Goal: Information Seeking & Learning: Find specific fact

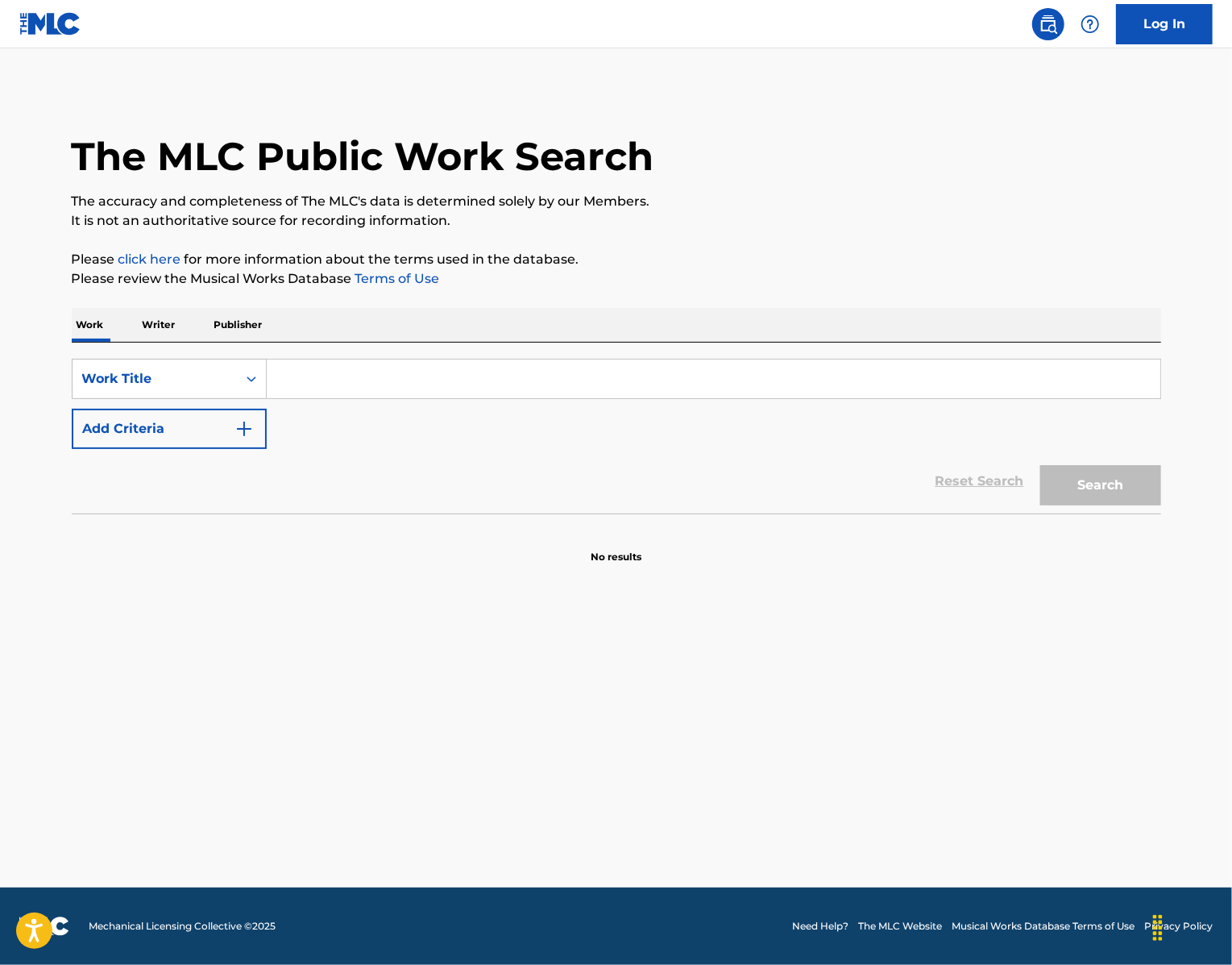
click at [307, 398] on input "Search Form" at bounding box center [713, 378] width 894 height 38
paste input "Coleccionando Heridas"
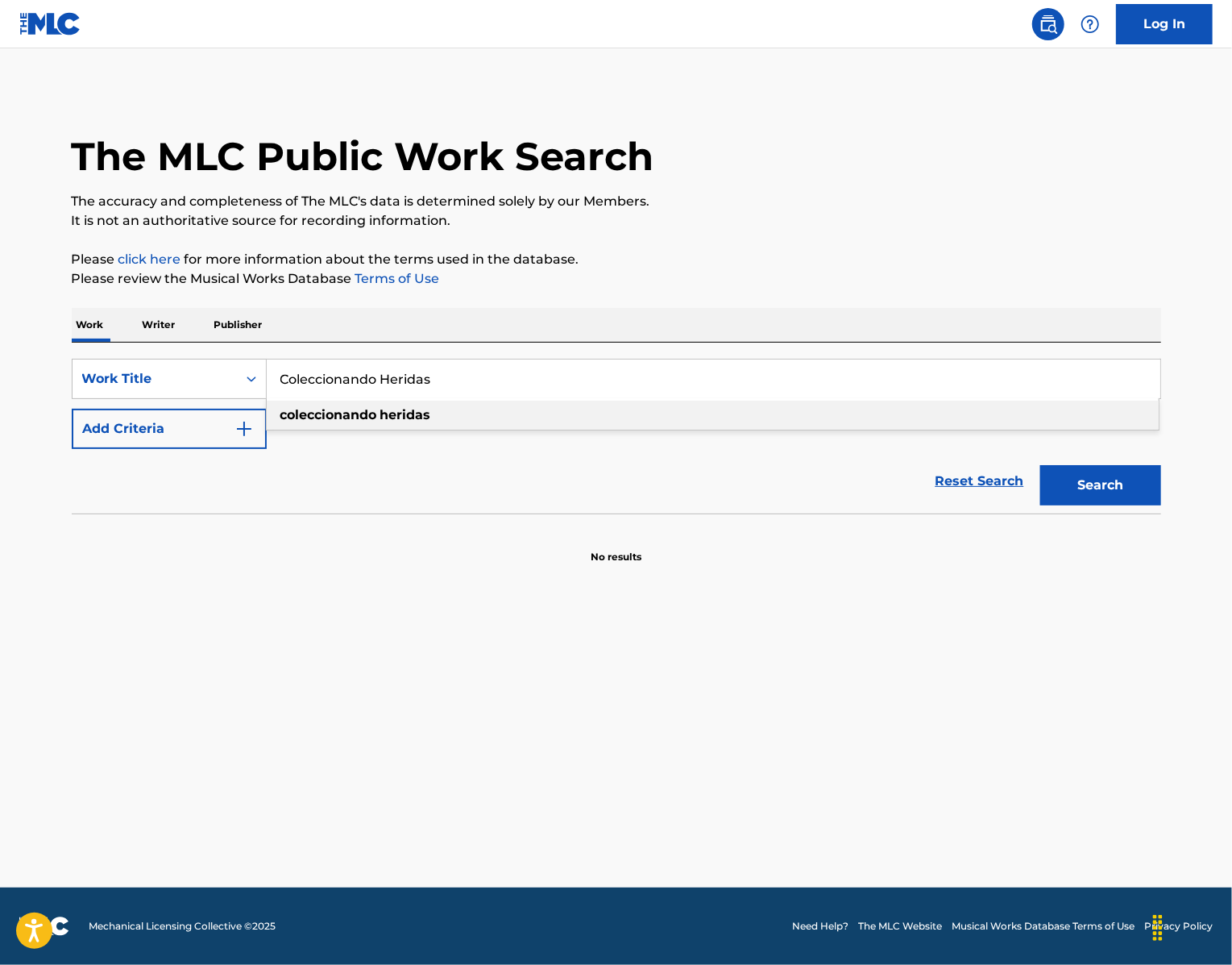
type input "Coleccionando Heridas"
click at [1128, 505] on button "Search" at bounding box center [1100, 485] width 121 height 40
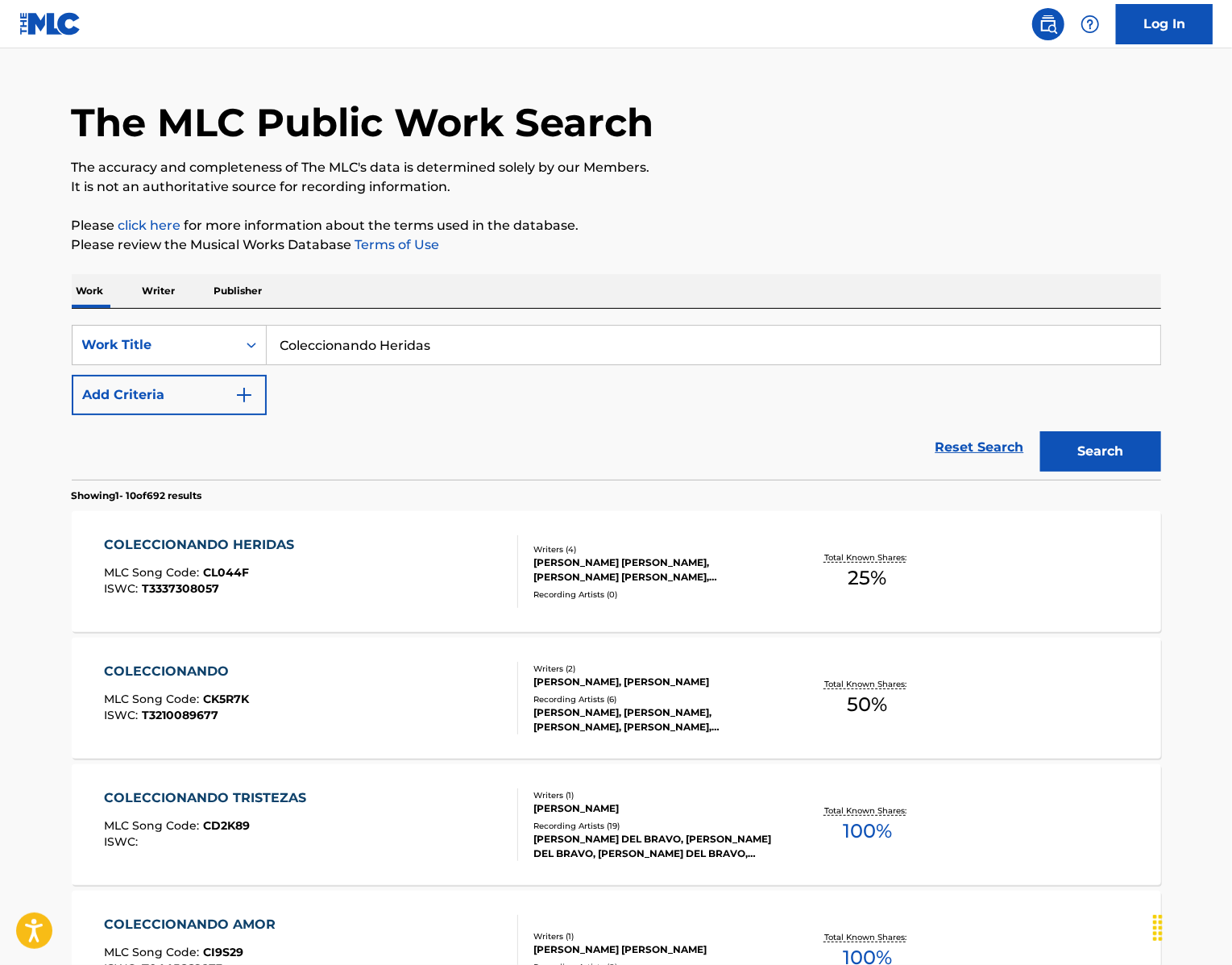
scroll to position [22, 0]
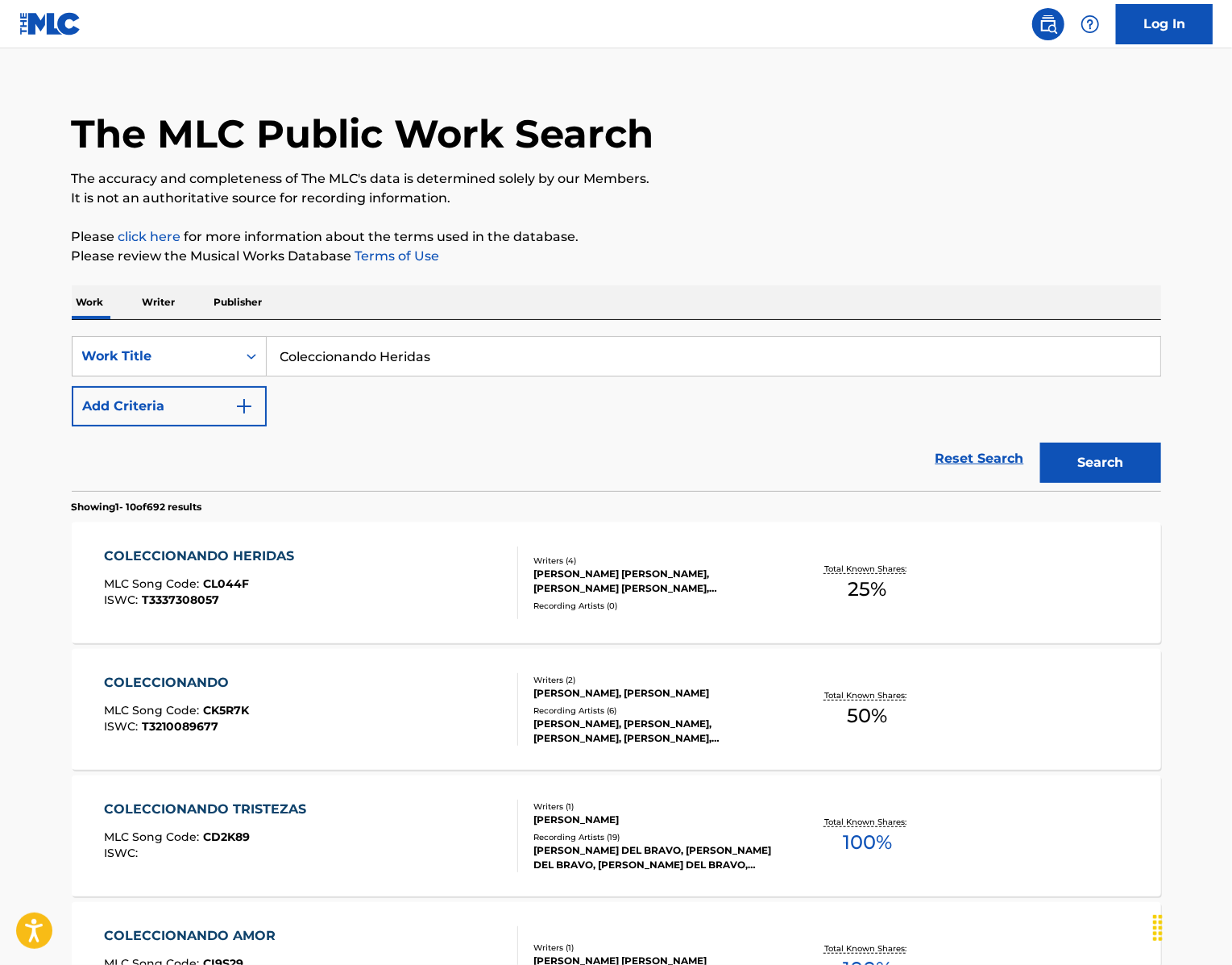
click at [167, 566] on div "COLECCIONANDO HERIDAS" at bounding box center [203, 556] width 198 height 19
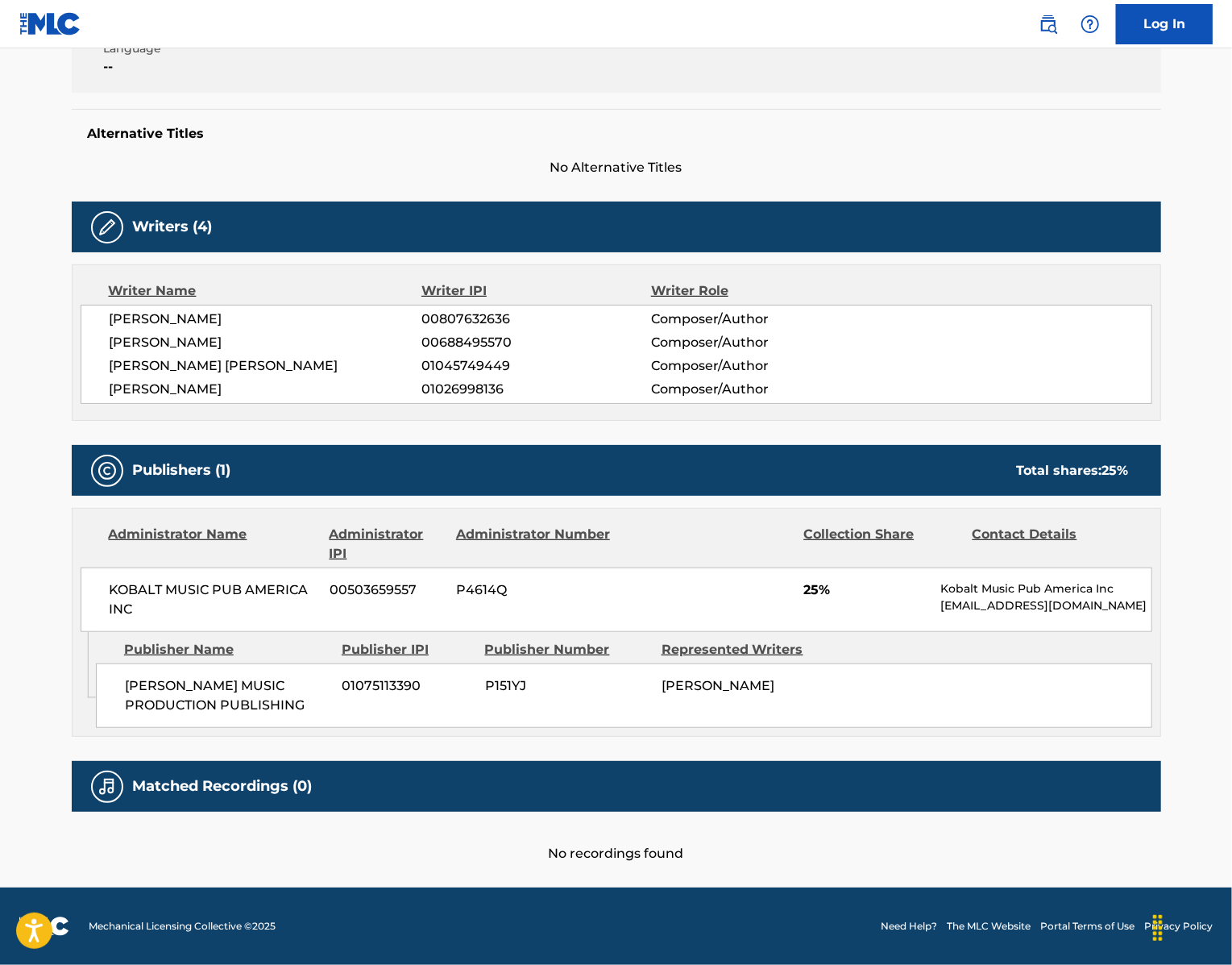
scroll to position [408, 0]
drag, startPoint x: 219, startPoint y: 457, endPoint x: 45, endPoint y: 363, distance: 197.8
click at [81, 363] on div "[PERSON_NAME] 00807632636 Composer/Author [PERSON_NAME] 00688495570 Composer/Au…" at bounding box center [616, 354] width 1071 height 99
copy div "[PERSON_NAME] 00807632636 Composer/Author [PERSON_NAME] 00688495570 Composer/Au…"
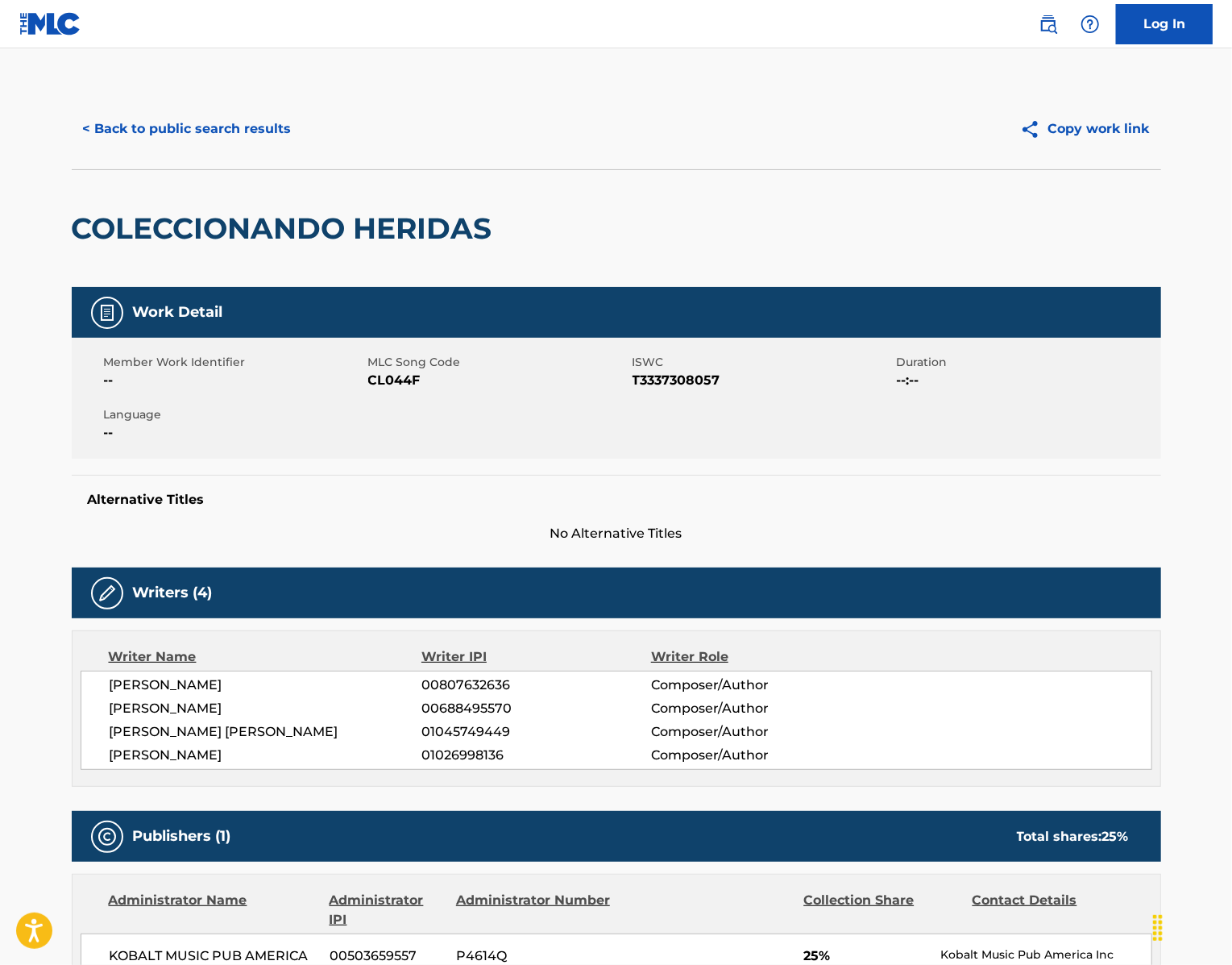
scroll to position [0, 0]
click at [368, 390] on span "CL044F" at bounding box center [498, 380] width 260 height 19
copy span "CL044F"
click at [97, 149] on button "< Back to public search results" at bounding box center [187, 129] width 232 height 40
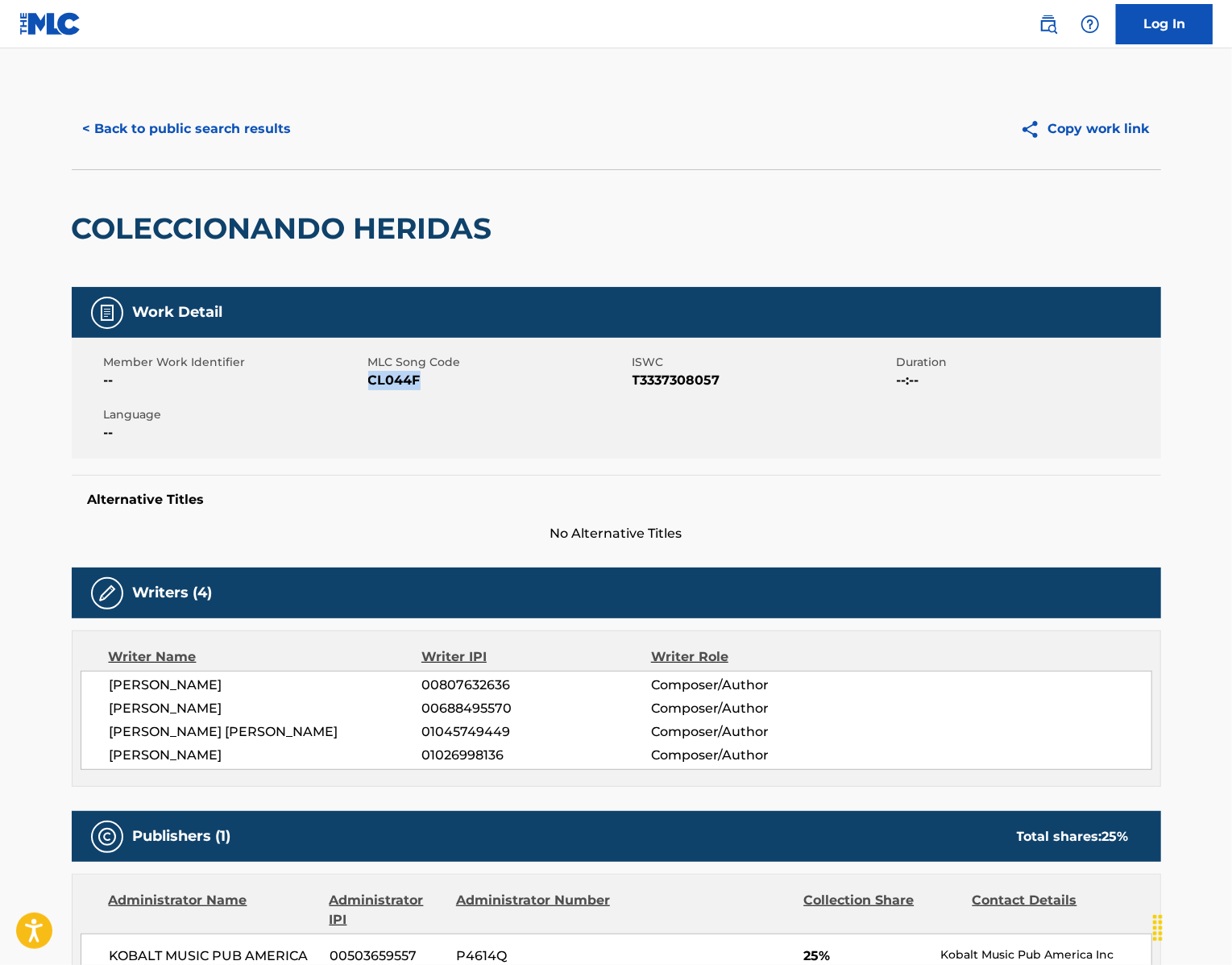
scroll to position [22, 0]
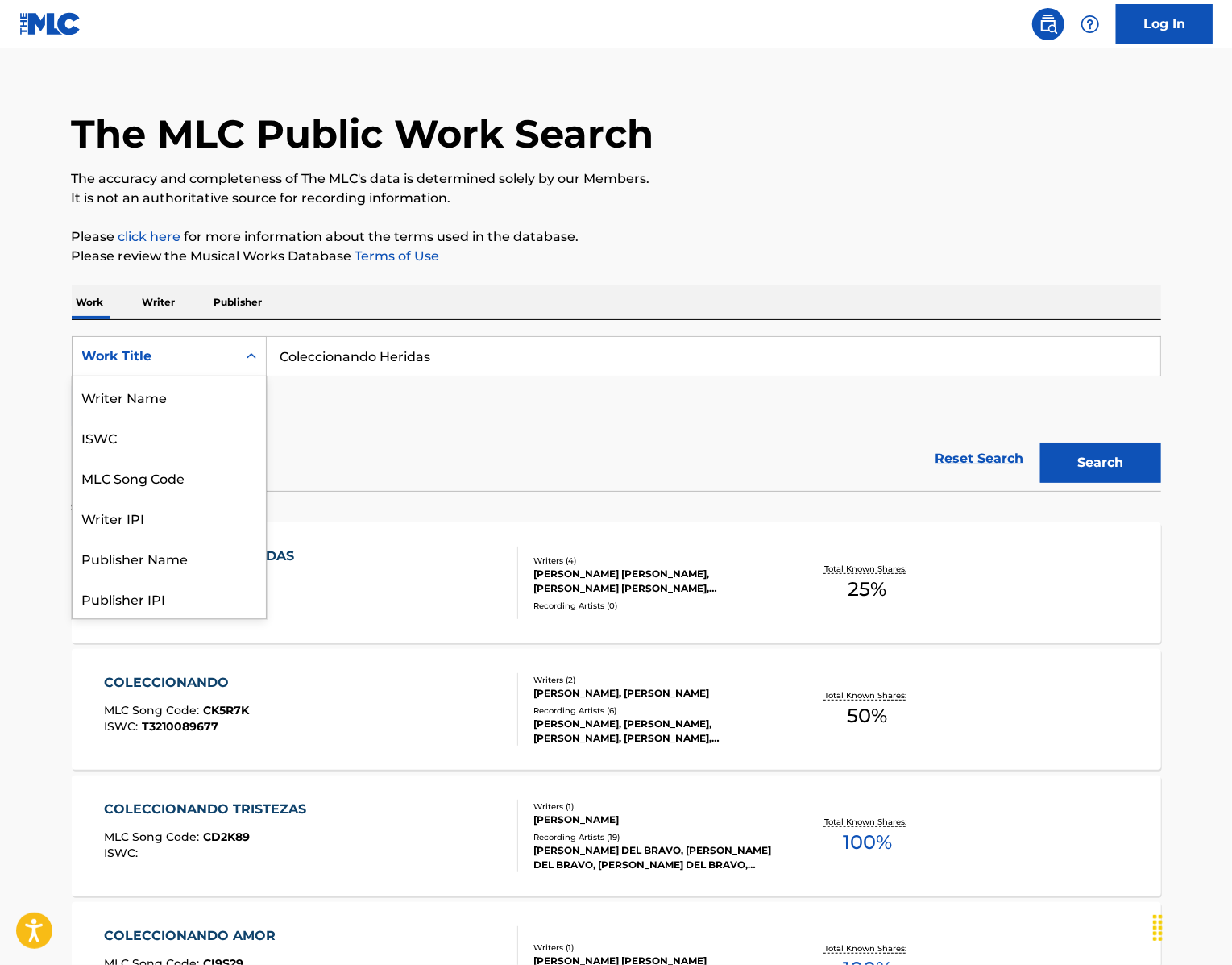
click at [140, 366] on div "Work Title" at bounding box center [155, 356] width 145 height 19
click at [121, 417] on div "MLC Song Code" at bounding box center [169, 397] width 193 height 40
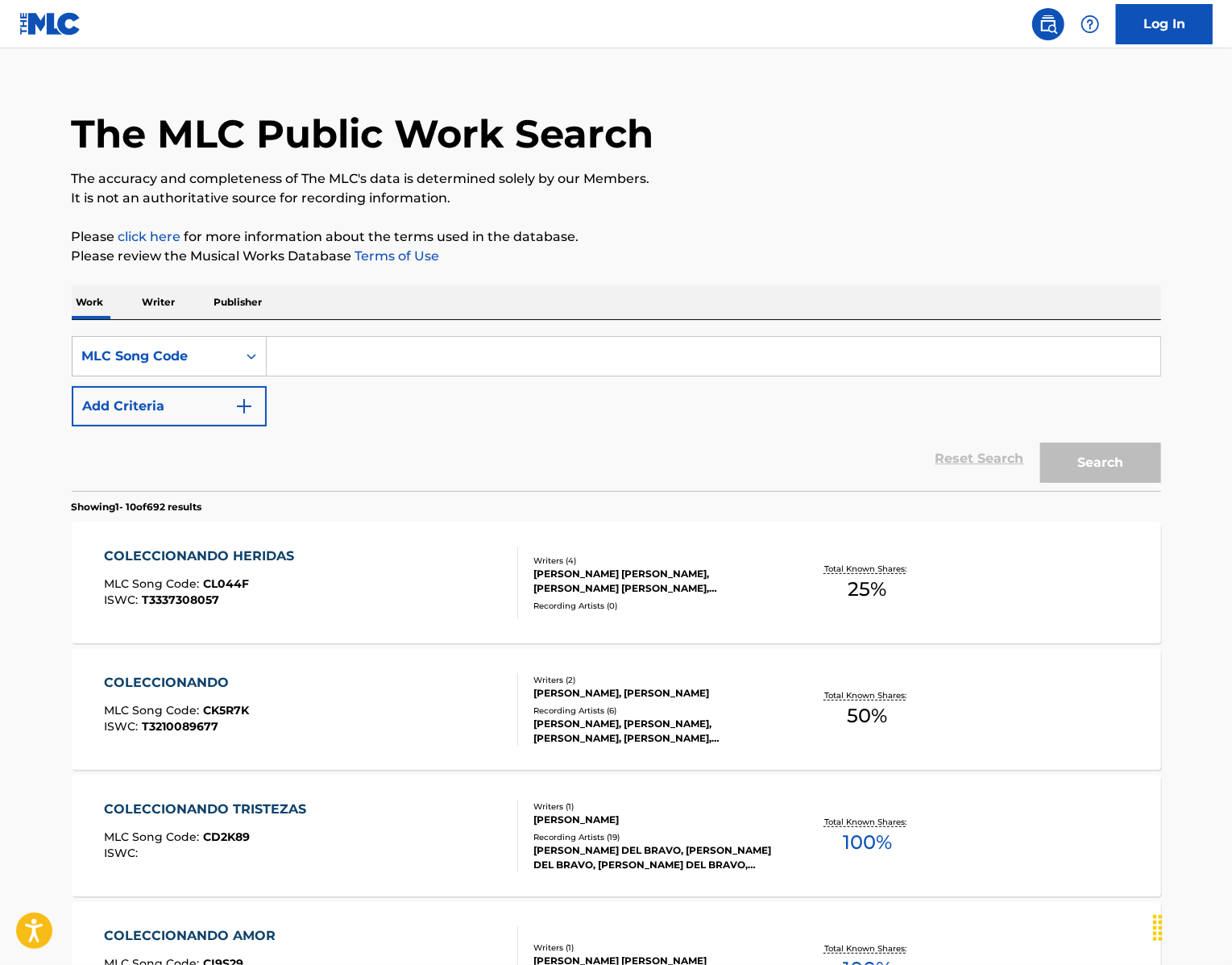
click at [403, 376] on input "Search Form" at bounding box center [713, 356] width 894 height 38
paste input "CL1XPV"
type input "CL1XPV"
click at [1080, 482] on button "Search" at bounding box center [1100, 462] width 121 height 40
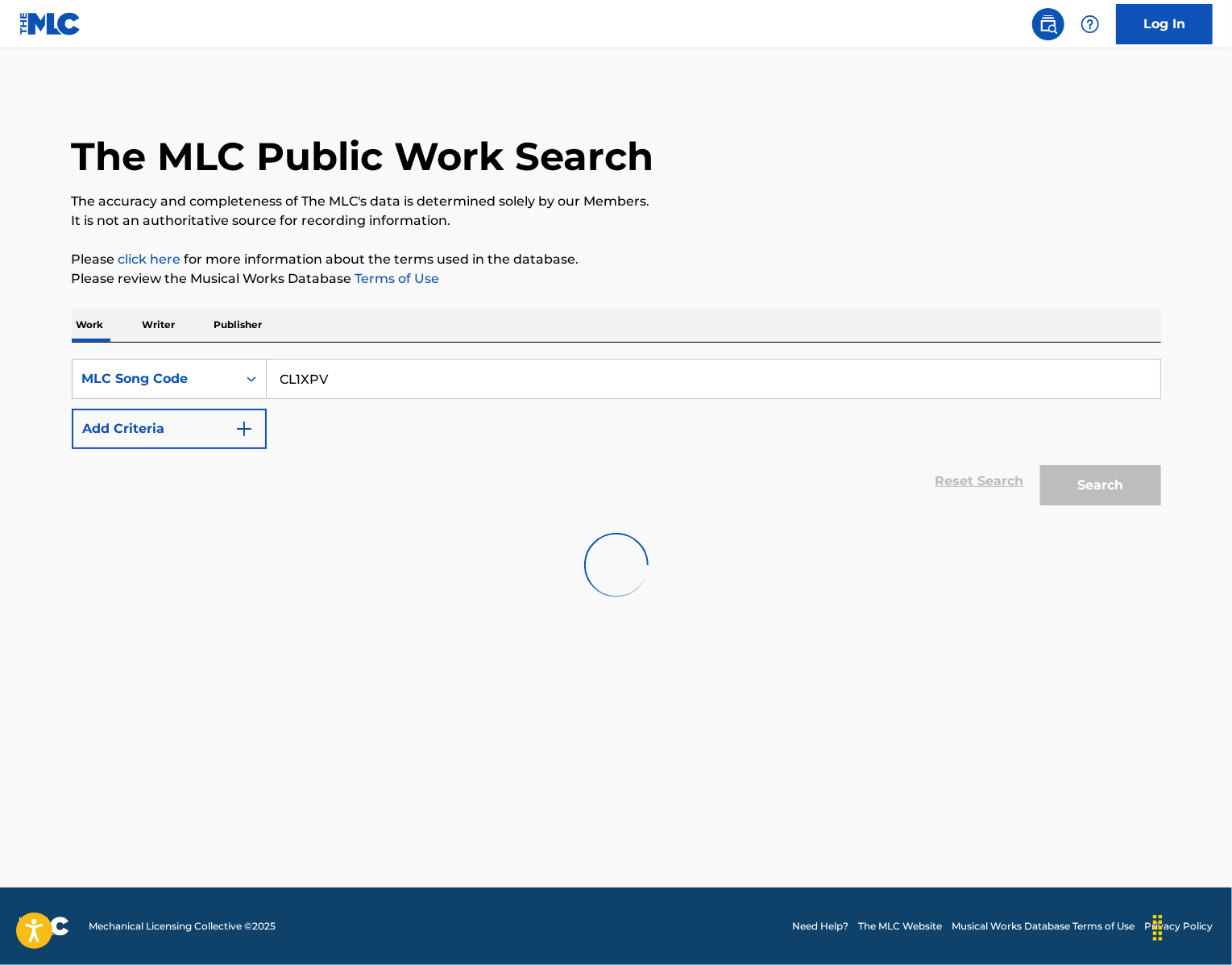
scroll to position [0, 0]
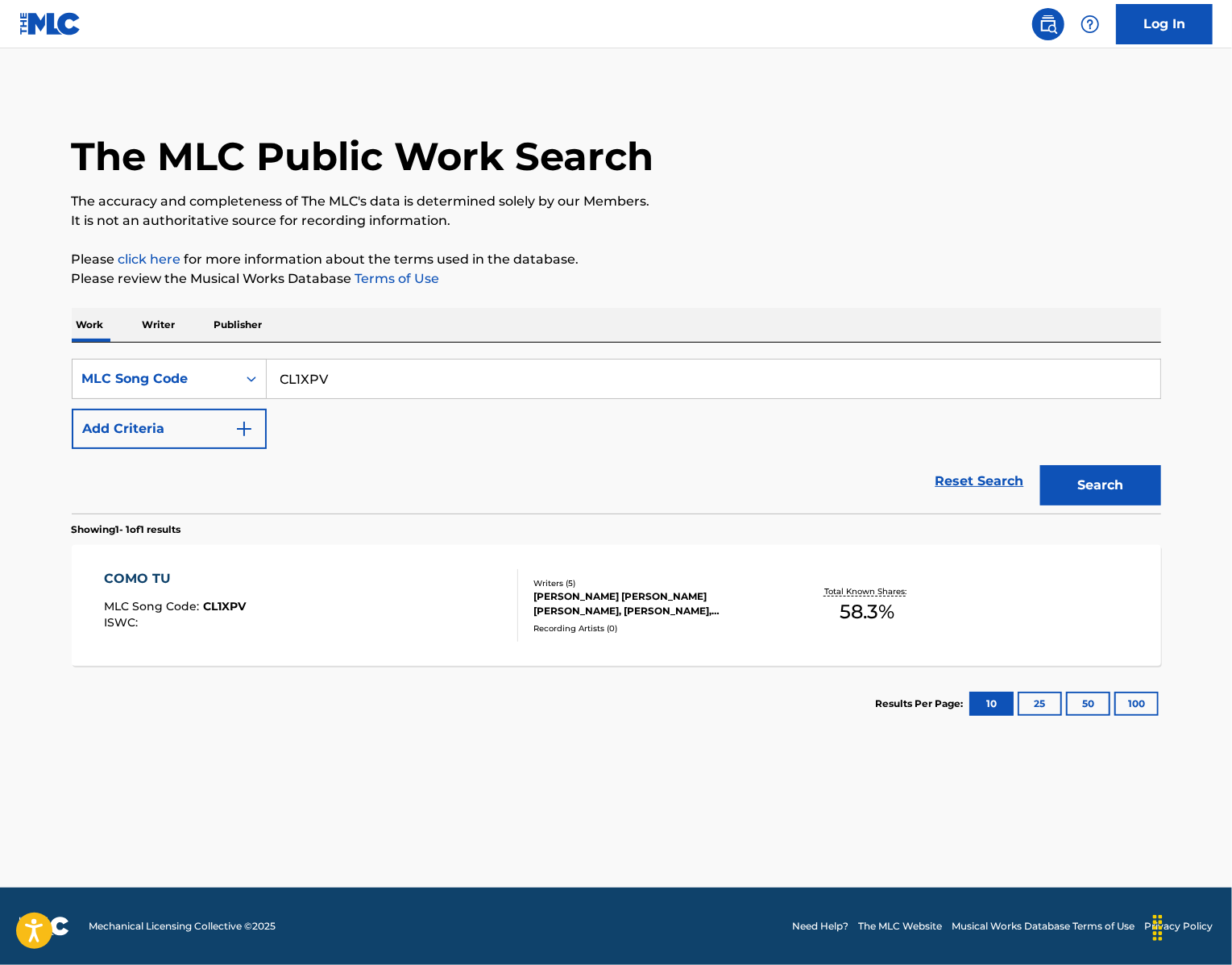
click at [104, 588] on div "COMO TU" at bounding box center [175, 578] width 142 height 19
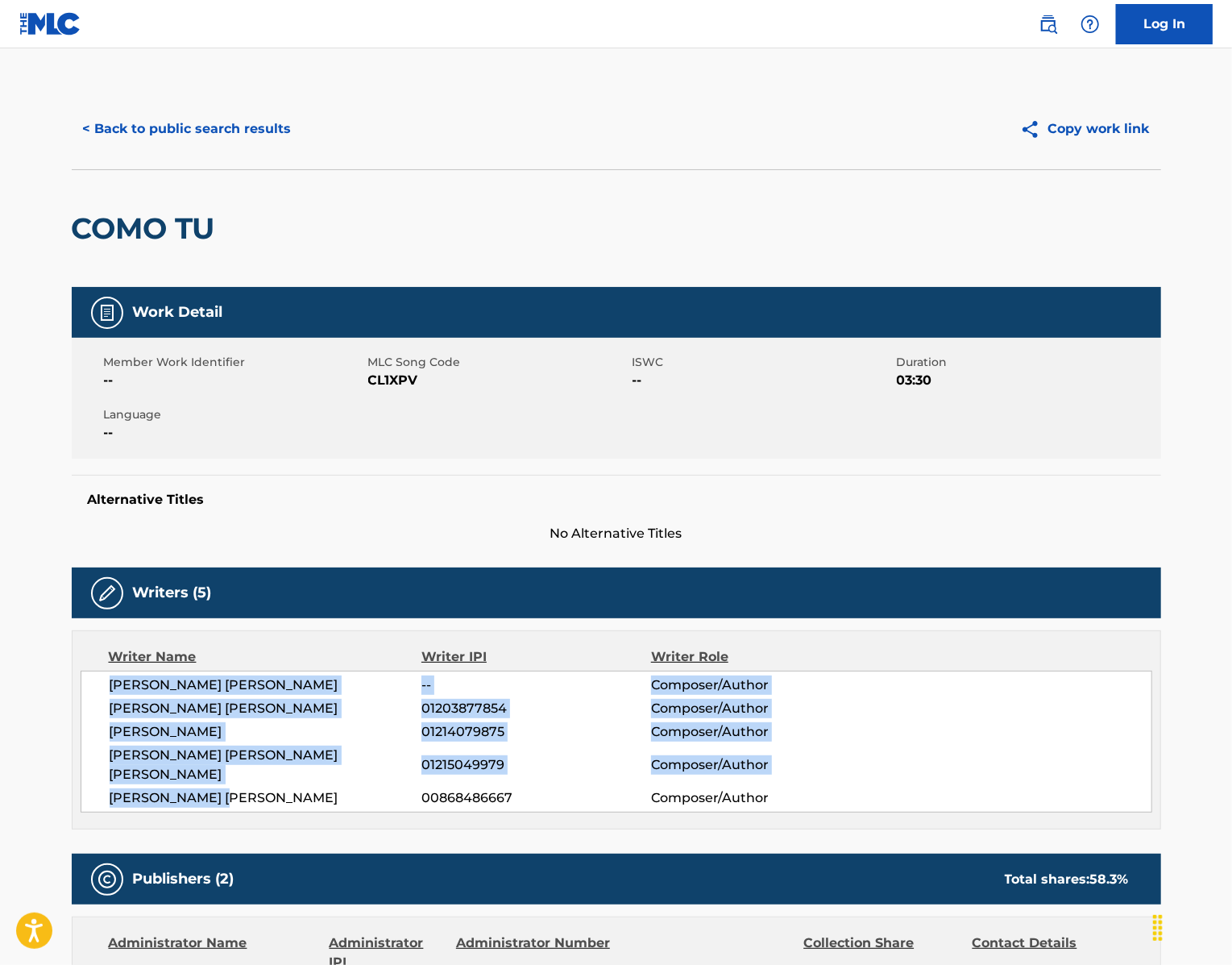
drag, startPoint x: 197, startPoint y: 880, endPoint x: 52, endPoint y: 771, distance: 181.4
click at [81, 771] on div "[PERSON_NAME] [PERSON_NAME] -- Composer/Author [PERSON_NAME] [PERSON_NAME] 0120…" at bounding box center [616, 742] width 1071 height 142
copy div "[PERSON_NAME] [PERSON_NAME] -- Composer/Author [PERSON_NAME] [PERSON_NAME] 0120…"
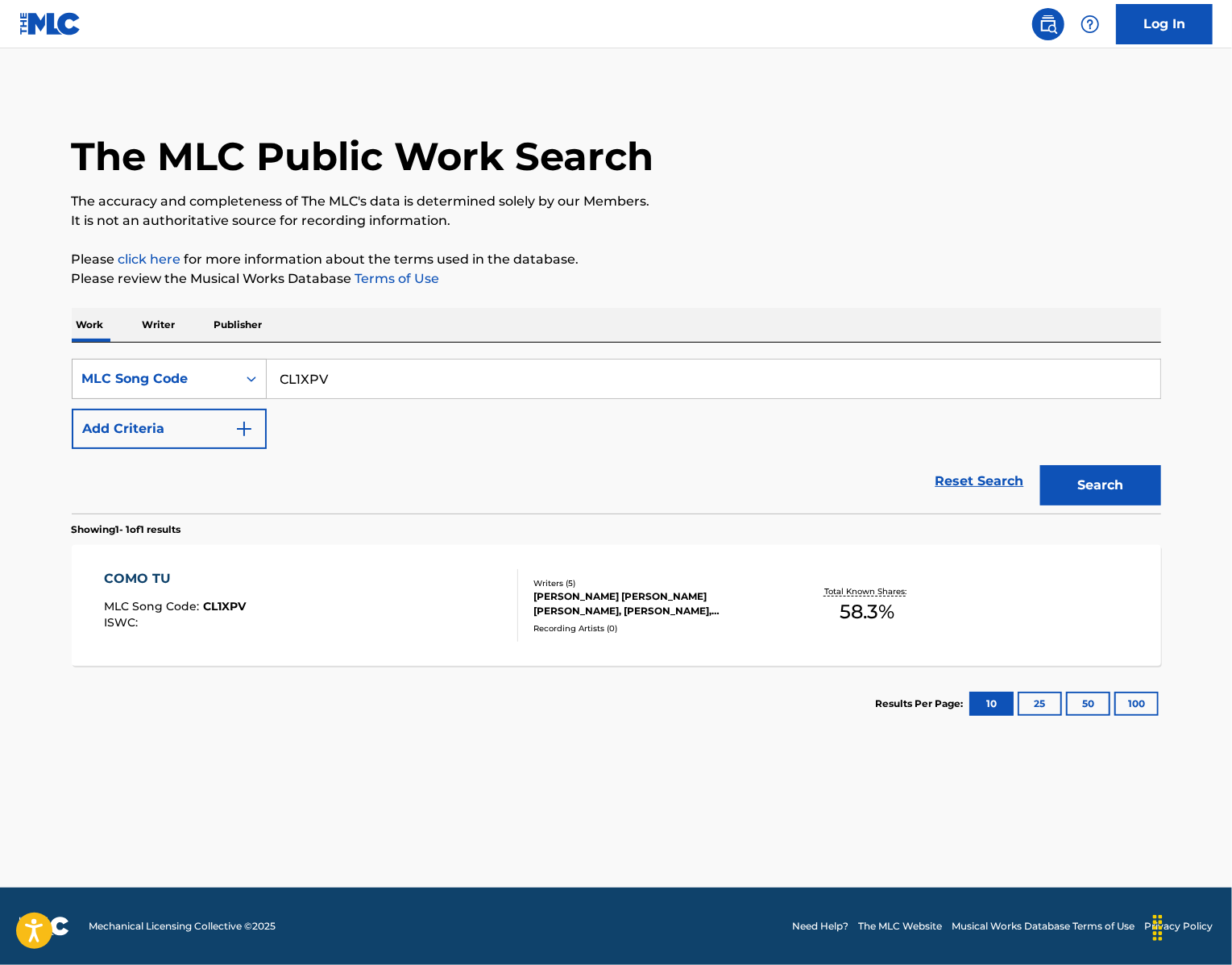
click at [152, 388] on div "MLC Song Code" at bounding box center [155, 378] width 145 height 19
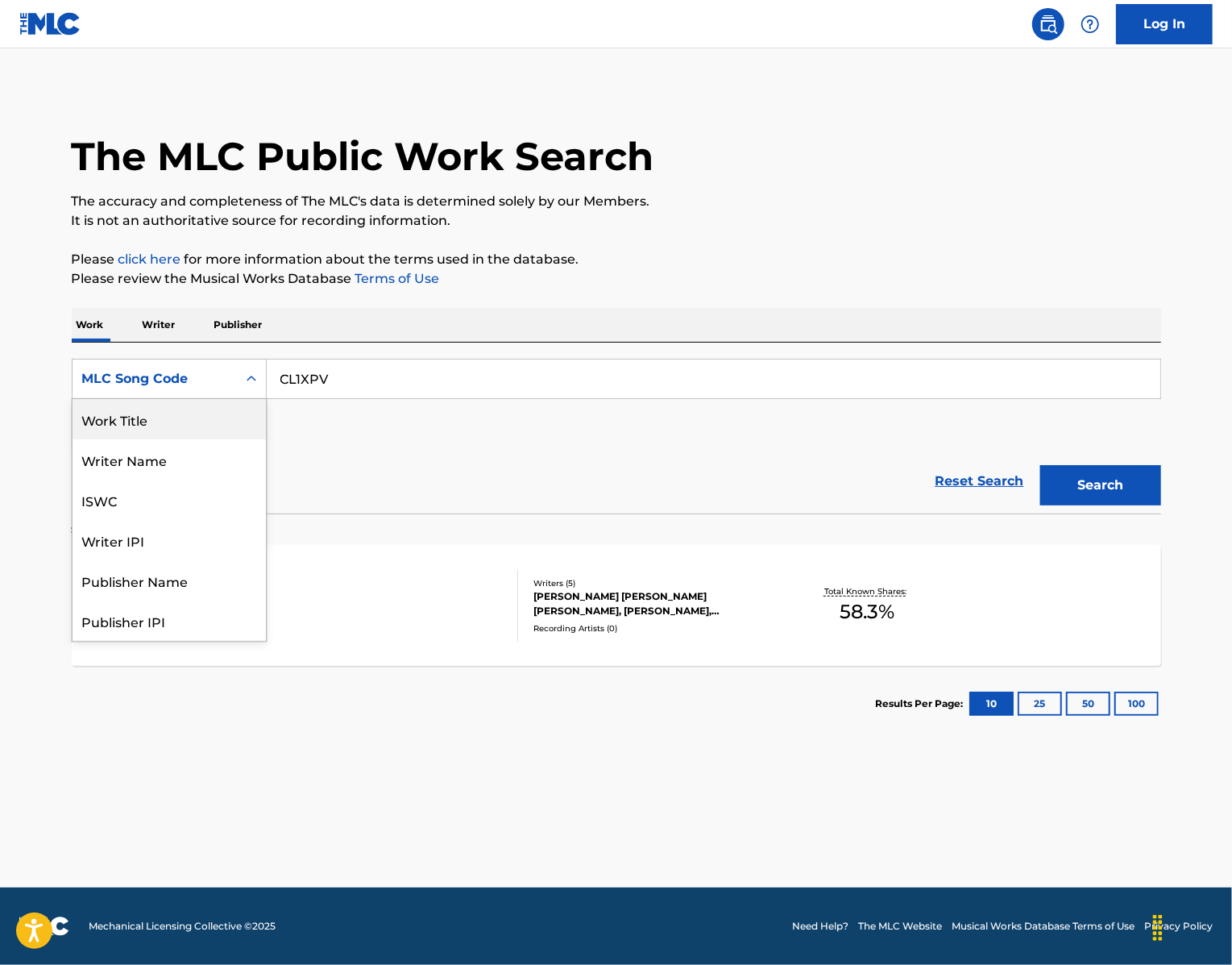
click at [91, 439] on div "Work Title" at bounding box center [169, 419] width 193 height 40
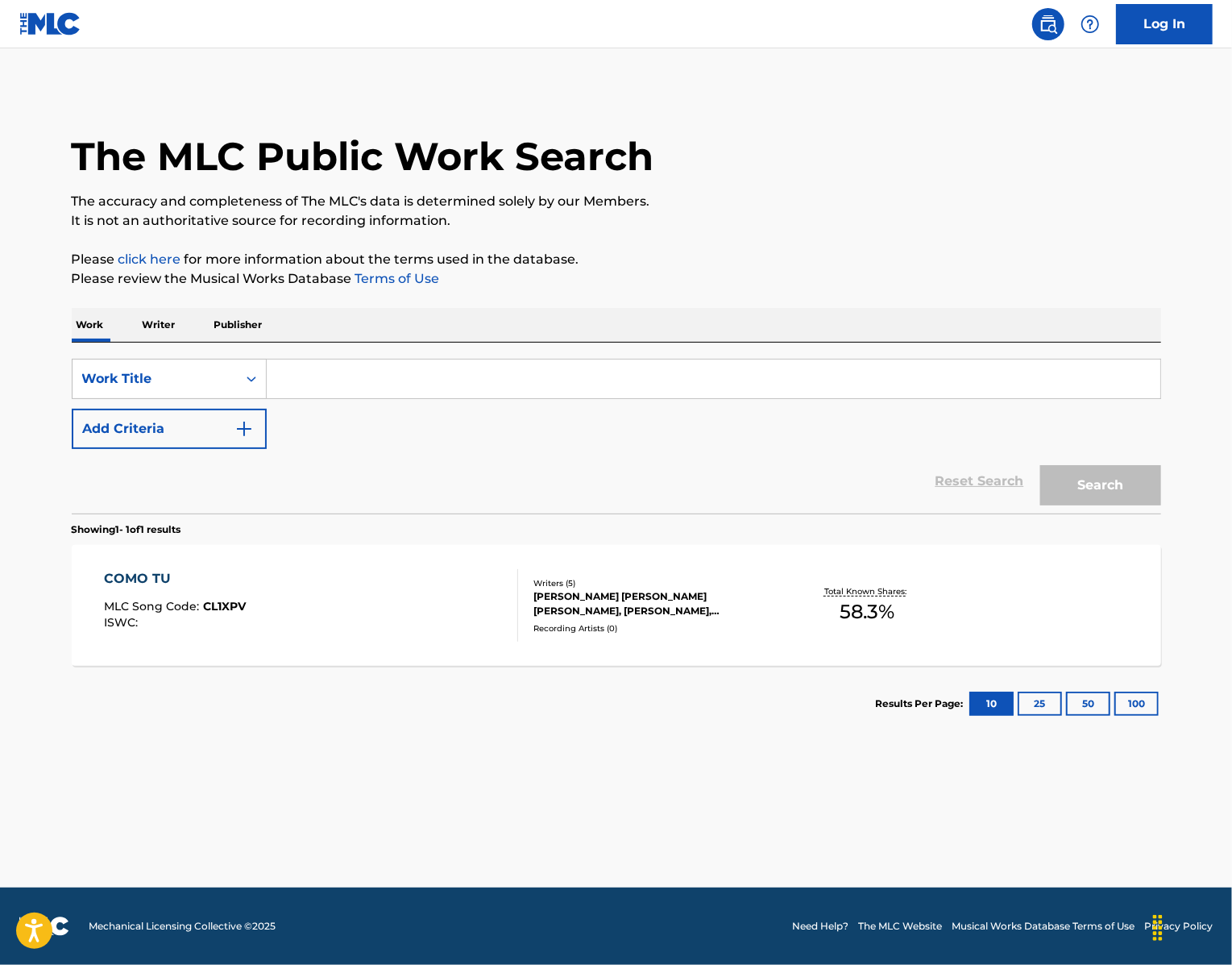
click at [337, 398] on input "Search Form" at bounding box center [713, 378] width 894 height 38
paste input "Corazon Partío"
click at [1105, 505] on button "Search" at bounding box center [1100, 485] width 121 height 40
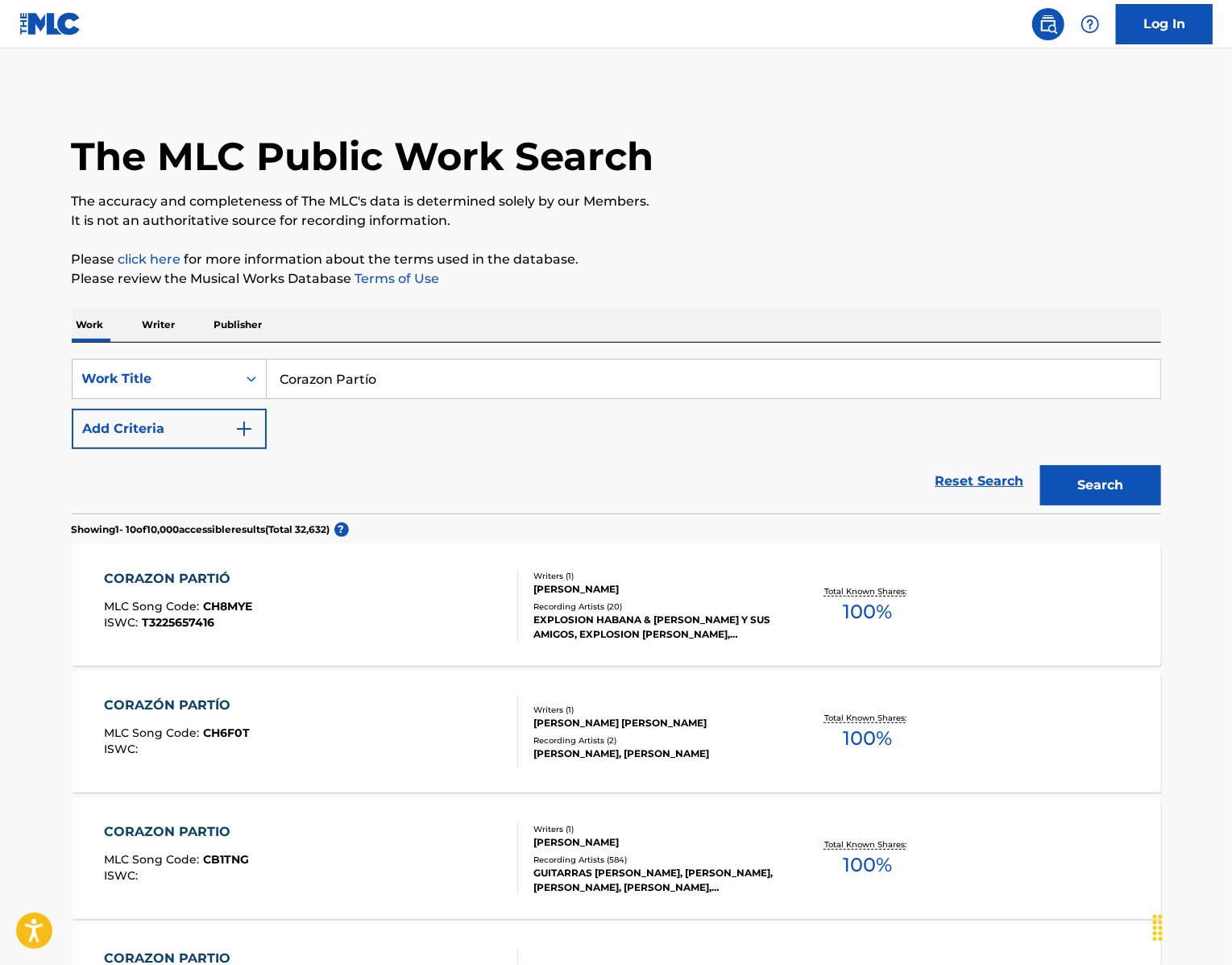
drag, startPoint x: 407, startPoint y: 424, endPoint x: 172, endPoint y: 390, distance: 237.4
click at [195, 399] on div "SearchWithCriteria439b8751-2d68-49b0-9ef5-2944fd5b2007 Work Title Corazon Partío" at bounding box center [616, 378] width 1090 height 40
paste input "Frecuencia"
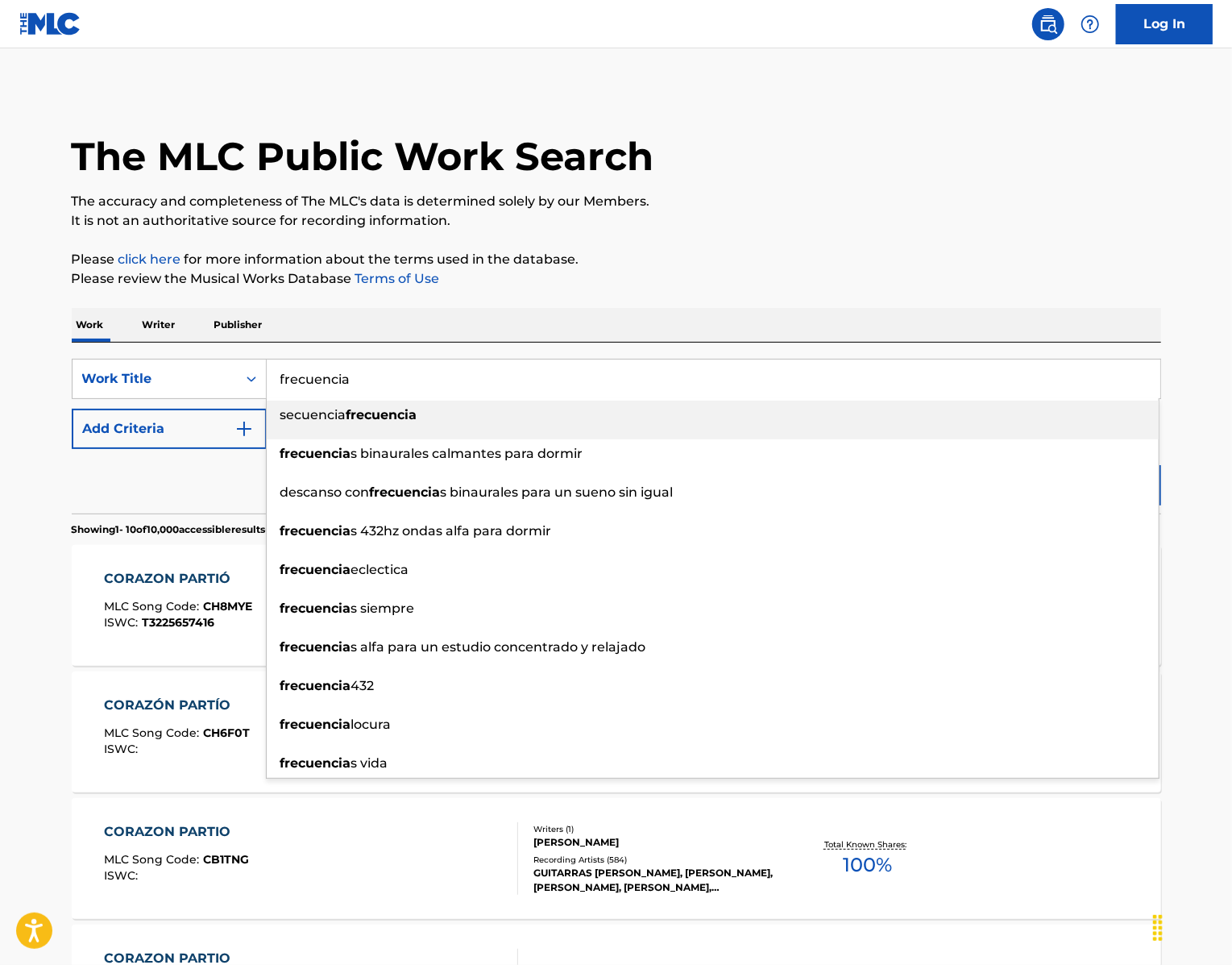
click at [395, 342] on div "Work Writer Publisher" at bounding box center [616, 324] width 1090 height 34
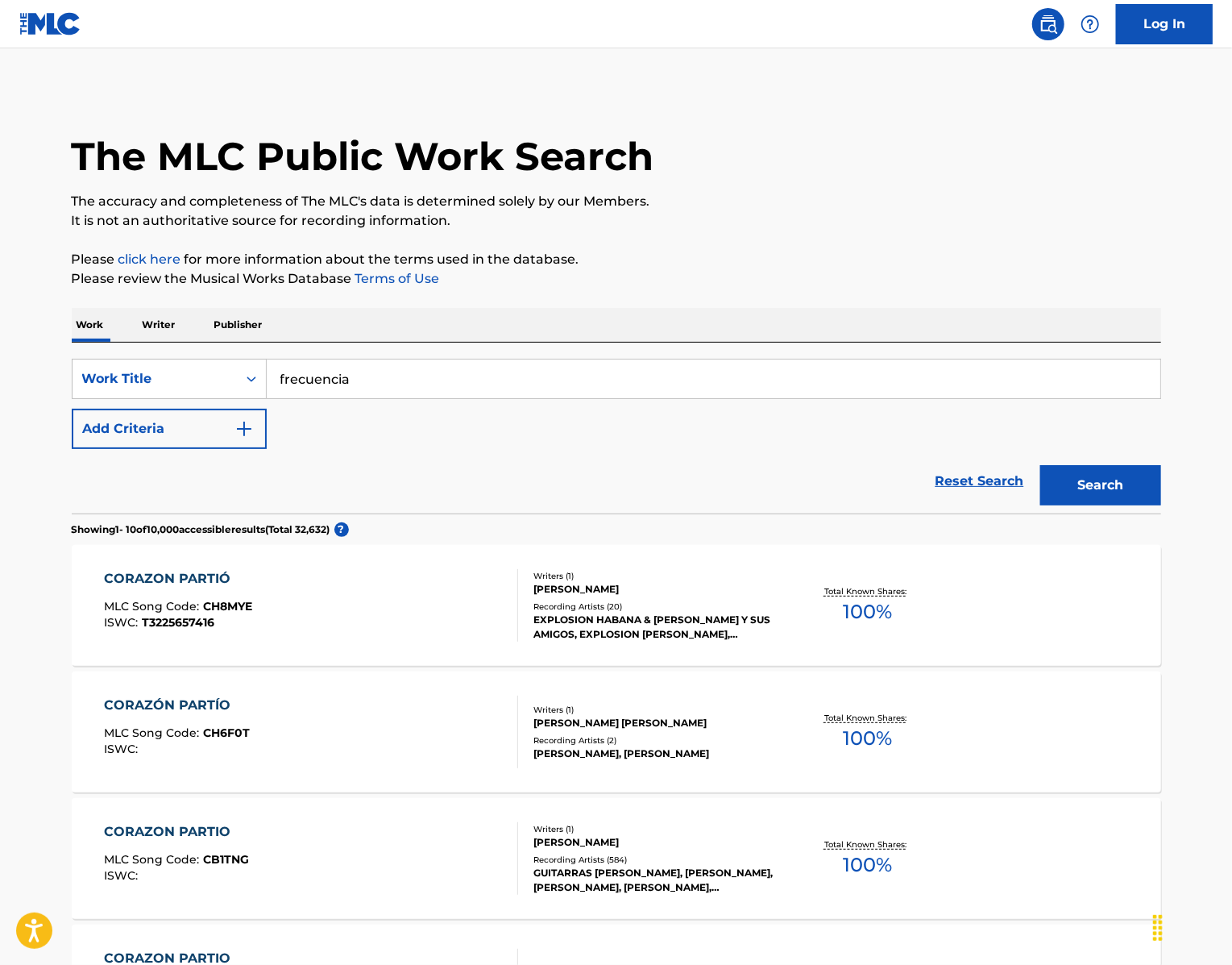
click at [1147, 505] on button "Search" at bounding box center [1100, 485] width 121 height 40
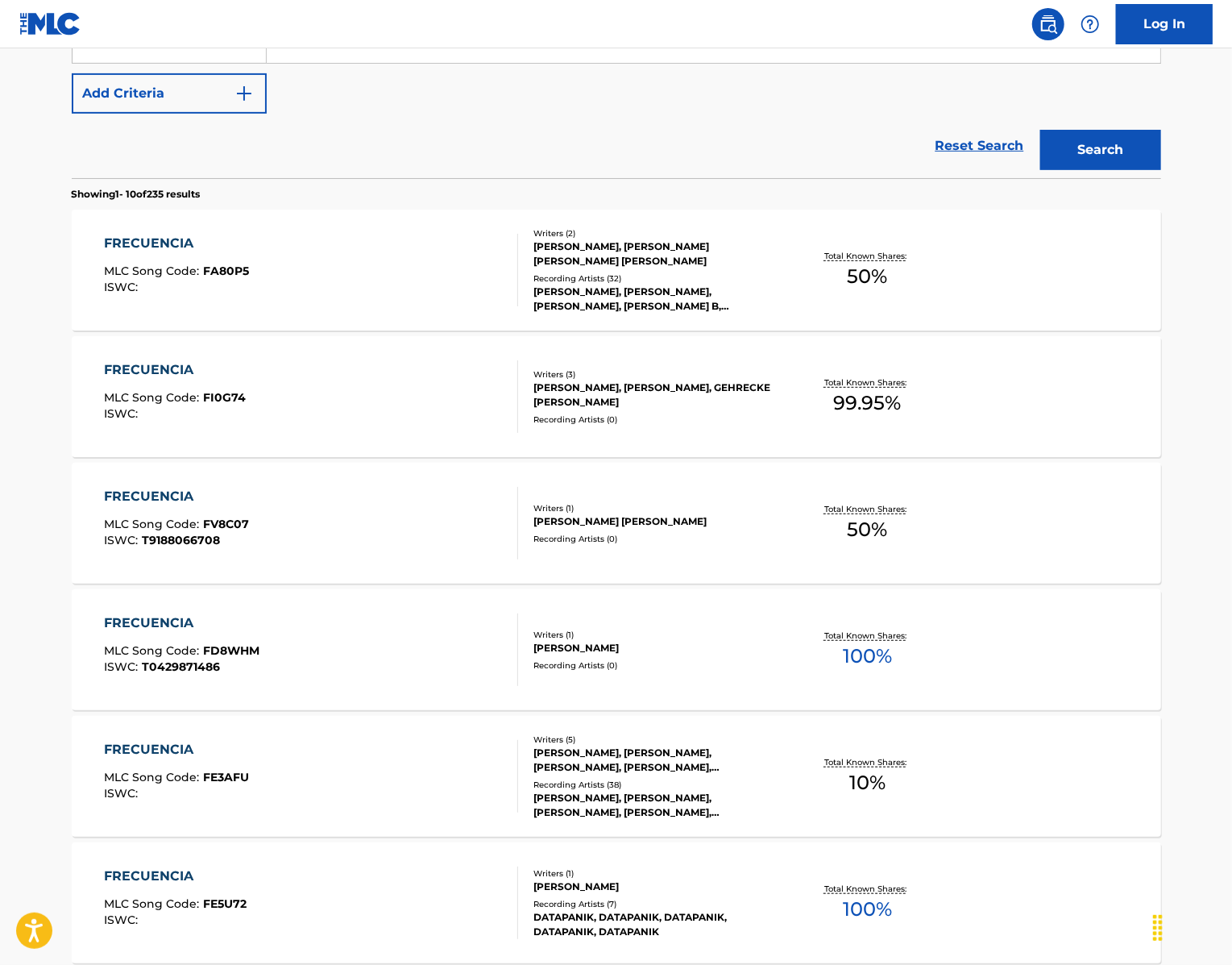
scroll to position [332, 0]
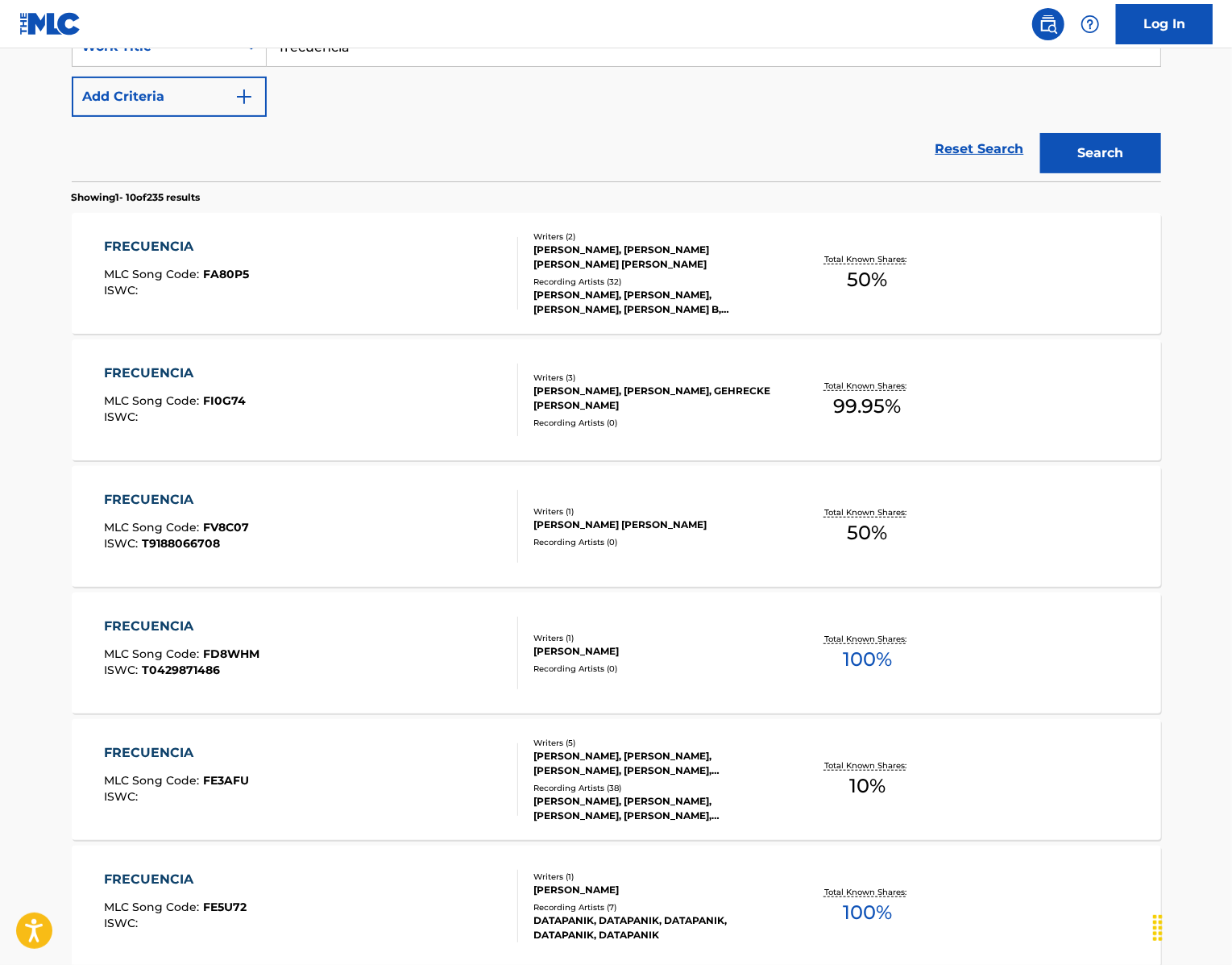
drag, startPoint x: 378, startPoint y: 98, endPoint x: 137, endPoint y: 58, distance: 244.3
click at [137, 58] on div "SearchWithCriteria439b8751-2d68-49b0-9ef5-2944fd5b2007 Work Title frecuencia Ad…" at bounding box center [616, 96] width 1090 height 171
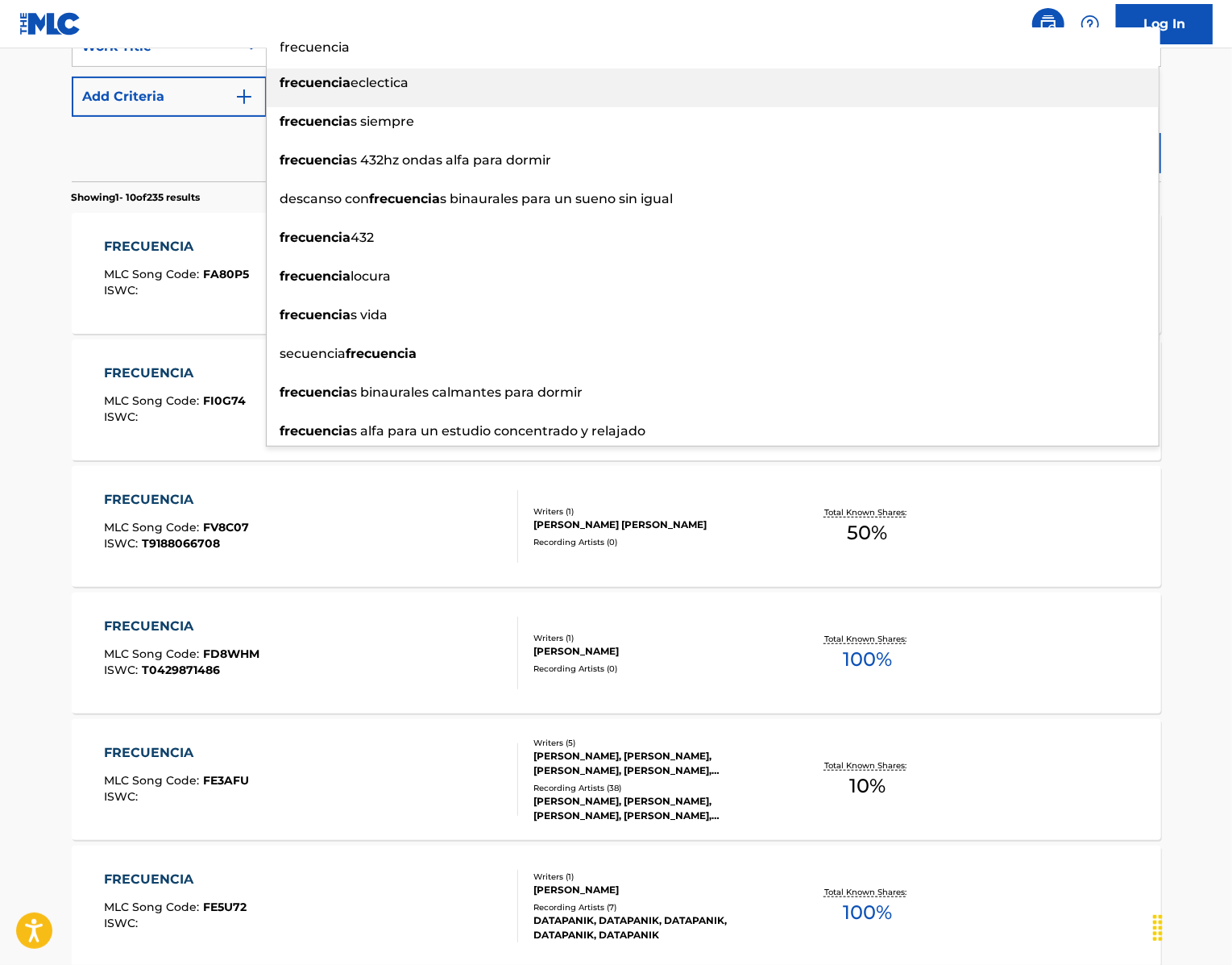
paste input "[PERSON_NAME]"
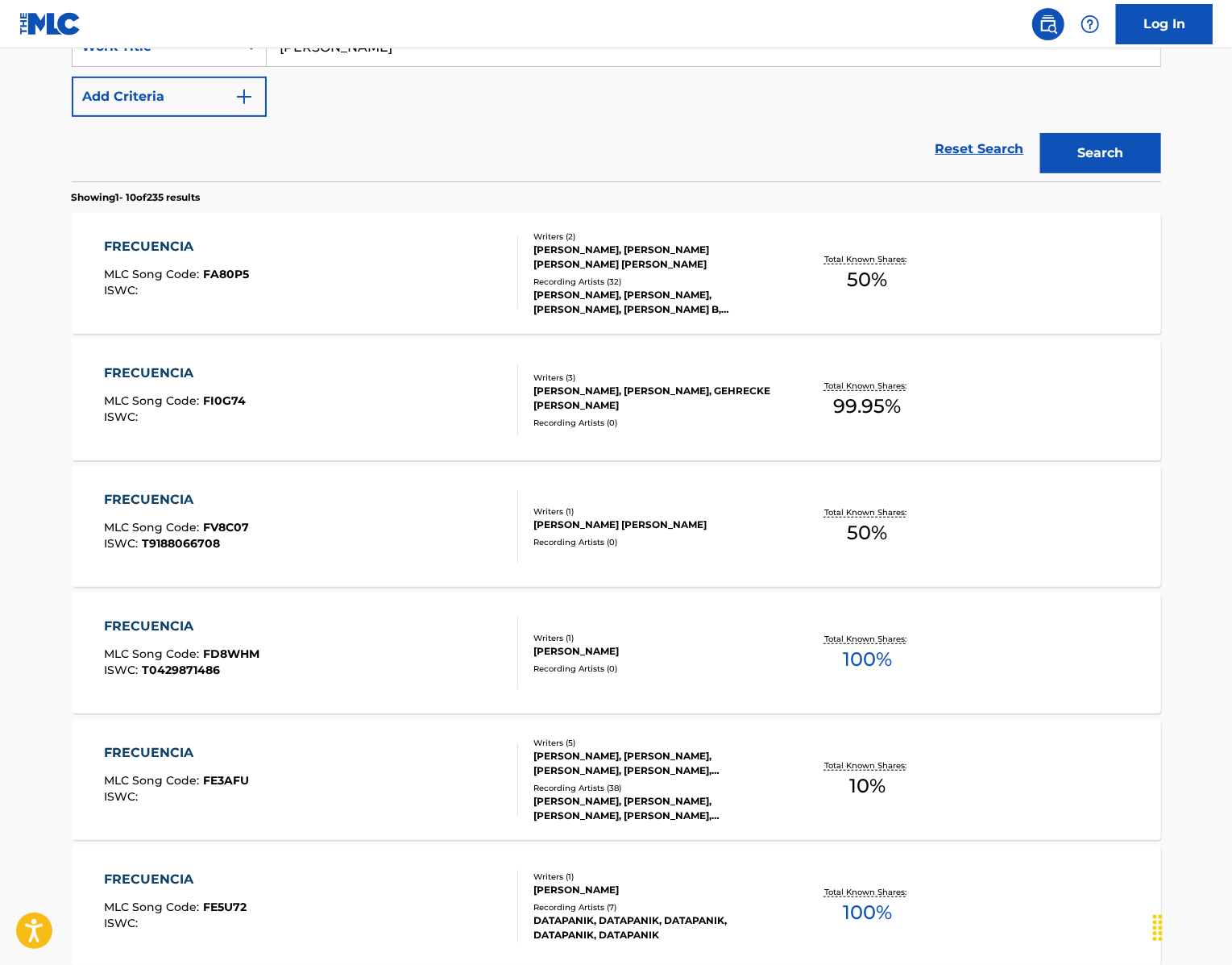
click at [1136, 173] on button "Search" at bounding box center [1100, 153] width 121 height 40
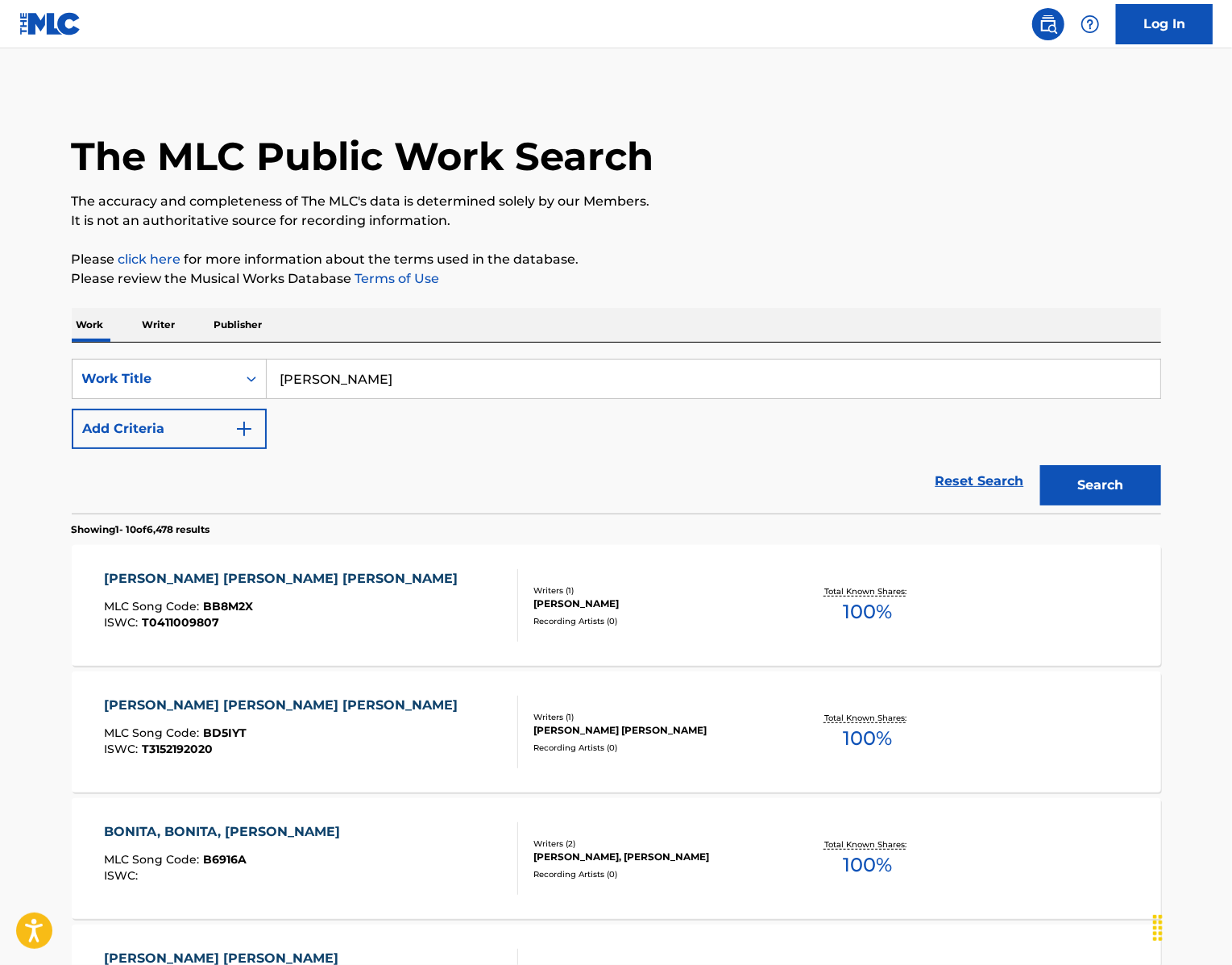
scroll to position [0, 0]
drag, startPoint x: 366, startPoint y: 433, endPoint x: 229, endPoint y: 429, distance: 137.1
click at [229, 399] on div "SearchWithCriteria439b8751-2d68-49b0-9ef5-2944fd5b2007 Work Title [PERSON_NAME]" at bounding box center [616, 378] width 1090 height 40
paste input "Papasito"
click at [1136, 505] on button "Search" at bounding box center [1100, 485] width 121 height 40
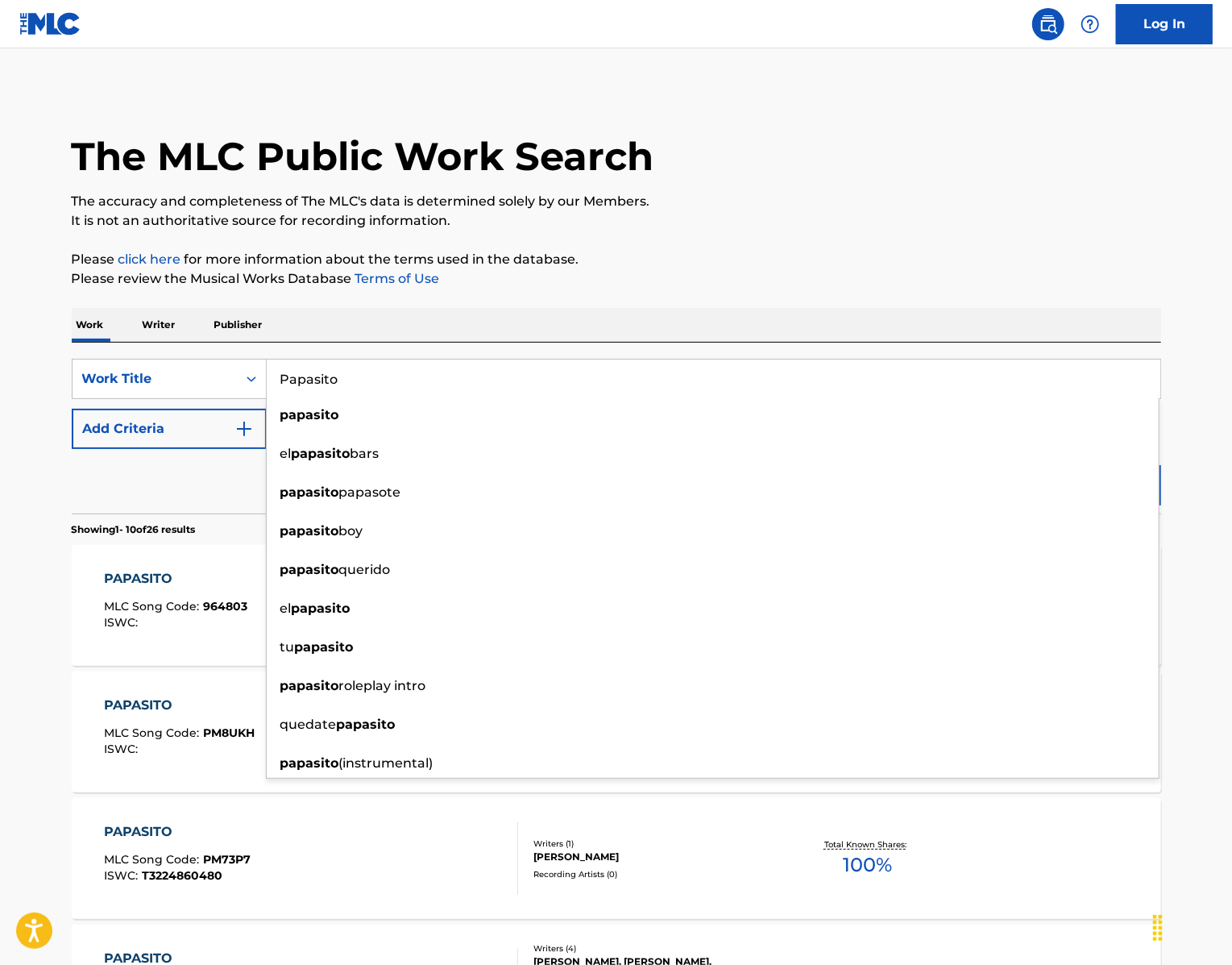
click at [291, 342] on div "Work Writer Publisher" at bounding box center [616, 324] width 1090 height 34
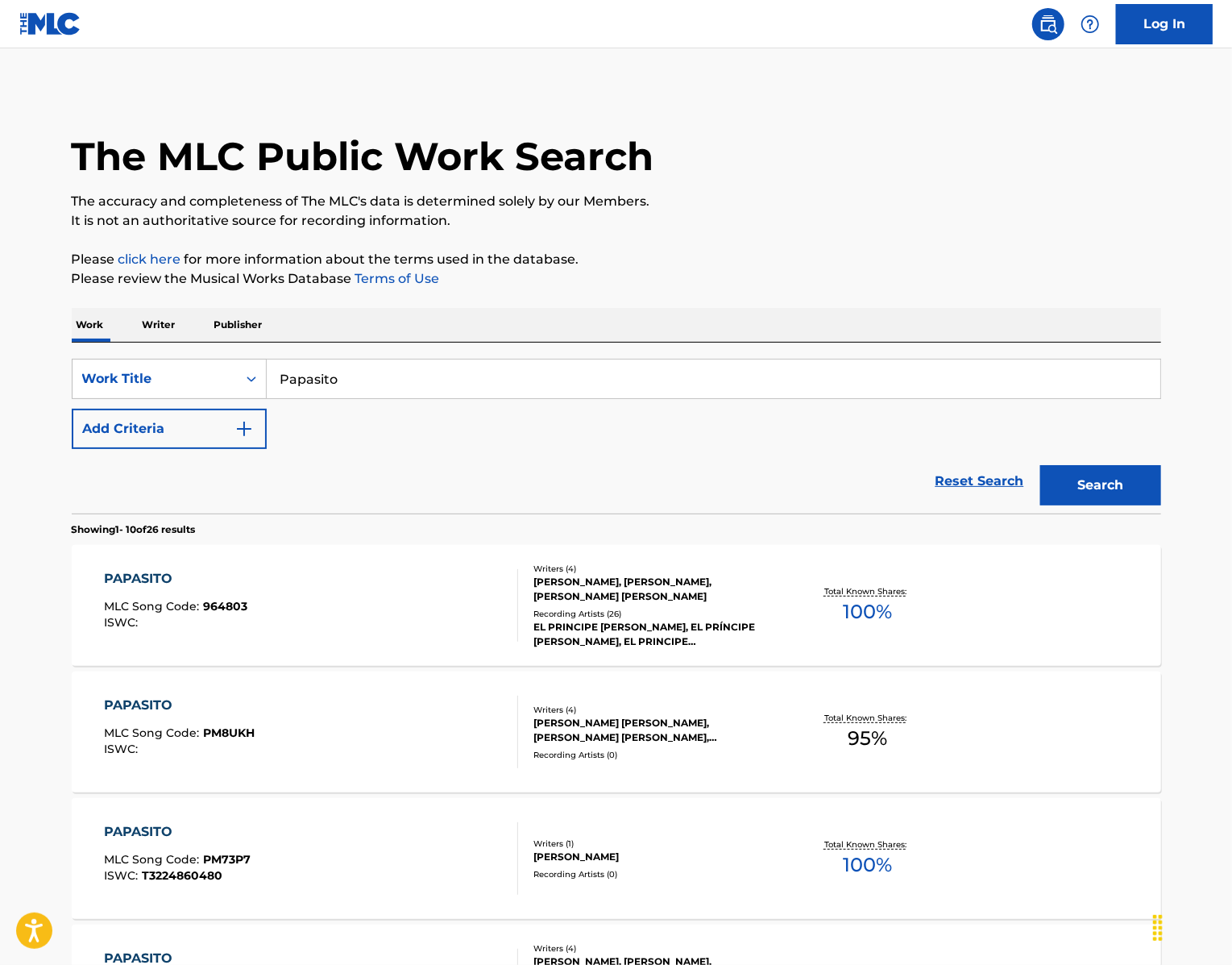
drag, startPoint x: 336, startPoint y: 429, endPoint x: 129, endPoint y: 379, distance: 213.0
click at [148, 382] on div "SearchWithCriteria439b8751-2d68-49b0-9ef5-2944fd5b2007 Work Title Papasito Add …" at bounding box center [616, 428] width 1090 height 171
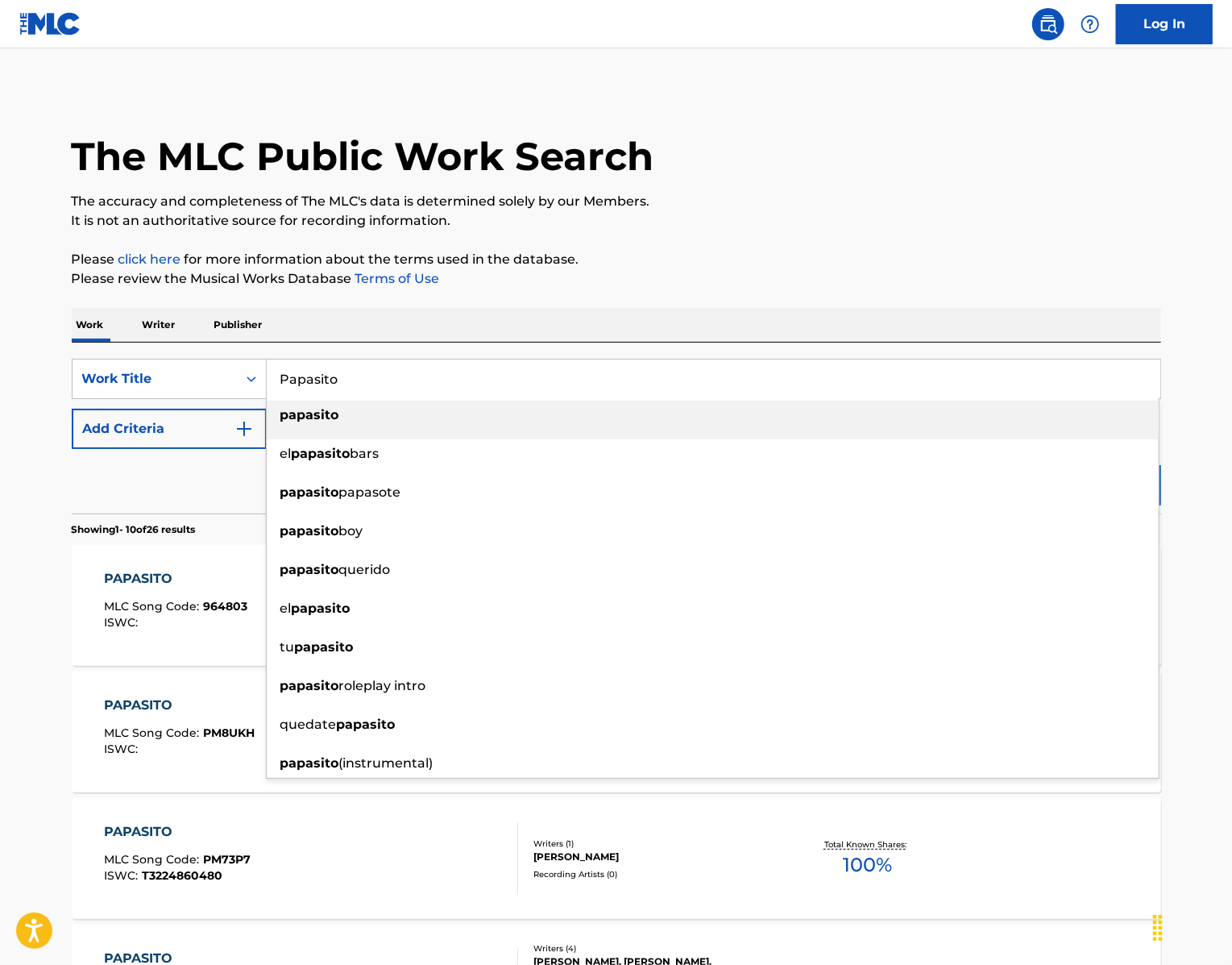
paste input "erlas Negras"
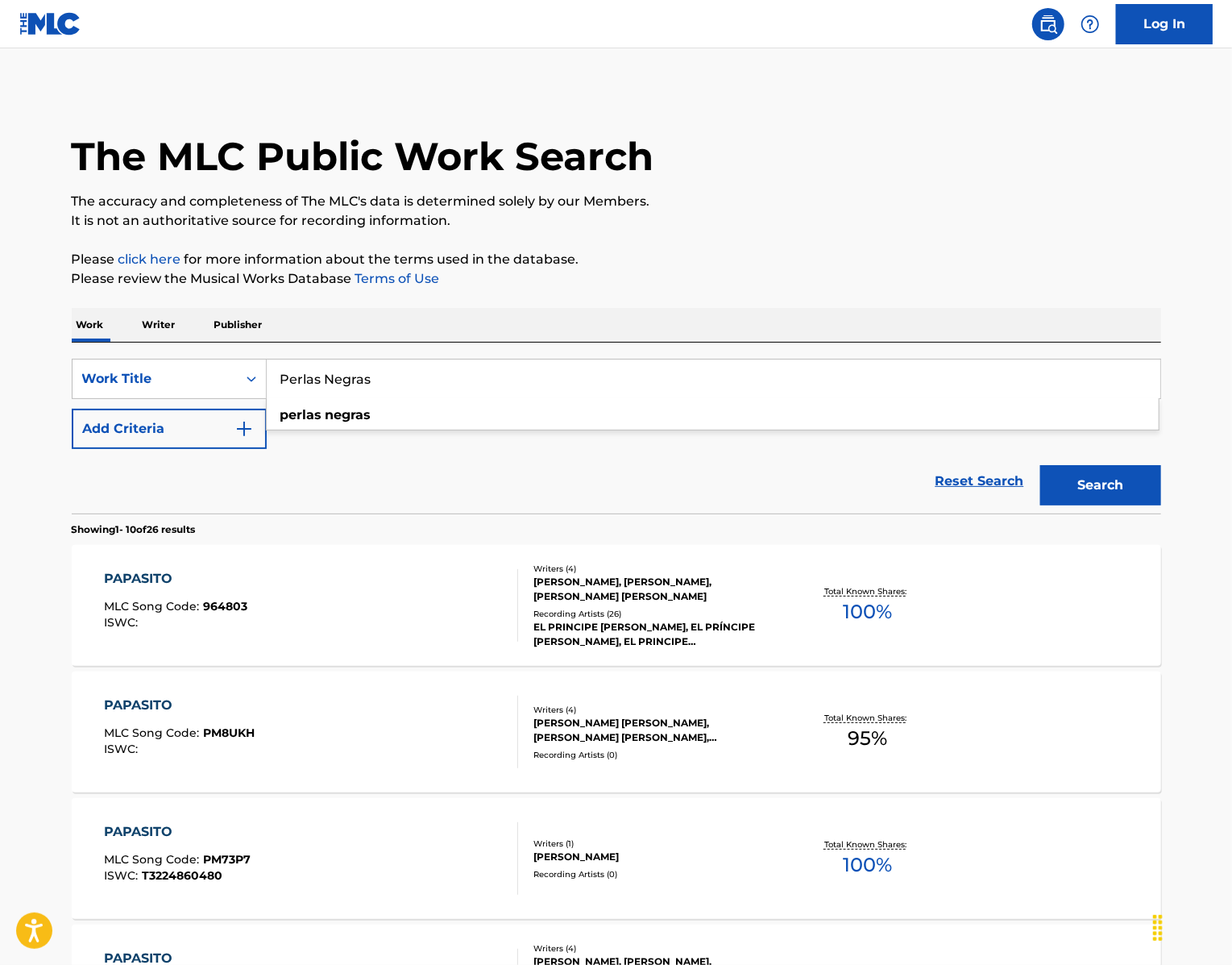
type input "Perlas Negras"
click at [1109, 505] on button "Search" at bounding box center [1100, 485] width 121 height 40
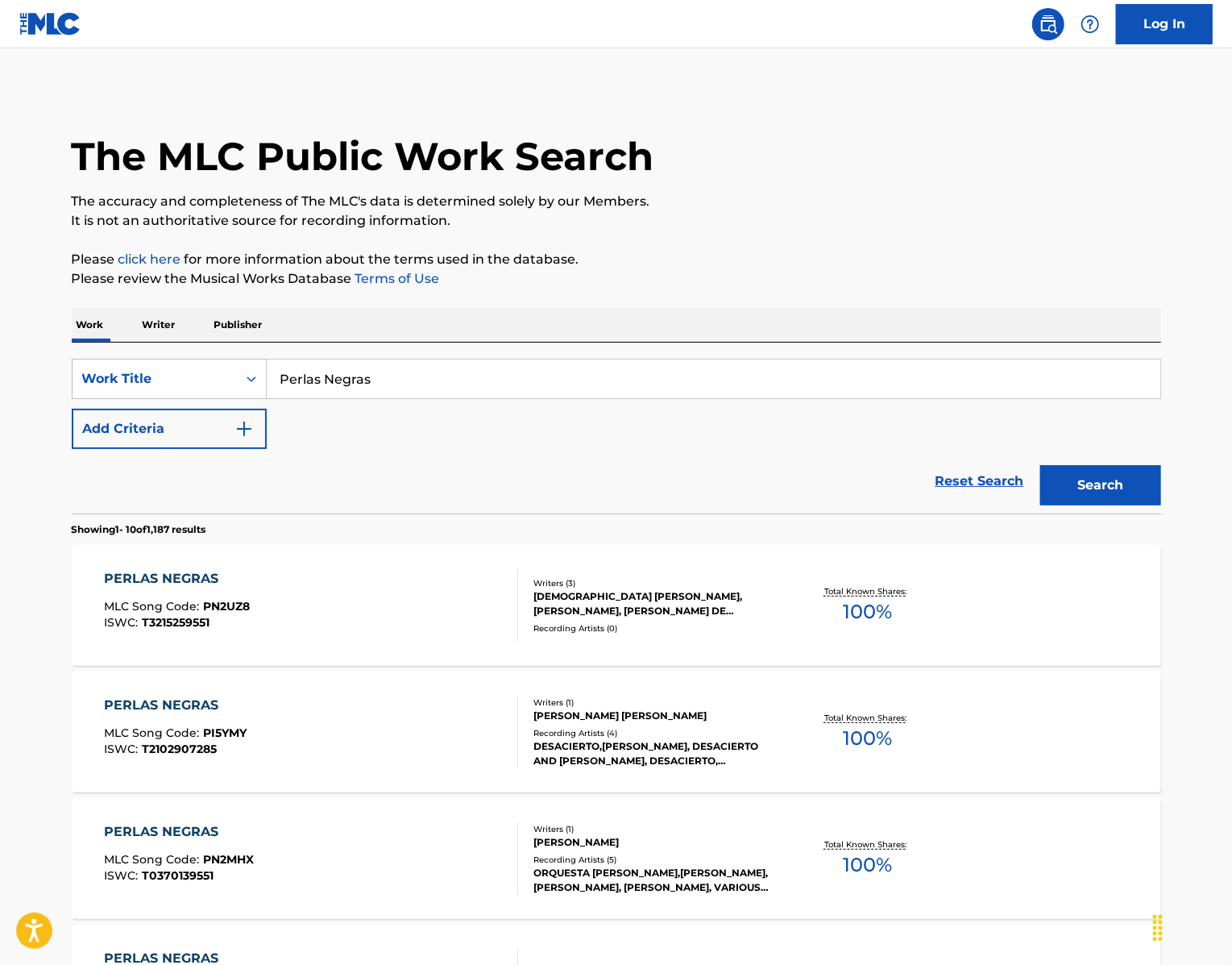
click at [119, 449] on button "Add Criteria" at bounding box center [169, 428] width 195 height 40
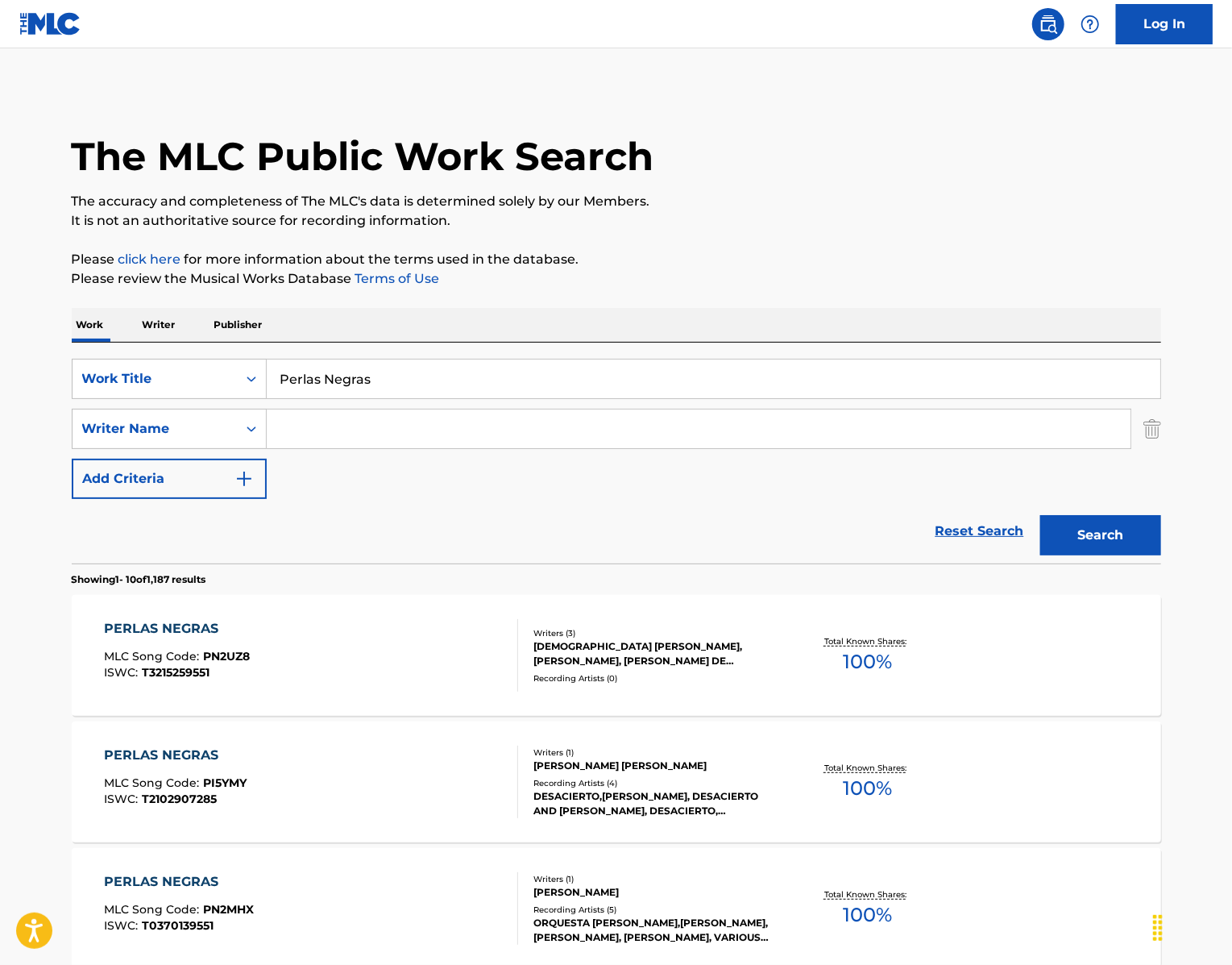
click at [330, 448] on input "Search Form" at bounding box center [698, 428] width 864 height 38
paste input "SANZ"
type input "SANZ"
drag, startPoint x: 382, startPoint y: 422, endPoint x: 166, endPoint y: 392, distance: 218.1
click at [166, 392] on div "SearchWithCriteria439b8751-2d68-49b0-9ef5-2944fd5b2007 Work Title Perlas Negras…" at bounding box center [616, 452] width 1090 height 221
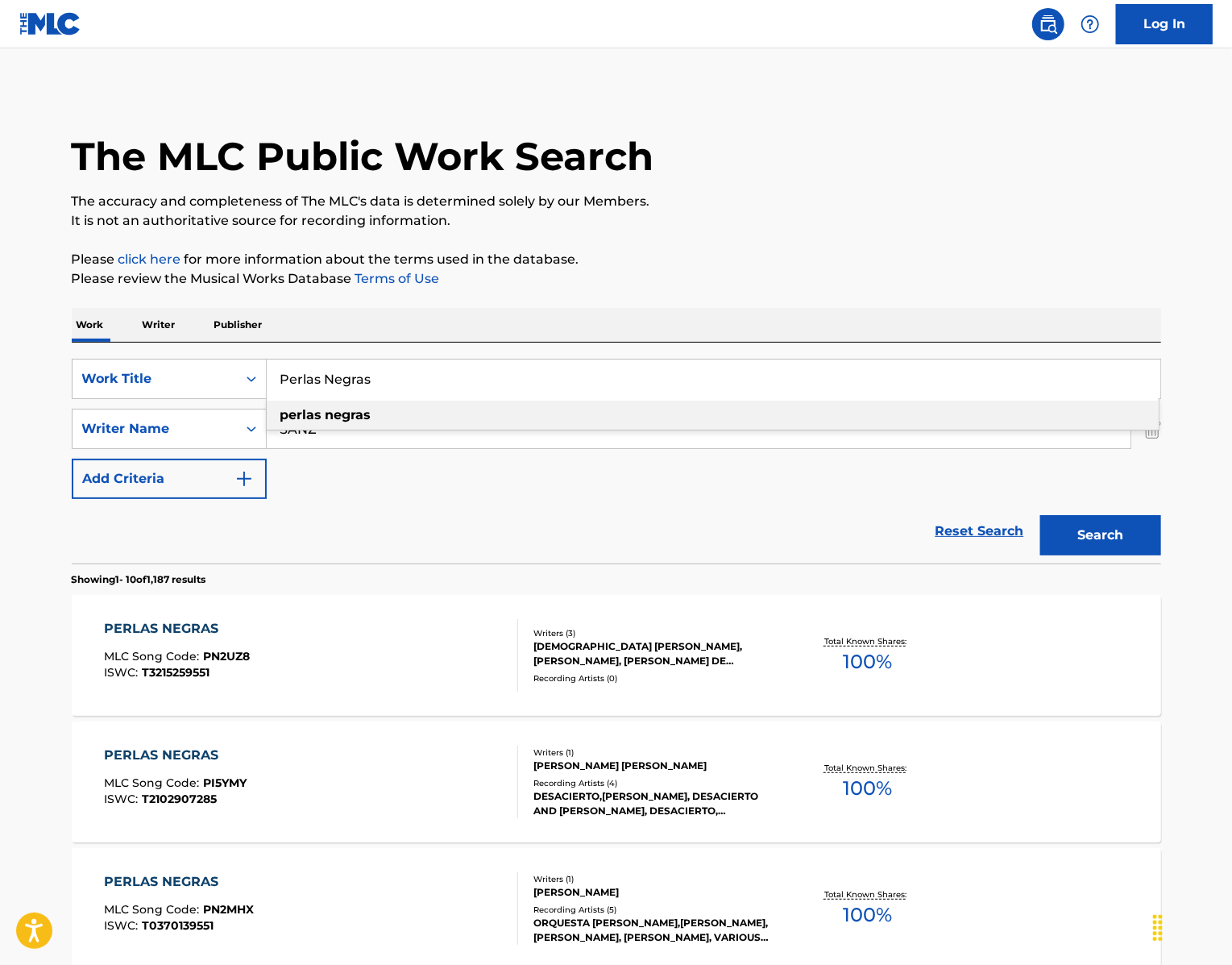
paste input "Corazon Partío"
type input "Corazon Partío"
click at [1136, 555] on button "Search" at bounding box center [1100, 535] width 121 height 40
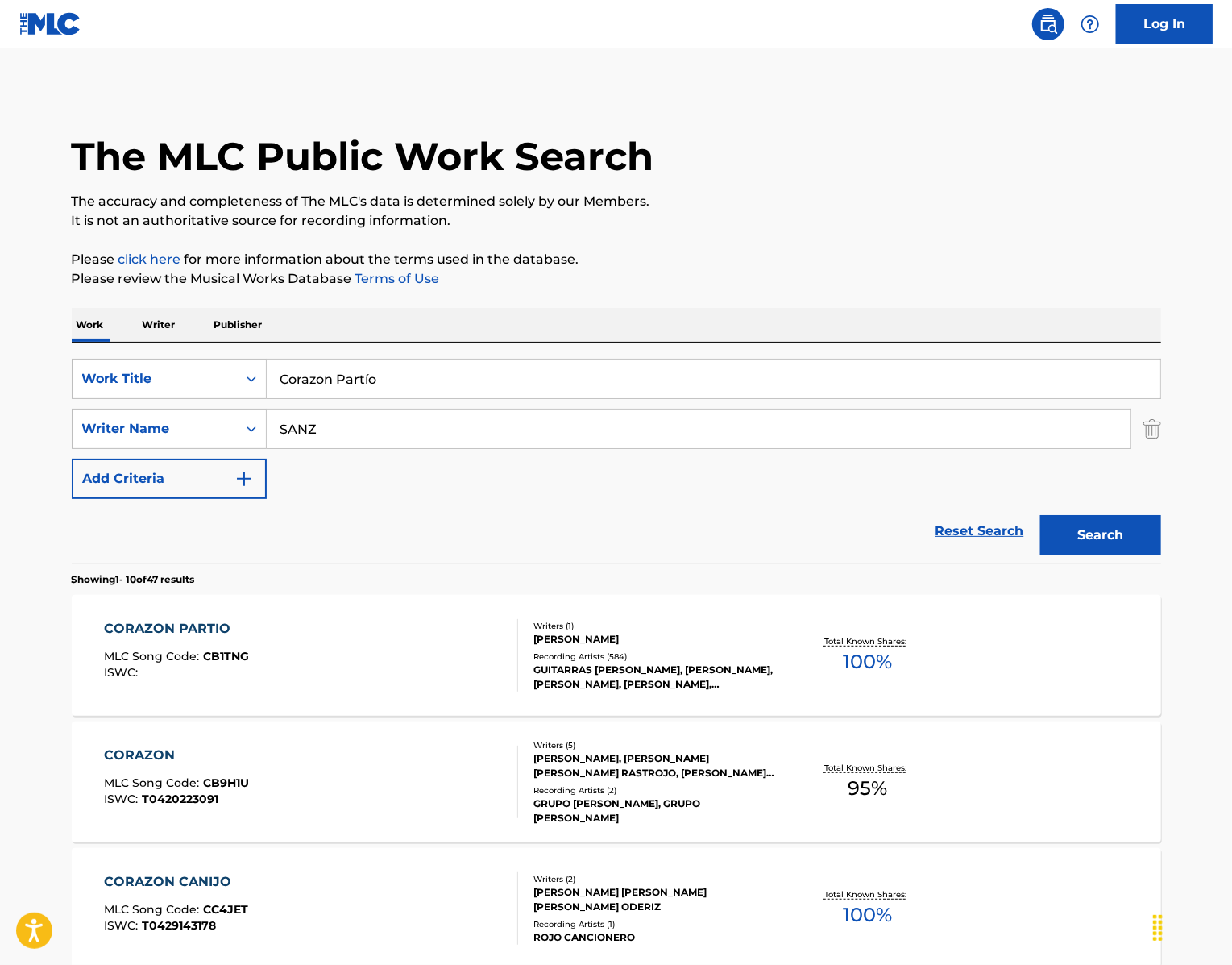
click at [135, 638] on div "CORAZON PARTIO" at bounding box center [177, 628] width 145 height 19
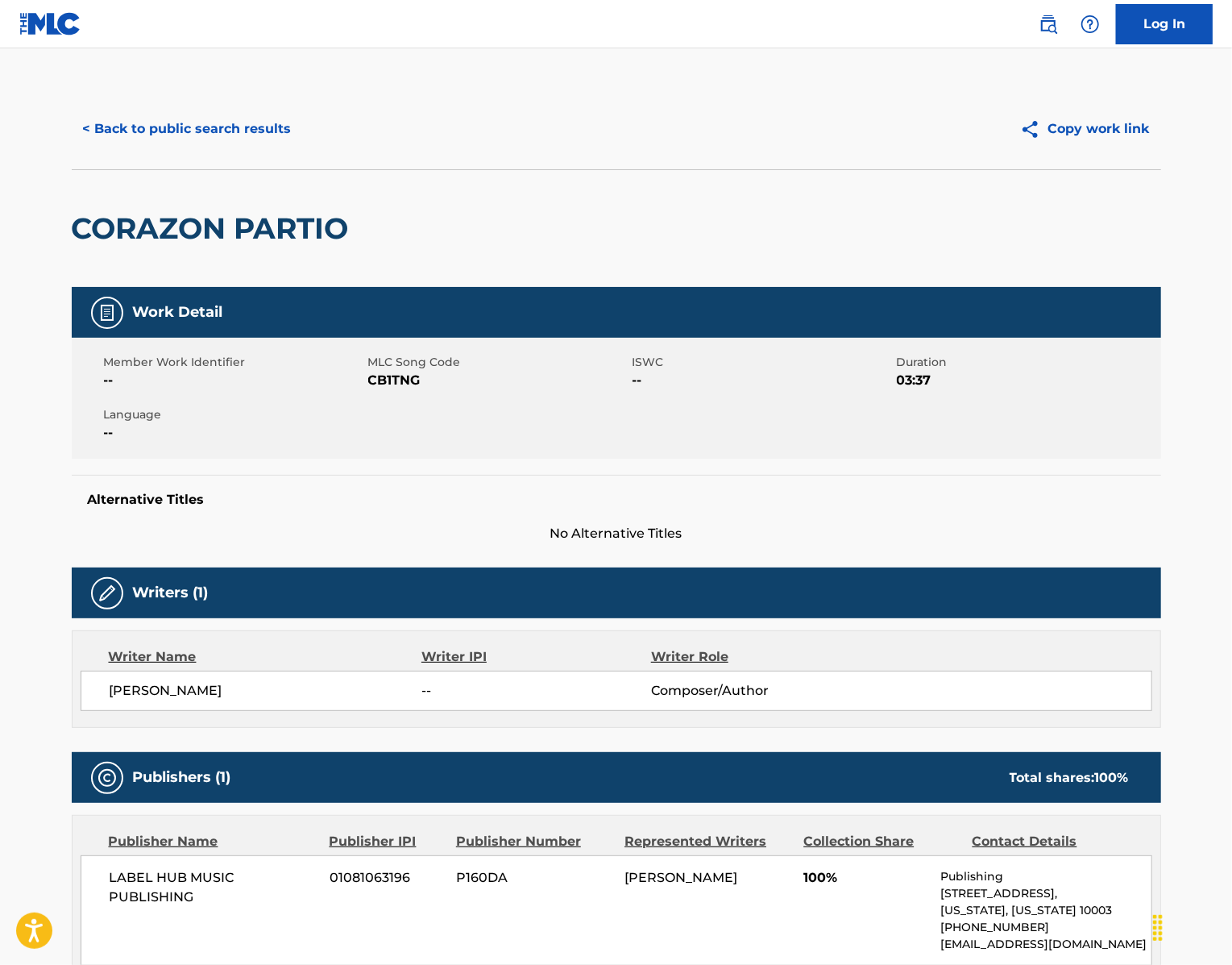
click at [382, 390] on span "CB1TNG" at bounding box center [498, 380] width 260 height 19
copy span "CB1TNG"
click at [187, 628] on div "Work Detail Member Work Identifier -- MLC Song Code CB1TNG ISWC -- Duration 03:…" at bounding box center [616, 962] width 1090 height 1352
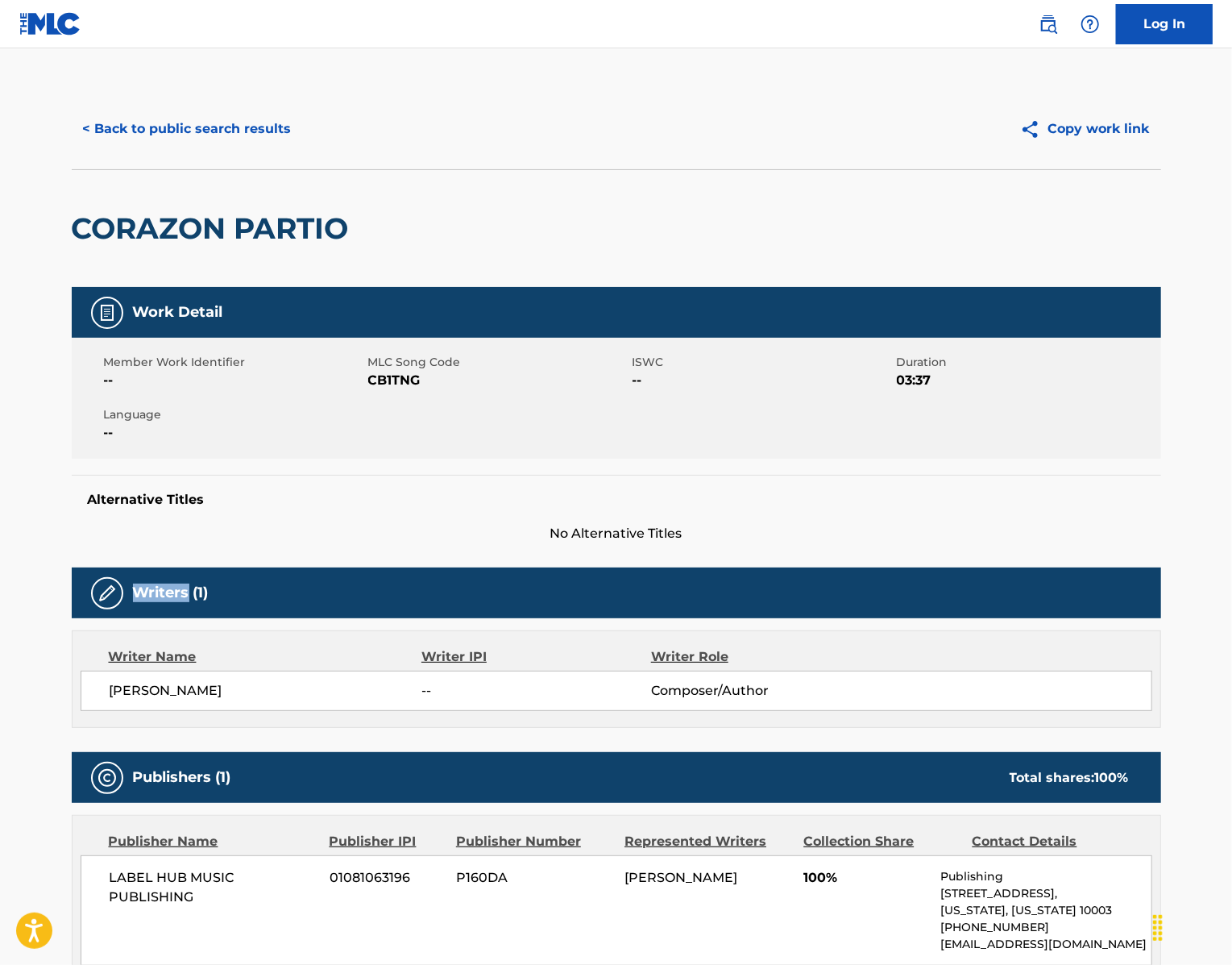
drag, startPoint x: 216, startPoint y: 790, endPoint x: 56, endPoint y: 795, distance: 160.1
click at [81, 711] on div "[PERSON_NAME] -- Composer/Author" at bounding box center [616, 691] width 1071 height 40
copy span "[PERSON_NAME]"
click at [140, 149] on button "< Back to public search results" at bounding box center [187, 129] width 232 height 40
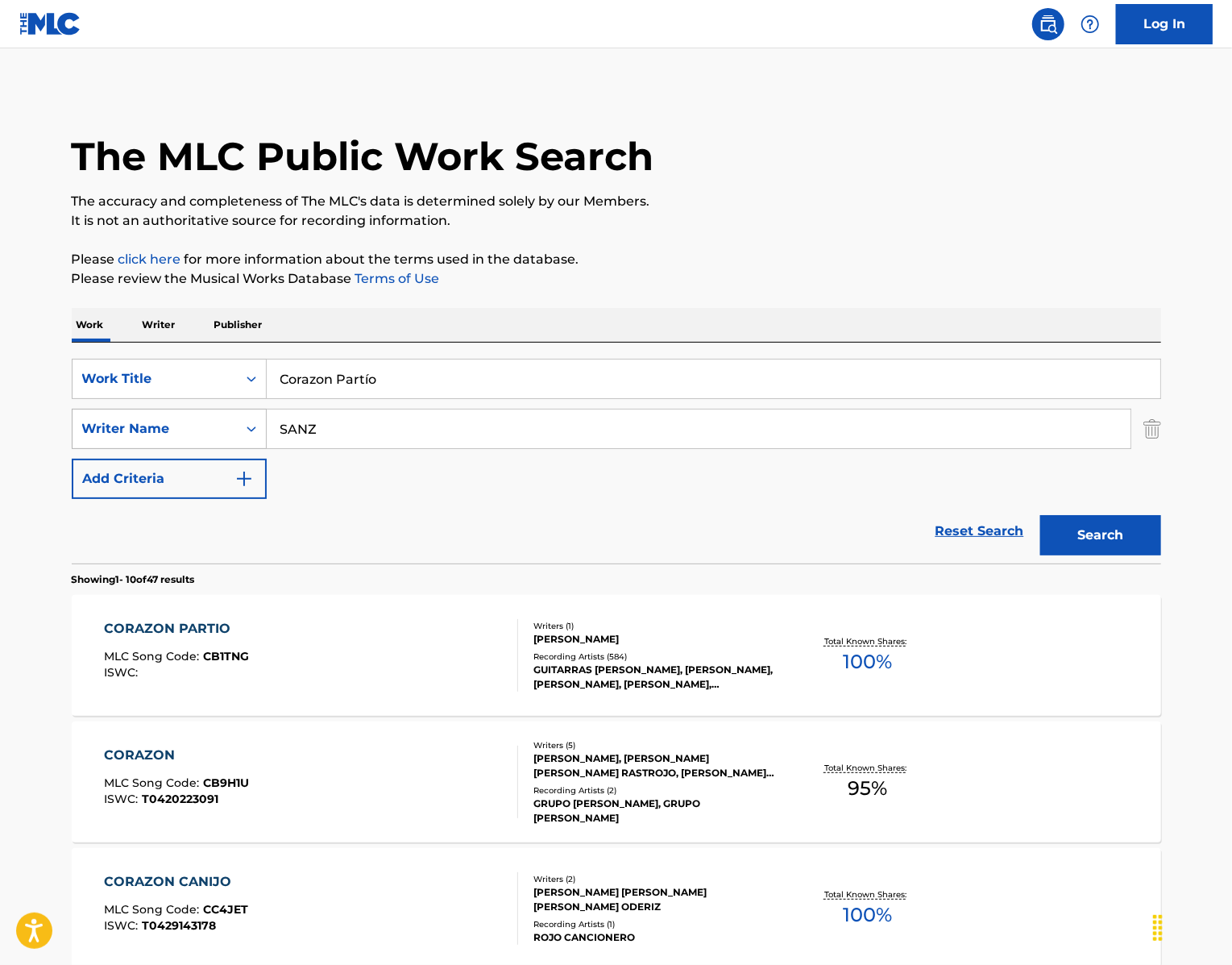
drag, startPoint x: 340, startPoint y: 490, endPoint x: 252, endPoint y: 480, distance: 88.6
click at [252, 449] on div "SearchWithCriteriaa2fdbbb0-4f52-4c79-bf22-12001a2201bb Writer Name [PERSON_NAME]" at bounding box center [616, 428] width 1090 height 40
paste input "[PERSON_NAME]"
type input "[PERSON_NAME]"
drag, startPoint x: 387, startPoint y: 427, endPoint x: 172, endPoint y: 424, distance: 215.0
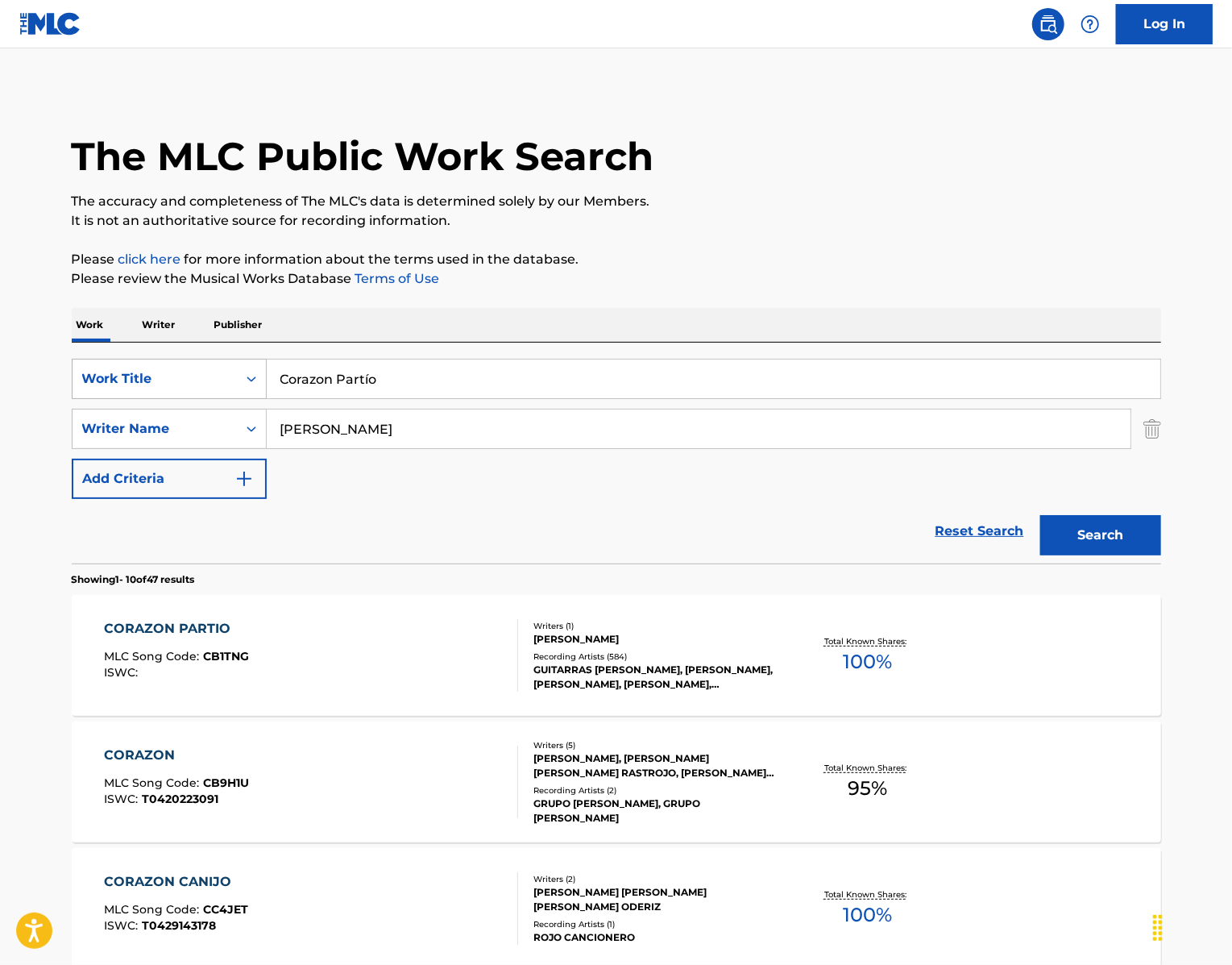
click at [184, 399] on div "SearchWithCriteria439b8751-2d68-49b0-9ef5-2944fd5b2007 Work Title Corazon Partío" at bounding box center [616, 378] width 1090 height 40
paste input "Frecuencia"
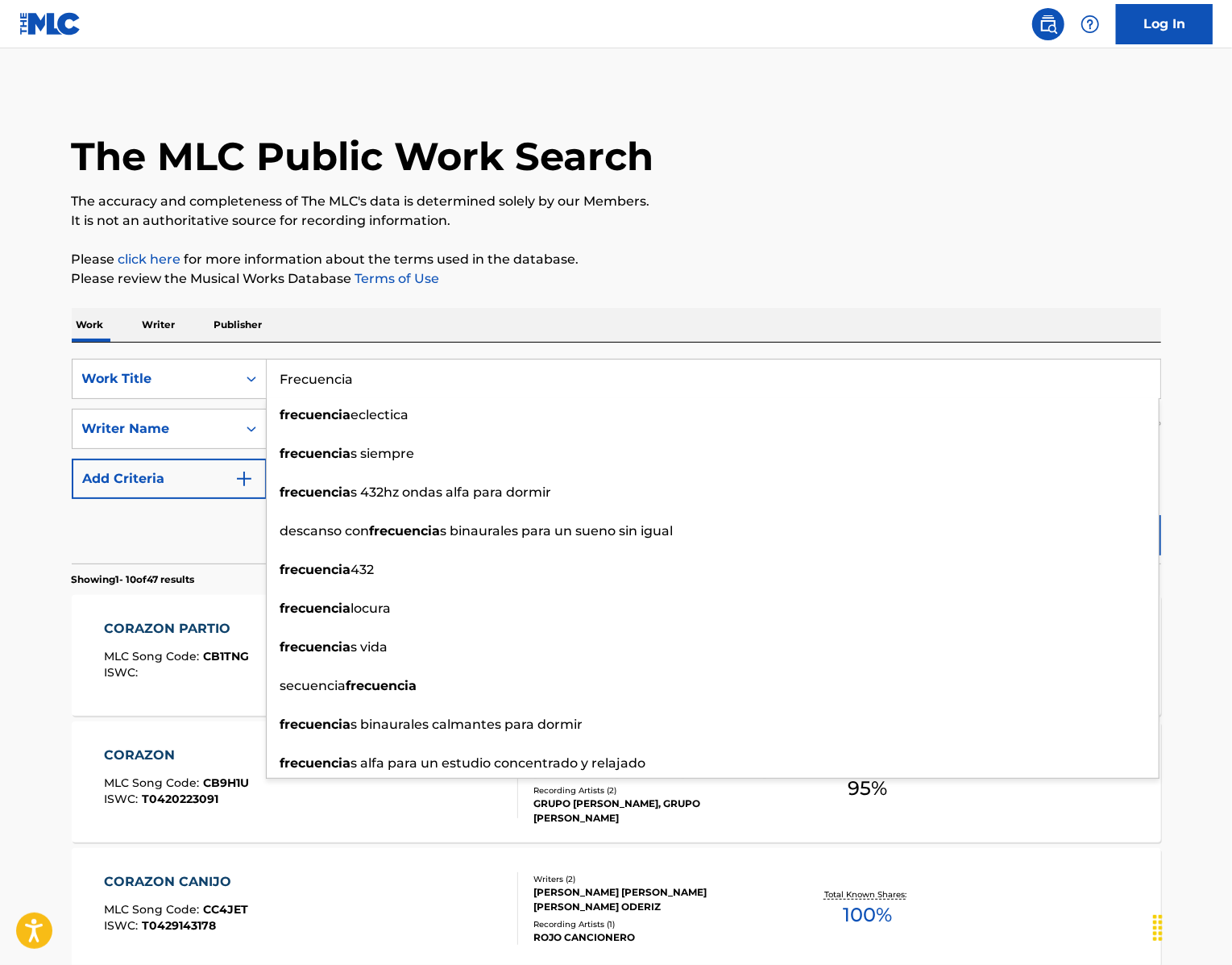
type input "Frecuencia"
click at [947, 211] on p "The accuracy and completeness of The MLC's data is determined solely by our Mem…" at bounding box center [616, 201] width 1090 height 19
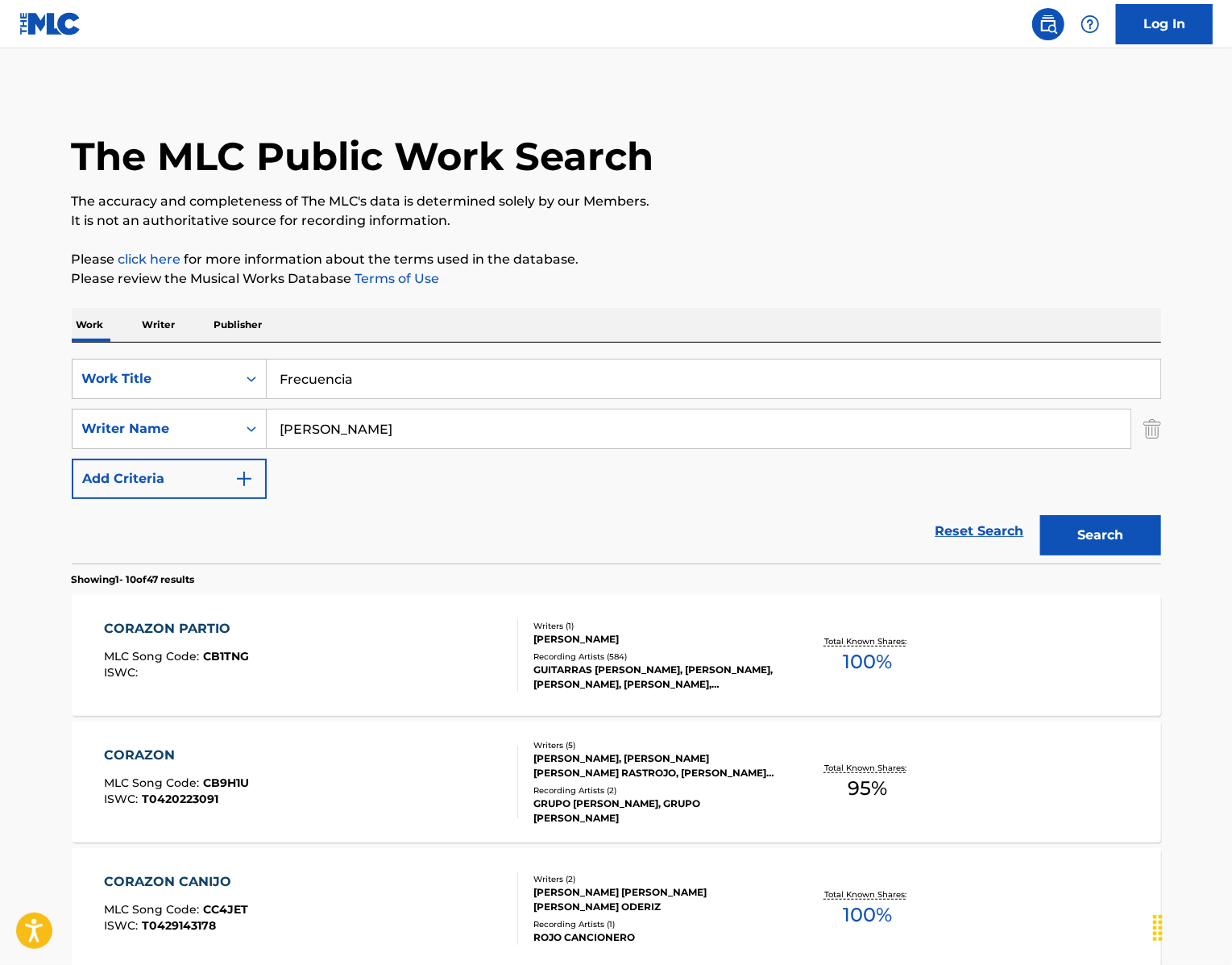
click at [1144, 555] on button "Search" at bounding box center [1100, 535] width 121 height 40
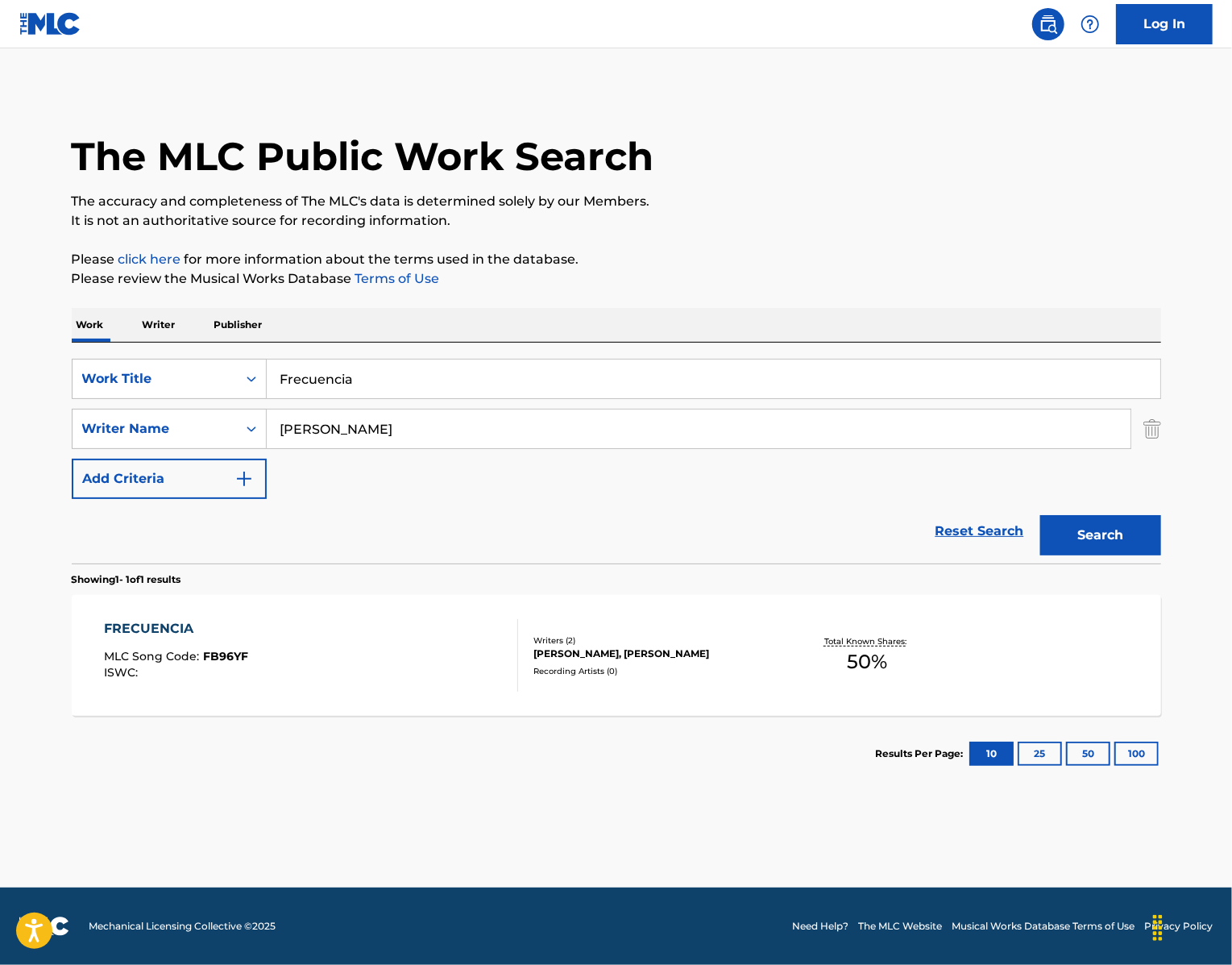
click at [104, 638] on div "FRECUENCIA" at bounding box center [176, 628] width 144 height 19
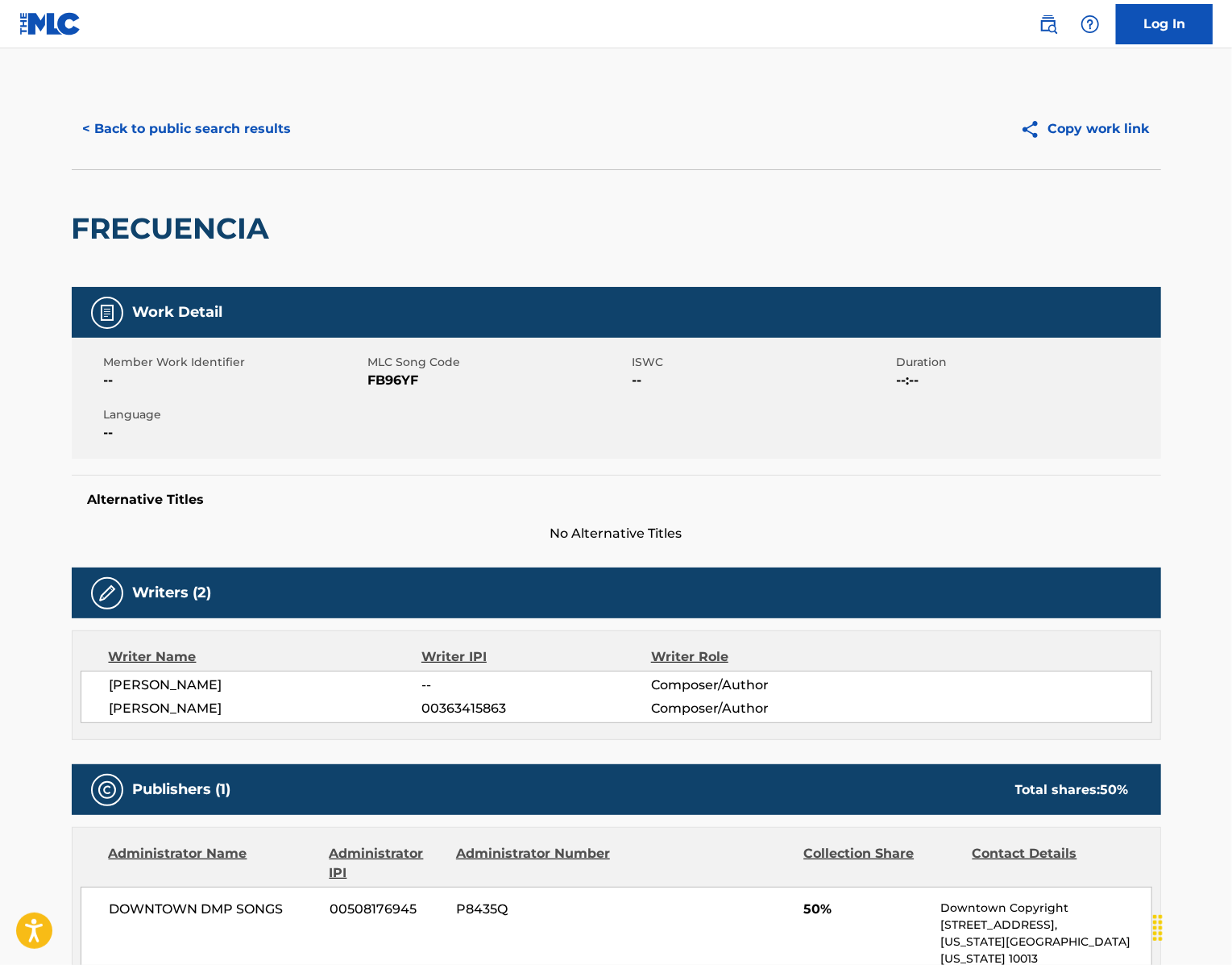
drag, startPoint x: 213, startPoint y: 806, endPoint x: 46, endPoint y: 780, distance: 169.0
click at [81, 723] on div "[PERSON_NAME] -- Composer/Author [PERSON_NAME] 00363415863 Composer/Author" at bounding box center [616, 697] width 1071 height 52
copy div "[PERSON_NAME] -- Composer/Author [PERSON_NAME]"
click at [379, 371] on span "MLC Song Code" at bounding box center [498, 362] width 260 height 17
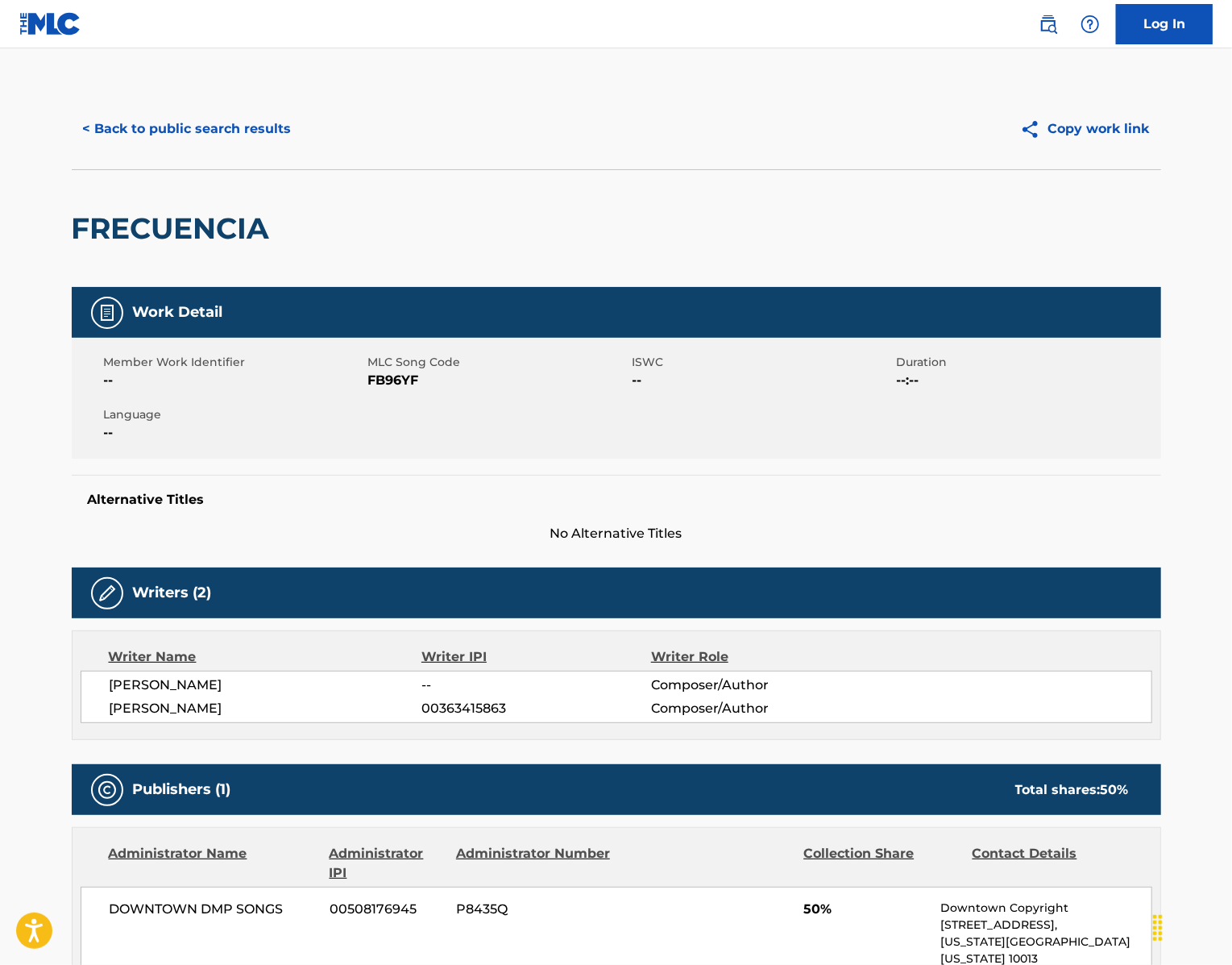
click at [368, 390] on span "FB96YF" at bounding box center [498, 380] width 260 height 19
copy span "FB96YF"
click at [132, 149] on button "< Back to public search results" at bounding box center [187, 129] width 232 height 40
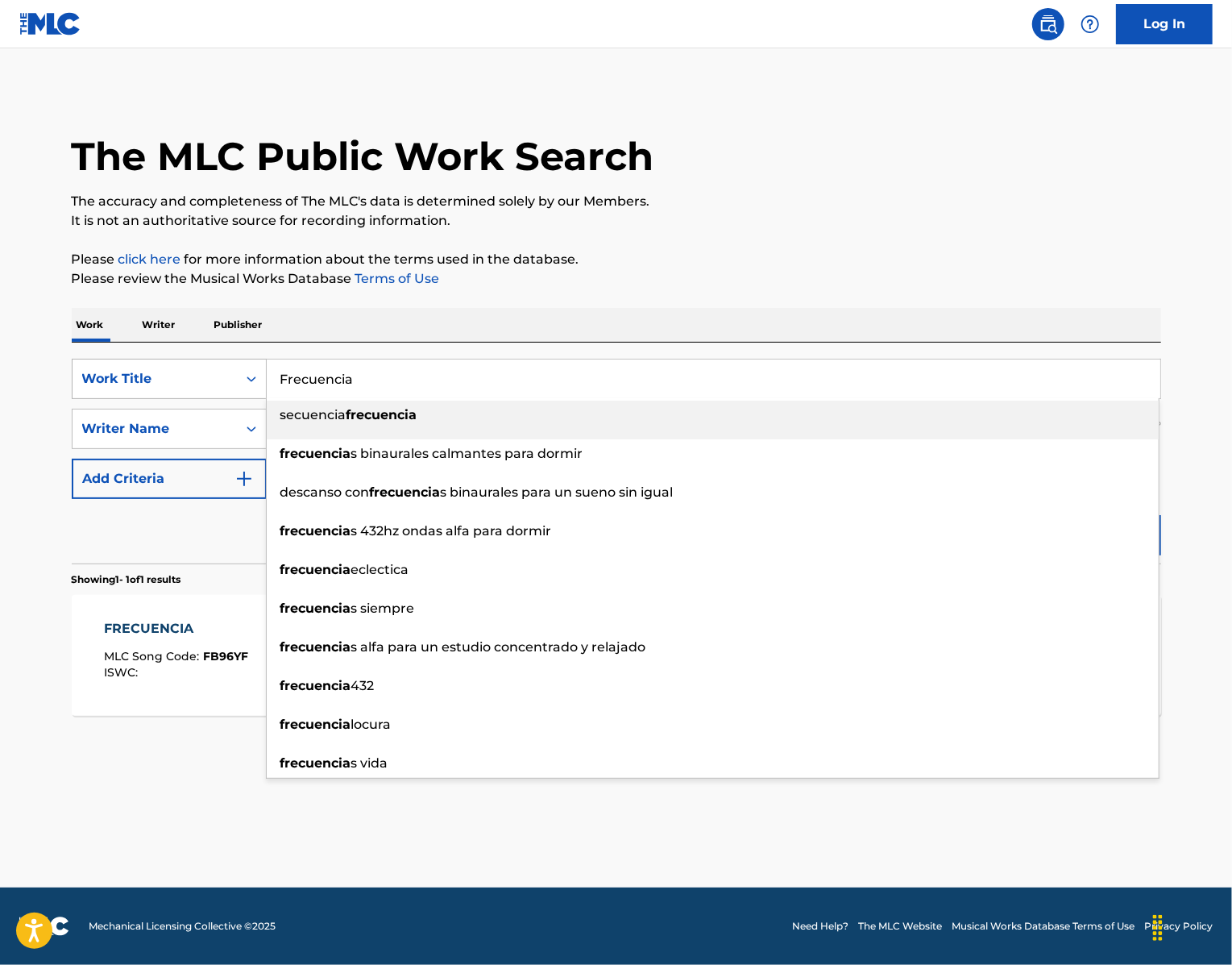
drag, startPoint x: 383, startPoint y: 431, endPoint x: 217, endPoint y: 402, distance: 168.5
click at [217, 399] on div "SearchWithCriteria439b8751-2d68-49b0-9ef5-2944fd5b2007 Work Title Frecuencia se…" at bounding box center [616, 378] width 1090 height 40
paste input "[PERSON_NAME]"
type input "[PERSON_NAME]"
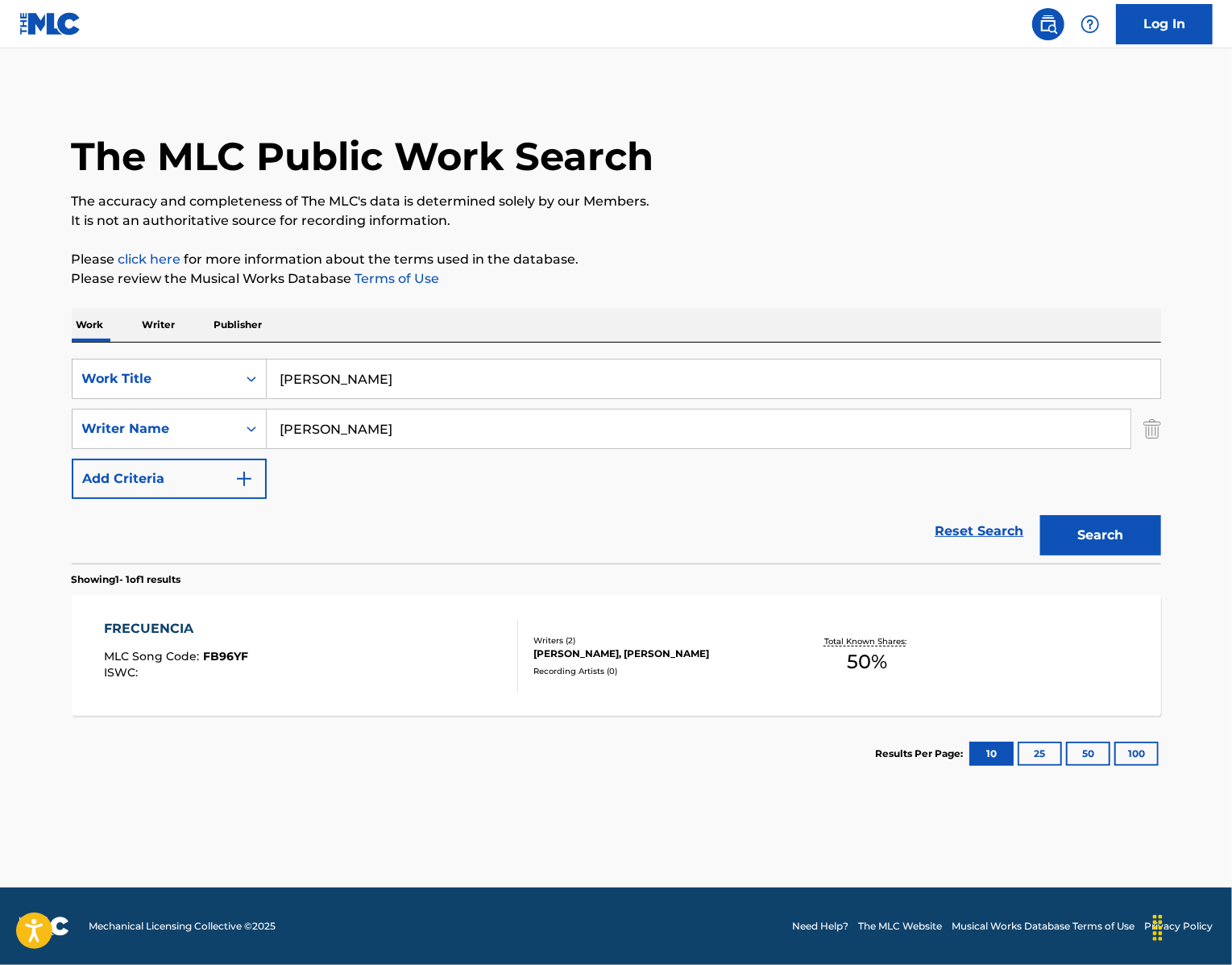
click at [536, 342] on div "Work Writer Publisher" at bounding box center [616, 324] width 1090 height 34
drag, startPoint x: 390, startPoint y: 500, endPoint x: 258, endPoint y: 450, distance: 141.2
click at [258, 450] on div "SearchWithCriteria439b8751-2d68-49b0-9ef5-2944fd5b2007 Work Title [PERSON_NAME]…" at bounding box center [616, 428] width 1090 height 140
click at [1136, 555] on button "Search" at bounding box center [1100, 535] width 121 height 40
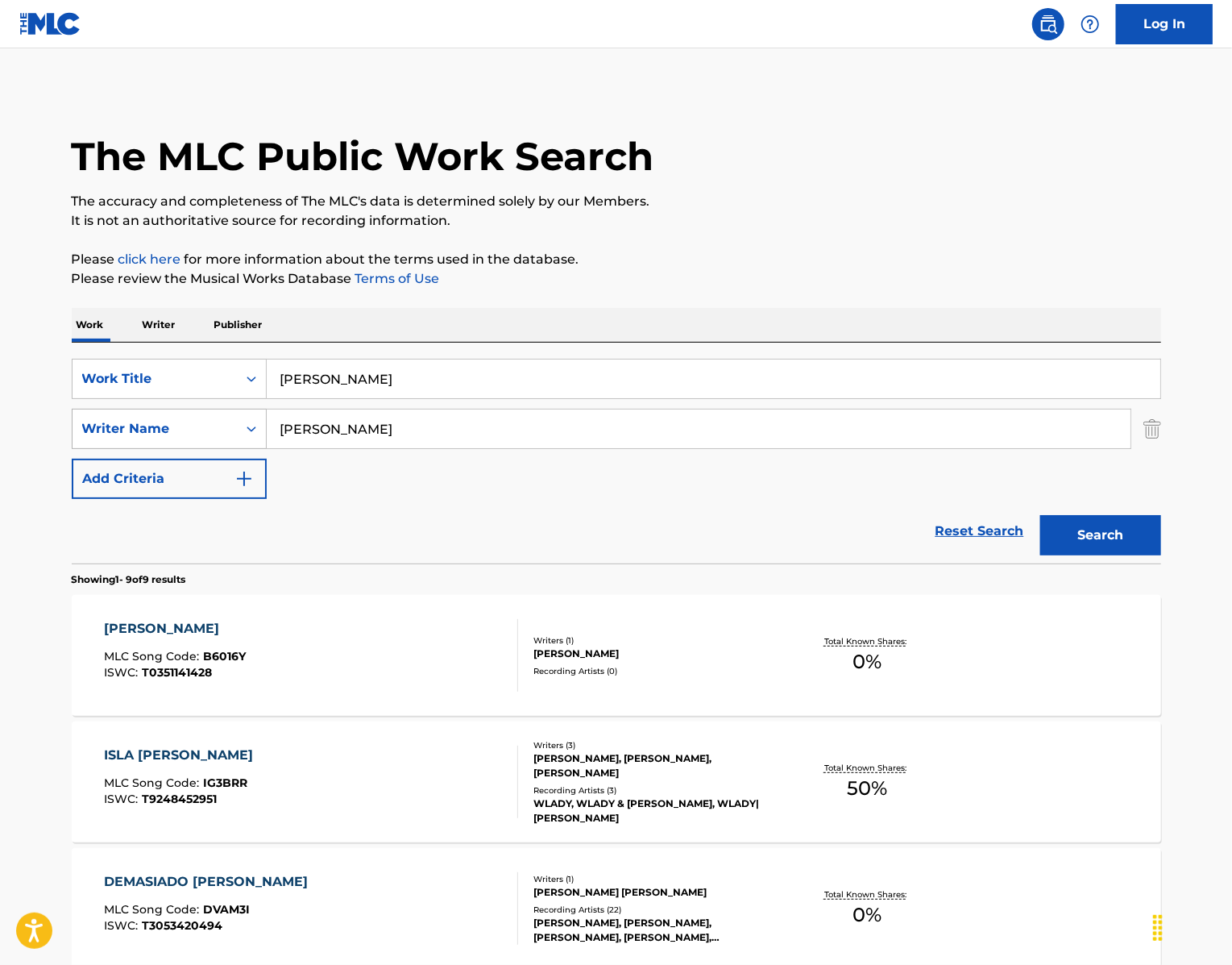
drag, startPoint x: 361, startPoint y: 493, endPoint x: 187, endPoint y: 461, distance: 176.9
click at [191, 449] on div "SearchWithCriteriaa2fdbbb0-4f52-4c79-bf22-12001a2201bb Writer Name [PERSON_NAME]" at bounding box center [616, 428] width 1090 height 40
paste input "[PERSON_NAME]"
type input "[PERSON_NAME]"
drag, startPoint x: 407, startPoint y: 433, endPoint x: 216, endPoint y: 427, distance: 191.1
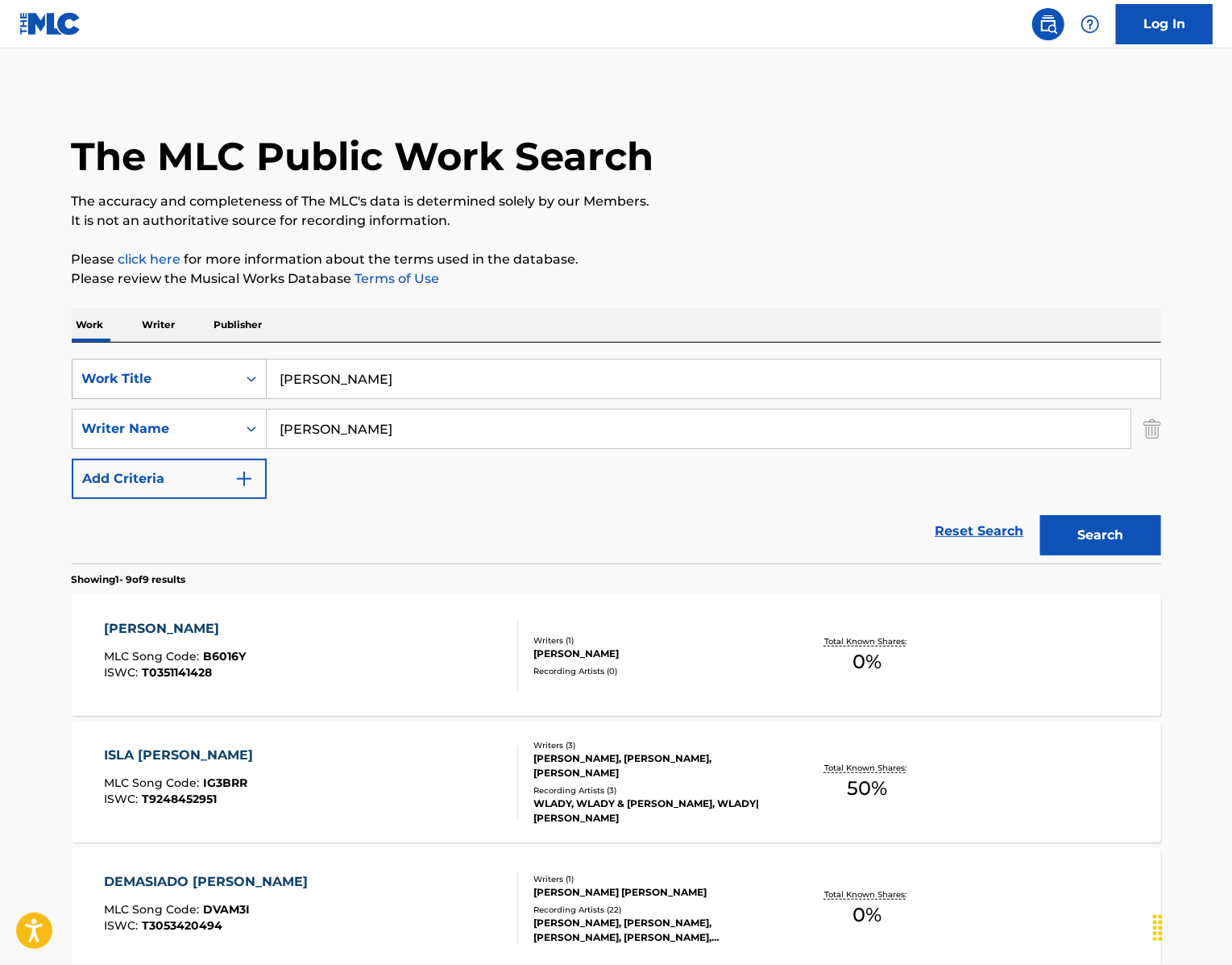
click at [216, 399] on div "SearchWithCriteria439b8751-2d68-49b0-9ef5-2944fd5b2007 Work Title [PERSON_NAME]" at bounding box center [616, 378] width 1090 height 40
paste input "Perlas Negras"
type input "Perlas Negras"
click at [1129, 555] on button "Search" at bounding box center [1100, 535] width 121 height 40
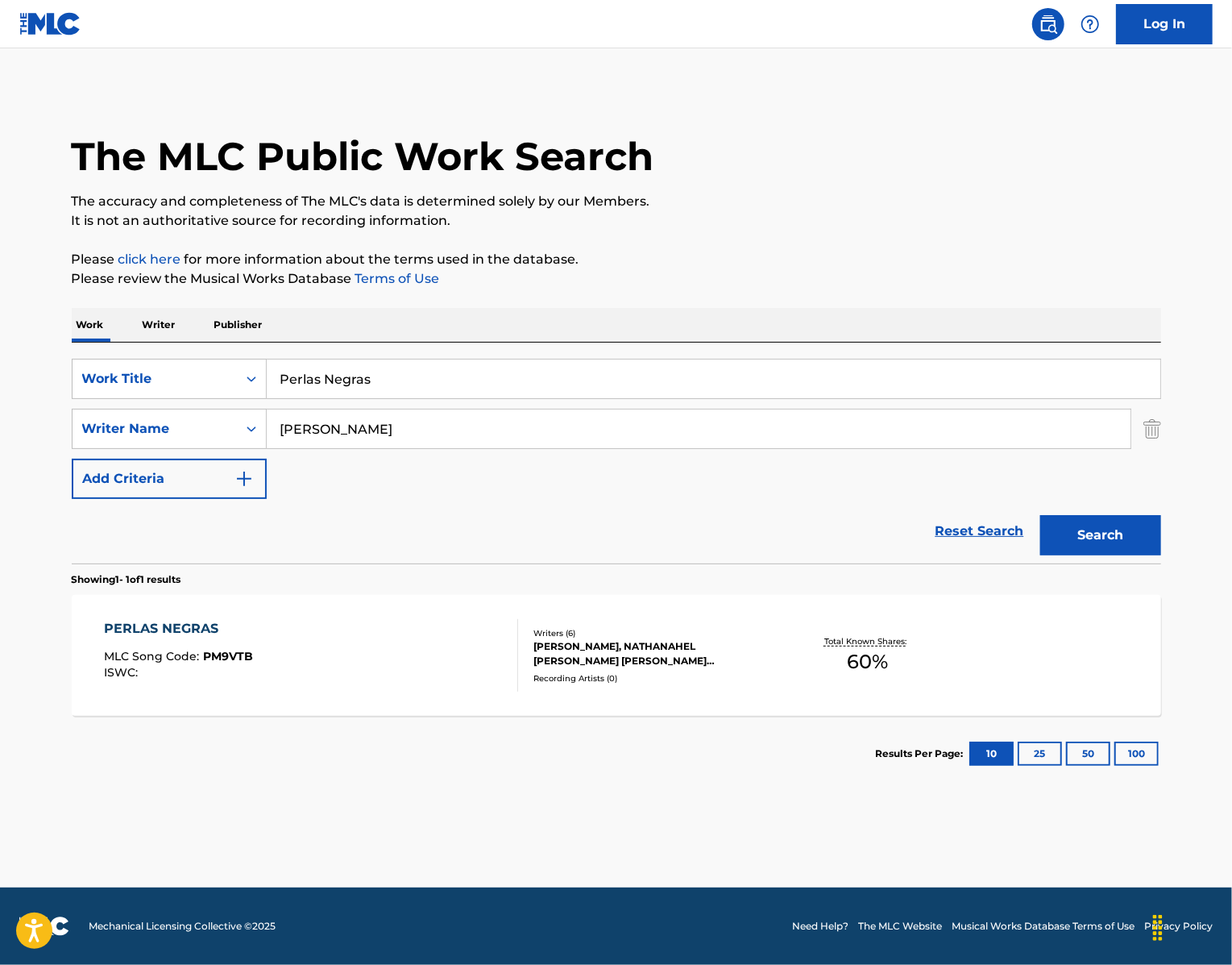
click at [135, 638] on div "PERLAS NEGRAS" at bounding box center [178, 628] width 149 height 19
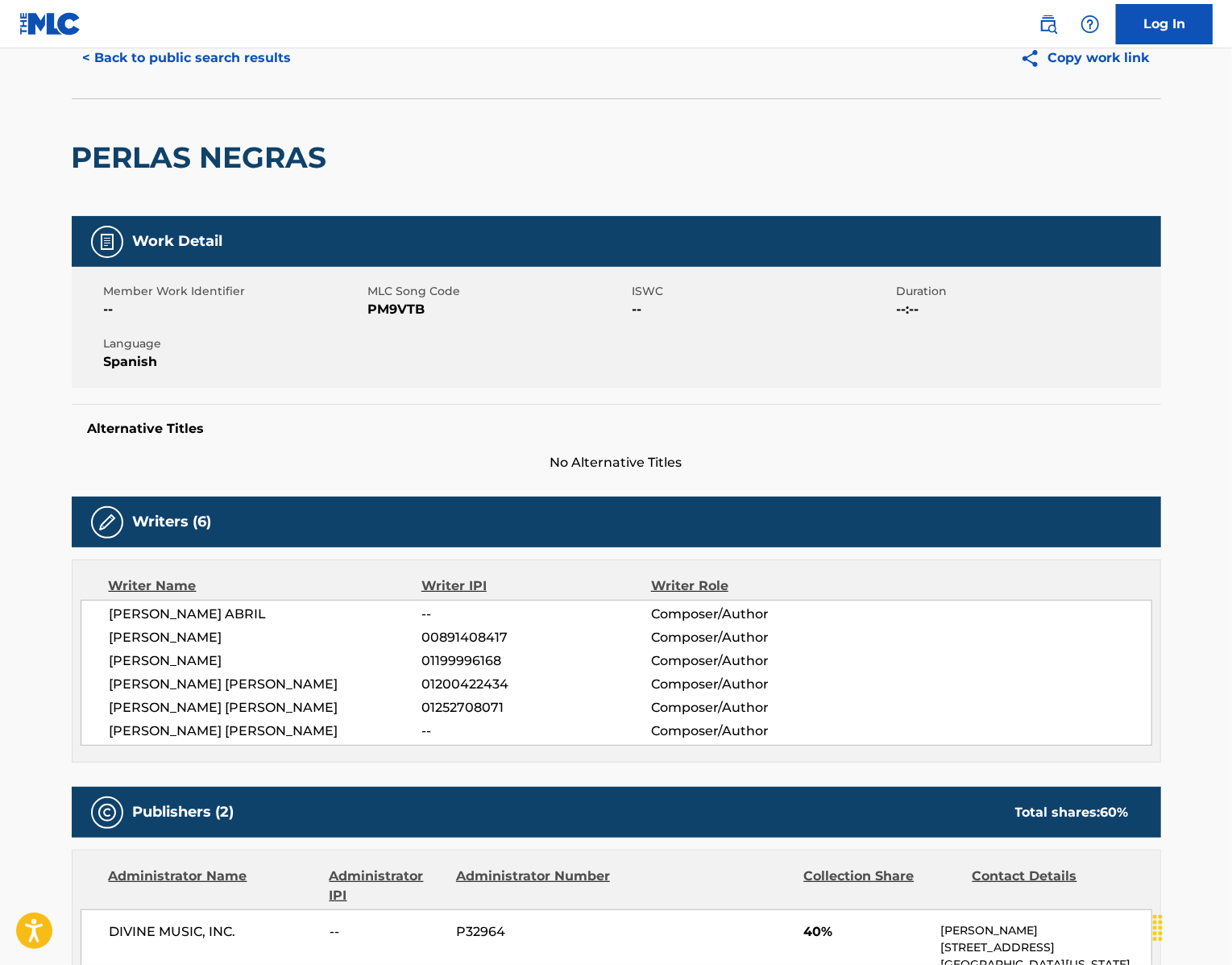
scroll to position [87, 0]
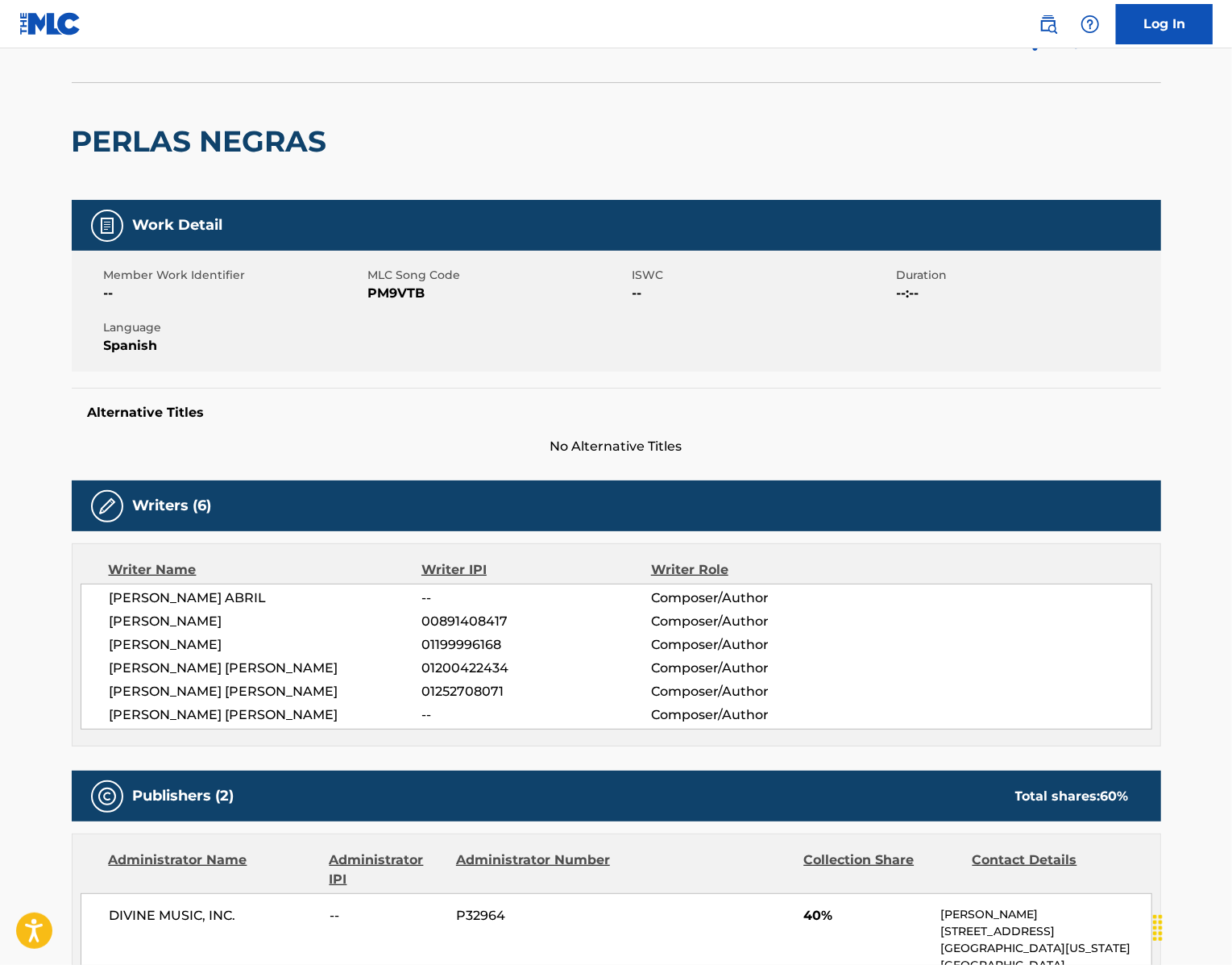
drag, startPoint x: 67, startPoint y: 698, endPoint x: 307, endPoint y: 816, distance: 267.4
click at [307, 729] on div "[PERSON_NAME] -- Composer/Author [PERSON_NAME] 00891408417 Composer/Author [PER…" at bounding box center [616, 656] width 1071 height 146
copy div "[PERSON_NAME] -- Composer/Author [PERSON_NAME] 00891408417 Composer/Author [PER…"
click at [368, 303] on span "PM9VTB" at bounding box center [498, 292] width 260 height 19
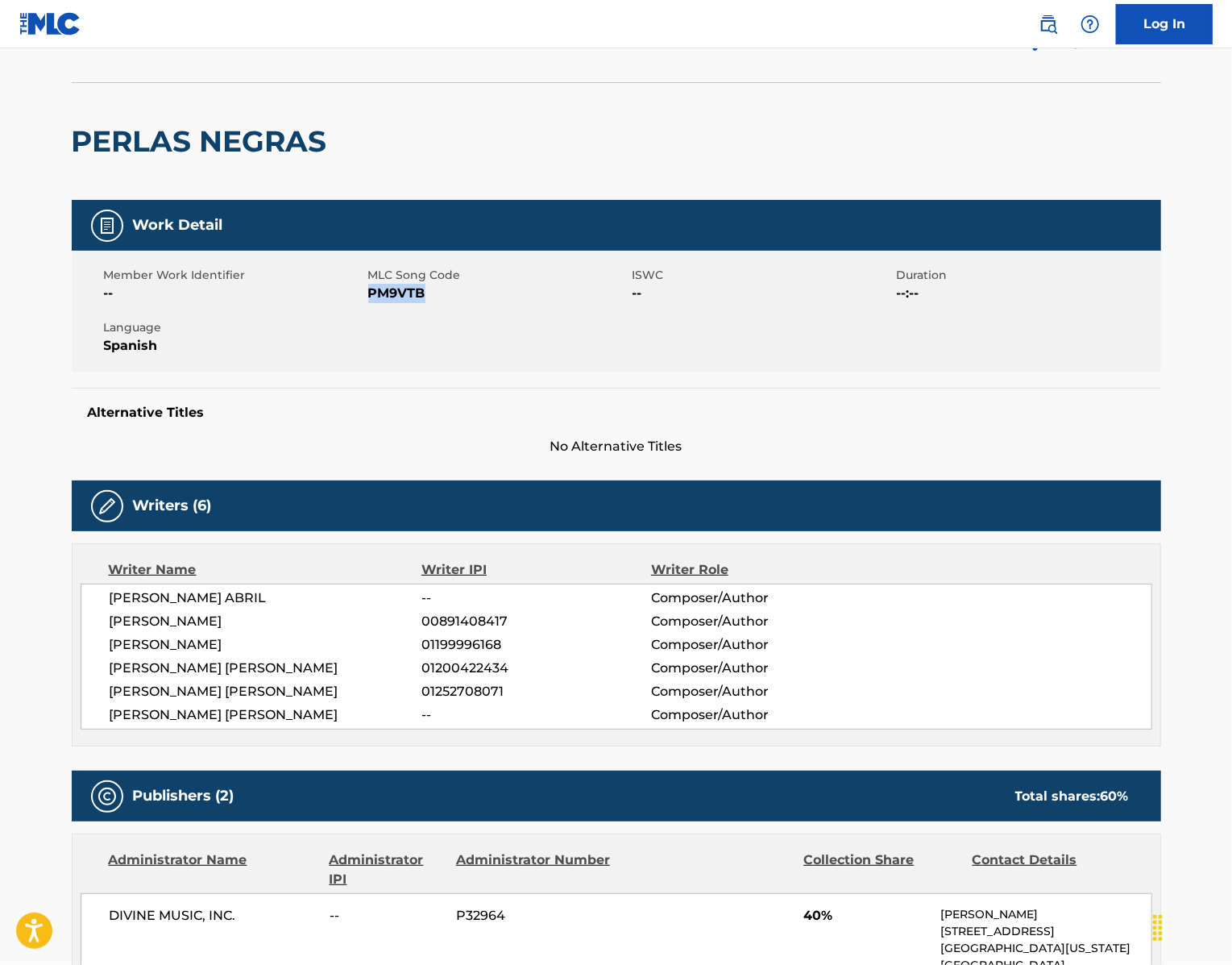
click at [75, 62] on button "< Back to public search results" at bounding box center [187, 42] width 232 height 40
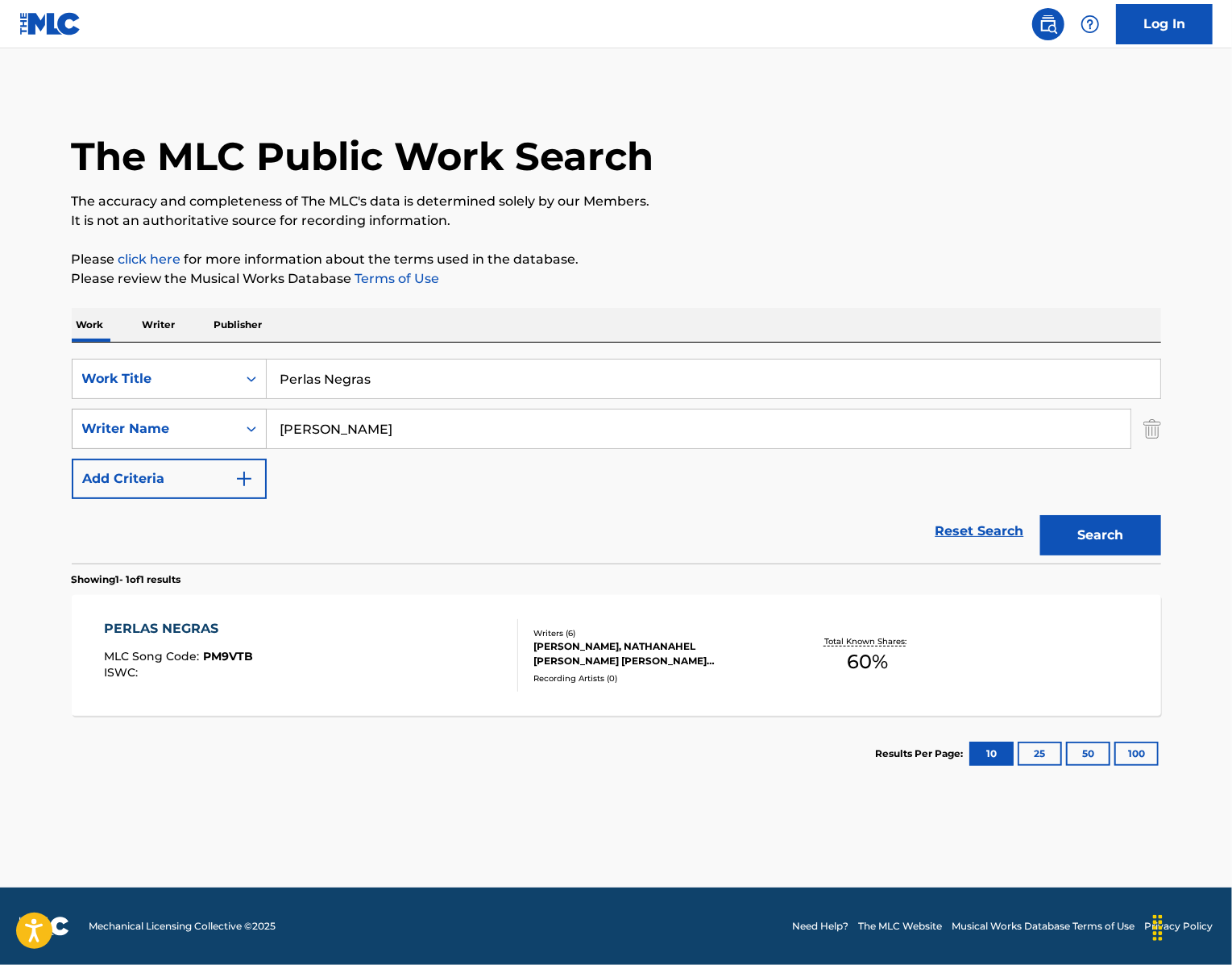
drag, startPoint x: 337, startPoint y: 492, endPoint x: 172, endPoint y: 490, distance: 165.0
click at [168, 449] on div "SearchWithCriteriaa2fdbbb0-4f52-4c79-bf22-12001a2201bb Writer Name [PERSON_NAME]" at bounding box center [616, 428] width 1090 height 40
type input "[PERSON_NAME]"
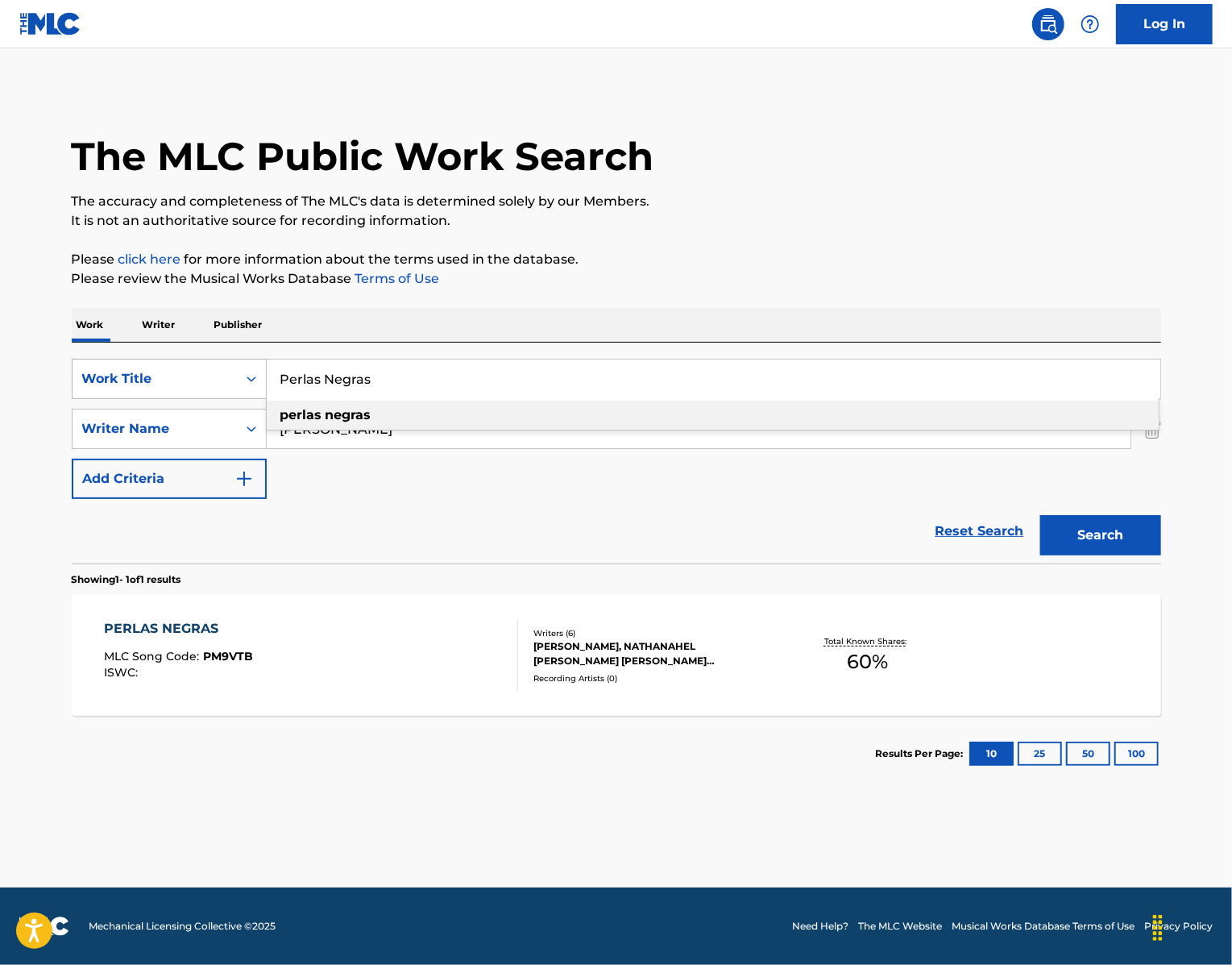
drag, startPoint x: 382, startPoint y: 426, endPoint x: 233, endPoint y: 416, distance: 149.3
click at [239, 399] on div "SearchWithCriteria439b8751-2d68-49b0-9ef5-2944fd5b2007 Work Title Perlas Negras…" at bounding box center [616, 378] width 1090 height 40
paste input "apasito"
type input "papasito"
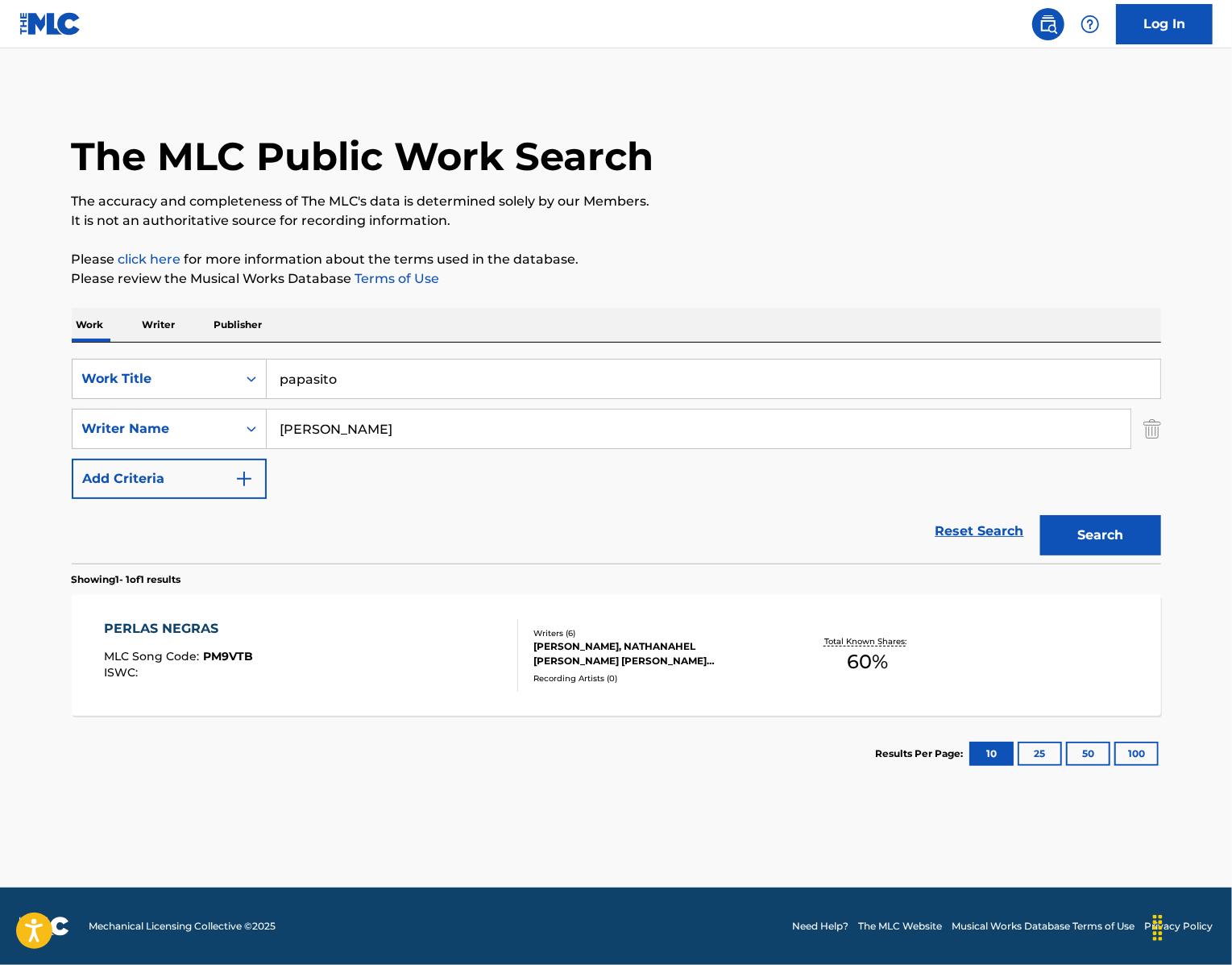
click at [1125, 555] on button "Search" at bounding box center [1100, 535] width 121 height 40
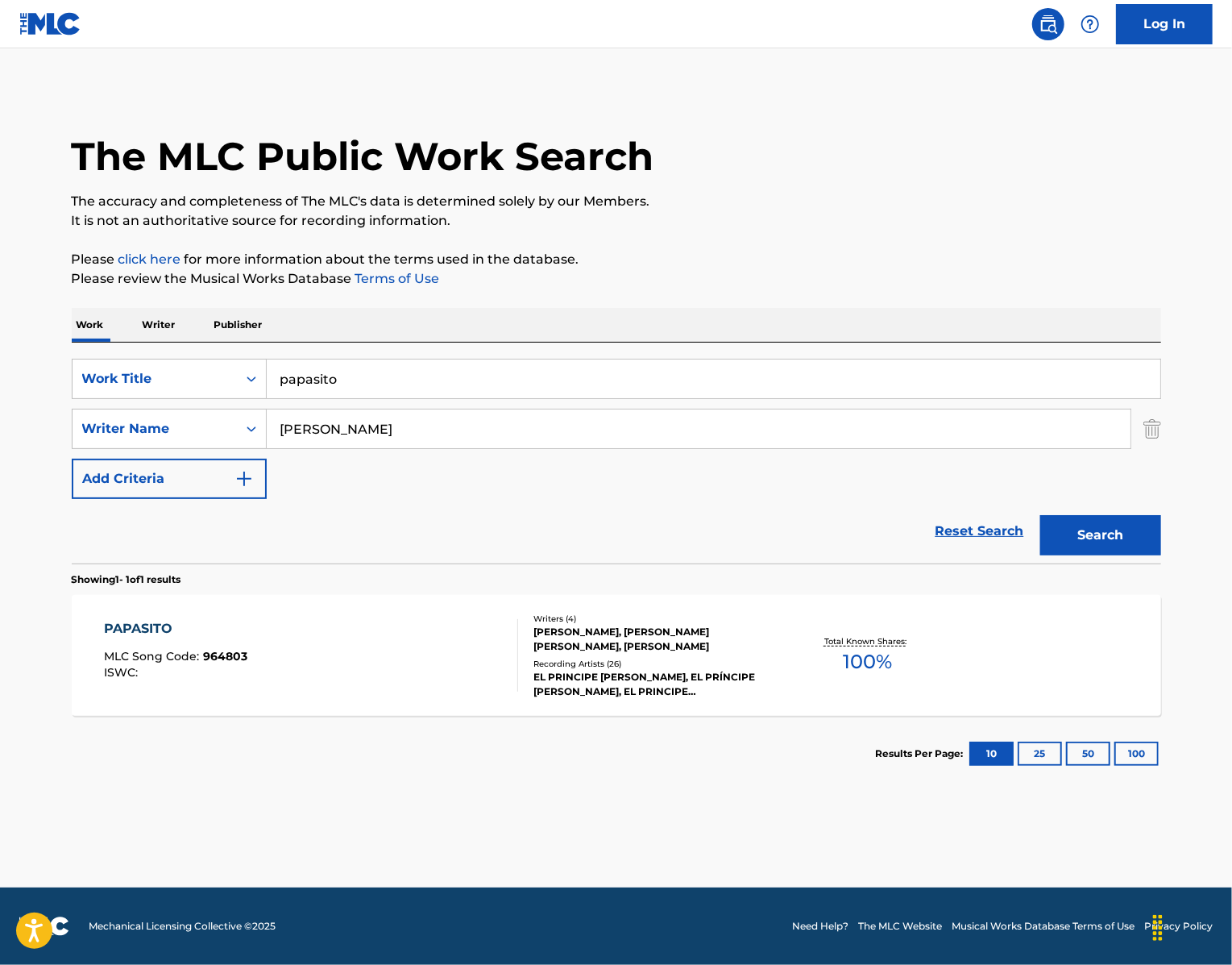
click at [111, 638] on div "PAPASITO" at bounding box center [176, 628] width 143 height 19
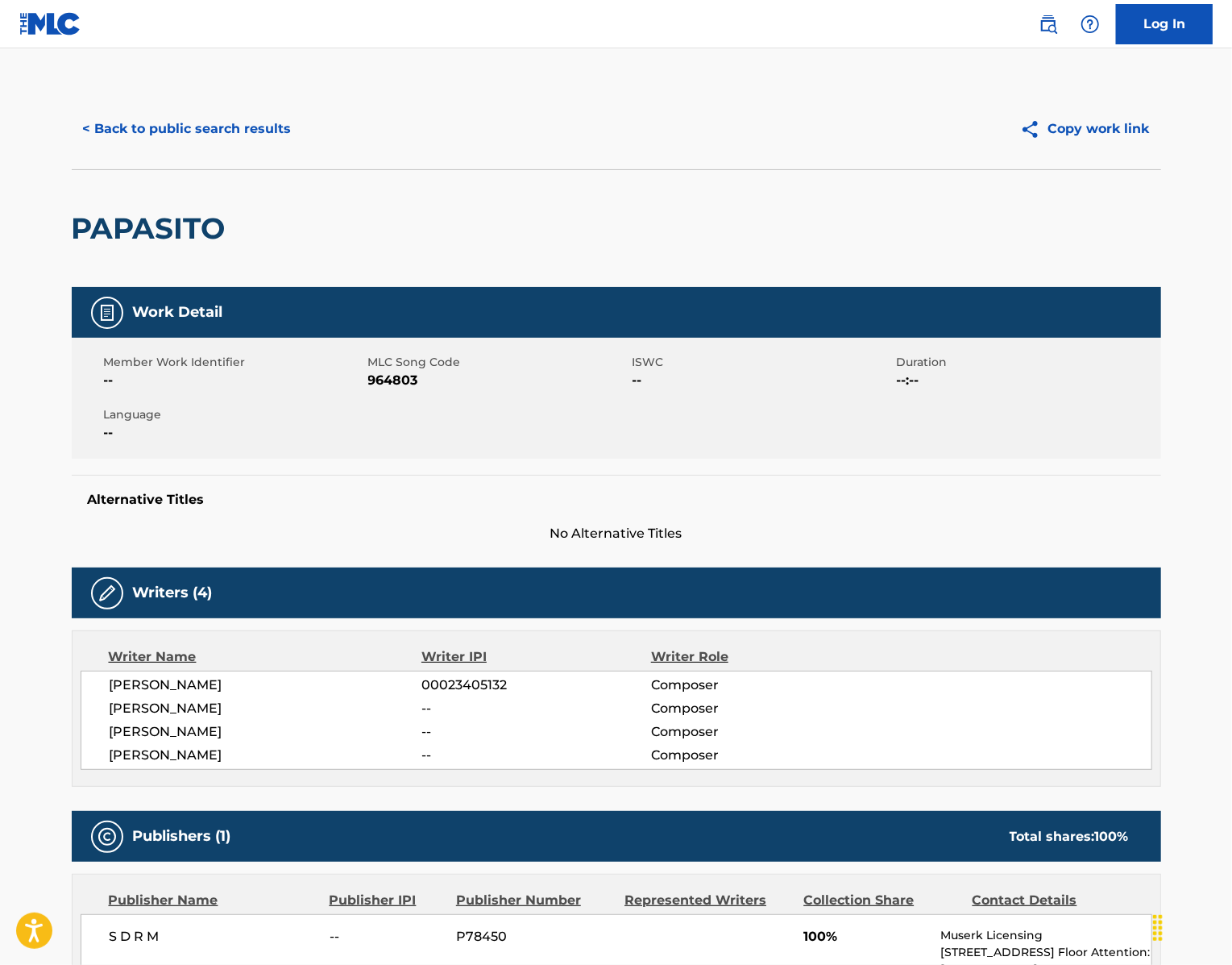
click at [140, 147] on button "< Back to public search results" at bounding box center [187, 129] width 232 height 40
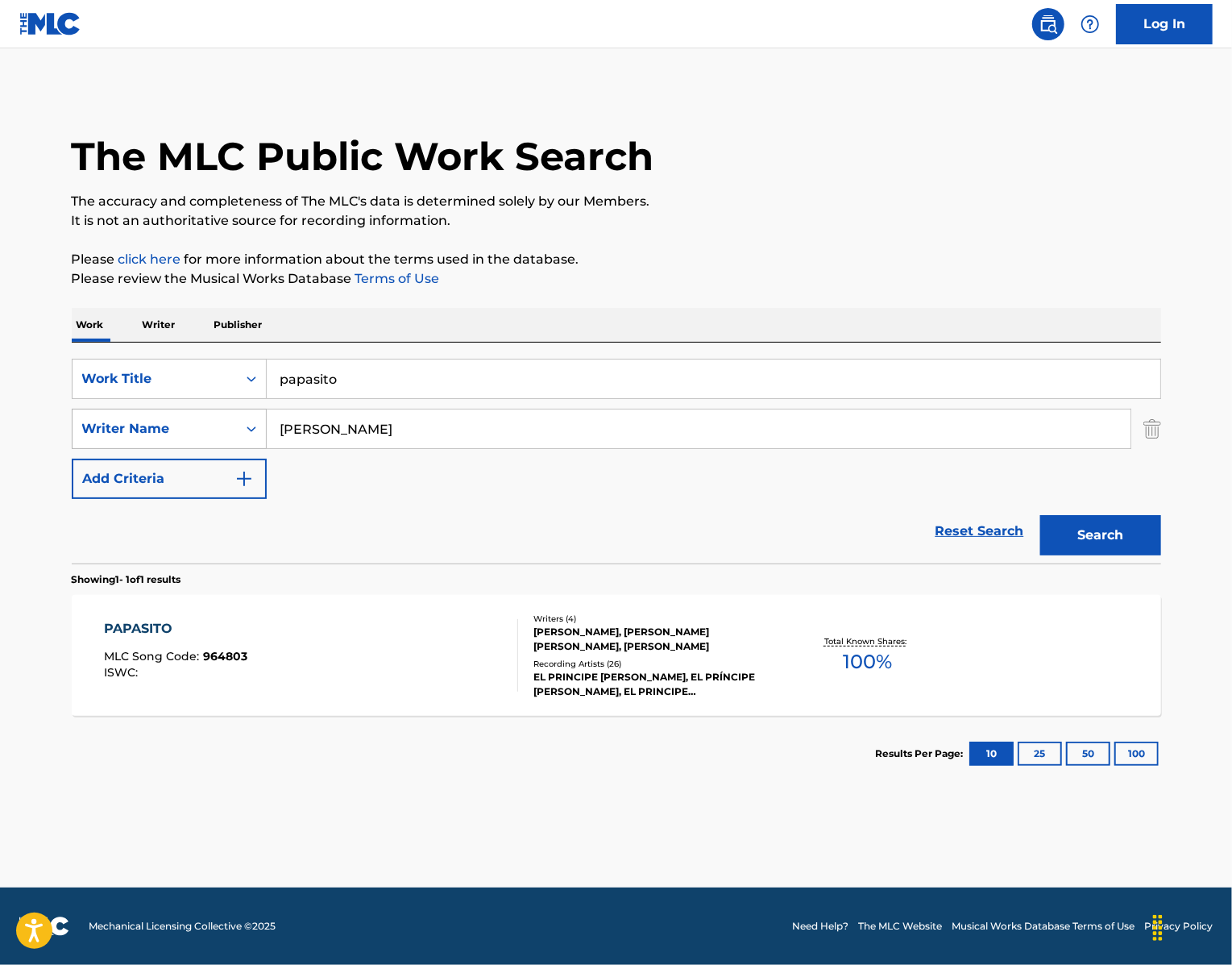
drag, startPoint x: 333, startPoint y: 494, endPoint x: 253, endPoint y: 478, distance: 81.6
click at [276, 448] on input "[PERSON_NAME]" at bounding box center [698, 428] width 864 height 38
paste input "CAROLINA"
type input "CAROLINA"
click at [1133, 555] on button "Search" at bounding box center [1100, 535] width 121 height 40
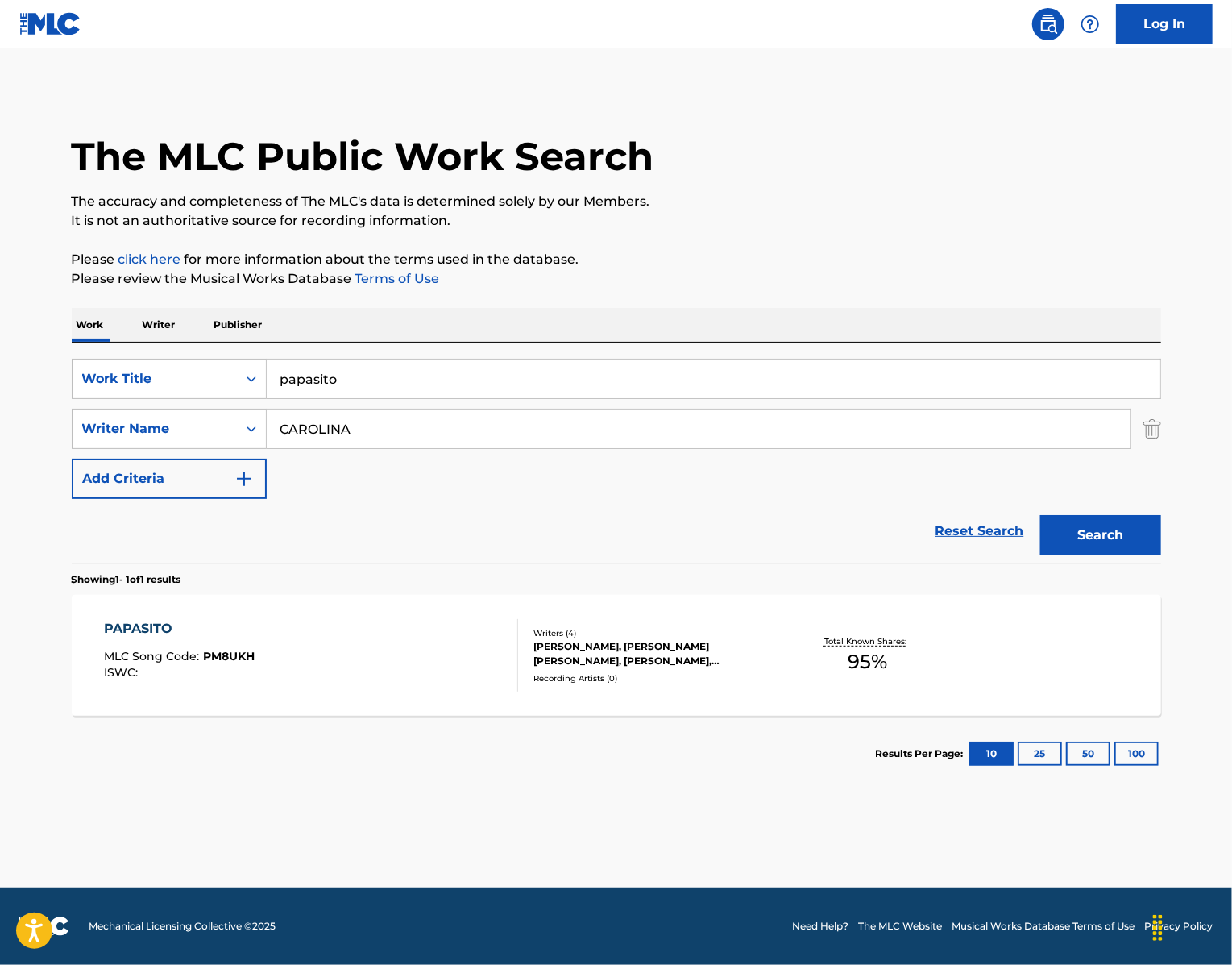
click at [104, 638] on div "PAPASITO" at bounding box center [179, 628] width 151 height 19
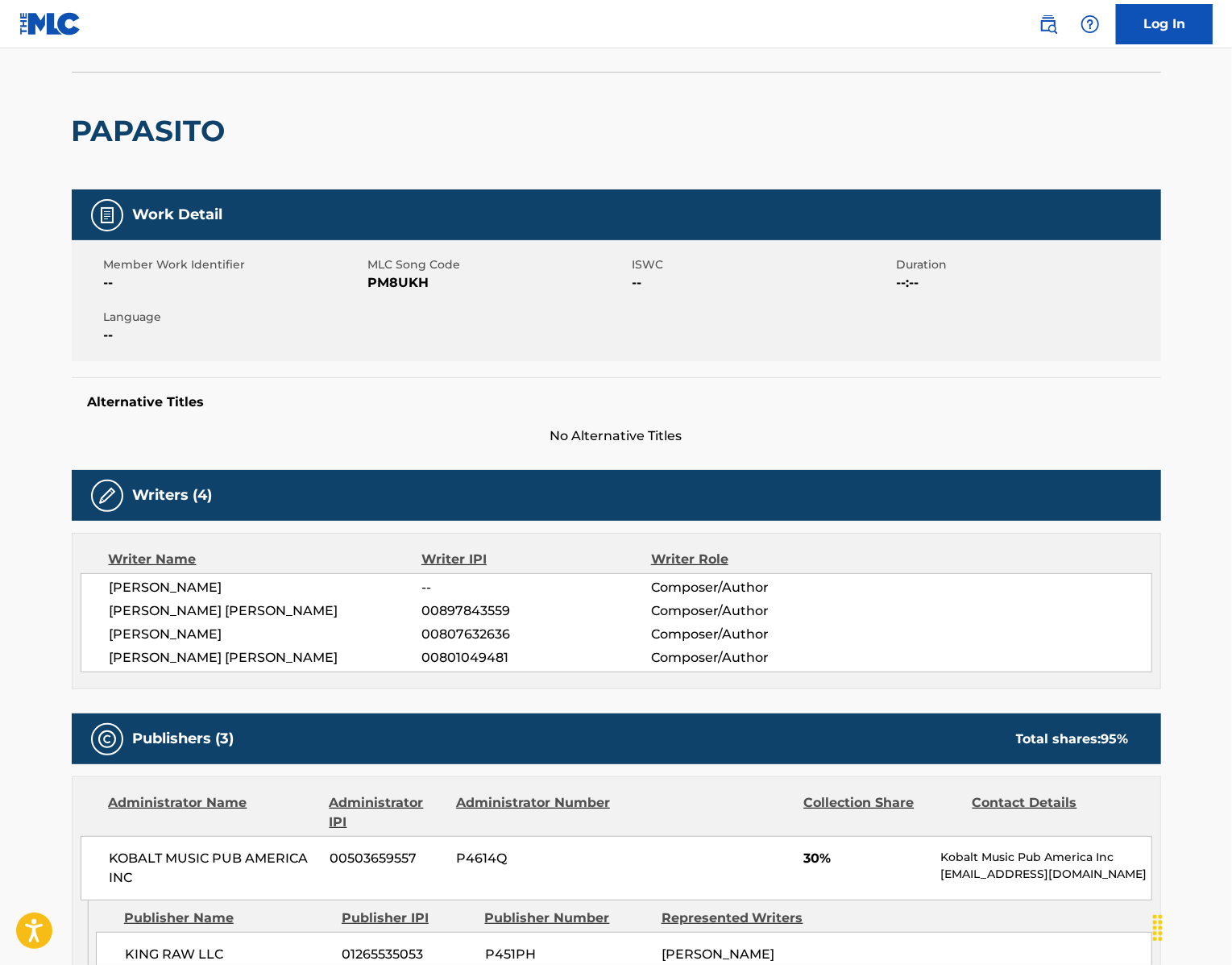
scroll to position [117, 0]
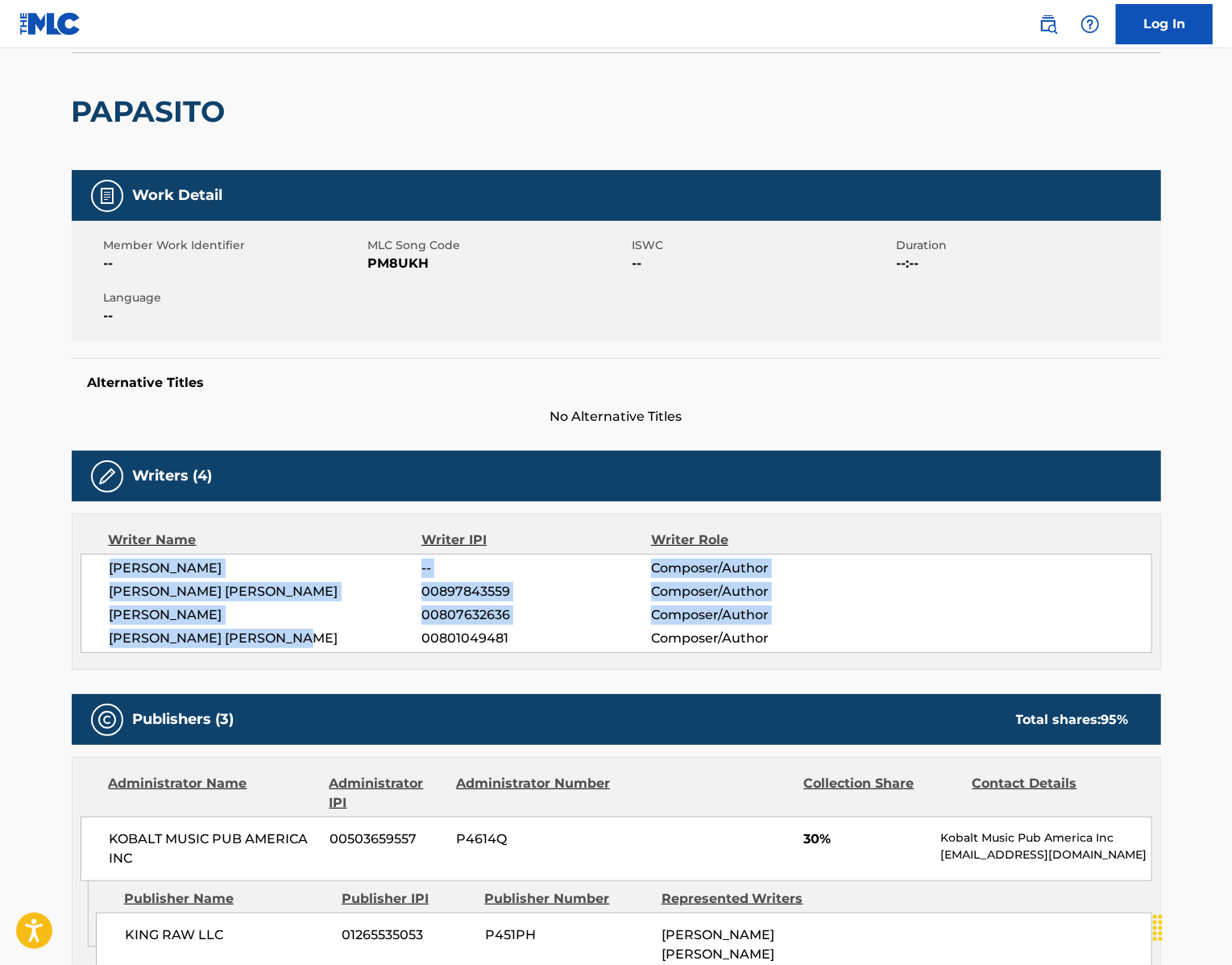
drag, startPoint x: 293, startPoint y: 742, endPoint x: 53, endPoint y: 665, distance: 252.0
click at [81, 652] on div "[PERSON_NAME] -- Composer/Author [PERSON_NAME] [PERSON_NAME] 00897843559 Compos…" at bounding box center [616, 602] width 1071 height 99
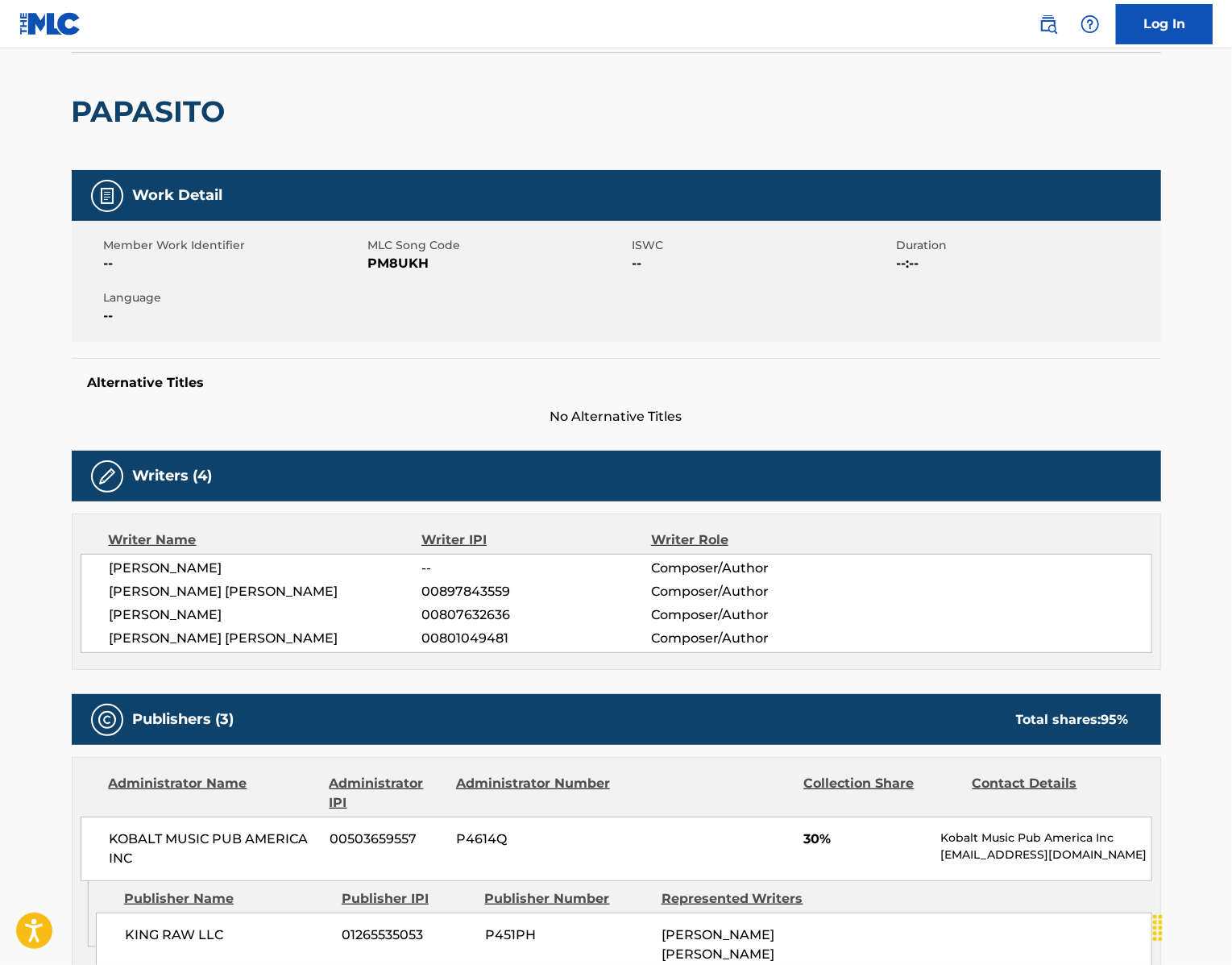
click at [378, 273] on span "PM8UKH" at bounding box center [498, 263] width 260 height 19
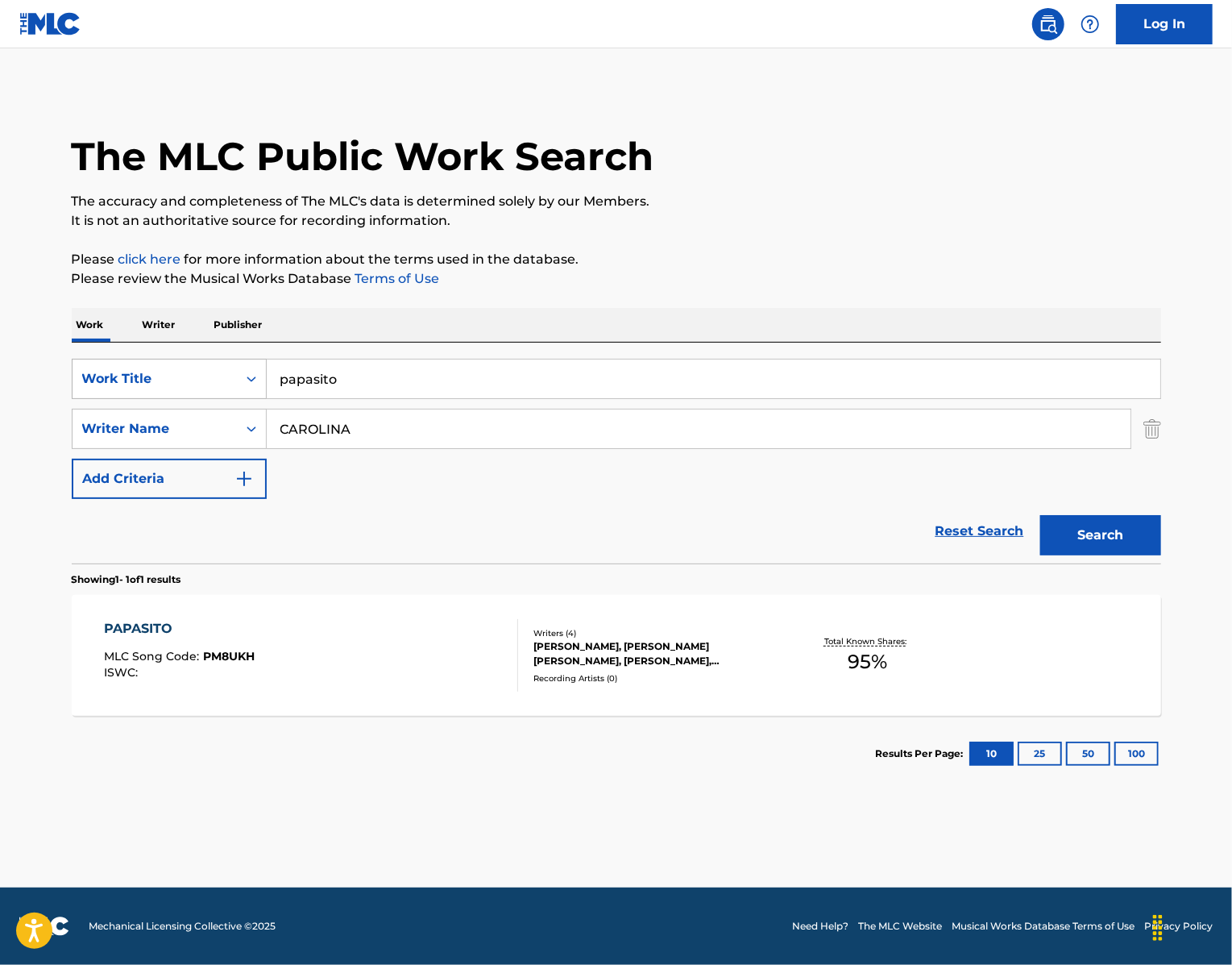
drag, startPoint x: 353, startPoint y: 429, endPoint x: 226, endPoint y: 422, distance: 127.2
click at [227, 399] on div "SearchWithCriteria439b8751-2d68-49b0-9ef5-2944fd5b2007 Work Title papasito" at bounding box center [616, 378] width 1090 height 40
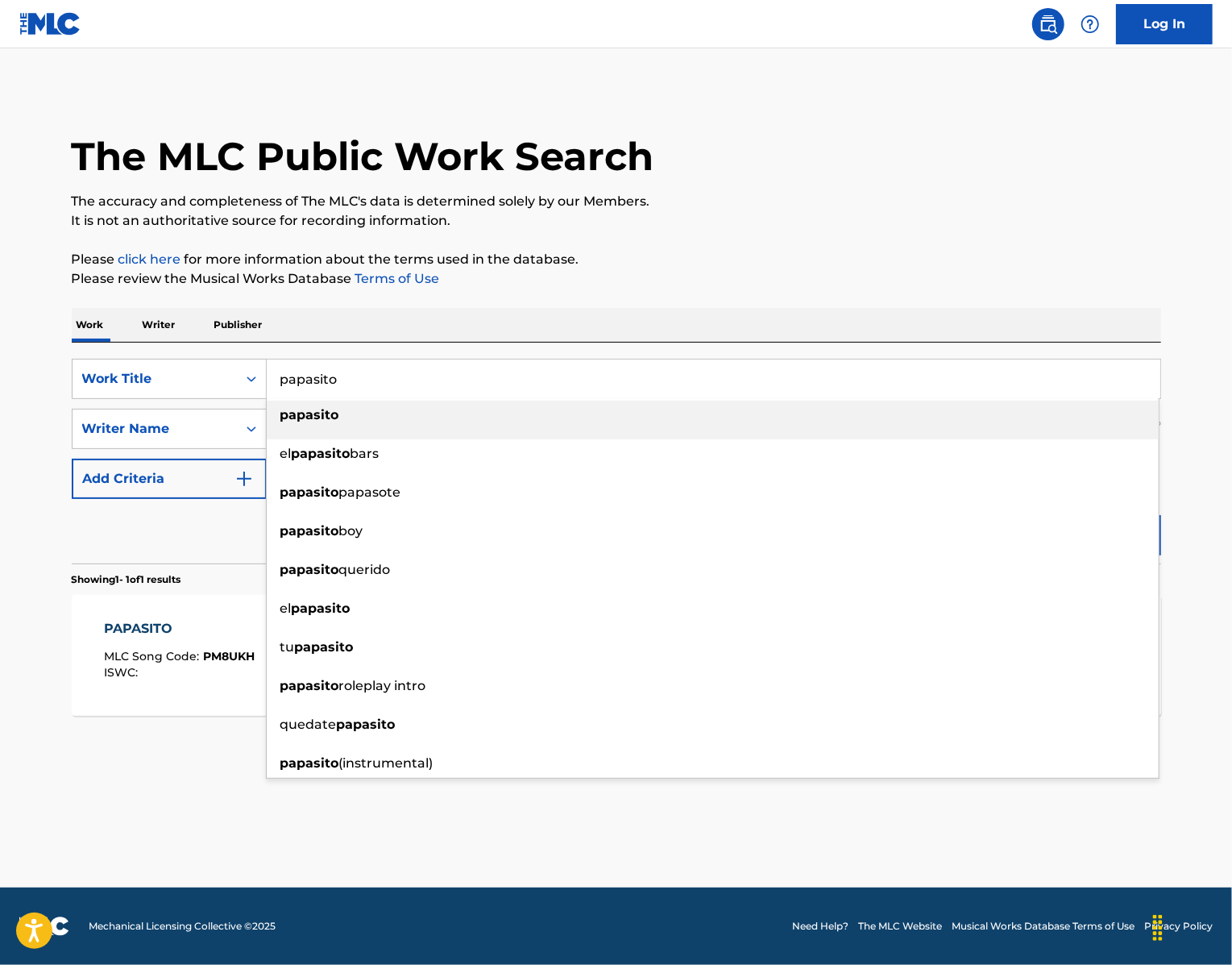
paste input "Top Diesel"
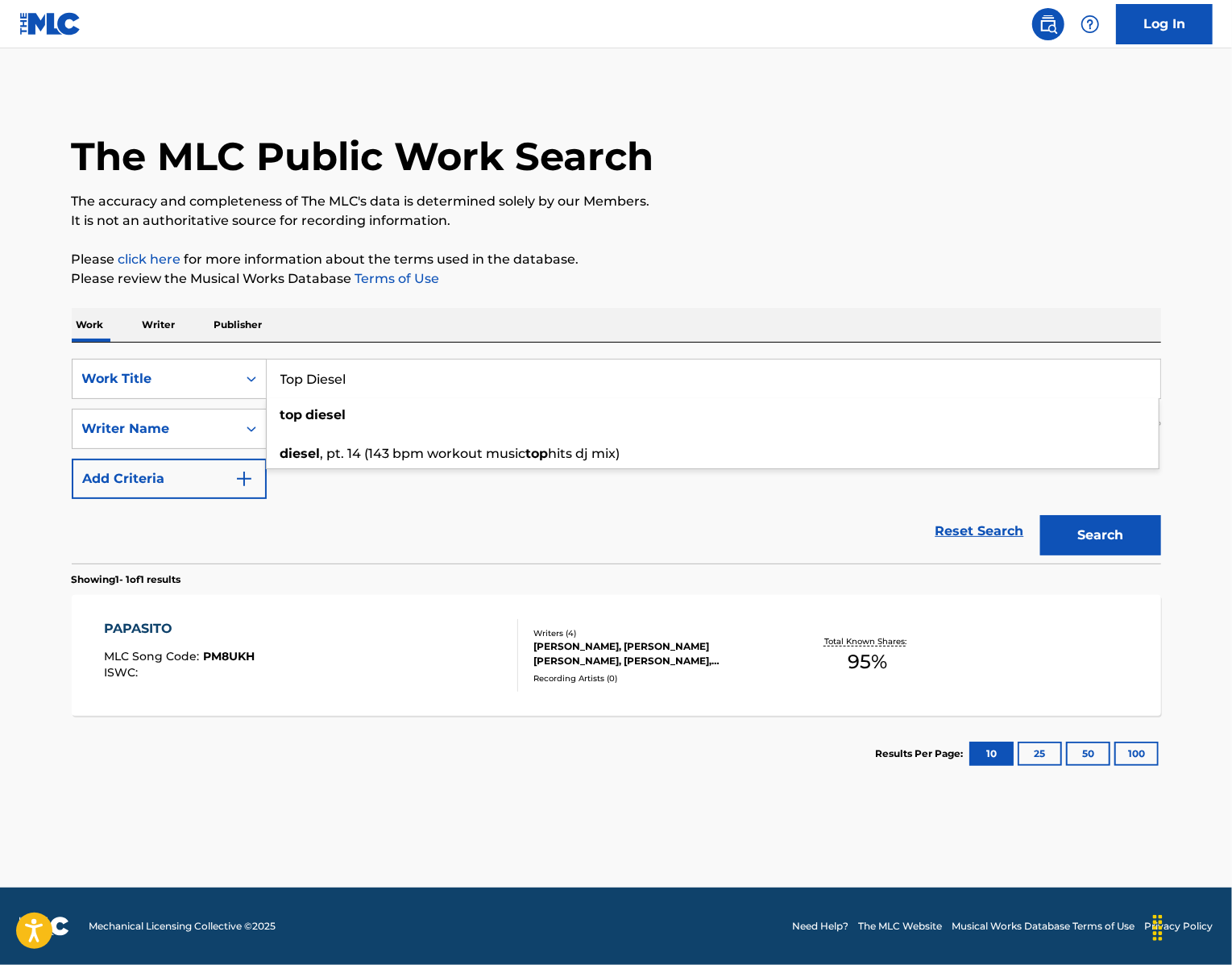
type input "Top Diesel"
click at [421, 563] on div "Reset Search Search" at bounding box center [616, 531] width 1090 height 64
drag, startPoint x: 371, startPoint y: 491, endPoint x: 216, endPoint y: 485, distance: 155.1
click at [219, 449] on div "SearchWithCriteriaa2fdbbb0-4f52-4c79-bf22-12001a2201bb Writer Name CAROLINA" at bounding box center [616, 428] width 1090 height 40
paste input "[PERSON_NAME]"
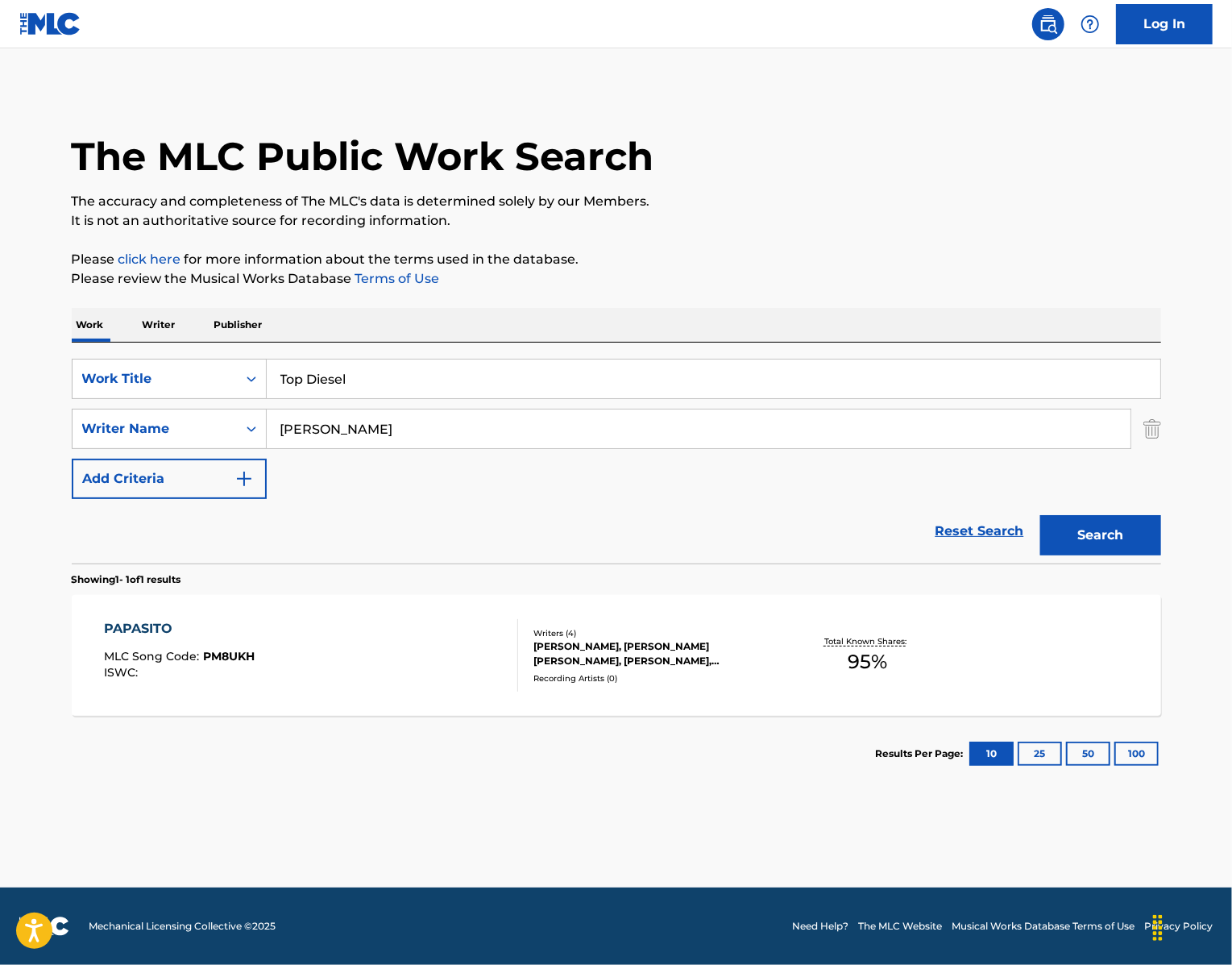
click at [1109, 555] on button "Search" at bounding box center [1100, 535] width 121 height 40
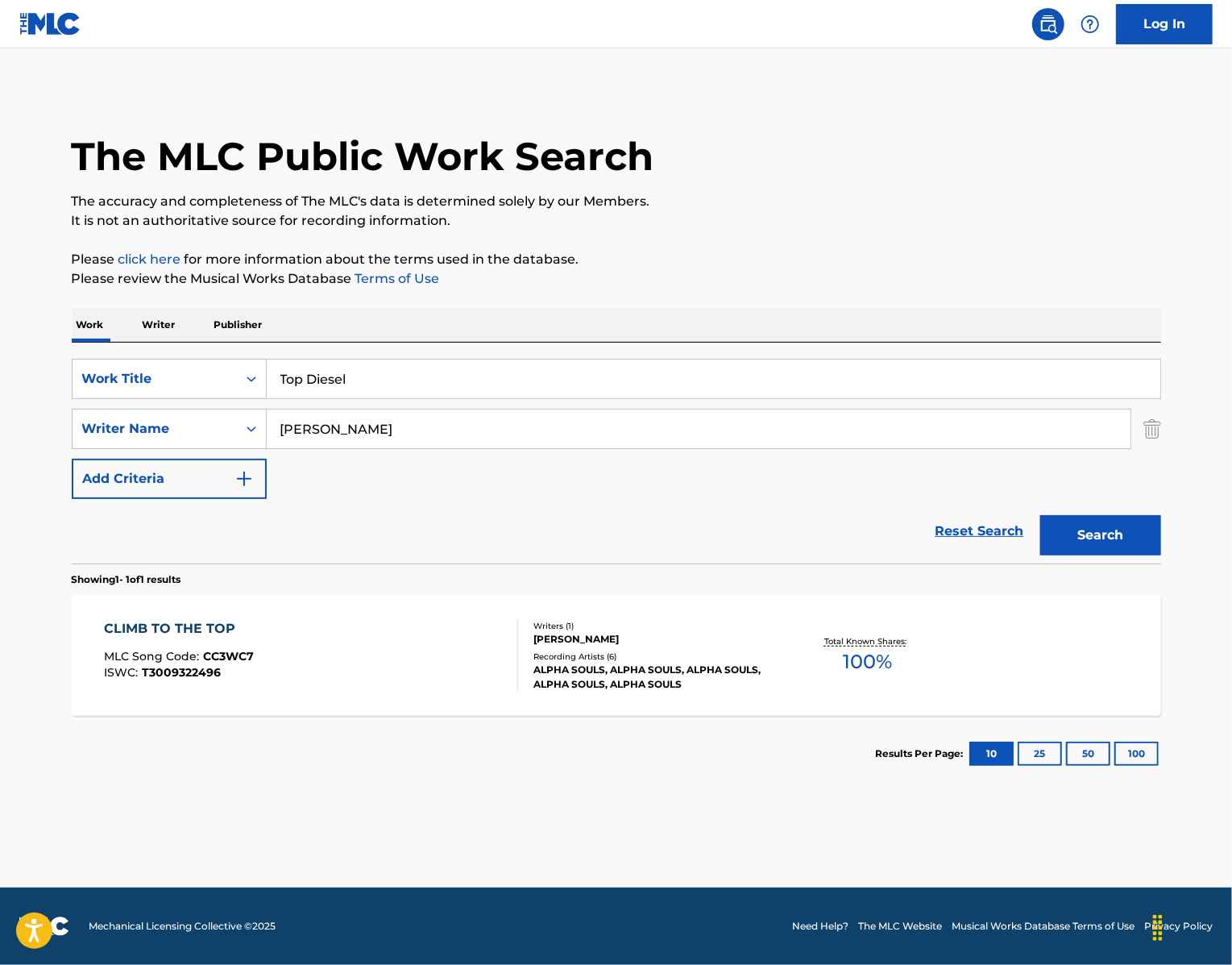
click at [1180, 530] on div "The MLC Public Work Search The accuracy and completeness of The MLC's data is d…" at bounding box center [616, 439] width 1128 height 702
drag, startPoint x: 369, startPoint y: 491, endPoint x: 165, endPoint y: 488, distance: 204.0
click at [165, 449] on div "SearchWithCriteriaa2fdbbb0-4f52-4c79-bf22-12001a2201bb Writer Name [PERSON_NAME]" at bounding box center [616, 428] width 1090 height 40
type input "[PERSON_NAME]"
click at [1122, 555] on button "Search" at bounding box center [1100, 535] width 121 height 40
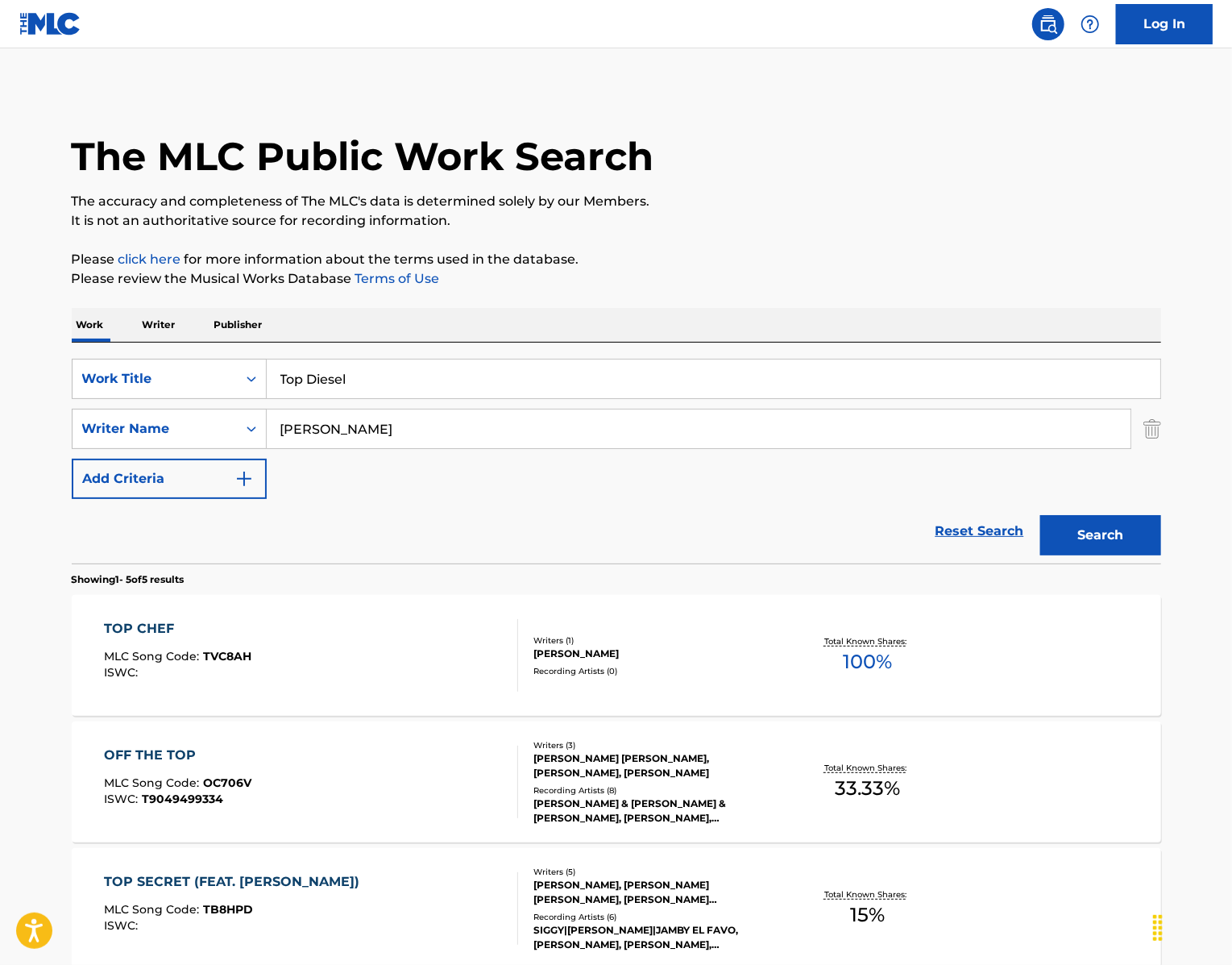
click at [1161, 449] on img "Search Form" at bounding box center [1152, 428] width 17 height 40
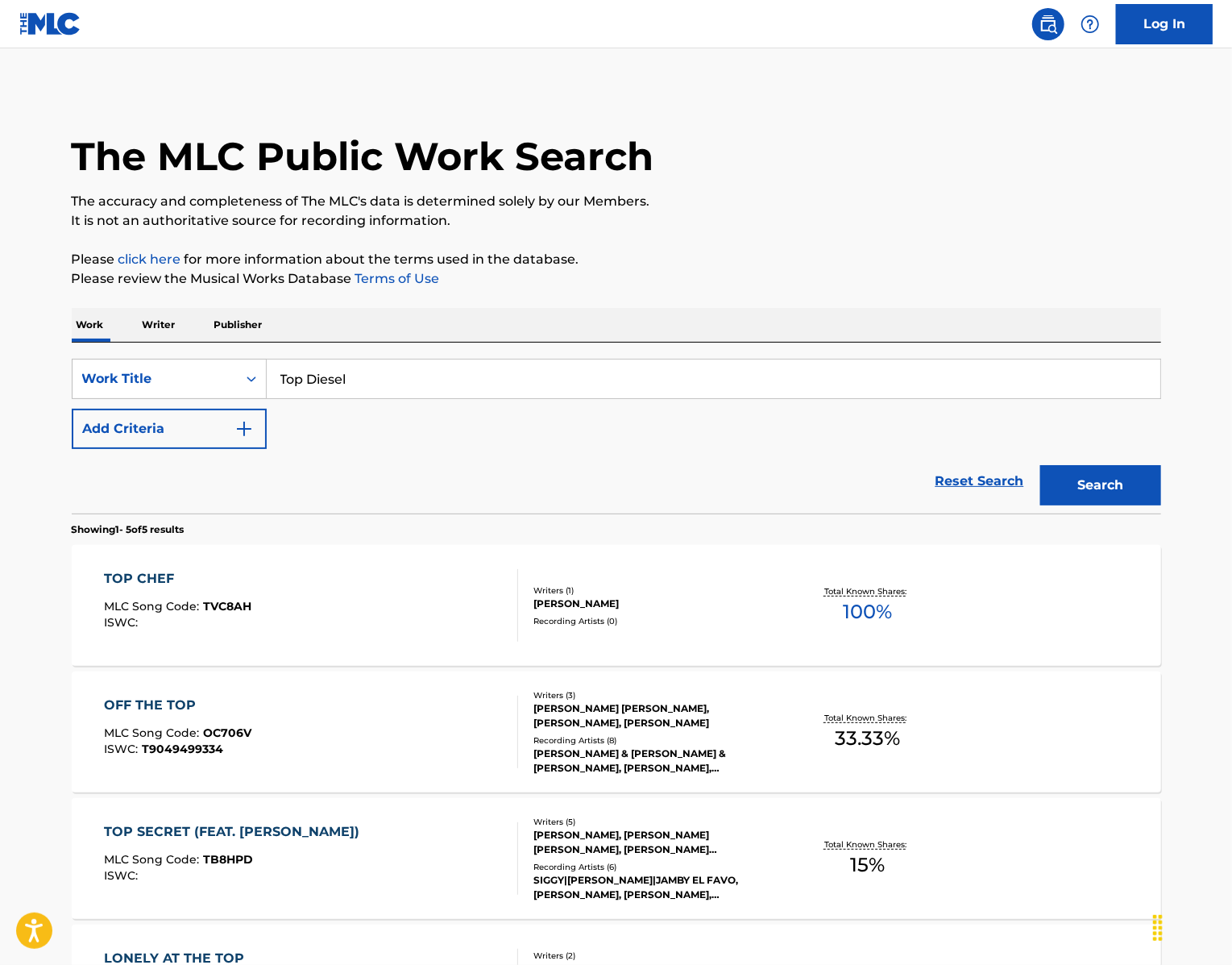
click at [1149, 505] on button "Search" at bounding box center [1100, 485] width 121 height 40
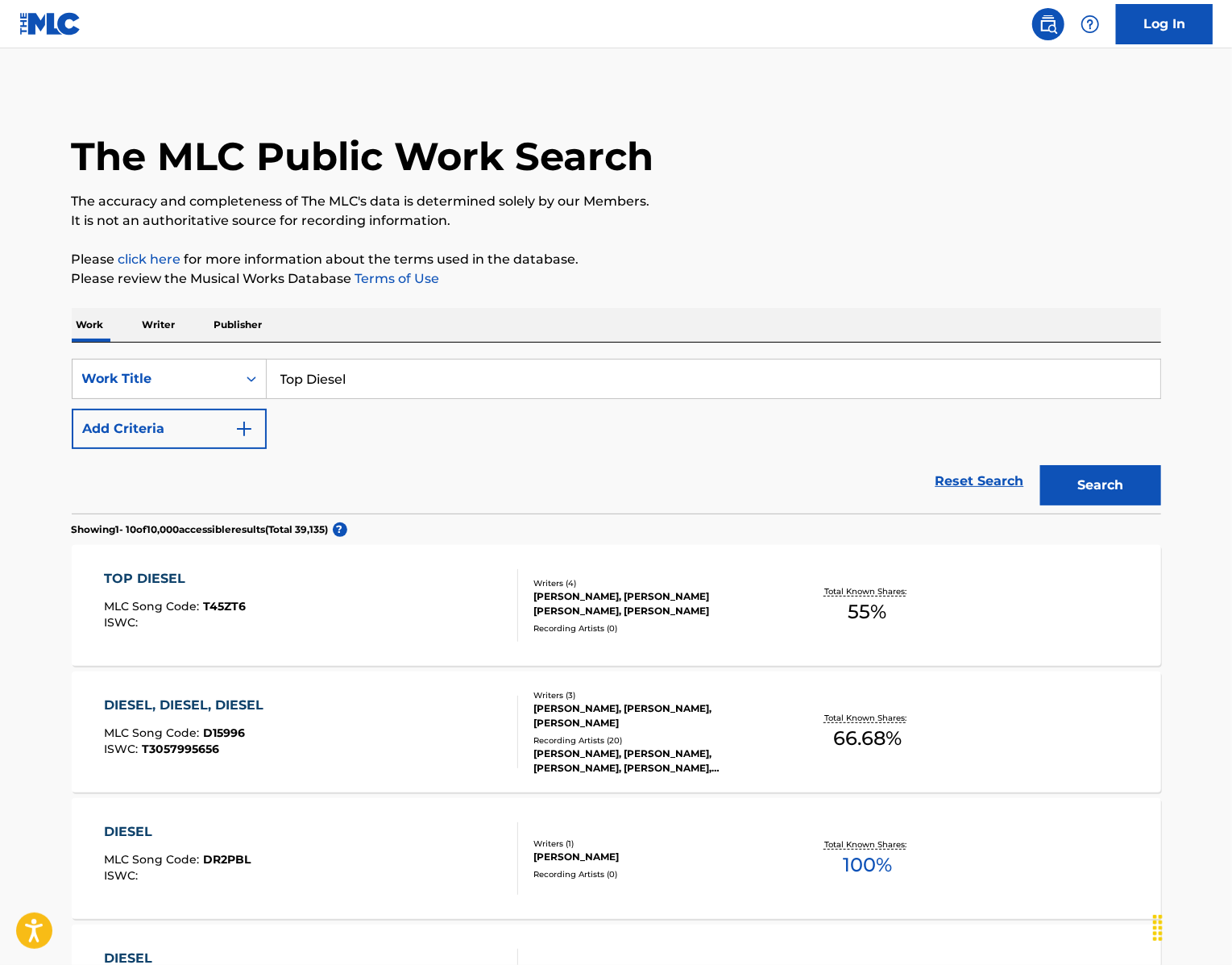
click at [107, 588] on div "TOP DIESEL" at bounding box center [175, 578] width 142 height 19
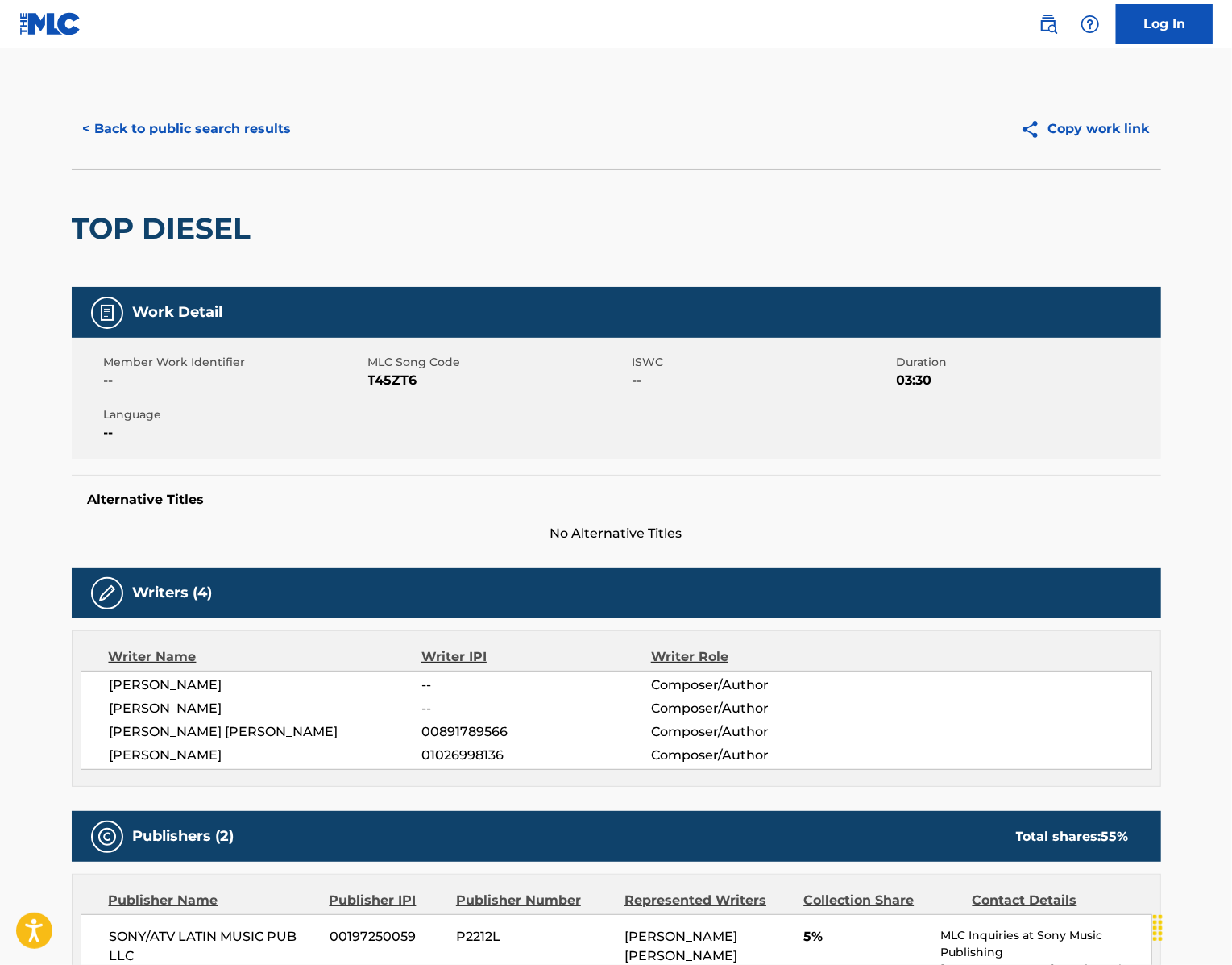
click at [368, 390] on span "T45ZT6" at bounding box center [498, 380] width 260 height 19
click at [369, 390] on span "T45ZT6" at bounding box center [498, 380] width 260 height 19
click at [219, 765] on span "[PERSON_NAME]" at bounding box center [266, 755] width 312 height 19
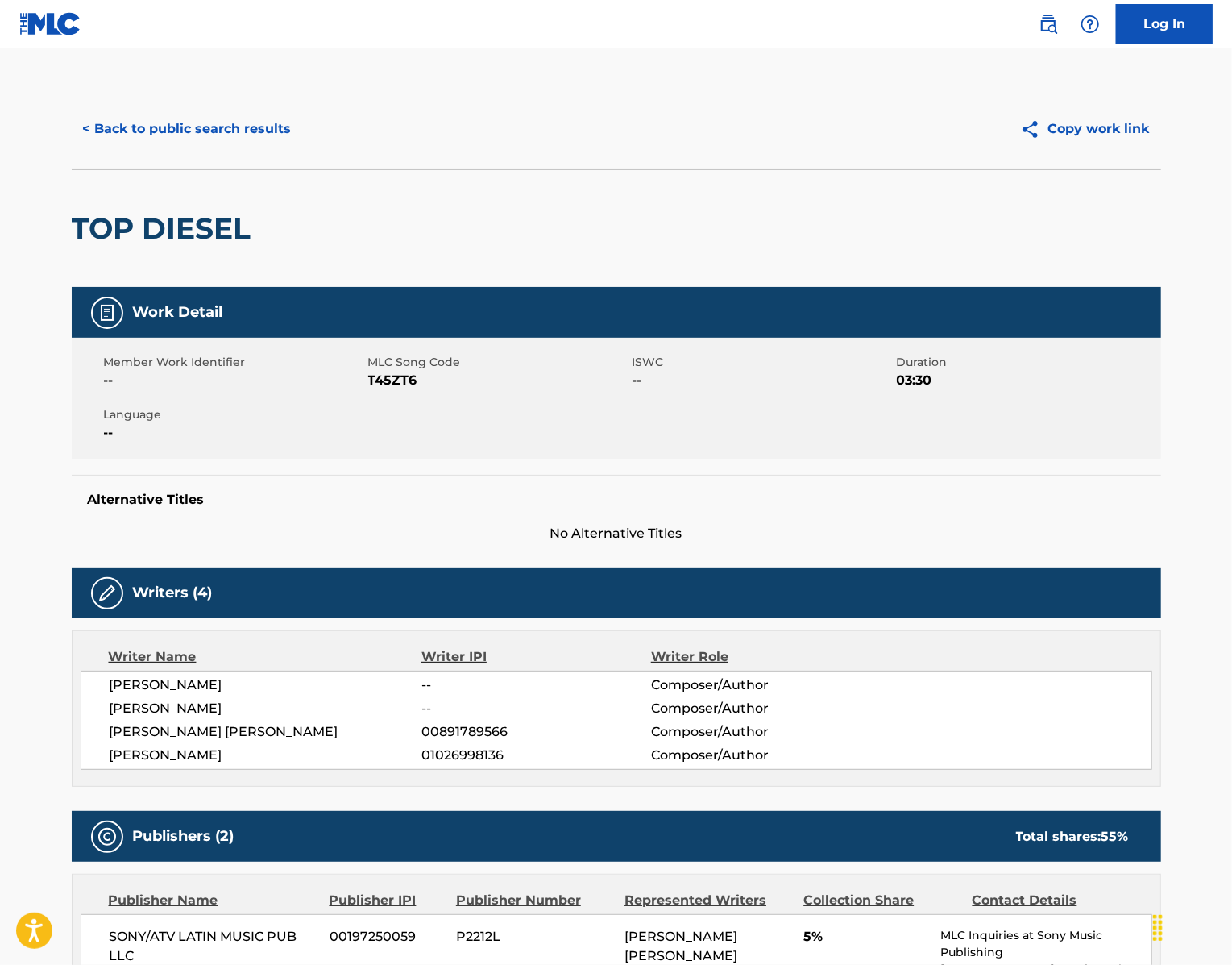
drag, startPoint x: 223, startPoint y: 852, endPoint x: 65, endPoint y: 788, distance: 170.5
click at [81, 770] on div "[PERSON_NAME] -- Composer/Author [PERSON_NAME] -- Composer/Author [PERSON_NAME]…" at bounding box center [616, 720] width 1071 height 99
click at [153, 149] on button "< Back to public search results" at bounding box center [187, 129] width 232 height 40
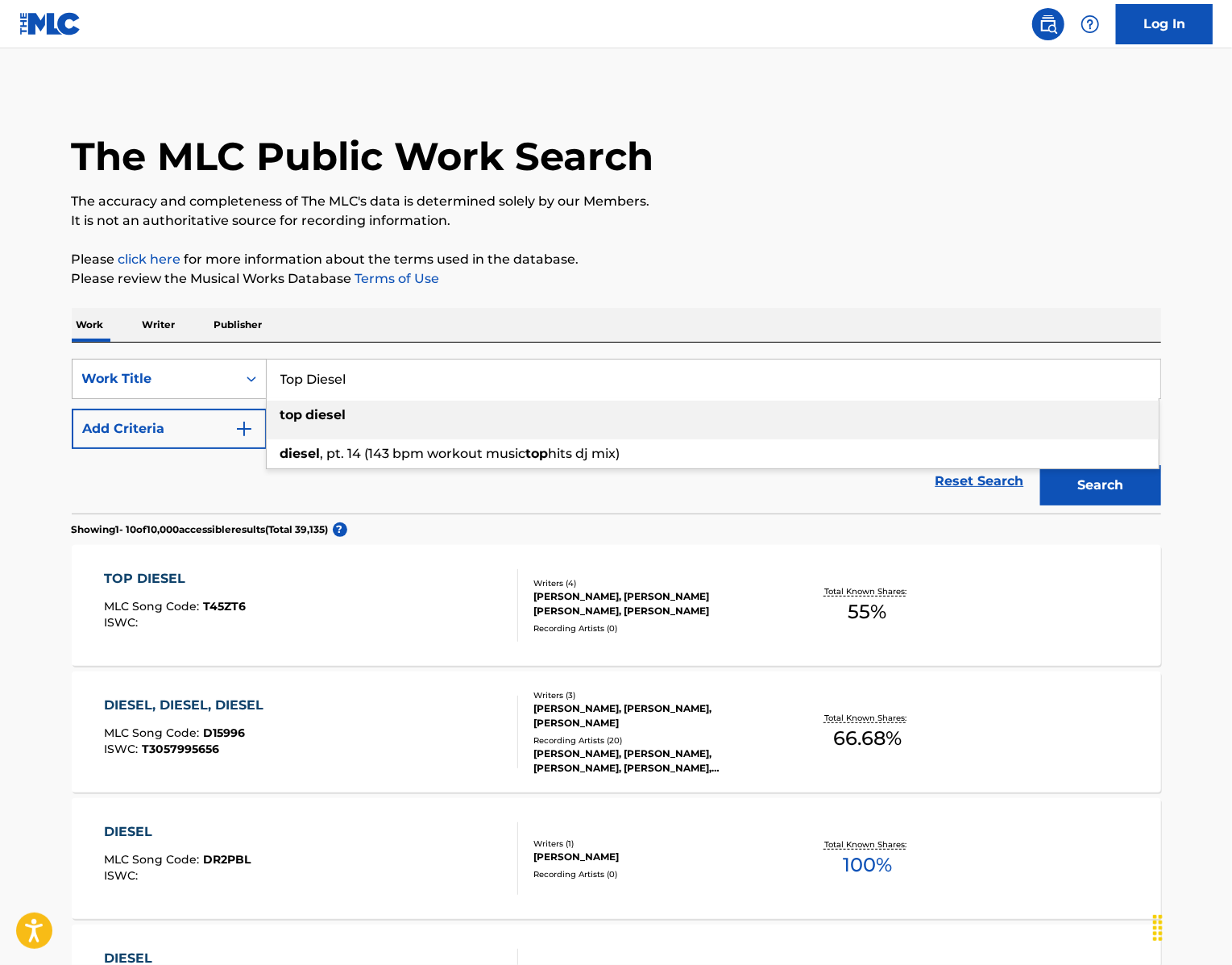
drag, startPoint x: 364, startPoint y: 419, endPoint x: 238, endPoint y: 419, distance: 126.0
click at [240, 399] on div "SearchWithCriteria439b8751-2d68-49b0-9ef5-2944fd5b2007 Work Title Top Diesel to…" at bounding box center [616, 378] width 1090 height 40
paste input "Vamo A Bailotear"
click at [1110, 505] on button "Search" at bounding box center [1100, 485] width 121 height 40
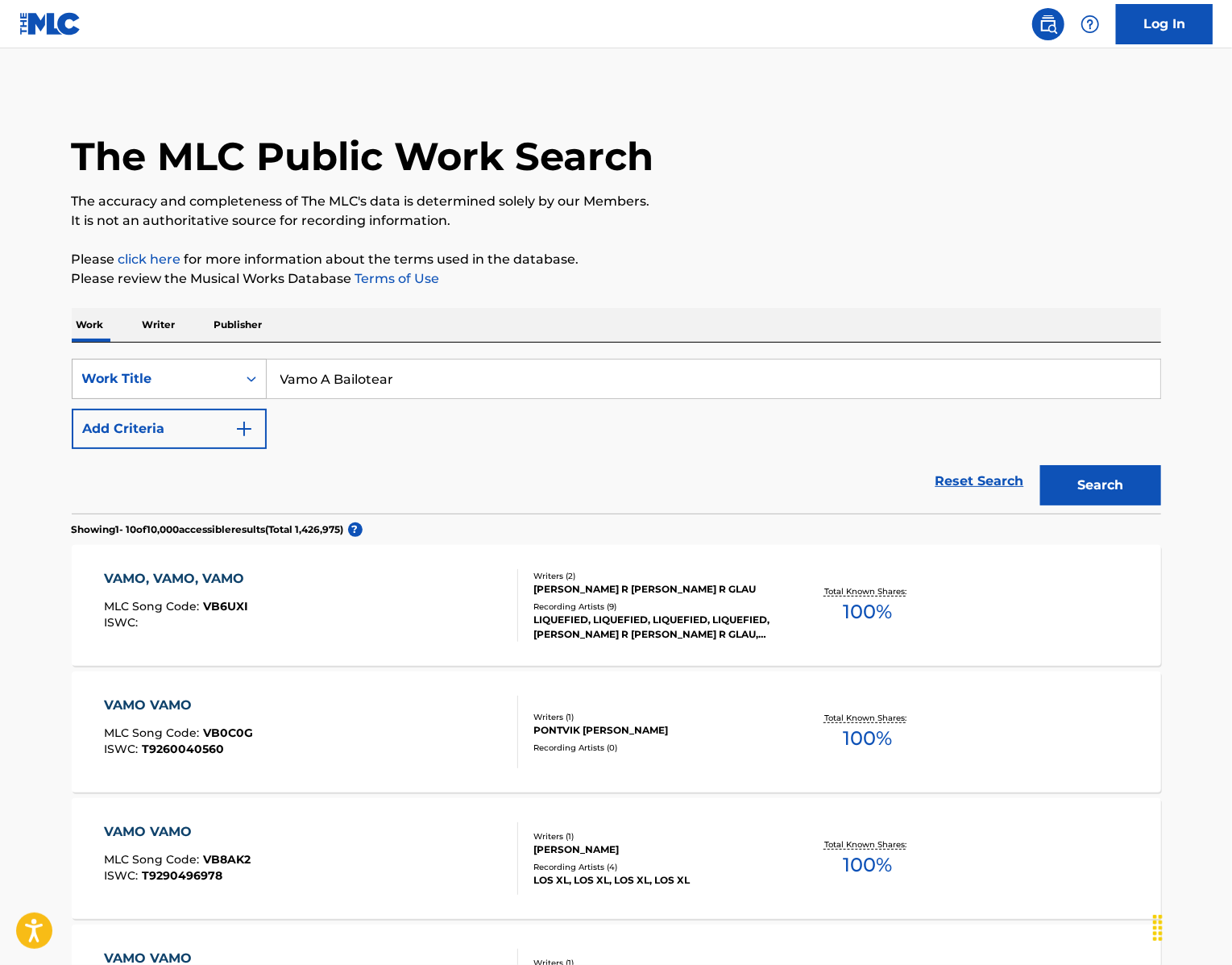
drag, startPoint x: 387, startPoint y: 429, endPoint x: 249, endPoint y: 411, distance: 139.2
click at [267, 398] on input "Vamo A Bailotear" at bounding box center [713, 378] width 894 height 38
paste input "[PERSON_NAME]"
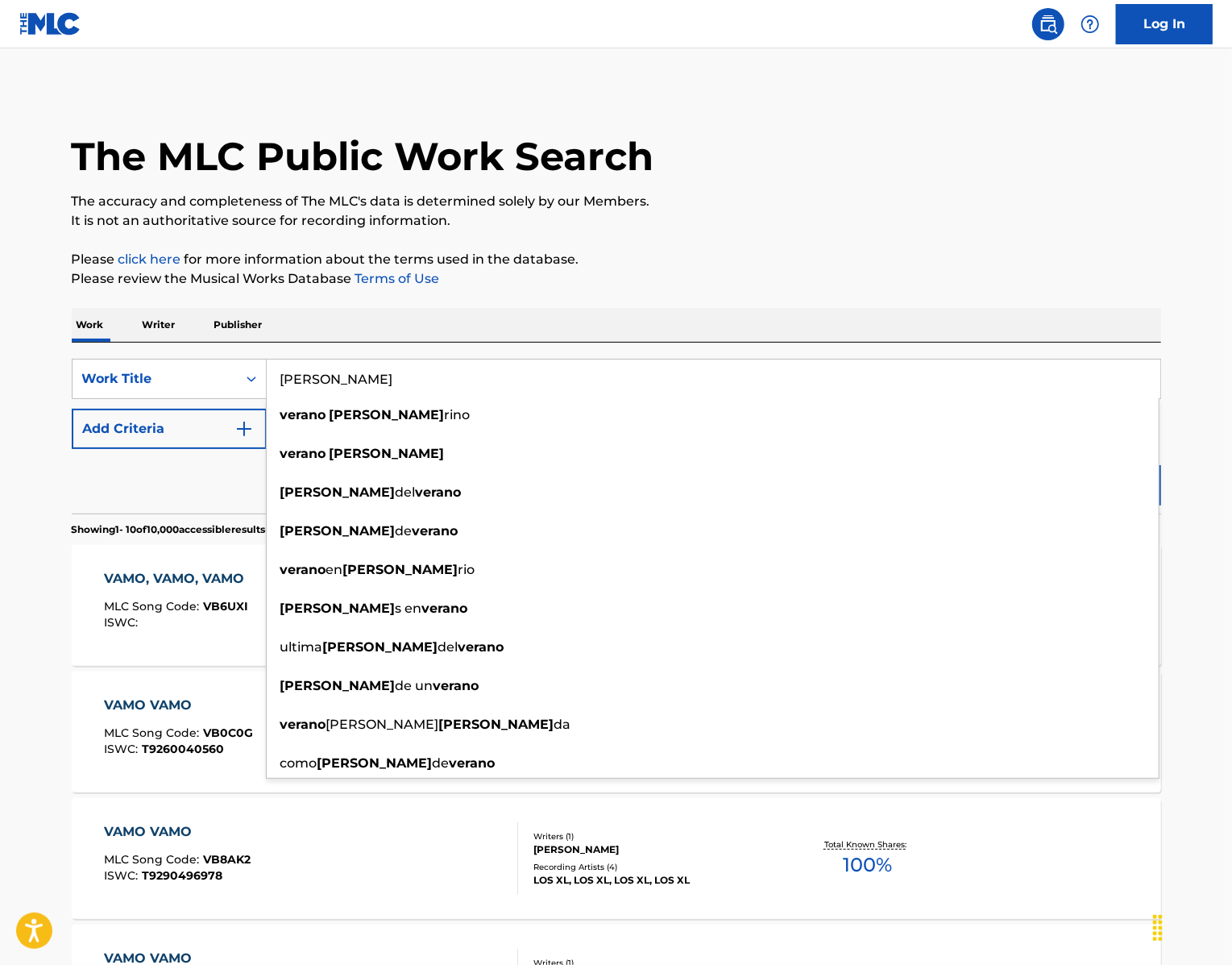
type input "[PERSON_NAME]"
click at [1136, 505] on button "Search" at bounding box center [1100, 485] width 121 height 40
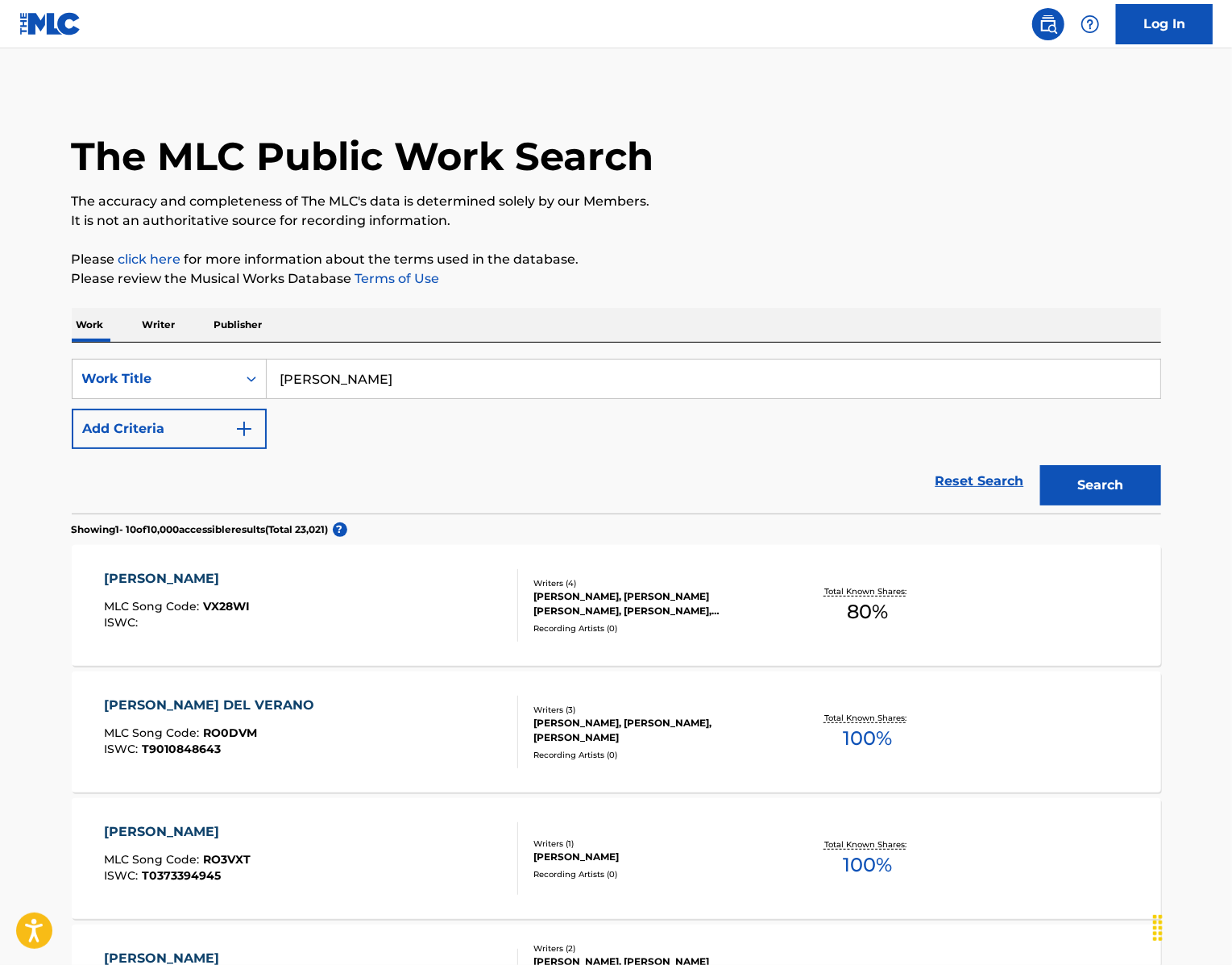
click at [112, 588] on div "[PERSON_NAME]" at bounding box center [177, 578] width 146 height 19
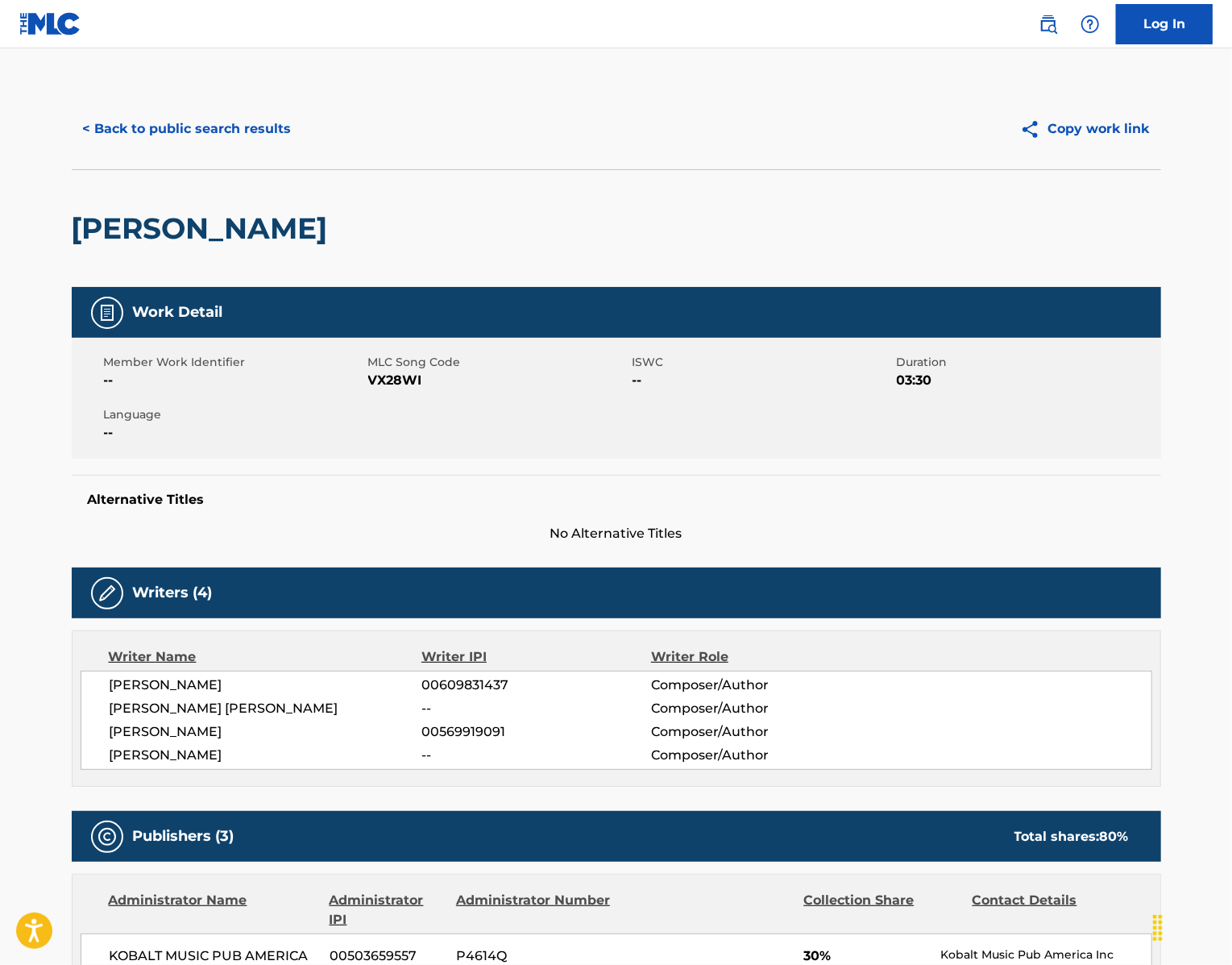
click at [378, 390] on span "VX28WI" at bounding box center [498, 380] width 260 height 19
click at [376, 390] on span "VX28WI" at bounding box center [498, 380] width 260 height 19
drag, startPoint x: 210, startPoint y: 855, endPoint x: 38, endPoint y: 775, distance: 189.7
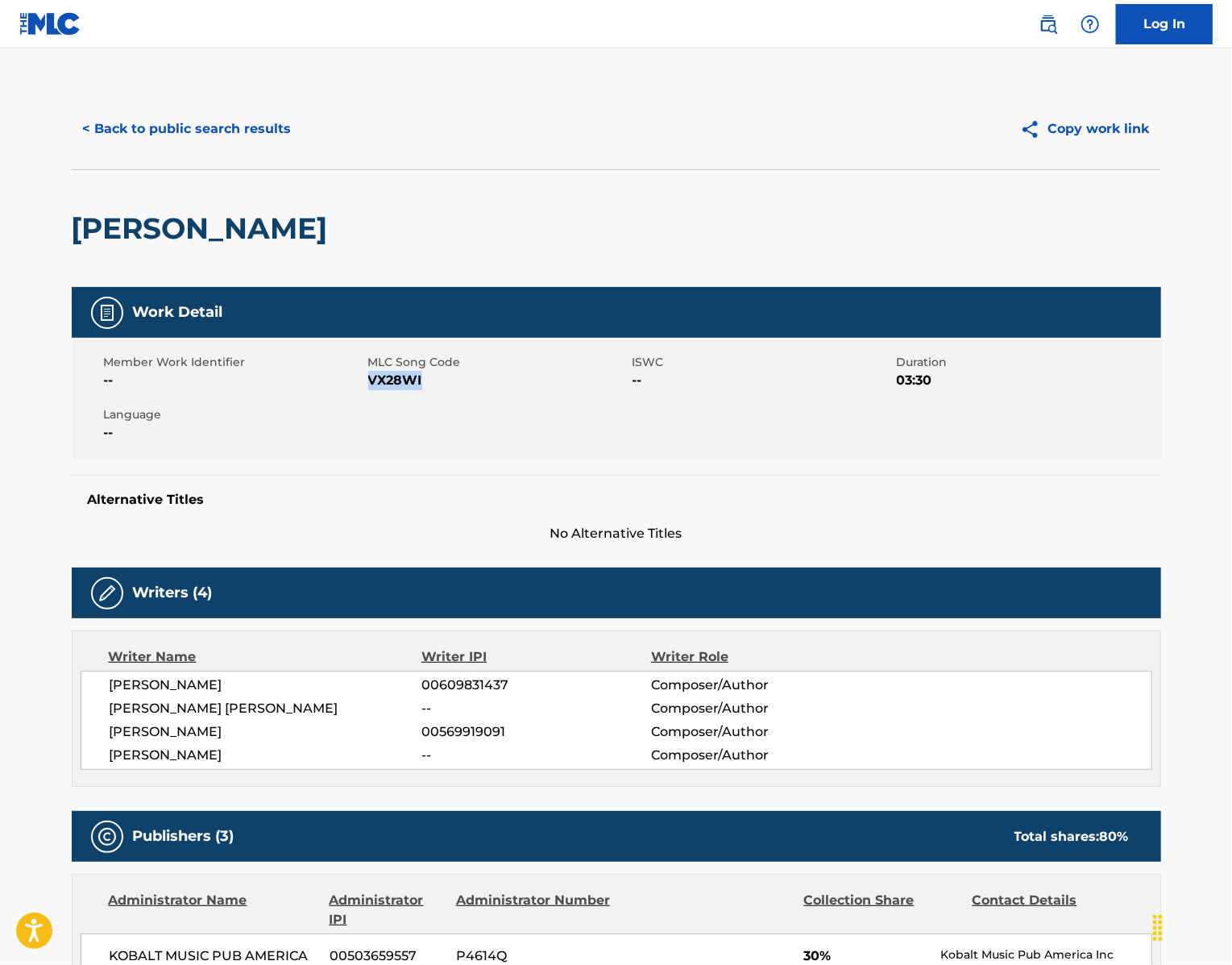
click at [81, 770] on div "[PERSON_NAME] 00609831437 Composer/Author [PERSON_NAME] [PERSON_NAME] -- Compos…" at bounding box center [616, 720] width 1071 height 99
click at [130, 149] on button "< Back to public search results" at bounding box center [187, 129] width 232 height 40
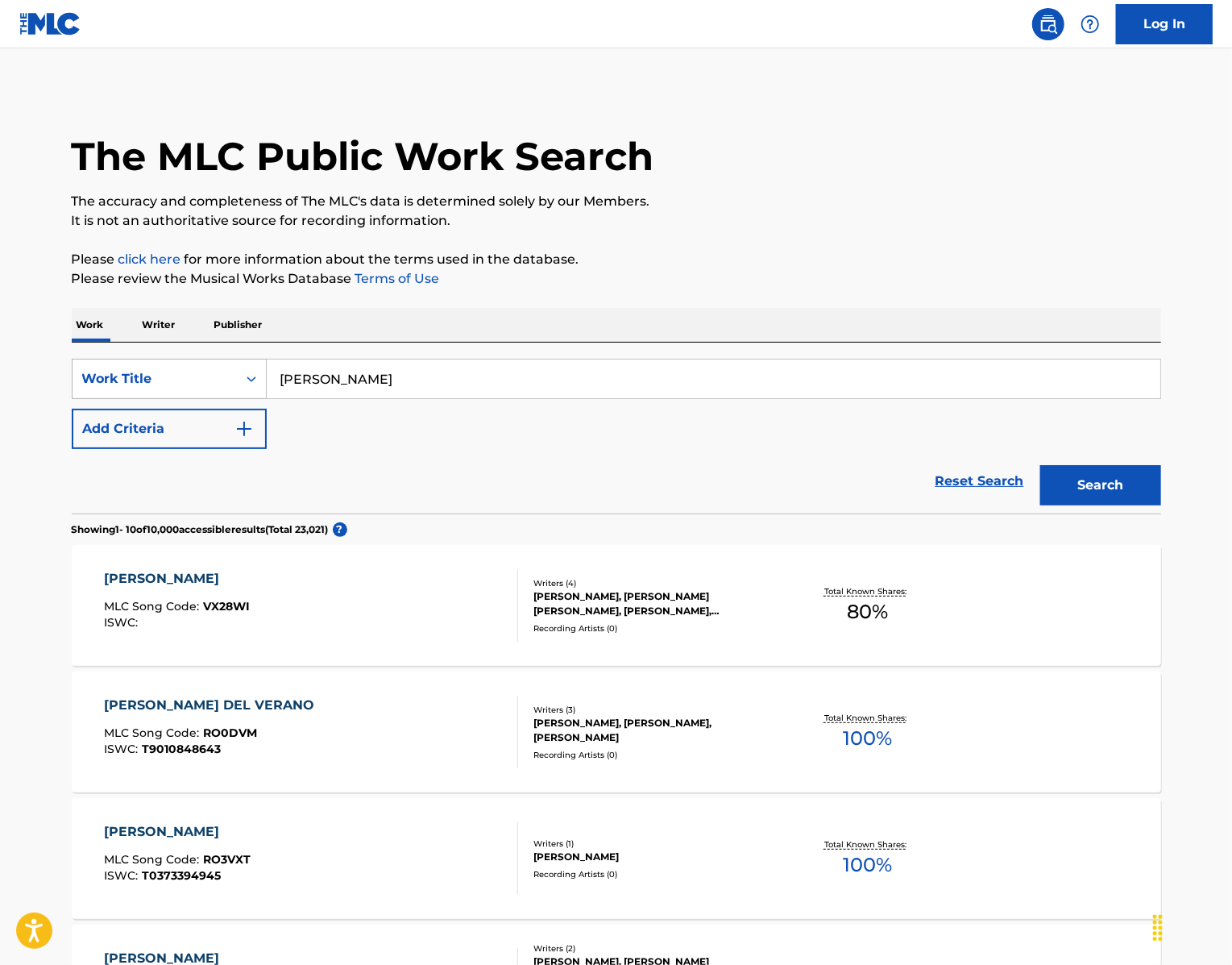
drag, startPoint x: 378, startPoint y: 428, endPoint x: 245, endPoint y: 408, distance: 134.5
click at [245, 399] on div "SearchWithCriteria439b8751-2d68-49b0-9ef5-2944fd5b2007 Work Title [PERSON_NAME]" at bounding box center [616, 378] width 1090 height 40
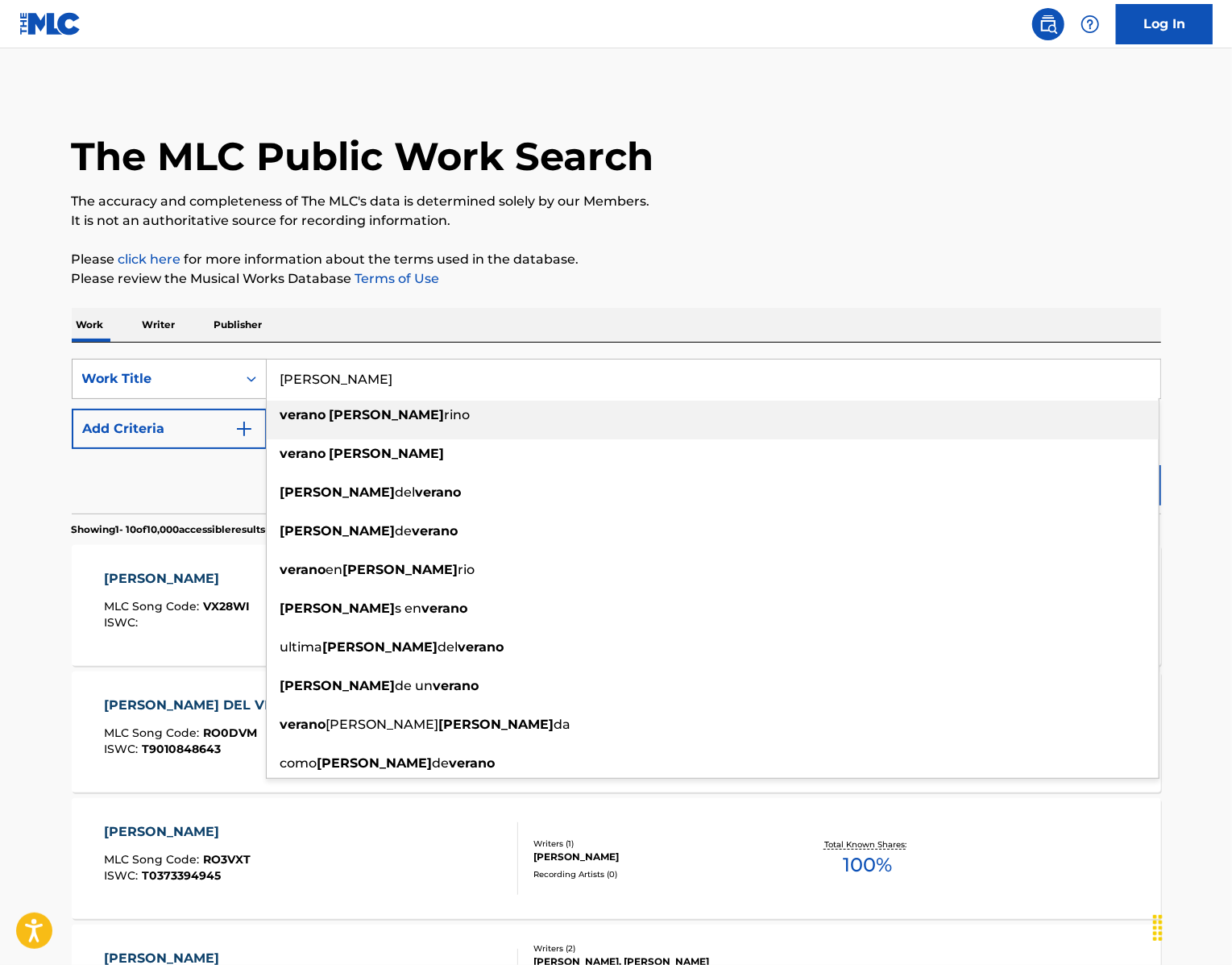
paste input "Artista Generico"
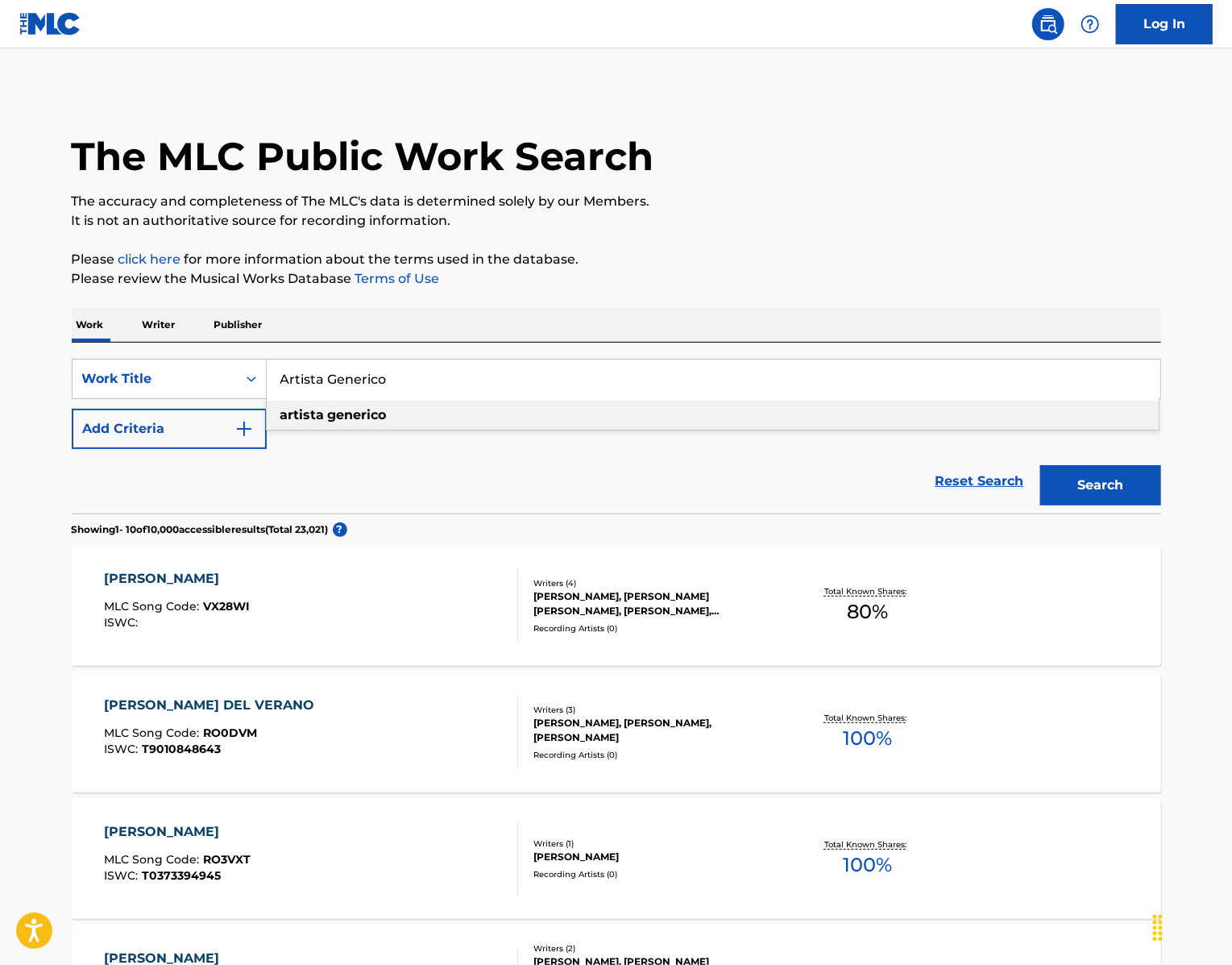
type input "Artista Generico"
click at [1141, 505] on button "Search" at bounding box center [1100, 485] width 121 height 40
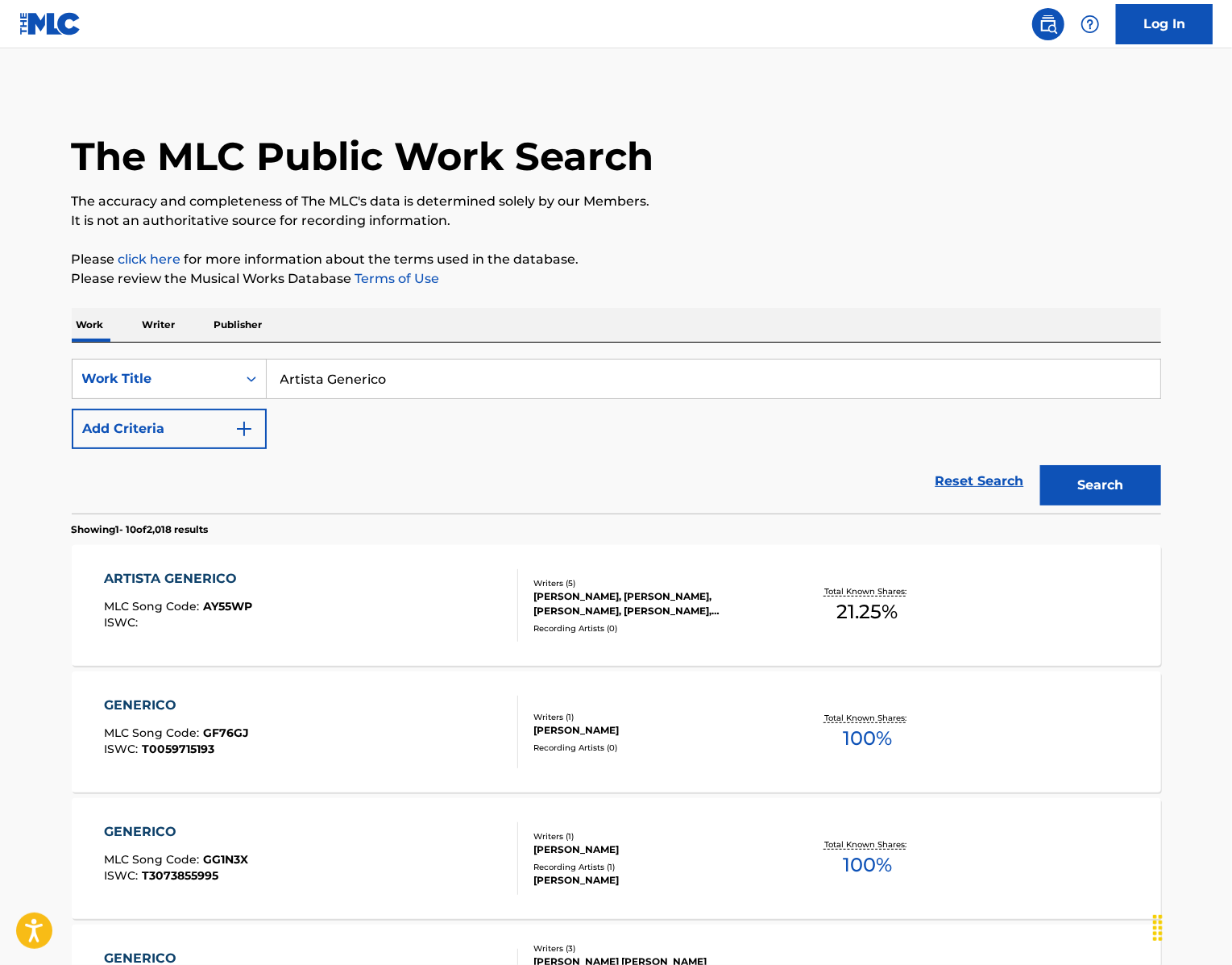
click at [155, 588] on div "ARTISTA GENERICO" at bounding box center [178, 578] width 148 height 19
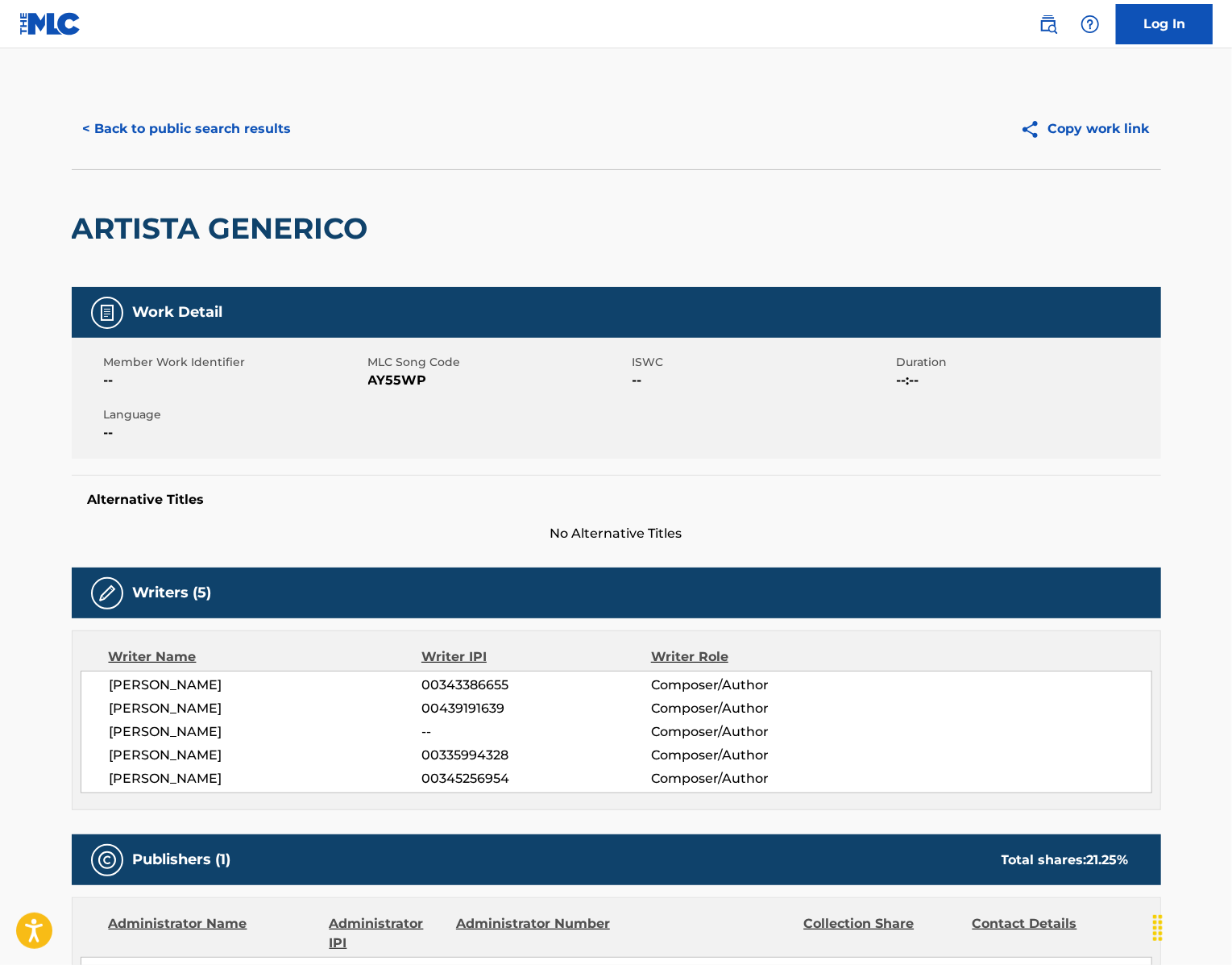
click at [166, 149] on button "< Back to public search results" at bounding box center [187, 129] width 232 height 40
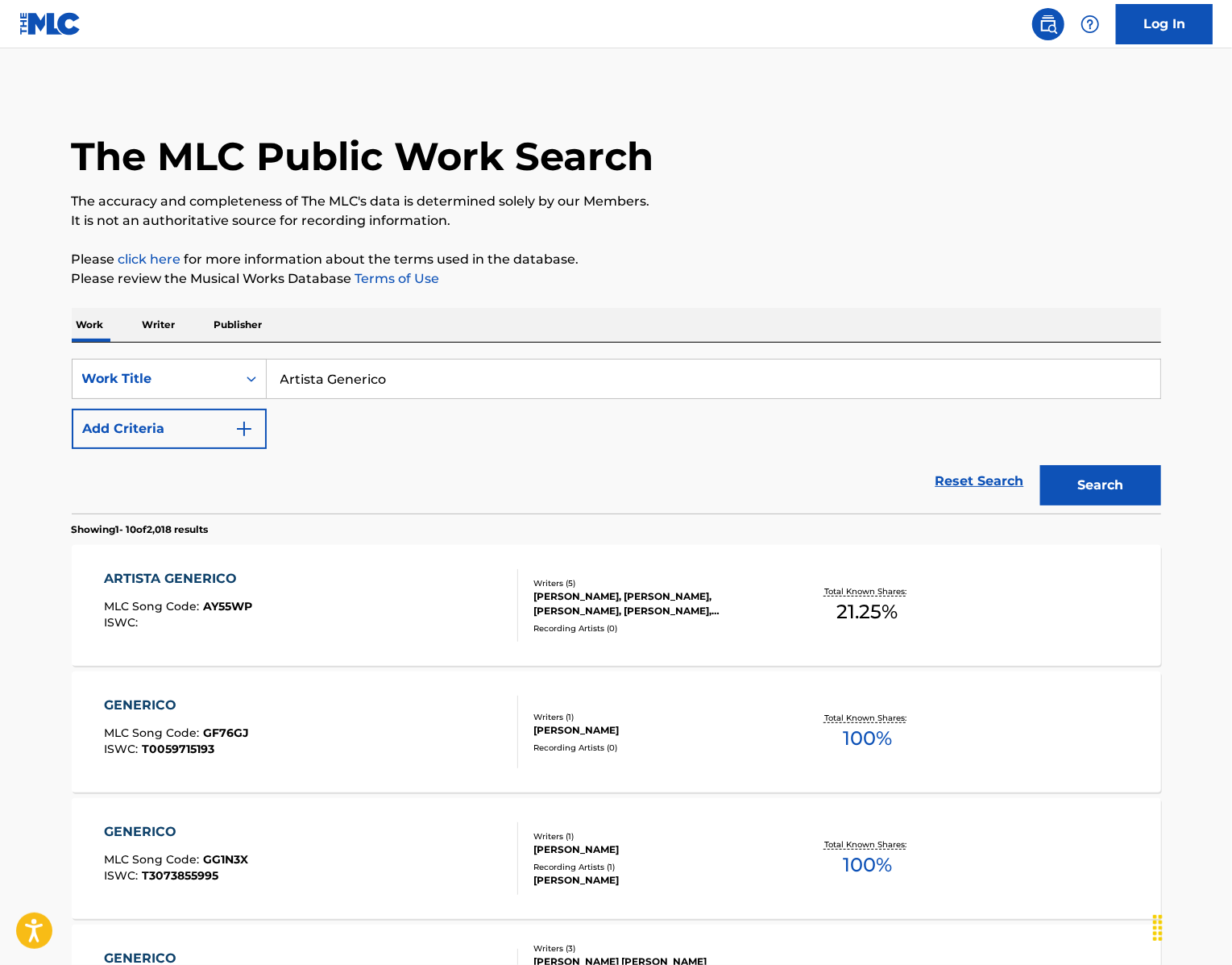
click at [116, 449] on button "Add Criteria" at bounding box center [169, 428] width 195 height 40
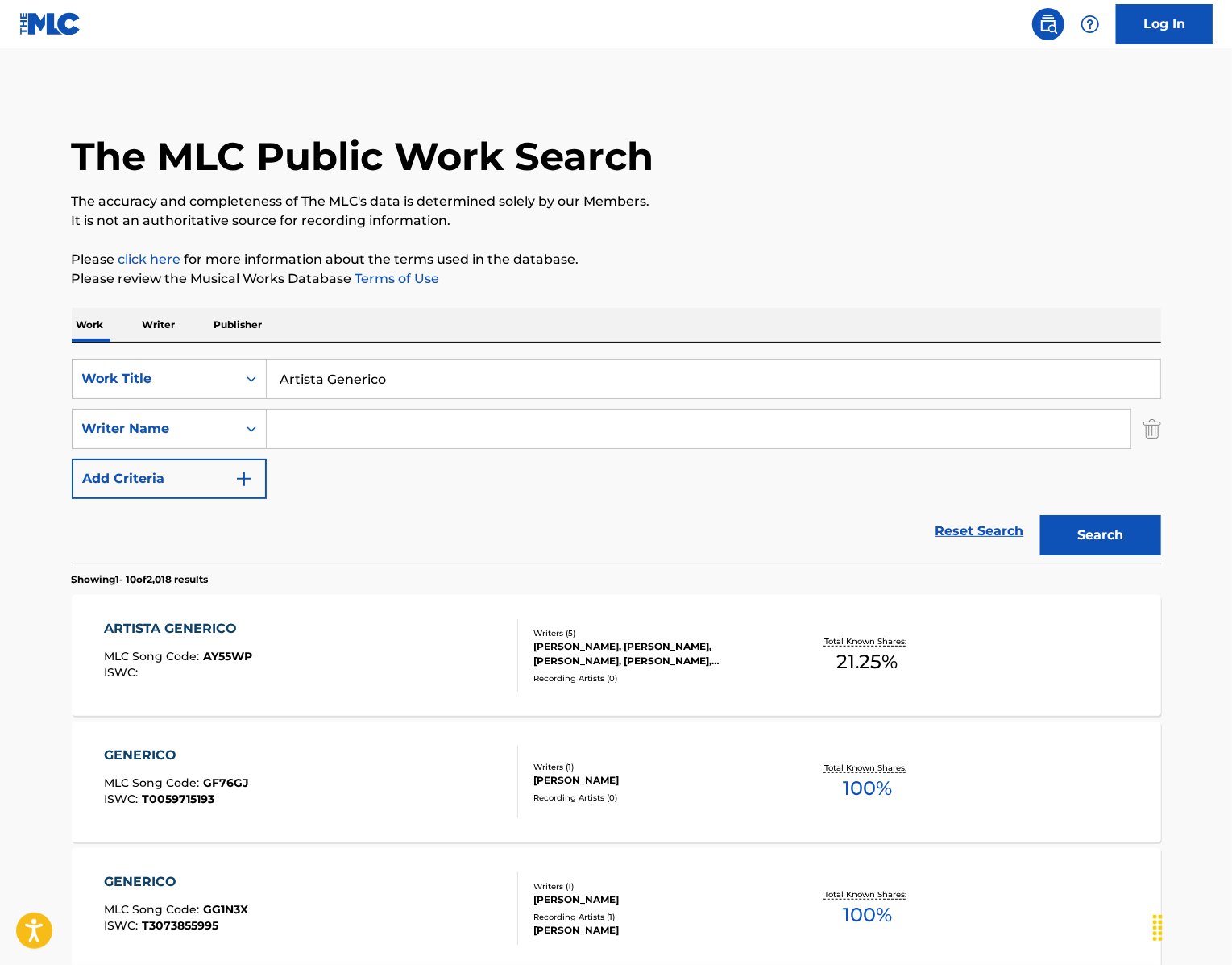
click at [347, 448] on input "Search Form" at bounding box center [698, 428] width 864 height 38
type input "[PERSON_NAME]"
click at [1136, 555] on button "Search" at bounding box center [1100, 535] width 121 height 40
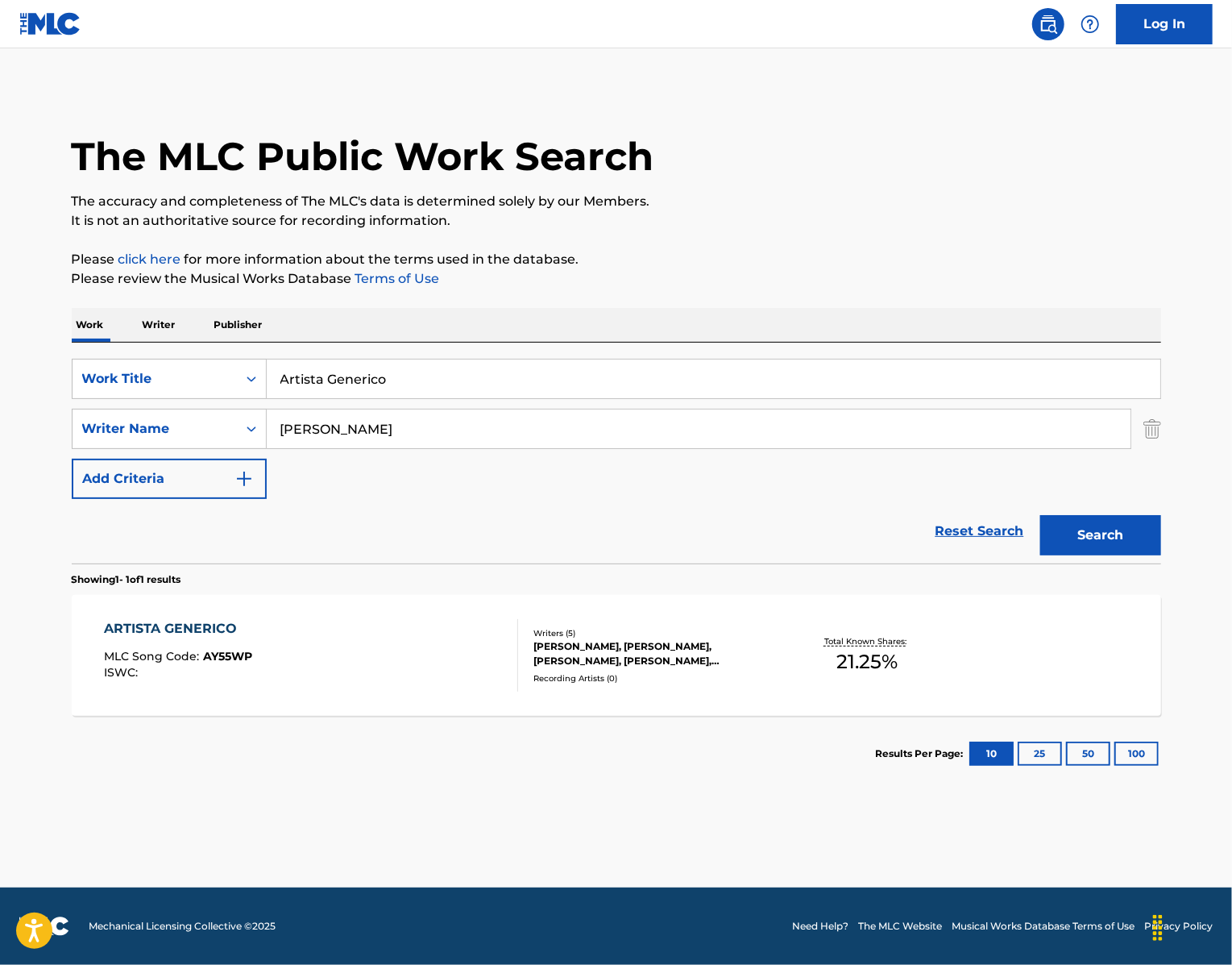
click at [155, 638] on div "ARTISTA GENERICO" at bounding box center [178, 628] width 148 height 19
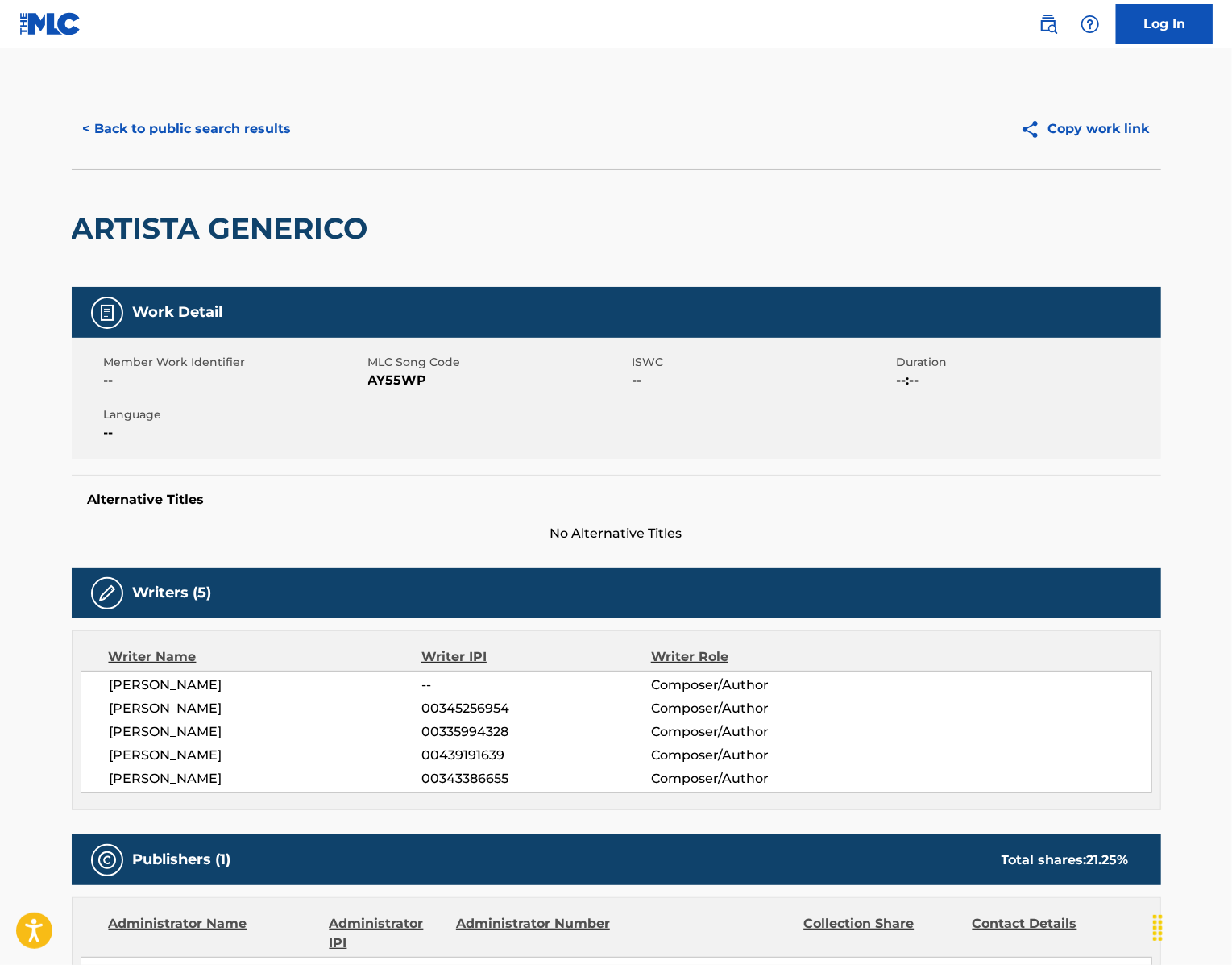
drag, startPoint x: 247, startPoint y: 882, endPoint x: 21, endPoint y: 772, distance: 251.3
click at [52, 772] on div "< Back to public search results Copy work link ARTISTA GENERICO Work Detail Mem…" at bounding box center [616, 662] width 1128 height 1148
click at [383, 390] on span "AY55WP" at bounding box center [498, 380] width 260 height 19
click at [102, 149] on button "< Back to public search results" at bounding box center [187, 129] width 232 height 40
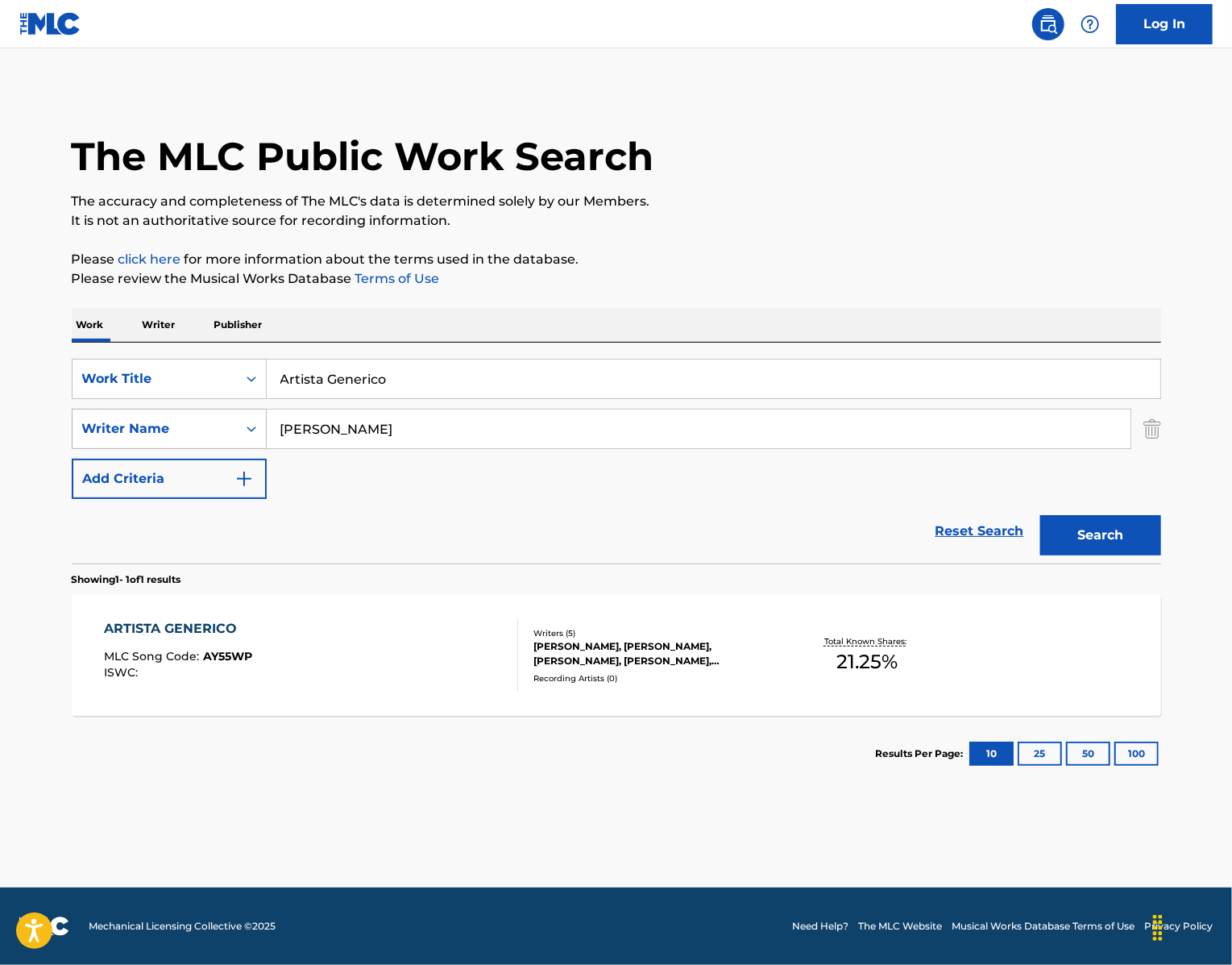
drag, startPoint x: 332, startPoint y: 490, endPoint x: 233, endPoint y: 487, distance: 99.0
click at [235, 449] on div "SearchWithCriteriaa2fdbbb0-4f52-4c79-bf22-12001a2201bb Writer Name [PERSON_NAME]" at bounding box center [616, 428] width 1090 height 40
paste input "[PERSON_NAME]"
type input "[PERSON_NAME]"
drag, startPoint x: 426, startPoint y: 427, endPoint x: 166, endPoint y: 423, distance: 260.0
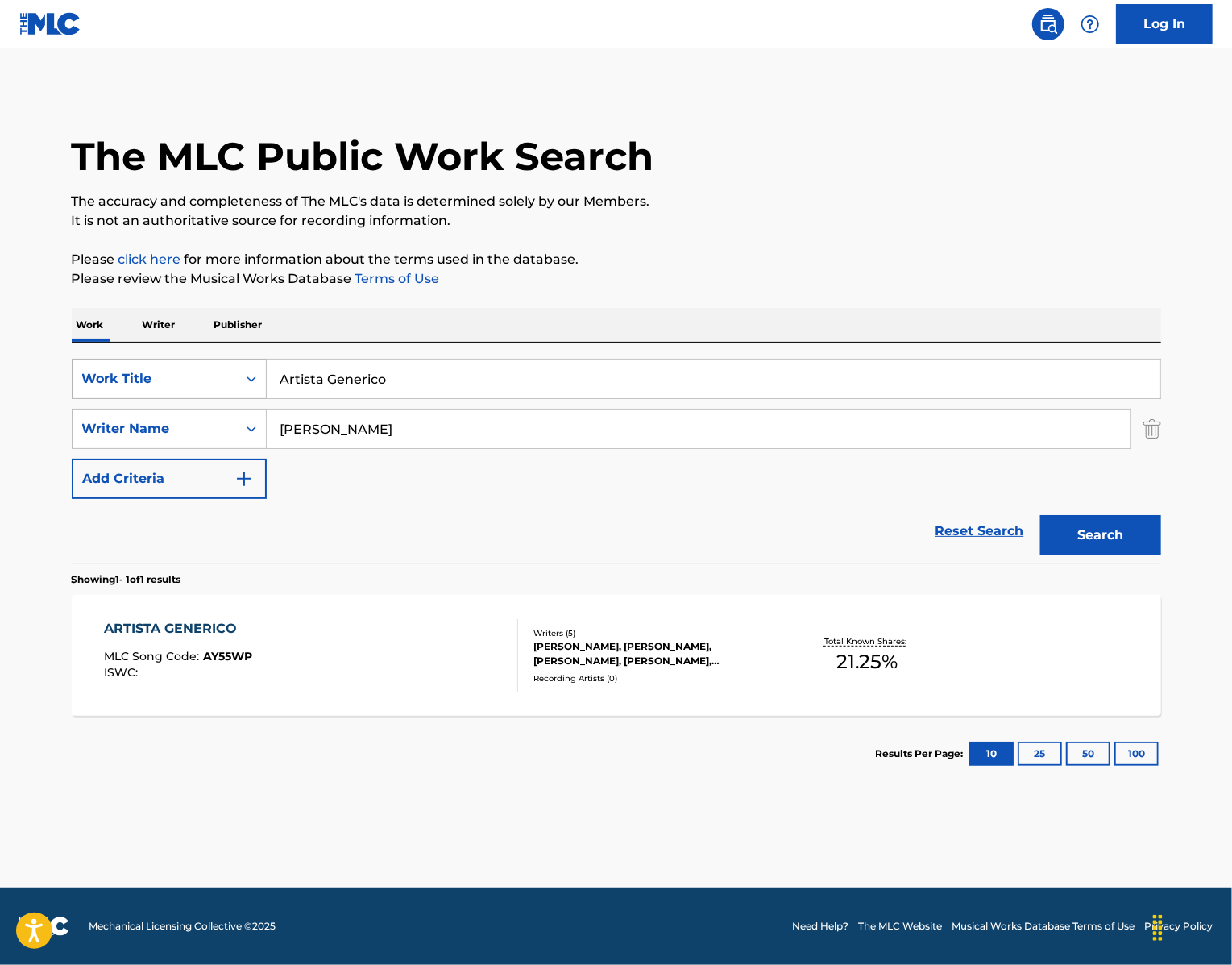
click at [166, 399] on div "SearchWithCriteria439b8751-2d68-49b0-9ef5-2944fd5b2007 Work Title Artista Gener…" at bounding box center [616, 378] width 1090 height 40
paste input "Baquead"
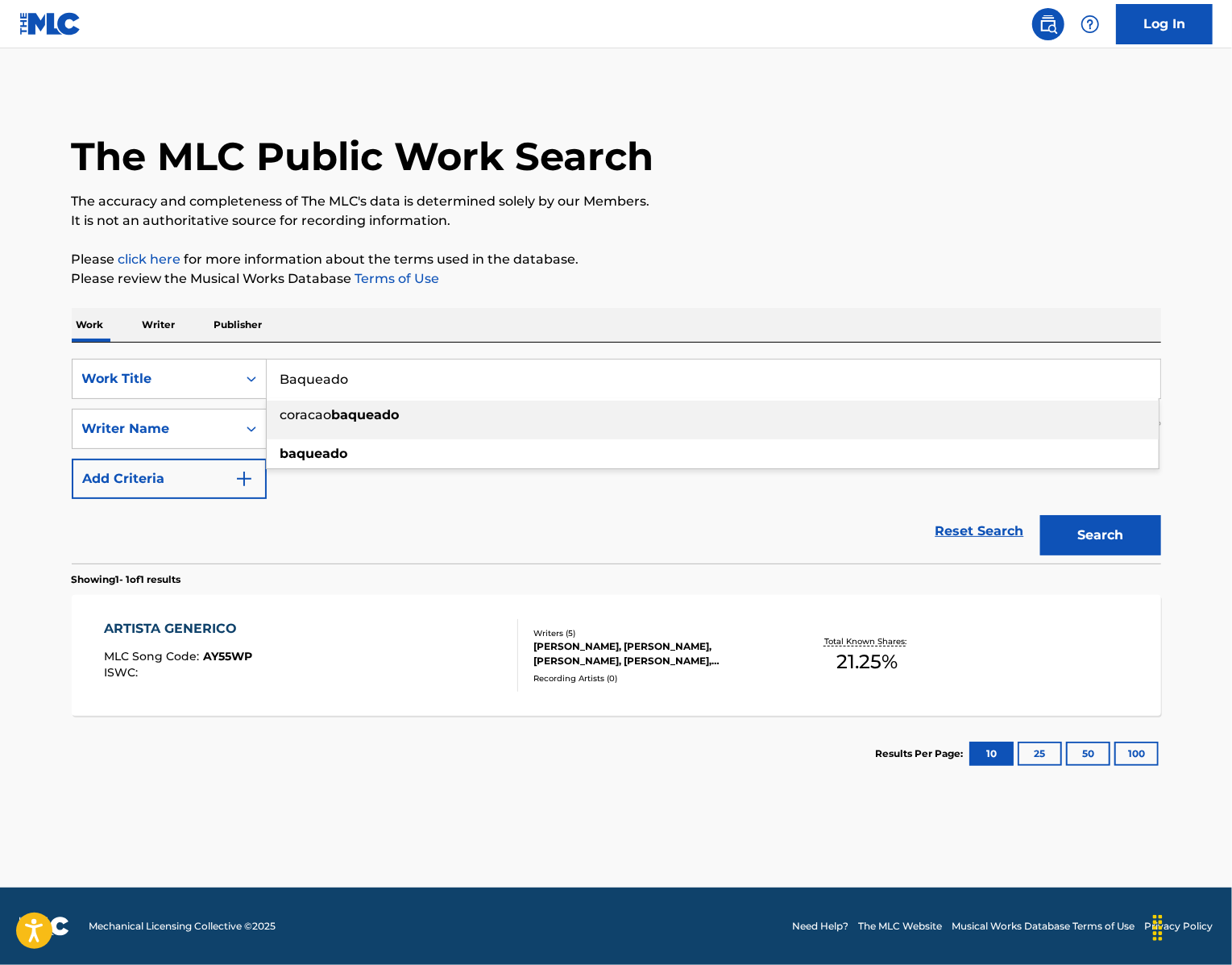
type input "Baqueado"
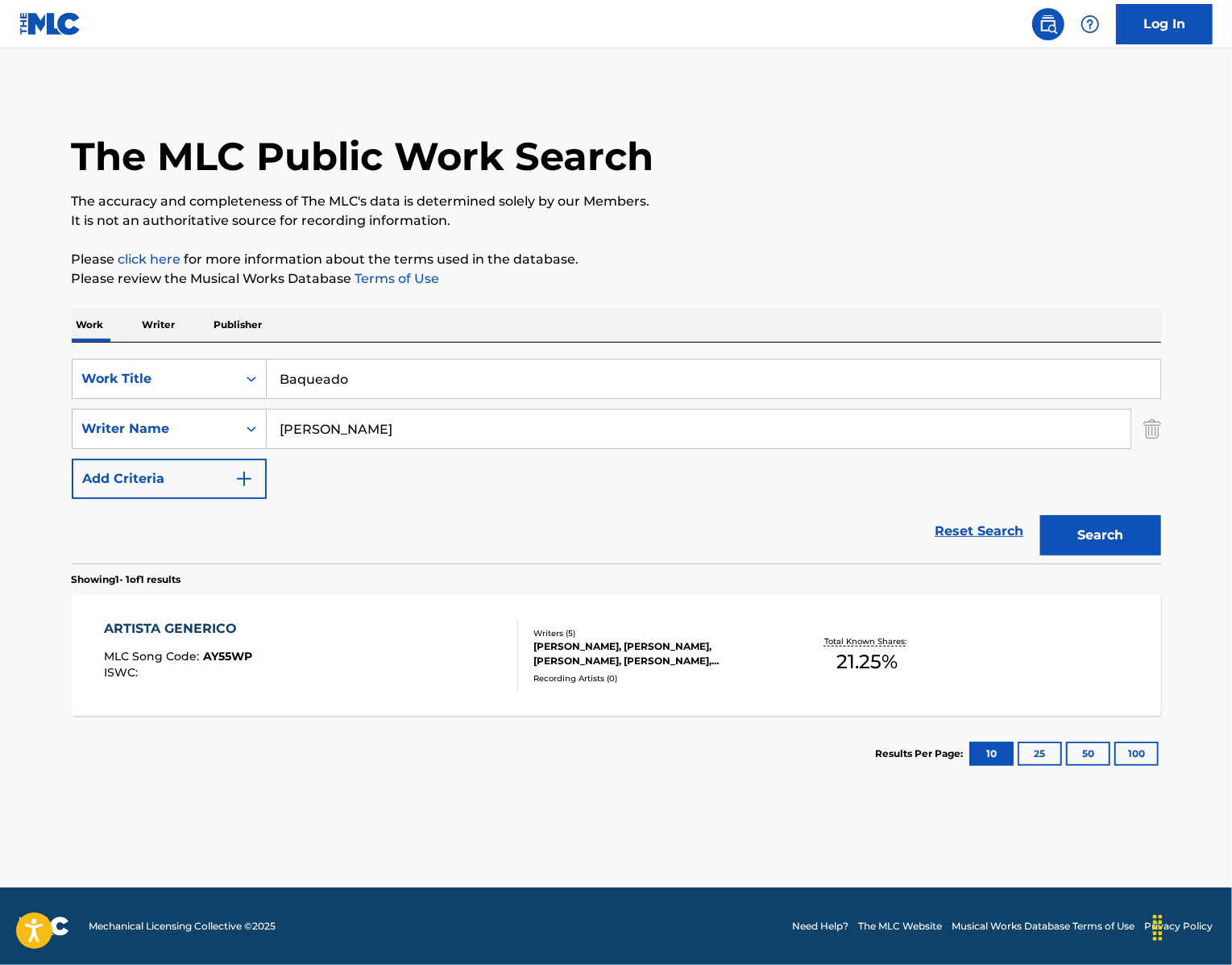
click at [1147, 555] on button "Search" at bounding box center [1100, 535] width 121 height 40
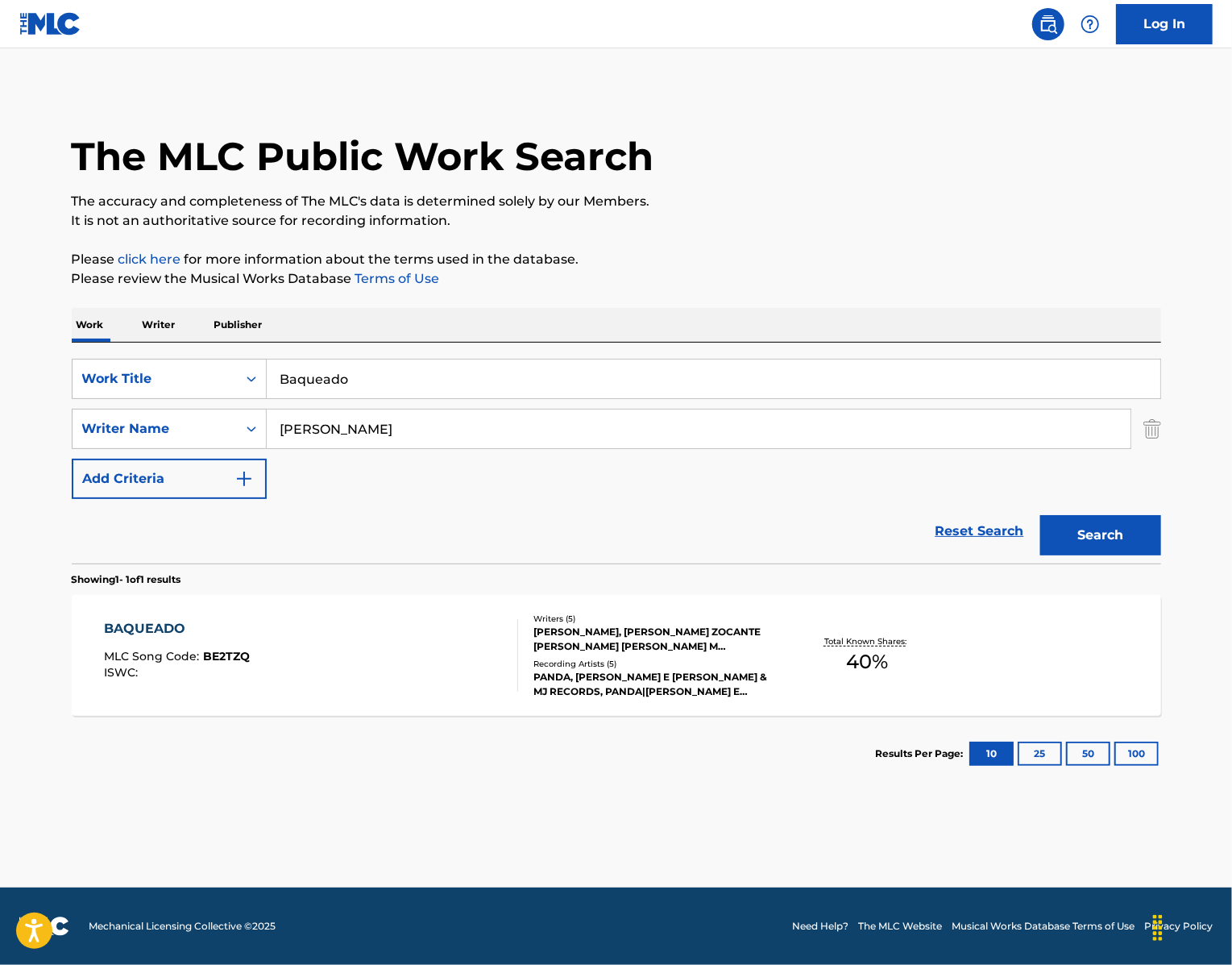
click at [233, 692] on div "BAQUEADO MLC Song Code : BE2TZQ ISWC :" at bounding box center [311, 655] width 414 height 72
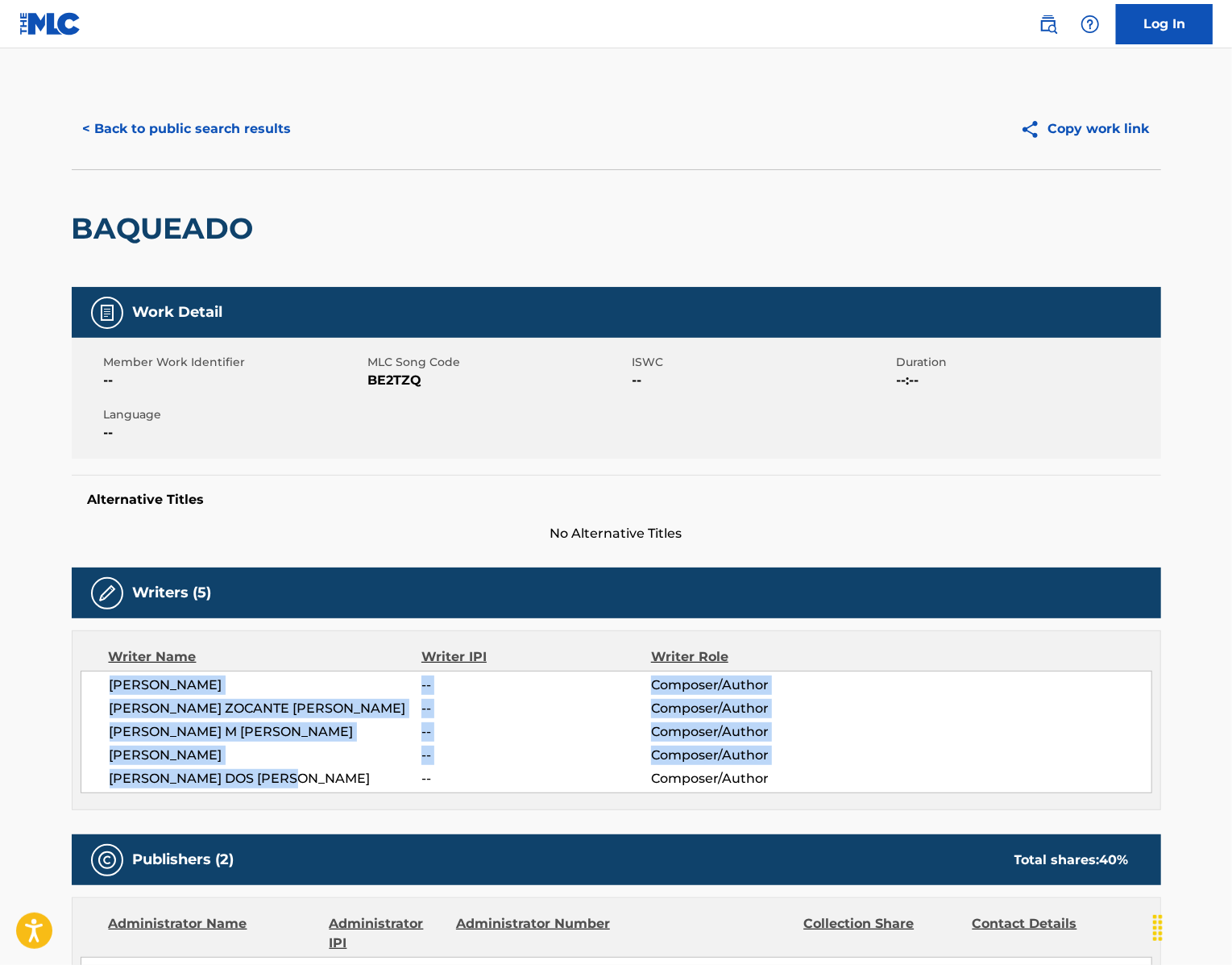
drag, startPoint x: 282, startPoint y: 877, endPoint x: 34, endPoint y: 787, distance: 263.8
click at [81, 787] on div "[PERSON_NAME] -- Composer/Author [PERSON_NAME] ZOCANTE [PERSON_NAME] -- Compose…" at bounding box center [616, 732] width 1071 height 122
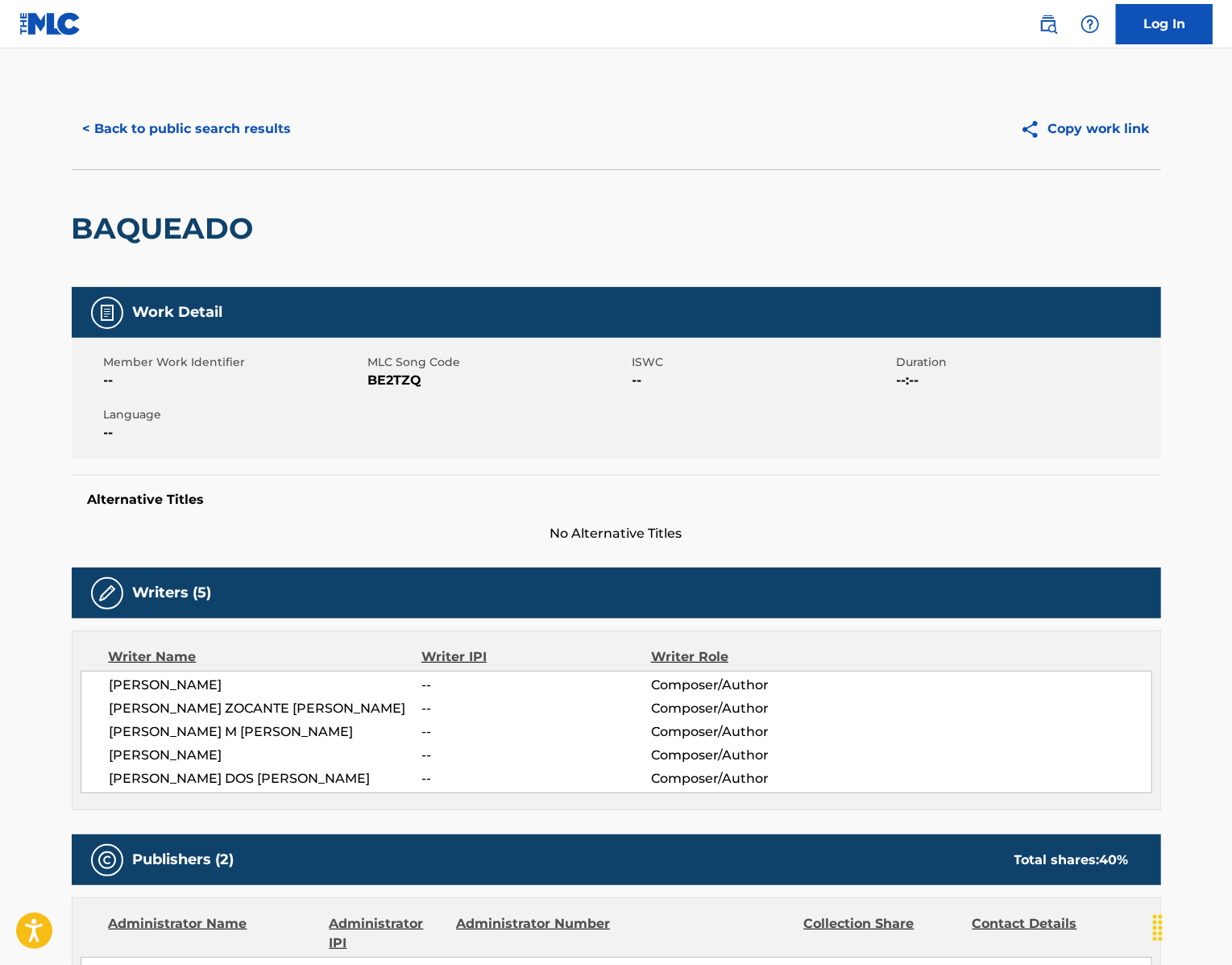
click at [372, 390] on span "BE2TZQ" at bounding box center [498, 380] width 260 height 19
click at [162, 148] on button "< Back to public search results" at bounding box center [187, 129] width 232 height 40
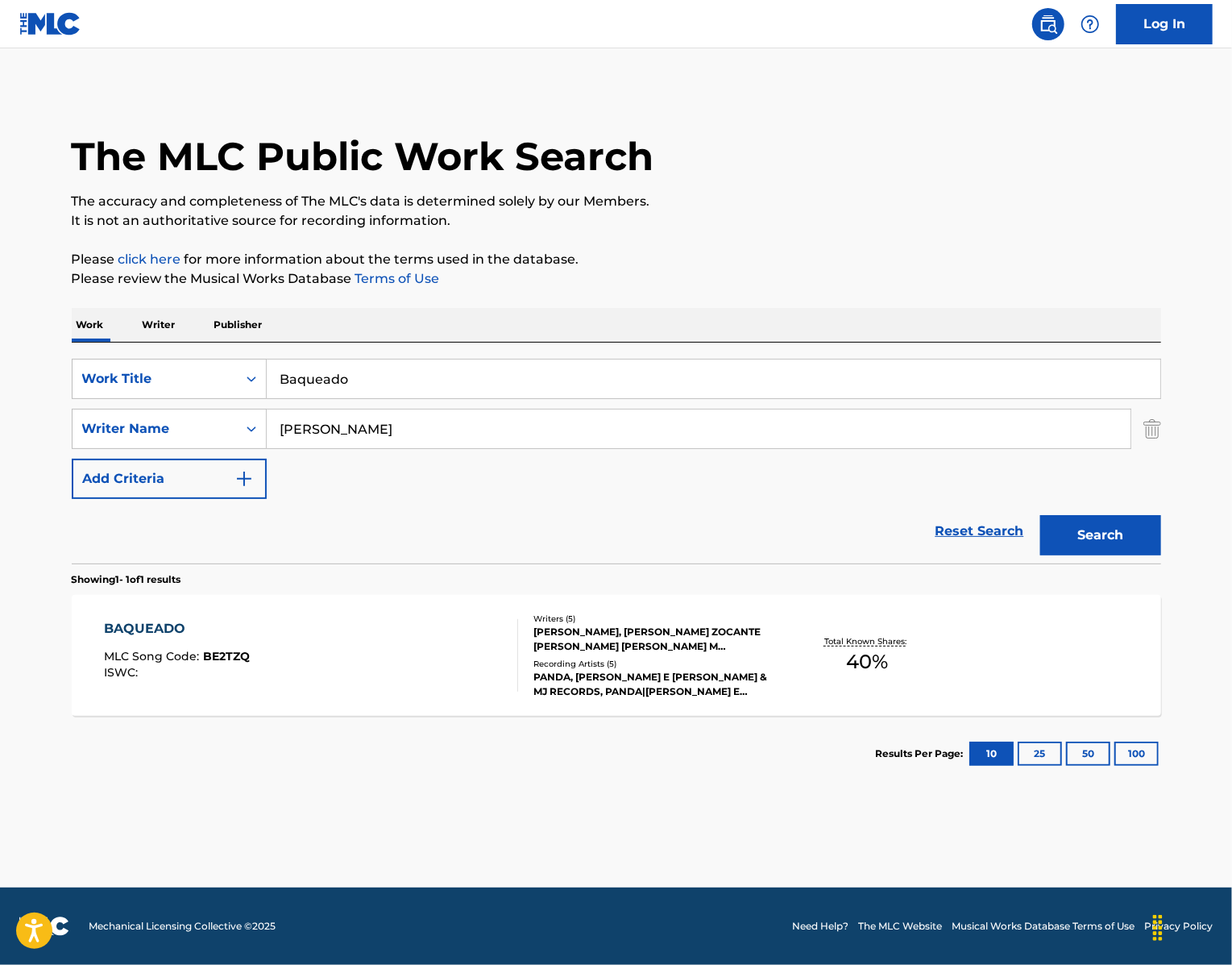
click at [359, 398] on input "Baqueado" at bounding box center [713, 378] width 894 height 38
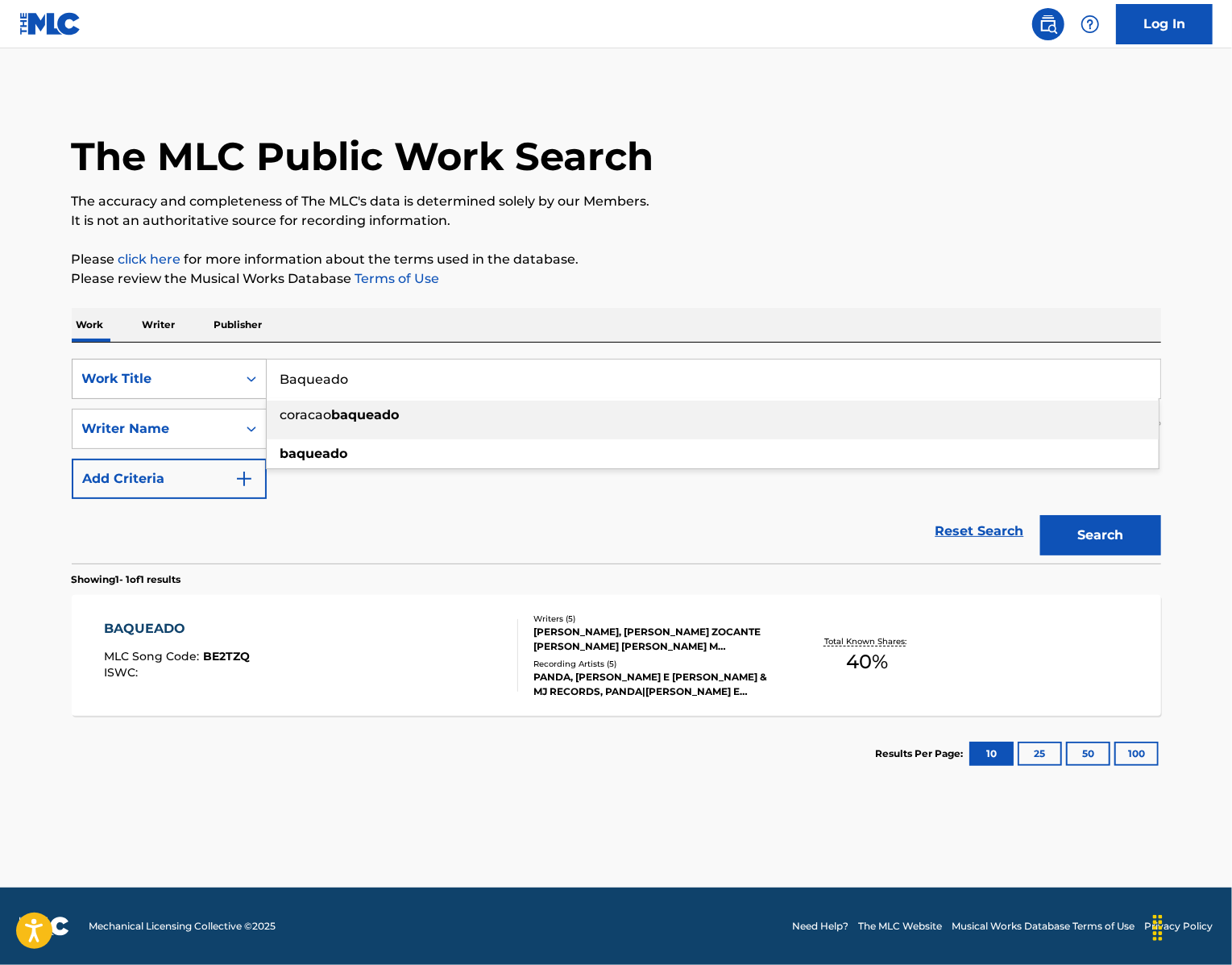
drag, startPoint x: 357, startPoint y: 426, endPoint x: 203, endPoint y: 409, distance: 154.9
click at [204, 399] on div "SearchWithCriteria439b8751-2d68-49b0-9ef5-2944fd5b2007 Work Title Baqueado cora…" at bounding box center [616, 378] width 1090 height 40
paste input "Famosinha"
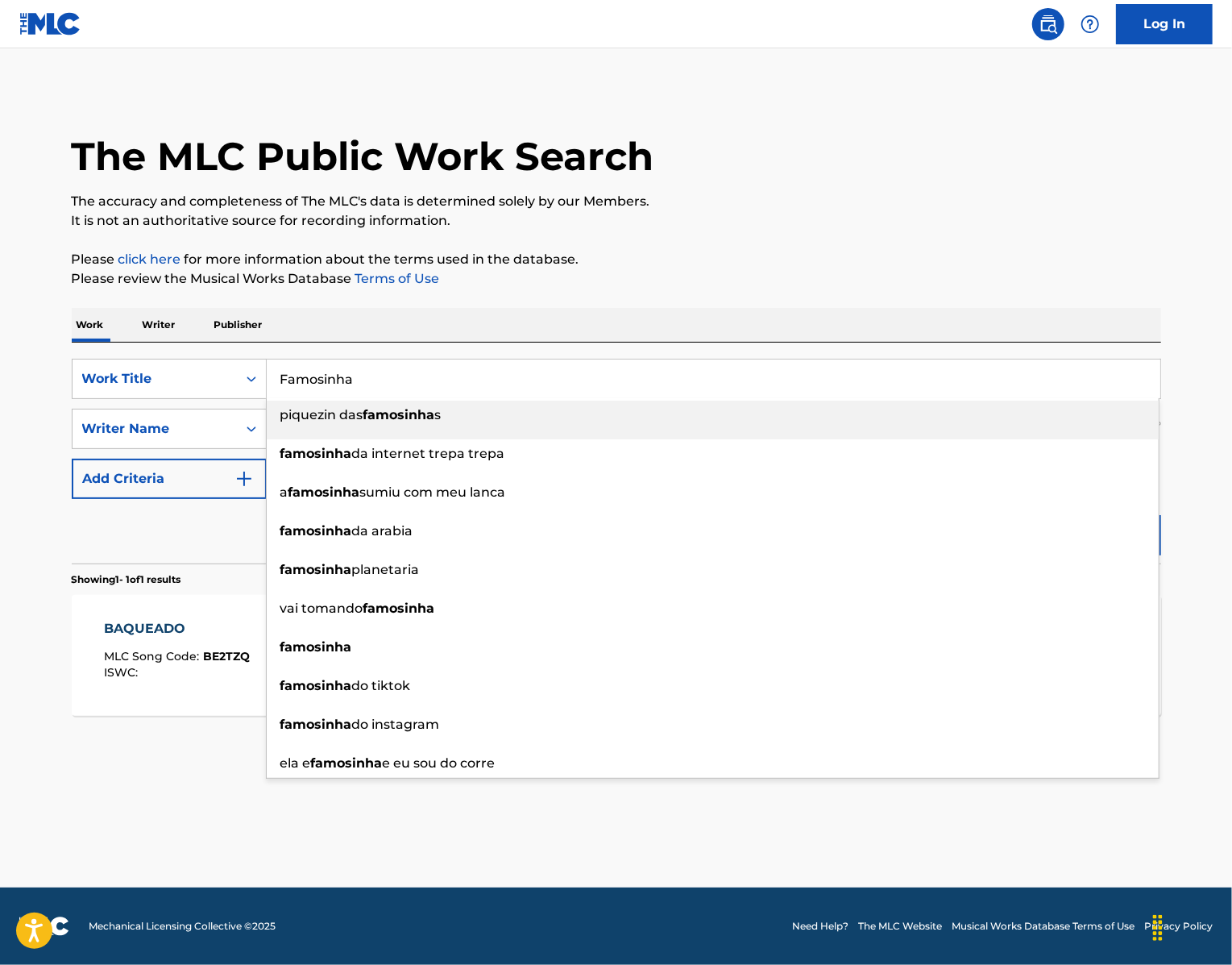
type input "Famosinha"
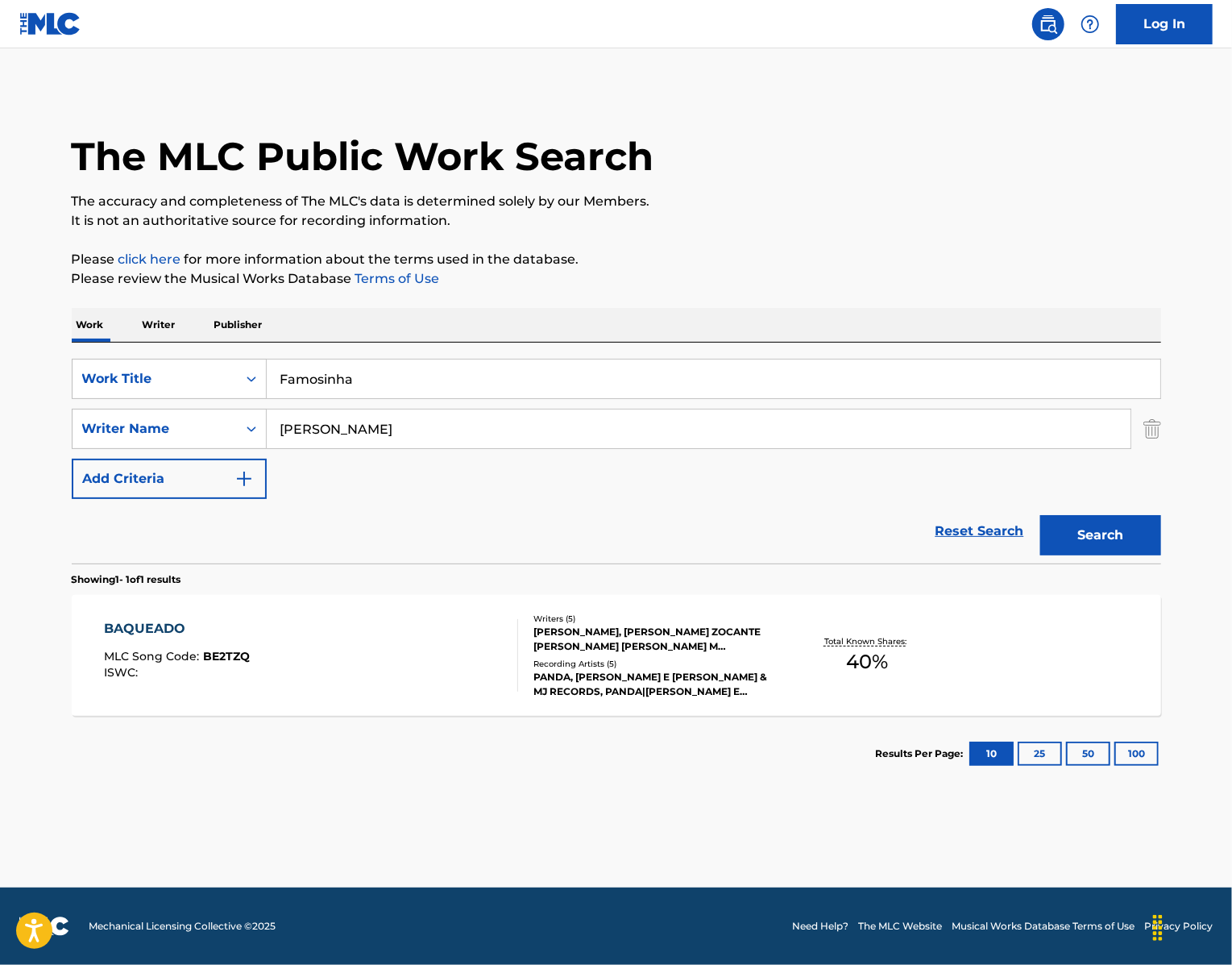
click at [413, 342] on div "Work Writer Publisher" at bounding box center [616, 324] width 1090 height 34
drag, startPoint x: 355, startPoint y: 485, endPoint x: 200, endPoint y: 480, distance: 155.1
click at [205, 449] on div "SearchWithCriteriaa2fdbbb0-4f52-4c79-bf22-12001a2201bb Writer Name [PERSON_NAME]" at bounding box center [616, 428] width 1090 height 40
paste input "[PERSON_NAME]"
type input "[PERSON_NAME]"
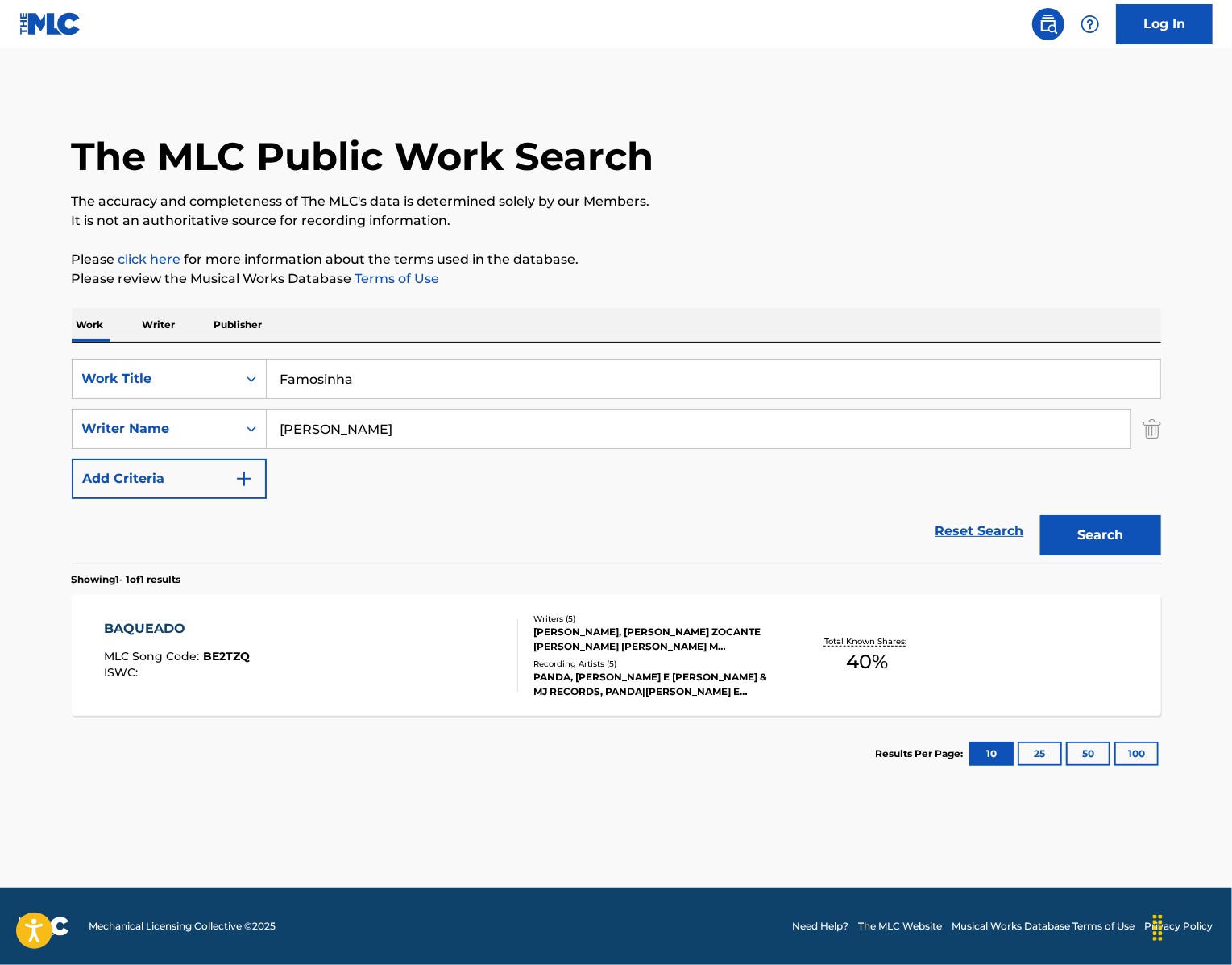
click at [1135, 555] on button "Search" at bounding box center [1100, 535] width 121 height 40
click at [98, 694] on div "FAMOSINHA MLC Song Code : FD9FNS ISWC : T0404886389 Writers ( 3 ) [PERSON_NAME]…" at bounding box center [616, 655] width 1090 height 121
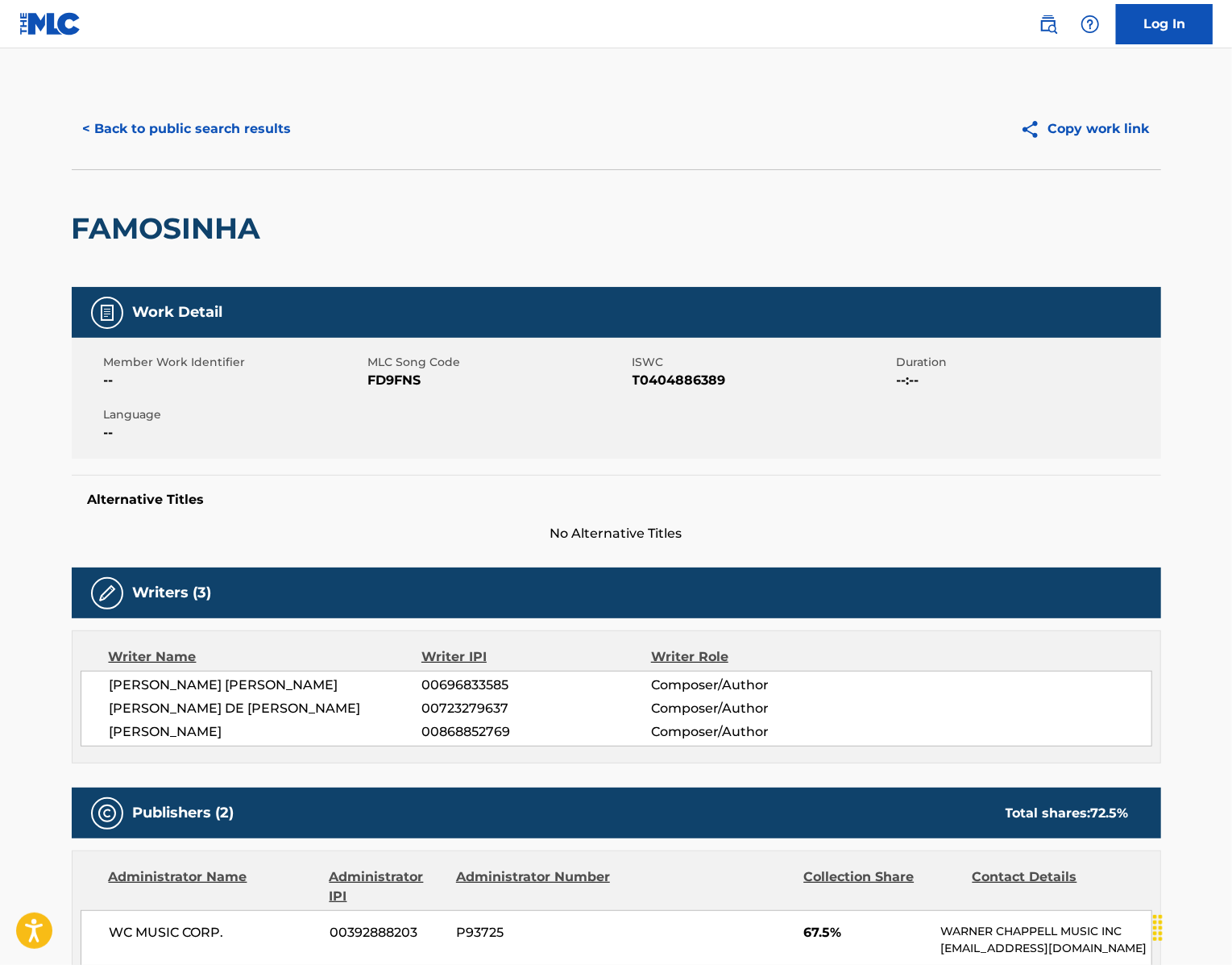
drag, startPoint x: 1158, startPoint y: 466, endPoint x: 324, endPoint y: 509, distance: 835.1
click at [324, 458] on div "Member Work Identifier -- MLC Song Code FD9FNS ISWC T0404886389 Duration --:-- …" at bounding box center [616, 398] width 1090 height 121
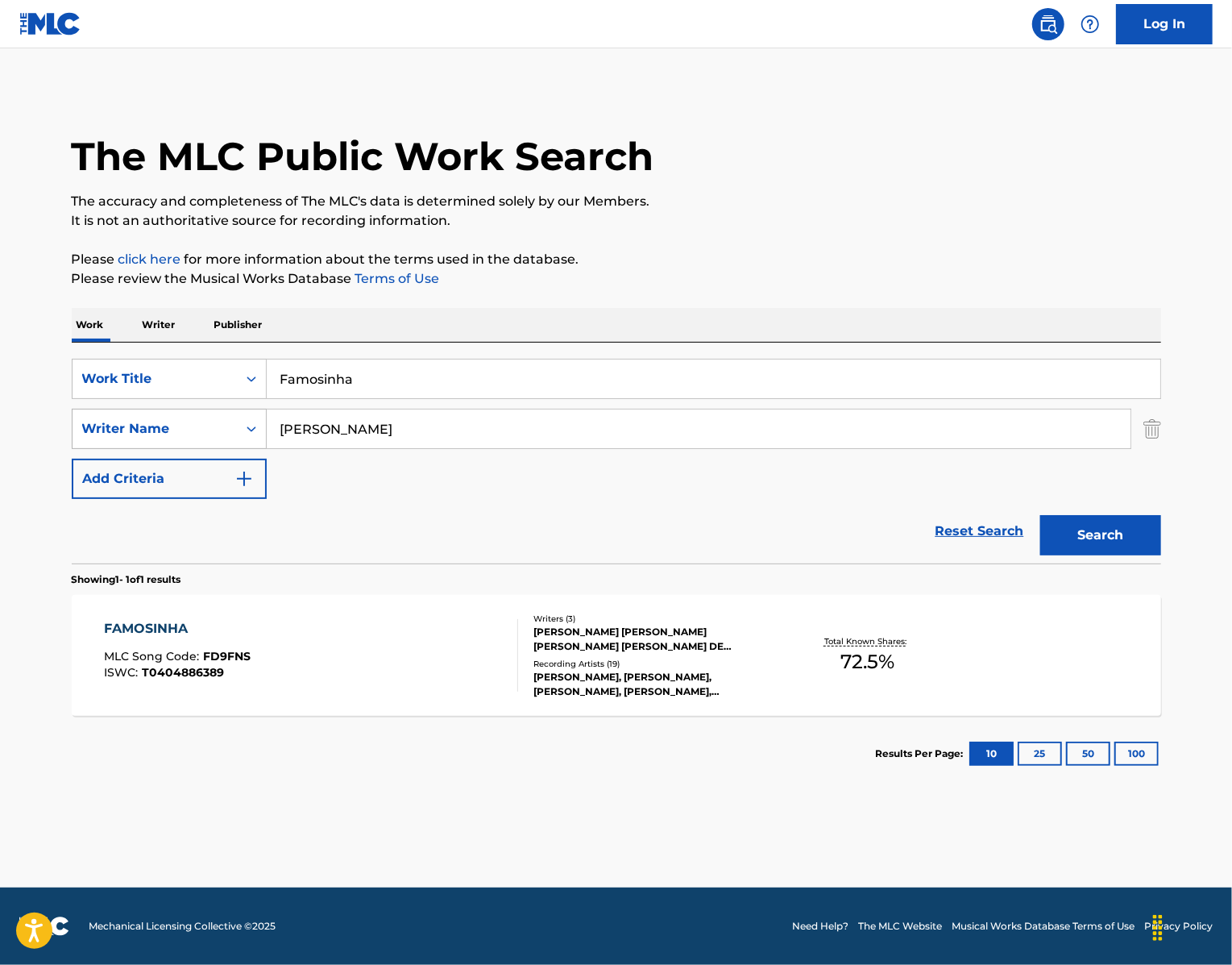
drag, startPoint x: 336, startPoint y: 488, endPoint x: 188, endPoint y: 468, distance: 149.3
click at [188, 449] on div "SearchWithCriteriaa2fdbbb0-4f52-4c79-bf22-12001a2201bb Writer Name [PERSON_NAME]" at bounding box center [616, 428] width 1090 height 40
paste input "CAIO"
type input "CAIO"
click at [1161, 555] on button "Search" at bounding box center [1100, 535] width 121 height 40
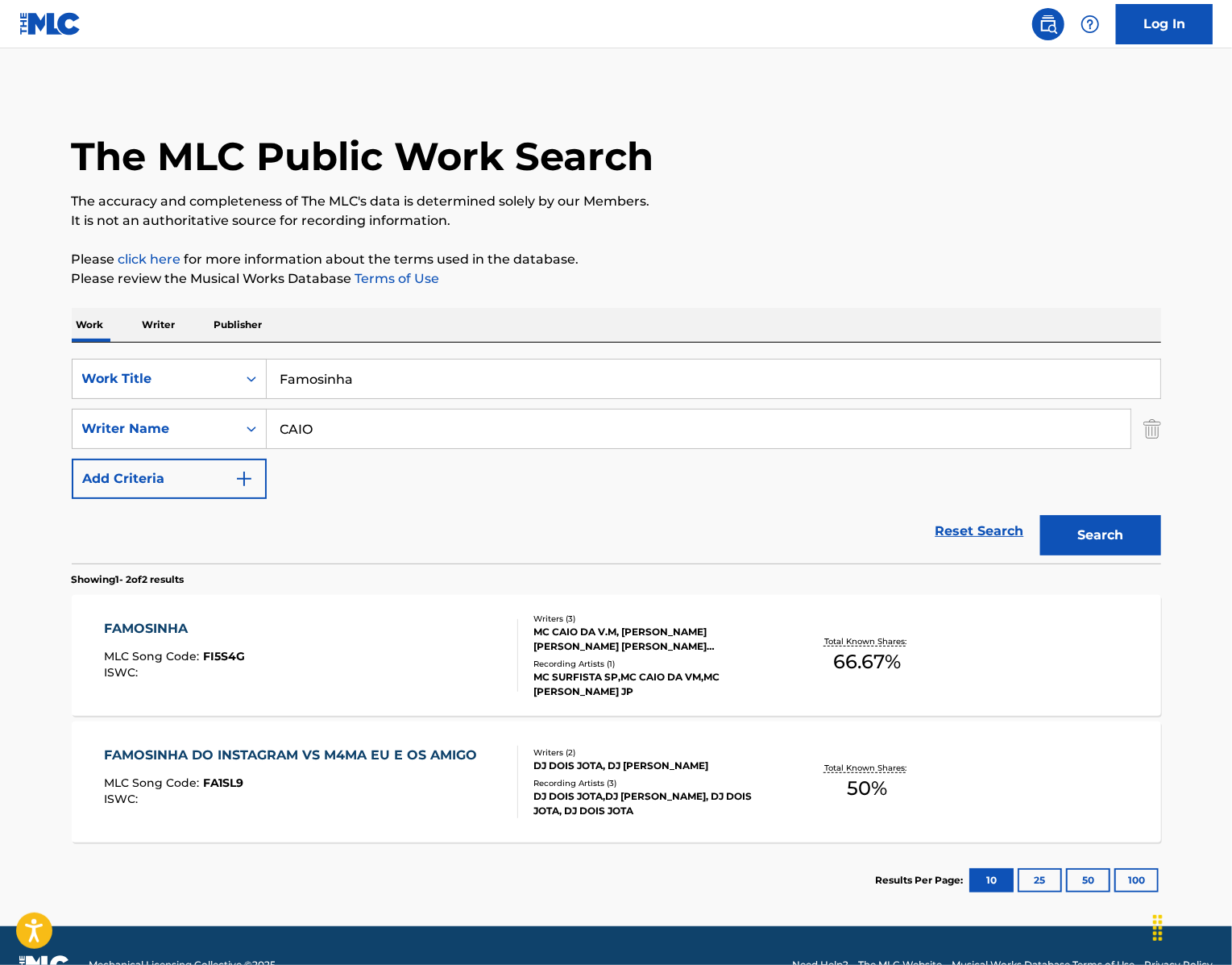
click at [130, 638] on div "FAMOSINHA" at bounding box center [174, 628] width 141 height 19
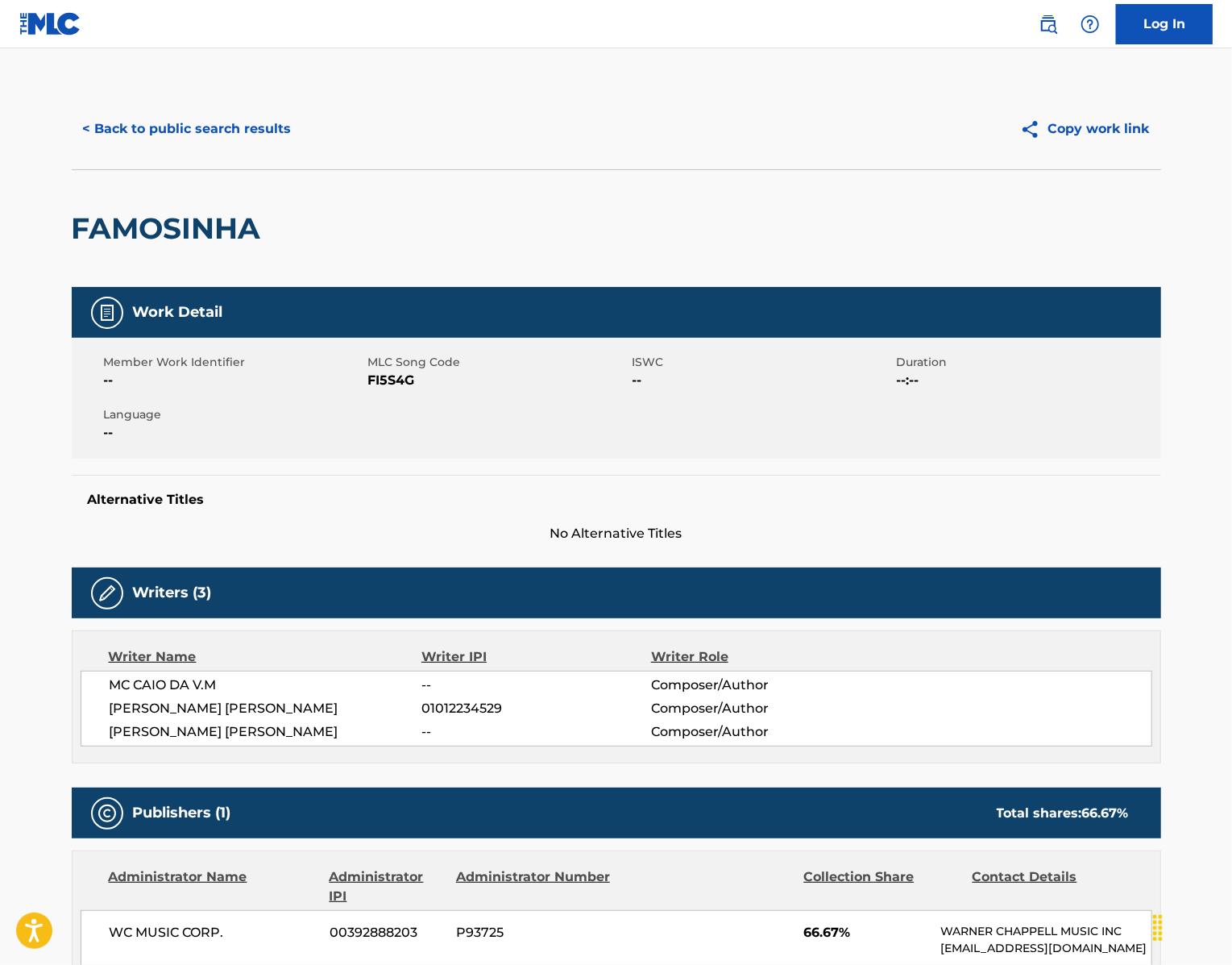
click at [159, 147] on button "< Back to public search results" at bounding box center [187, 129] width 232 height 40
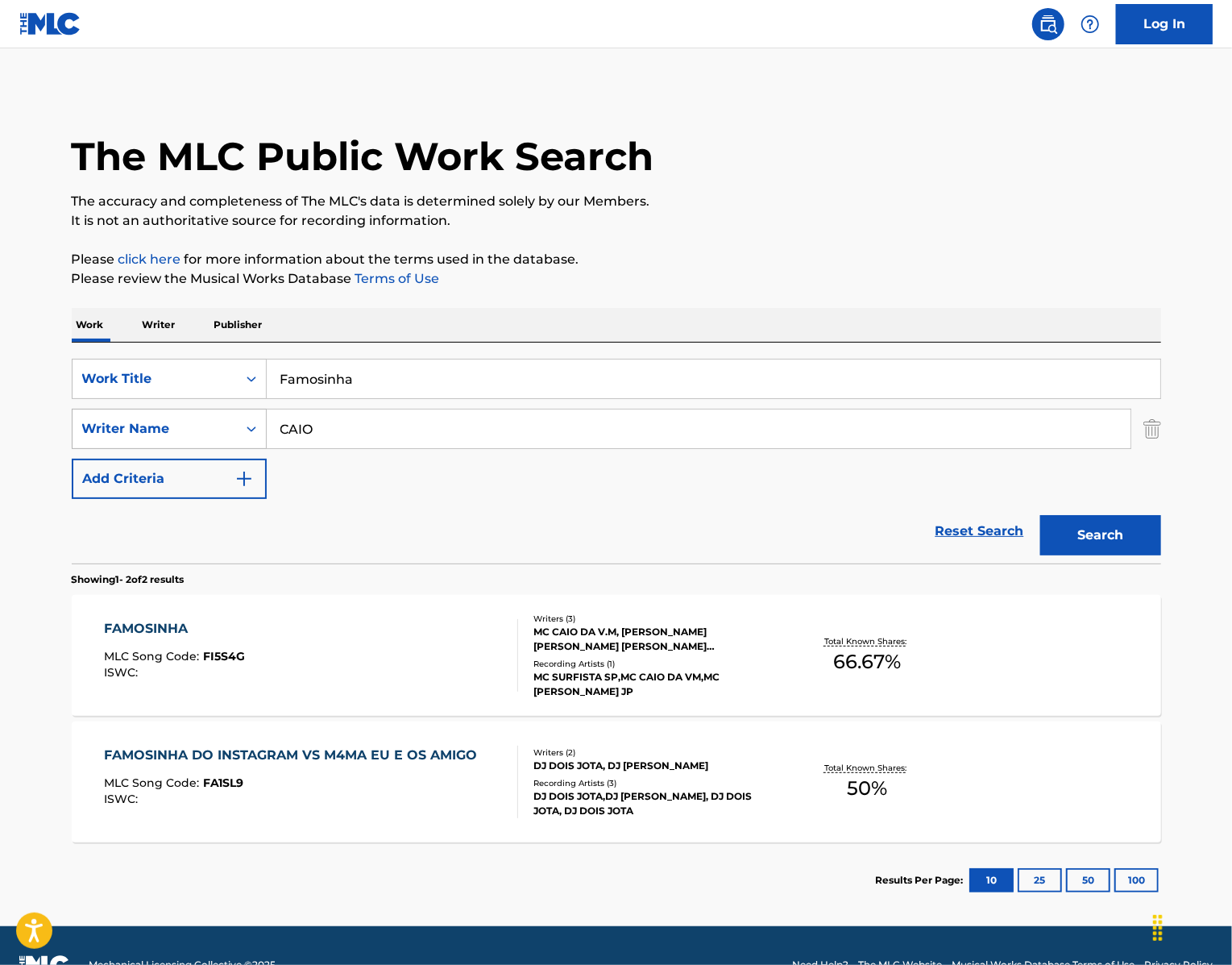
drag, startPoint x: 332, startPoint y: 483, endPoint x: 201, endPoint y: 493, distance: 131.4
click at [201, 449] on div "SearchWithCriteriaa2fdbbb0-4f52-4c79-bf22-12001a2201bb Writer Name CAIO" at bounding box center [616, 428] width 1090 height 40
paste input "Kauan"
type input "Kauan"
click at [1112, 555] on button "Search" at bounding box center [1100, 535] width 121 height 40
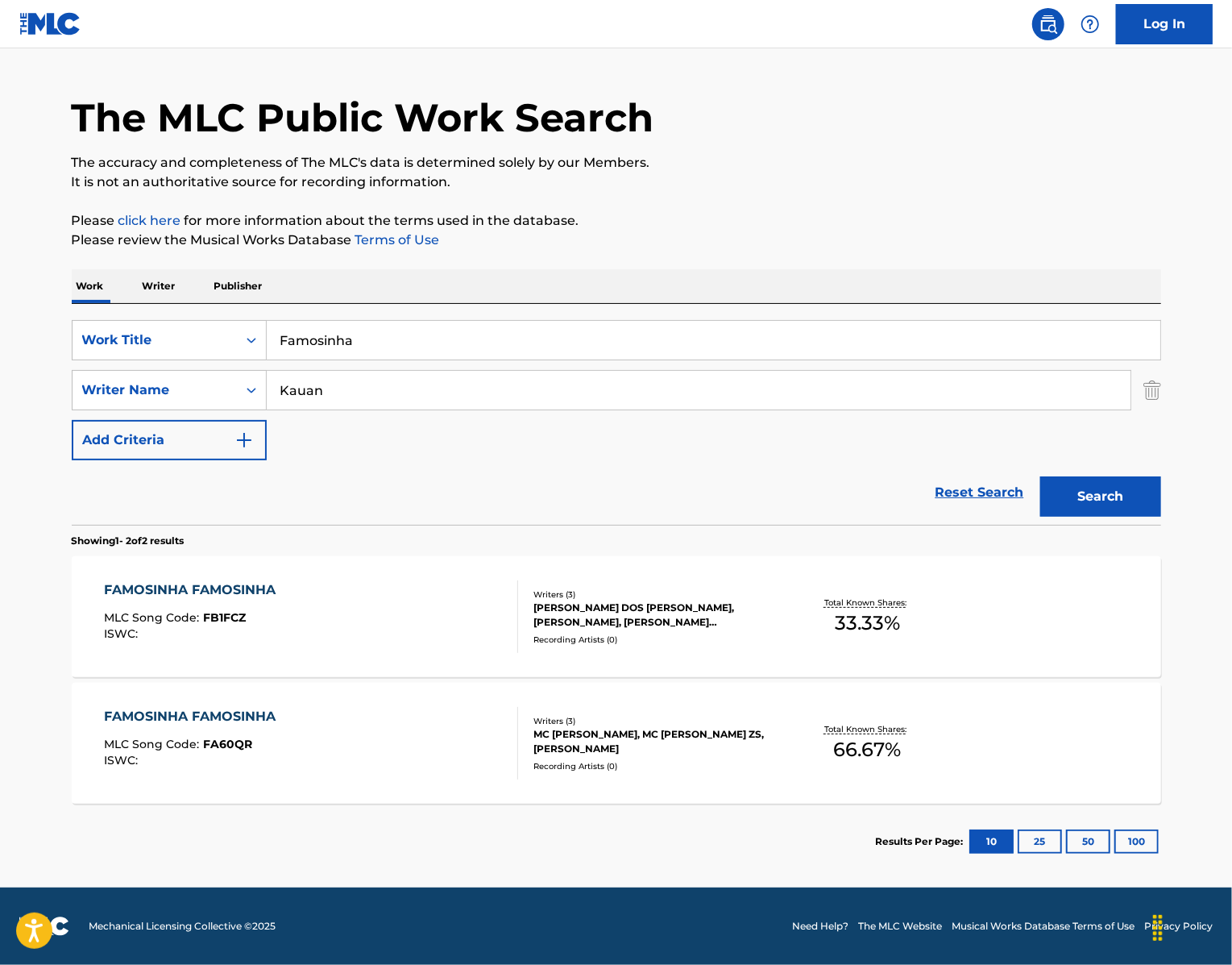
scroll to position [111, 0]
click at [138, 585] on div "FAMOSINHA FAMOSINHA" at bounding box center [194, 589] width 180 height 19
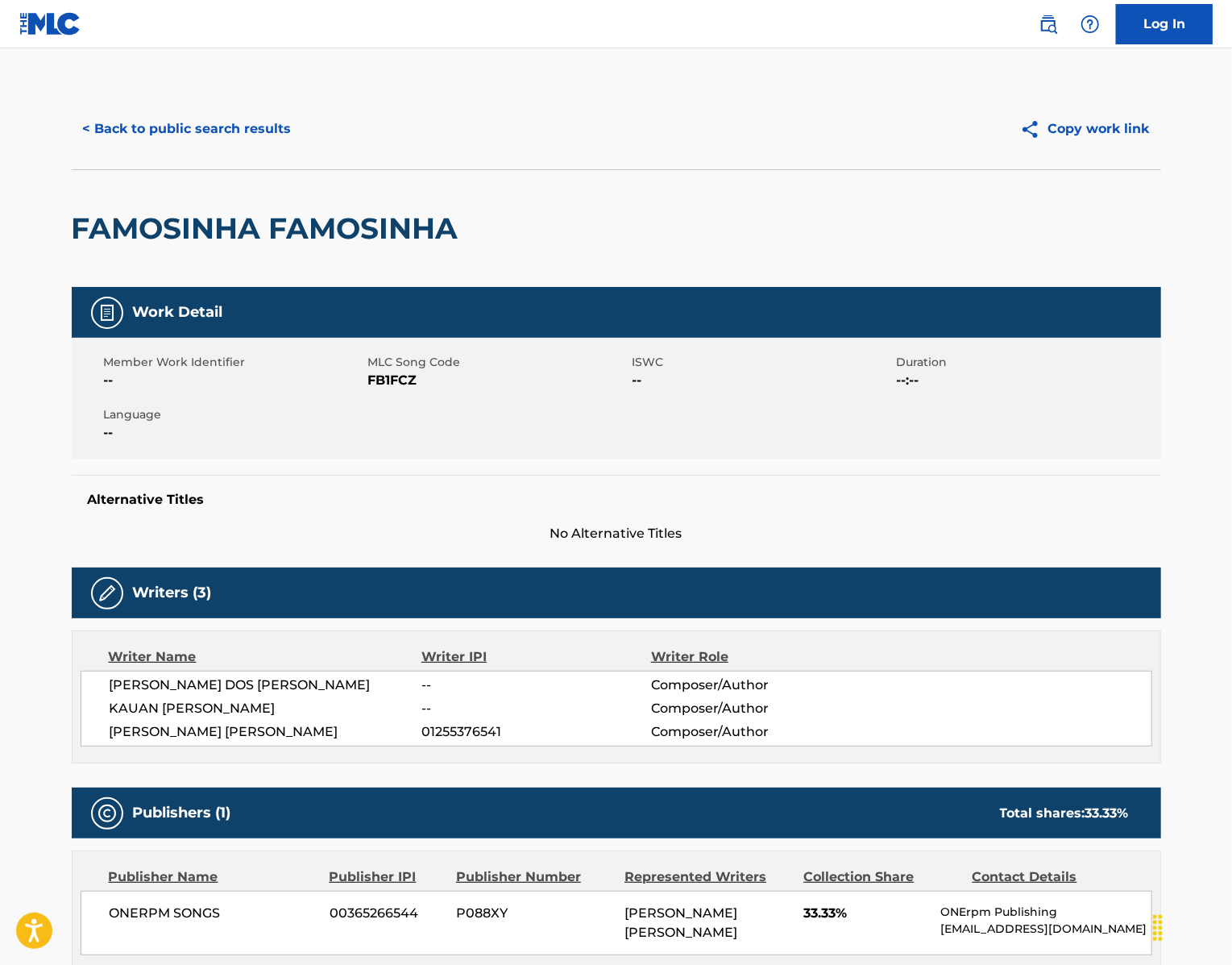
click at [159, 149] on button "< Back to public search results" at bounding box center [187, 129] width 232 height 40
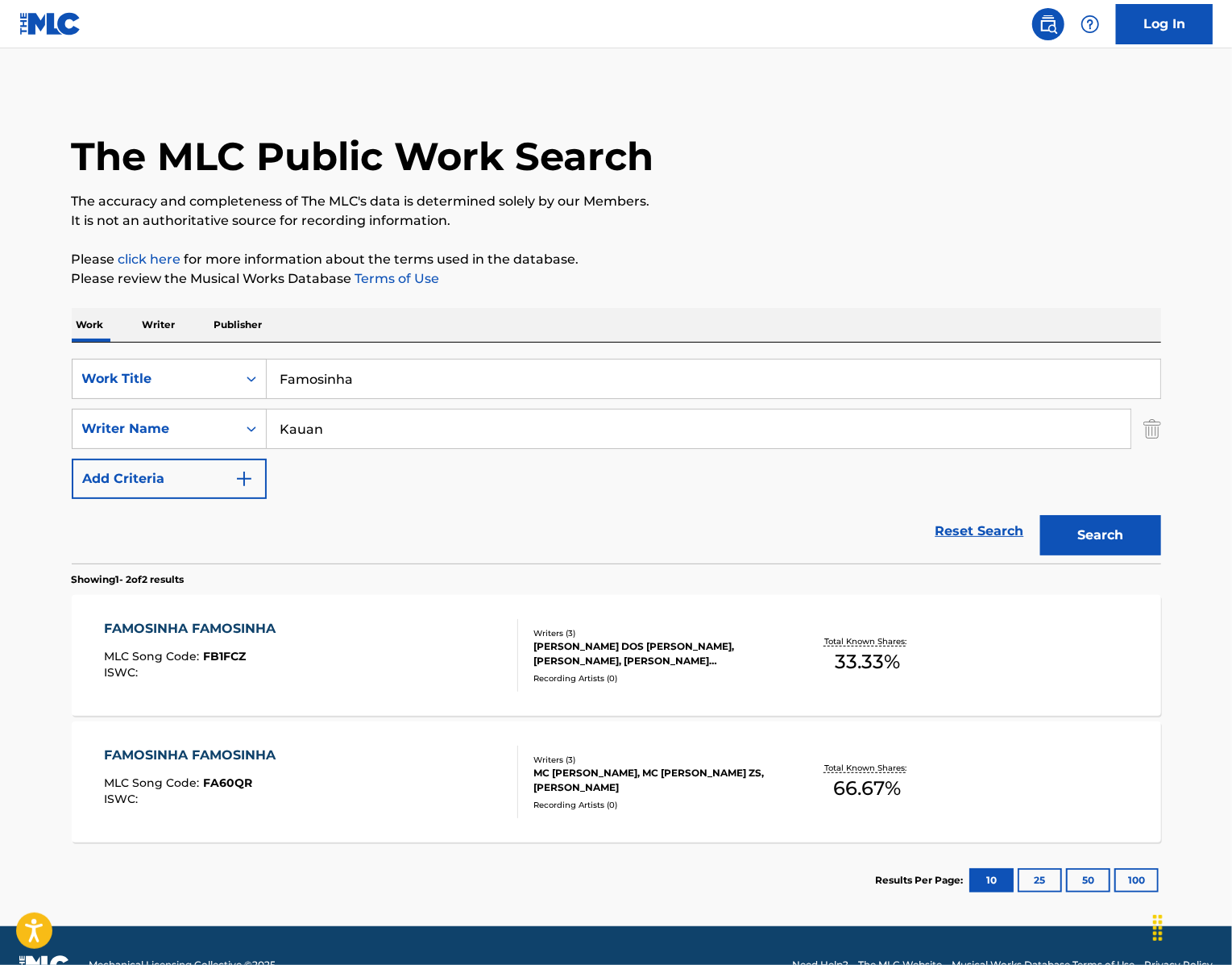
scroll to position [43, 0]
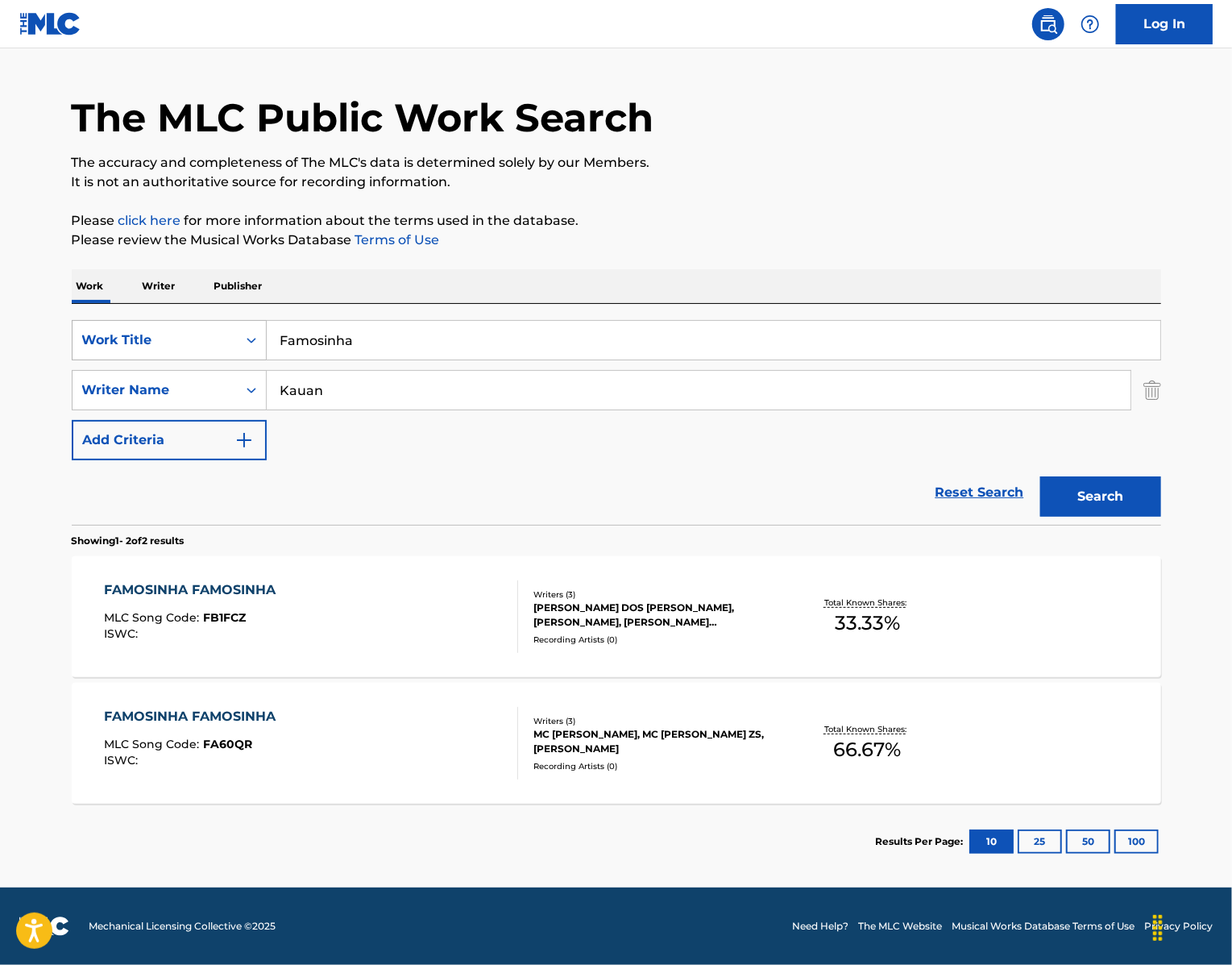
drag, startPoint x: 378, startPoint y: 382, endPoint x: 179, endPoint y: 367, distance: 199.6
click at [185, 360] on div "SearchWithCriteria439b8751-2d68-49b0-9ef5-2944fd5b2007 Work Title Famosinha" at bounding box center [616, 340] width 1090 height 40
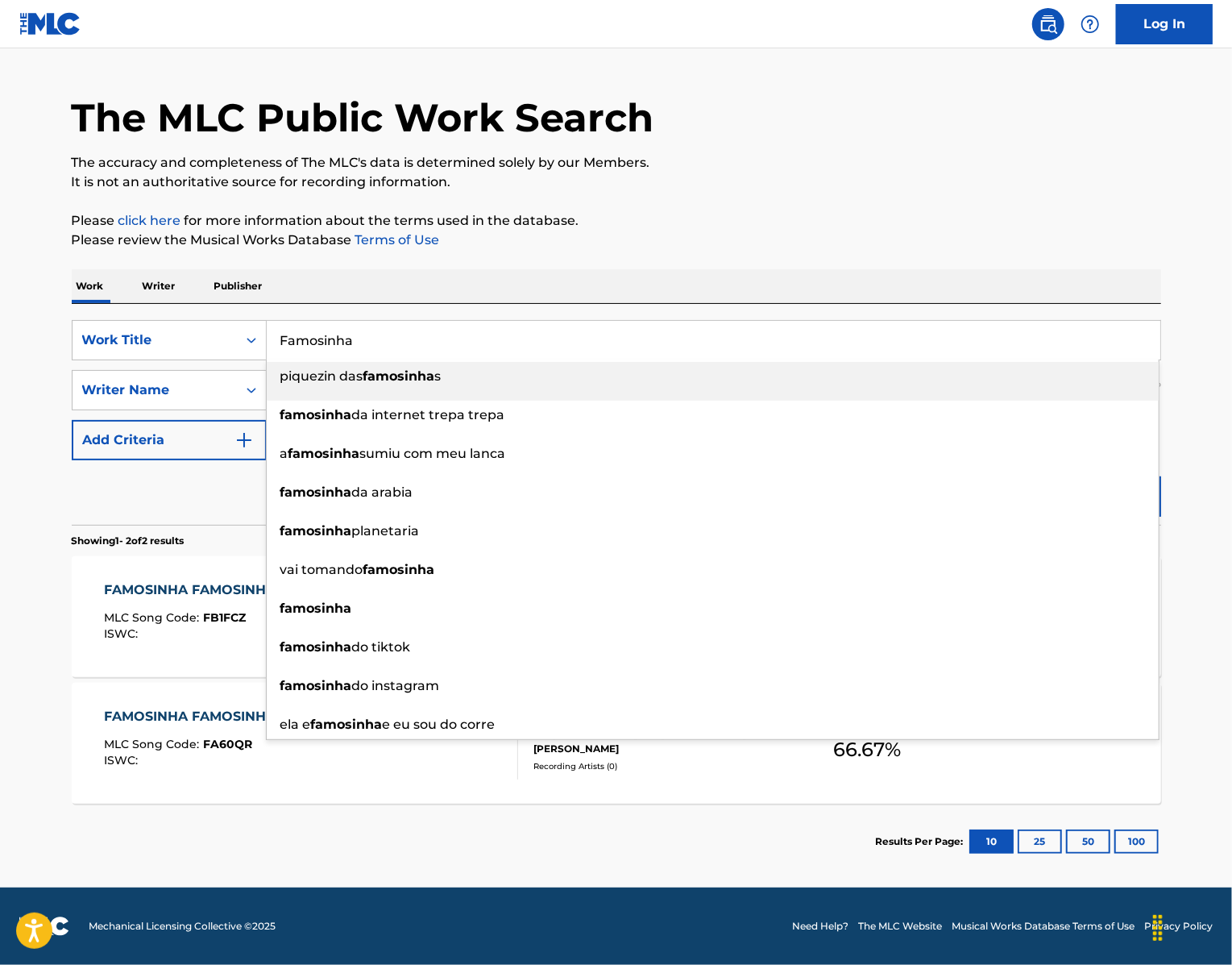
paste input "Malvadinho"
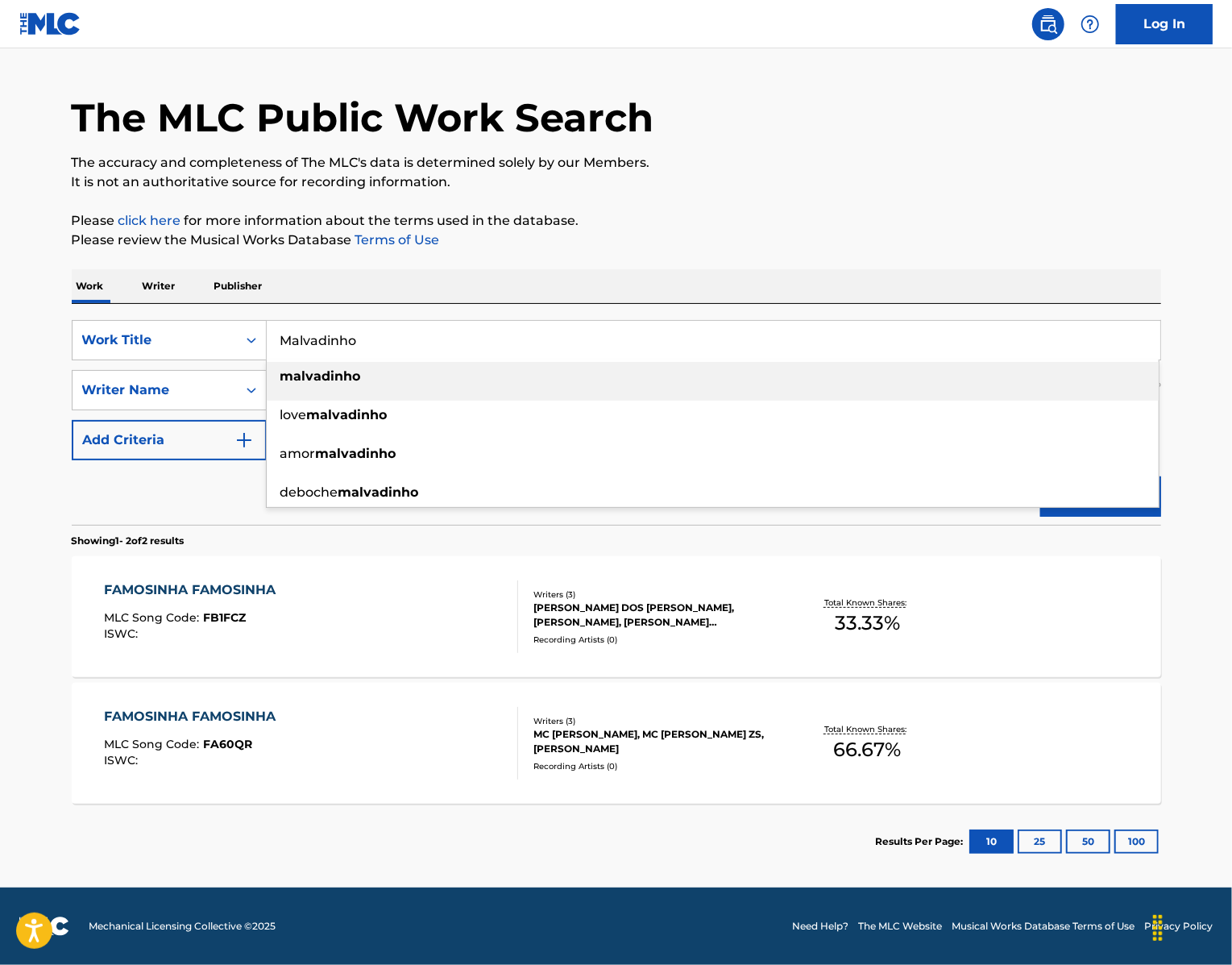
type input "Malvadinho"
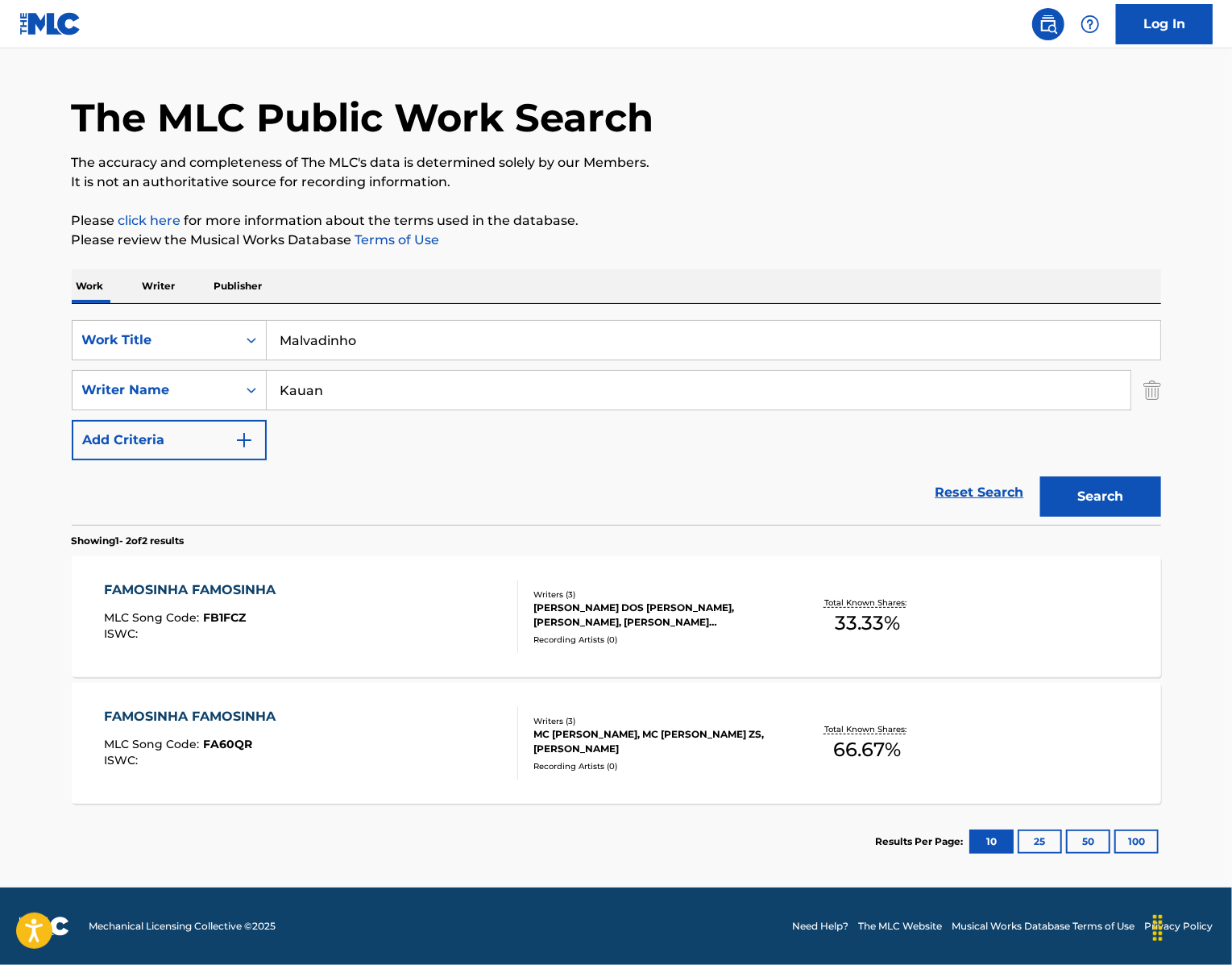
click at [654, 278] on div "The MLC Public Work Search The accuracy and completeness of The MLC's data is d…" at bounding box center [616, 464] width 1128 height 829
click at [1161, 410] on img "Search Form" at bounding box center [1152, 390] width 17 height 40
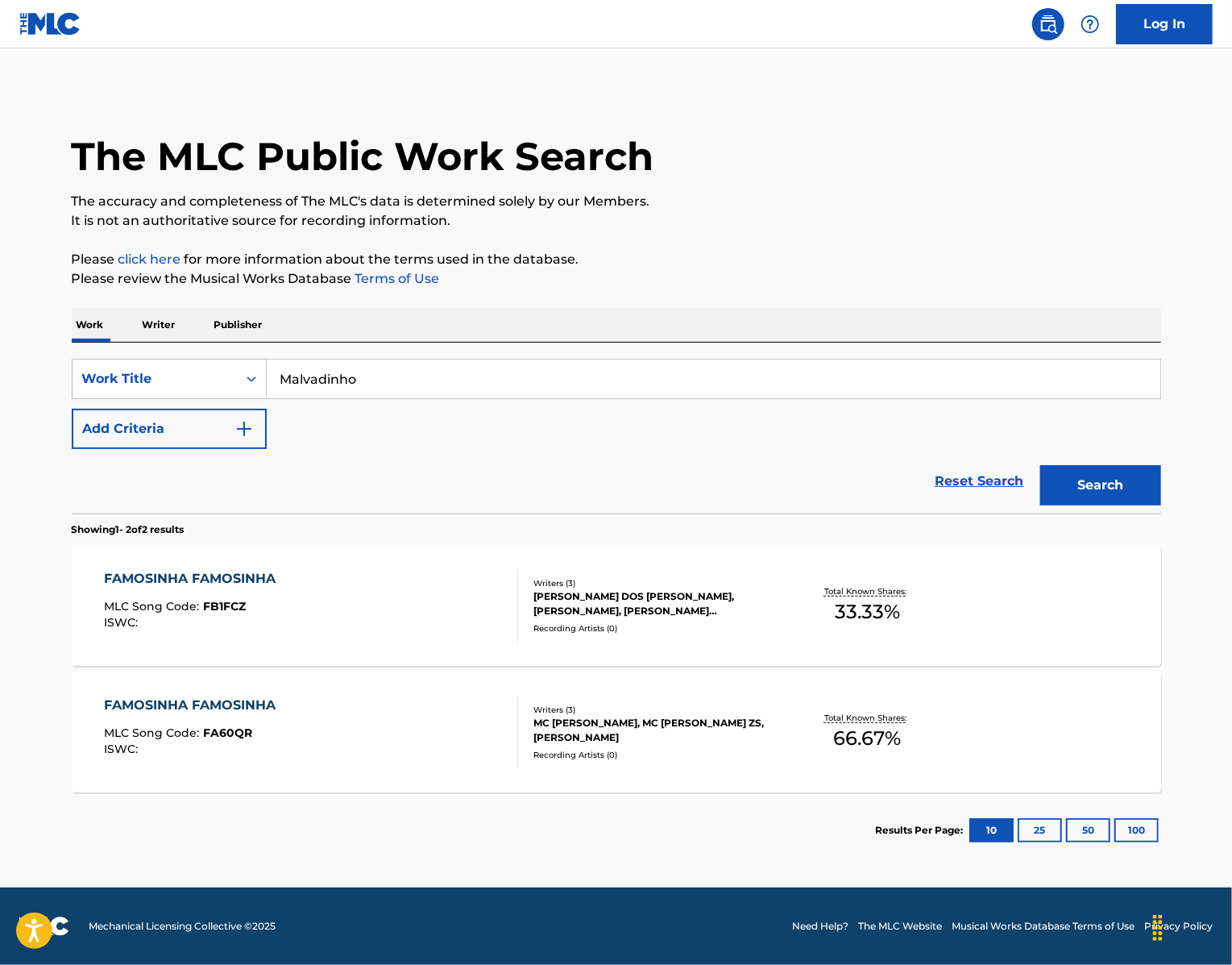
click at [1131, 504] on button "Search" at bounding box center [1100, 485] width 121 height 40
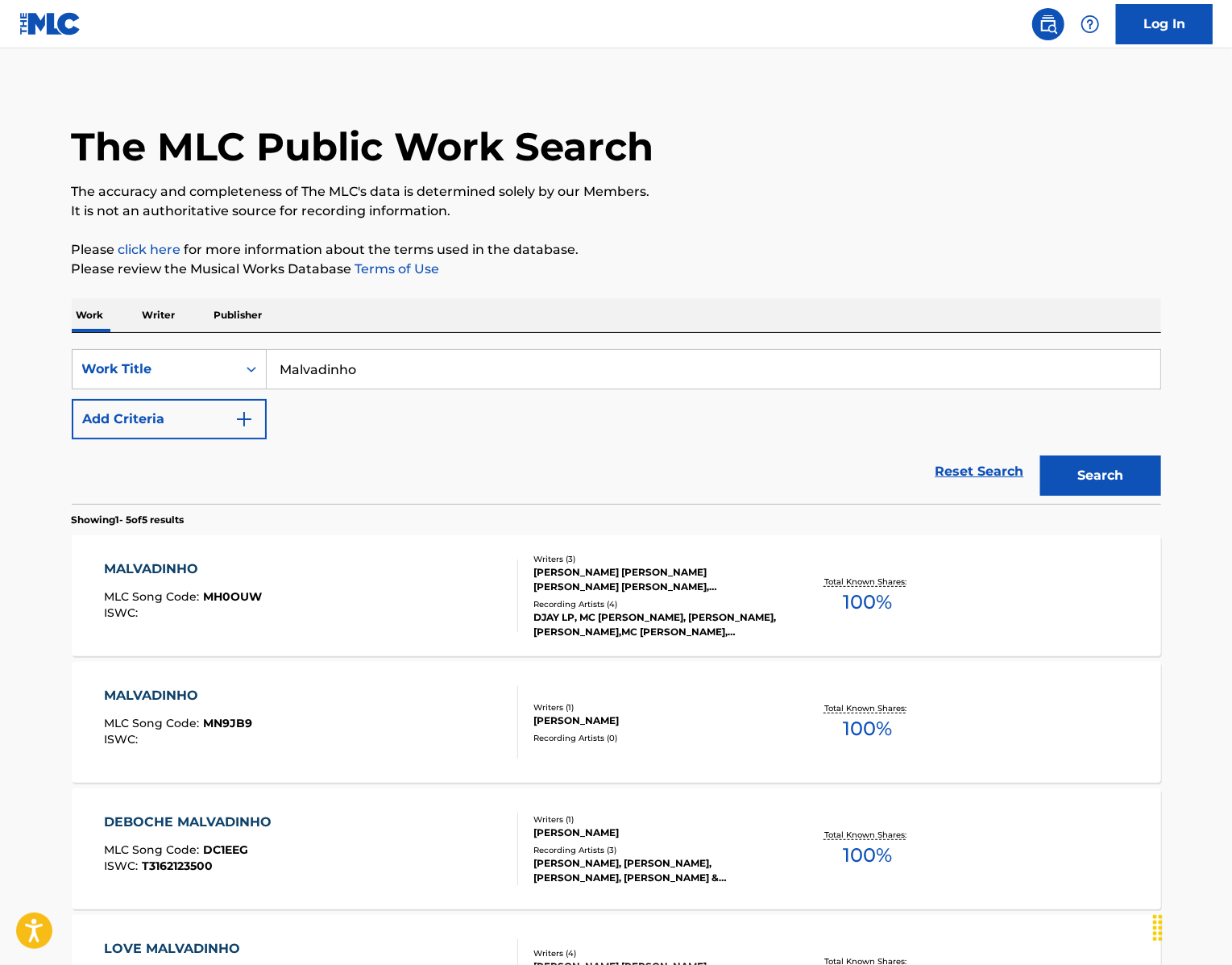
scroll to position [7, 0]
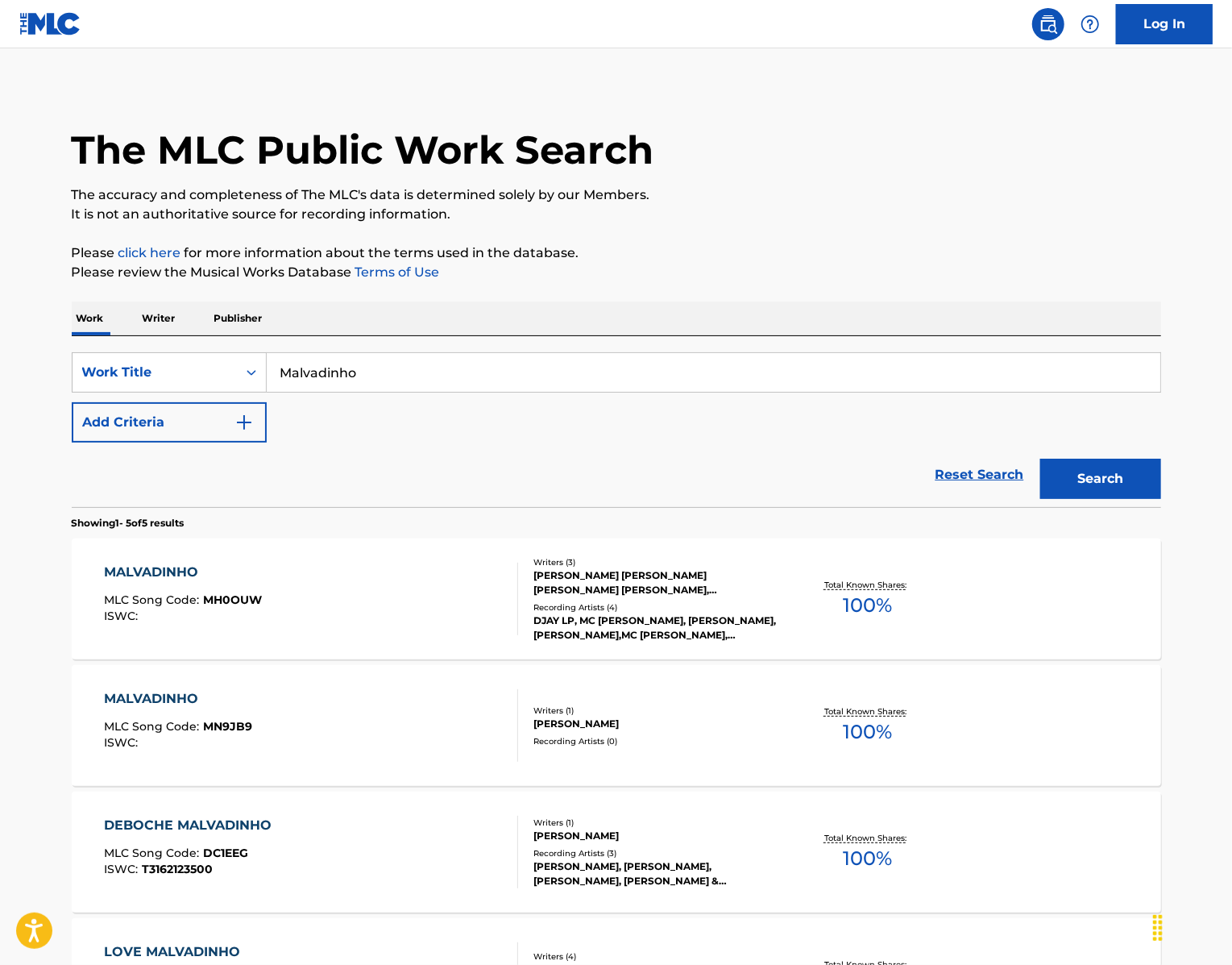
click at [121, 708] on div "MALVADINHO" at bounding box center [178, 698] width 148 height 19
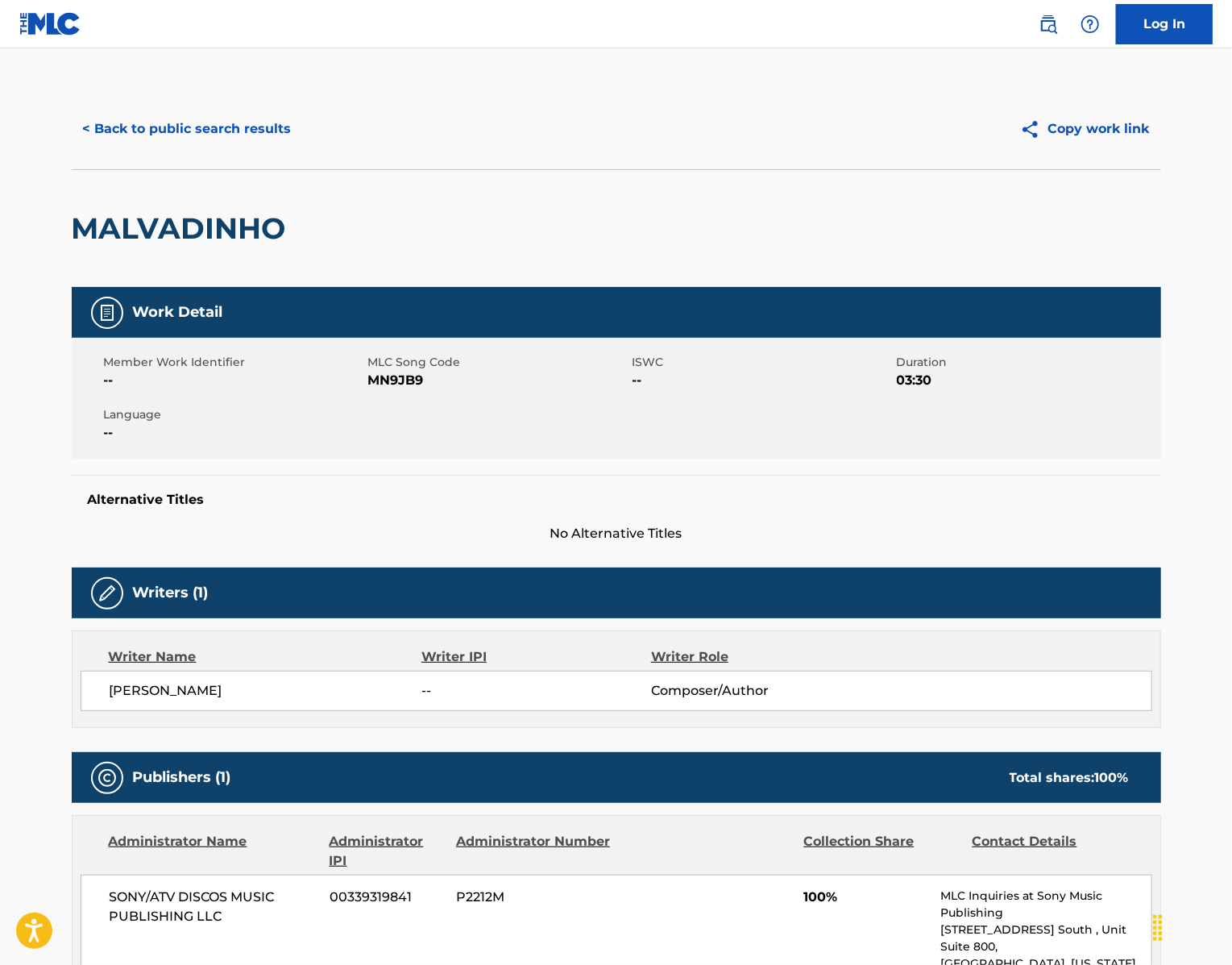
click at [369, 390] on span "MN9JB9" at bounding box center [498, 380] width 260 height 19
click at [133, 147] on button "< Back to public search results" at bounding box center [187, 129] width 232 height 40
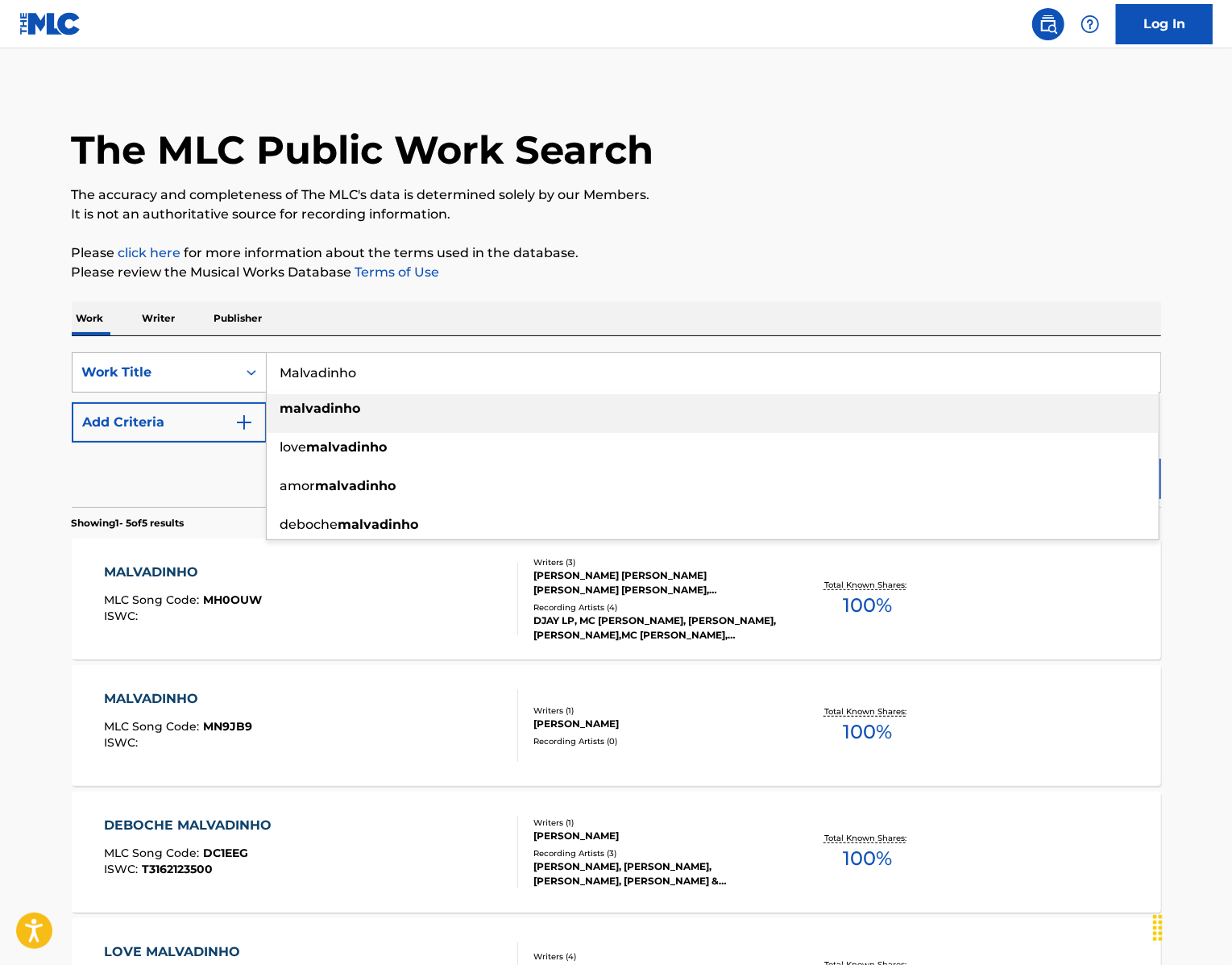
drag, startPoint x: 362, startPoint y: 420, endPoint x: 182, endPoint y: 410, distance: 180.3
click at [184, 392] on div "SearchWithCriteria439b8751-2d68-49b0-9ef5-2944fd5b2007 Work Title Malvadinho ma…" at bounding box center [616, 372] width 1090 height 40
paste input "Anestesiad"
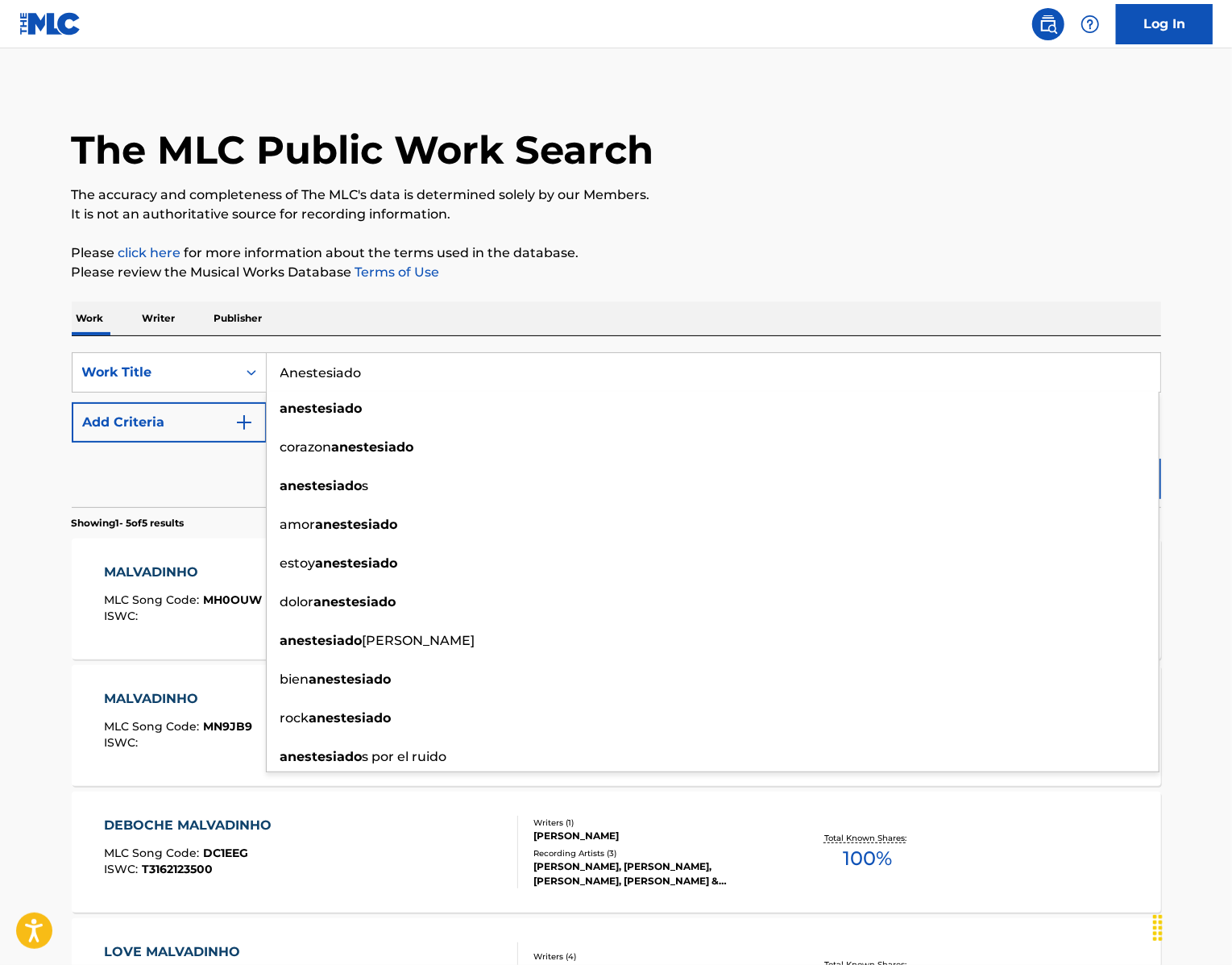
type input "Anestesiado"
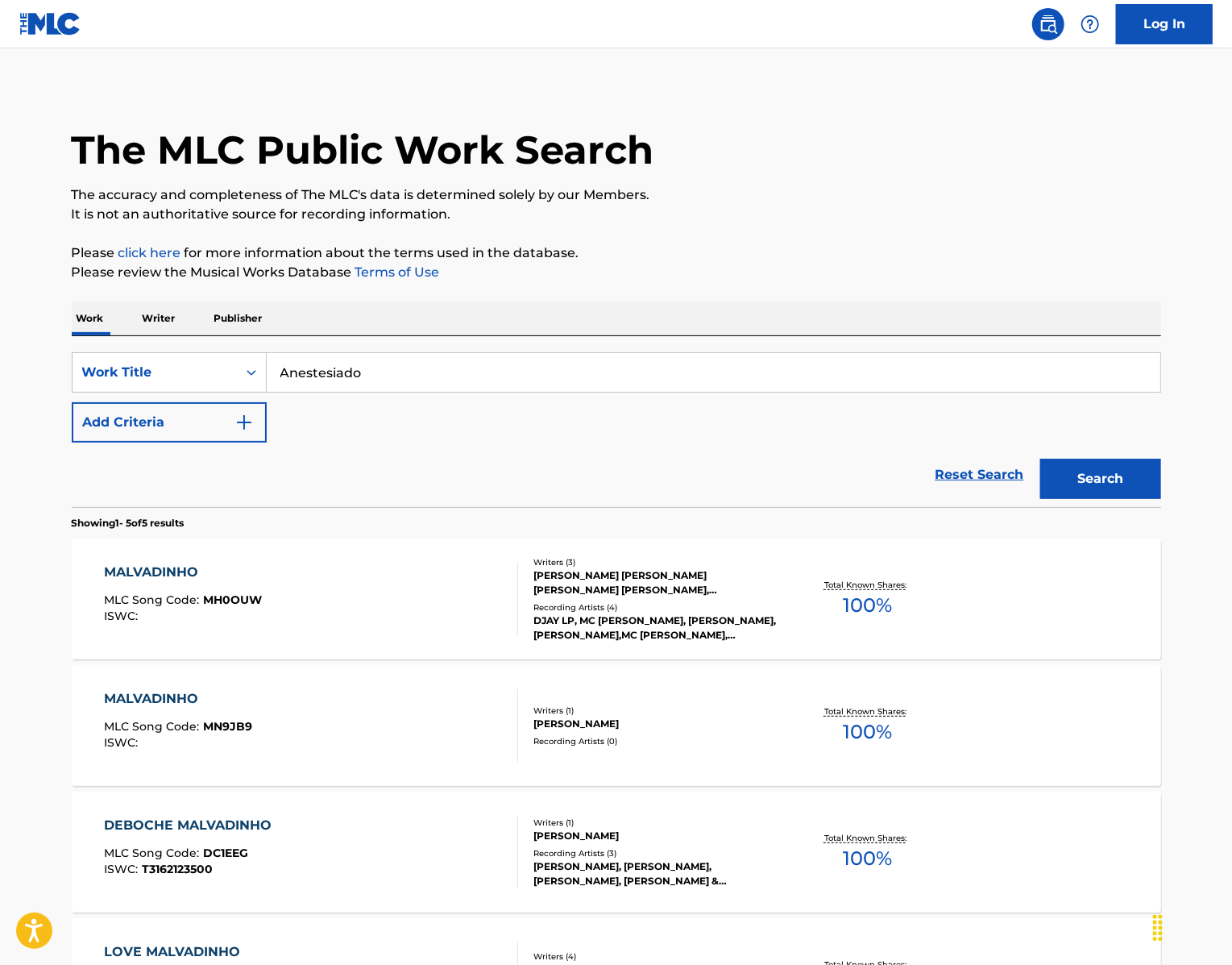
click at [825, 224] on p "It is not an authoritative source for recording information." at bounding box center [616, 214] width 1090 height 19
click at [1136, 499] on button "Search" at bounding box center [1100, 478] width 121 height 40
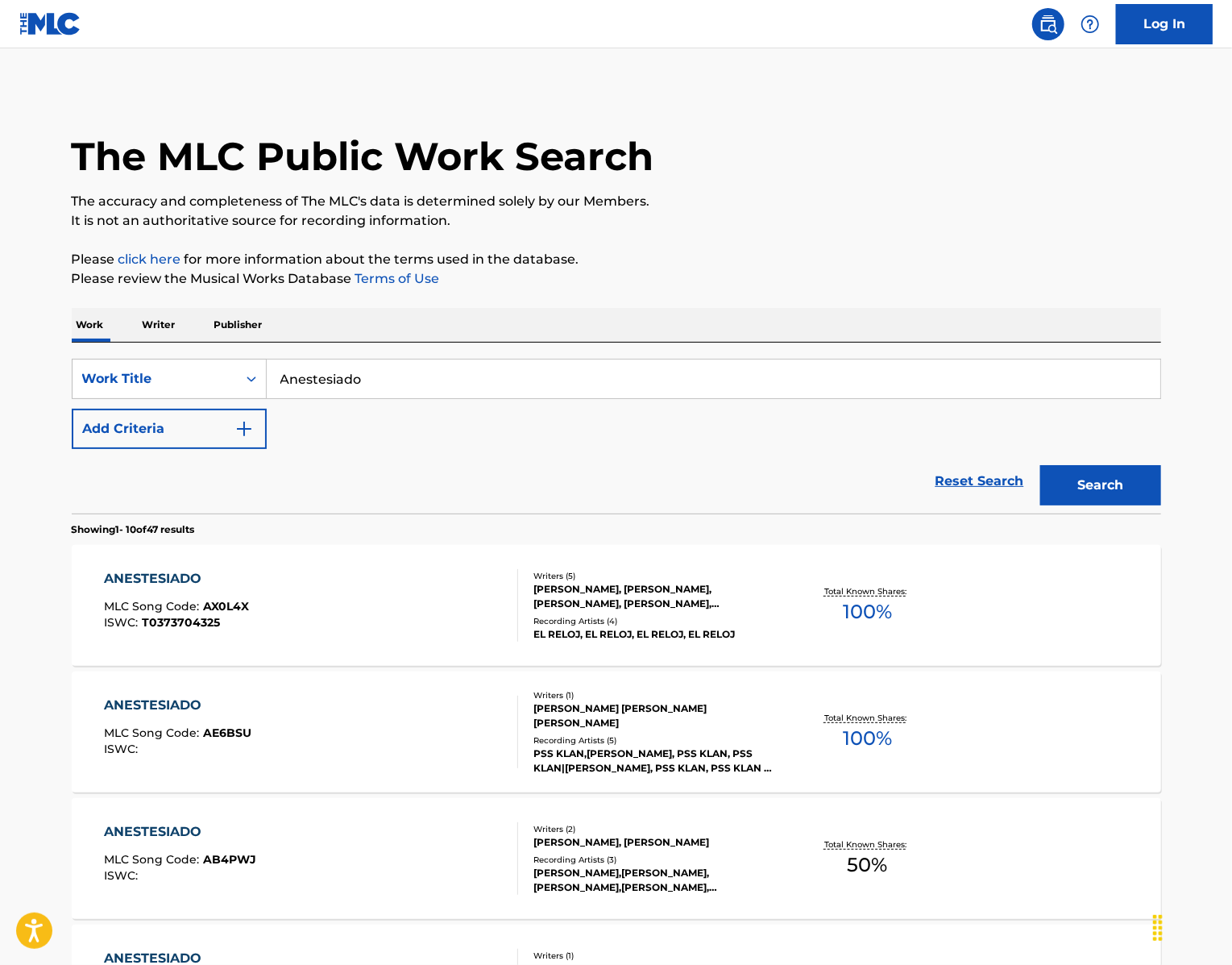
scroll to position [0, 0]
click at [174, 449] on button "Add Criteria" at bounding box center [169, 428] width 195 height 40
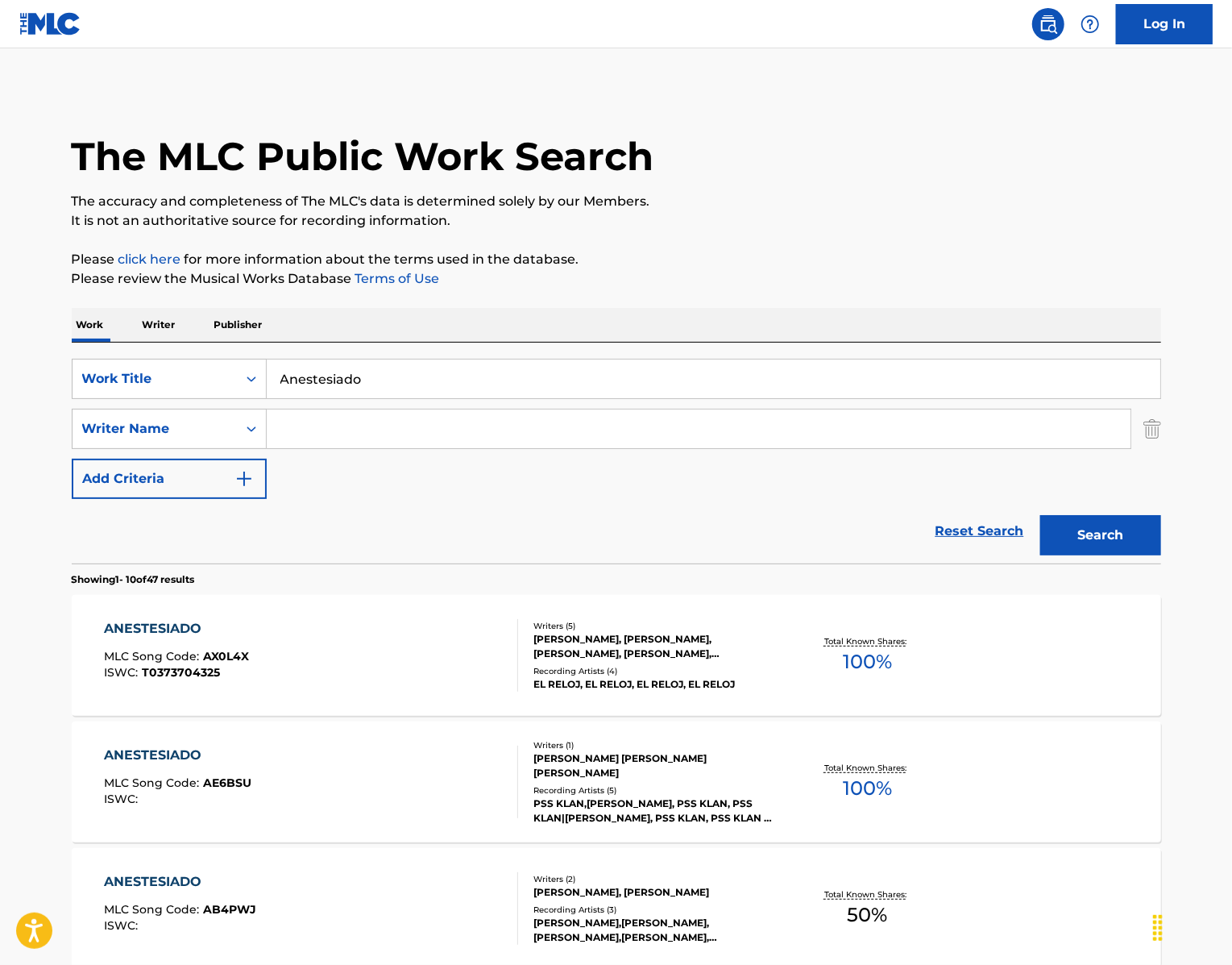
click at [349, 448] on input "Search Form" at bounding box center [698, 428] width 864 height 38
paste input "[PERSON_NAME]"
click at [1119, 555] on button "Search" at bounding box center [1100, 535] width 121 height 40
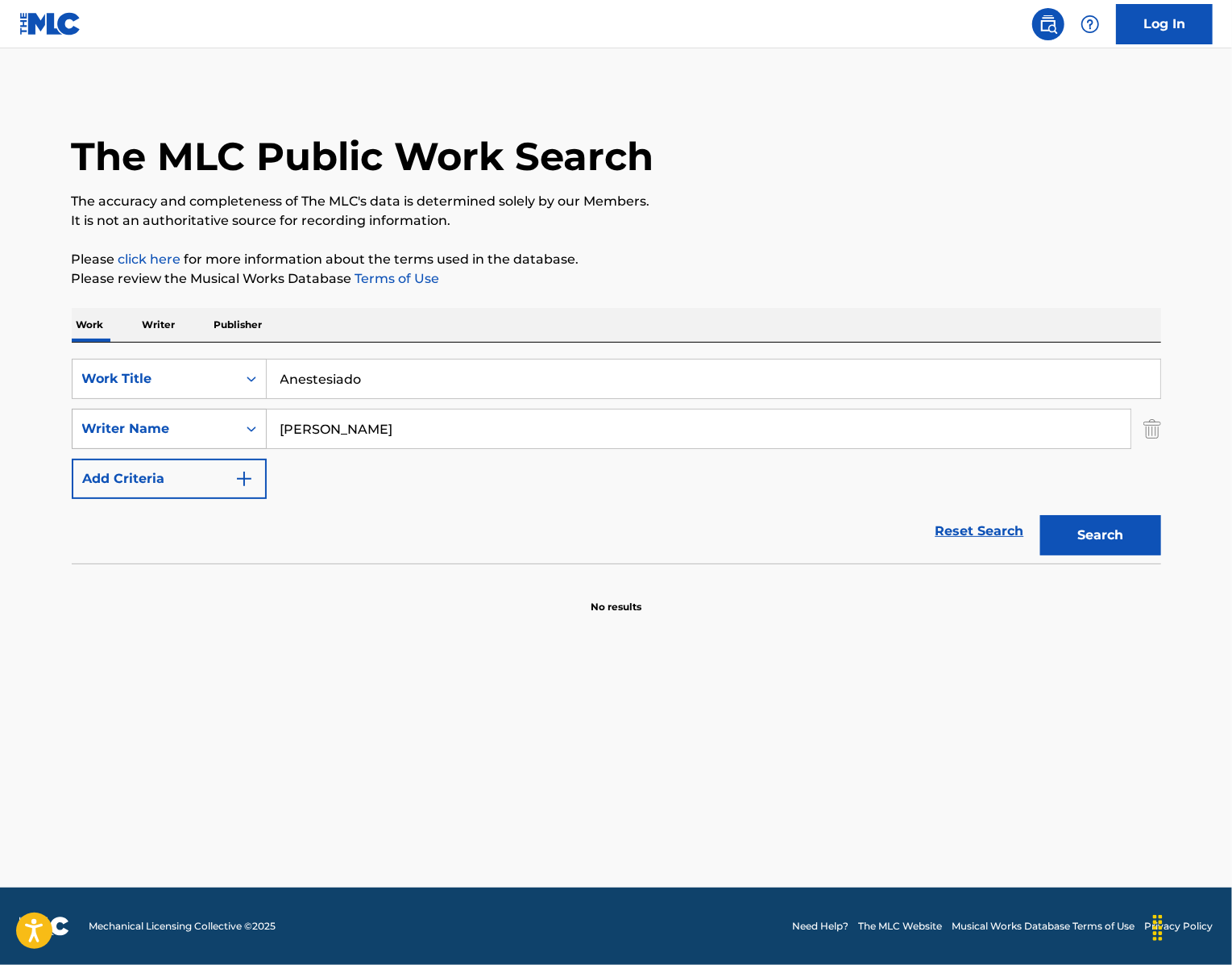
drag, startPoint x: 335, startPoint y: 490, endPoint x: 237, endPoint y: 483, distance: 98.2
click at [237, 449] on div "SearchWithCriteriaa2fdbbb0-4f52-4c79-bf22-12001a2201bb Writer Name [PERSON_NAME]" at bounding box center [616, 428] width 1090 height 40
paste input "[PERSON_NAME]"
type input "[PERSON_NAME]"
click at [1100, 555] on button "Search" at bounding box center [1100, 535] width 121 height 40
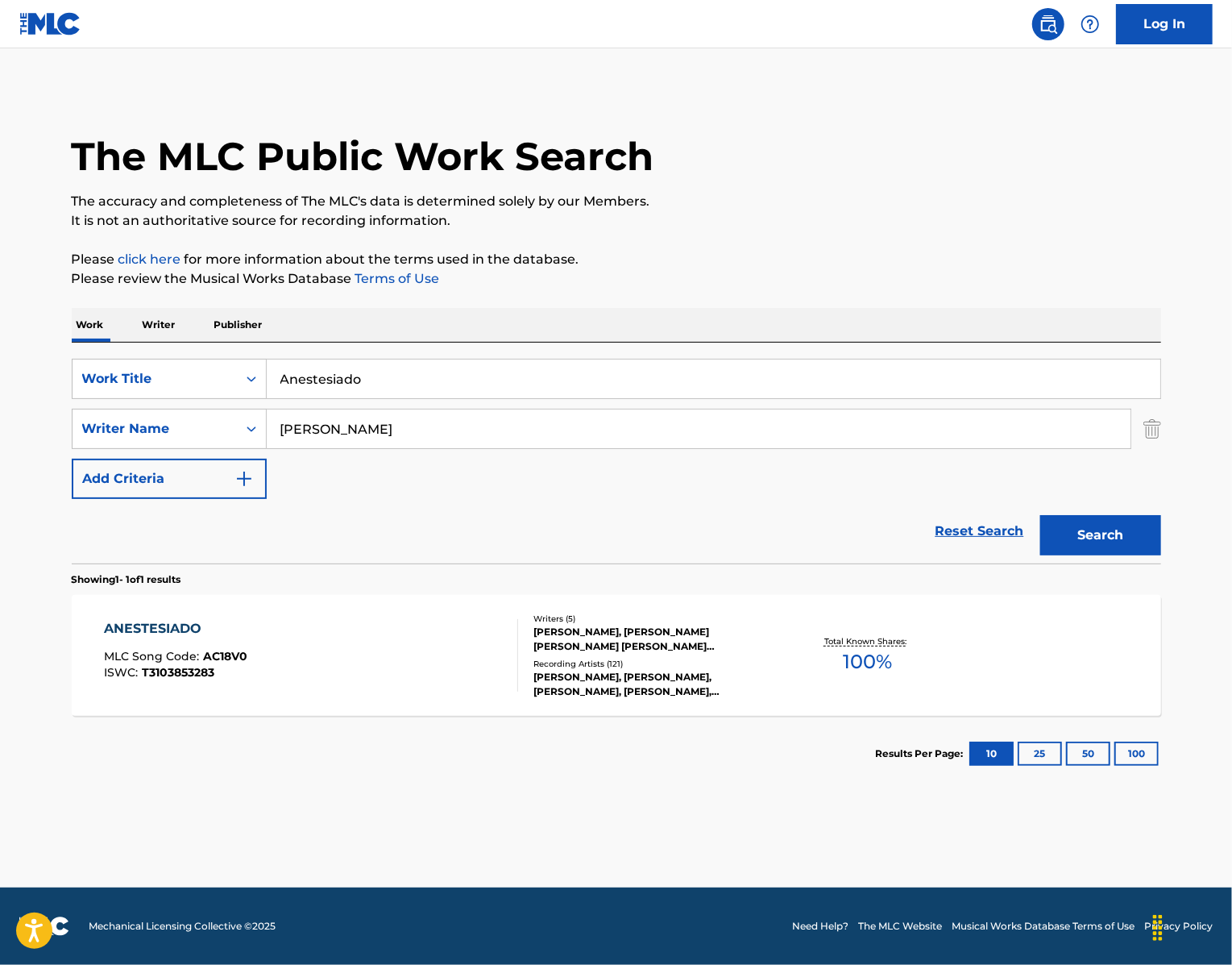
click at [162, 638] on div "ANESTESIADO" at bounding box center [176, 628] width 143 height 19
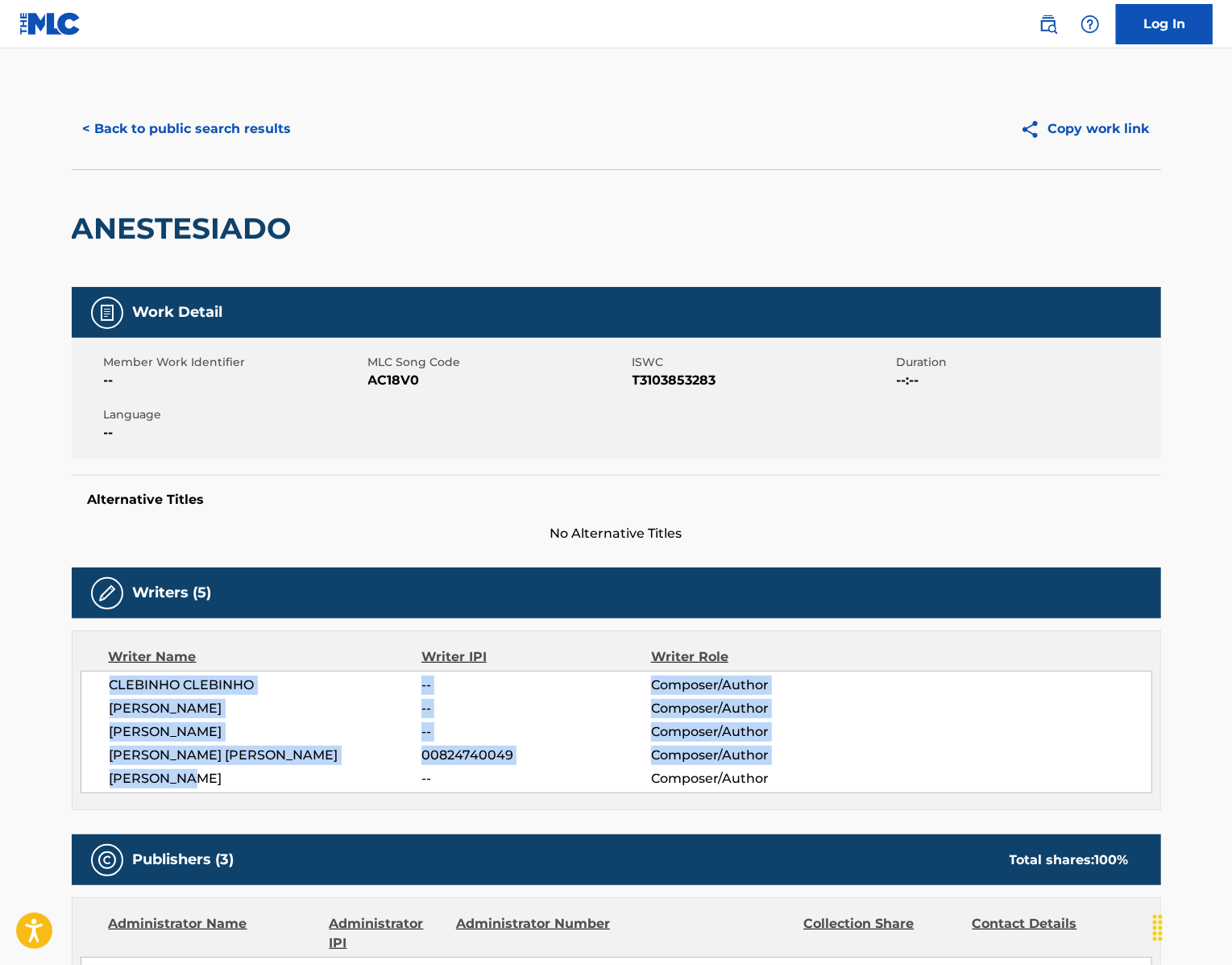
drag, startPoint x: 176, startPoint y: 881, endPoint x: 62, endPoint y: 783, distance: 150.3
click at [81, 783] on div "[PERSON_NAME] -- Composer/Author [PERSON_NAME] -- Composer/Author [PERSON_NAME]…" at bounding box center [616, 732] width 1071 height 122
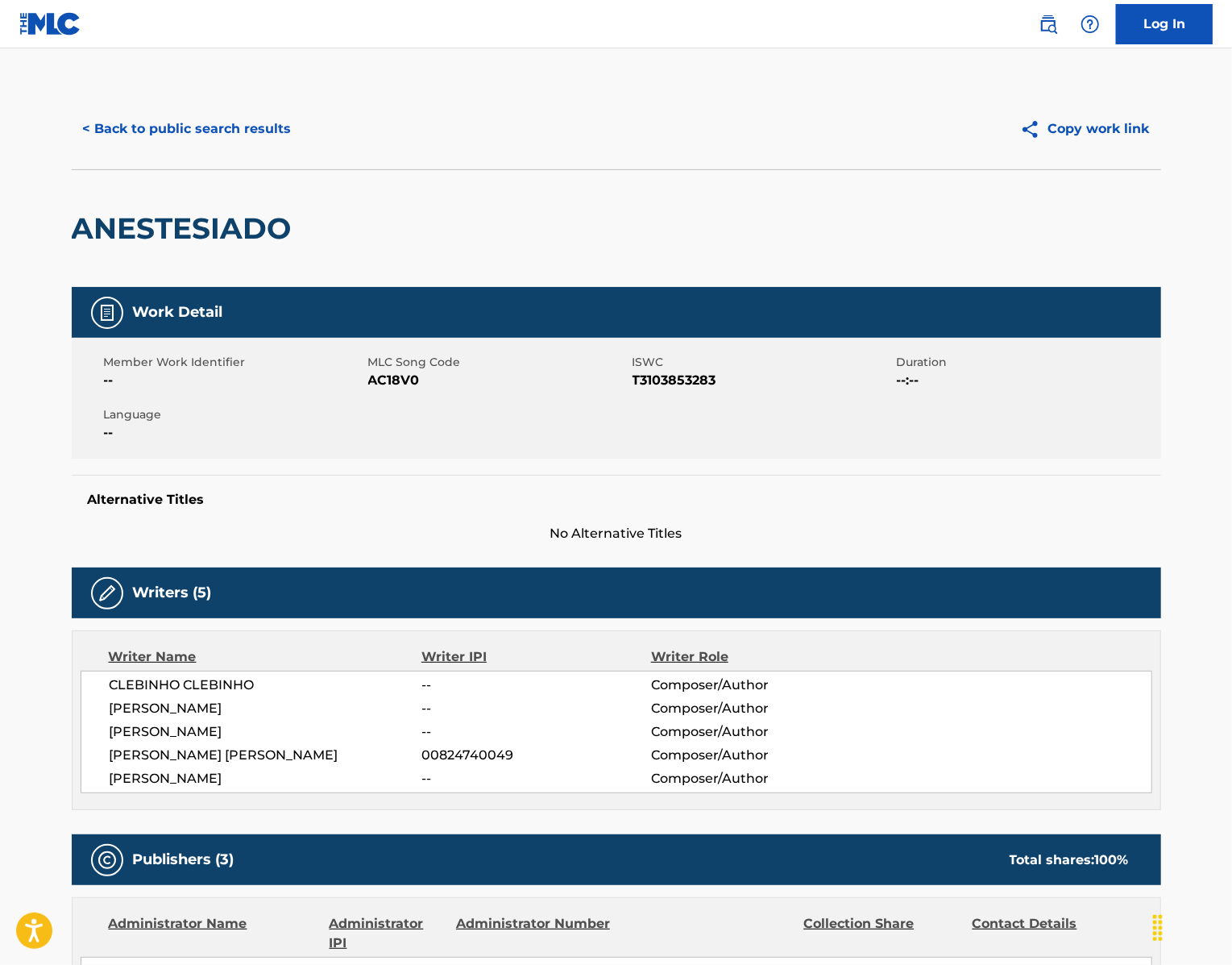
click at [372, 390] on span "AC18V0" at bounding box center [498, 380] width 260 height 19
click at [123, 149] on button "< Back to public search results" at bounding box center [187, 129] width 232 height 40
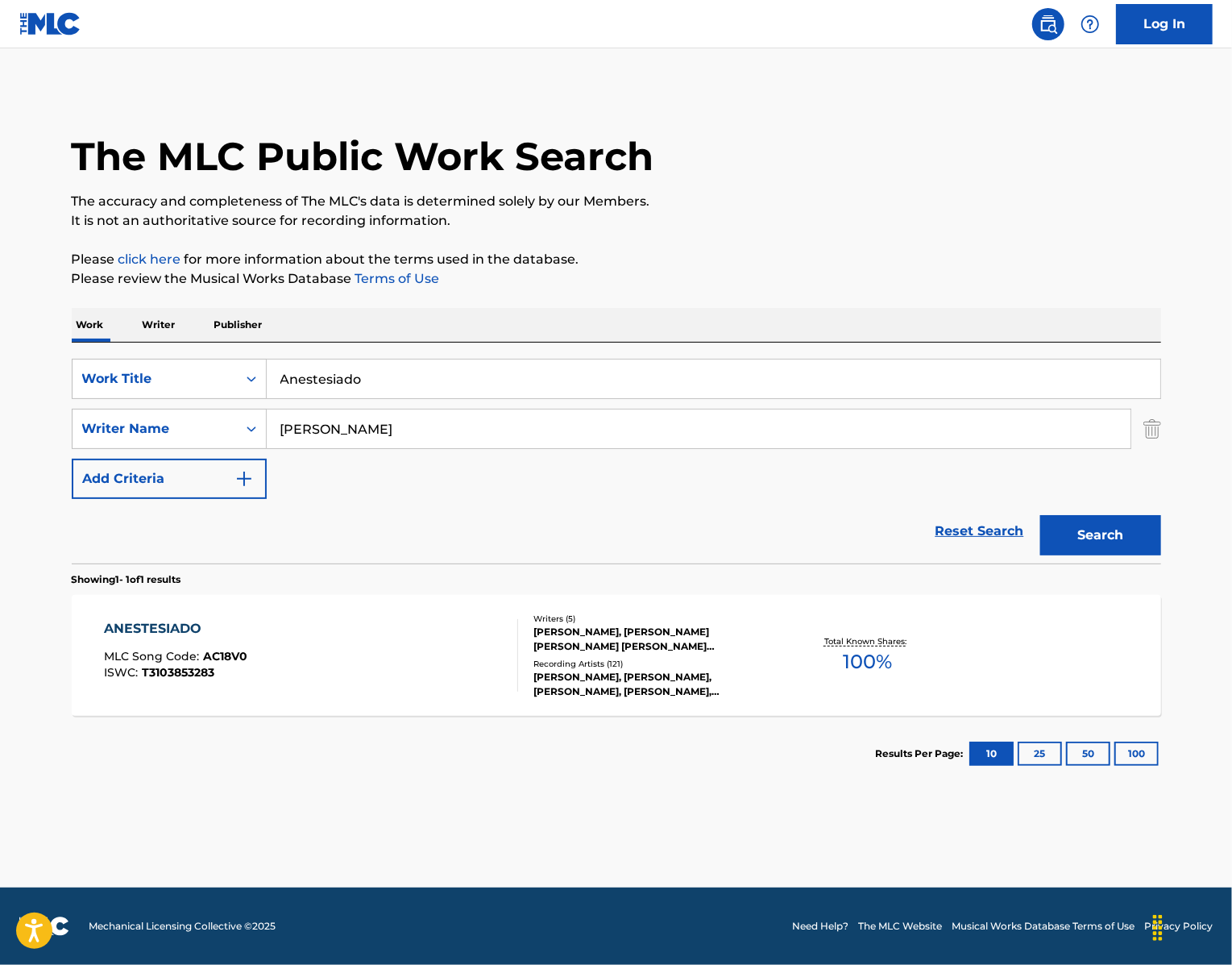
drag, startPoint x: 337, startPoint y: 485, endPoint x: 271, endPoint y: 480, distance: 66.2
click at [271, 448] on input "[PERSON_NAME]" at bounding box center [698, 428] width 864 height 38
paste input "THAL"
type input "THALES"
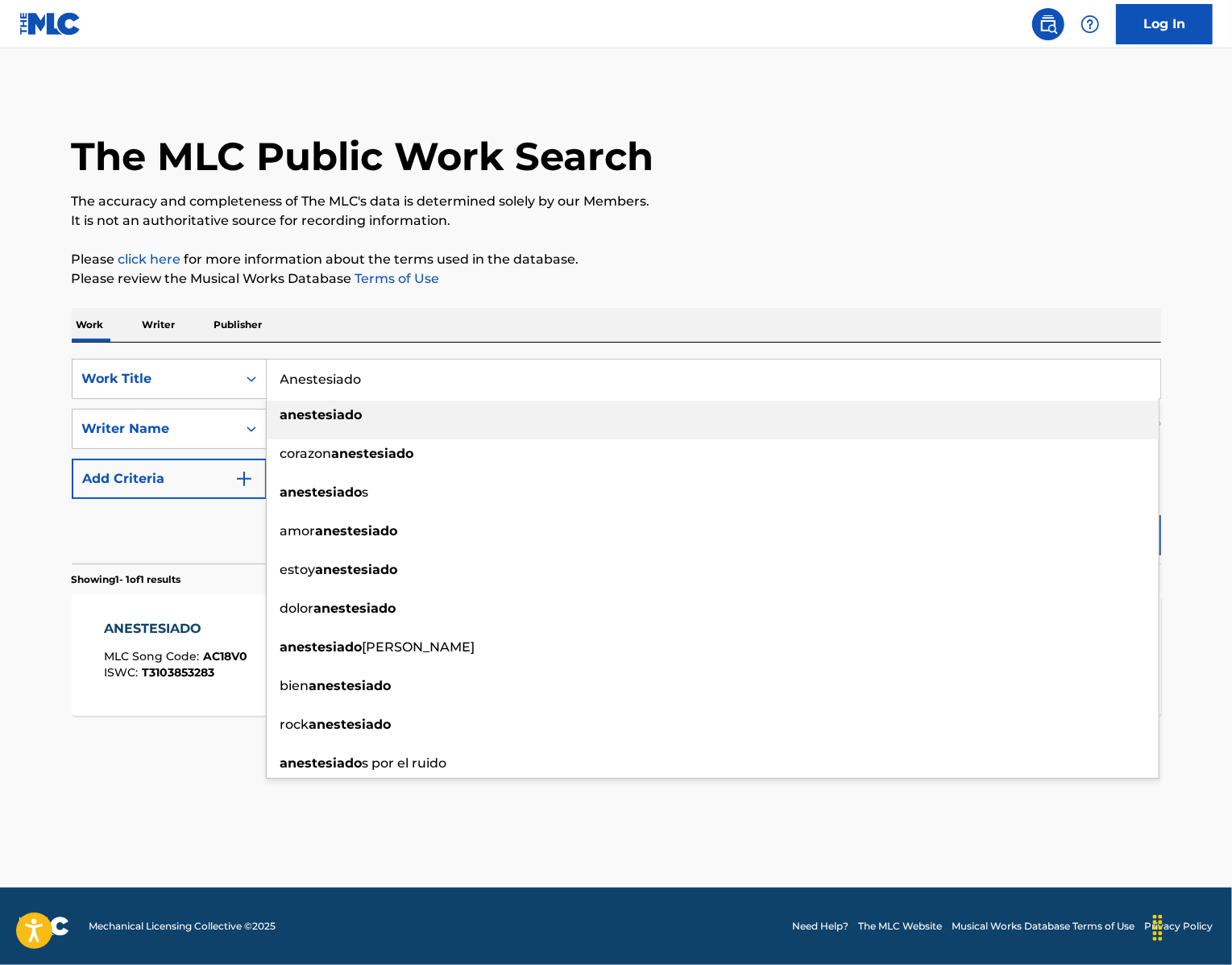
drag, startPoint x: 384, startPoint y: 432, endPoint x: 213, endPoint y: 395, distance: 175.0
click at [213, 395] on div "SearchWithCriteria439b8751-2d68-49b0-9ef5-2944fd5b2007 Work Title Anestesiado a…" at bounding box center [616, 452] width 1090 height 221
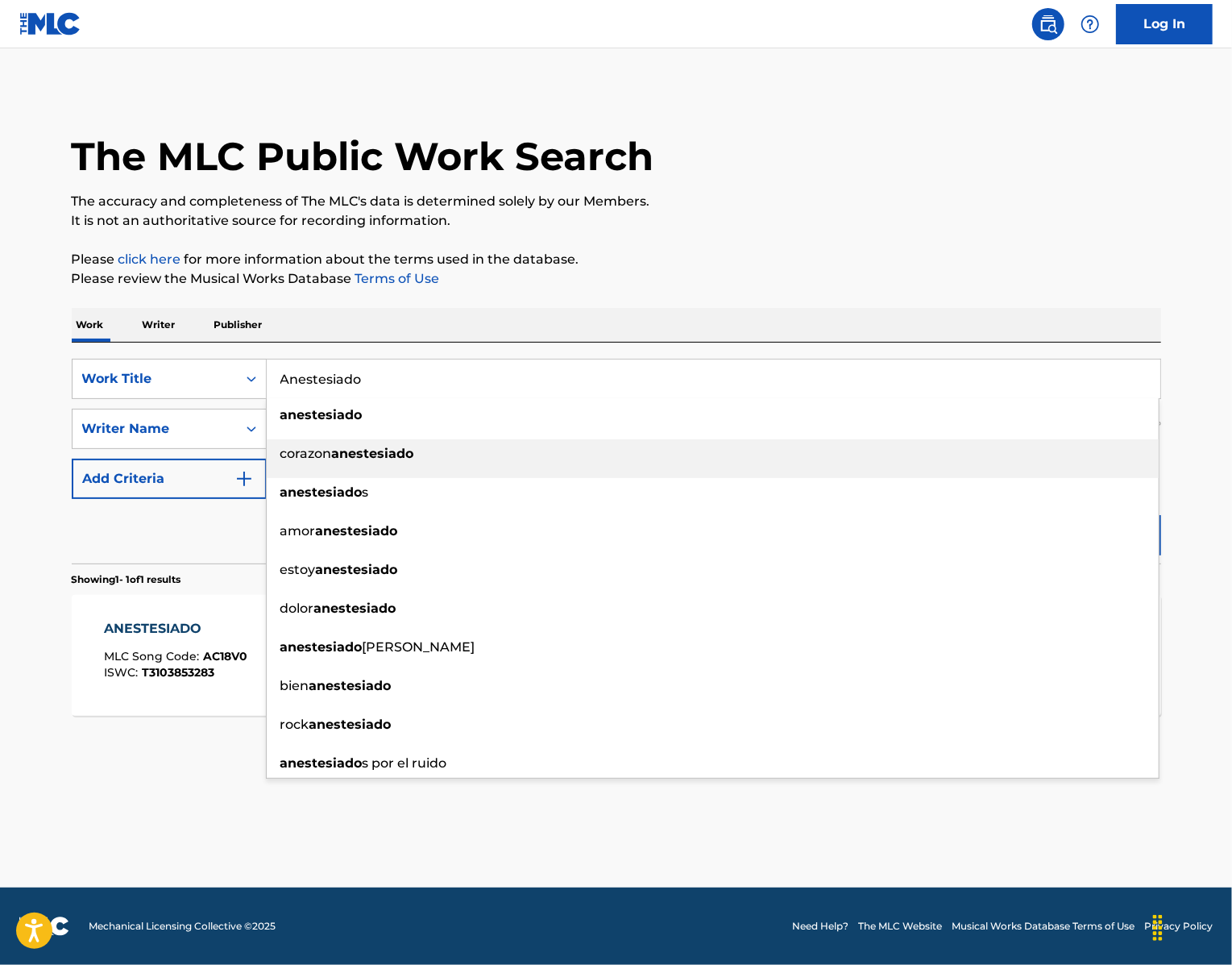
paste input "Havera Sinais"
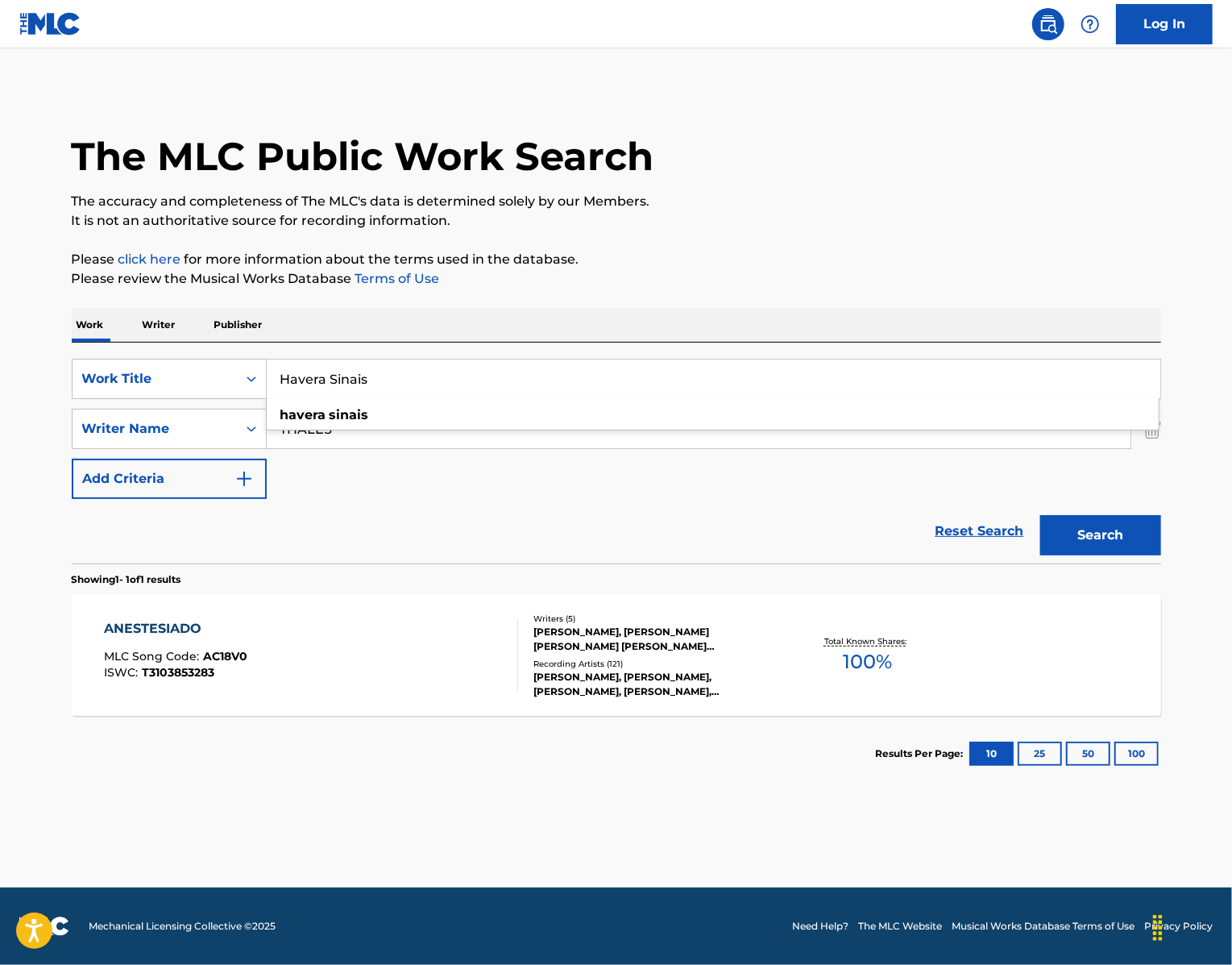
type input "Havera Sinais"
click at [880, 211] on p "The accuracy and completeness of The MLC's data is determined solely by our Mem…" at bounding box center [616, 201] width 1090 height 19
click at [1135, 555] on button "Search" at bounding box center [1100, 535] width 121 height 40
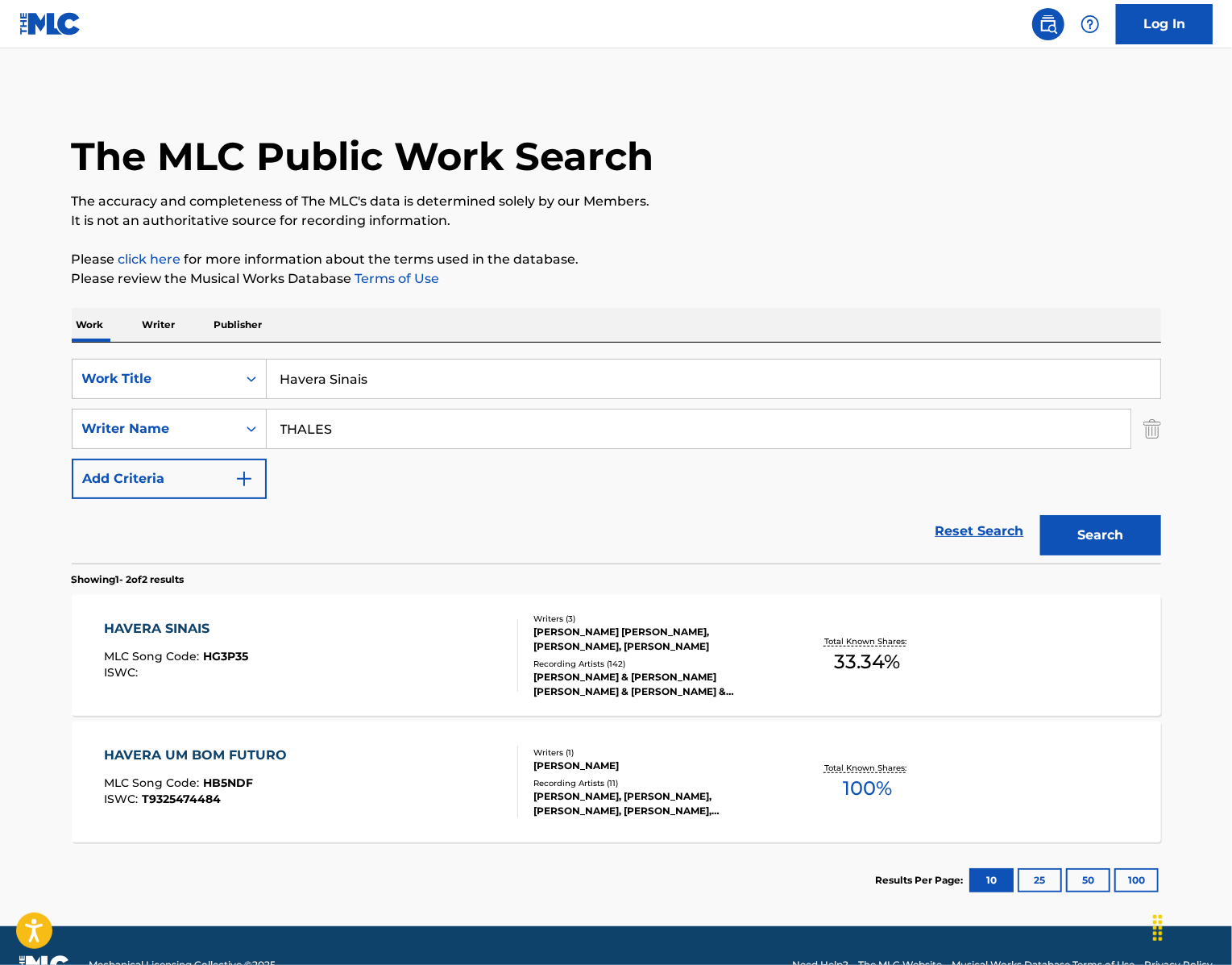
click at [126, 638] on div "HAVERA SINAIS" at bounding box center [176, 628] width 144 height 19
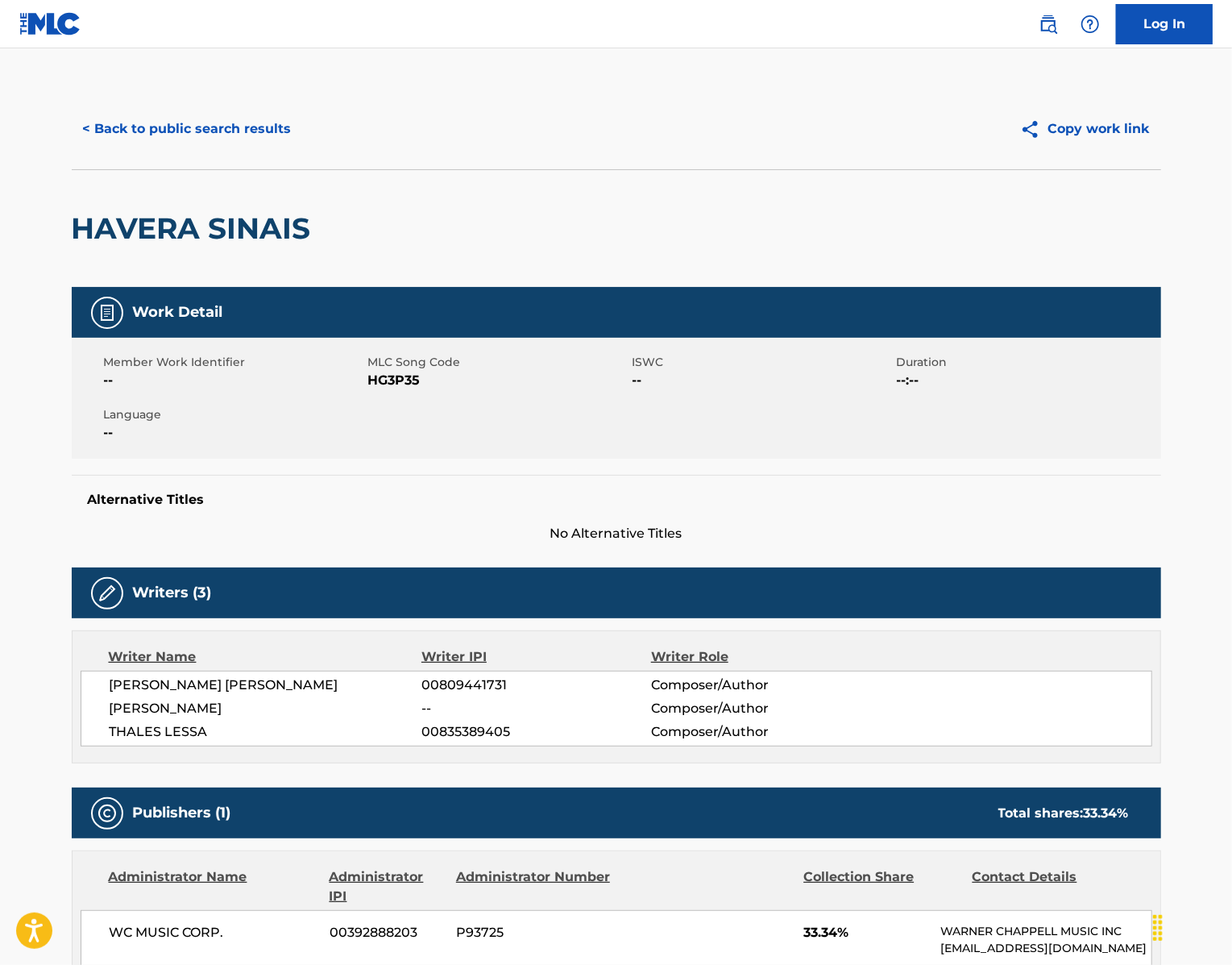
click at [377, 390] on span "HG3P35" at bounding box center [498, 380] width 260 height 19
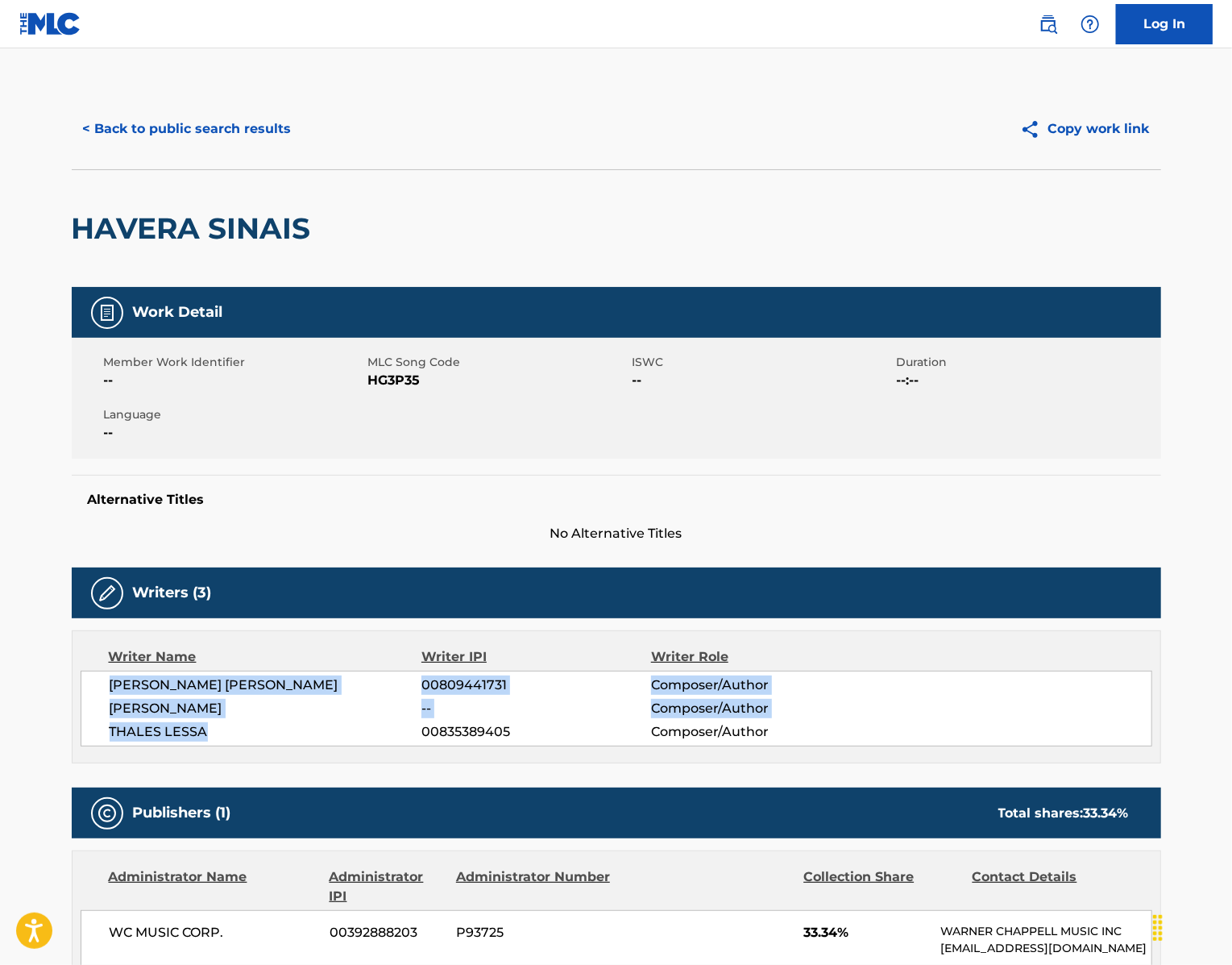
drag, startPoint x: 167, startPoint y: 829, endPoint x: 62, endPoint y: 788, distance: 112.7
click at [81, 747] on div "[PERSON_NAME] [PERSON_NAME] 00809441731 Composer/Author [PERSON_NAME] -- Compos…" at bounding box center [616, 708] width 1071 height 76
click at [135, 149] on button "< Back to public search results" at bounding box center [187, 129] width 232 height 40
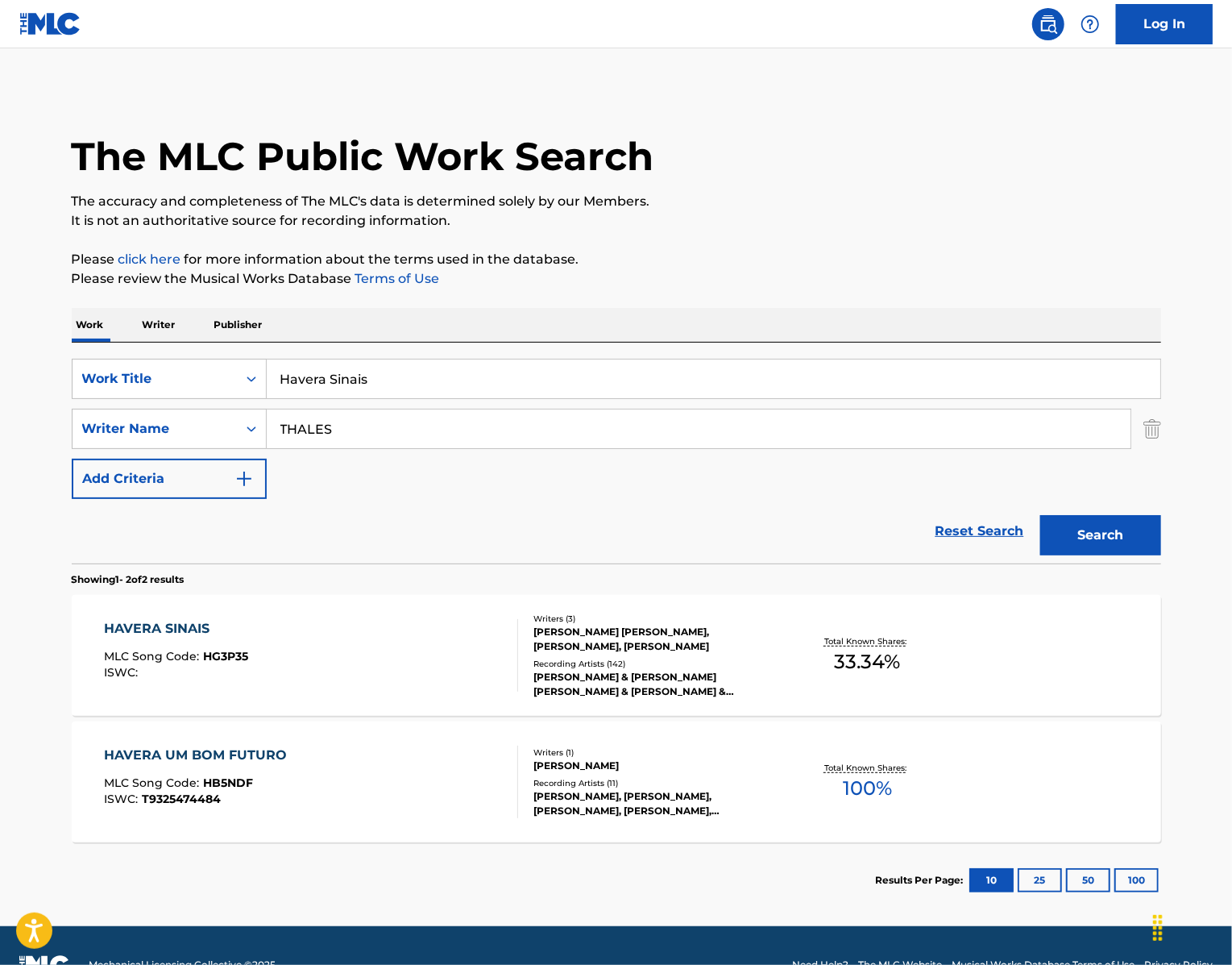
drag, startPoint x: 377, startPoint y: 436, endPoint x: 194, endPoint y: 395, distance: 187.5
click at [194, 395] on div "SearchWithCriteria439b8751-2d68-49b0-9ef5-2944fd5b2007 Work Title Havera Sinais…" at bounding box center [616, 452] width 1090 height 221
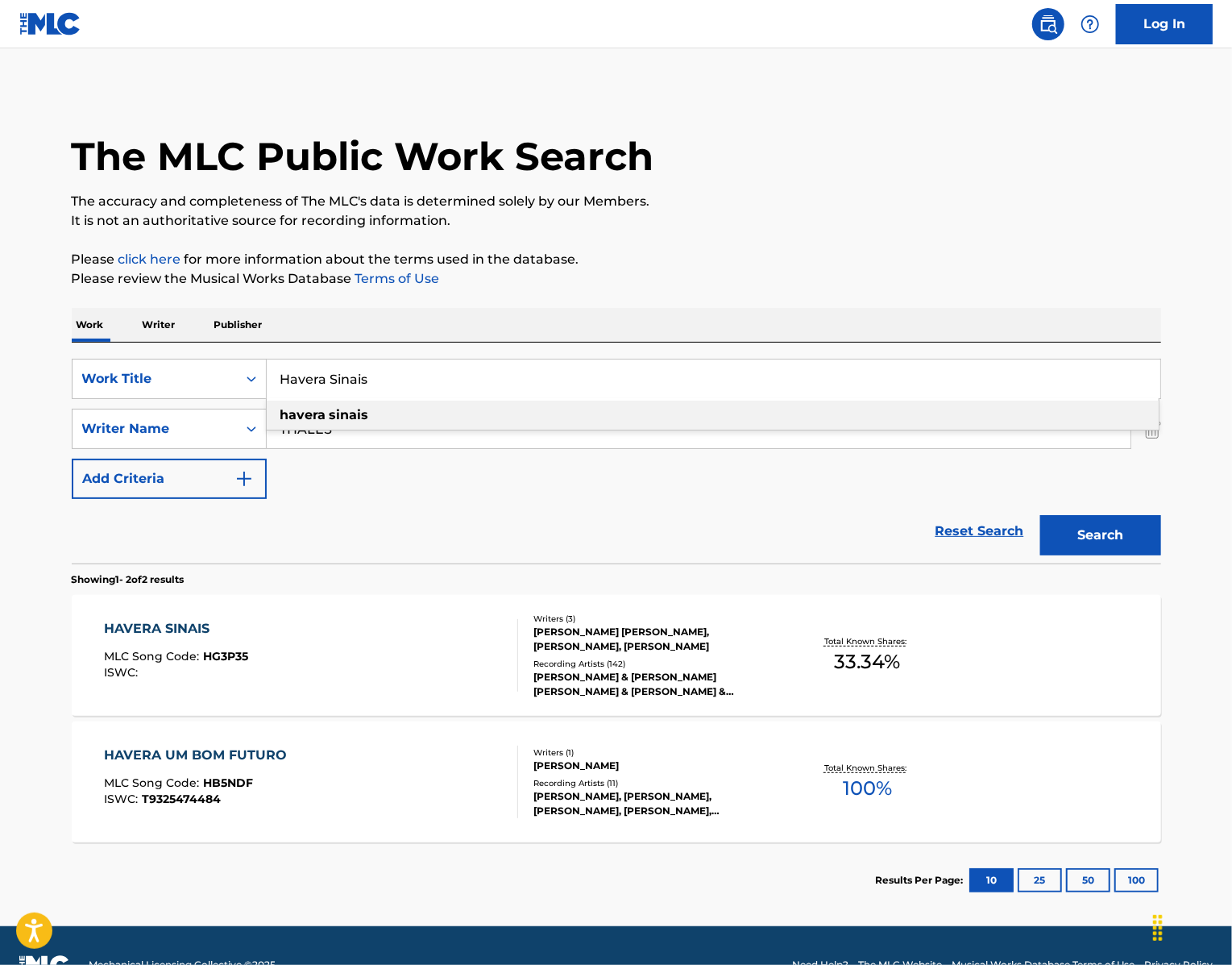
paste input "Oh Garota Eu Quero Voce So Pra Mim"
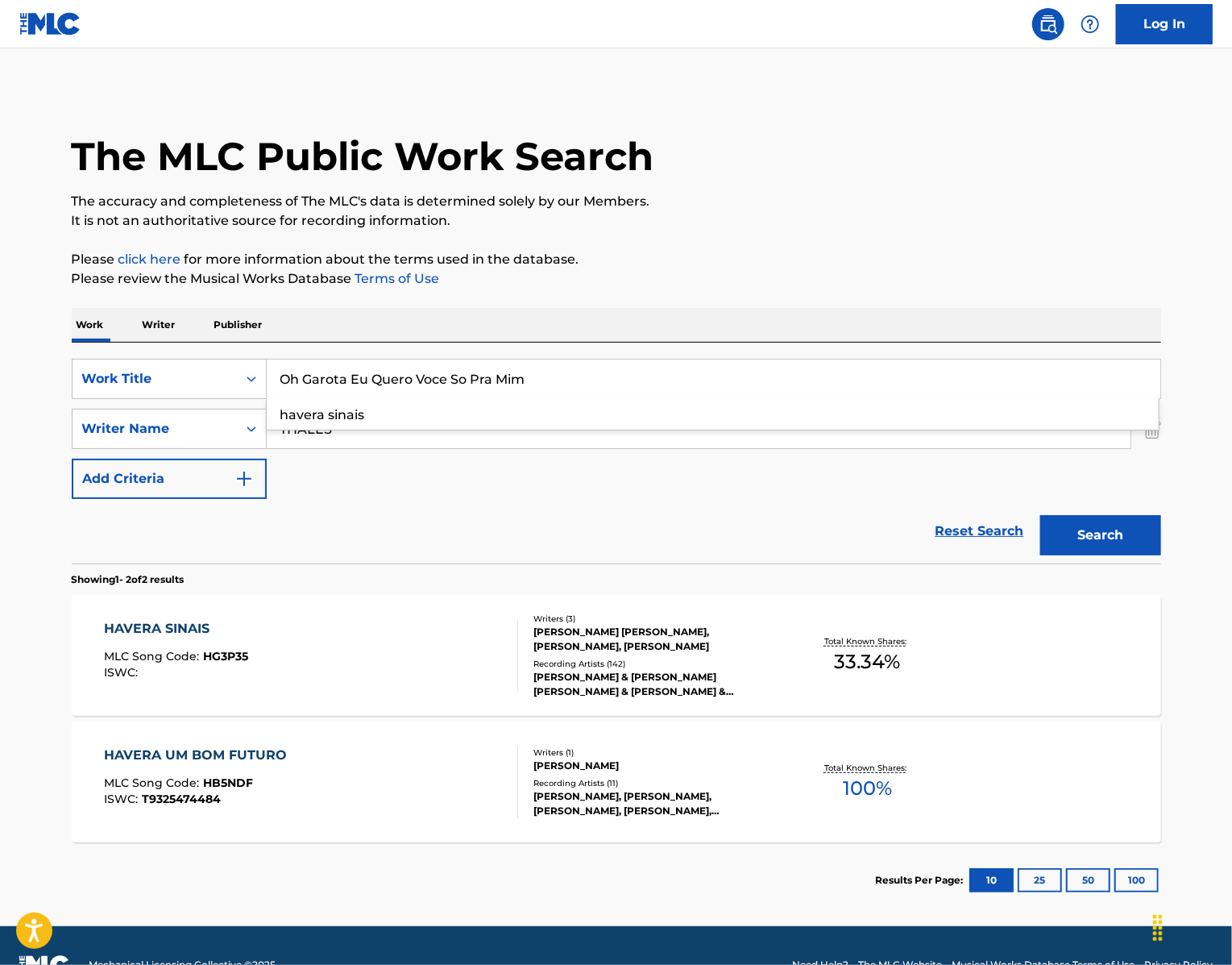
type input "Oh Garota Eu Quero Voce So Pra Mim"
click at [1180, 527] on div "The MLC Public Work Search The accuracy and completeness of The MLC's data is d…" at bounding box center [616, 502] width 1128 height 829
click at [1161, 449] on img "Search Form" at bounding box center [1152, 428] width 17 height 40
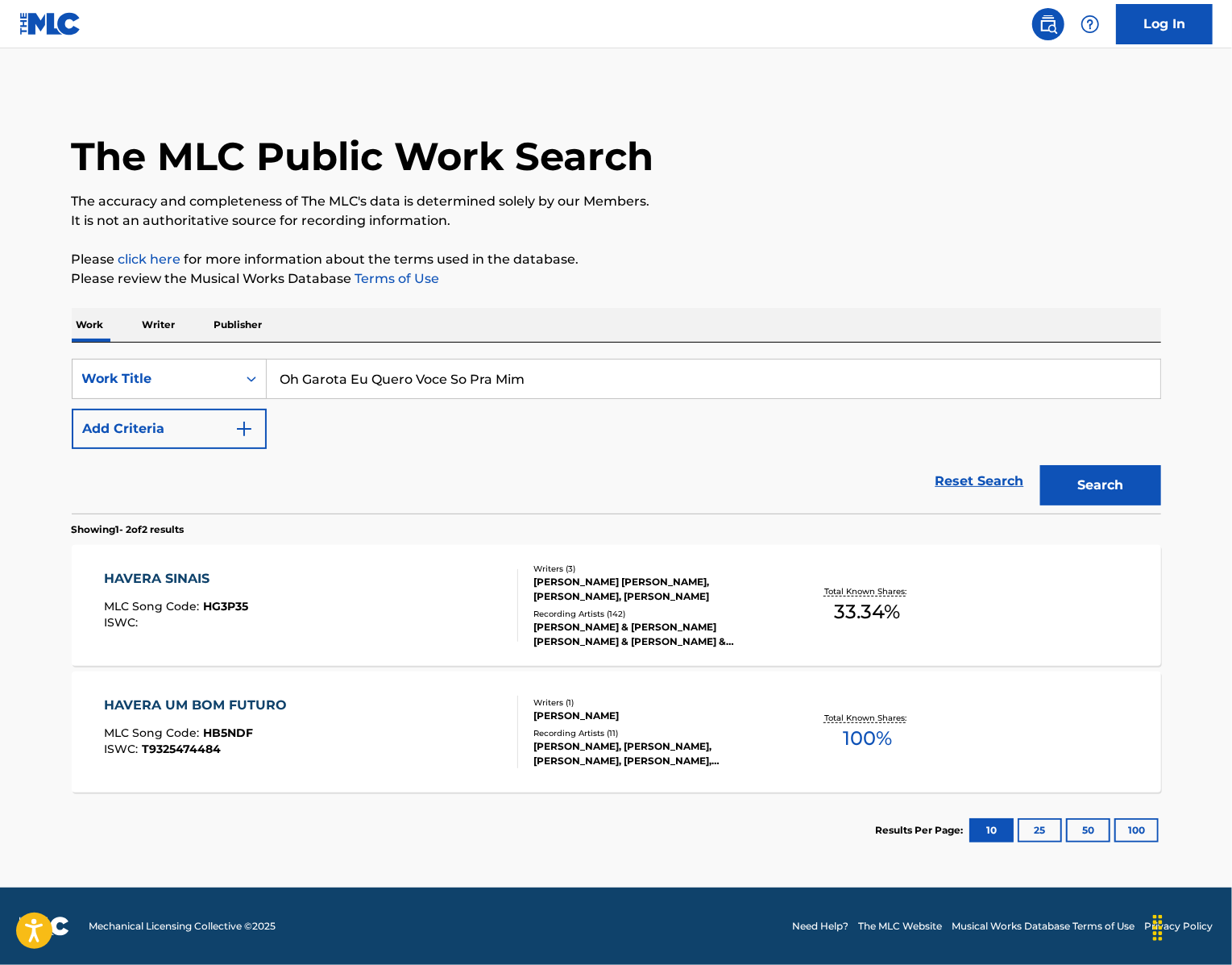
click at [1147, 505] on button "Search" at bounding box center [1100, 485] width 121 height 40
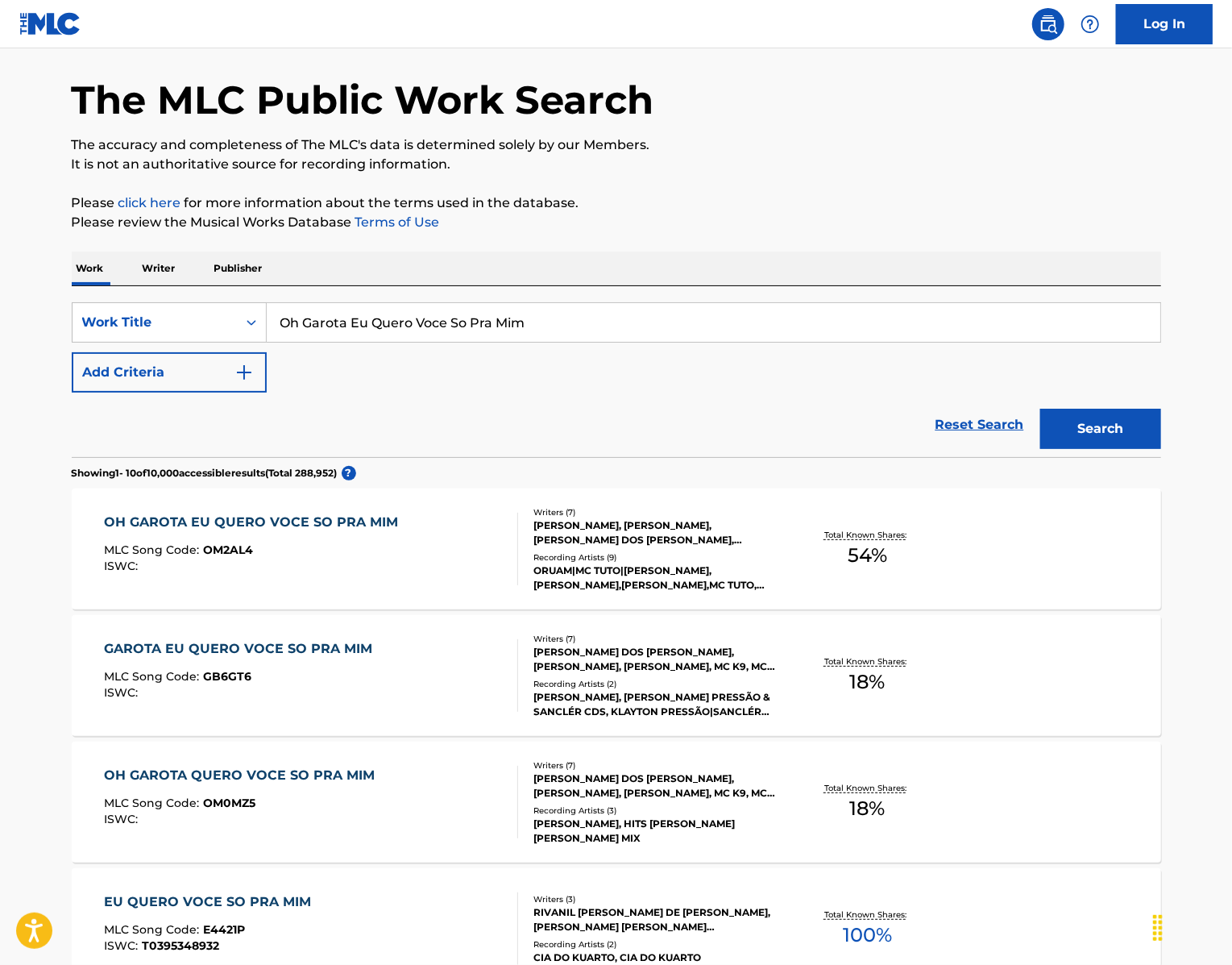
scroll to position [74, 0]
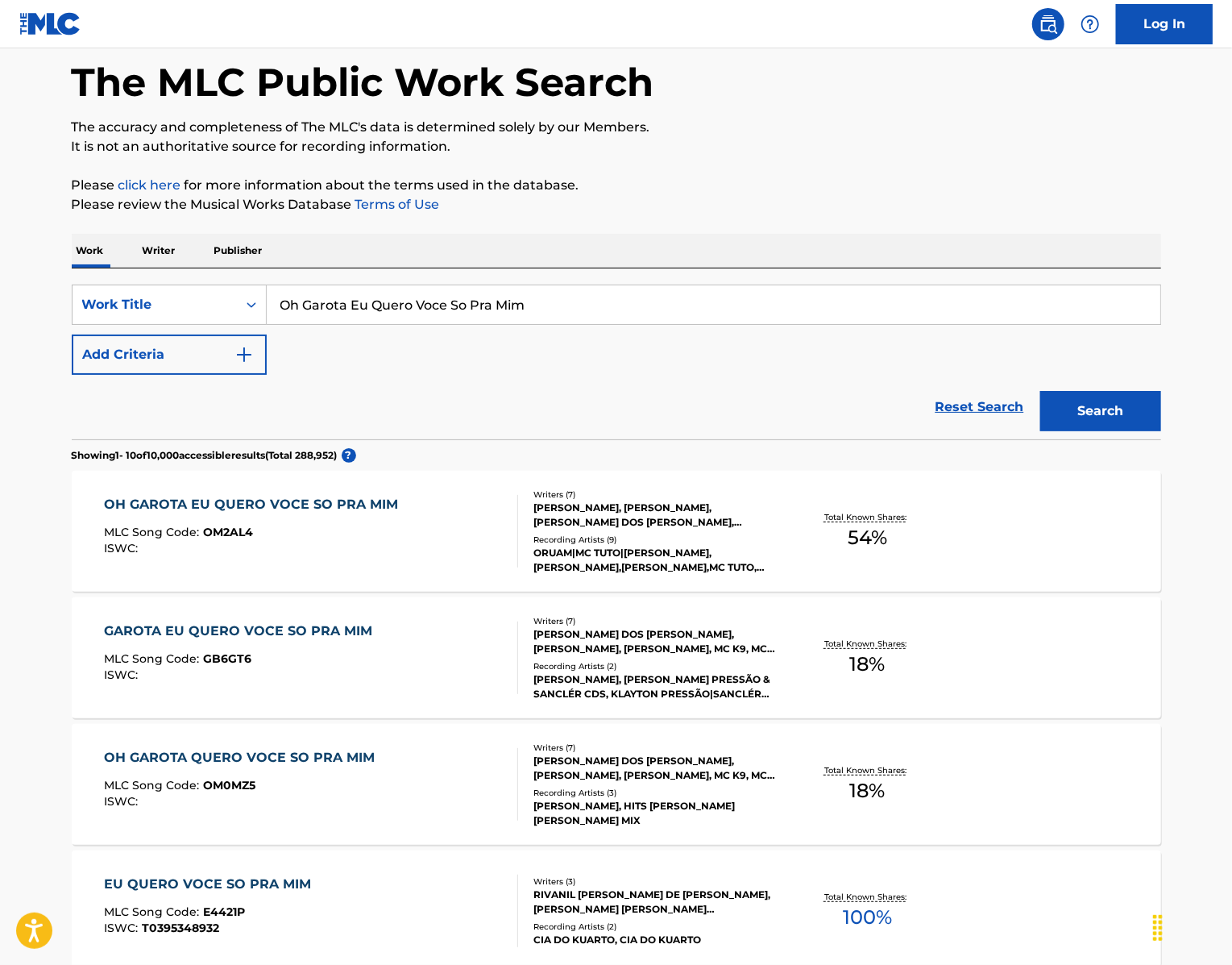
click at [159, 375] on button "Add Criteria" at bounding box center [169, 354] width 195 height 40
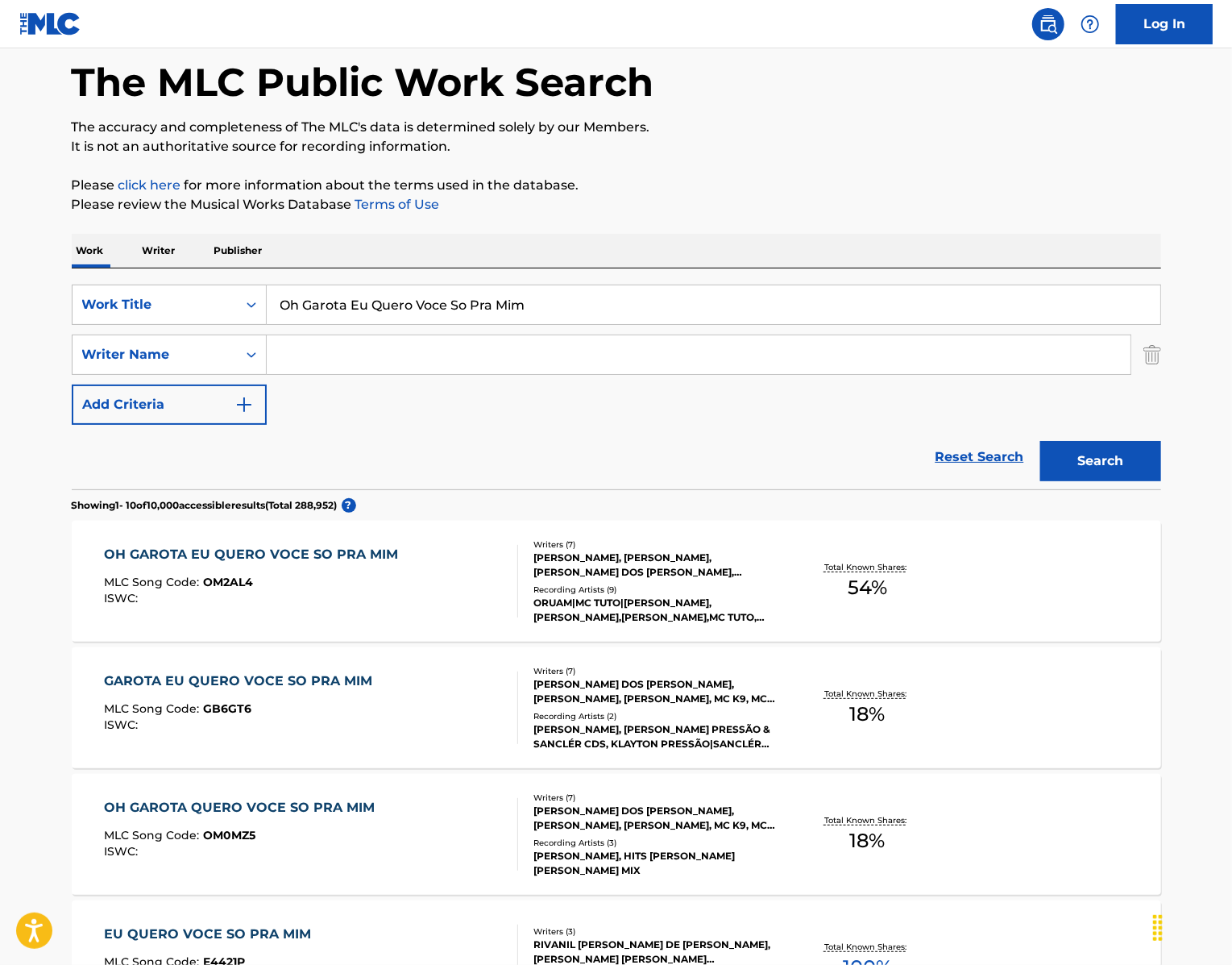
click at [357, 374] on input "Search Form" at bounding box center [698, 354] width 864 height 38
paste input "[PERSON_NAME]"
type input "[PERSON_NAME]"
click at [1135, 481] on button "Search" at bounding box center [1100, 461] width 121 height 40
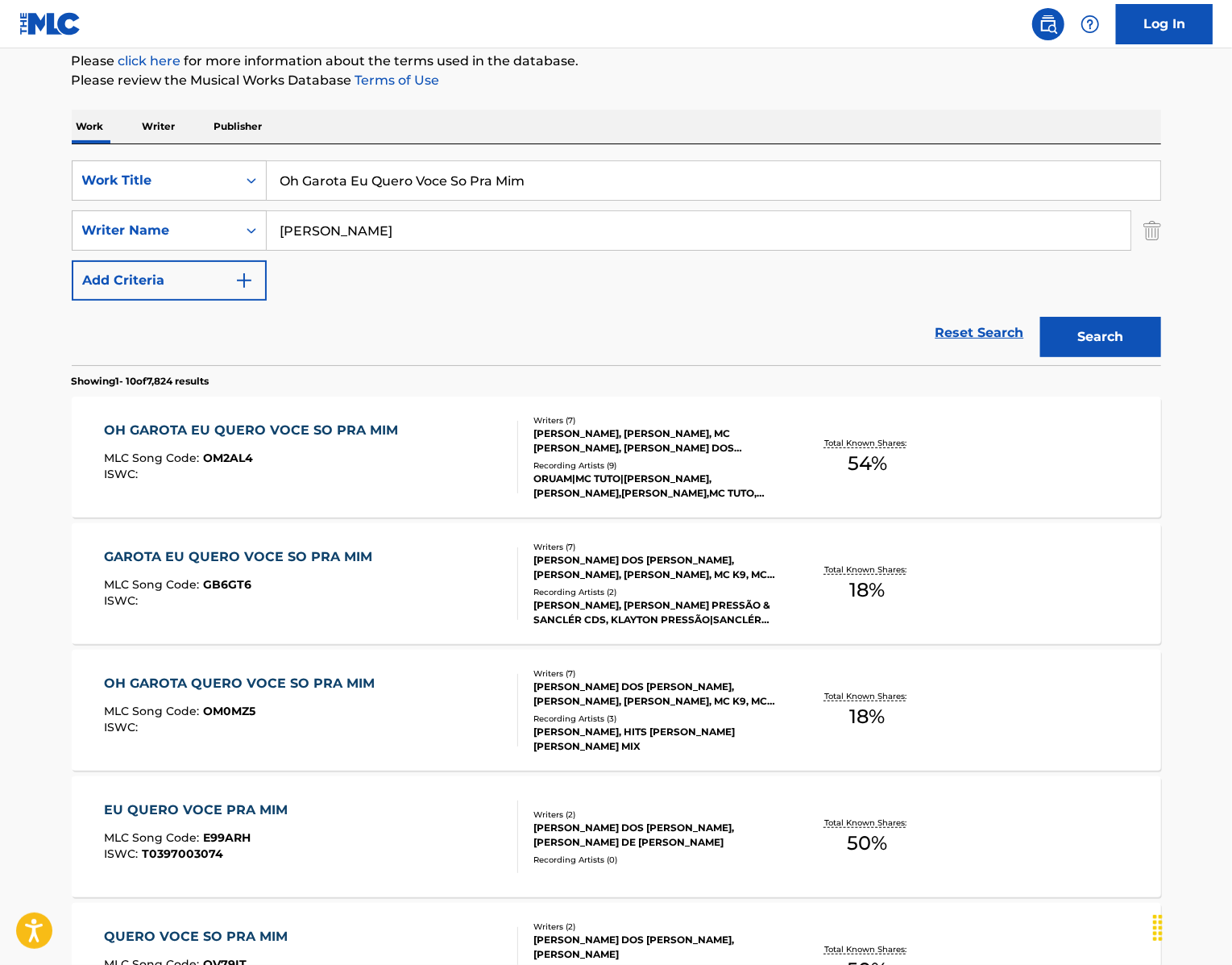
scroll to position [328, 0]
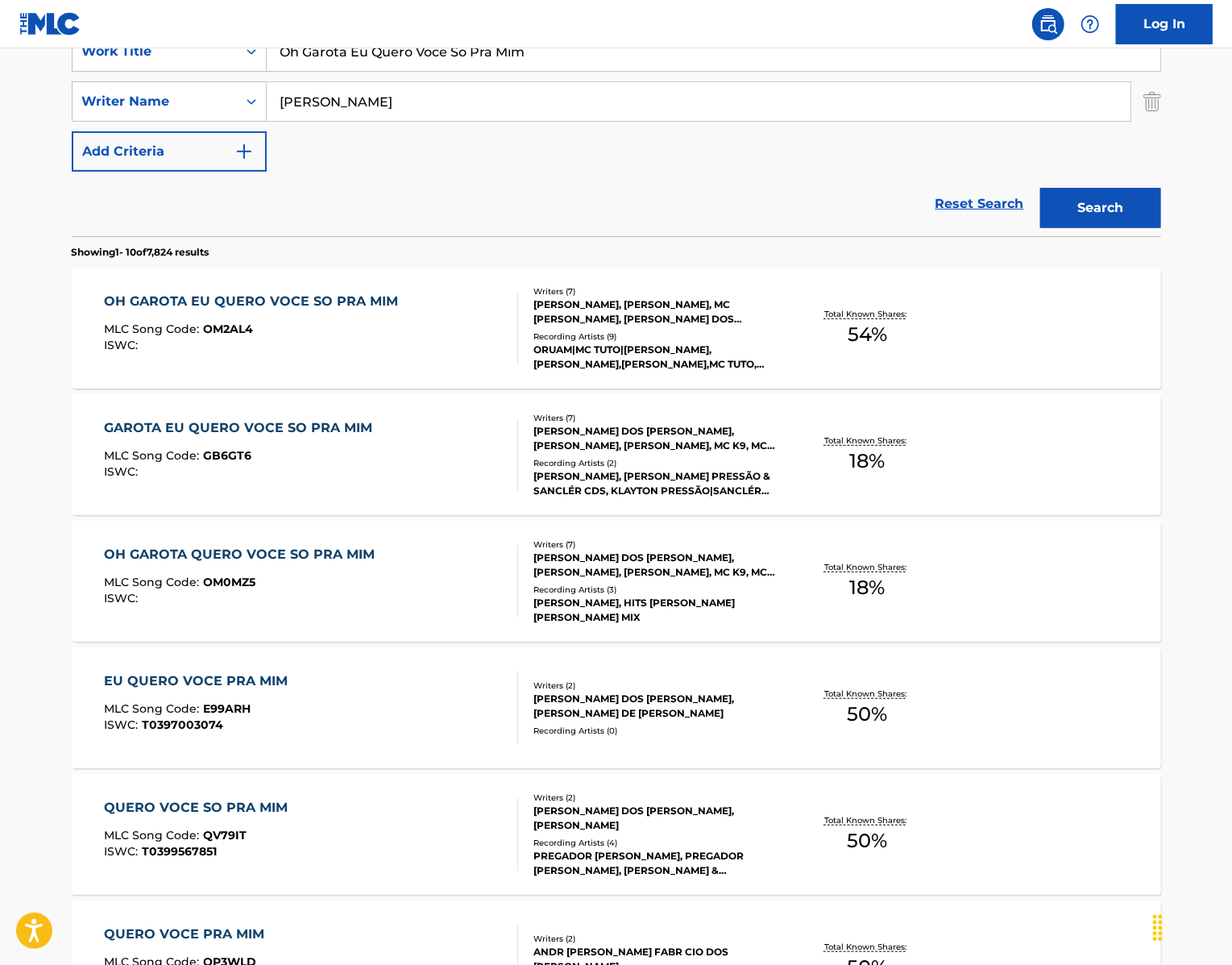
click at [272, 311] on div "OH GAROTA EU QUERO VOCE SO PRA MIM" at bounding box center [255, 301] width 302 height 19
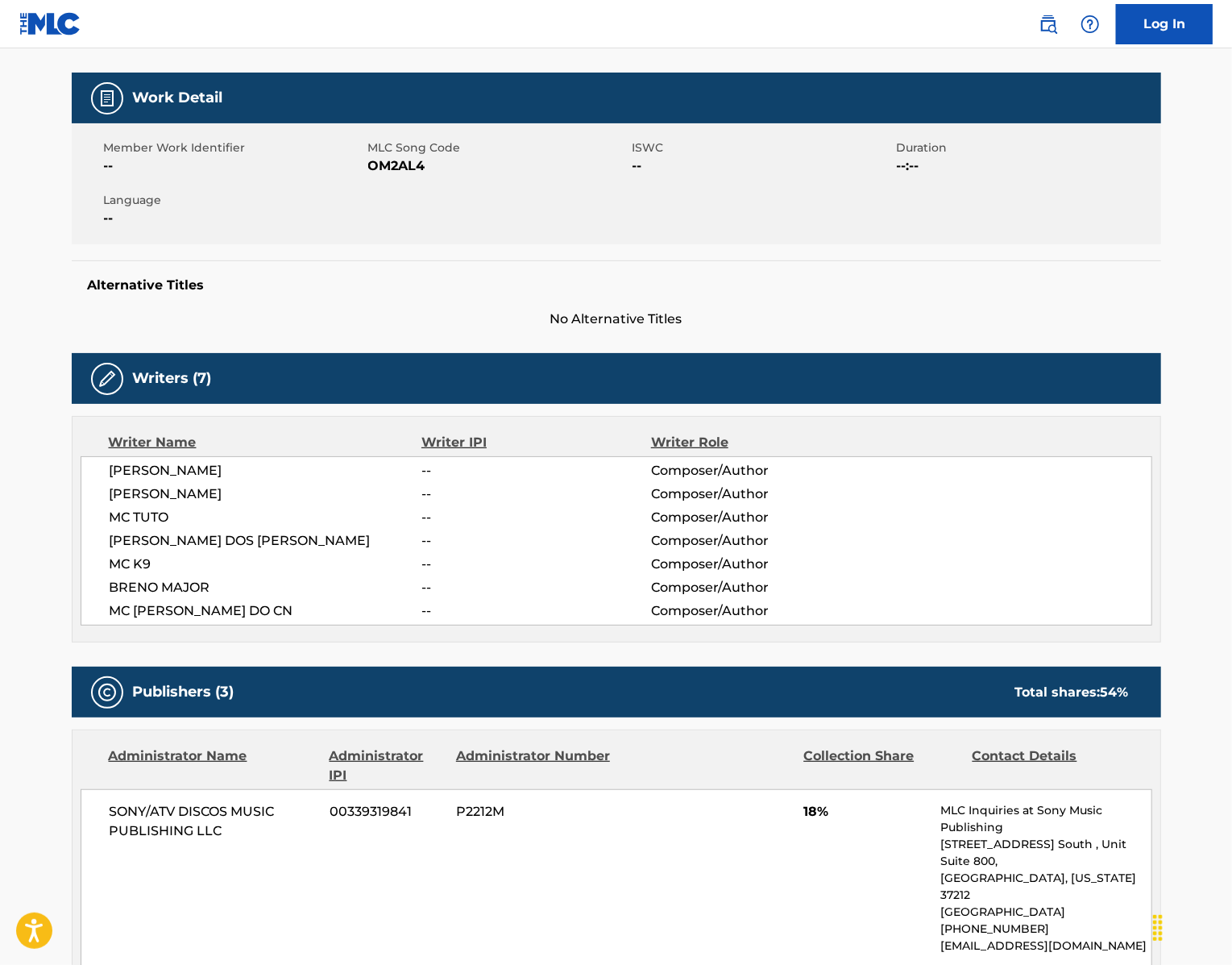
scroll to position [236, 0]
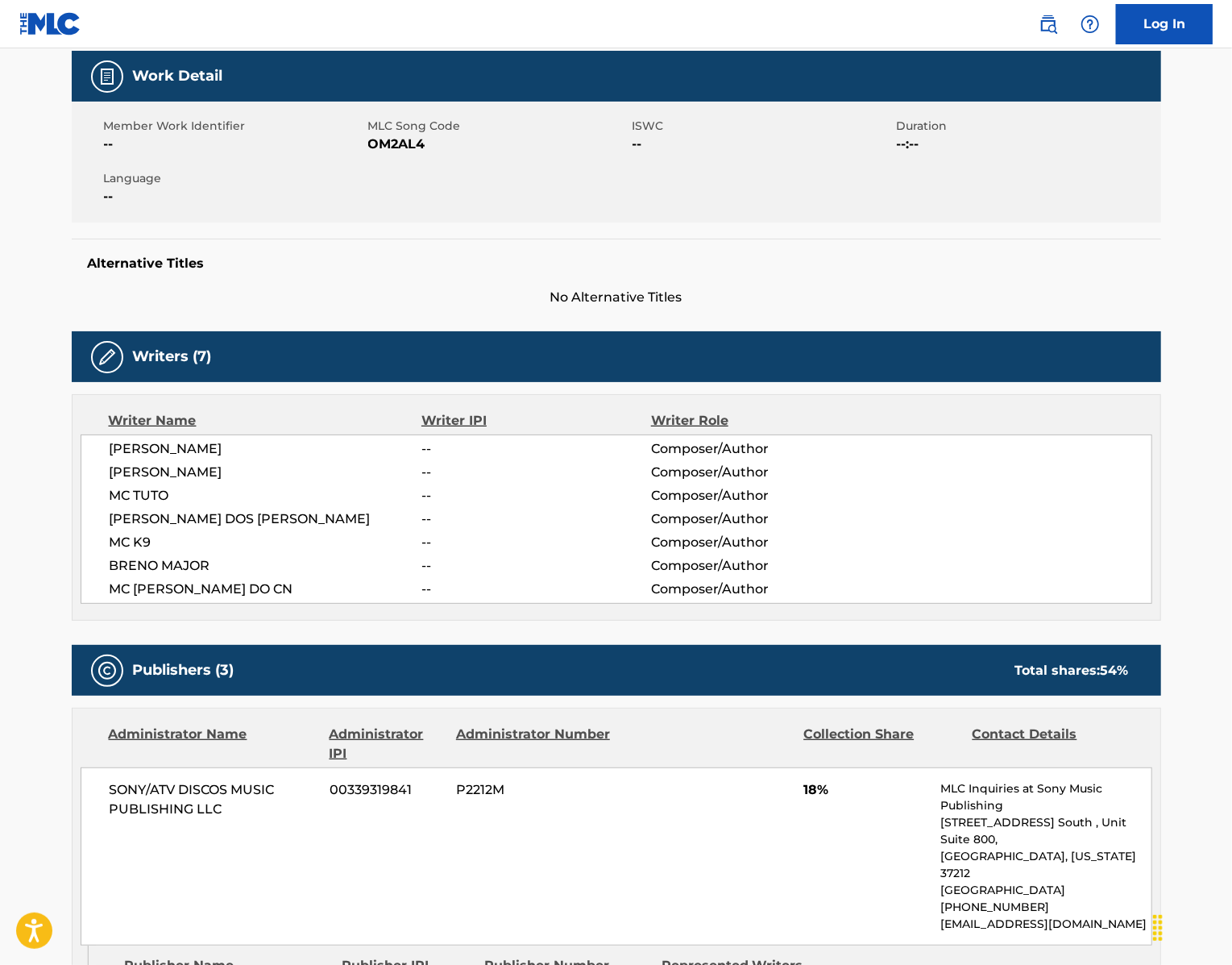
click at [369, 154] on span "OM2AL4" at bounding box center [498, 144] width 260 height 19
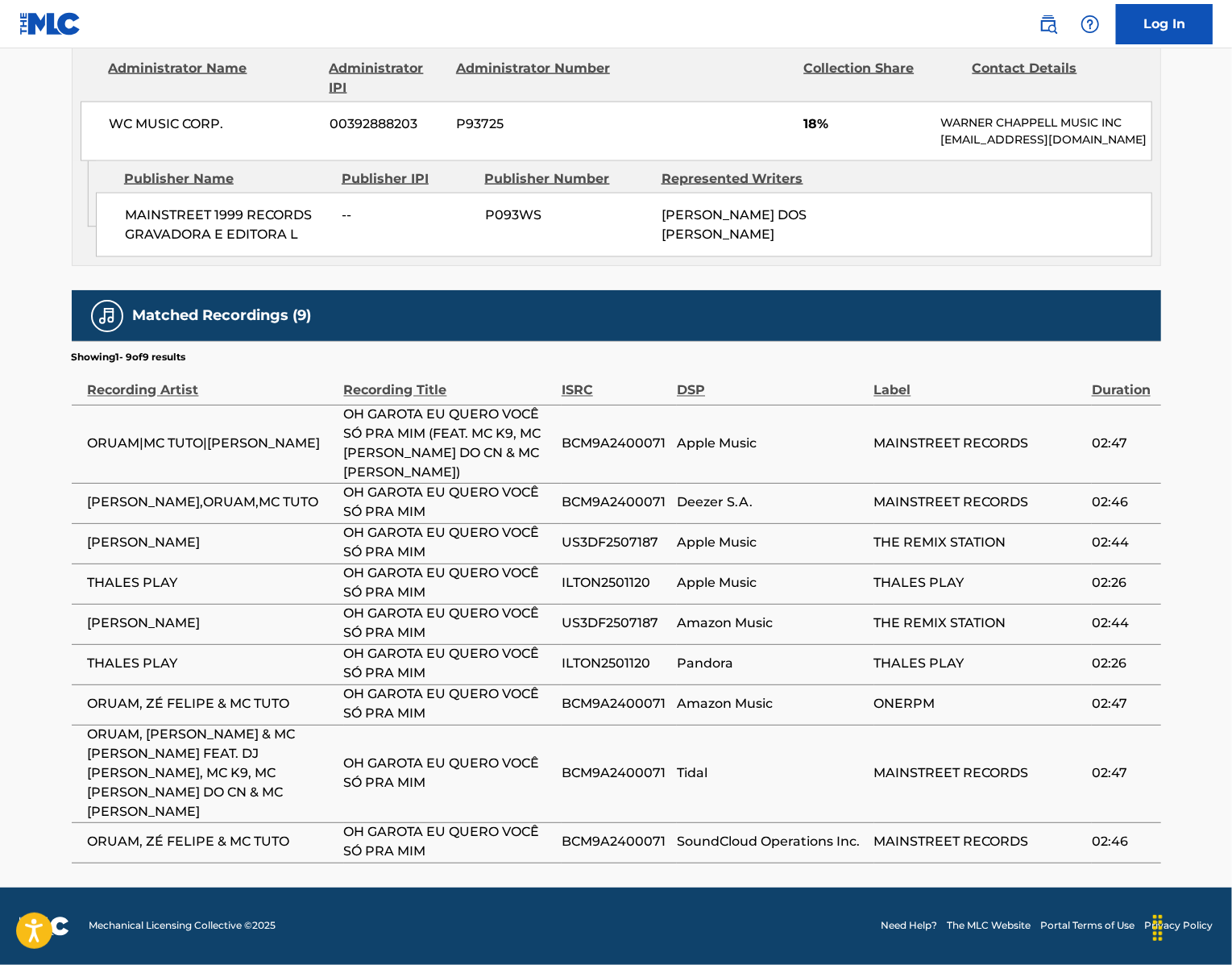
scroll to position [1597, 0]
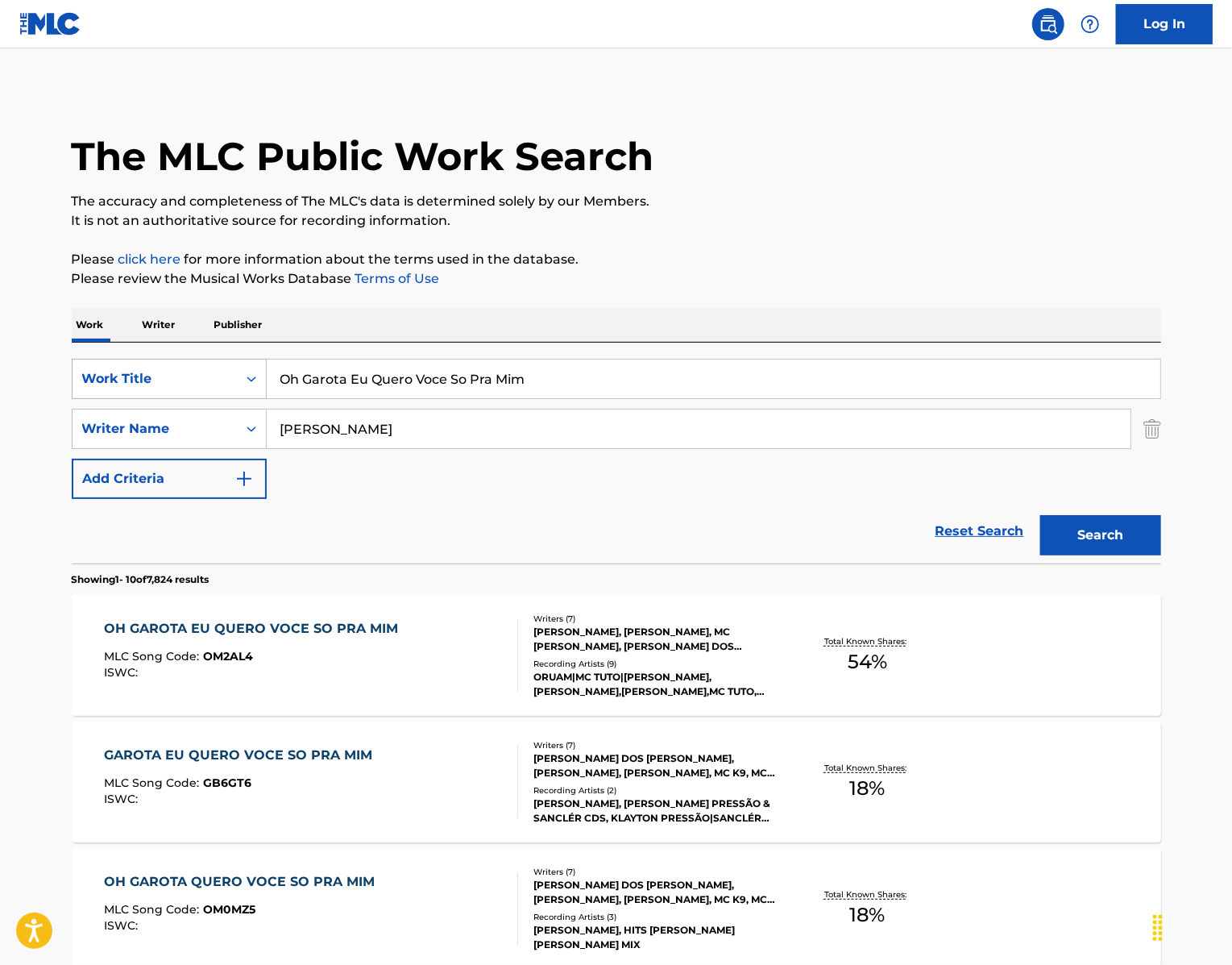
drag, startPoint x: 556, startPoint y: 430, endPoint x: 167, endPoint y: 403, distance: 389.9
click at [167, 399] on div "SearchWithCriteria439b8751-2d68-49b0-9ef5-2944fd5b2007 Work Title Oh Garota Eu …" at bounding box center [616, 378] width 1090 height 40
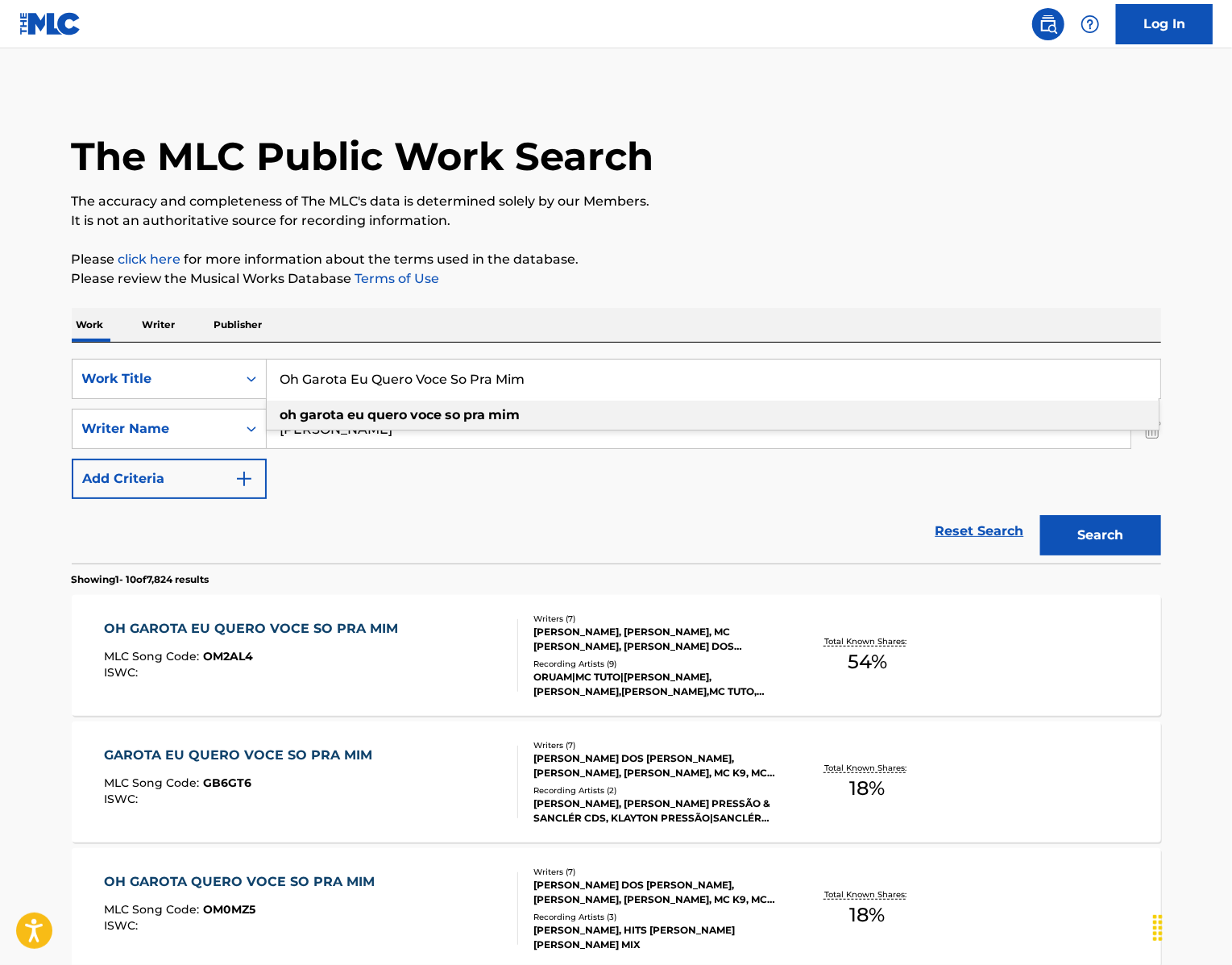
paste input "Pane No Sistema"
type input "Pane No Sistema"
click at [942, 499] on div "SearchWithCriteria439b8751-2d68-49b0-9ef5-2944fd5b2007 Work Title Pane No Siste…" at bounding box center [616, 428] width 1090 height 140
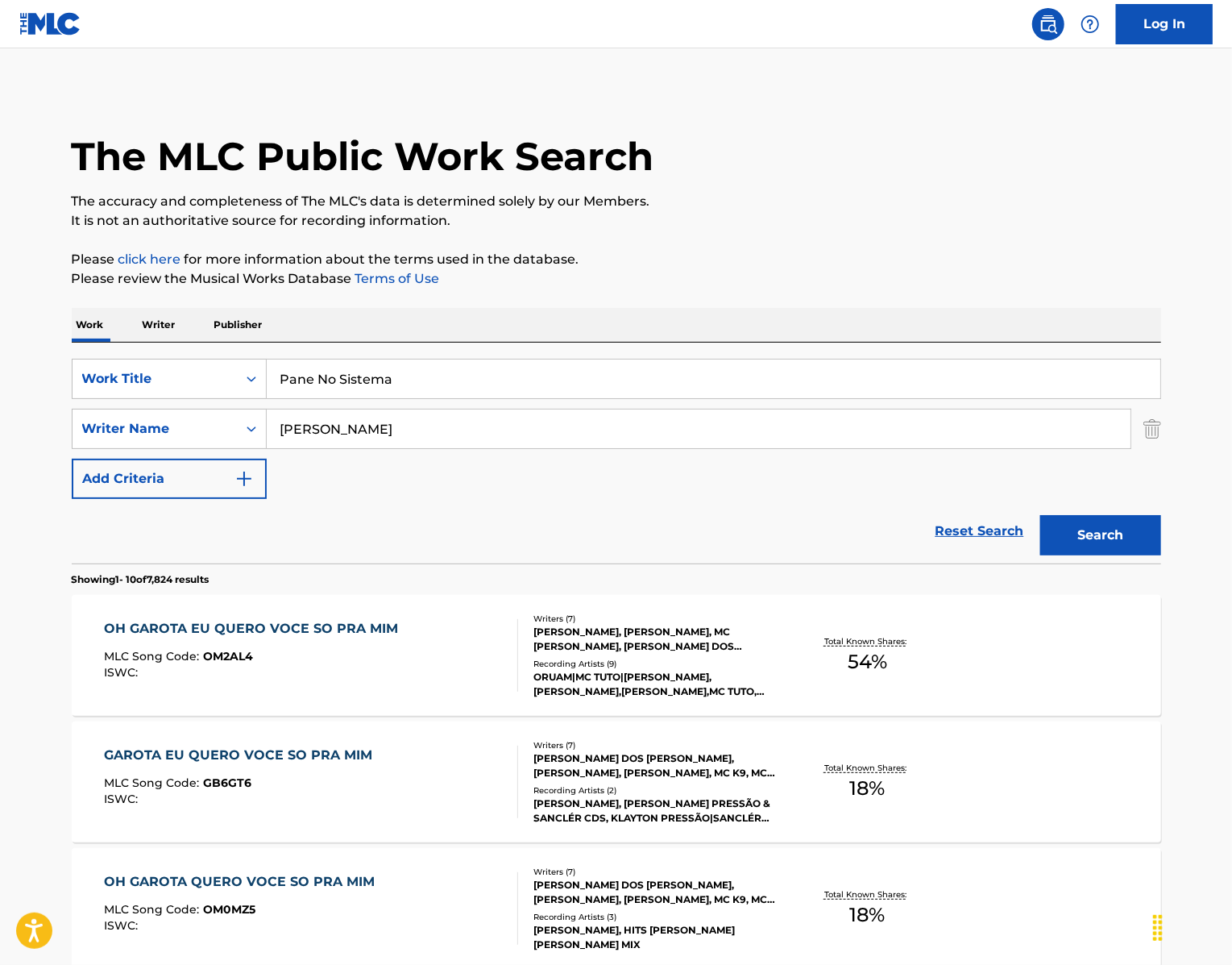
click at [1161, 449] on img "Search Form" at bounding box center [1152, 428] width 17 height 40
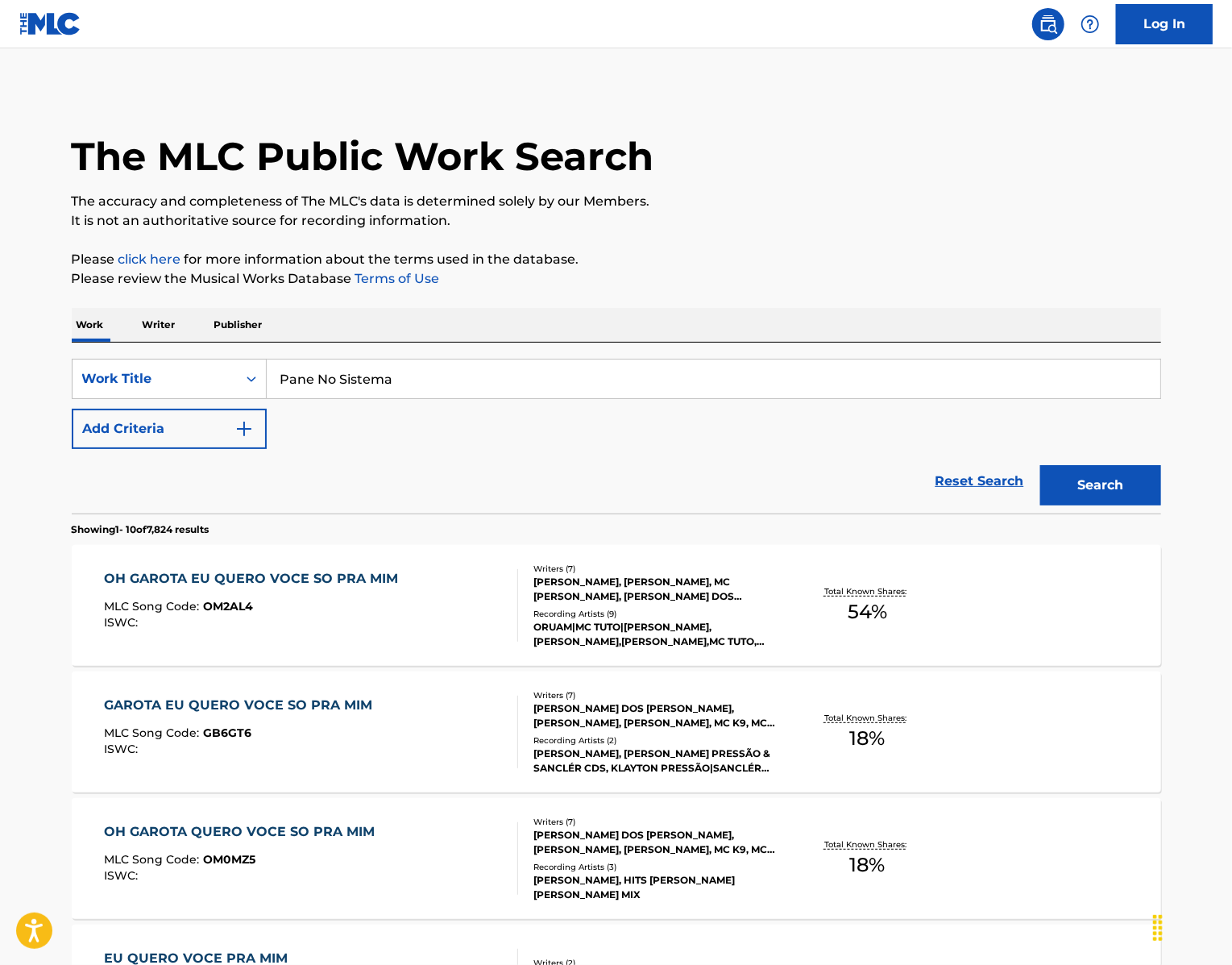
click at [1145, 505] on button "Search" at bounding box center [1100, 485] width 121 height 40
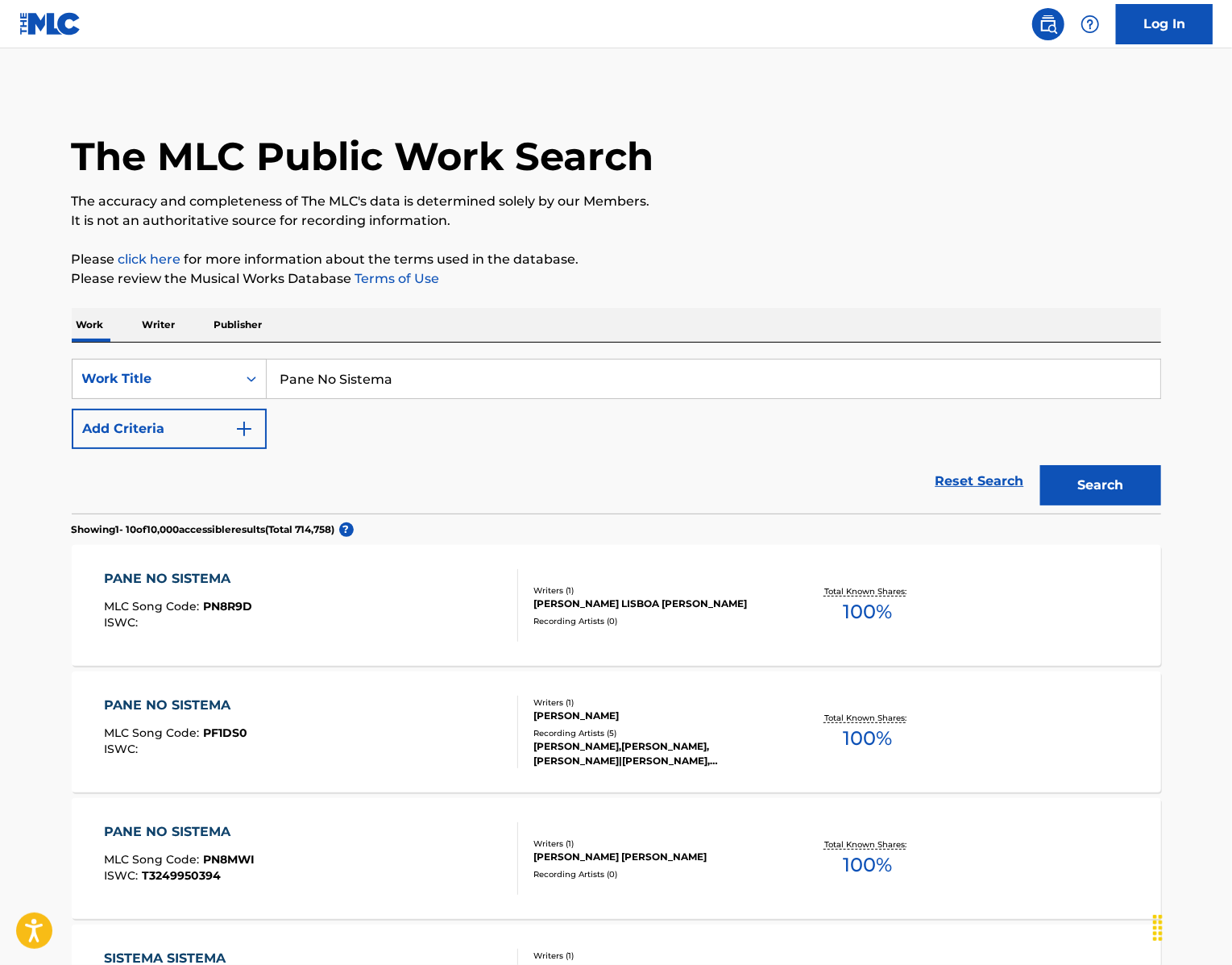
click at [162, 449] on button "Add Criteria" at bounding box center [169, 428] width 195 height 40
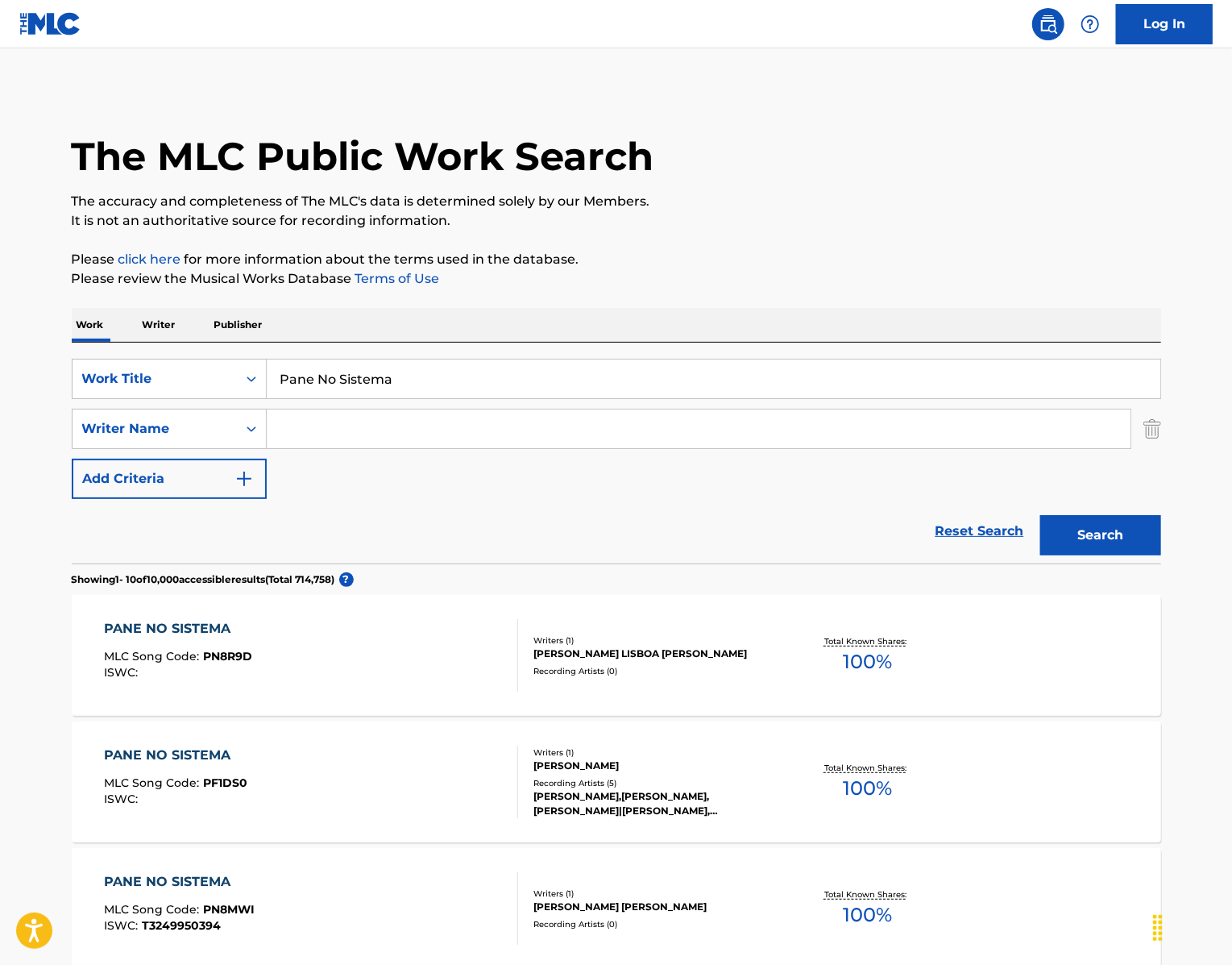
click at [304, 448] on input "Search Form" at bounding box center [698, 428] width 864 height 38
paste input "[PERSON_NAME]"
type input "[PERSON_NAME]"
click at [1136, 555] on button "Search" at bounding box center [1100, 535] width 121 height 40
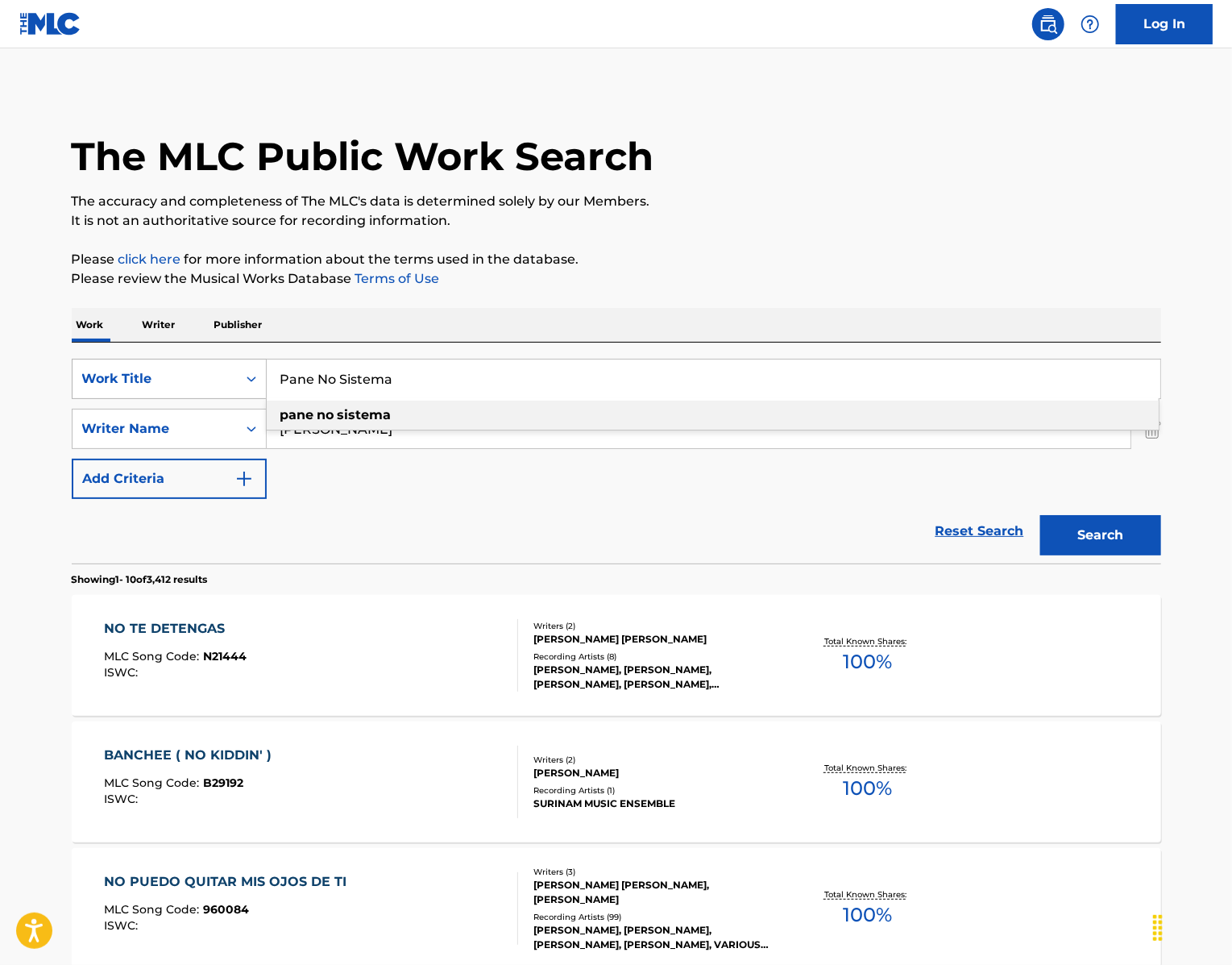
drag, startPoint x: 405, startPoint y: 424, endPoint x: 211, endPoint y: 414, distance: 194.3
click at [211, 399] on div "SearchWithCriteria439b8751-2d68-49b0-9ef5-2944fd5b2007 Work Title Pane No Siste…" at bounding box center [616, 378] width 1090 height 40
paste input "Saudade [PERSON_NAME]"
type input "Saudade Burra"
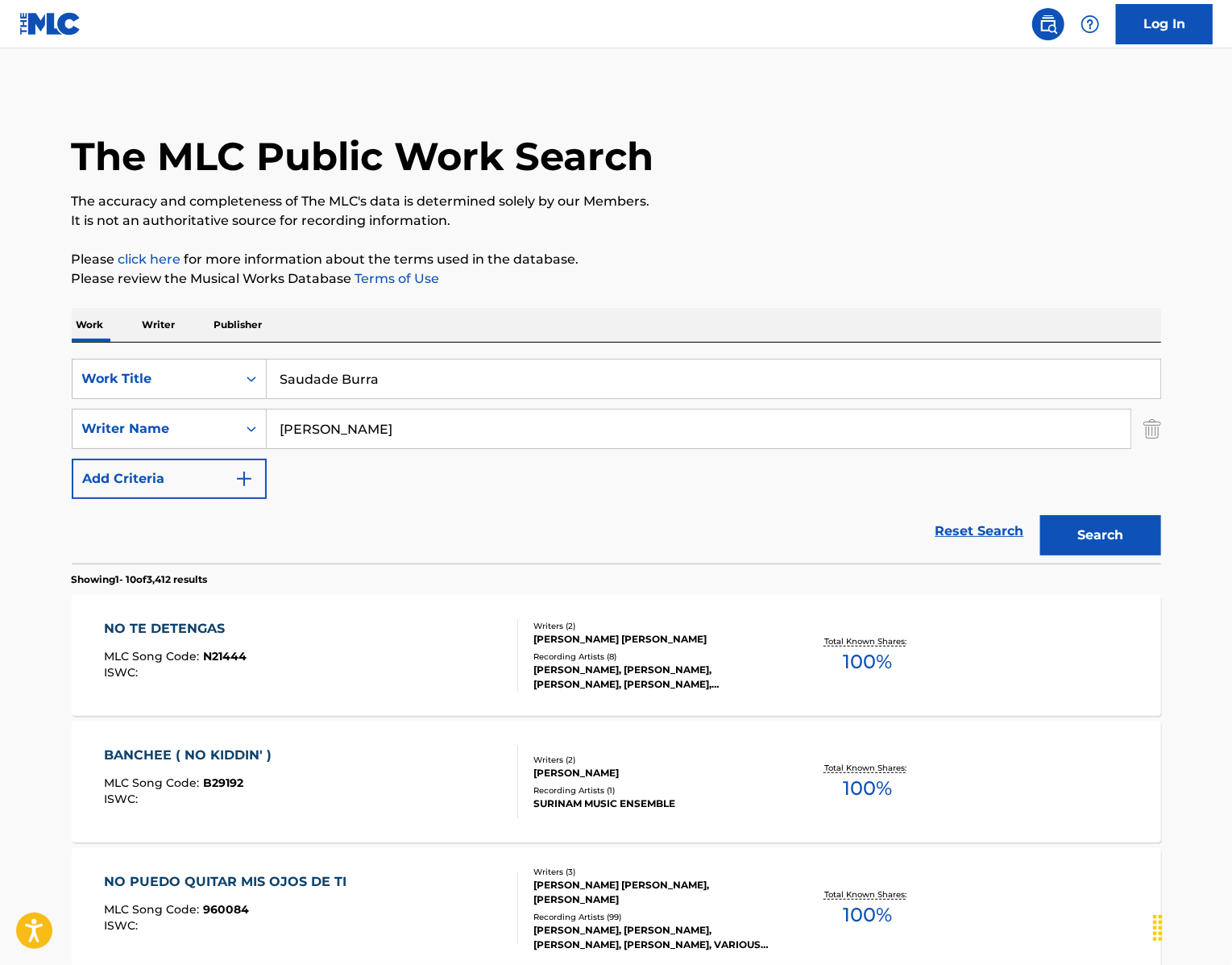
click at [333, 499] on div "SearchWithCriteria439b8751-2d68-49b0-9ef5-2944fd5b2007 Work Title Saudade Burra…" at bounding box center [616, 428] width 1090 height 140
drag, startPoint x: 336, startPoint y: 491, endPoint x: 229, endPoint y: 469, distance: 109.2
click at [230, 449] on div "SearchWithCriteriaa2fdbbb0-4f52-4c79-bf22-12001a2201bb Writer Name [PERSON_NAME]" at bounding box center [616, 428] width 1090 height 40
paste input "SOUZZA"
type input "SOUZZA"
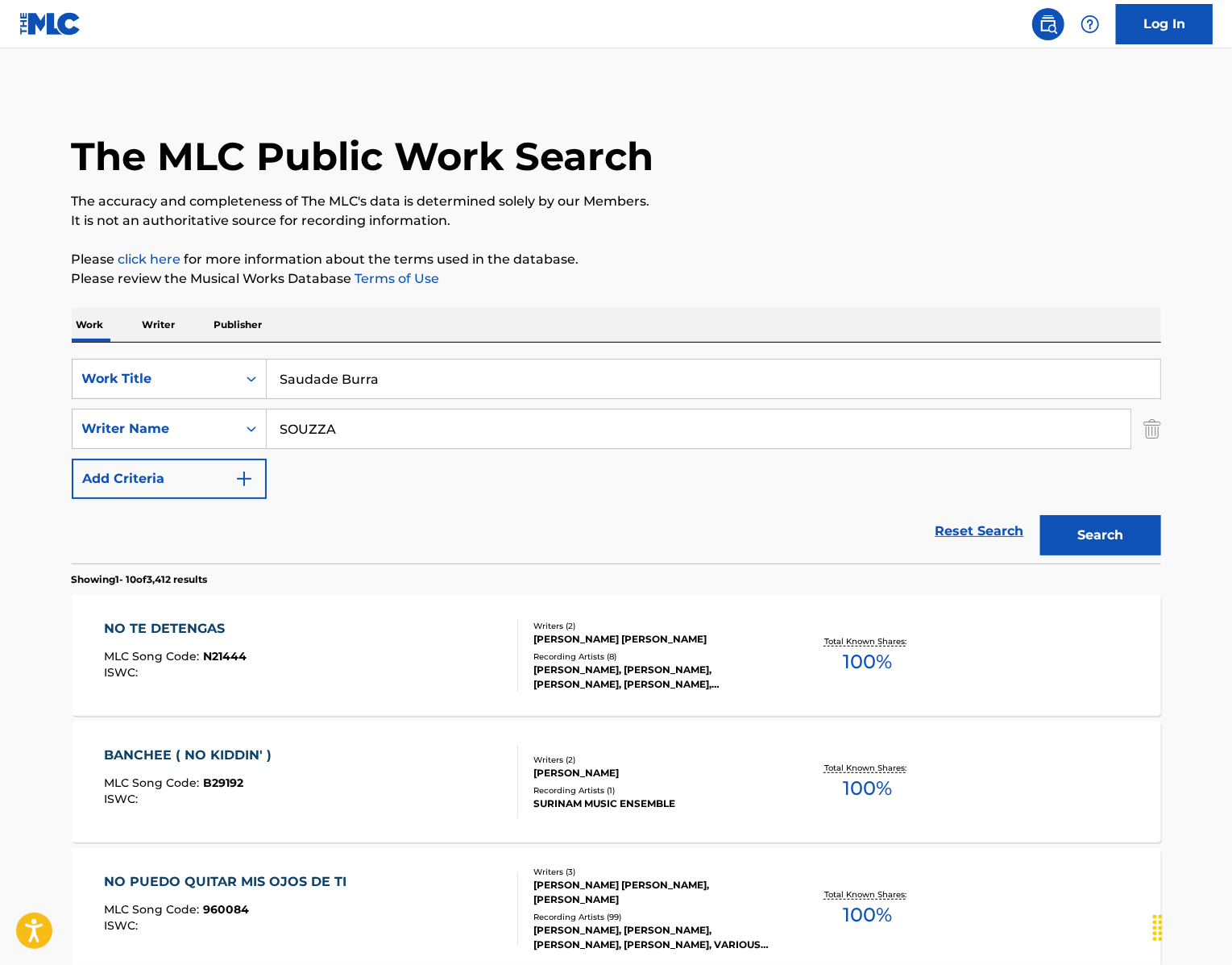
click at [1126, 555] on button "Search" at bounding box center [1100, 535] width 121 height 40
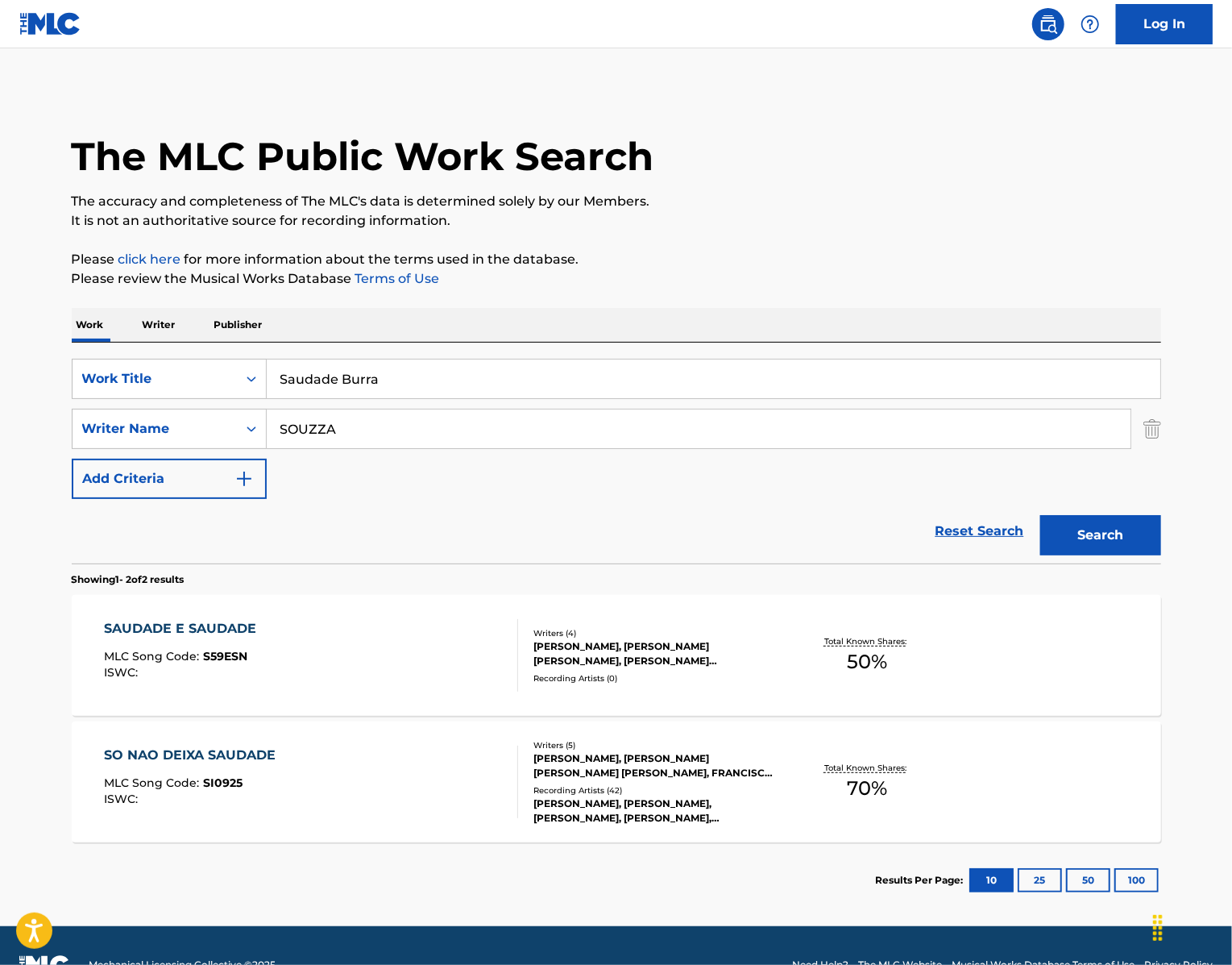
click at [157, 638] on div "SAUDADE E SAUDADE" at bounding box center [184, 628] width 160 height 19
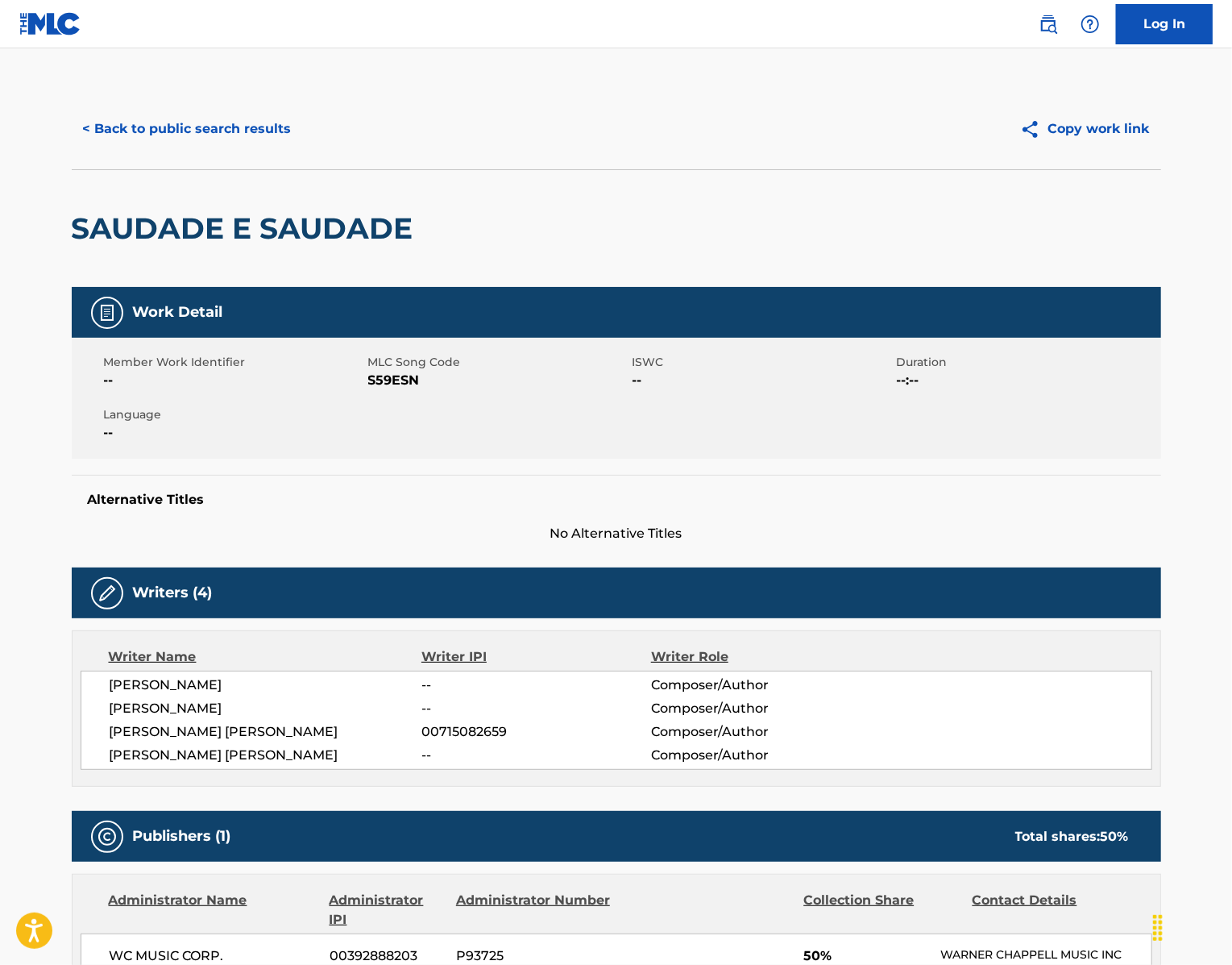
click at [374, 390] on span "S59ESN" at bounding box center [498, 380] width 260 height 19
drag, startPoint x: 282, startPoint y: 854, endPoint x: 36, endPoint y: 774, distance: 258.7
click at [81, 770] on div "[PERSON_NAME] -- Composer/Author [PERSON_NAME] -- Composer/Author [PERSON_NAME]…" at bounding box center [616, 720] width 1071 height 99
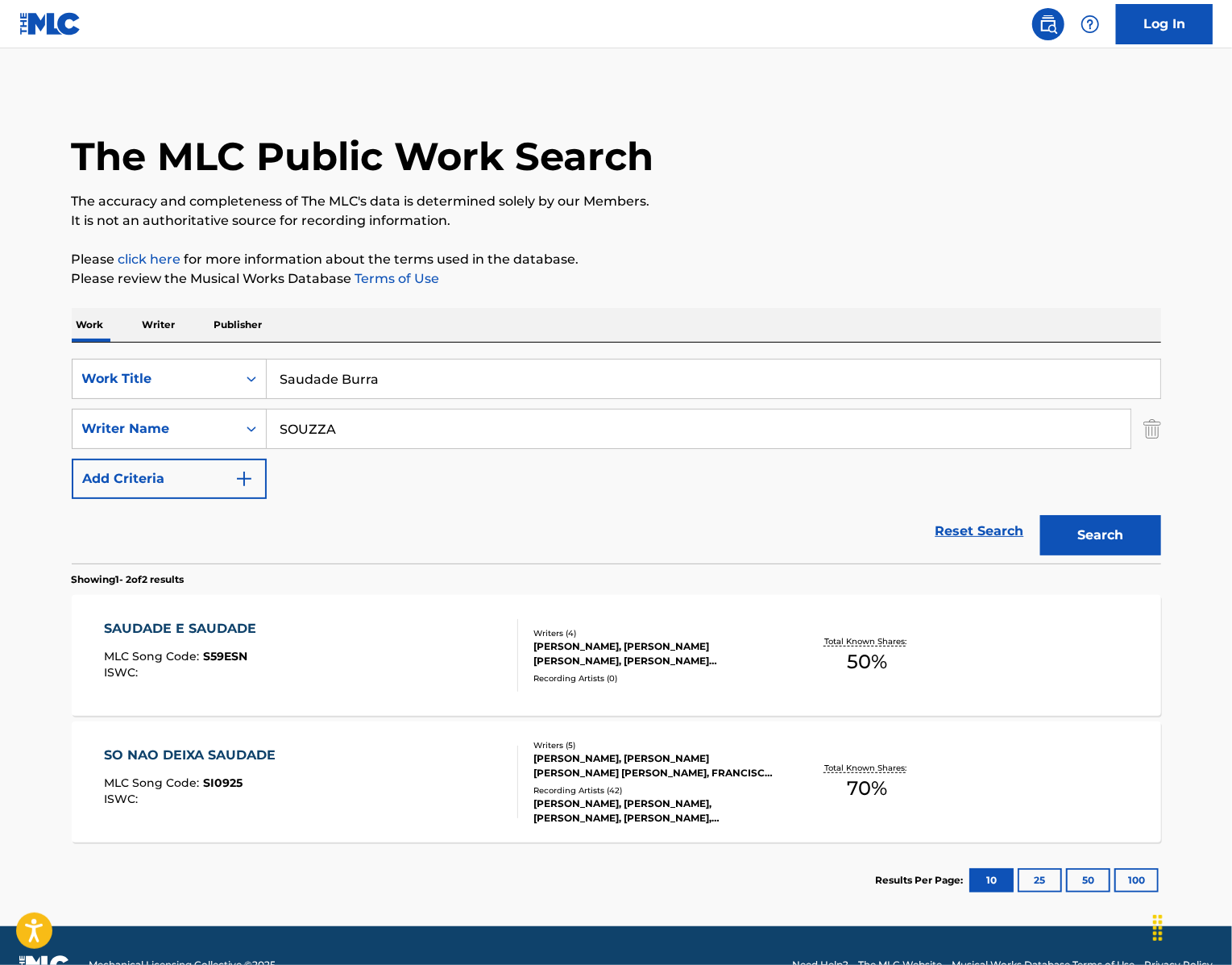
click at [1161, 449] on img "Search Form" at bounding box center [1152, 428] width 17 height 40
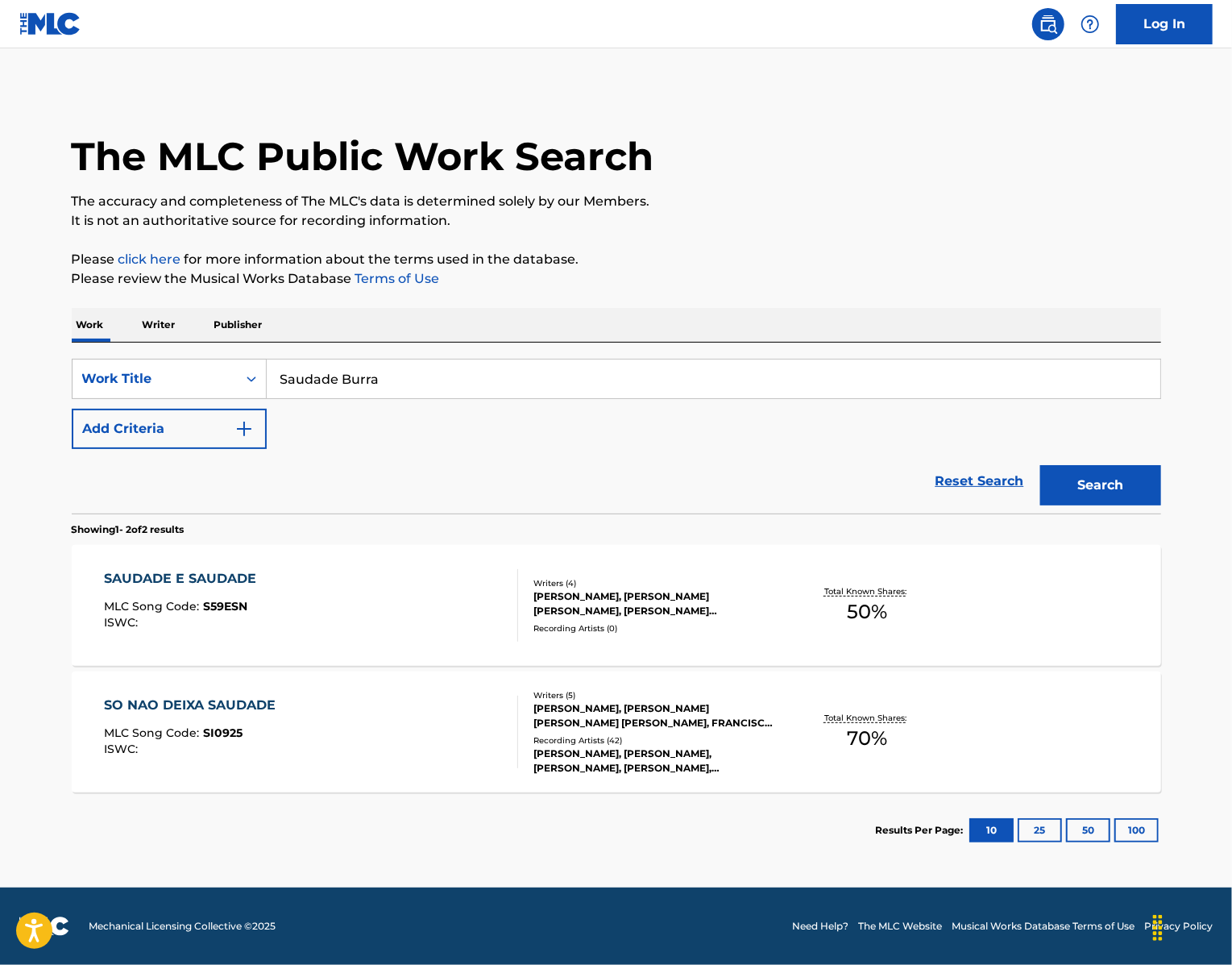
click at [1132, 505] on button "Search" at bounding box center [1100, 485] width 121 height 40
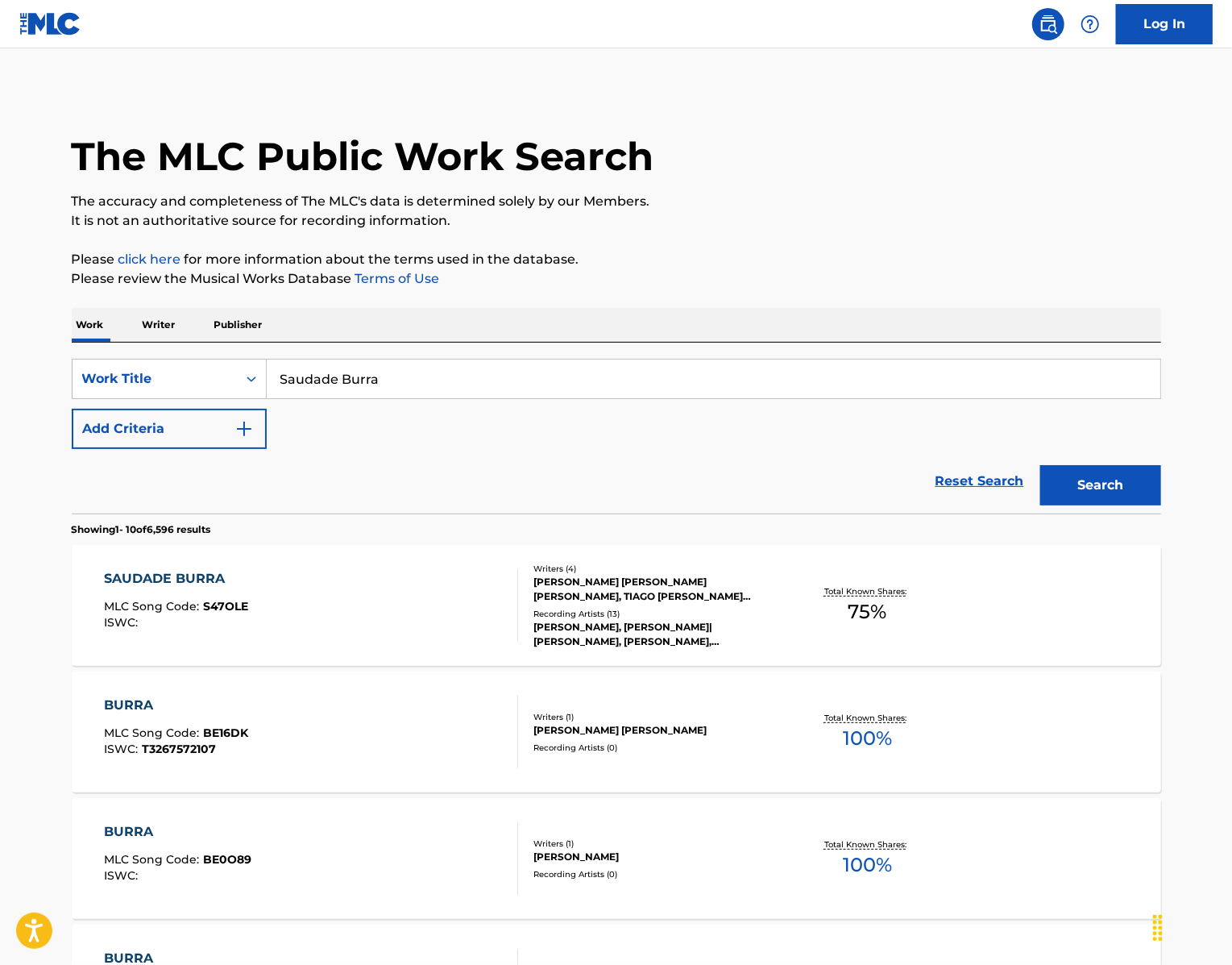
click at [152, 588] on div "SAUDADE BURRA" at bounding box center [176, 578] width 144 height 19
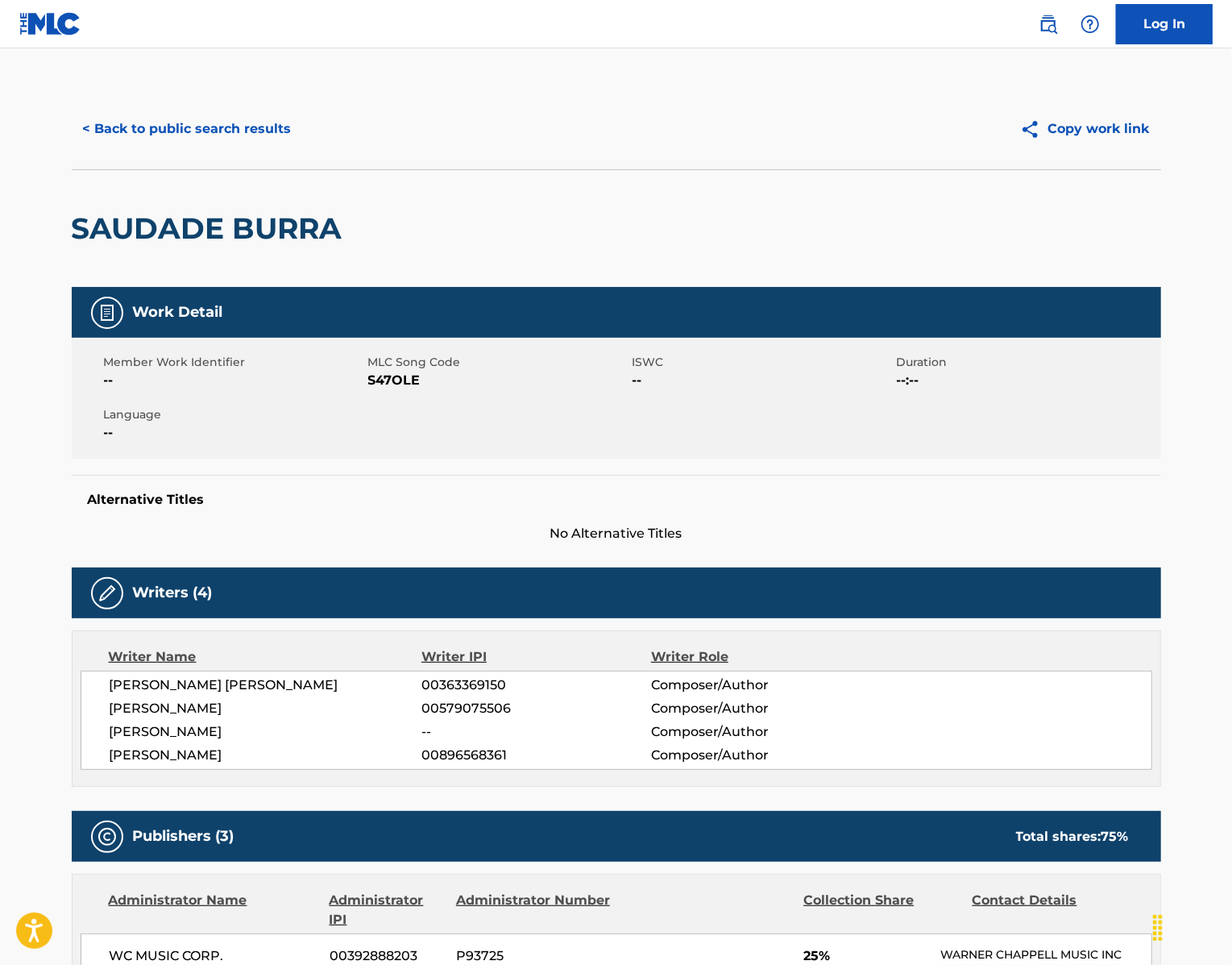
click at [379, 390] on span "S47OLE" at bounding box center [498, 380] width 260 height 19
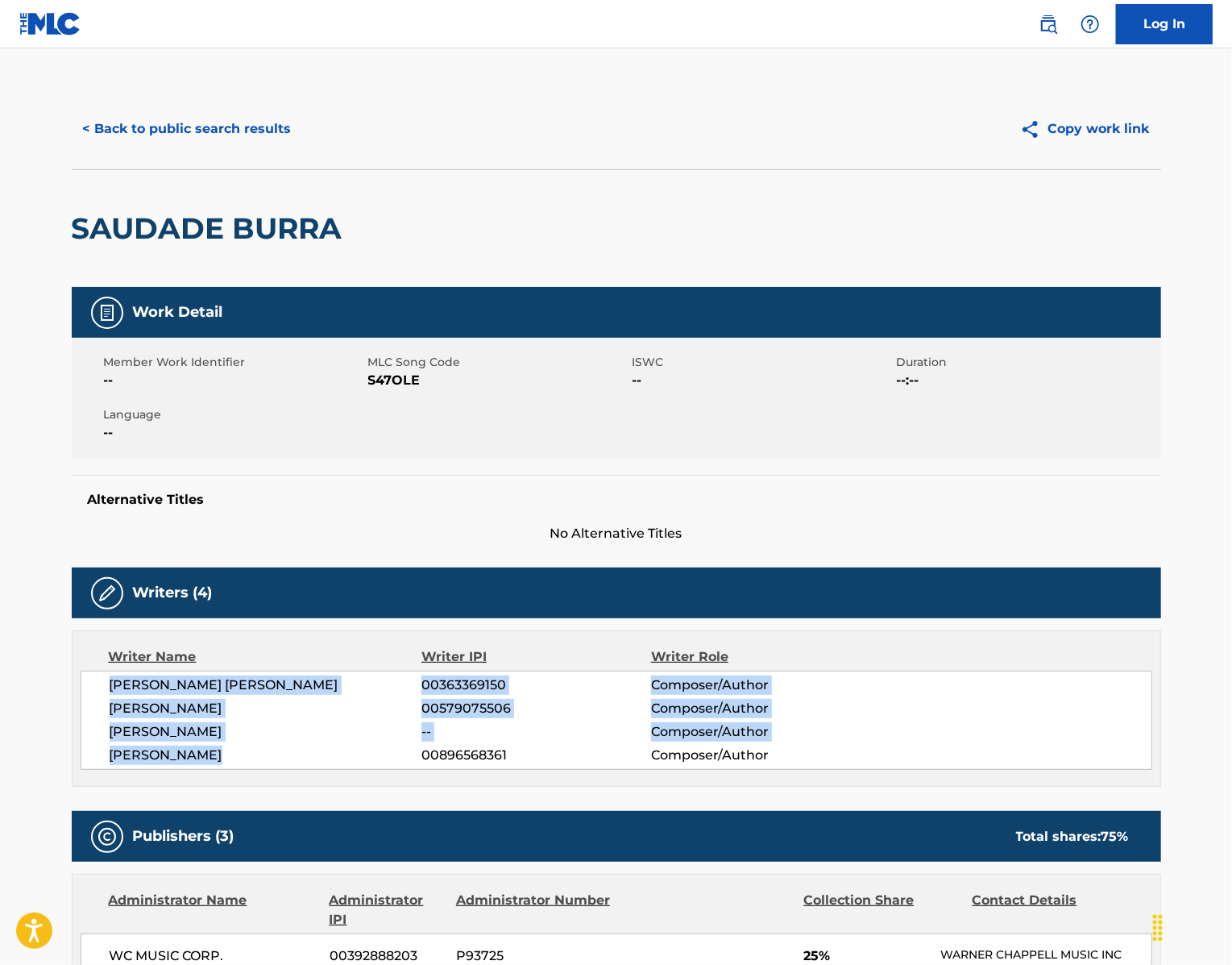
drag, startPoint x: 185, startPoint y: 858, endPoint x: 53, endPoint y: 787, distance: 149.9
click at [81, 770] on div "[PERSON_NAME] [PERSON_NAME] 00363369150 Composer/Author [PERSON_NAME] 005790755…" at bounding box center [616, 720] width 1071 height 99
click at [162, 149] on button "< Back to public search results" at bounding box center [187, 129] width 232 height 40
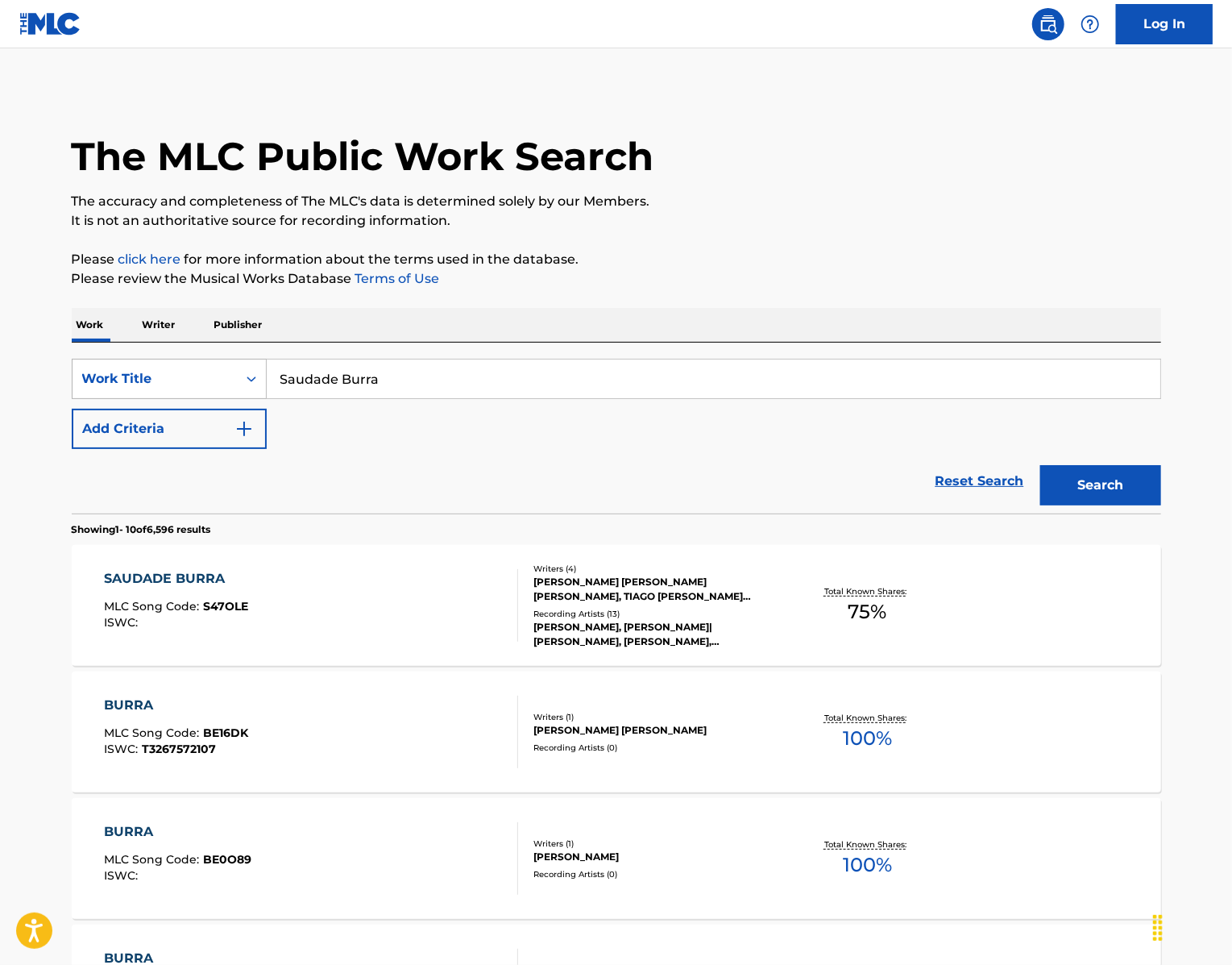
drag, startPoint x: 339, startPoint y: 422, endPoint x: 238, endPoint y: 420, distance: 101.0
click at [249, 399] on div "SearchWithCriteria439b8751-2d68-49b0-9ef5-2944fd5b2007 Work Title Saudade Burra" at bounding box center [616, 378] width 1090 height 40
paste input "Fui Mlk"
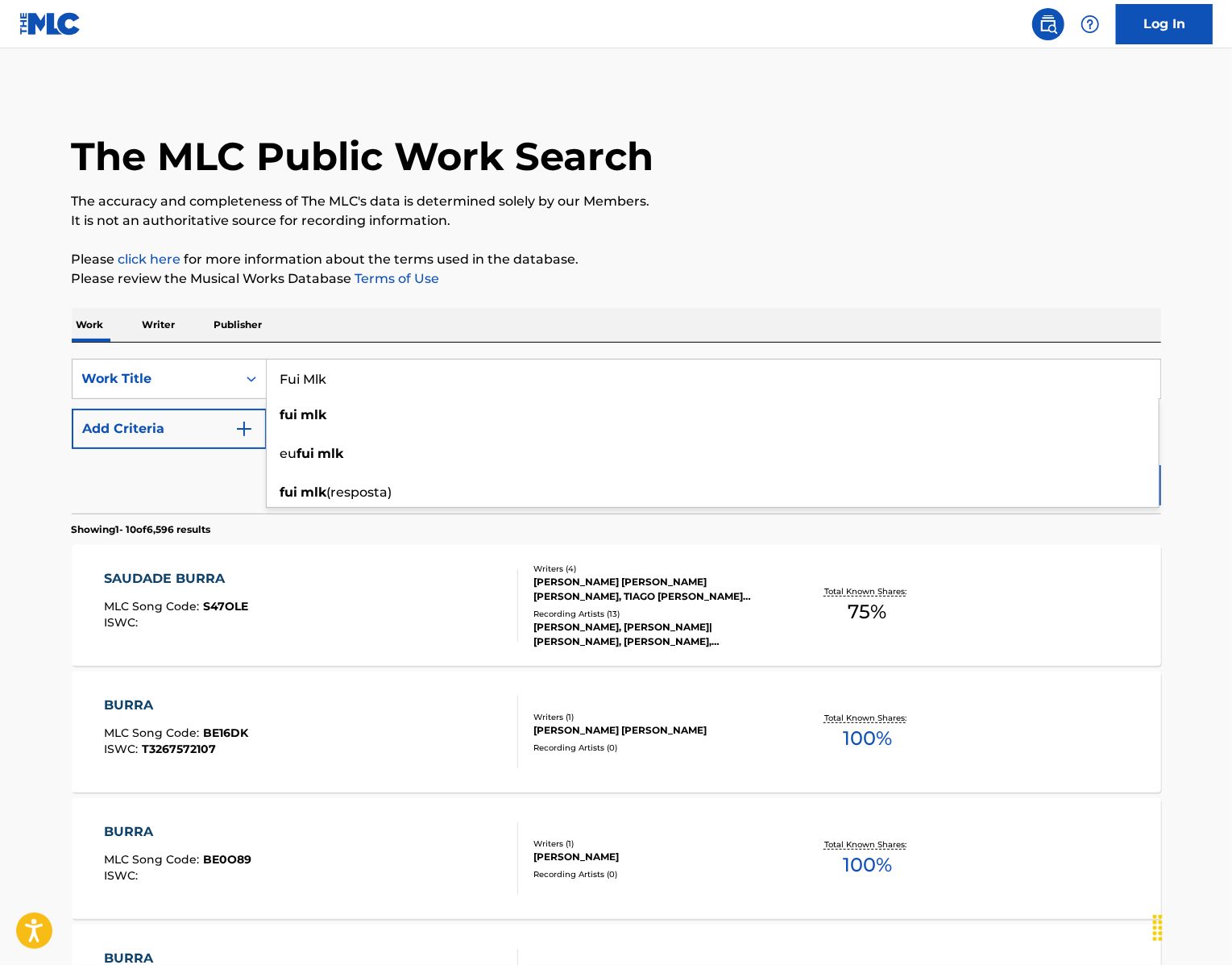
type input "Fui Mlk"
click at [1135, 505] on button "Search" at bounding box center [1100, 485] width 121 height 40
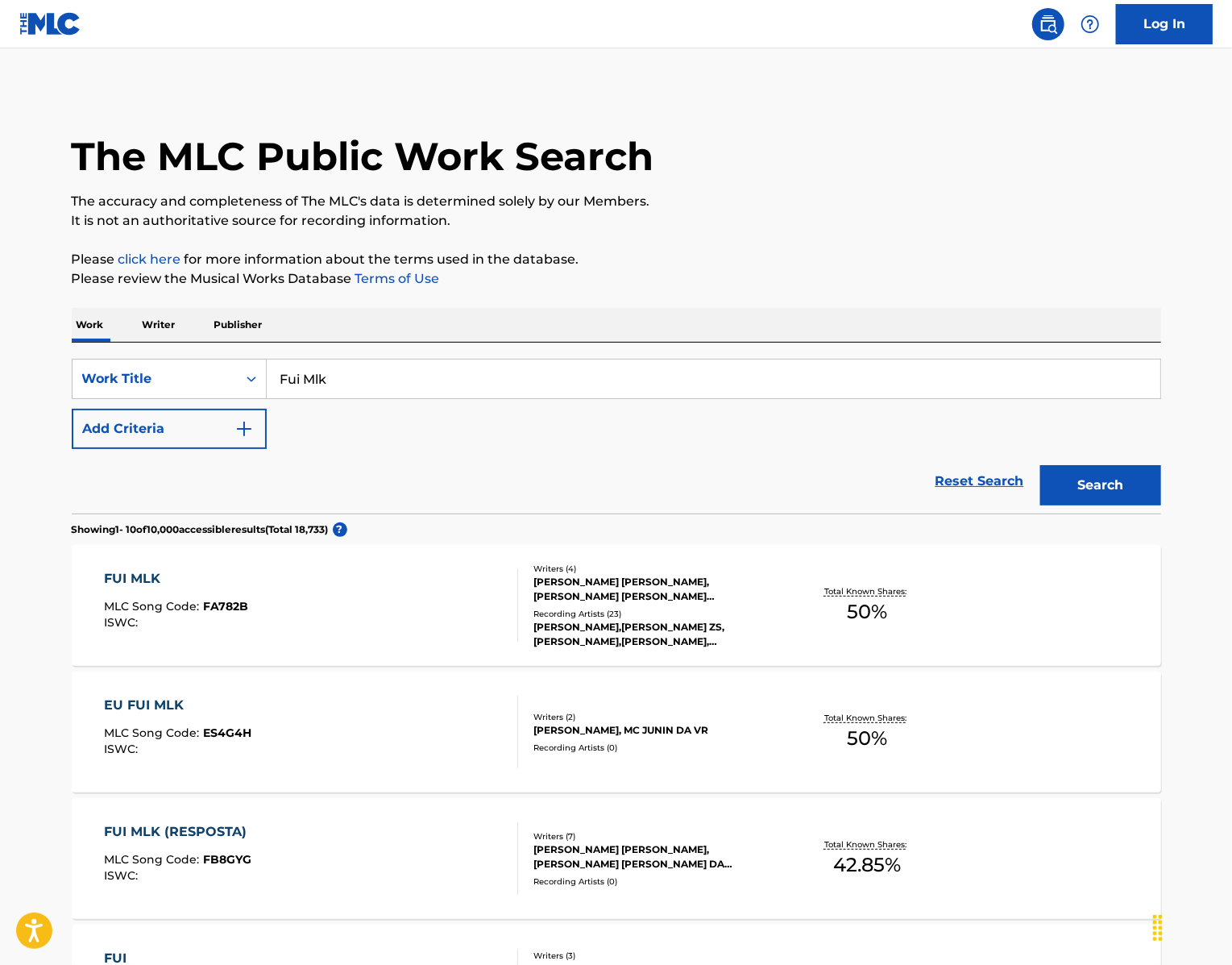
click at [226, 642] on div "FUI MLK MLC Song Code : FA782B ISWC :" at bounding box center [311, 605] width 414 height 72
click at [540, 649] on div "[PERSON_NAME],[PERSON_NAME] ZS,[PERSON_NAME],[PERSON_NAME], [PERSON_NAME] ZS|[P…" at bounding box center [655, 634] width 243 height 29
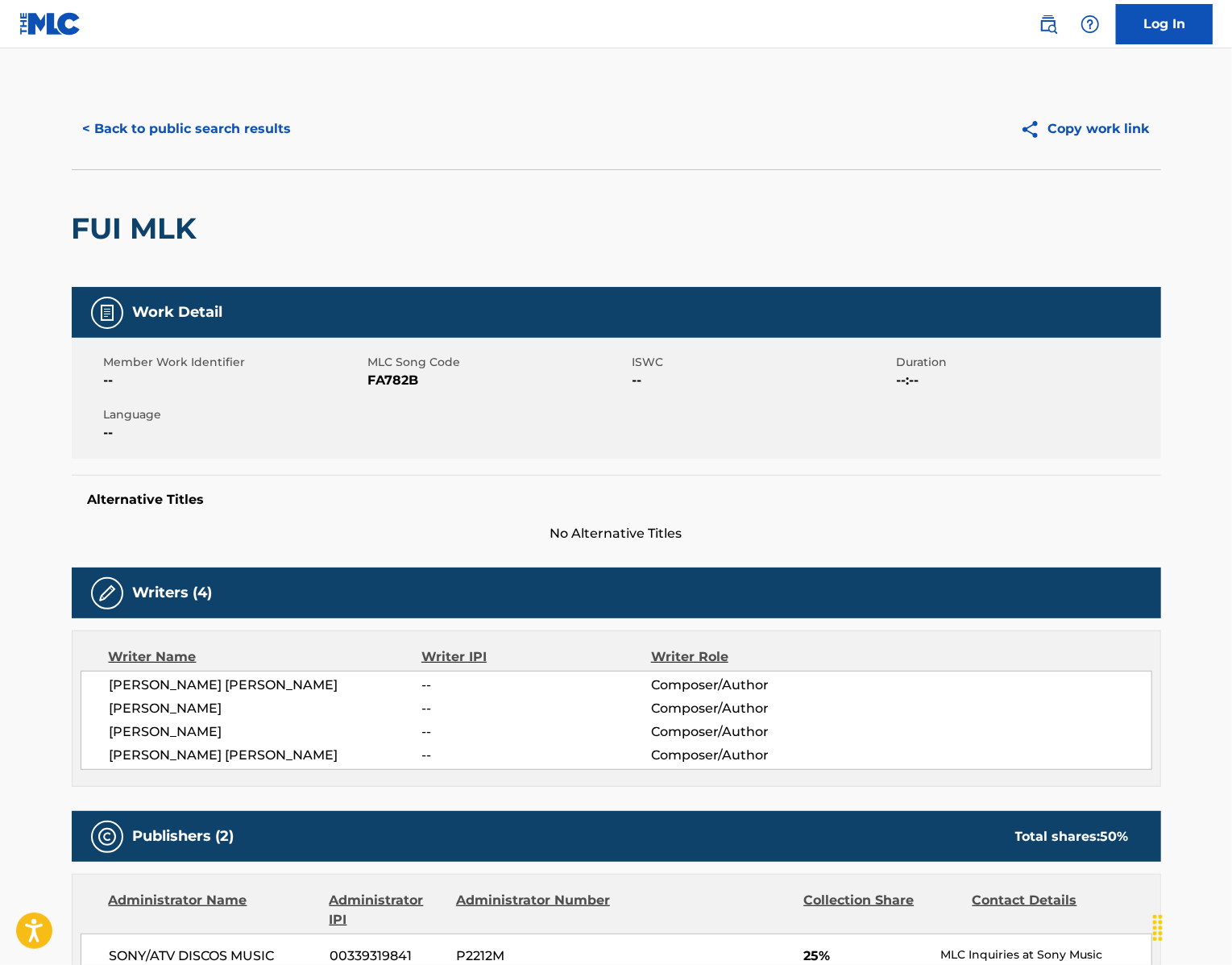
click at [397, 390] on span "FA782B" at bounding box center [498, 380] width 260 height 19
click at [369, 390] on span "FA782B" at bounding box center [498, 380] width 260 height 19
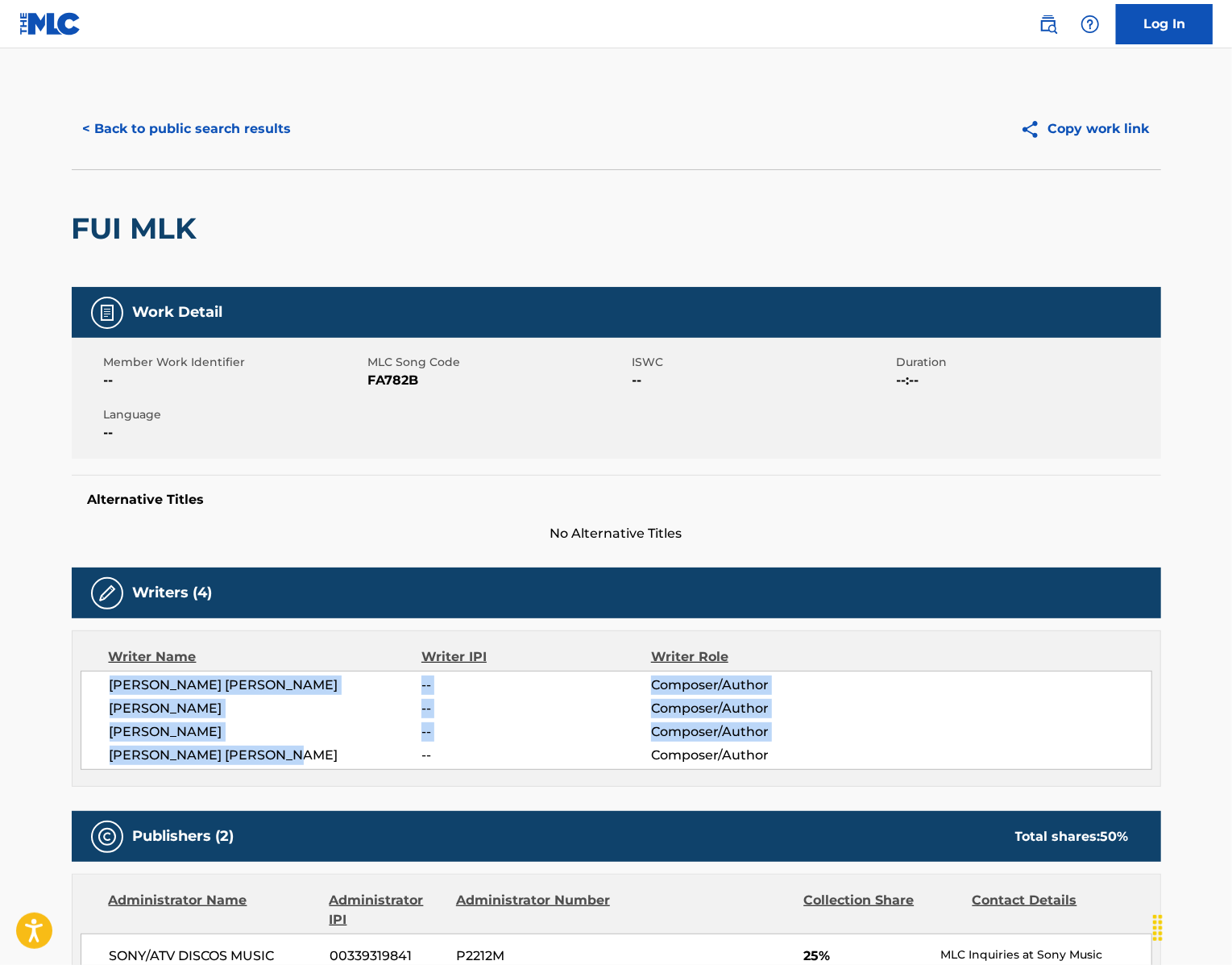
drag, startPoint x: 272, startPoint y: 852, endPoint x: 59, endPoint y: 790, distance: 221.8
click at [81, 770] on div "[PERSON_NAME] [PERSON_NAME] -- Composer/Author [PERSON_NAME] -- Composer/Author…" at bounding box center [616, 720] width 1071 height 99
click at [132, 146] on button "< Back to public search results" at bounding box center [187, 129] width 232 height 40
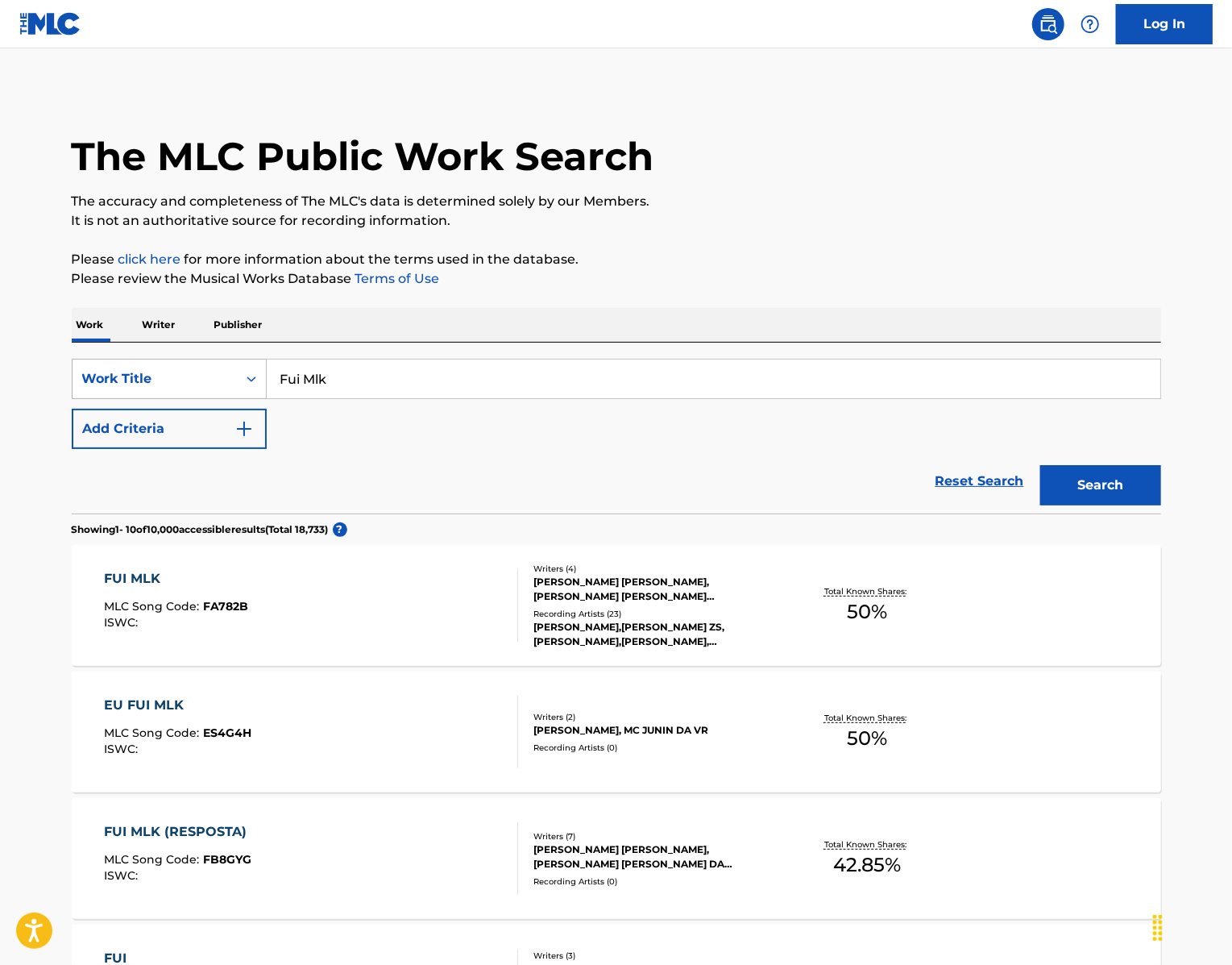
drag, startPoint x: 353, startPoint y: 433, endPoint x: 195, endPoint y: 404, distance: 160.6
click at [205, 399] on div "SearchWithCriteria439b8751-2d68-49b0-9ef5-2944fd5b2007 Work Title Fui Mlk" at bounding box center [616, 378] width 1090 height 40
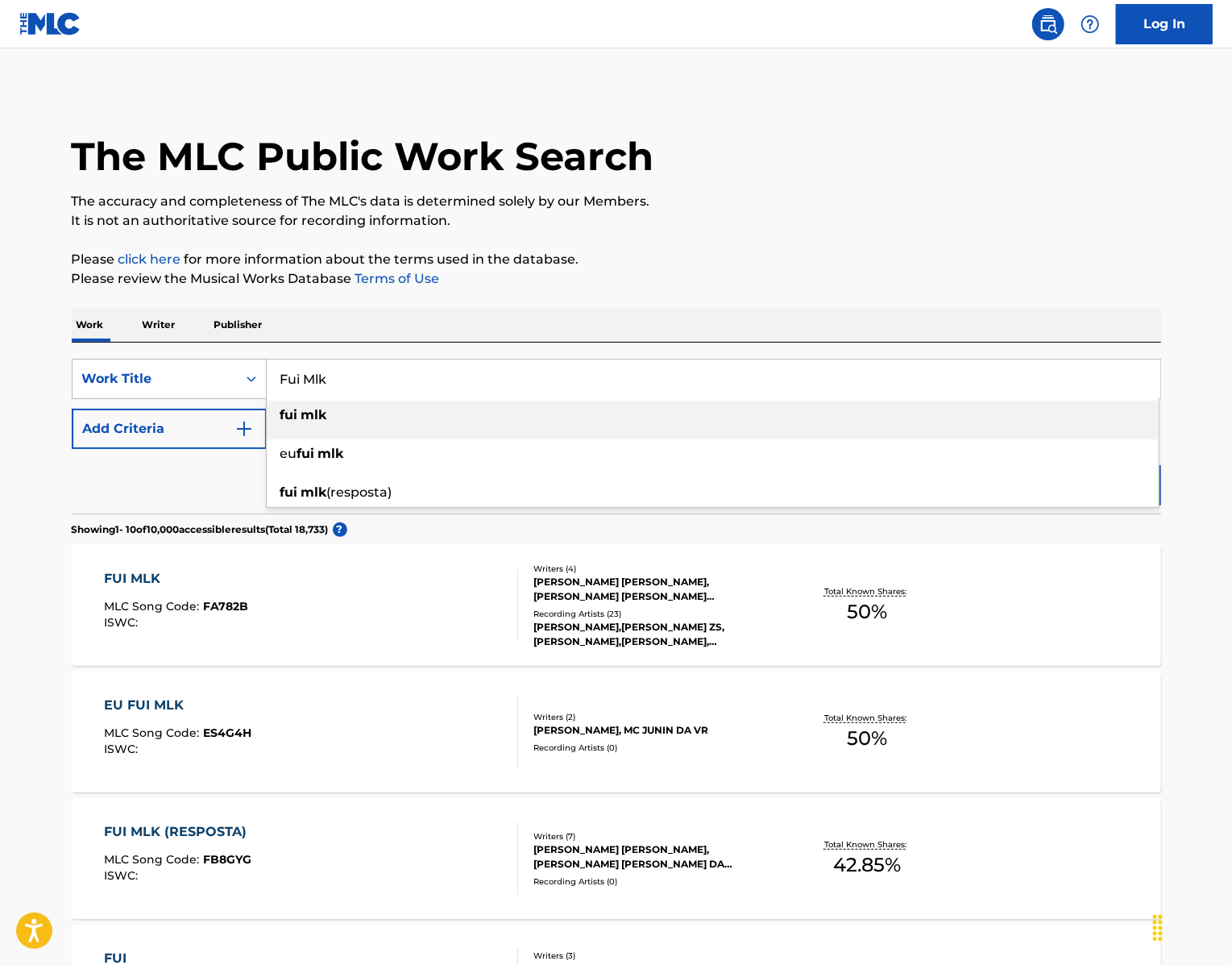
type input "fui mlk"
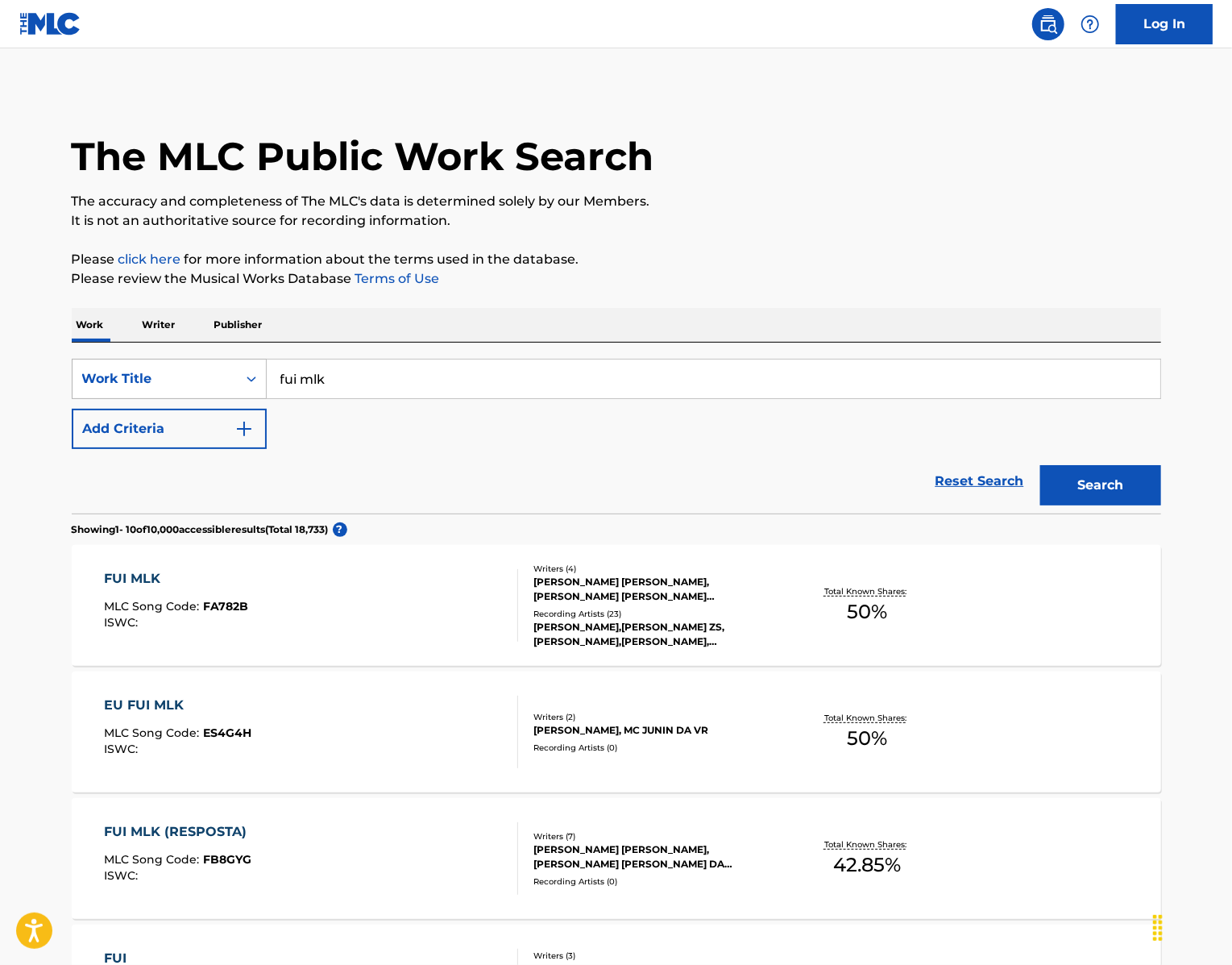
drag, startPoint x: 342, startPoint y: 428, endPoint x: 200, endPoint y: 403, distance: 144.2
click at [200, 399] on div "SearchWithCriteria439b8751-2d68-49b0-9ef5-2944fd5b2007 Work Title fui mlk" at bounding box center [616, 378] width 1090 height 40
paste input "Vamo a Bailotear"
click at [1123, 505] on button "Search" at bounding box center [1100, 485] width 121 height 40
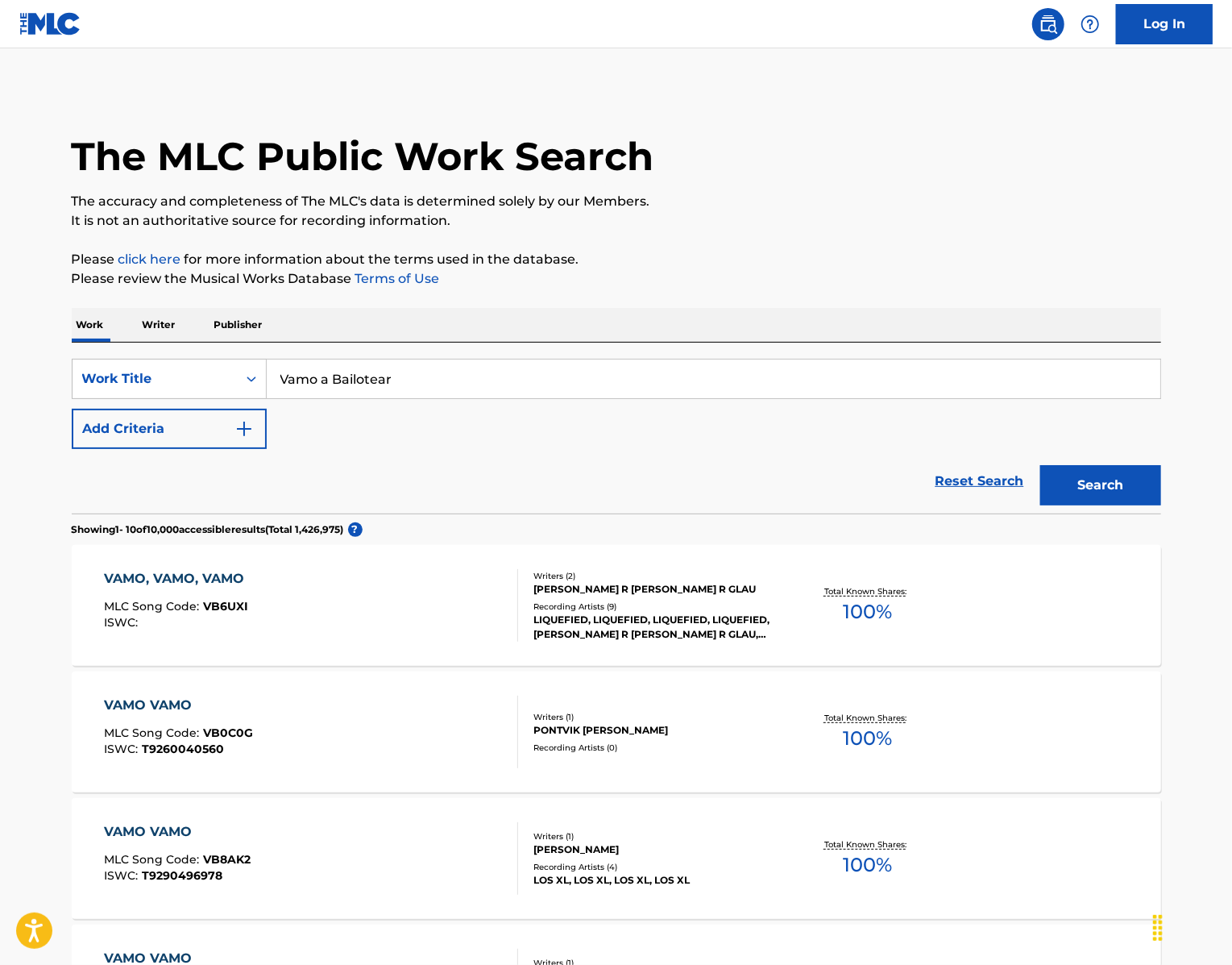
click at [383, 398] on input "Vamo a Bailotear" at bounding box center [713, 378] width 894 height 38
drag, startPoint x: 423, startPoint y: 427, endPoint x: 143, endPoint y: 378, distance: 284.3
paste input "Pane No Sistema"
type input "Pane No Sistema"
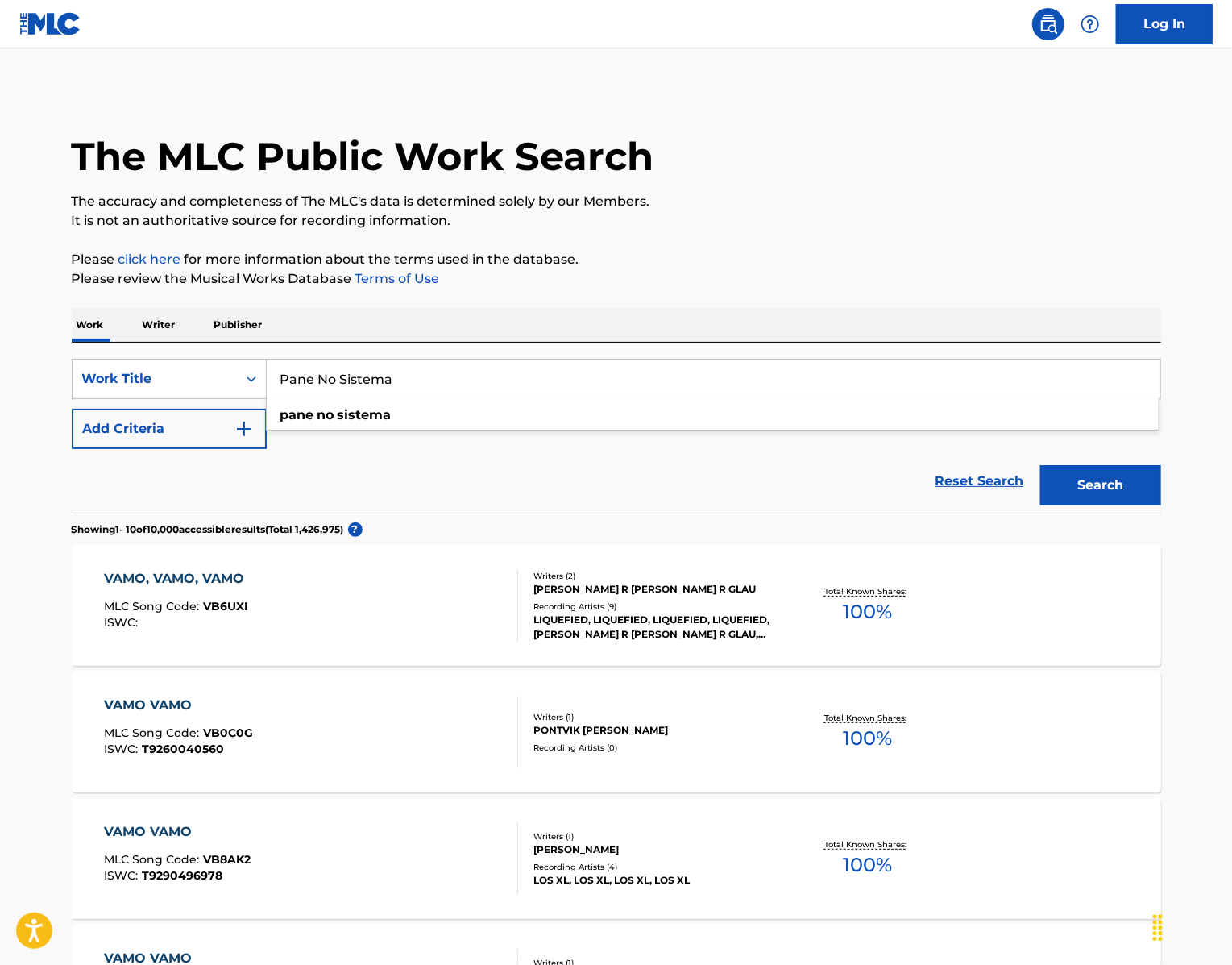
click at [1145, 505] on button "Search" at bounding box center [1100, 485] width 121 height 40
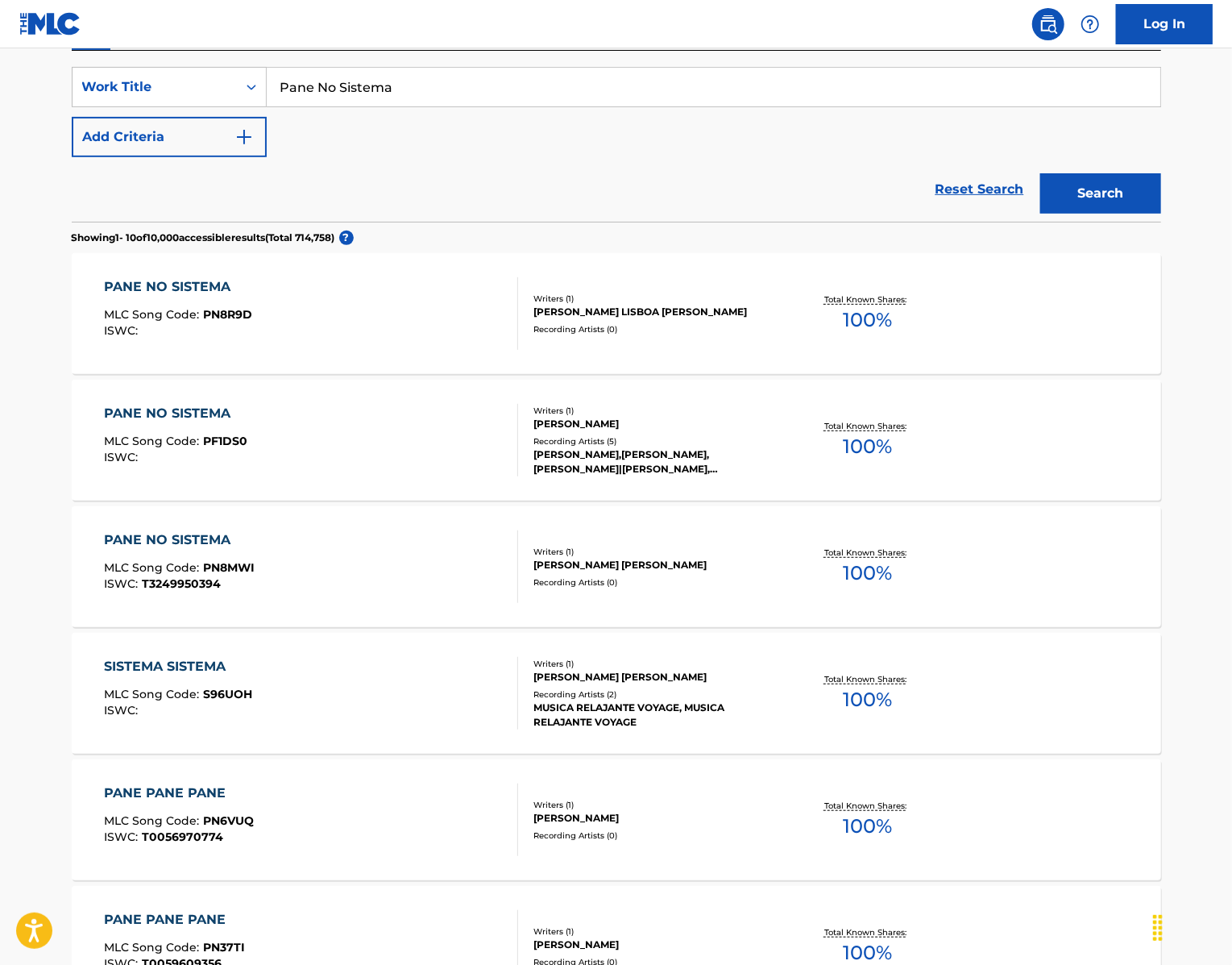
scroll to position [288, 0]
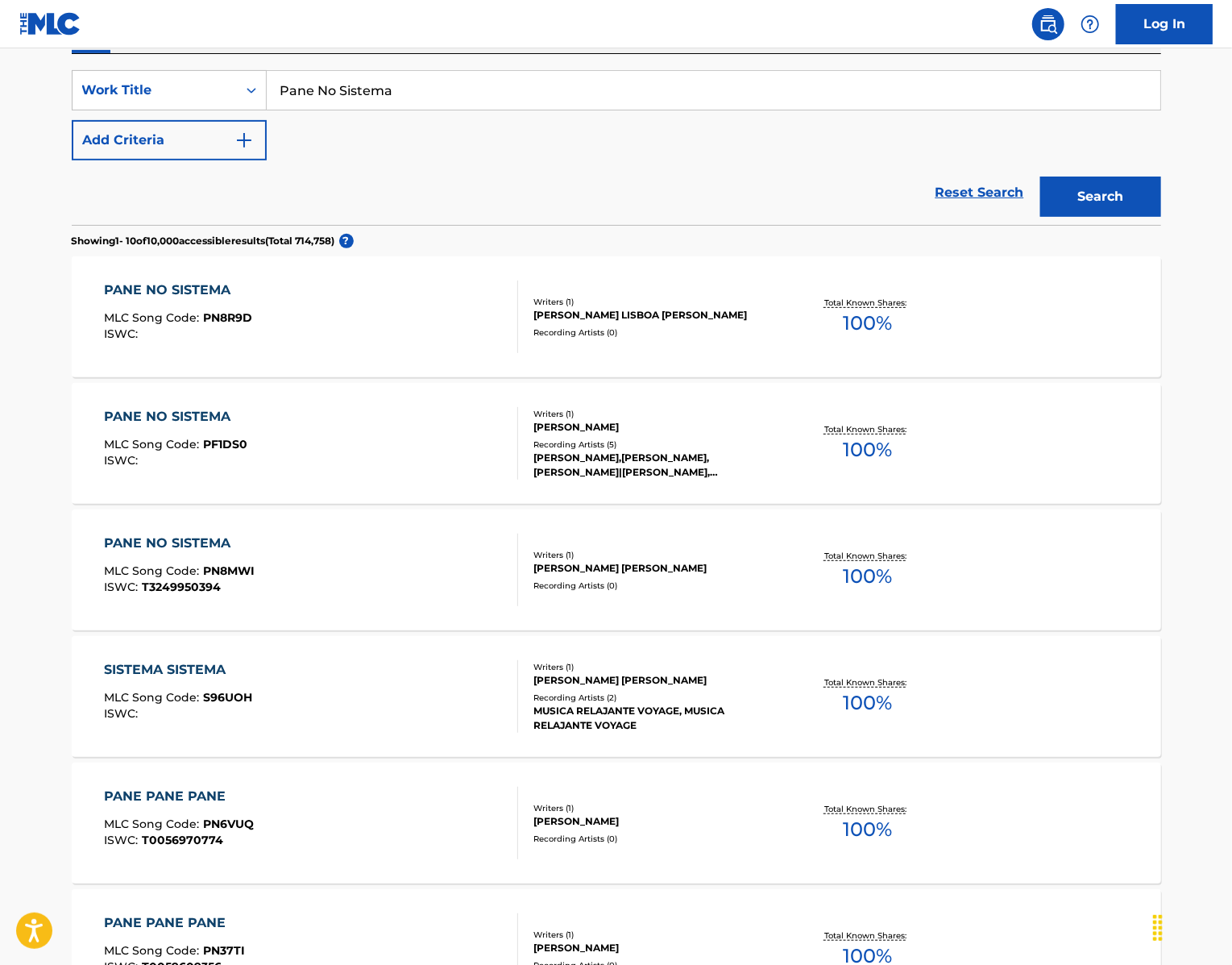
click at [175, 160] on button "Add Criteria" at bounding box center [169, 140] width 195 height 40
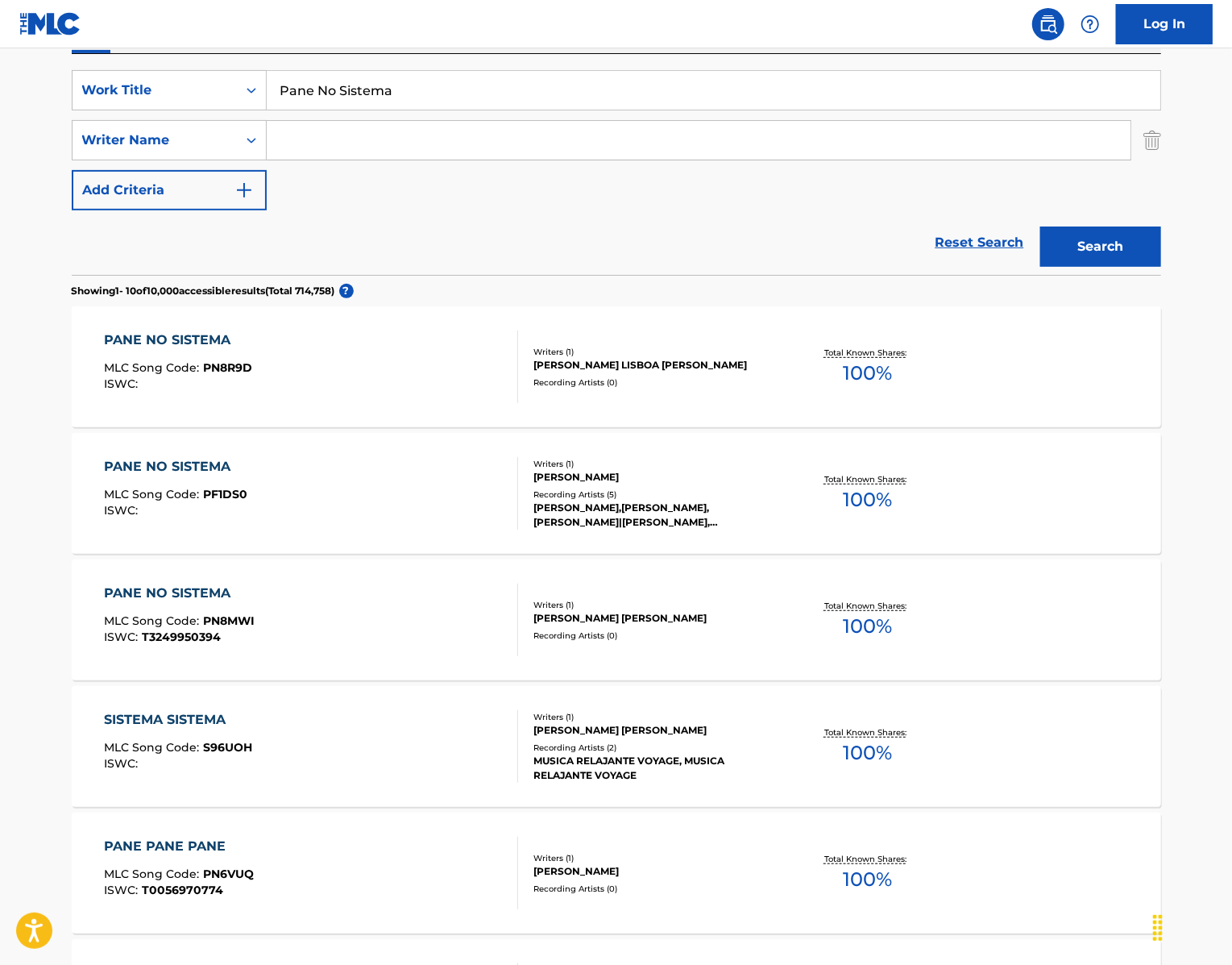
click at [311, 160] on input "Search Form" at bounding box center [698, 140] width 864 height 38
type input "[PERSON_NAME]"
click at [1136, 267] on button "Search" at bounding box center [1100, 247] width 121 height 40
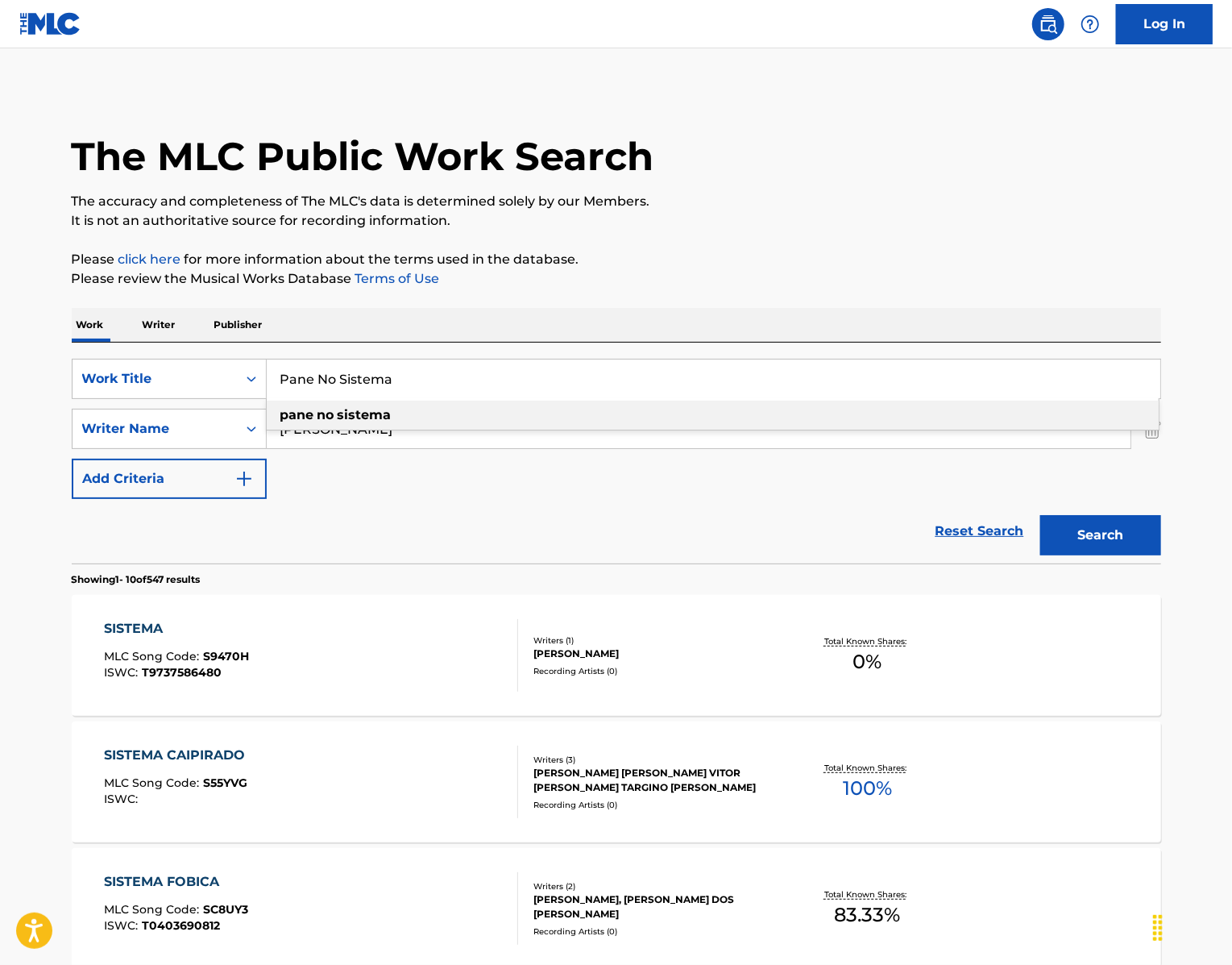
drag, startPoint x: 398, startPoint y: 431, endPoint x: 190, endPoint y: 388, distance: 212.4
click at [201, 390] on div "SearchWithCriteria439b8751-2d68-49b0-9ef5-2944fd5b2007 Work Title Pane No Siste…" at bounding box center [616, 452] width 1090 height 221
paste input "Your Idol"
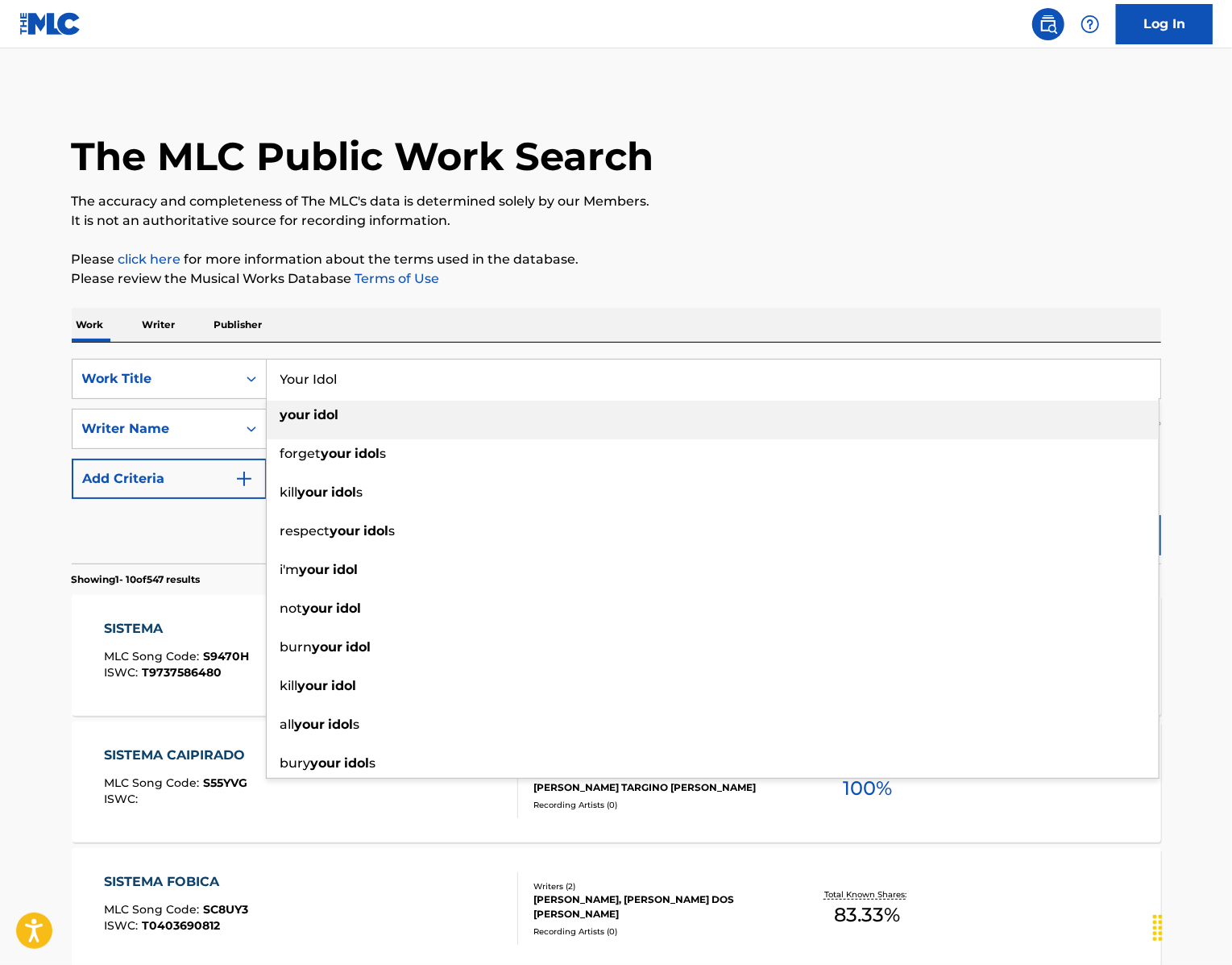
type input "Your Idol"
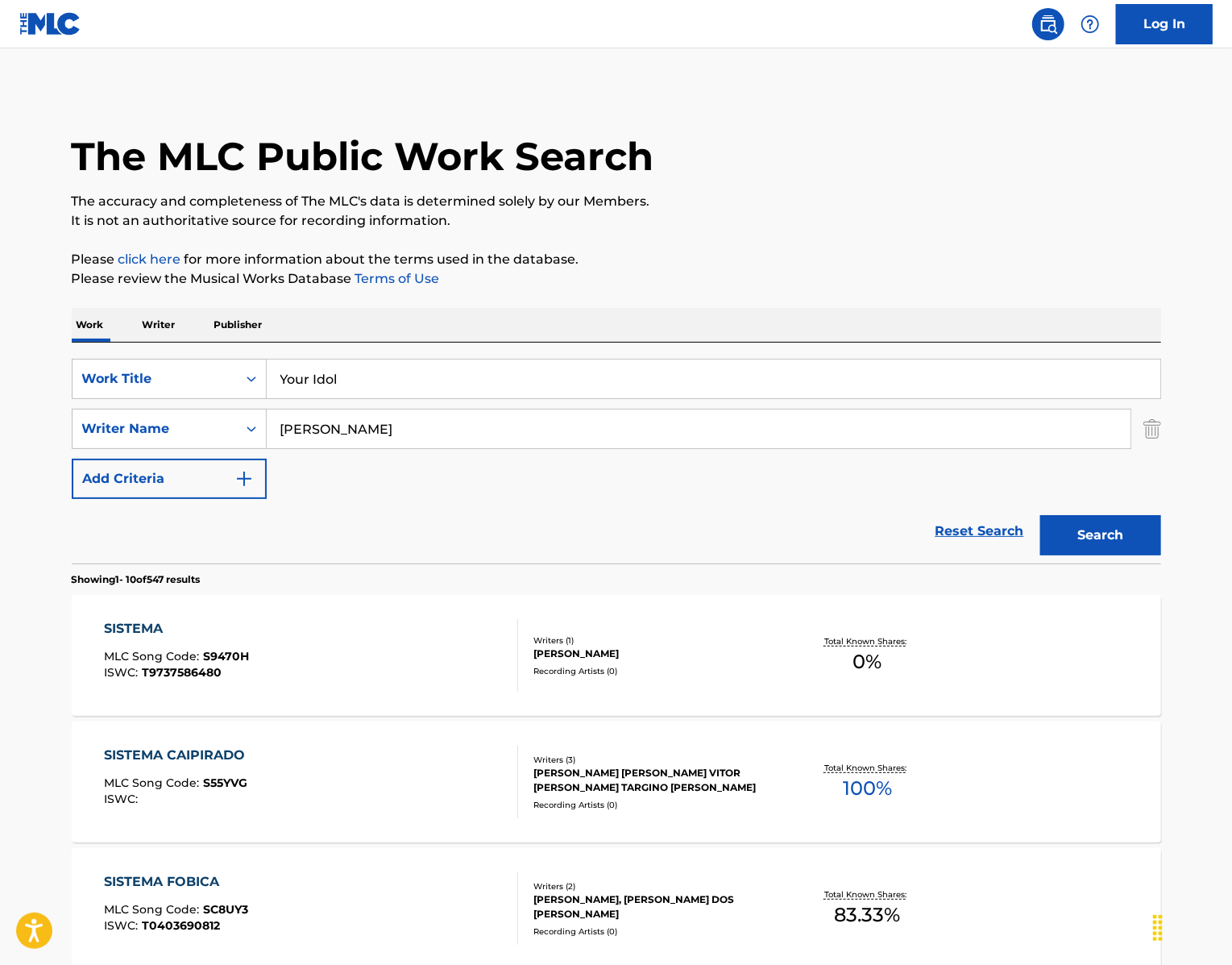
scroll to position [8, 0]
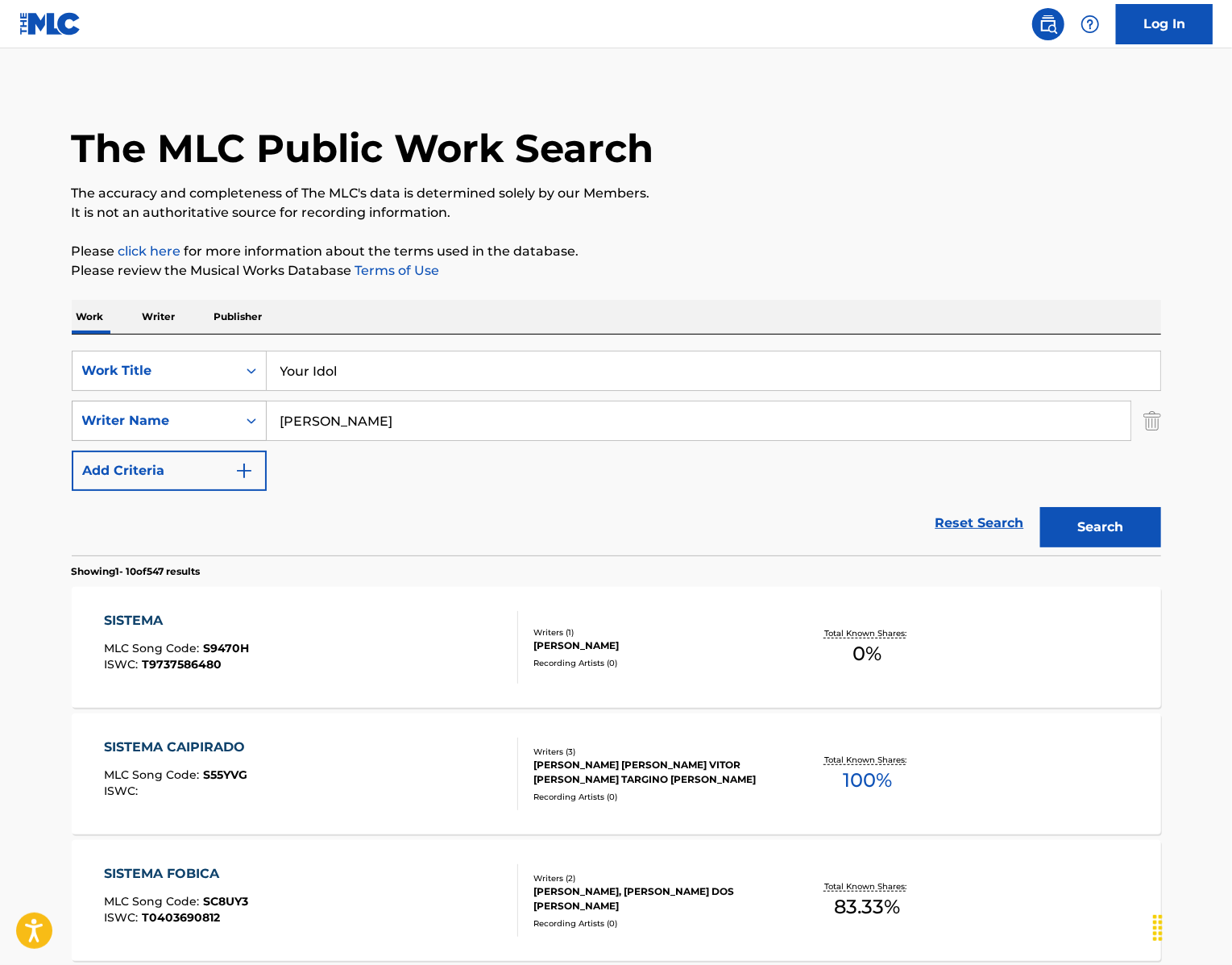
drag, startPoint x: 340, startPoint y: 480, endPoint x: 229, endPoint y: 465, distance: 112.0
click at [239, 441] on div "SearchWithCriteriaa2fdbbb0-4f52-4c79-bf22-12001a2201bb Writer Name [PERSON_NAME]" at bounding box center [616, 421] width 1090 height 40
paste input "SONNENBLICK"
type input "SONNENBLICK"
click at [1100, 548] on button "Search" at bounding box center [1100, 527] width 121 height 40
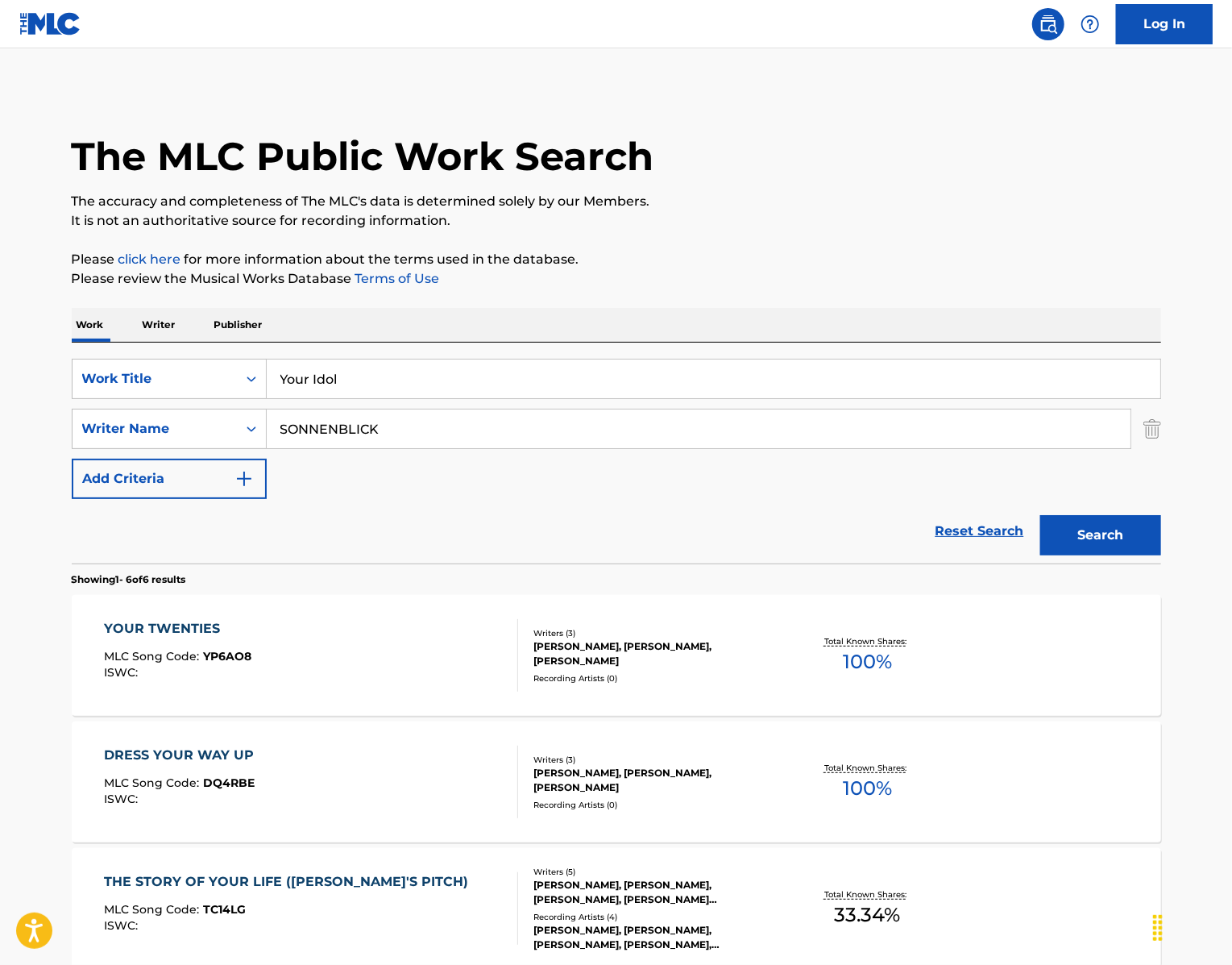
scroll to position [0, 0]
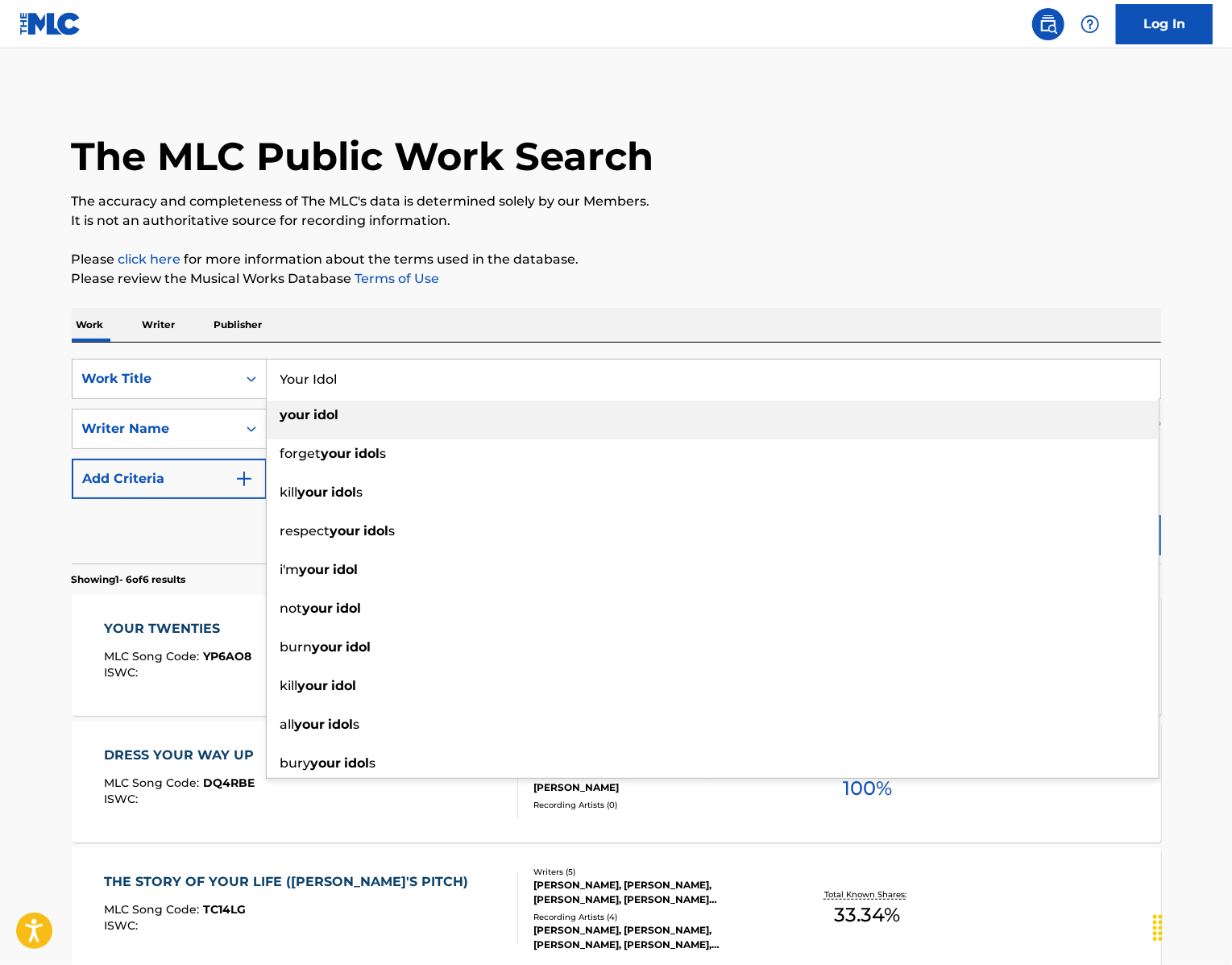
drag, startPoint x: 357, startPoint y: 428, endPoint x: 79, endPoint y: 382, distance: 281.8
click at [87, 382] on div "SearchWithCriteria439b8751-2d68-49b0-9ef5-2944fd5b2007 Work Title Your Idol you…" at bounding box center [616, 452] width 1090 height 221
paste input "Need To"
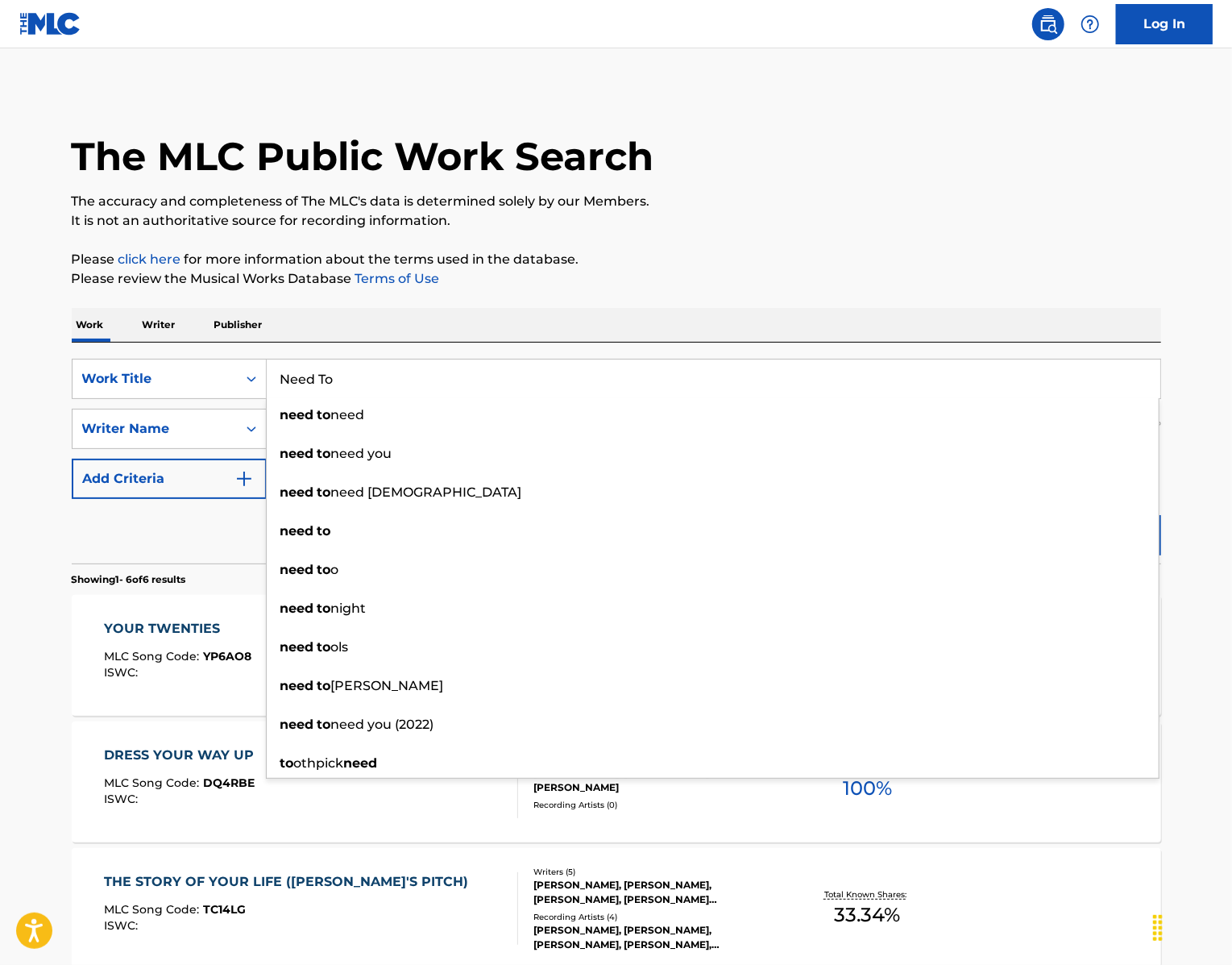
type input "Need To"
click at [317, 342] on div "Work Writer Publisher" at bounding box center [616, 324] width 1090 height 34
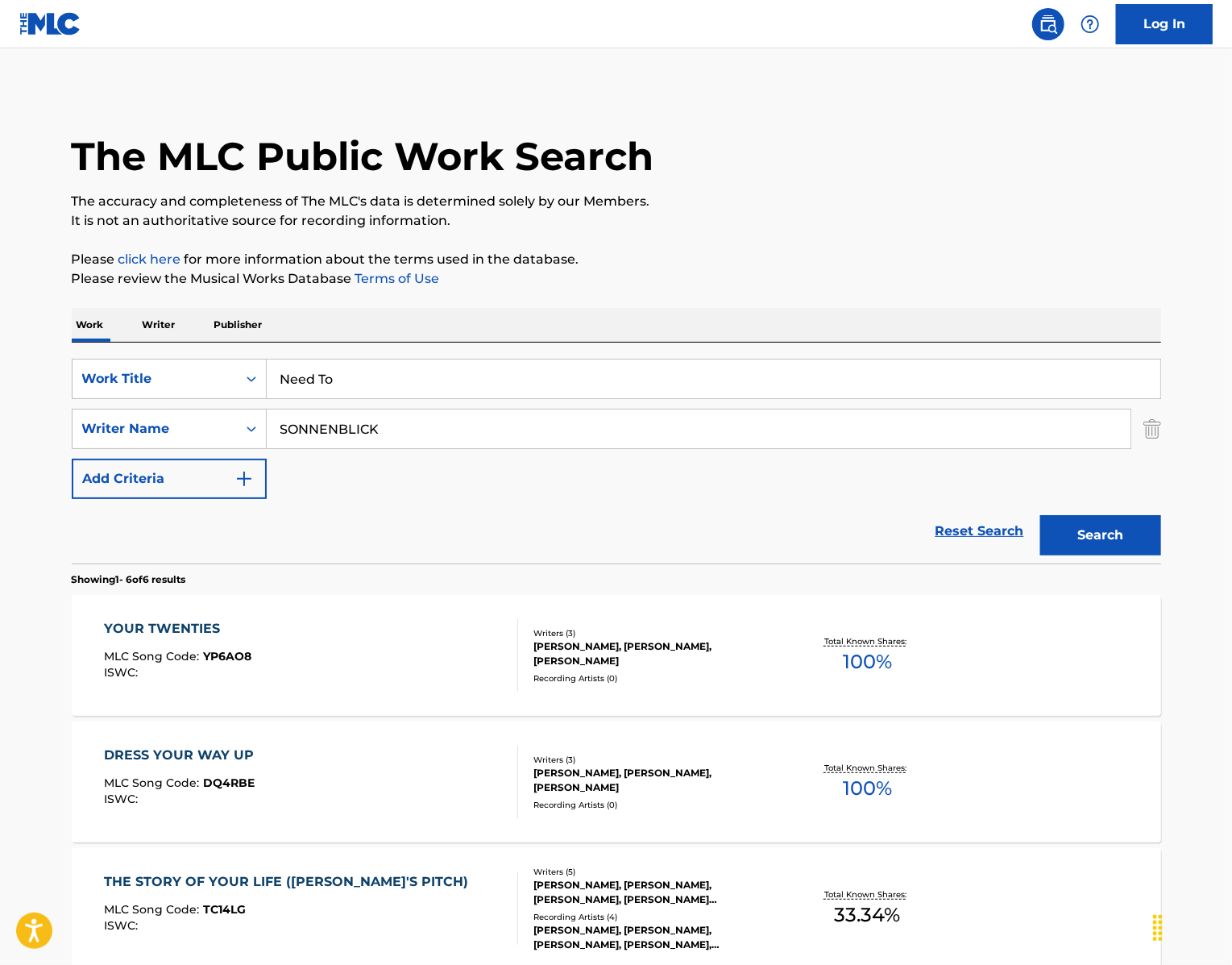
drag, startPoint x: 406, startPoint y: 488, endPoint x: 157, endPoint y: 453, distance: 251.4
click at [157, 453] on div "SearchWithCriteria439b8751-2d68-49b0-9ef5-2944fd5b2007 Work Title Need To Searc…" at bounding box center [616, 428] width 1090 height 140
click at [1121, 555] on button "Search" at bounding box center [1100, 535] width 121 height 40
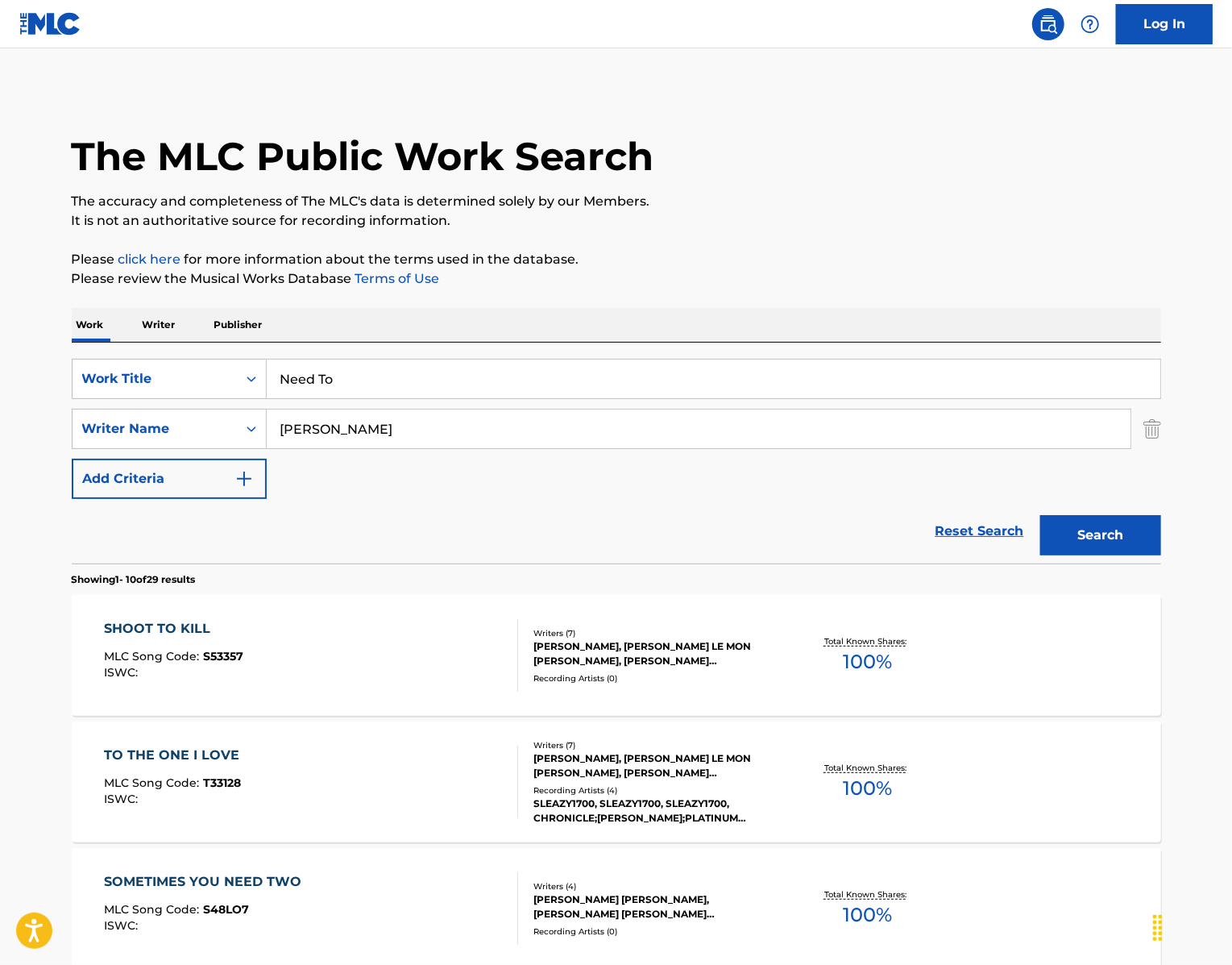
click at [359, 448] on input "[PERSON_NAME]" at bounding box center [698, 428] width 864 height 38
drag, startPoint x: 359, startPoint y: 493, endPoint x: 139, endPoint y: 478, distance: 220.5
click at [139, 449] on div "SearchWithCriteriaa2fdbbb0-4f52-4c79-bf22-12001a2201bb Writer Name [PERSON_NAME]" at bounding box center [616, 428] width 1090 height 40
drag, startPoint x: 343, startPoint y: 488, endPoint x: 191, endPoint y: 480, distance: 152.2
click at [191, 449] on div "SearchWithCriteriaa2fdbbb0-4f52-4c79-bf22-12001a2201bb Writer Name [PERSON_NAME]" at bounding box center [616, 428] width 1090 height 40
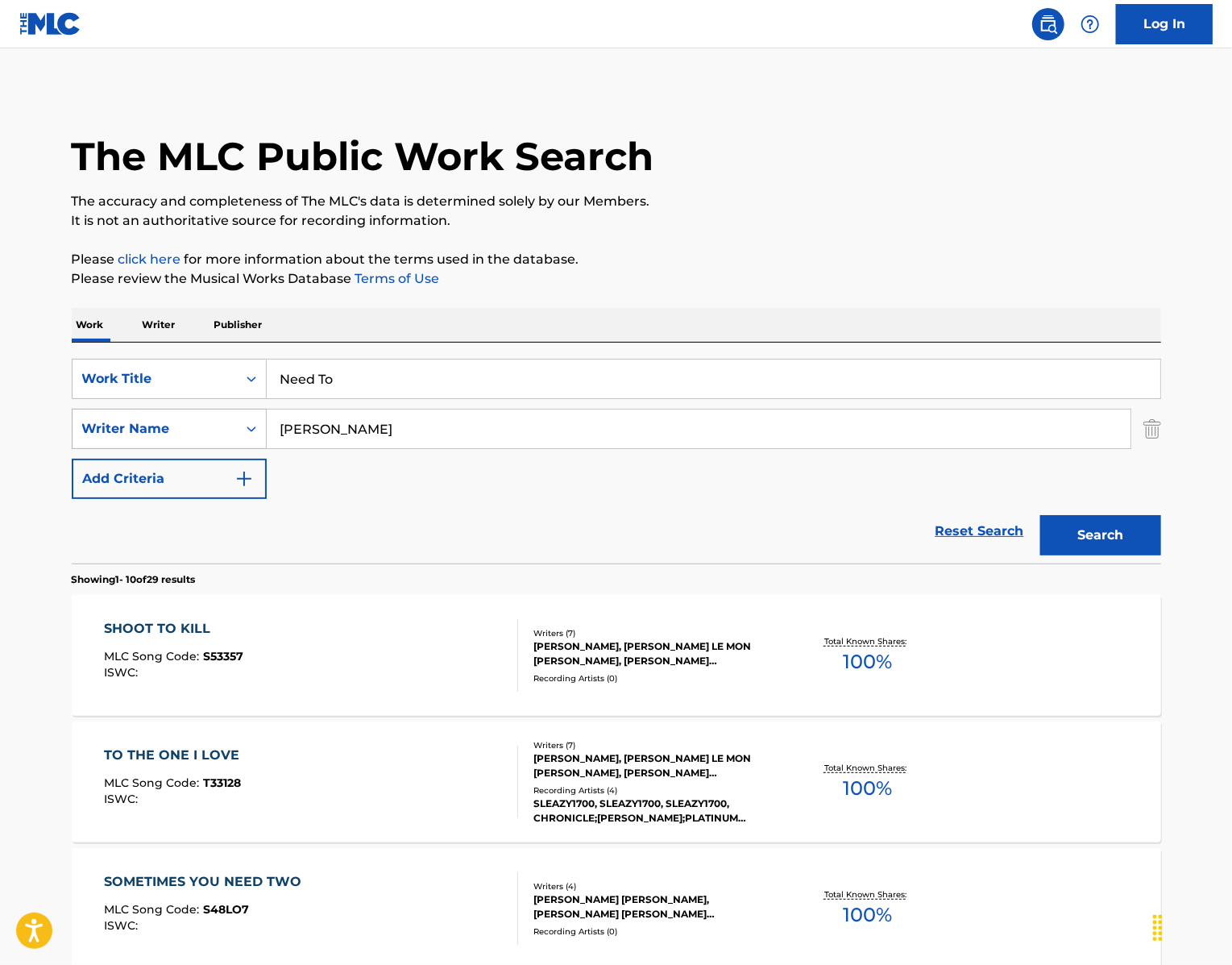
type input "[PERSON_NAME]"
click at [1136, 555] on button "Search" at bounding box center [1100, 535] width 121 height 40
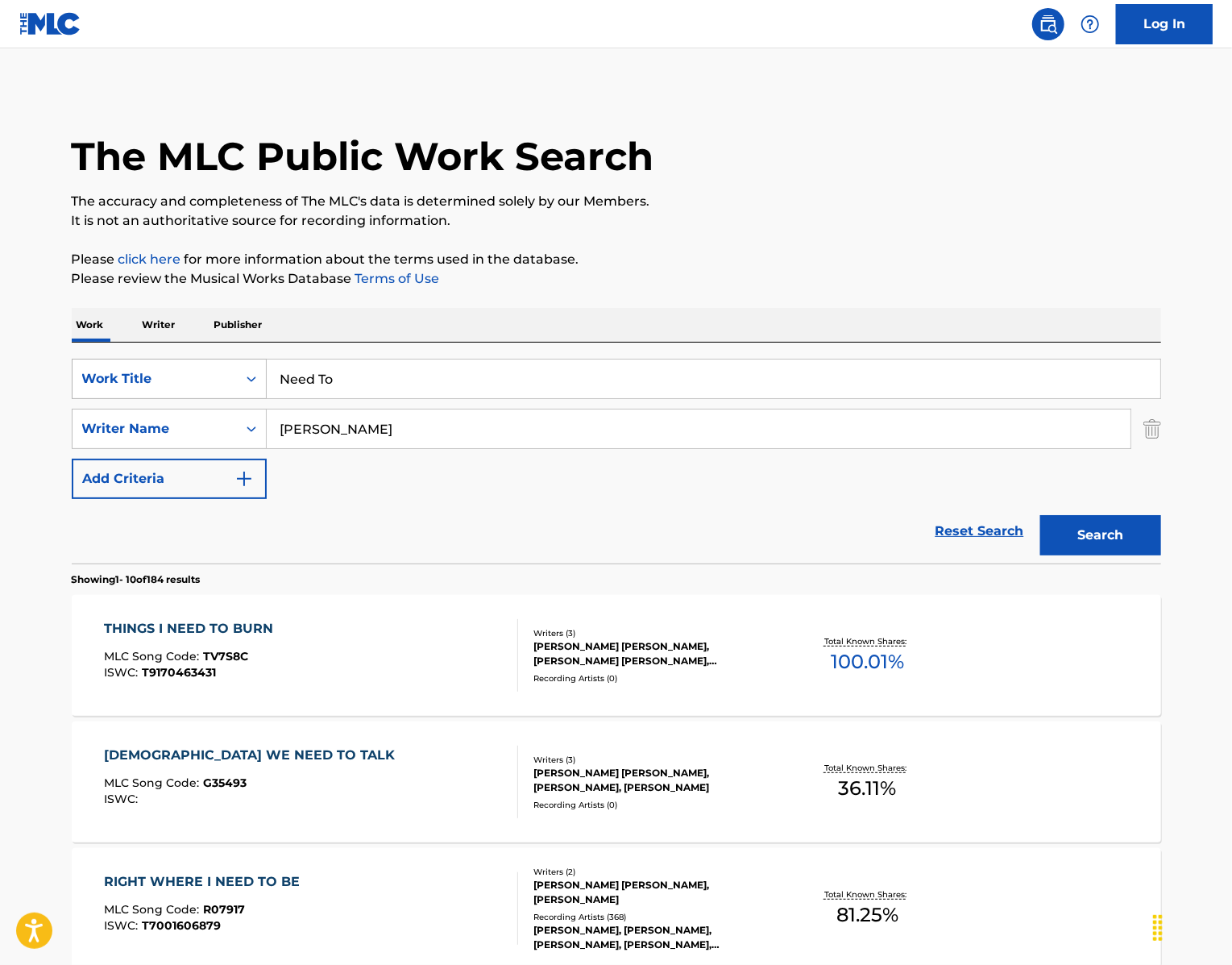
drag, startPoint x: 340, startPoint y: 427, endPoint x: 232, endPoint y: 405, distance: 110.2
click at [232, 399] on div "SearchWithCriteria439b8751-2d68-49b0-9ef5-2944fd5b2007 Work Title Need To" at bounding box center [616, 378] width 1090 height 40
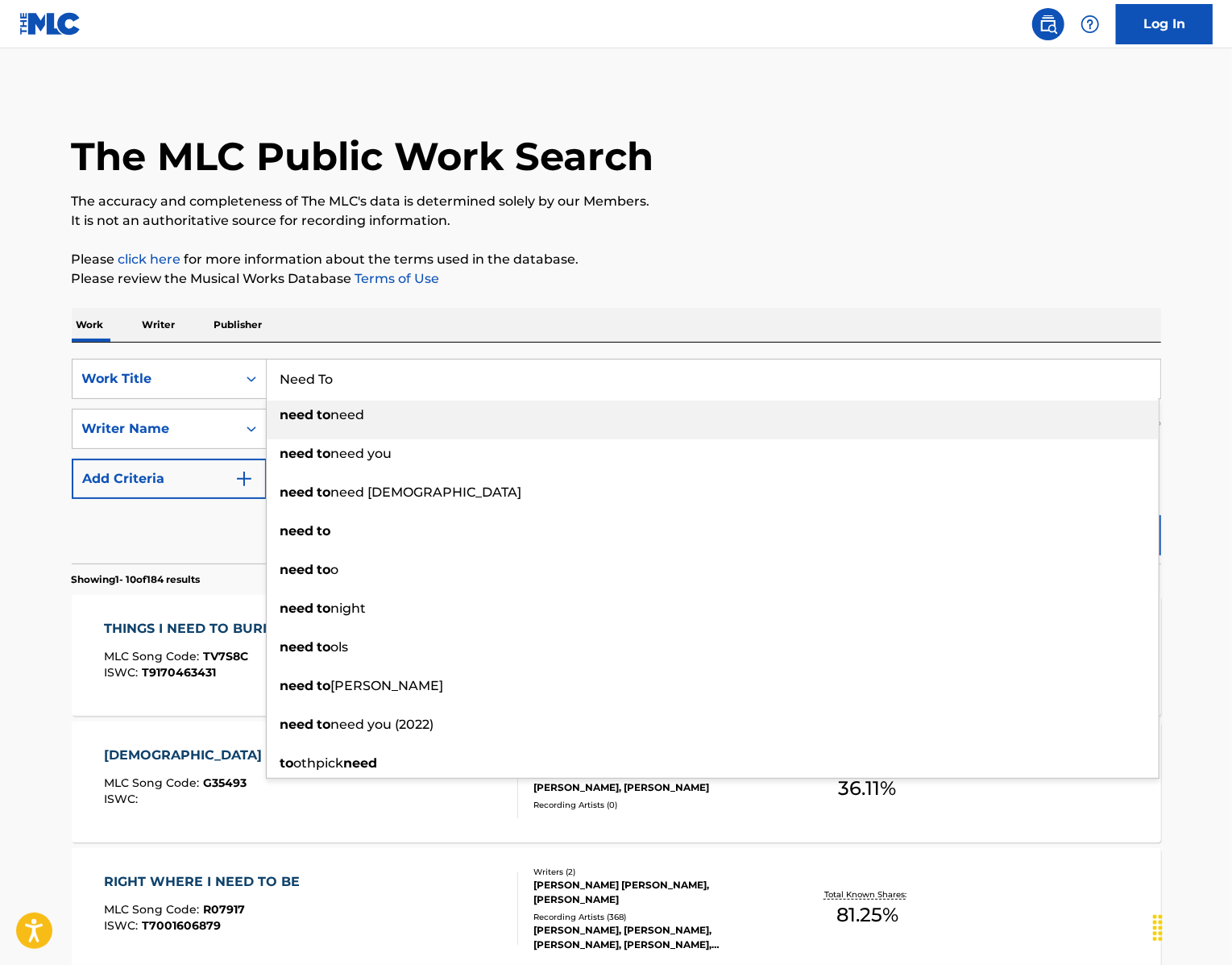
paste input "Forgiveness"
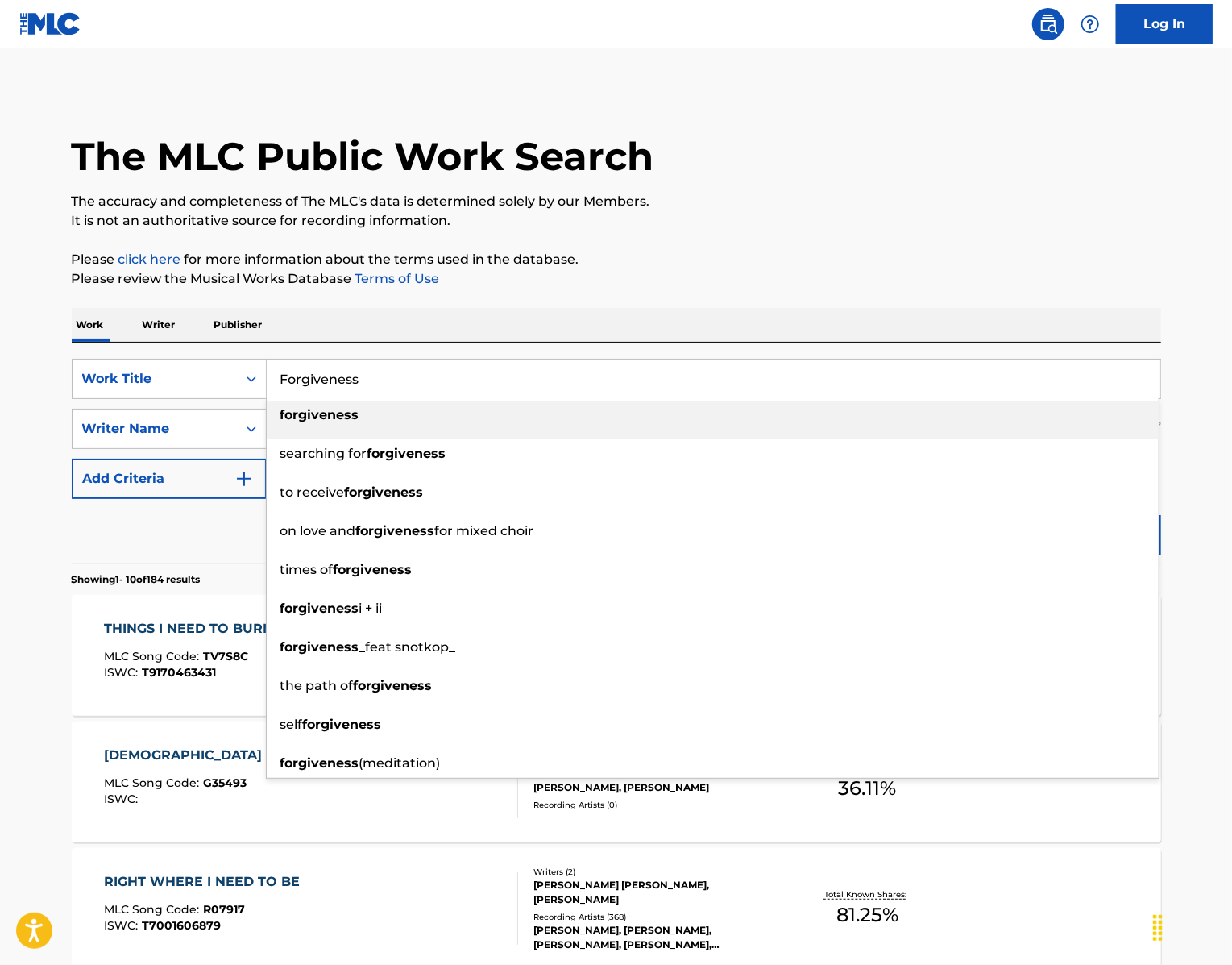
type input "Forgiveness"
click at [323, 342] on div "Work Writer Publisher" at bounding box center [616, 324] width 1090 height 34
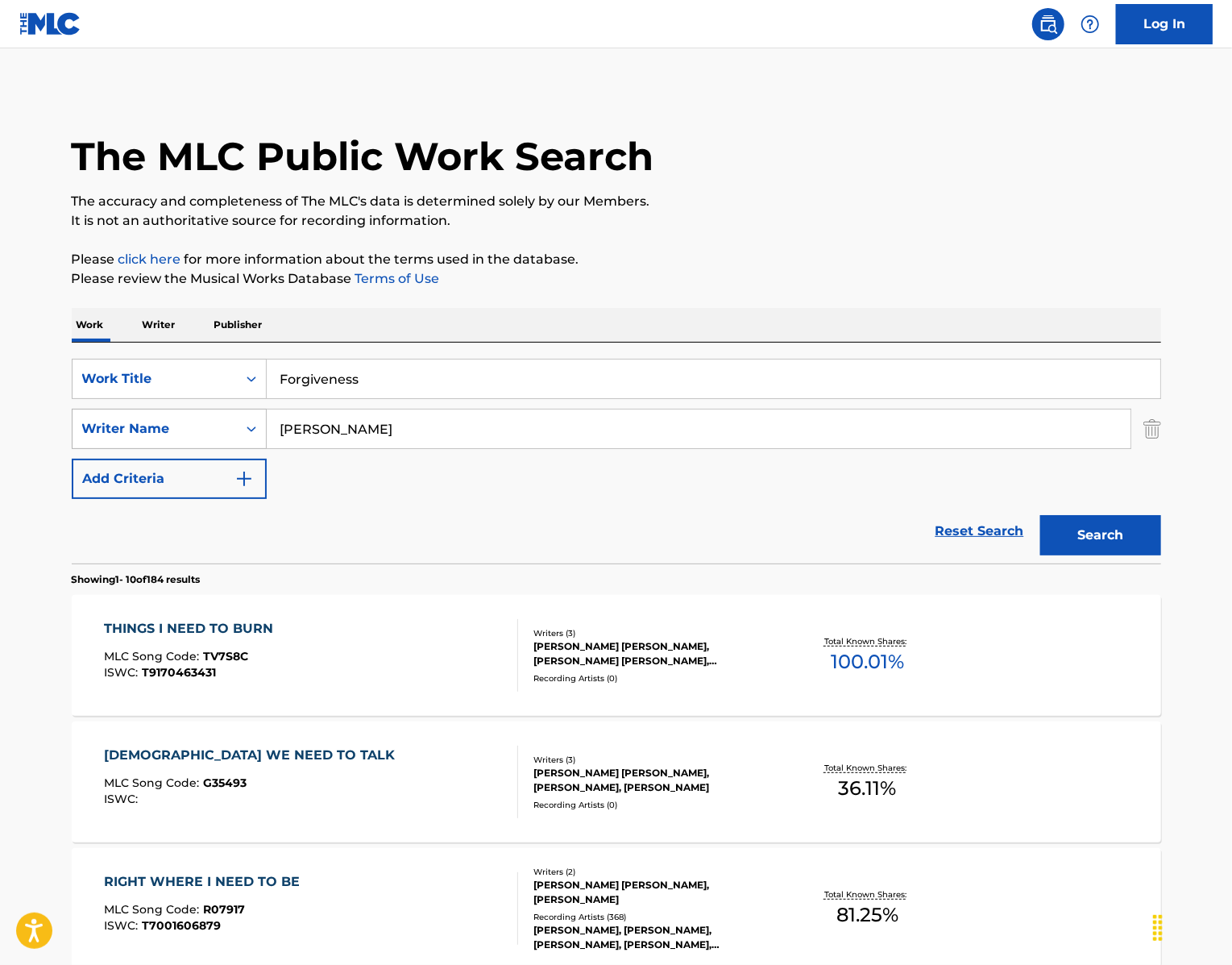
drag, startPoint x: 364, startPoint y: 483, endPoint x: 158, endPoint y: 468, distance: 206.5
click at [160, 449] on div "SearchWithCriteriaa2fdbbb0-4f52-4c79-bf22-12001a2201bb Writer Name [PERSON_NAME]" at bounding box center [616, 428] width 1090 height 40
paste input "FOUNDS"
type input "FOUNDS"
click at [1107, 555] on button "Search" at bounding box center [1100, 535] width 121 height 40
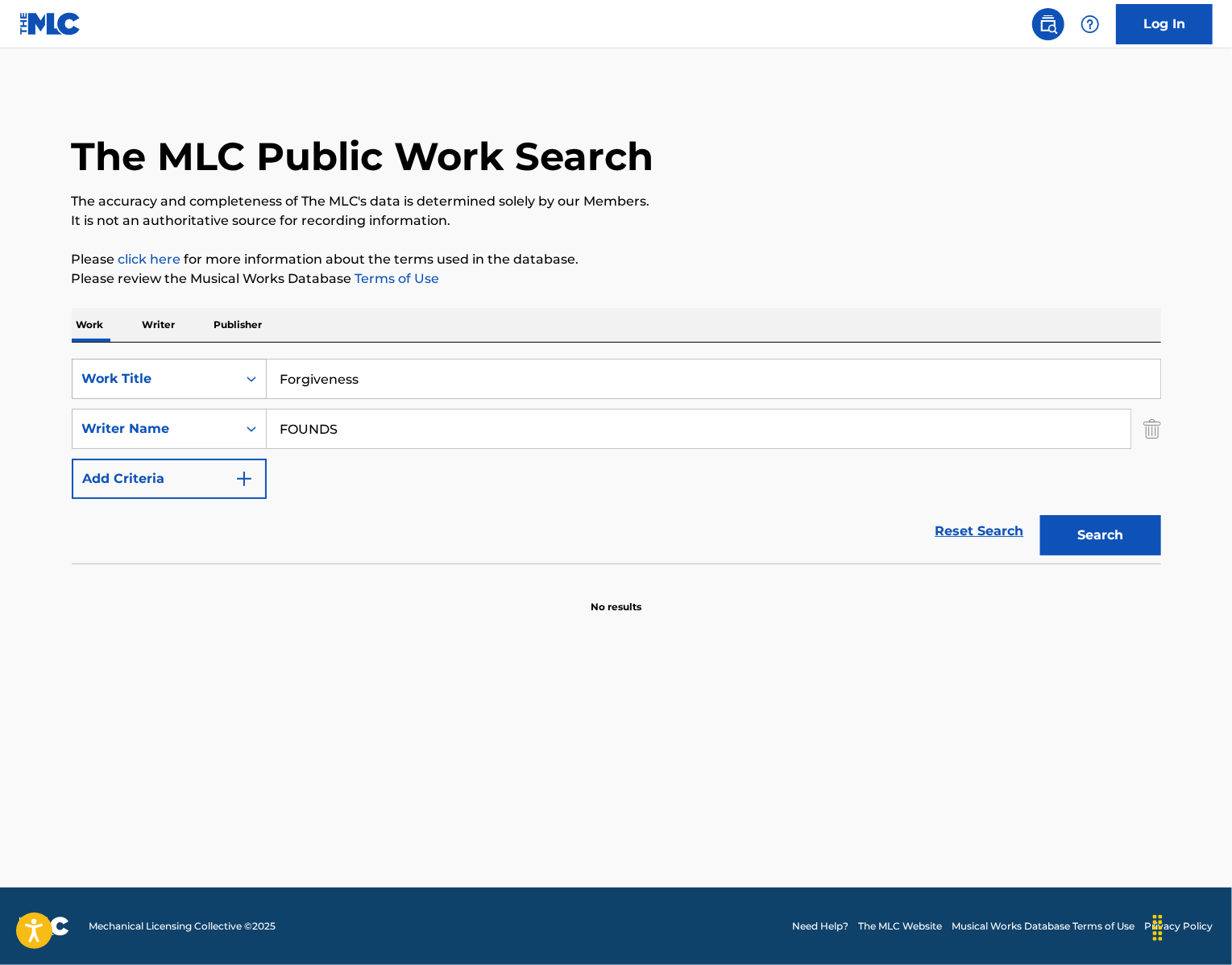
drag, startPoint x: 384, startPoint y: 431, endPoint x: 181, endPoint y: 413, distance: 203.8
click at [187, 399] on div "SearchWithCriteria439b8751-2d68-49b0-9ef5-2944fd5b2007 Work Title Forgiveness" at bounding box center [616, 378] width 1090 height 40
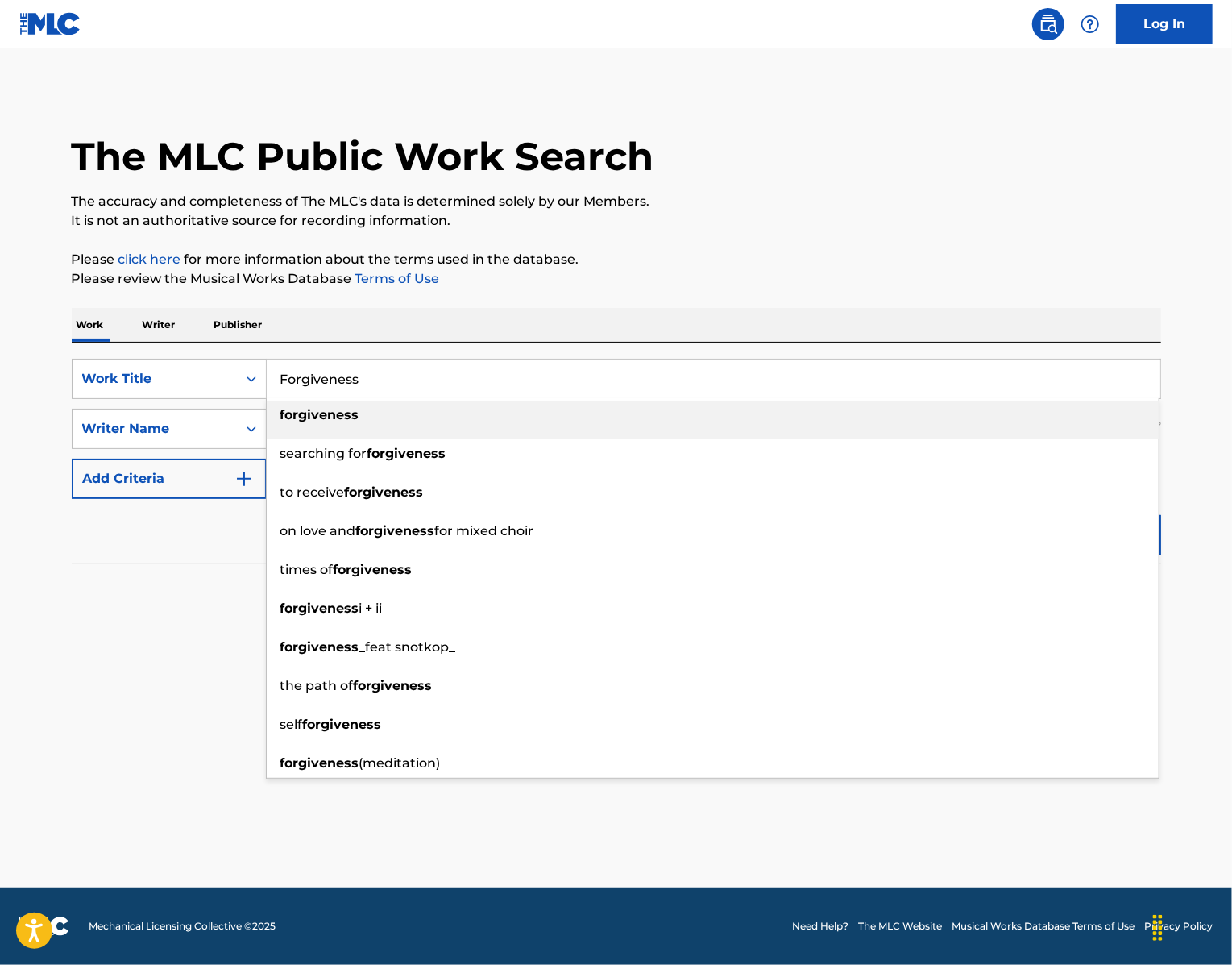
paste input "Lord, I Lift Your Name on High"
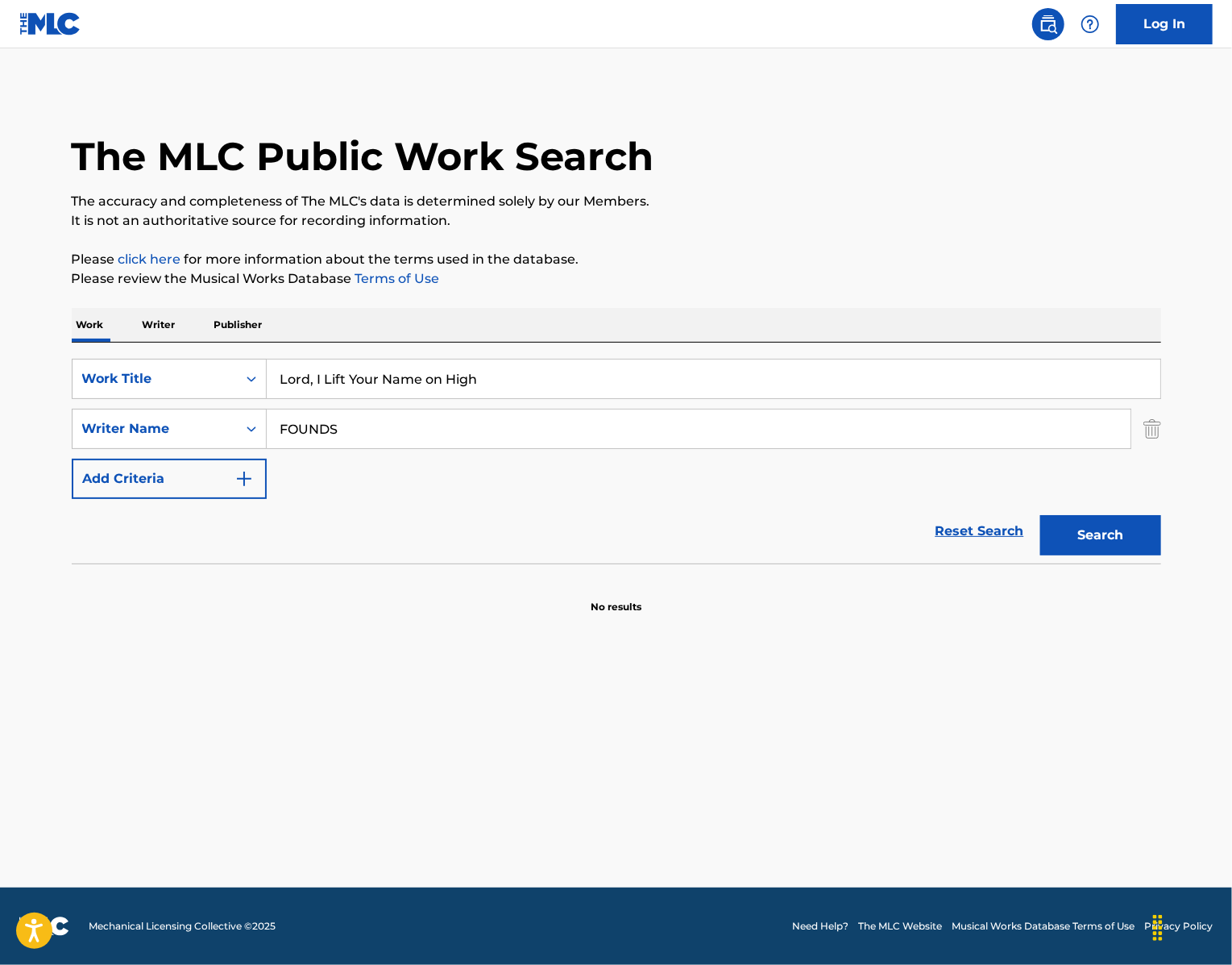
type input "Lord, I Lift Your Name on High"
click at [915, 268] on div "The MLC Public Work Search The accuracy and completeness of The MLC's data is d…" at bounding box center [616, 351] width 1128 height 526
click at [1152, 555] on button "Search" at bounding box center [1100, 535] width 121 height 40
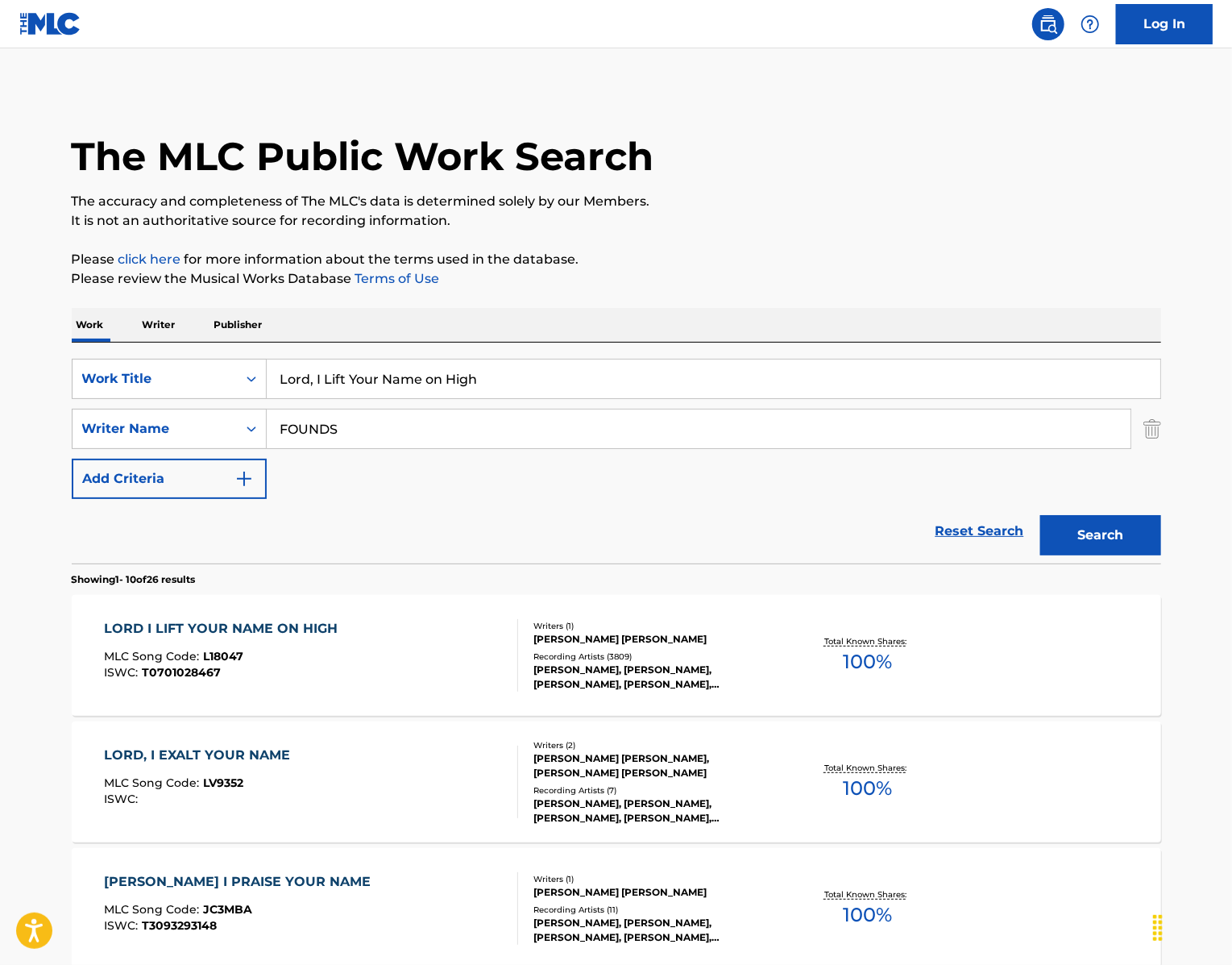
click at [156, 638] on div "LORD I LIFT YOUR NAME ON HIGH" at bounding box center [225, 628] width 242 height 19
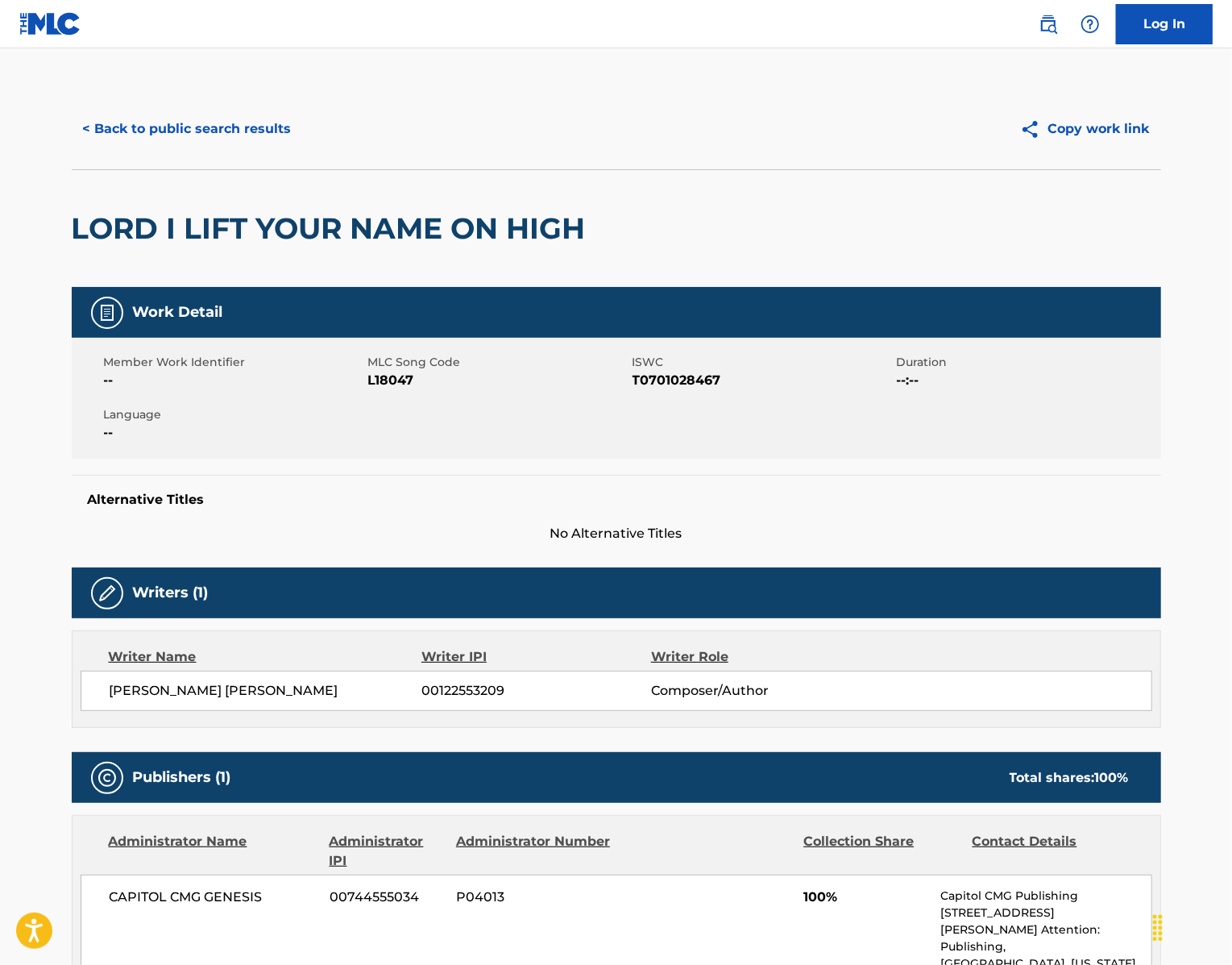
click at [382, 390] on span "L18047" at bounding box center [498, 380] width 260 height 19
click at [264, 247] on h2 "LORD I LIFT YOUR NAME ON HIGH" at bounding box center [332, 228] width 522 height 37
click at [117, 701] on span "[PERSON_NAME] [PERSON_NAME]" at bounding box center [266, 690] width 312 height 19
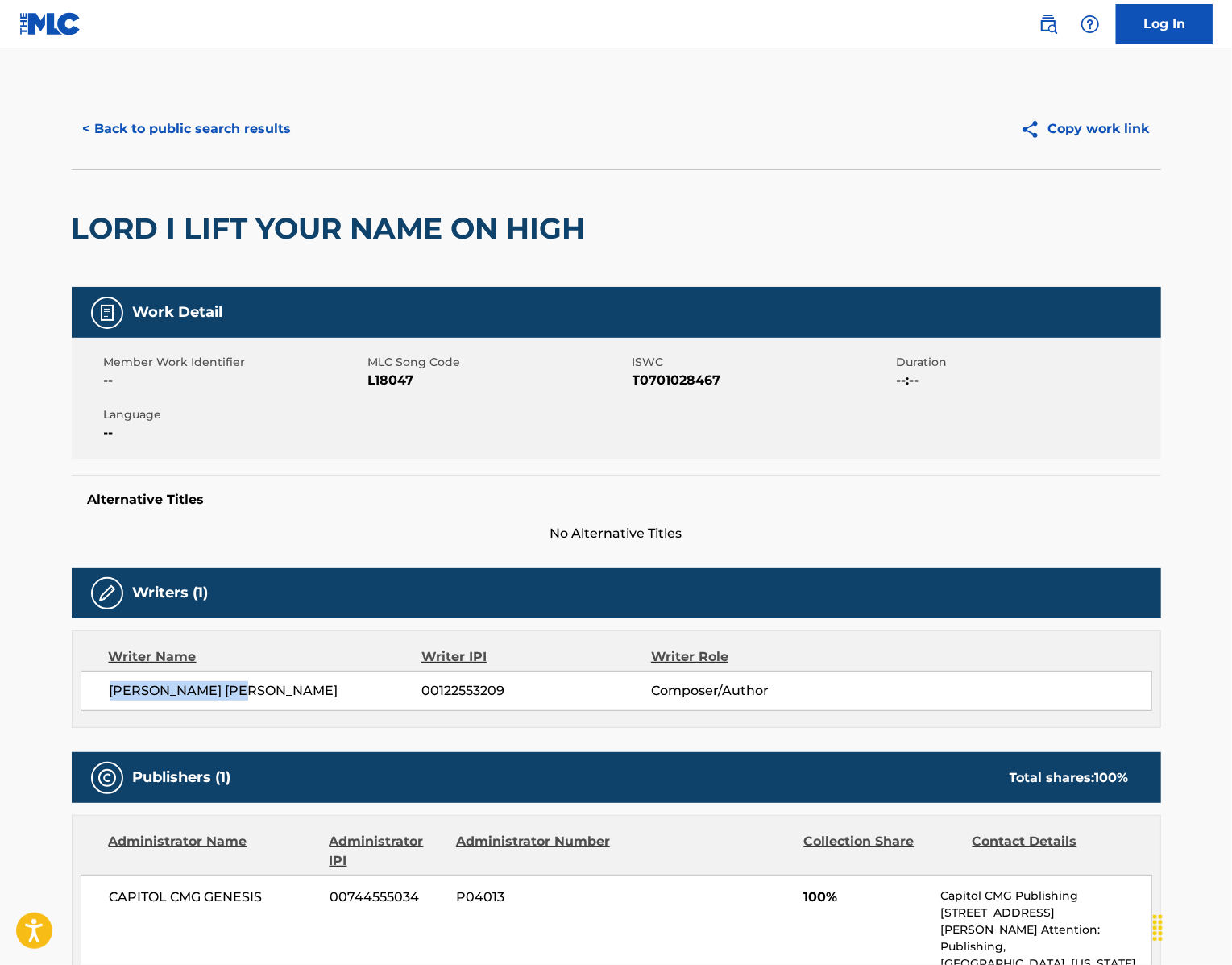
drag, startPoint x: 68, startPoint y: 792, endPoint x: 231, endPoint y: 788, distance: 163.0
click at [231, 701] on span "[PERSON_NAME] [PERSON_NAME]" at bounding box center [266, 690] width 312 height 19
click at [134, 149] on button "< Back to public search results" at bounding box center [187, 129] width 232 height 40
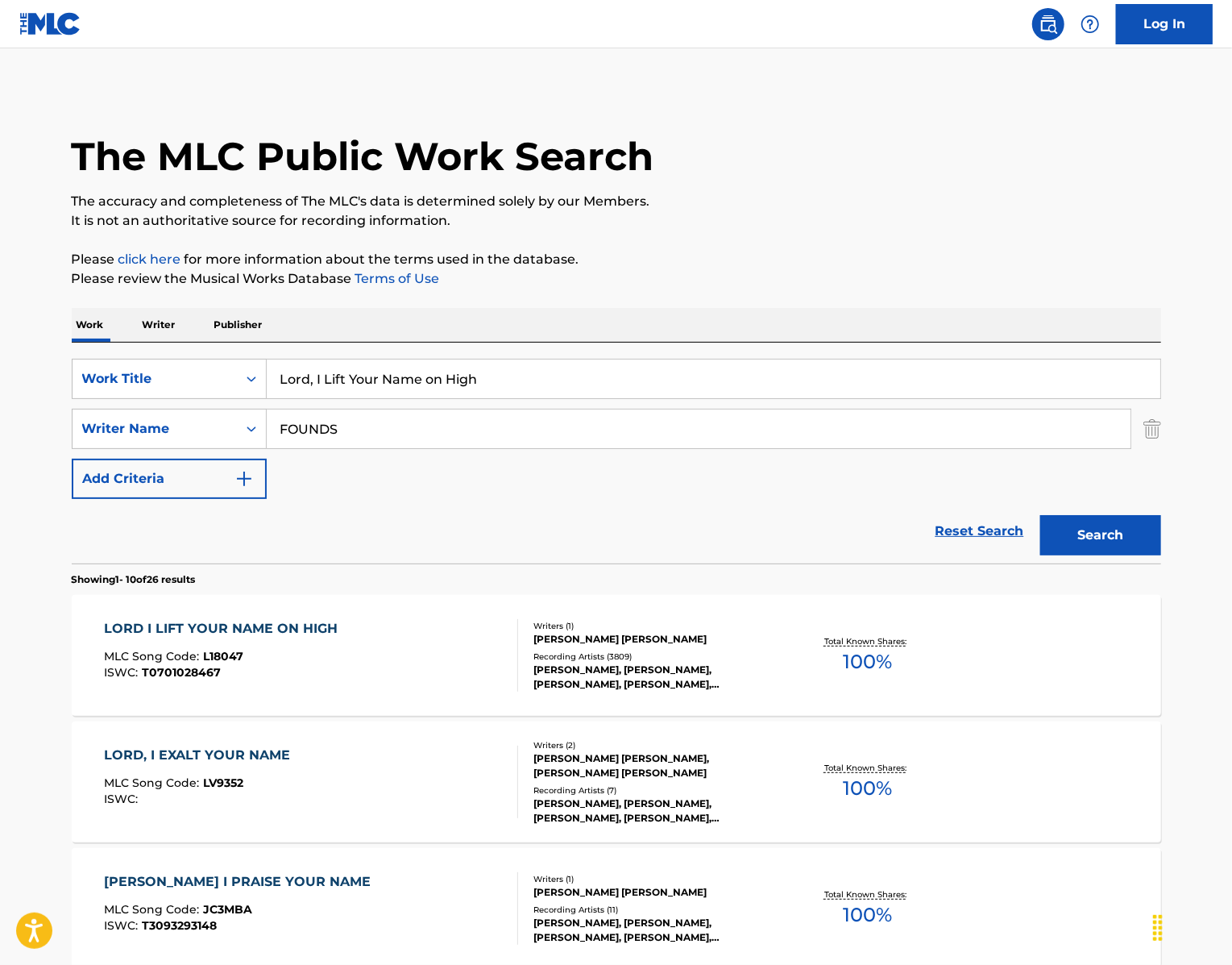
drag, startPoint x: 483, startPoint y: 424, endPoint x: 219, endPoint y: 383, distance: 267.2
click at [219, 383] on div "SearchWithCriteria439b8751-2d68-49b0-9ef5-2944fd5b2007 Work Title Lord, I Lift …" at bounding box center [616, 452] width 1090 height 221
paste input "Missing"
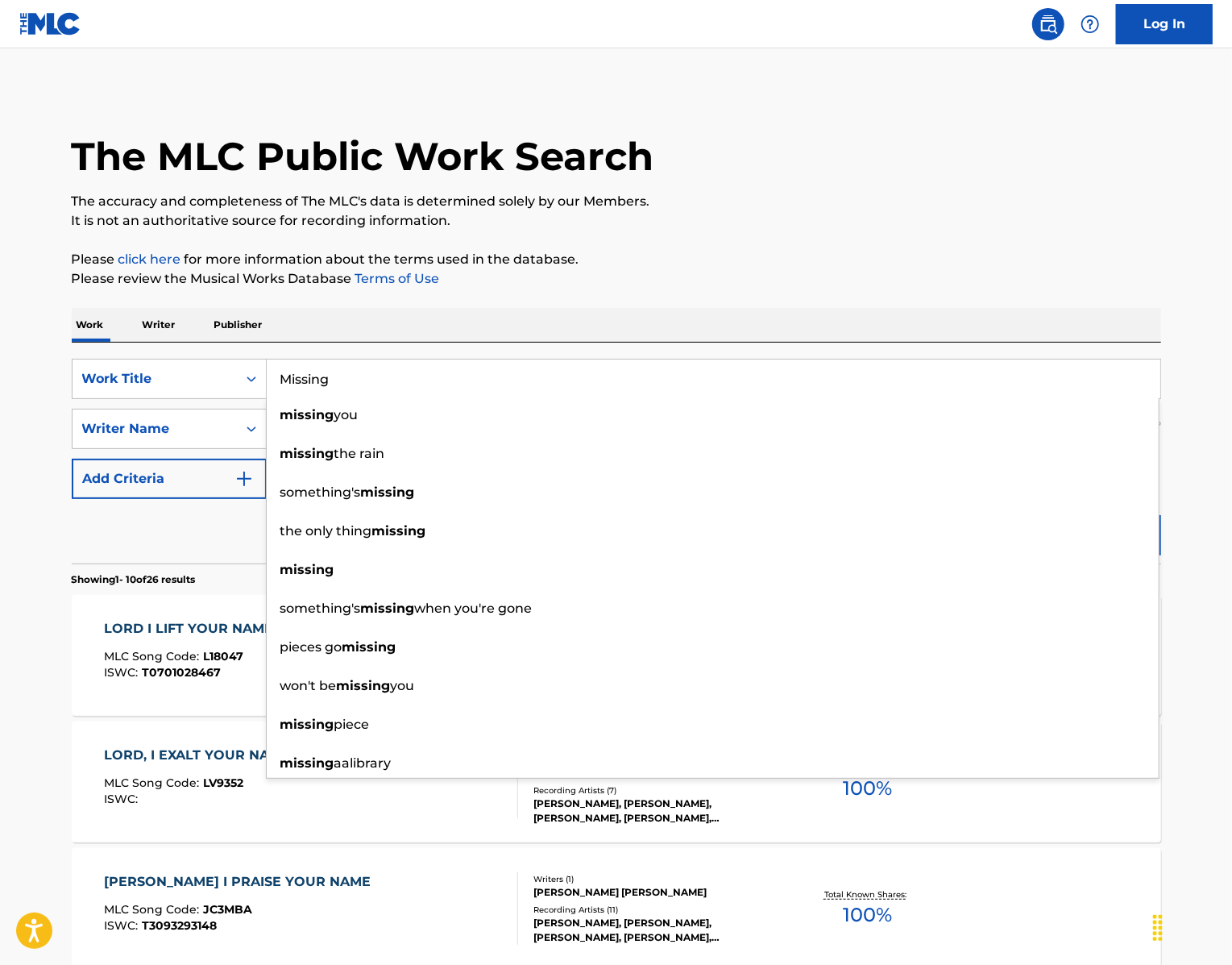
type input "Missing"
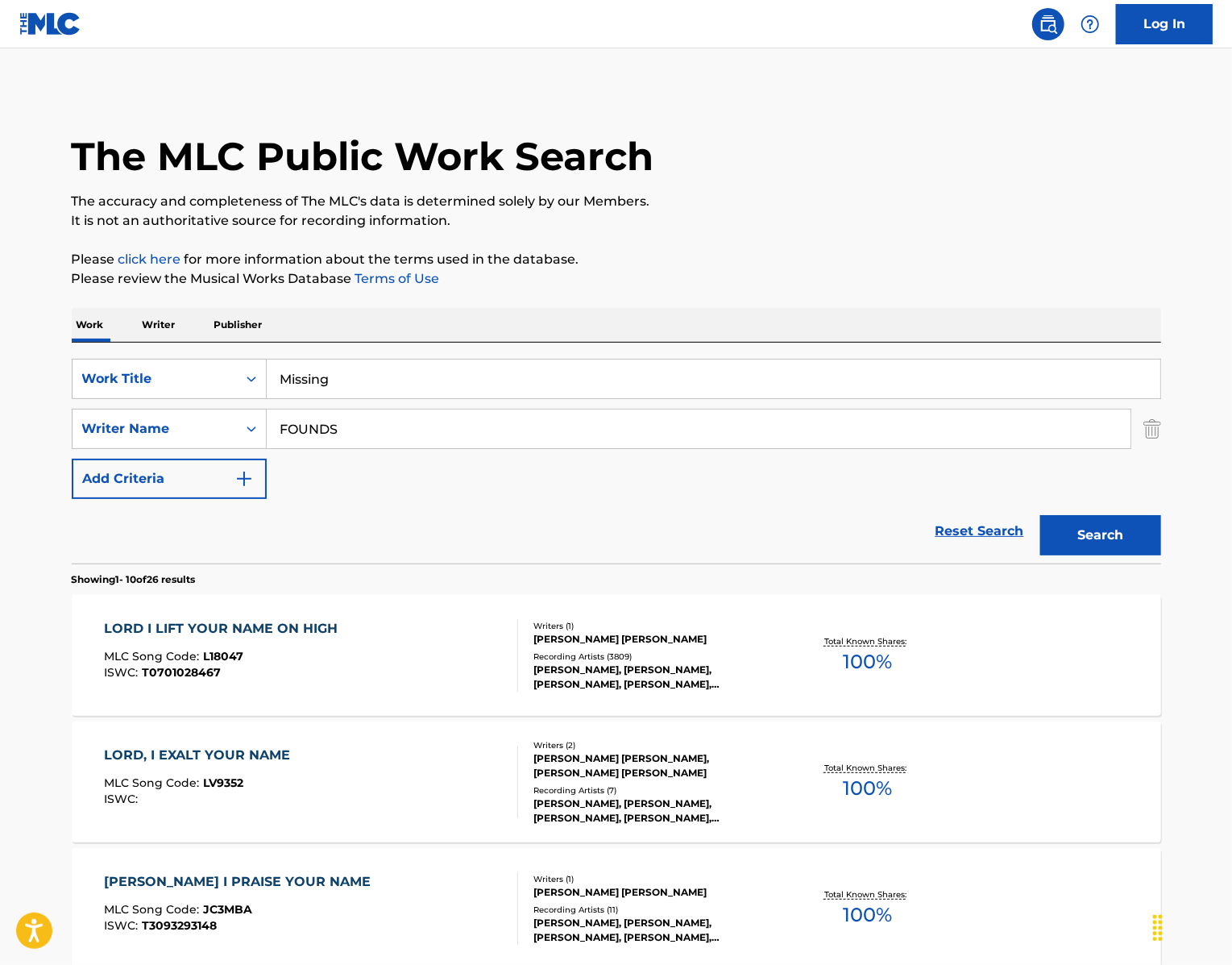
click at [383, 342] on div "Work Writer Publisher" at bounding box center [616, 324] width 1090 height 34
drag, startPoint x: 357, startPoint y: 491, endPoint x: 233, endPoint y: 488, distance: 124.0
click at [235, 449] on div "SearchWithCriteriaa2fdbbb0-4f52-4c79-bf22-12001a2201bb Writer Name FOUNDS" at bounding box center [616, 428] width 1090 height 40
type input "[PERSON_NAME]"
click at [1136, 555] on button "Search" at bounding box center [1100, 535] width 121 height 40
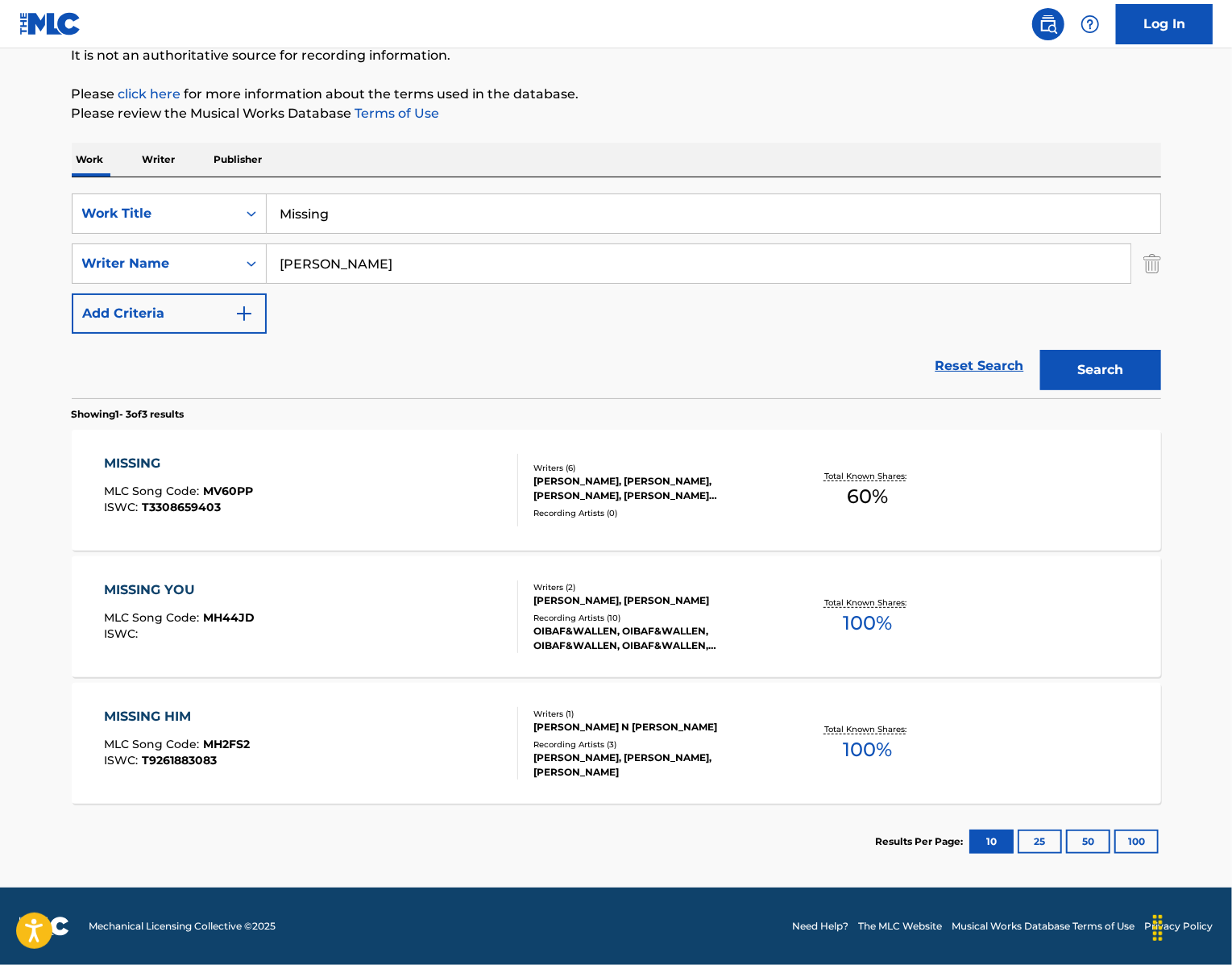
scroll to position [282, 0]
click at [104, 454] on div "MISSING" at bounding box center [178, 463] width 149 height 19
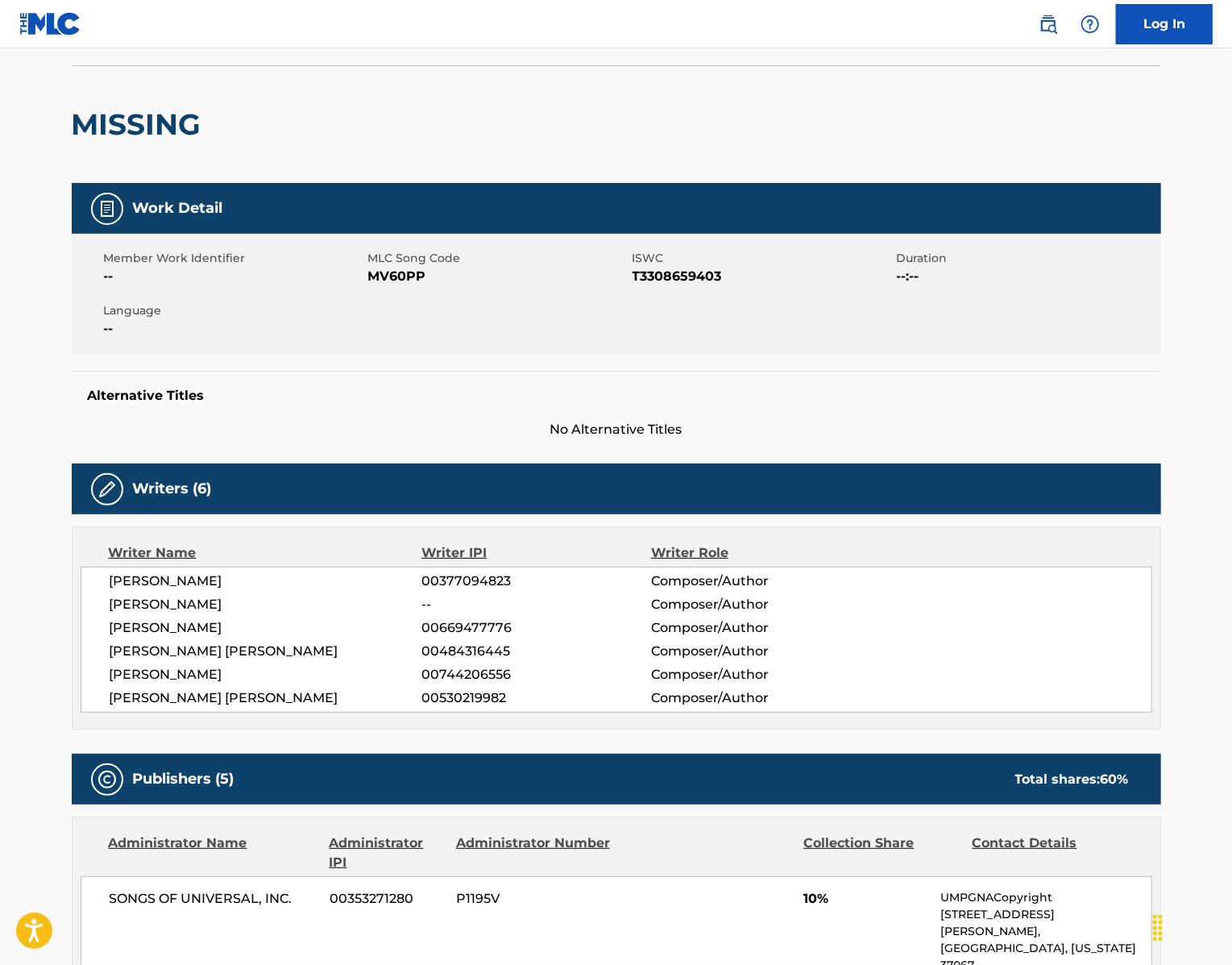
scroll to position [112, 0]
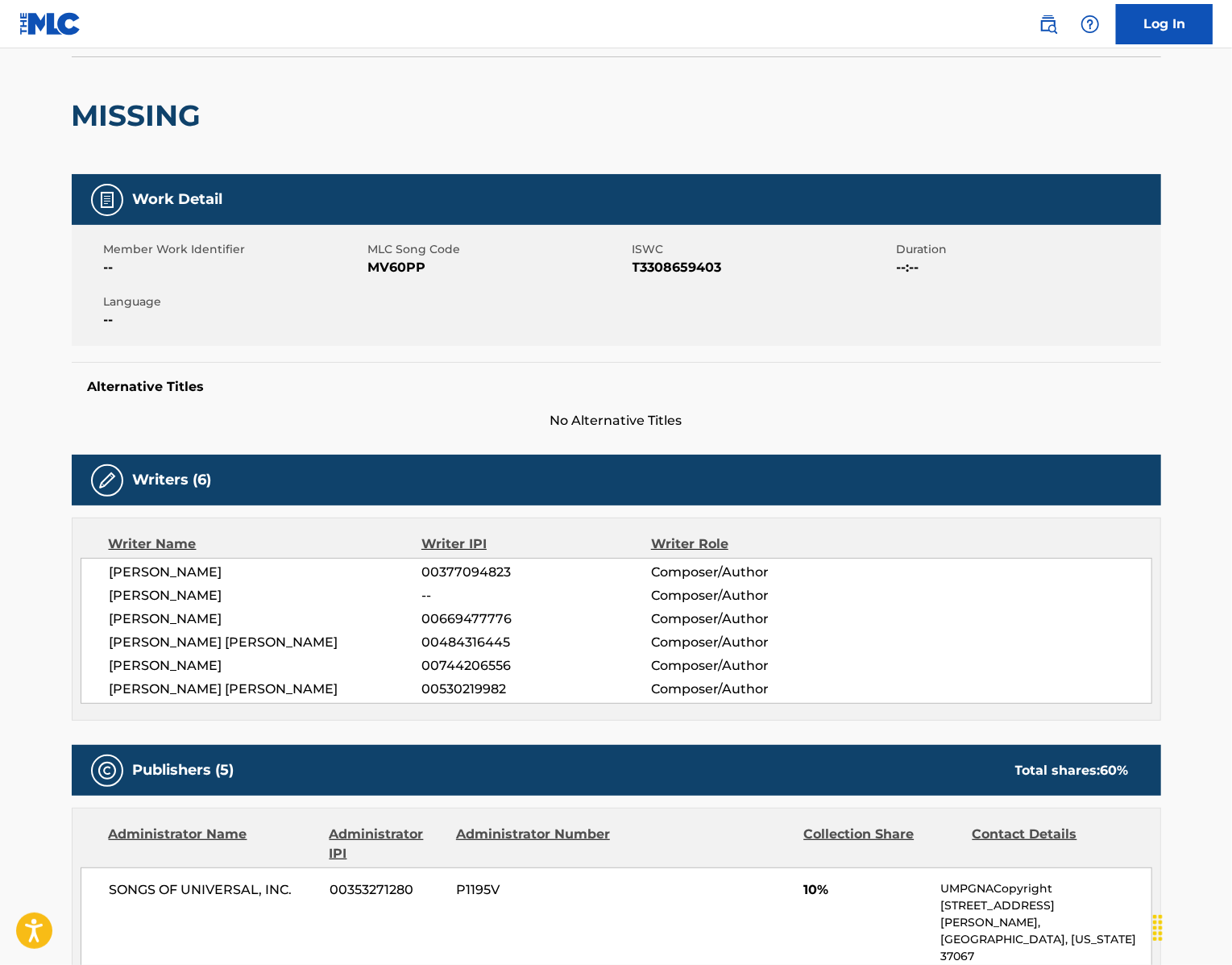
click at [368, 278] on span "MV60PP" at bounding box center [498, 268] width 260 height 19
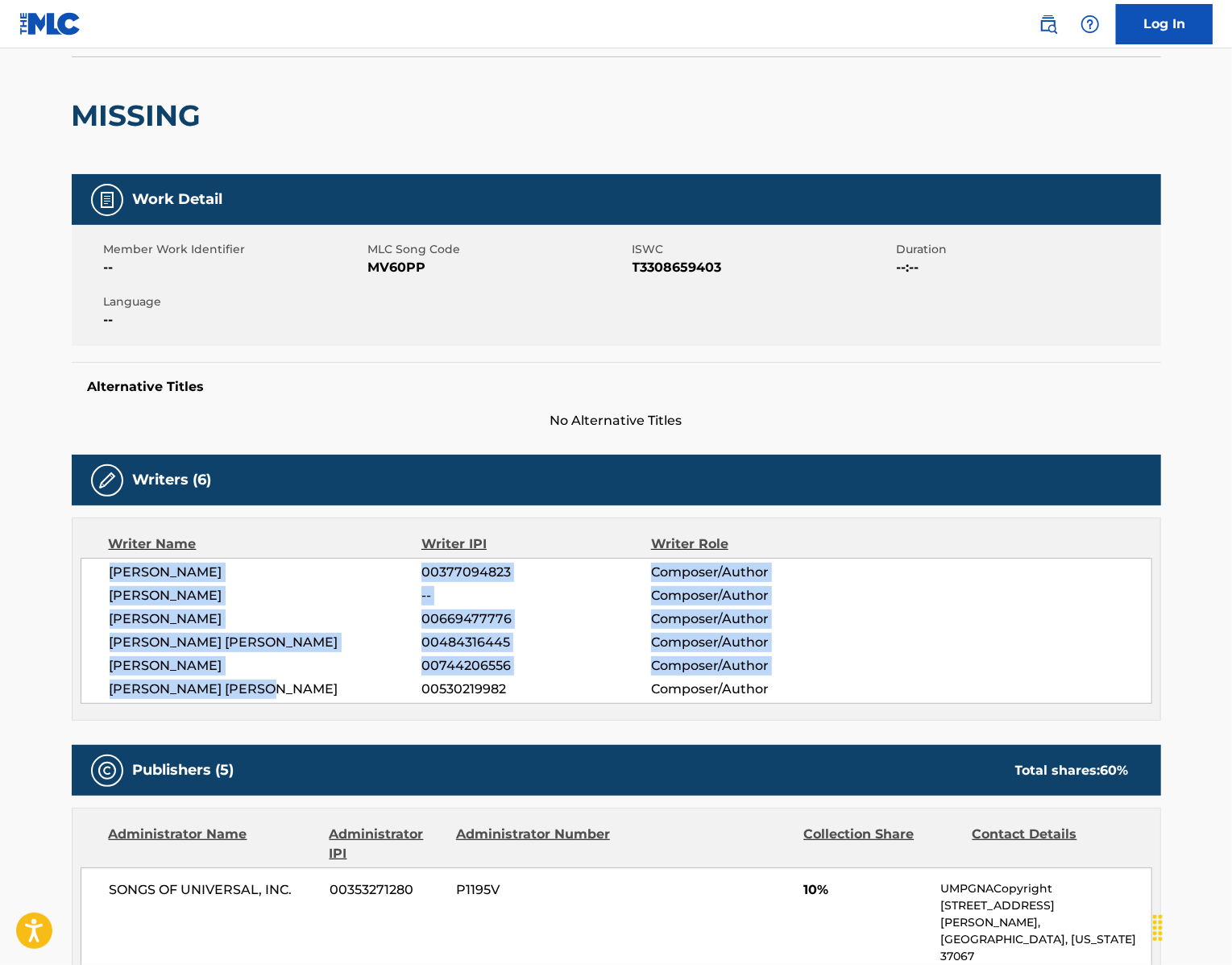
drag, startPoint x: 246, startPoint y: 794, endPoint x: 27, endPoint y: 666, distance: 253.7
click at [72, 666] on div "Writer Name Writer IPI Writer Role [PERSON_NAME] 00377094823 Composer/Author [P…" at bounding box center [616, 619] width 1090 height 203
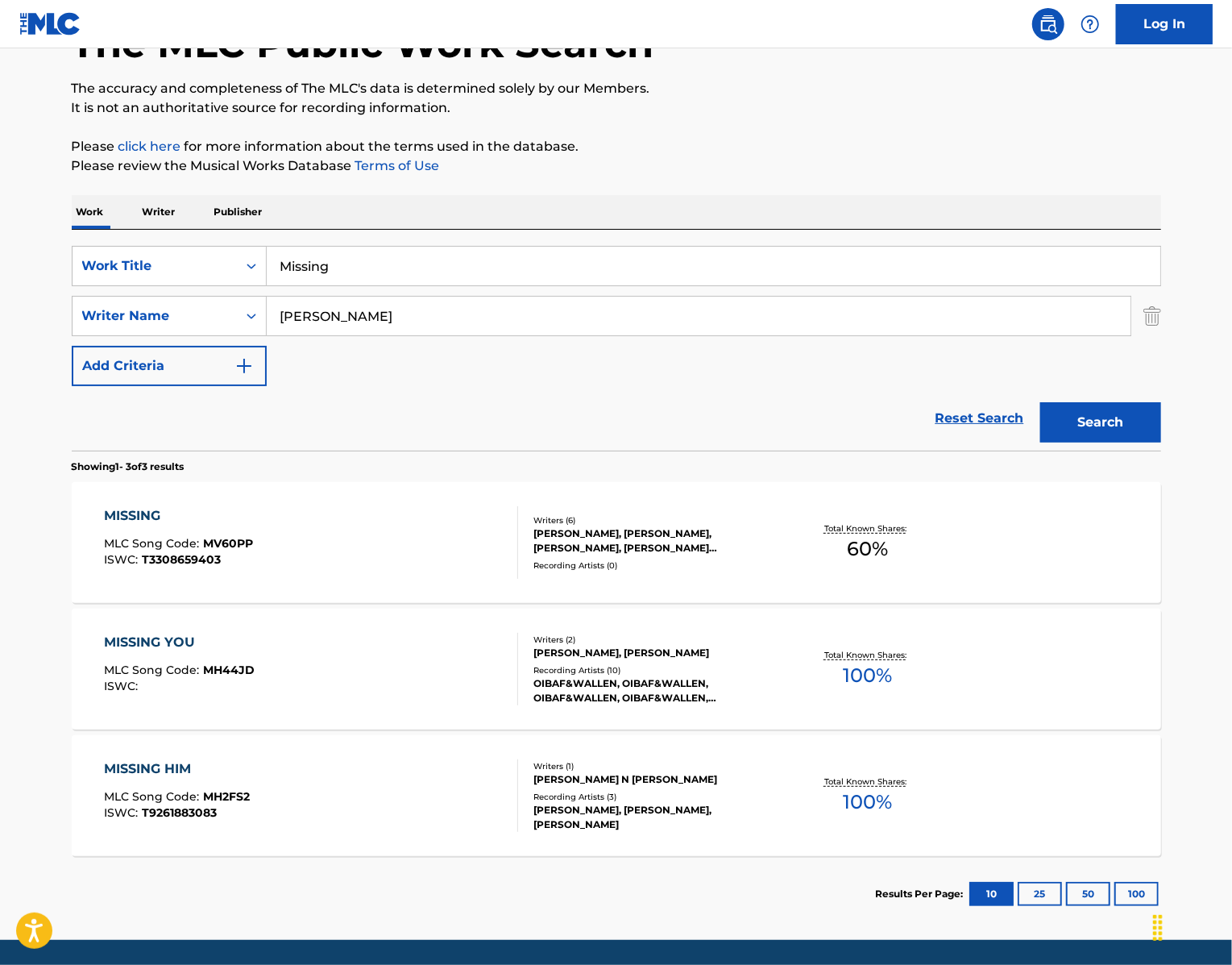
scroll to position [171, 0]
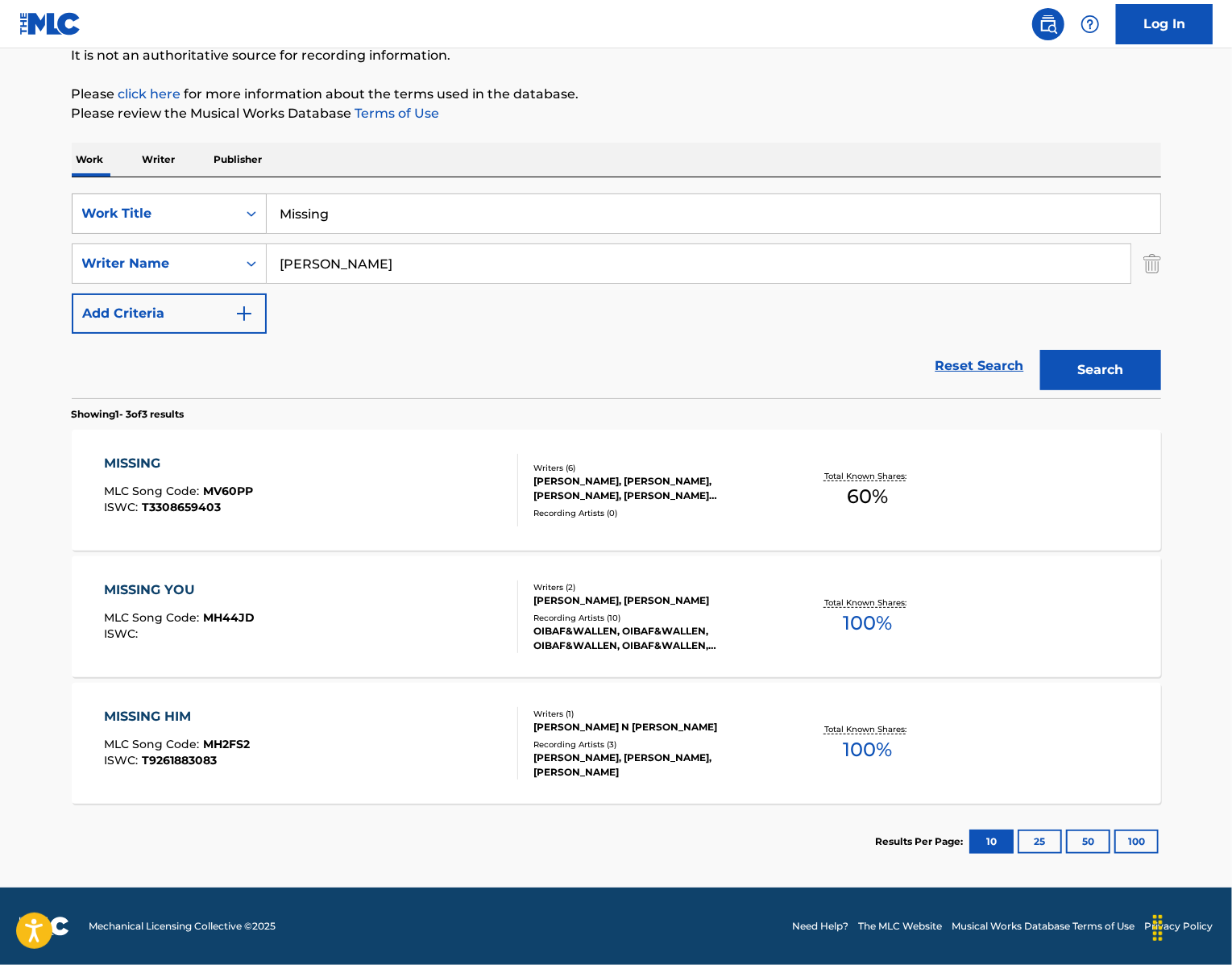
drag, startPoint x: 343, startPoint y: 258, endPoint x: 223, endPoint y: 252, distance: 120.1
click at [226, 233] on div "SearchWithCriteria439b8751-2d68-49b0-9ef5-2944fd5b2007 Work Title Missing" at bounding box center [616, 213] width 1090 height 40
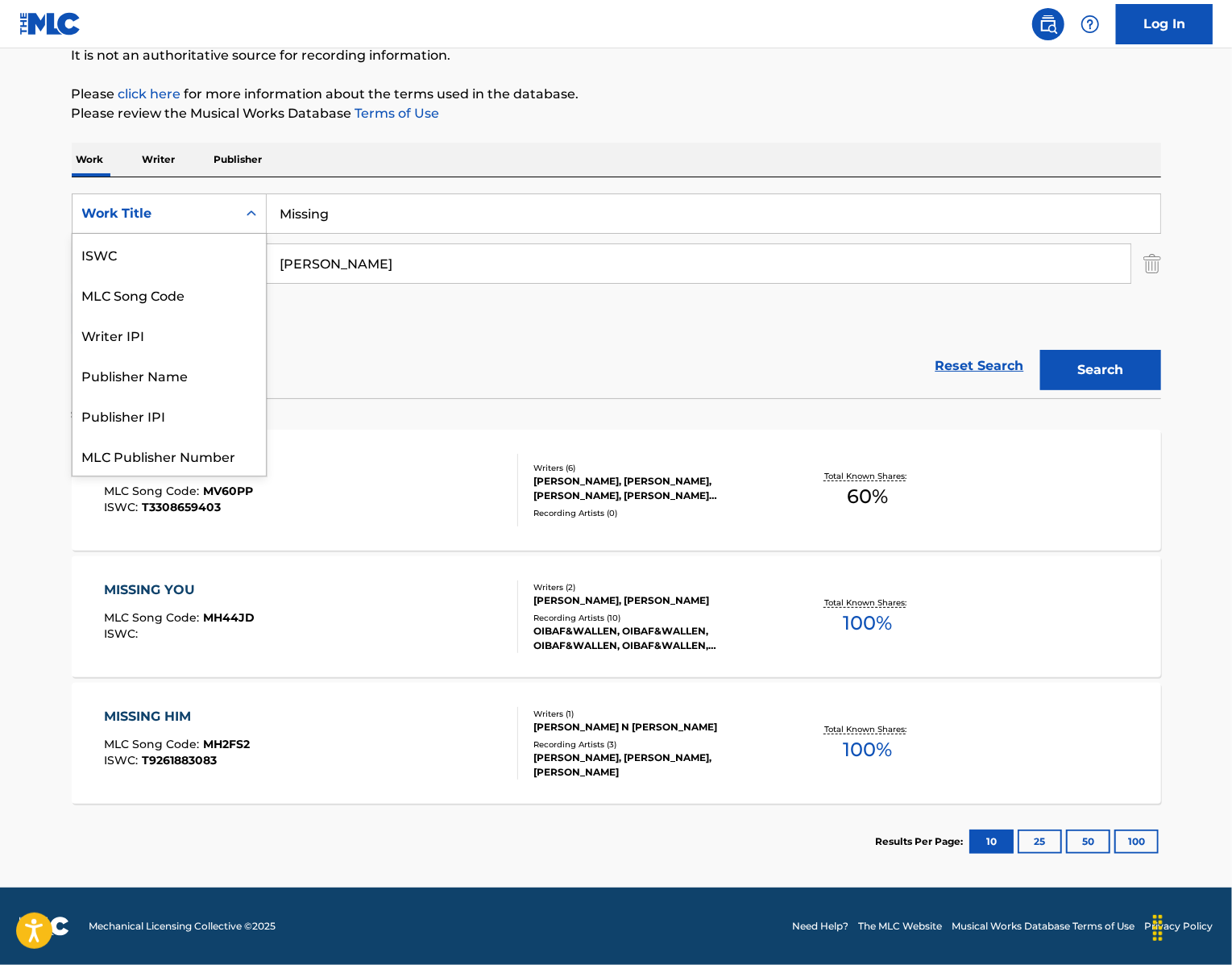
click at [155, 223] on div "Work Title" at bounding box center [155, 213] width 145 height 19
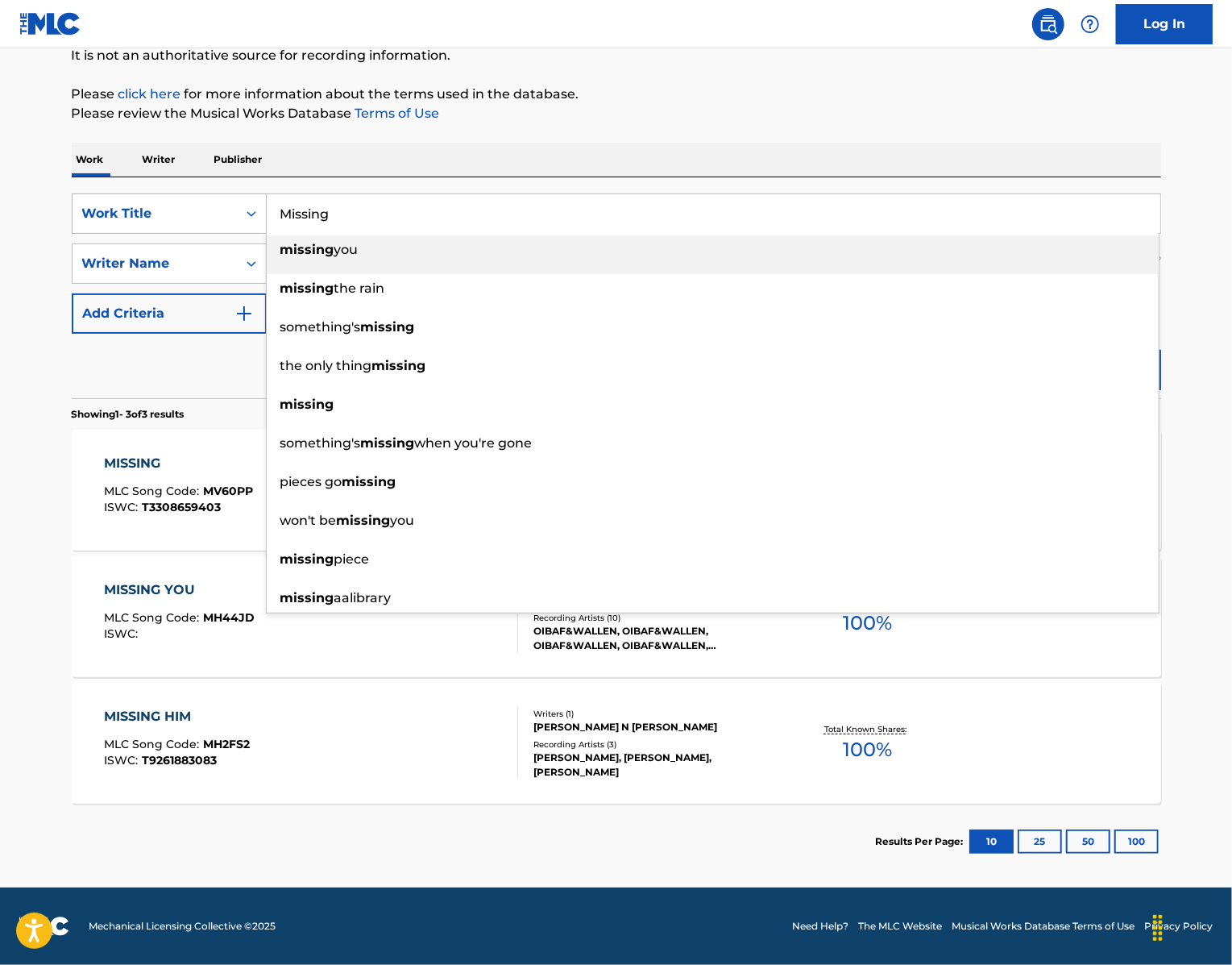
drag, startPoint x: 342, startPoint y: 258, endPoint x: 227, endPoint y: 252, distance: 115.2
click at [231, 233] on div "SearchWithCriteria439b8751-2d68-49b0-9ef5-2944fd5b2007 Work Title Missing missi…" at bounding box center [616, 213] width 1090 height 40
paste input "Young and Dumb"
type input "Young and Dumb"
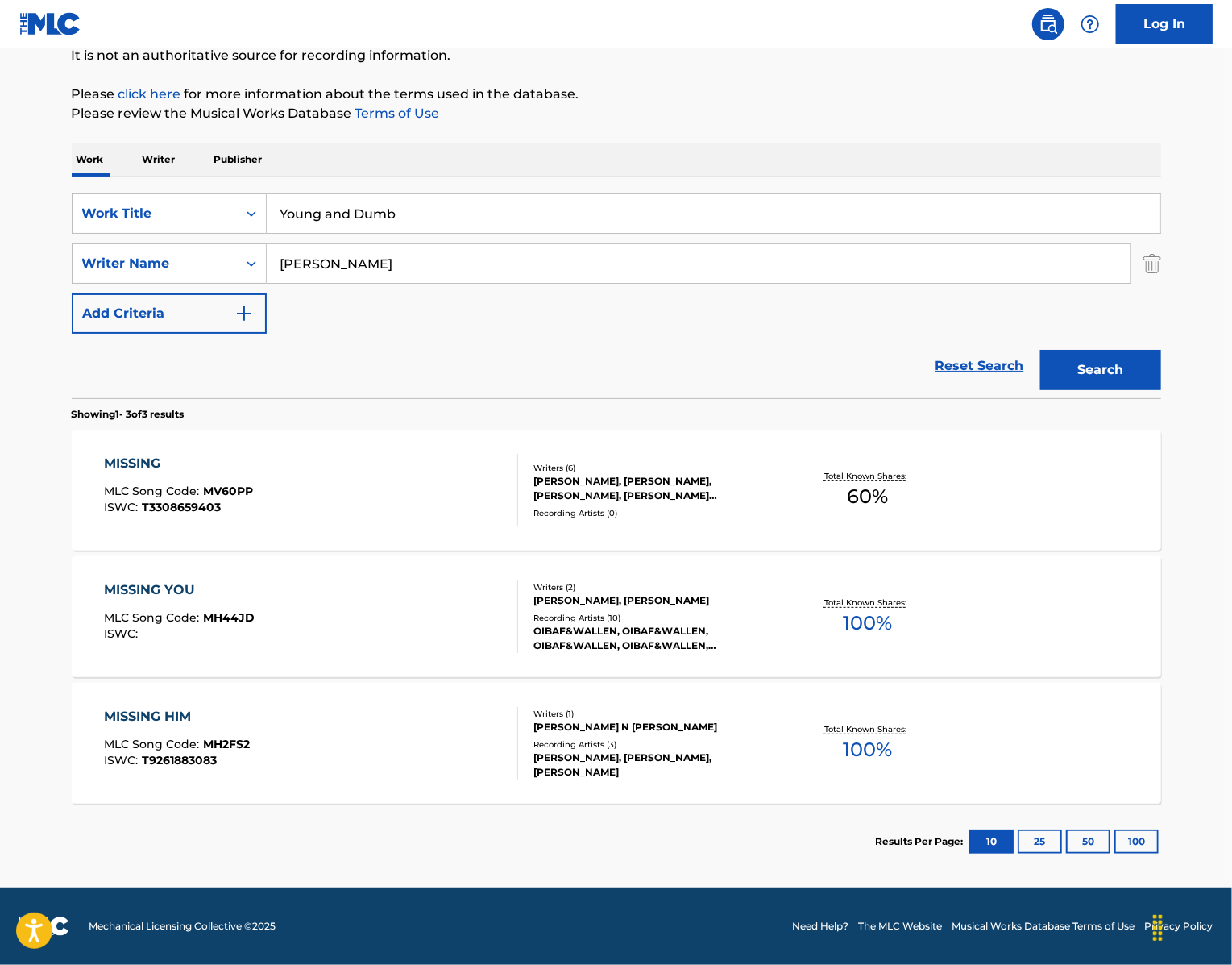
click at [409, 227] on div "SearchWithCriteria439b8751-2d68-49b0-9ef5-2944fd5b2007 Work Title Young and Dum…" at bounding box center [616, 288] width 1090 height 221
drag, startPoint x: 350, startPoint y: 318, endPoint x: 252, endPoint y: 303, distance: 99.1
click at [252, 283] on div "SearchWithCriteriaa2fdbbb0-4f52-4c79-bf22-12001a2201bb Writer Name [PERSON_NAME]" at bounding box center [616, 263] width 1090 height 40
click at [1081, 390] on button "Search" at bounding box center [1100, 370] width 121 height 40
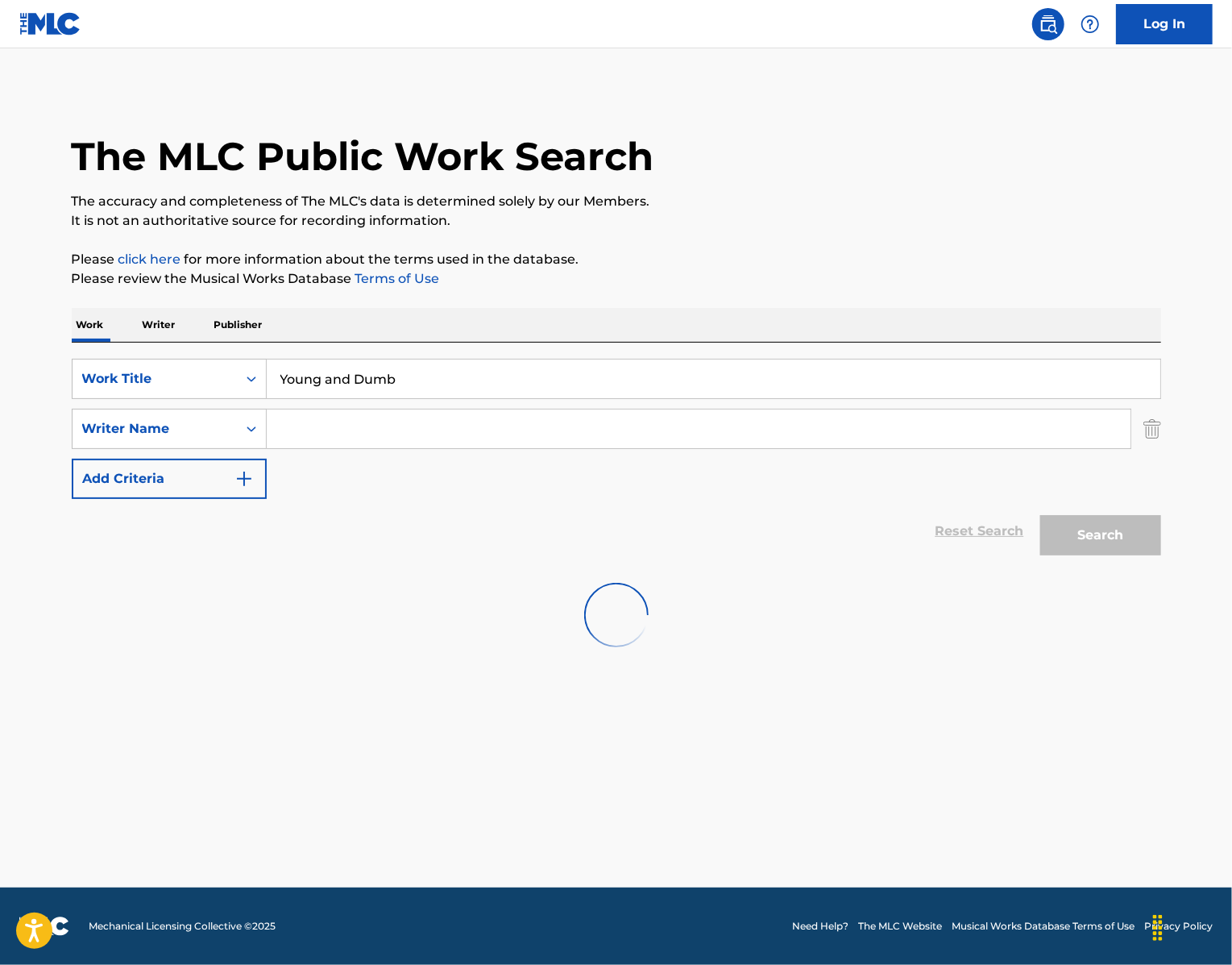
scroll to position [0, 0]
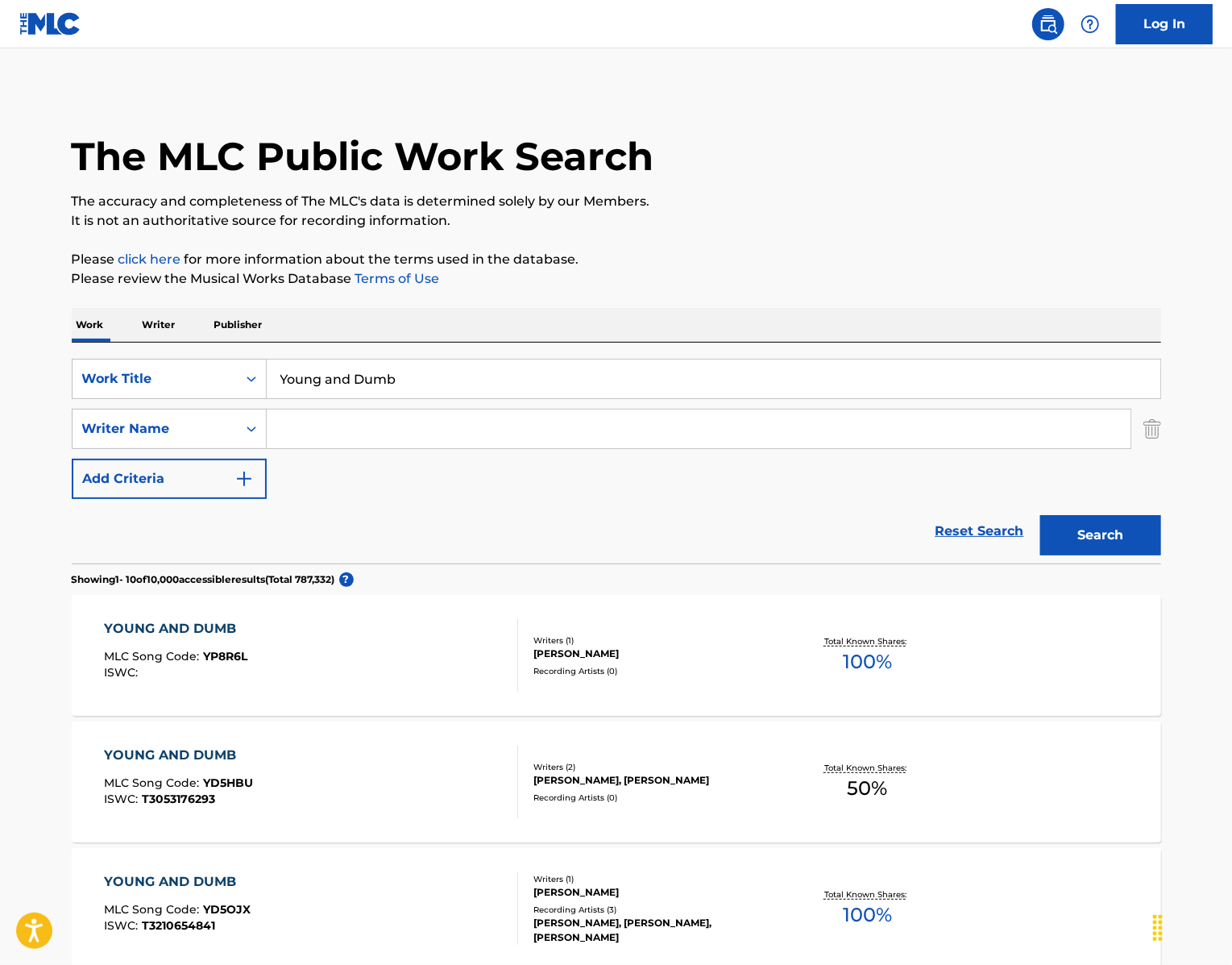
click at [307, 448] on input "Search Form" at bounding box center [698, 428] width 864 height 38
paste input "LAVIGNE"
type input "LAVIGNE"
click at [1143, 555] on button "Search" at bounding box center [1100, 535] width 121 height 40
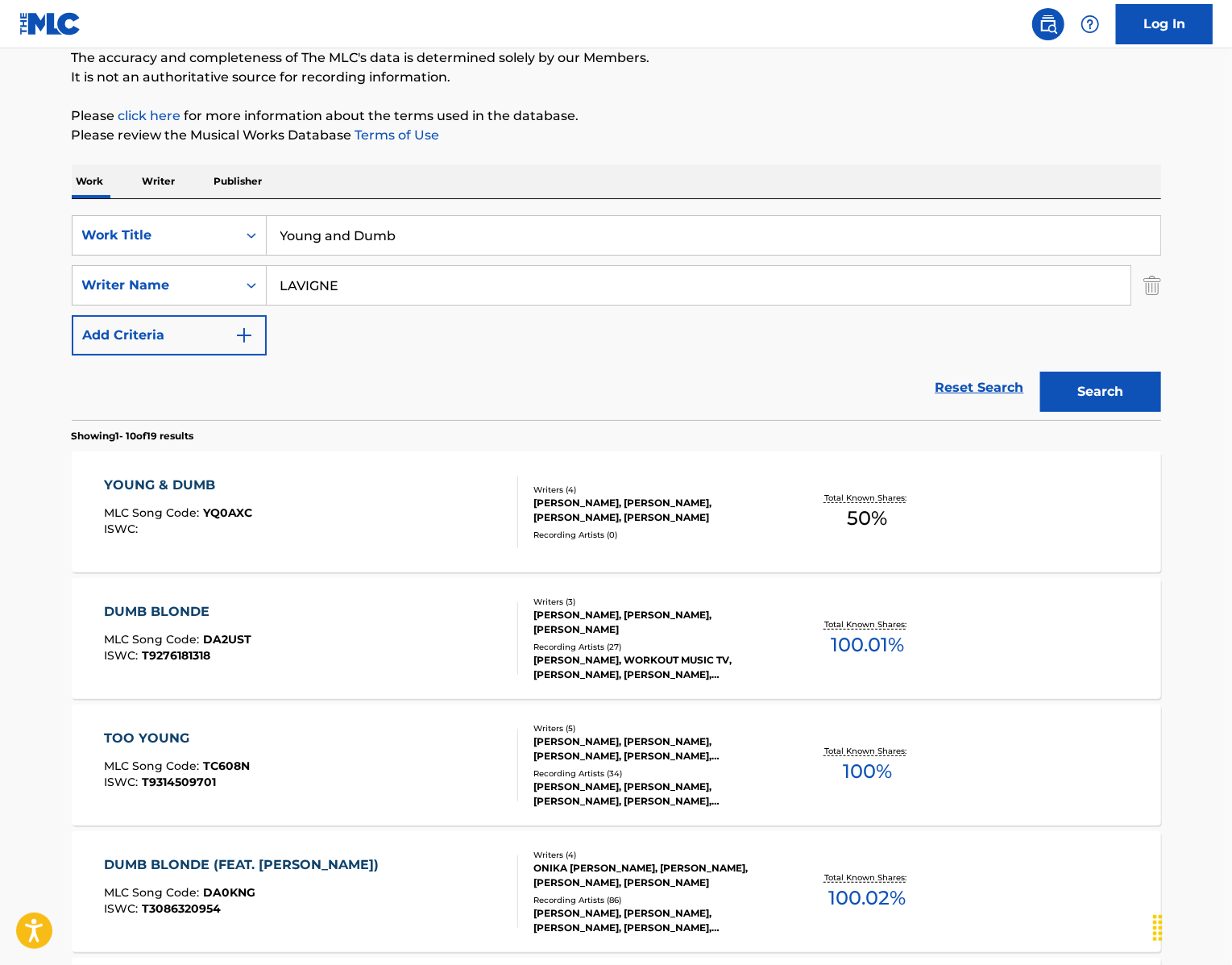
scroll to position [168, 0]
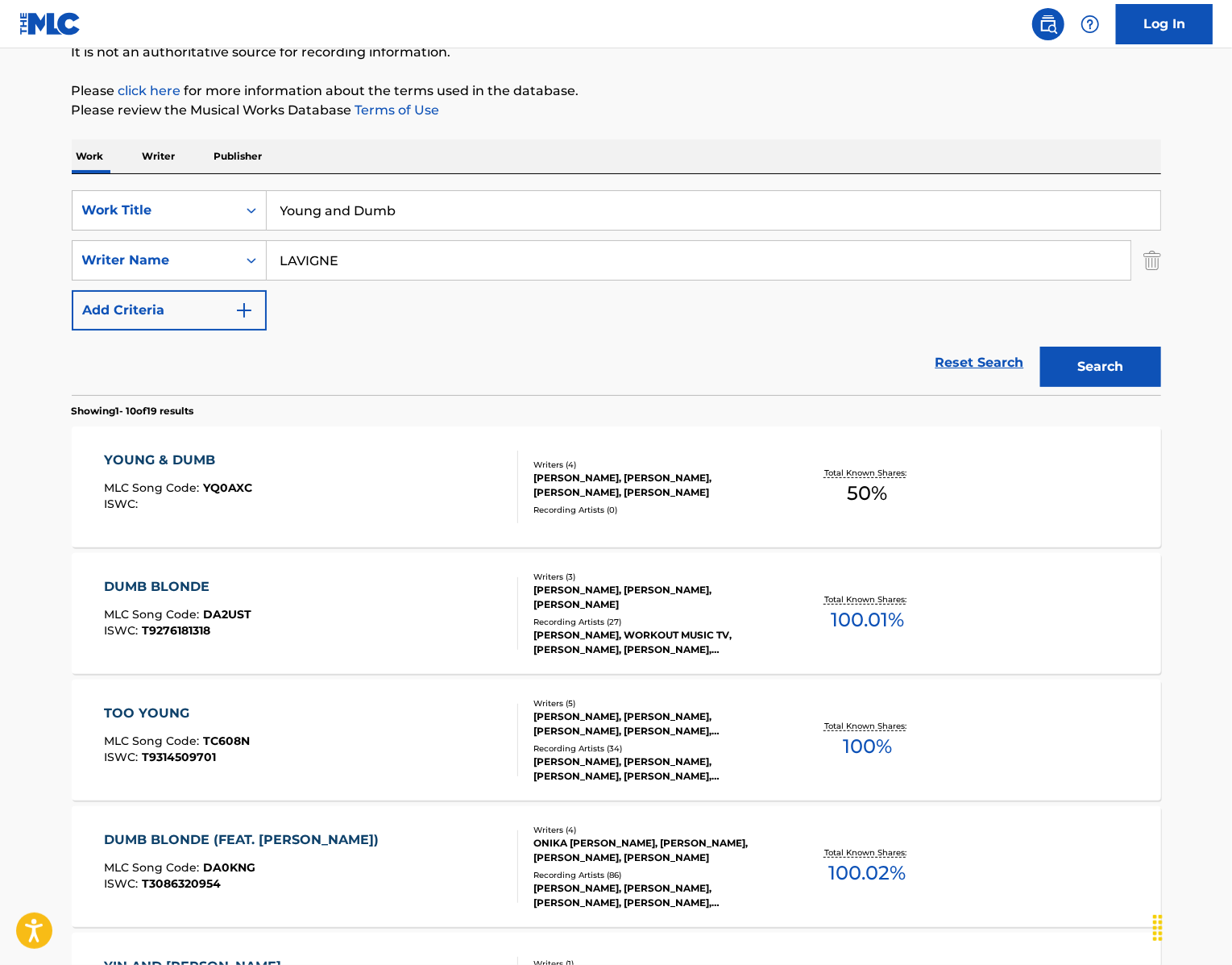
click at [129, 470] on div "YOUNG & DUMB" at bounding box center [178, 460] width 148 height 19
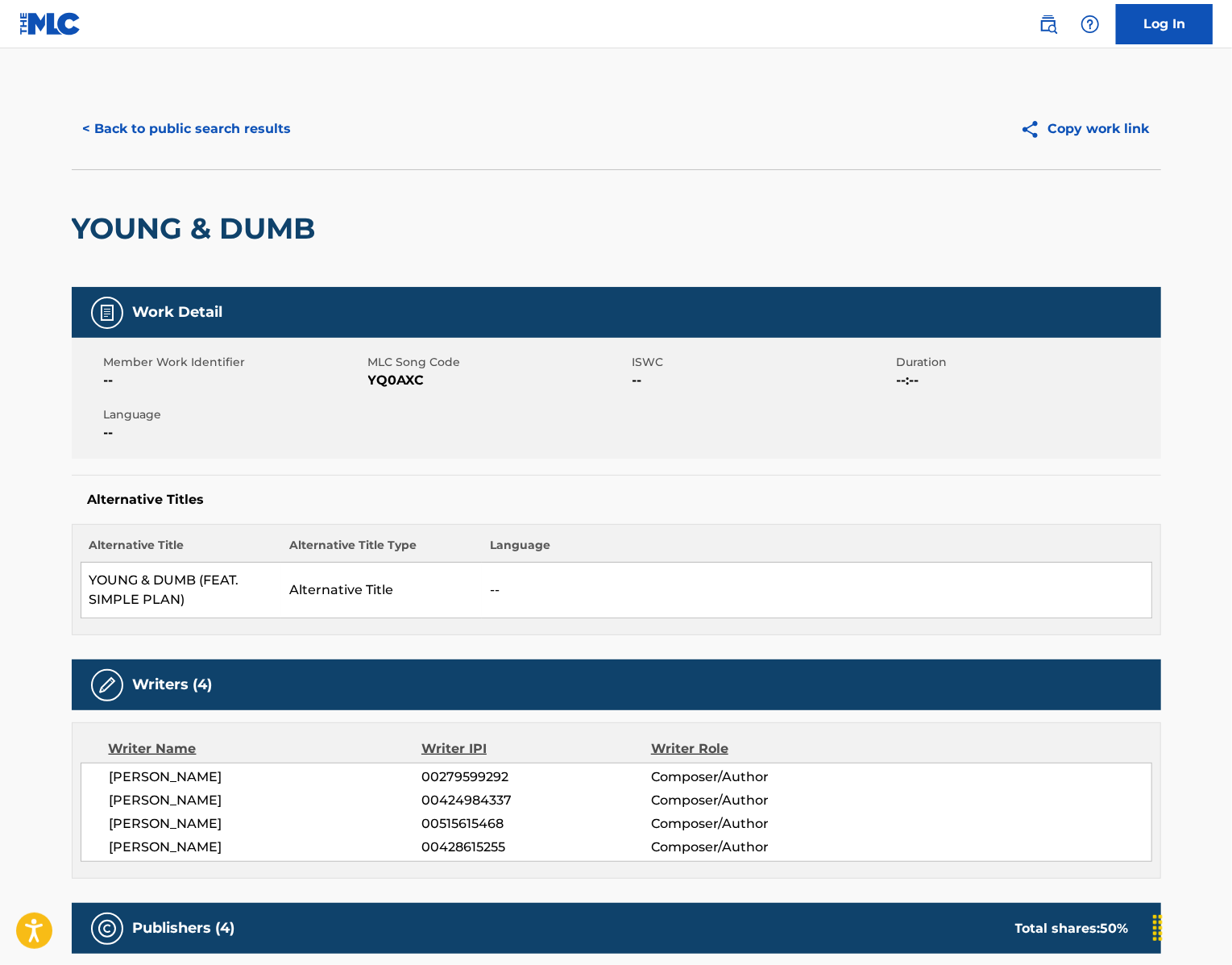
click at [376, 390] on span "YQ0AXC" at bounding box center [498, 380] width 260 height 19
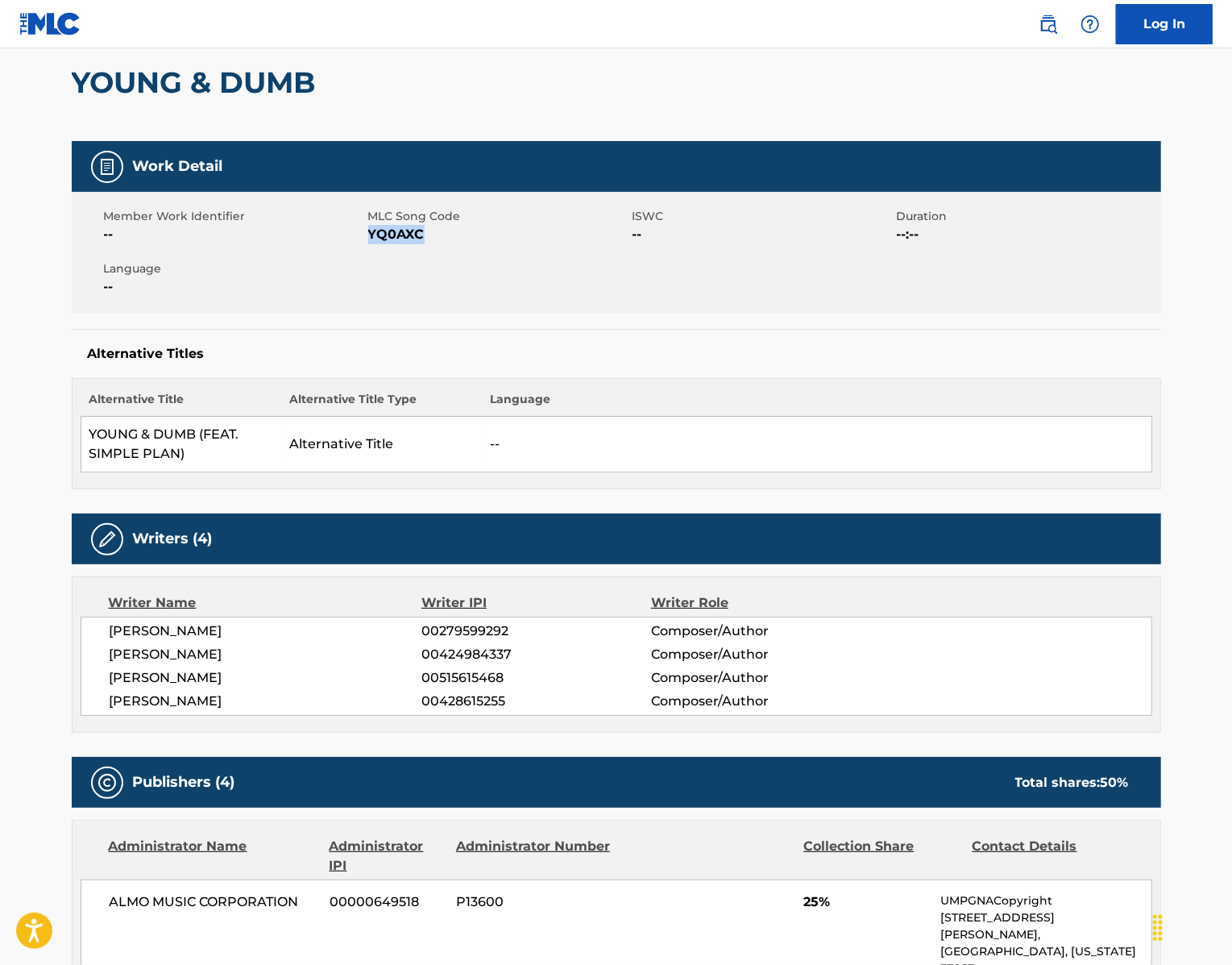
scroll to position [168, 0]
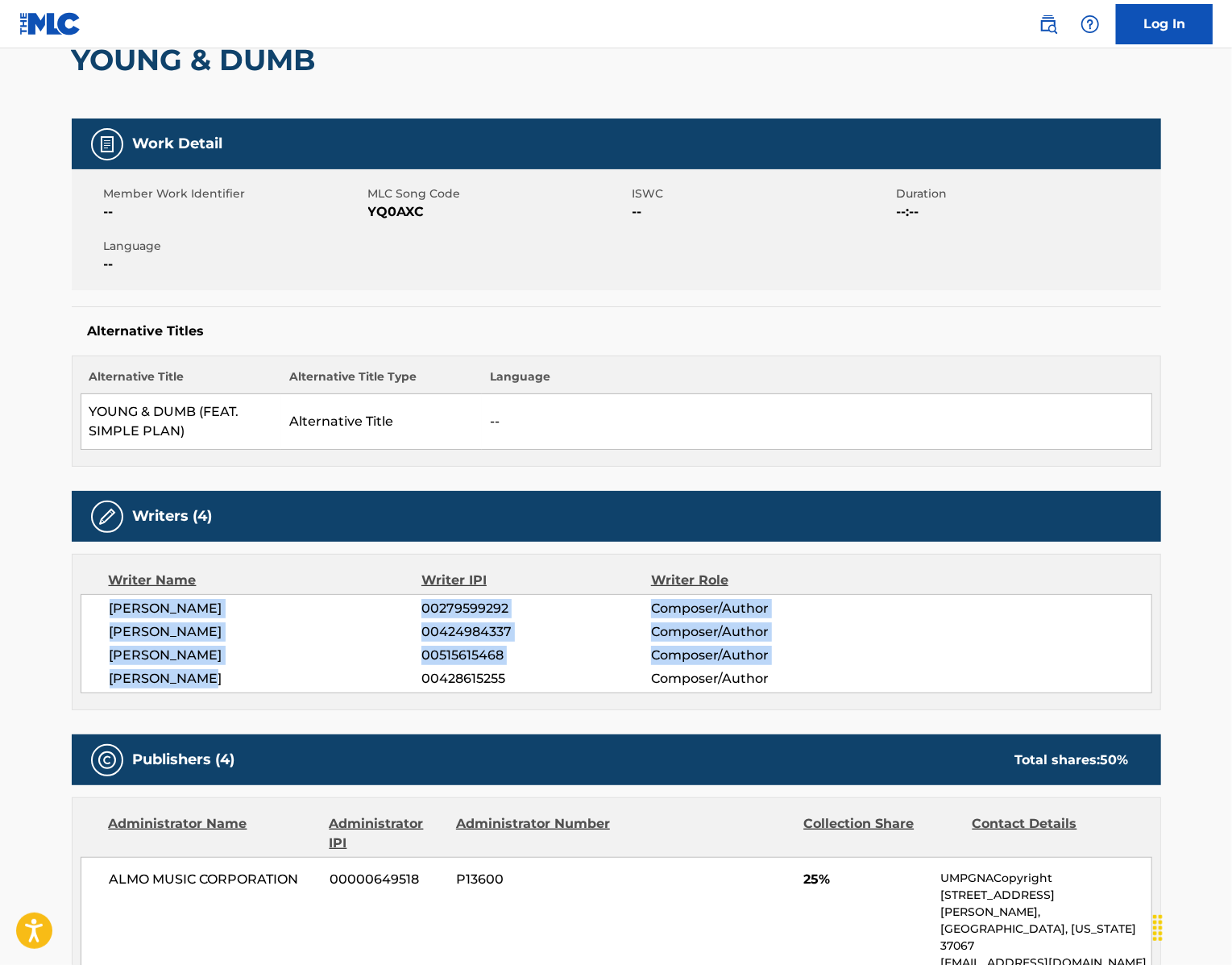
drag, startPoint x: 187, startPoint y: 792, endPoint x: 40, endPoint y: 714, distance: 166.4
click at [81, 693] on div "[PERSON_NAME] 00279599292 Composer/Author [PERSON_NAME] 00424984337 Composer/Au…" at bounding box center [616, 643] width 1071 height 99
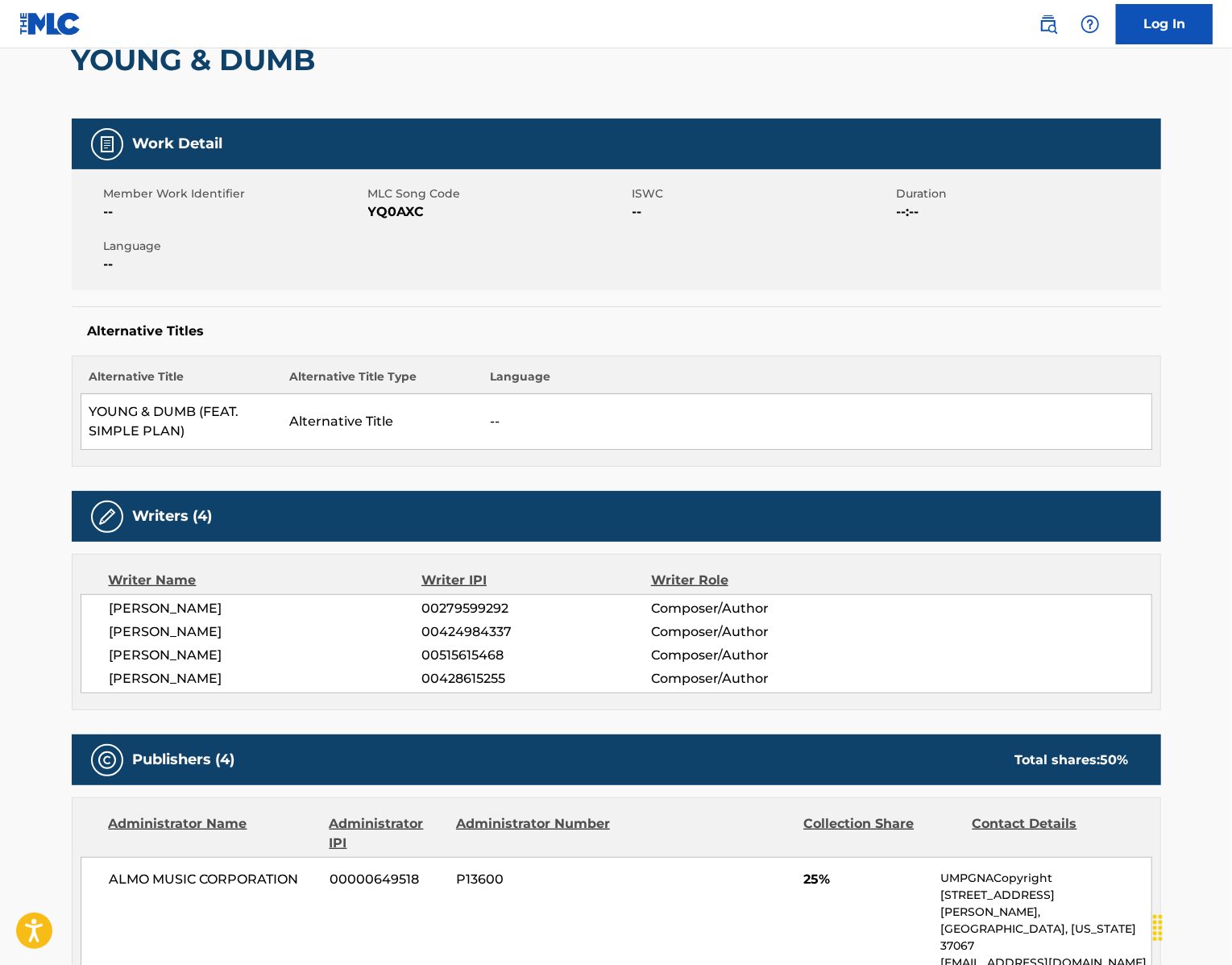
click at [129, 78] on h2 "YOUNG & DUMB" at bounding box center [198, 60] width 253 height 37
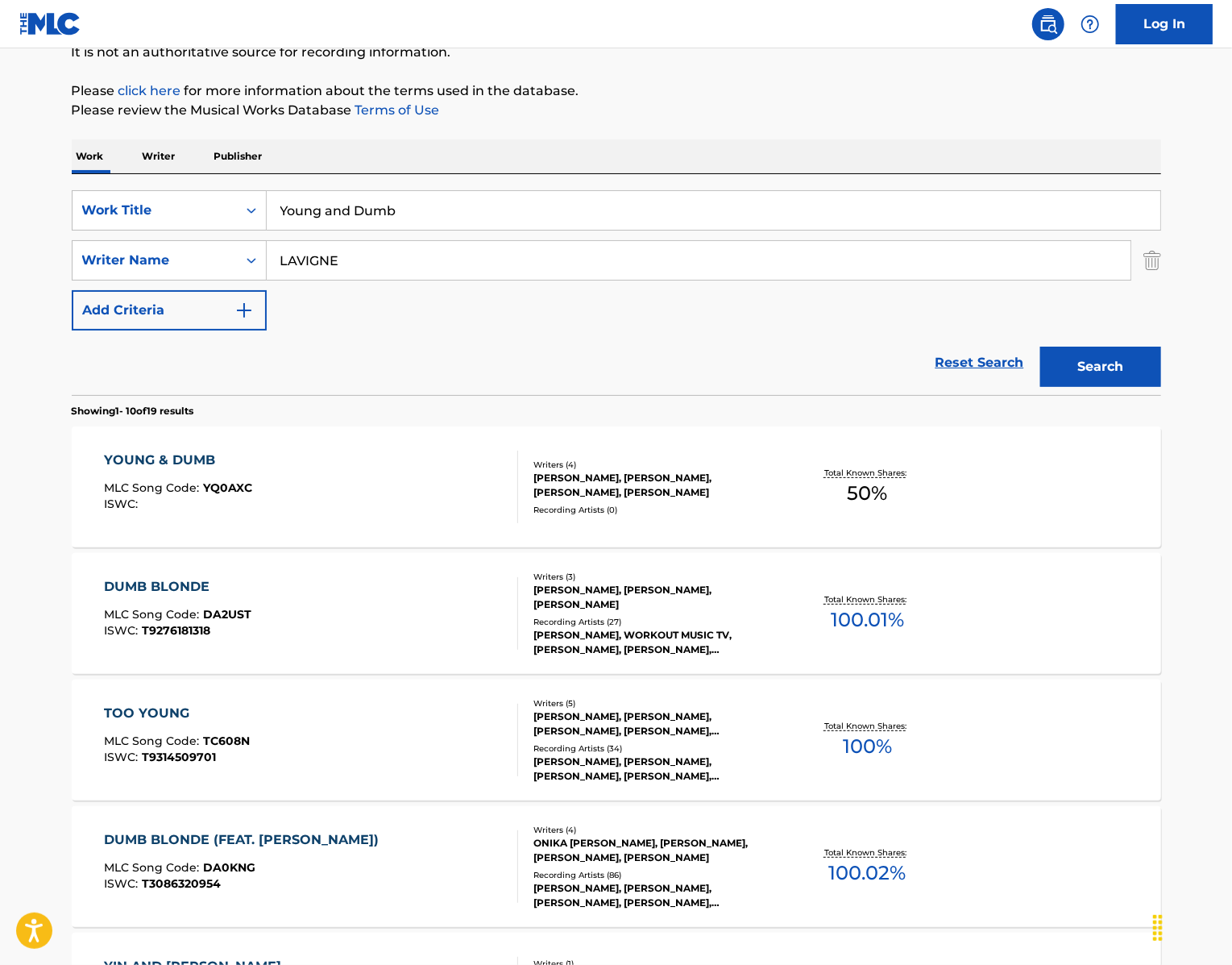
scroll to position [168, 0]
drag, startPoint x: 407, startPoint y: 262, endPoint x: 227, endPoint y: 228, distance: 183.2
click at [227, 228] on div "SearchWithCriteria439b8751-2d68-49b0-9ef5-2944fd5b2007 Work Title Young and Dum…" at bounding box center [616, 285] width 1090 height 221
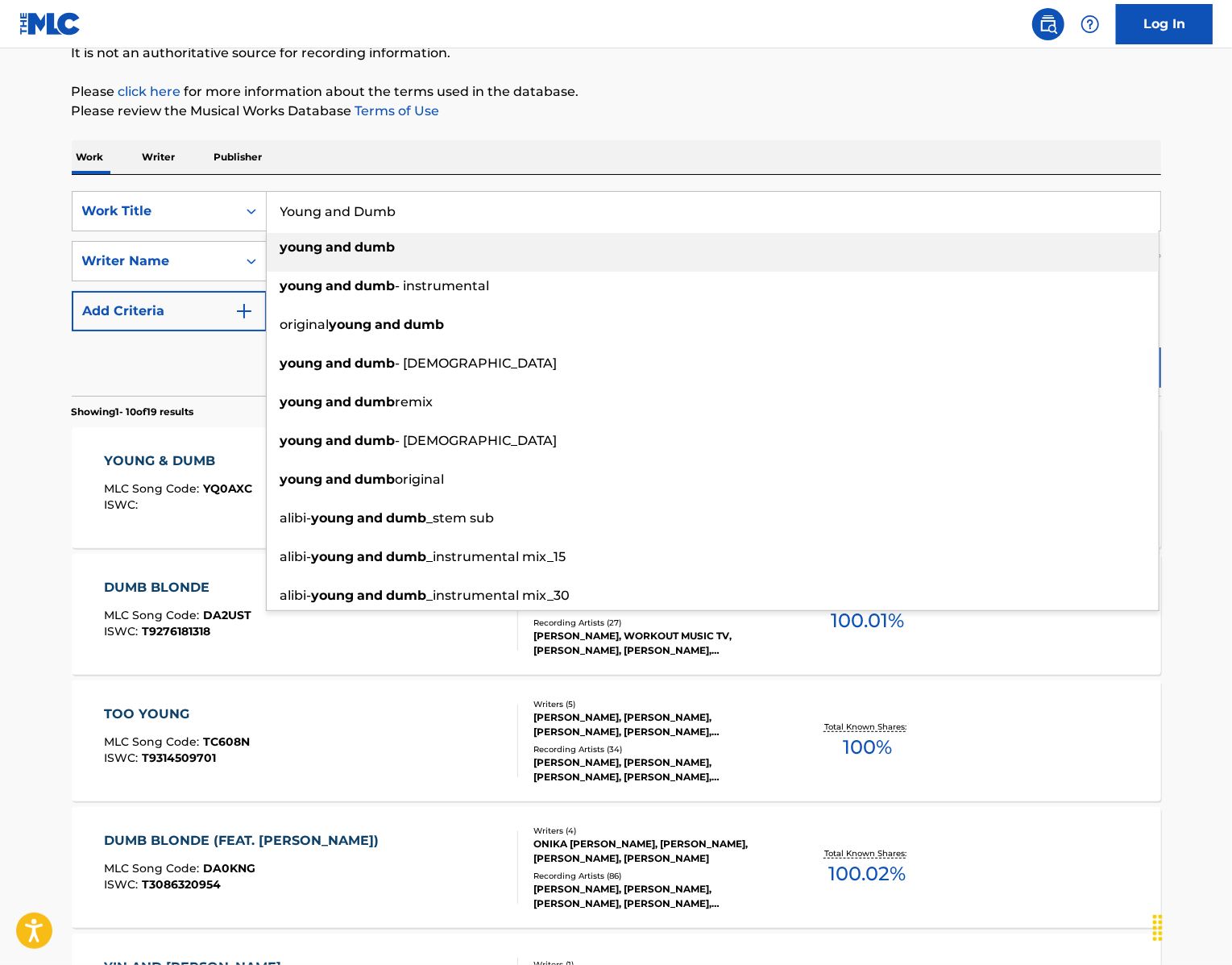
paste input "1965"
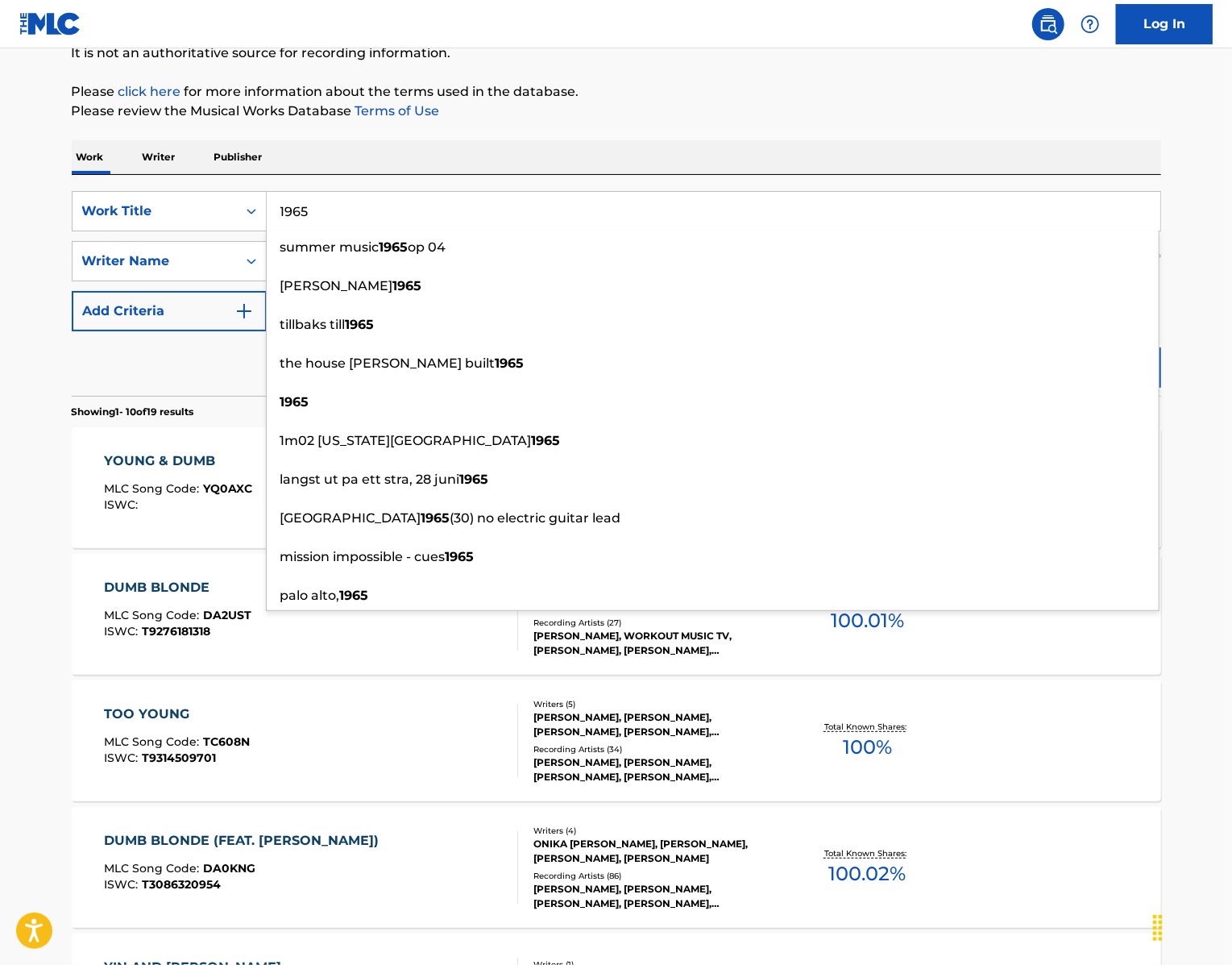
type input "1965"
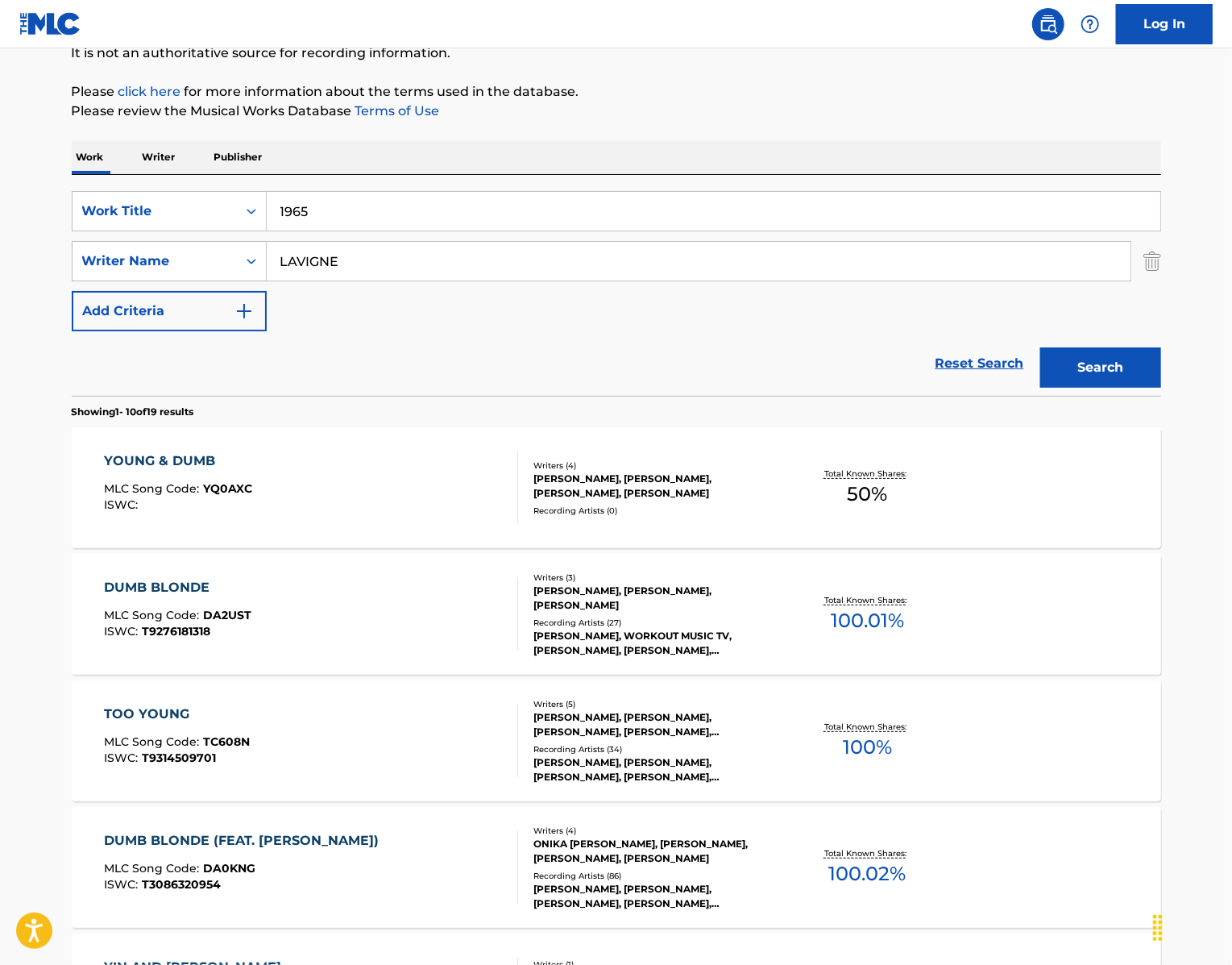
click at [374, 174] on div "Work Writer Publisher" at bounding box center [616, 157] width 1090 height 34
drag, startPoint x: 355, startPoint y: 330, endPoint x: 227, endPoint y: 320, distance: 128.4
click at [227, 282] on div "SearchWithCriteriaa2fdbbb0-4f52-4c79-bf22-12001a2201bb Writer Name [PERSON_NAME]" at bounding box center [616, 261] width 1090 height 40
click at [1125, 388] on button "Search" at bounding box center [1100, 368] width 121 height 40
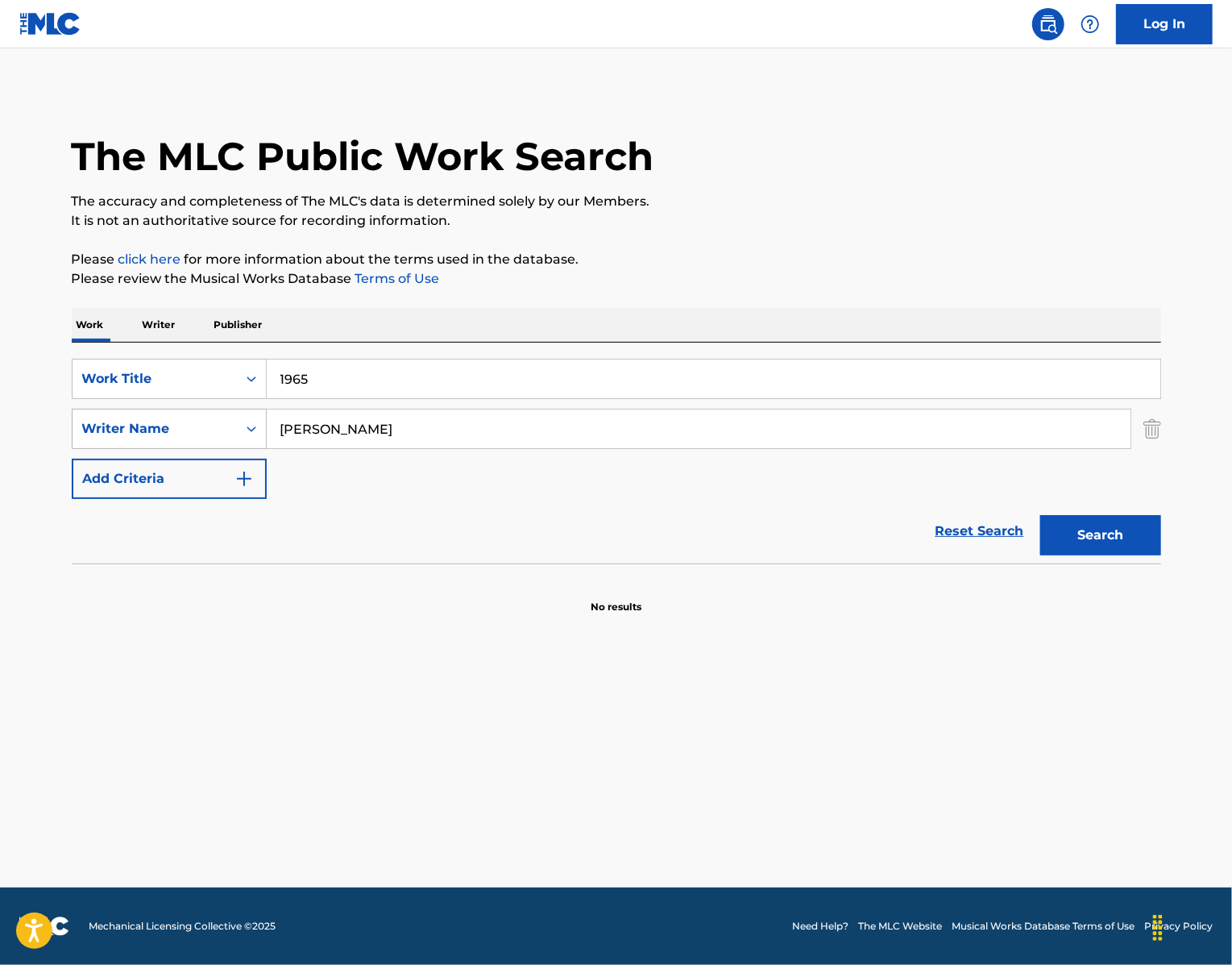
drag, startPoint x: 312, startPoint y: 488, endPoint x: 211, endPoint y: 484, distance: 101.1
click at [216, 449] on div "SearchWithCriteriaa2fdbbb0-4f52-4c79-bf22-12001a2201bb Writer Name [PERSON_NAME]" at bounding box center [616, 428] width 1090 height 40
type input "murph"
click at [1100, 555] on button "Search" at bounding box center [1100, 535] width 121 height 40
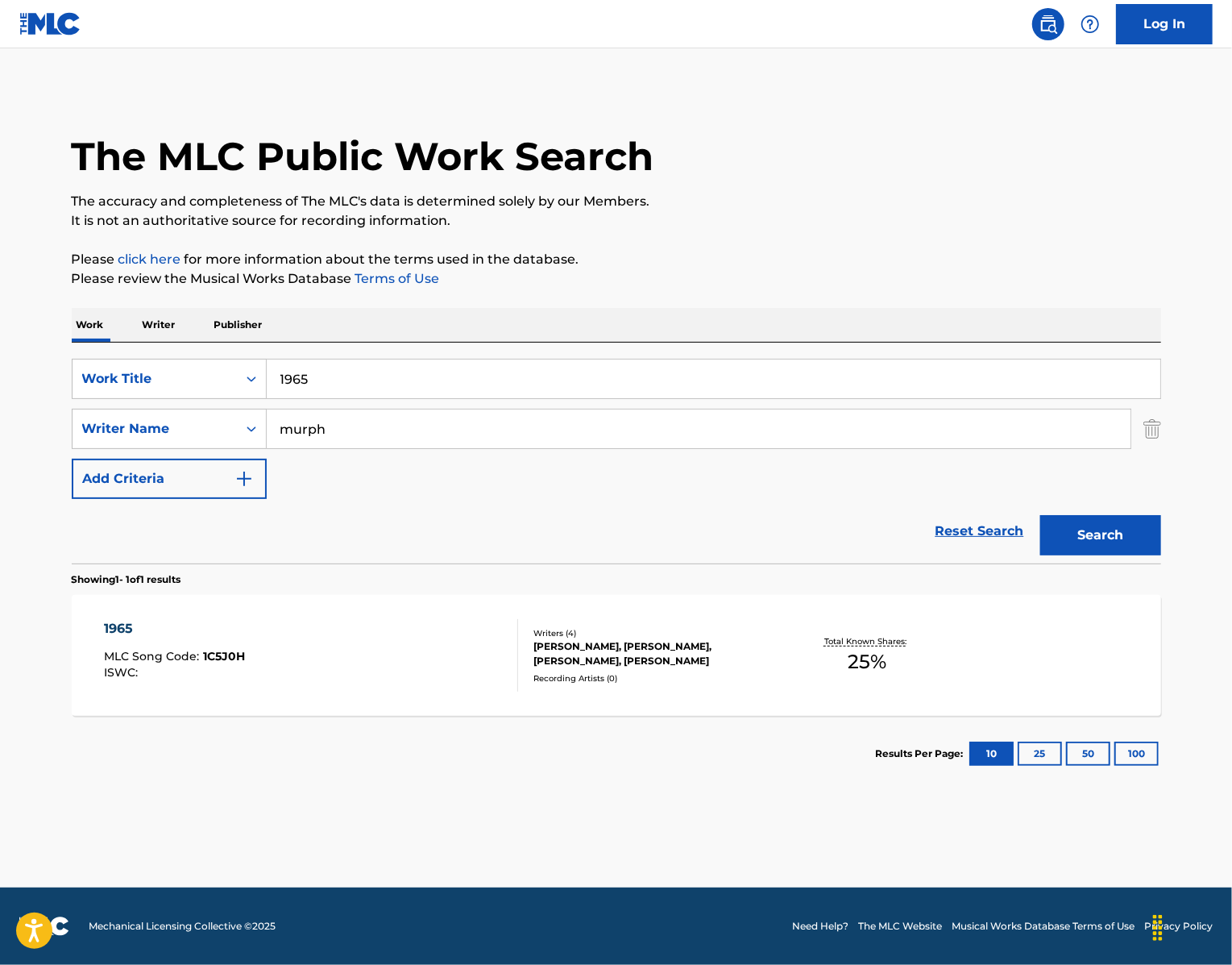
click at [223, 677] on section "1965 MLC Song Code : 1C5J0H ISWC : Writers ( 4 ) [PERSON_NAME], [PERSON_NAME], …" at bounding box center [616, 651] width 1090 height 129
click at [104, 638] on div "1965" at bounding box center [174, 628] width 141 height 19
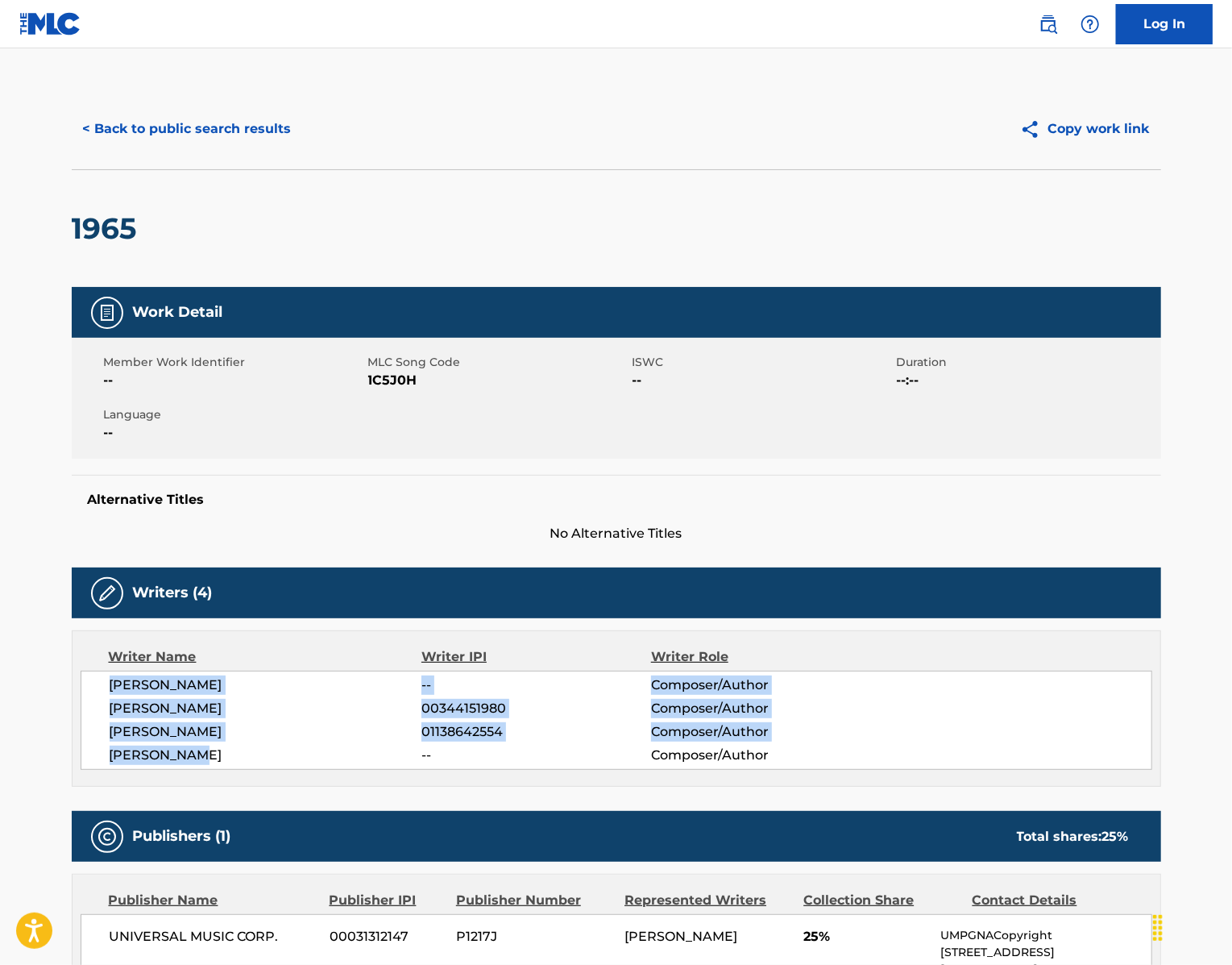
drag, startPoint x: 171, startPoint y: 852, endPoint x: 57, endPoint y: 787, distance: 131.2
click at [81, 770] on div "[PERSON_NAME] -- Composer/Author [PERSON_NAME] 00344151980 Composer/Author [PER…" at bounding box center [616, 720] width 1071 height 99
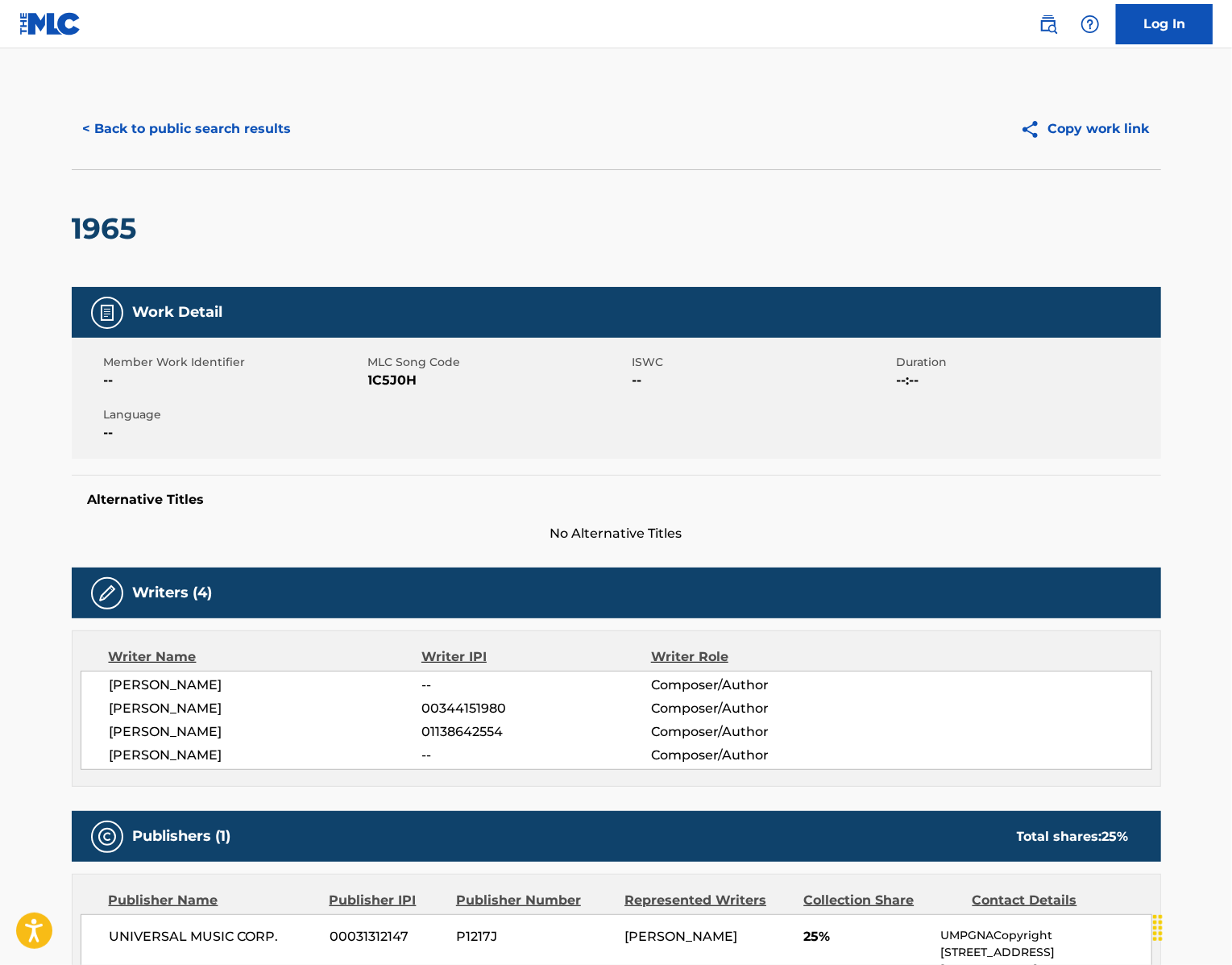
click at [368, 390] on span "1C5J0H" at bounding box center [498, 380] width 260 height 19
click at [94, 149] on button "< Back to public search results" at bounding box center [187, 129] width 232 height 40
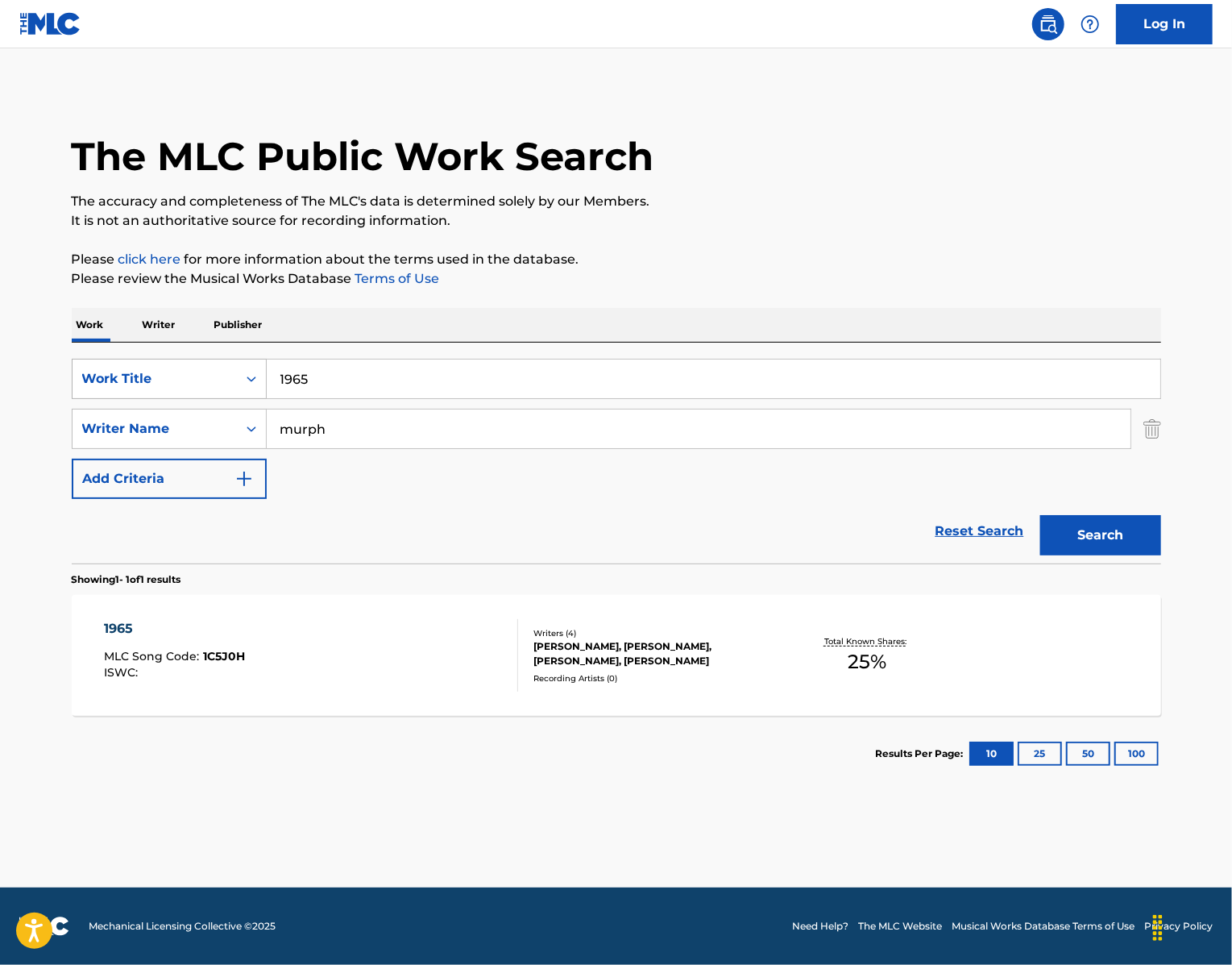
drag, startPoint x: 317, startPoint y: 430, endPoint x: 197, endPoint y: 414, distance: 121.1
click at [197, 399] on div "SearchWithCriteria439b8751-2d68-49b0-9ef5-2944fd5b2007 Work Title 1965" at bounding box center [616, 378] width 1090 height 40
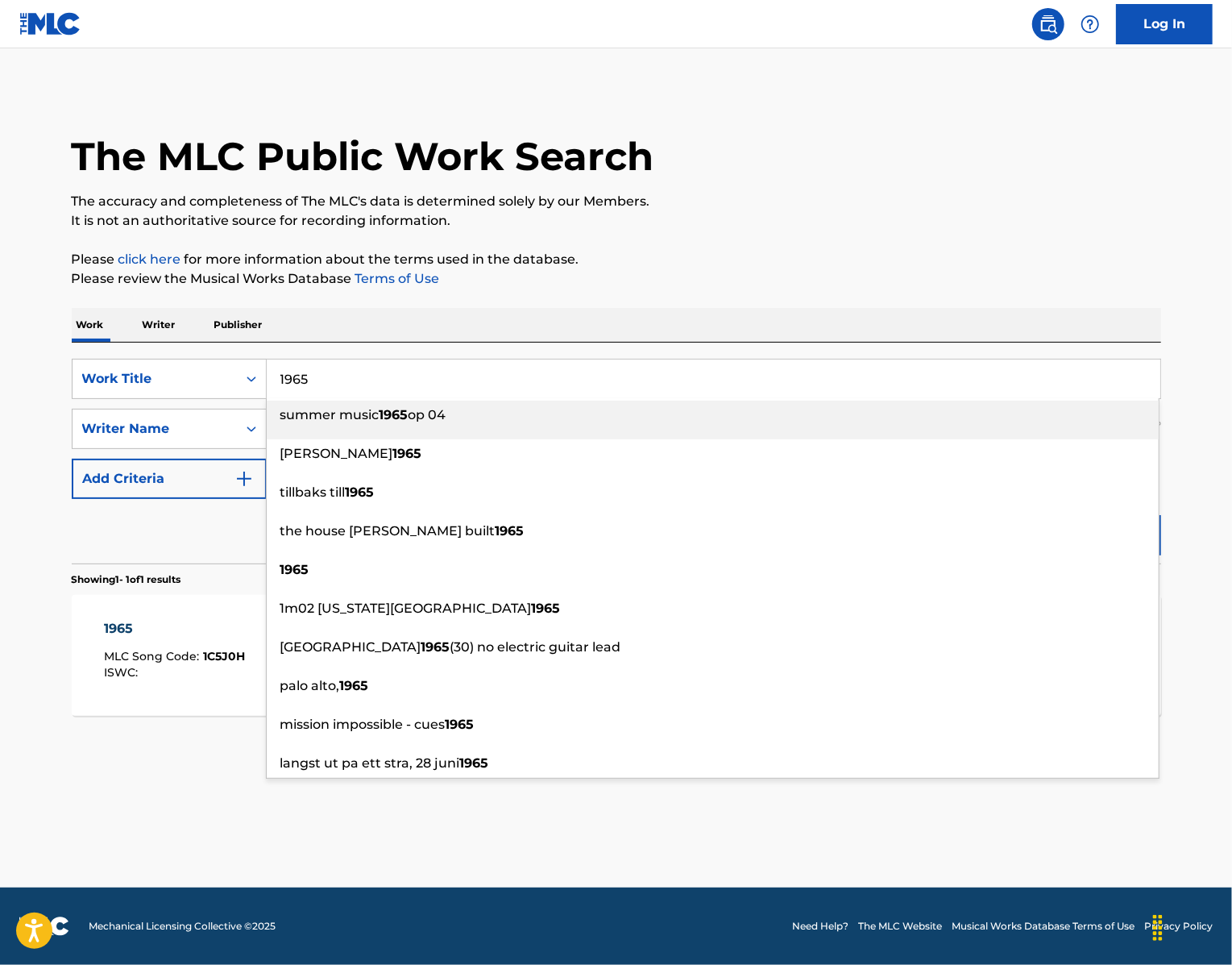
paste input "Sugar On My Tongue"
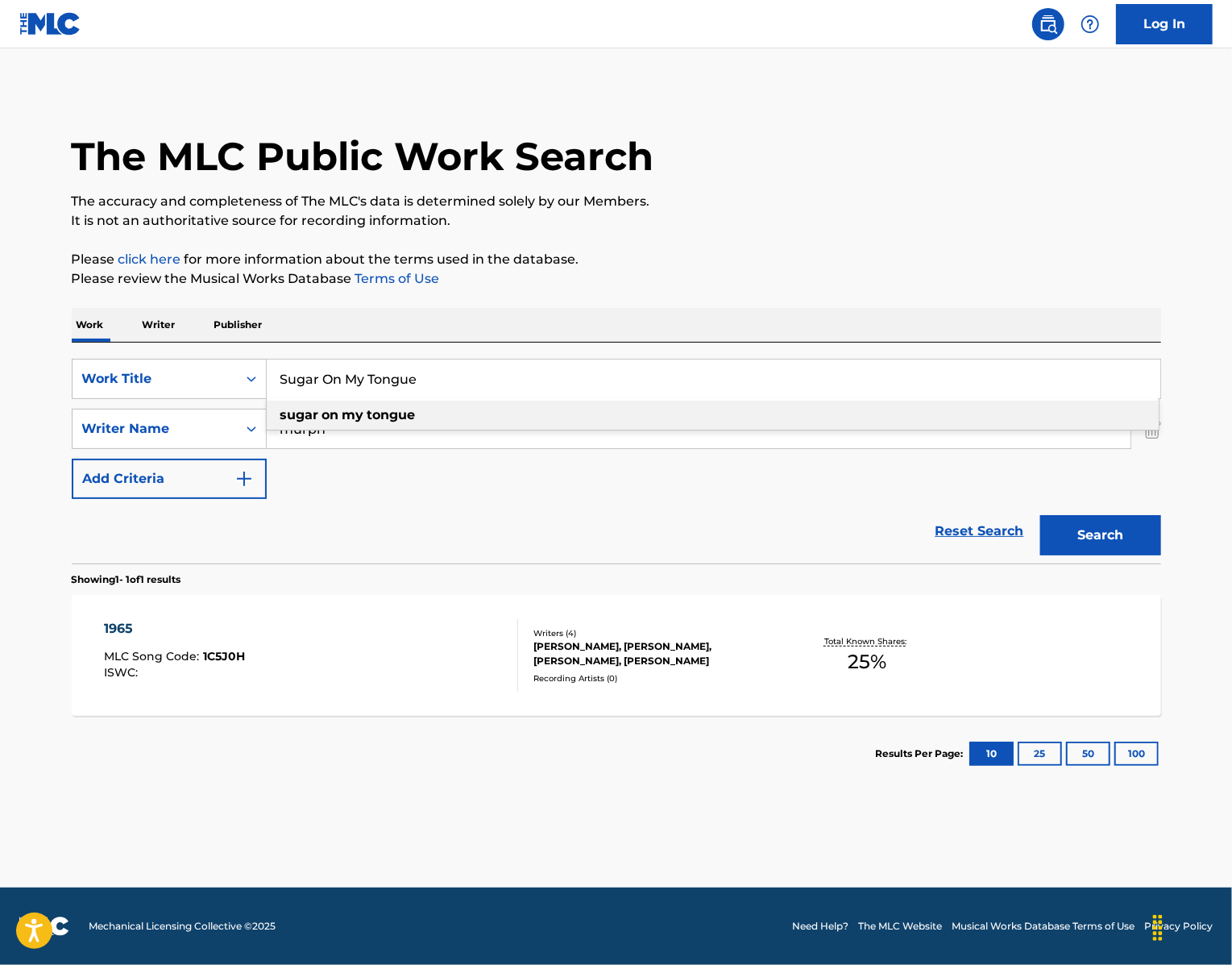
type input "Sugar On My Tongue"
click at [468, 340] on div "The MLC Public Work Search The accuracy and completeness of The MLC's data is d…" at bounding box center [616, 439] width 1128 height 702
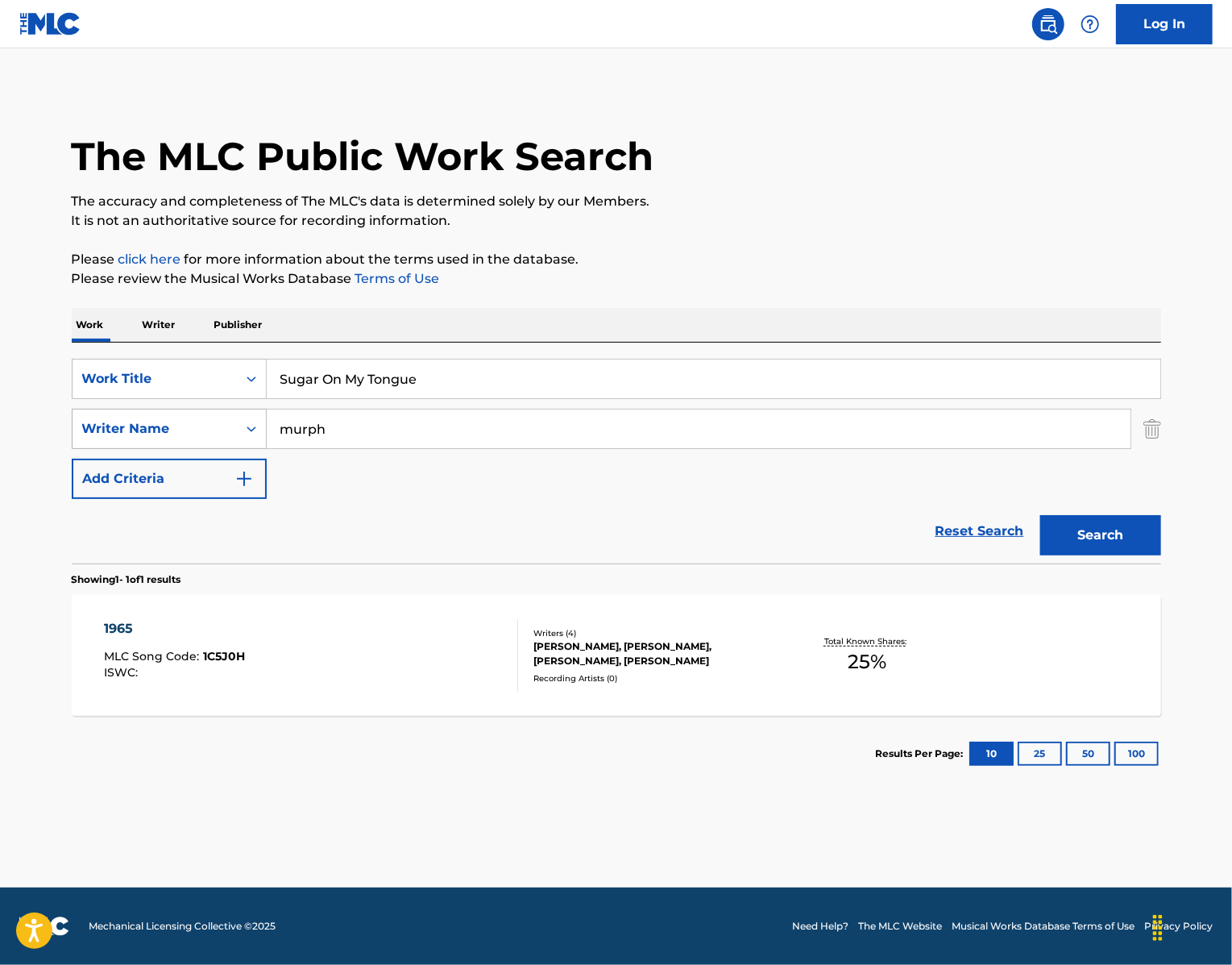
drag, startPoint x: 358, startPoint y: 488, endPoint x: 245, endPoint y: 462, distance: 116.0
click at [245, 449] on div "SearchWithCriteriaa2fdbbb0-4f52-4c79-bf22-12001a2201bb Writer Name [PERSON_NAME]" at bounding box center [616, 428] width 1090 height 40
click at [1099, 555] on button "Search" at bounding box center [1100, 535] width 121 height 40
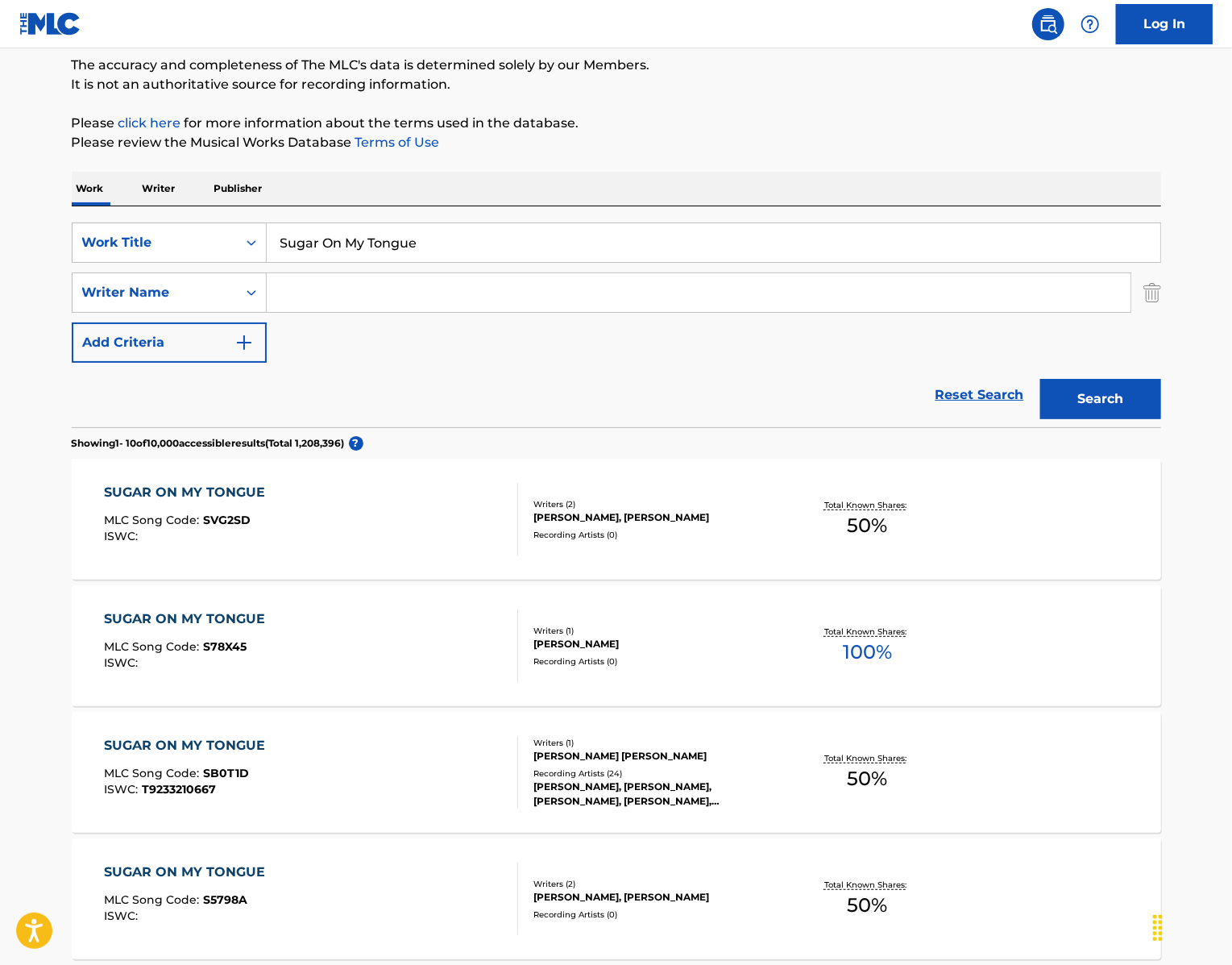
scroll to position [208, 0]
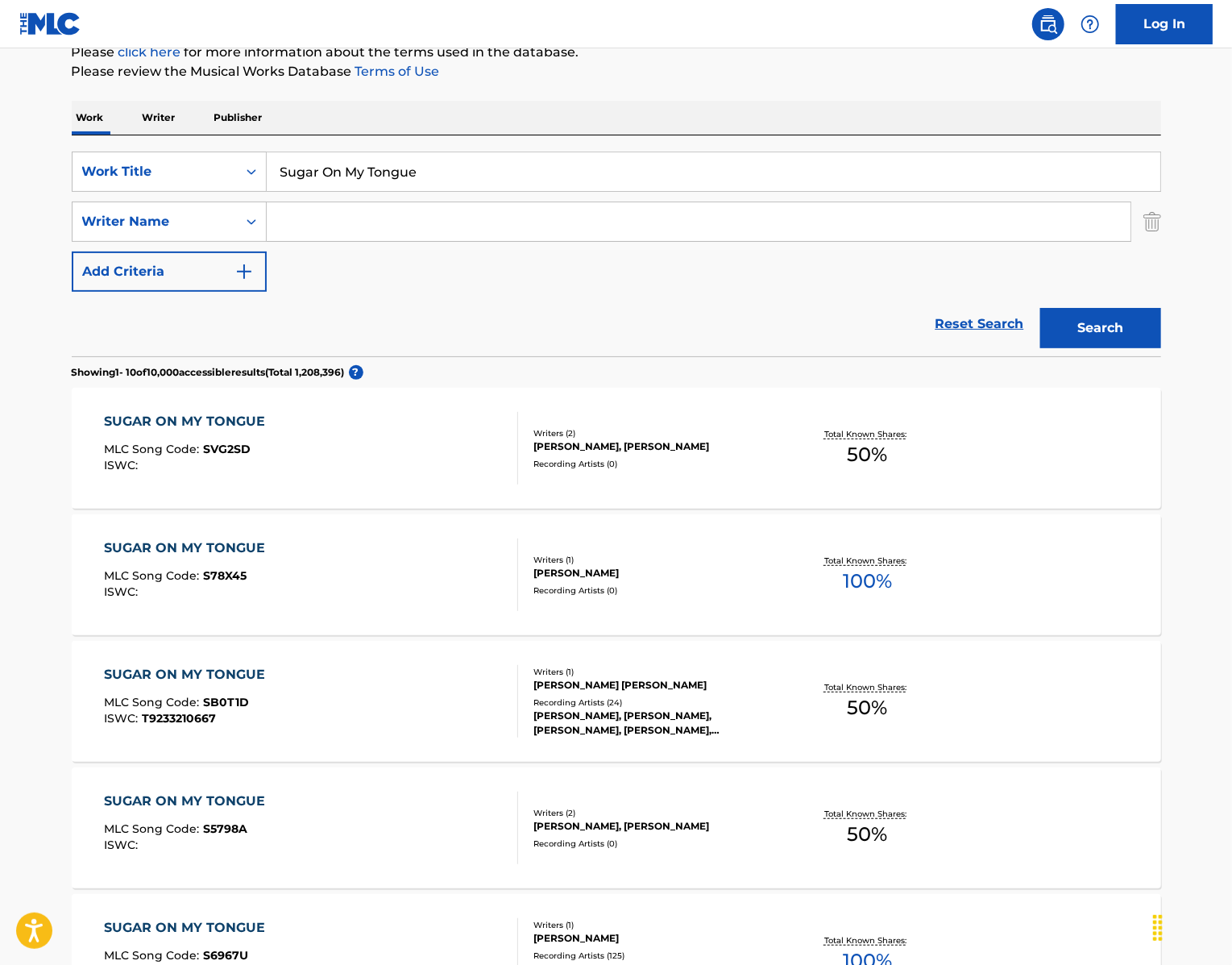
click at [116, 558] on div "SUGAR ON MY TONGUE" at bounding box center [188, 548] width 169 height 19
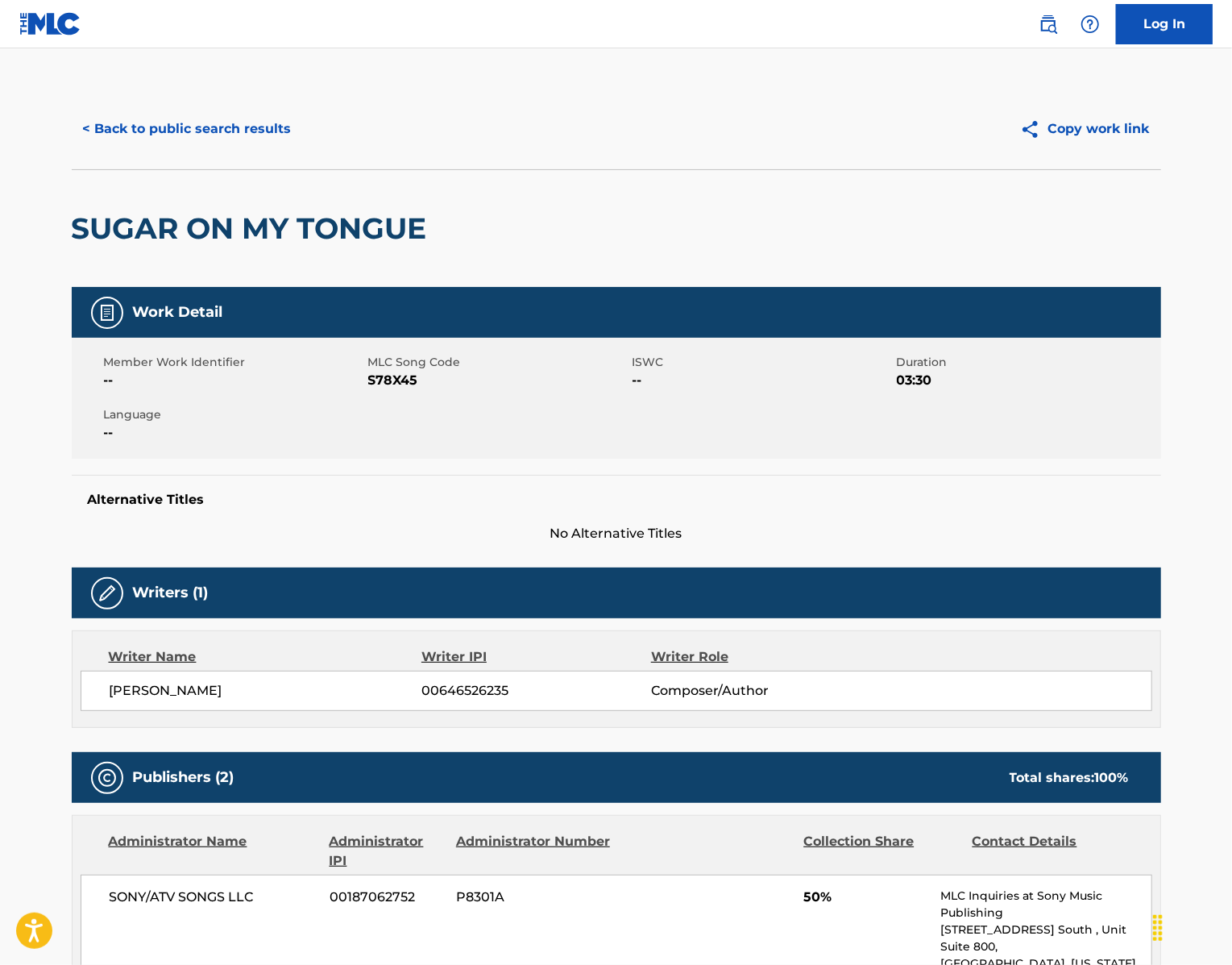
click at [371, 390] on span "S78X45" at bounding box center [498, 380] width 260 height 19
drag, startPoint x: 262, startPoint y: 788, endPoint x: 37, endPoint y: 787, distance: 225.0
click at [81, 711] on div "[PERSON_NAME] 00646526235 Composer/Author" at bounding box center [616, 691] width 1071 height 40
click at [124, 149] on button "< Back to public search results" at bounding box center [187, 129] width 232 height 40
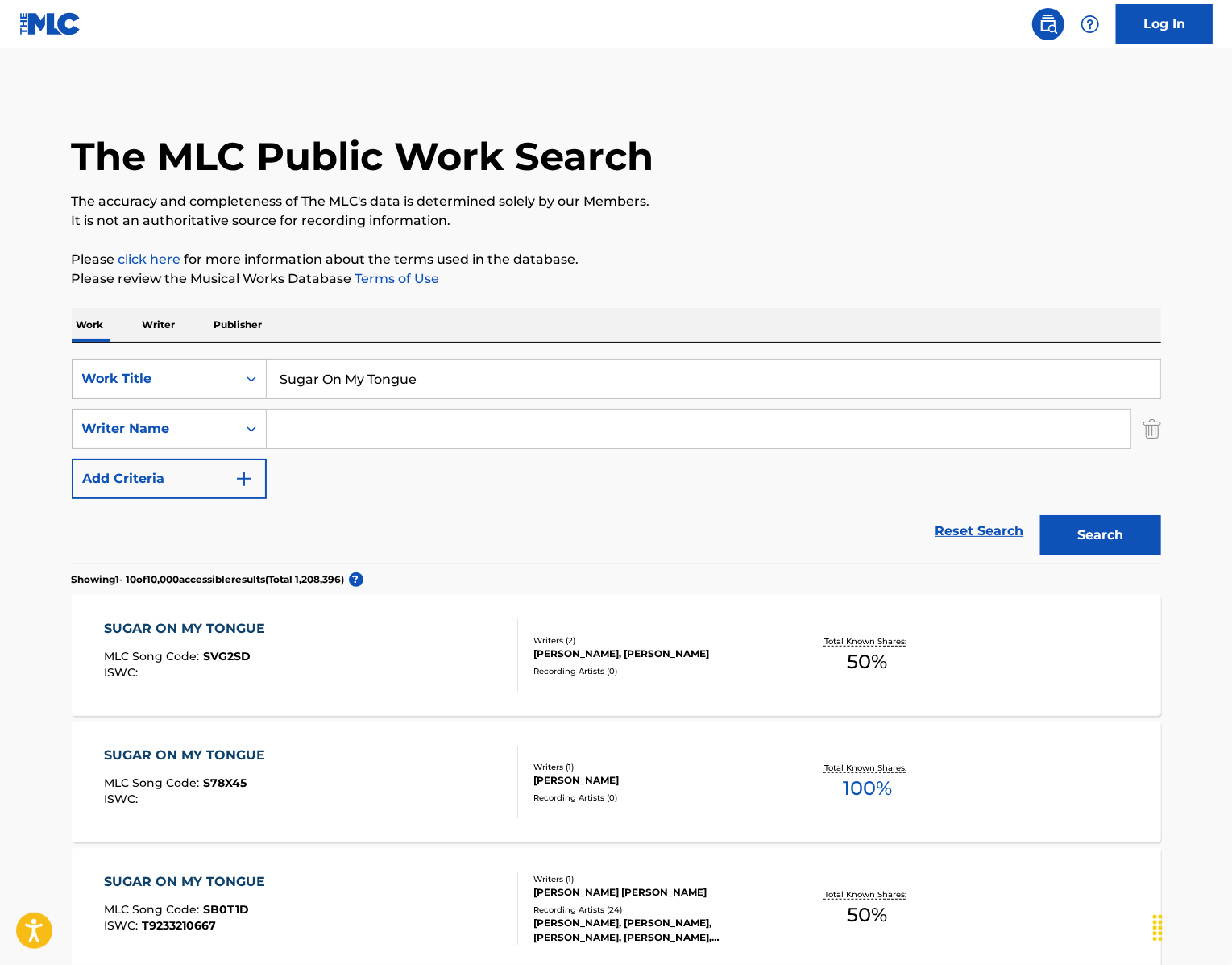
scroll to position [207, 0]
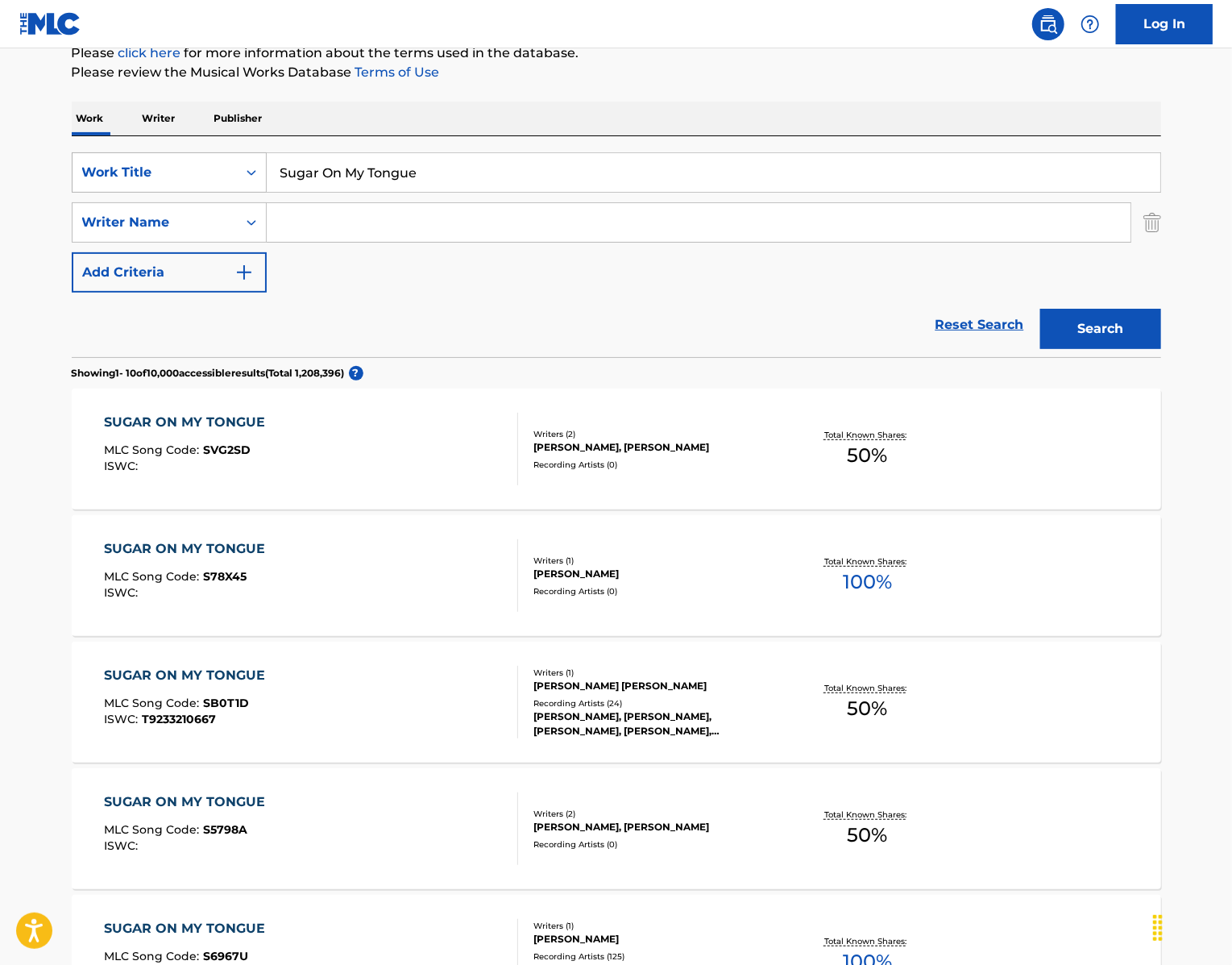
drag, startPoint x: 432, startPoint y: 230, endPoint x: 93, endPoint y: 204, distance: 340.0
click at [93, 192] on div "SearchWithCriteria439b8751-2d68-49b0-9ef5-2944fd5b2007 Work Title Sugar On My T…" at bounding box center [616, 172] width 1090 height 40
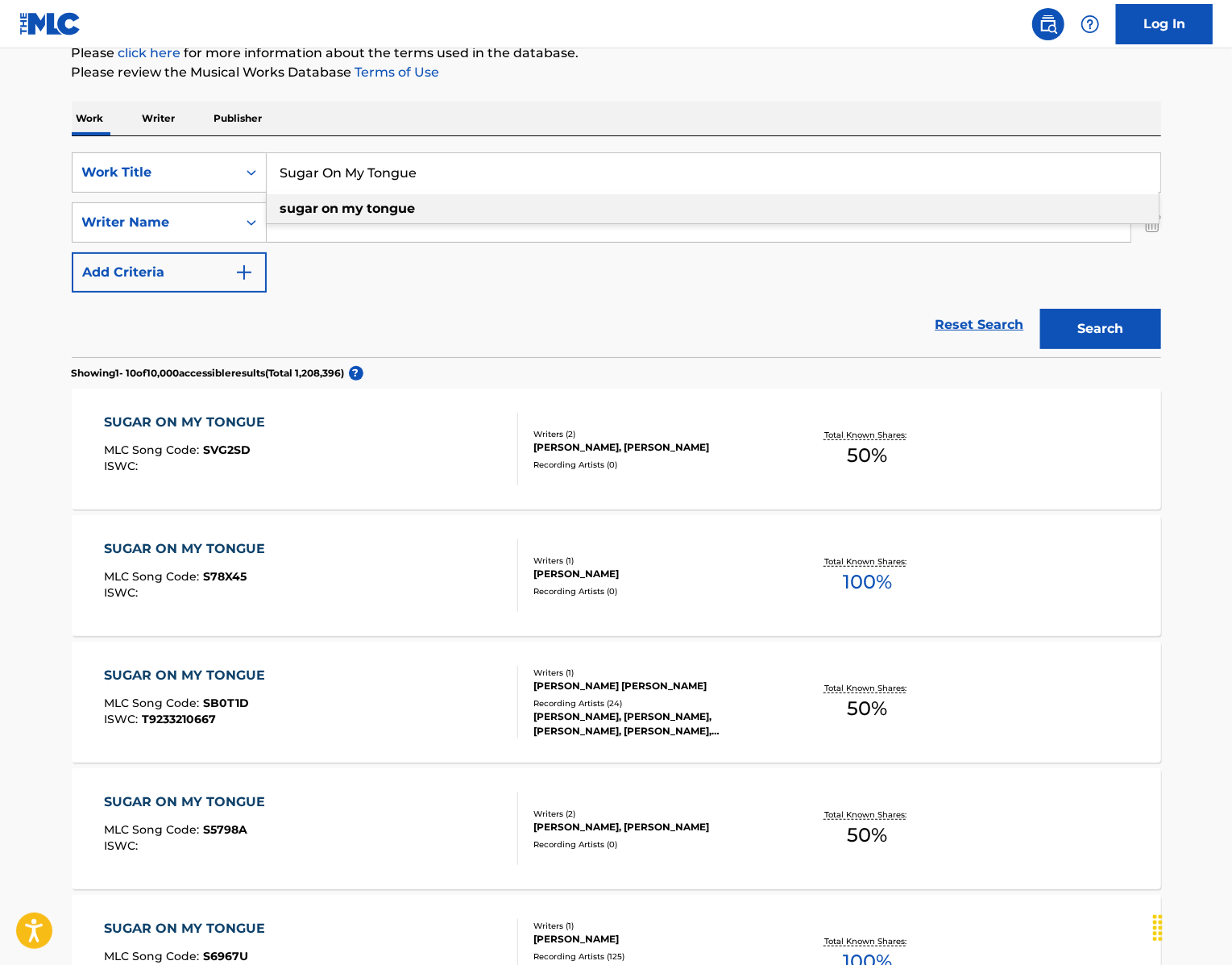
paste input "Ring Ring Ring"
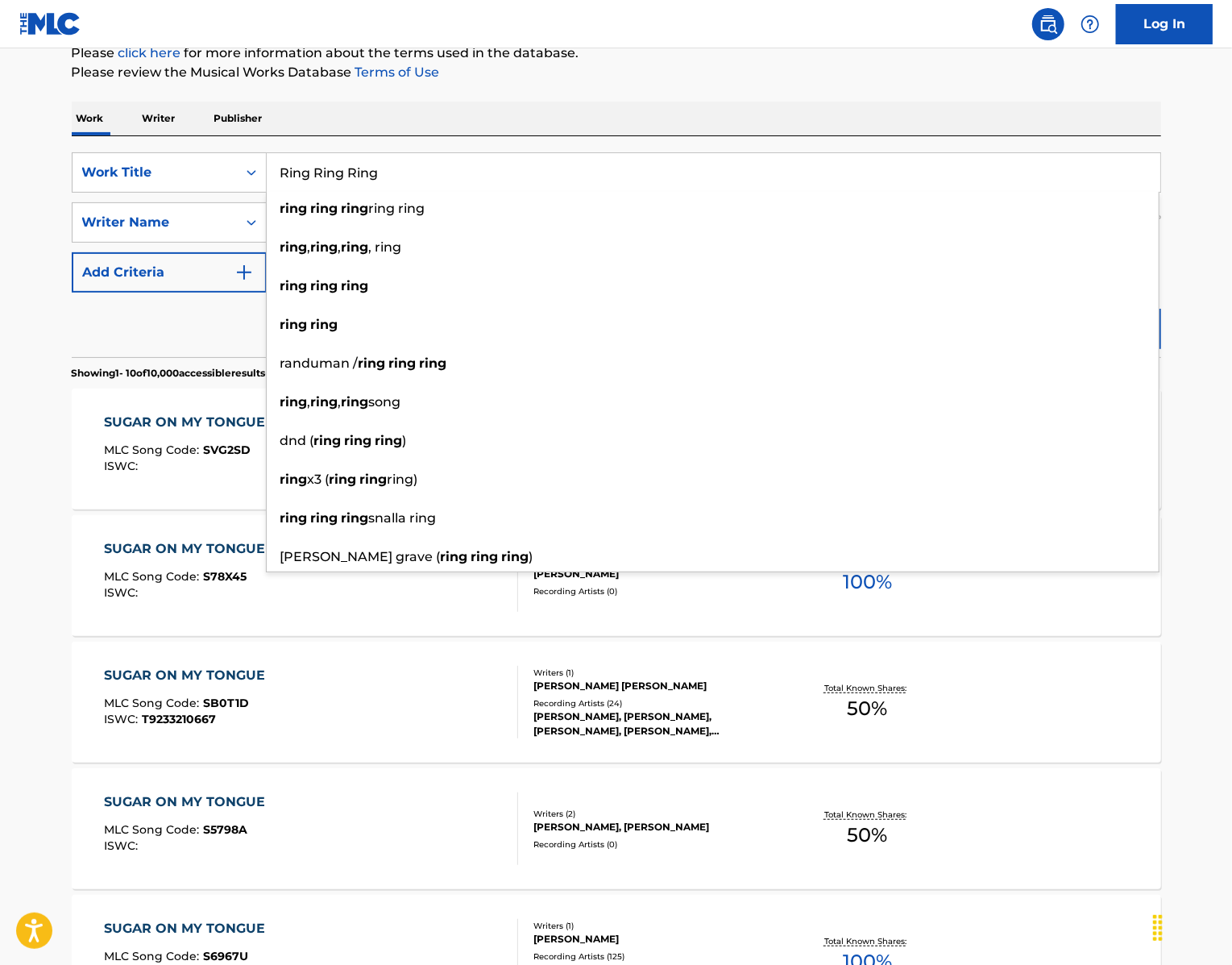
type input "Ring Ring Ring"
click at [307, 135] on div "Work Writer Publisher" at bounding box center [616, 118] width 1090 height 34
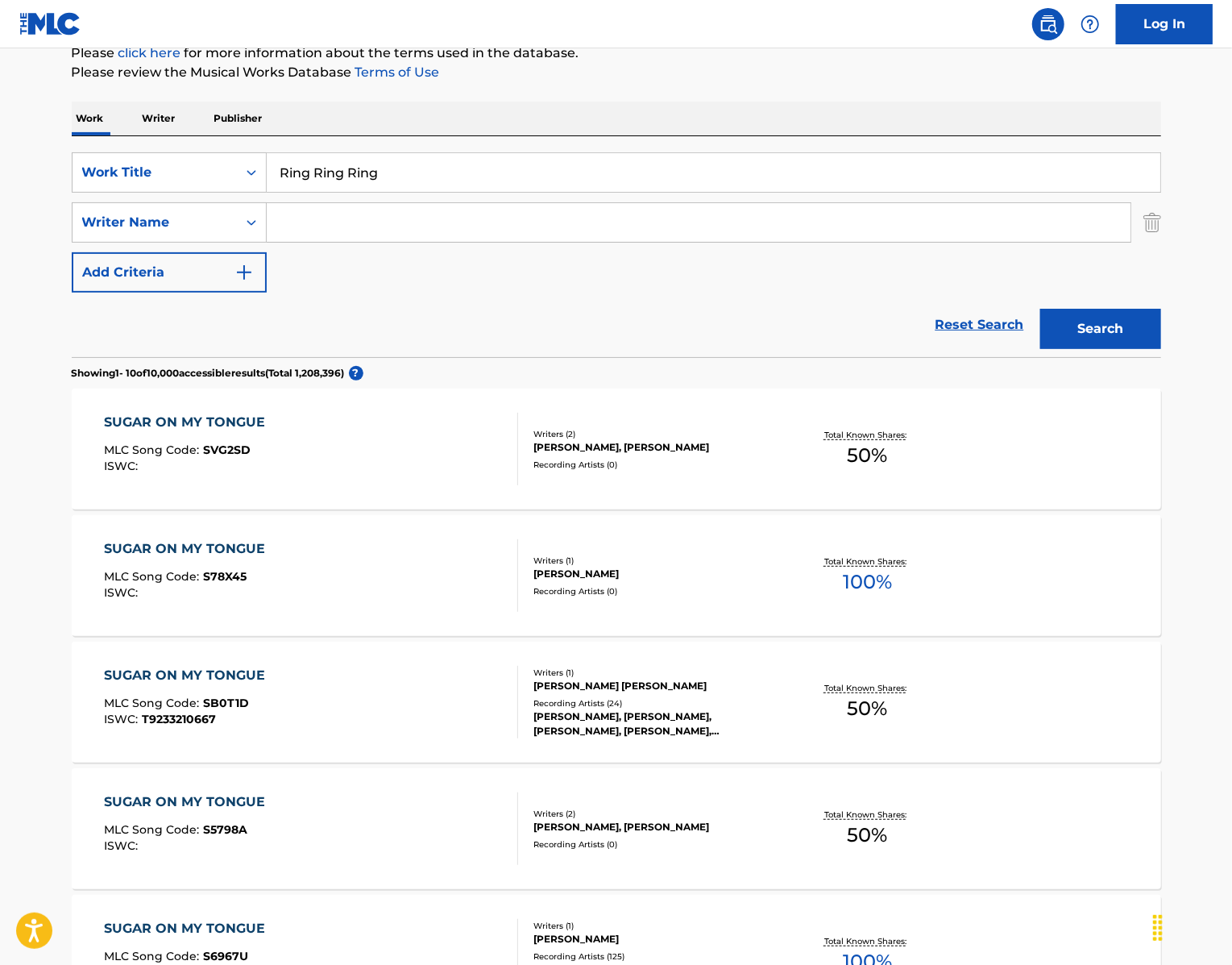
click at [311, 242] on input "Search Form" at bounding box center [698, 222] width 864 height 38
type input "okonma"
click at [1104, 349] on button "Search" at bounding box center [1100, 328] width 121 height 40
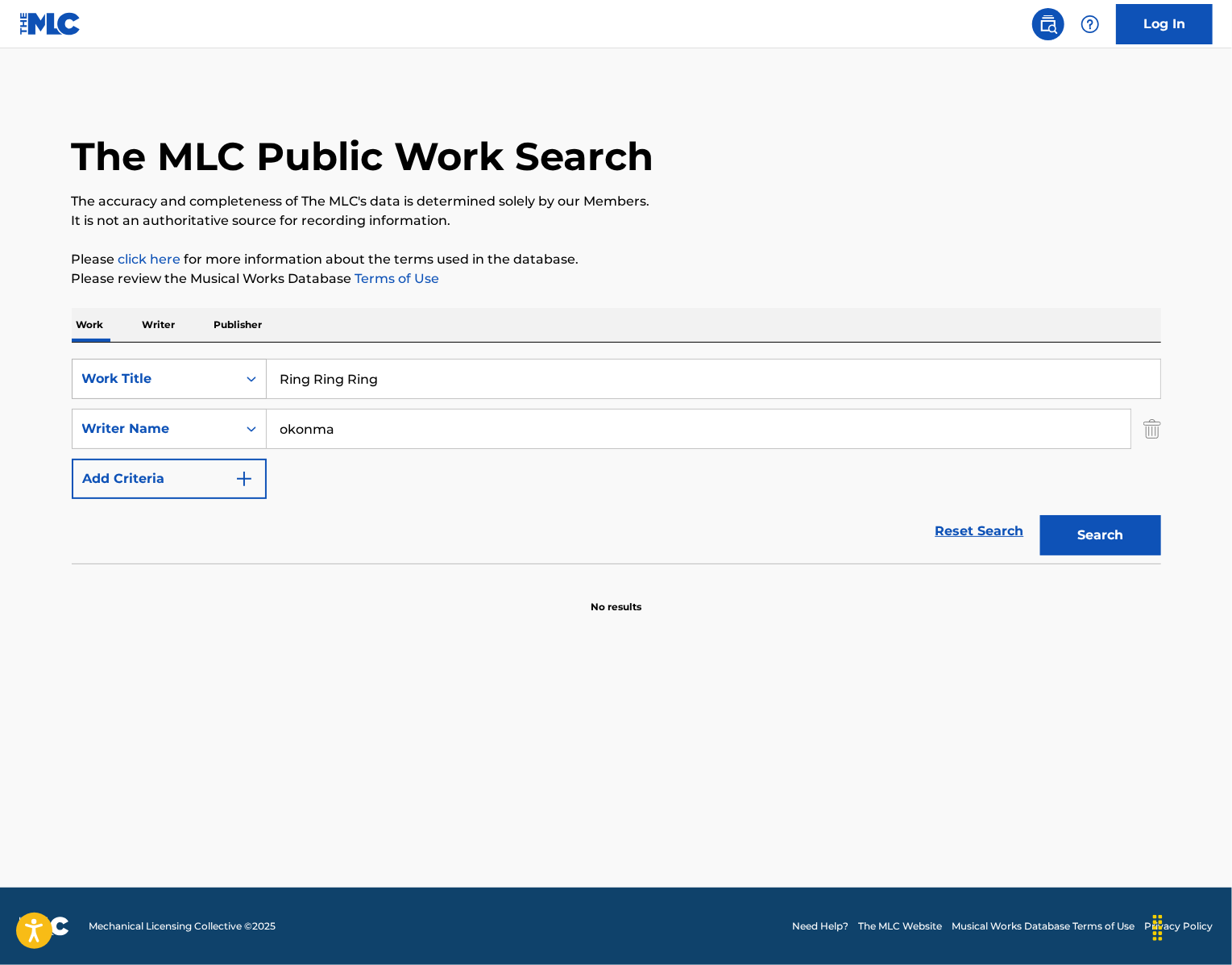
drag, startPoint x: 392, startPoint y: 430, endPoint x: 191, endPoint y: 423, distance: 201.1
click at [195, 399] on div "SearchWithCriteria439b8751-2d68-49b0-9ef5-2944fd5b2007 Work Title Ring Ring Ring" at bounding box center [616, 378] width 1090 height 40
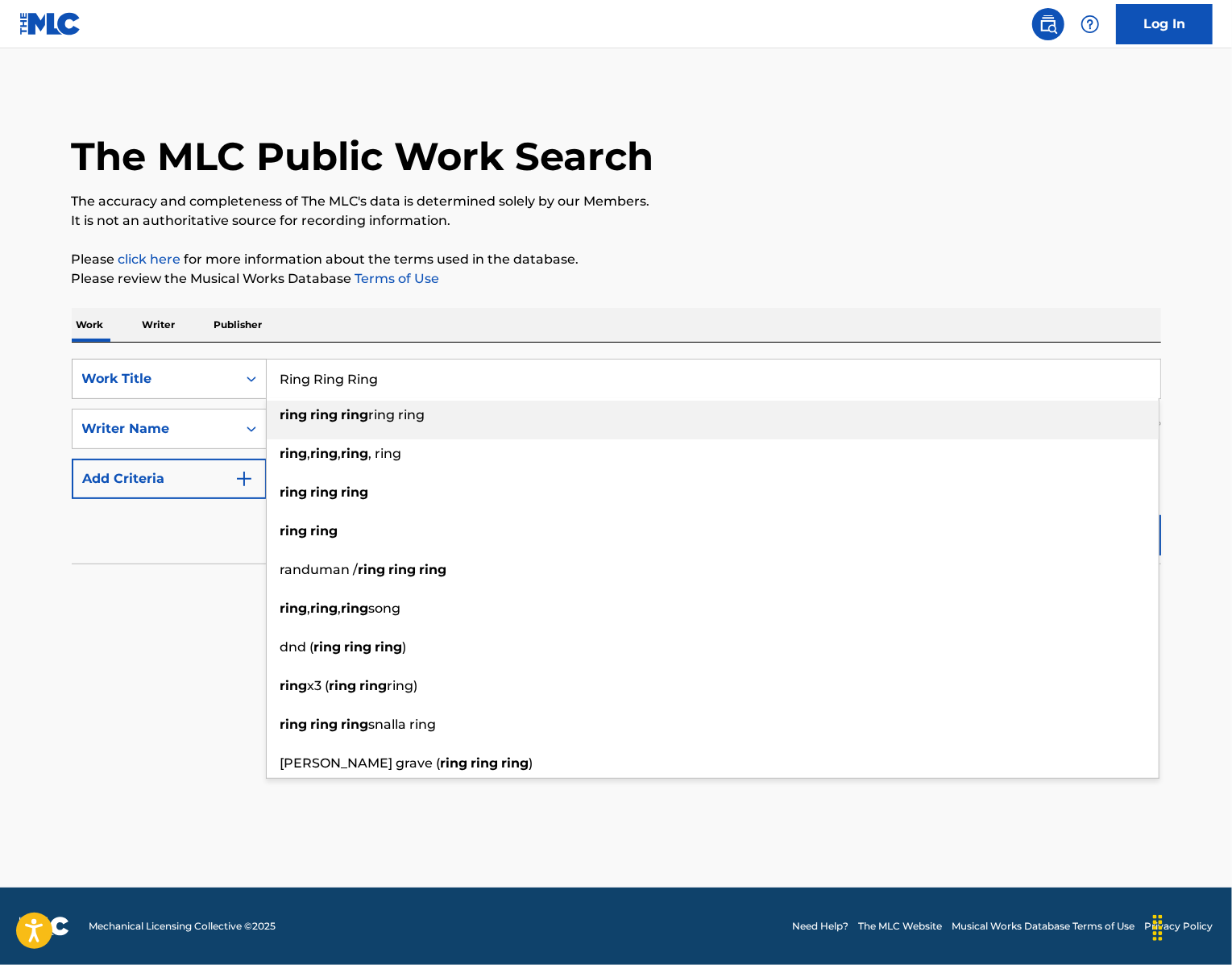
paste input "Sucka Free"
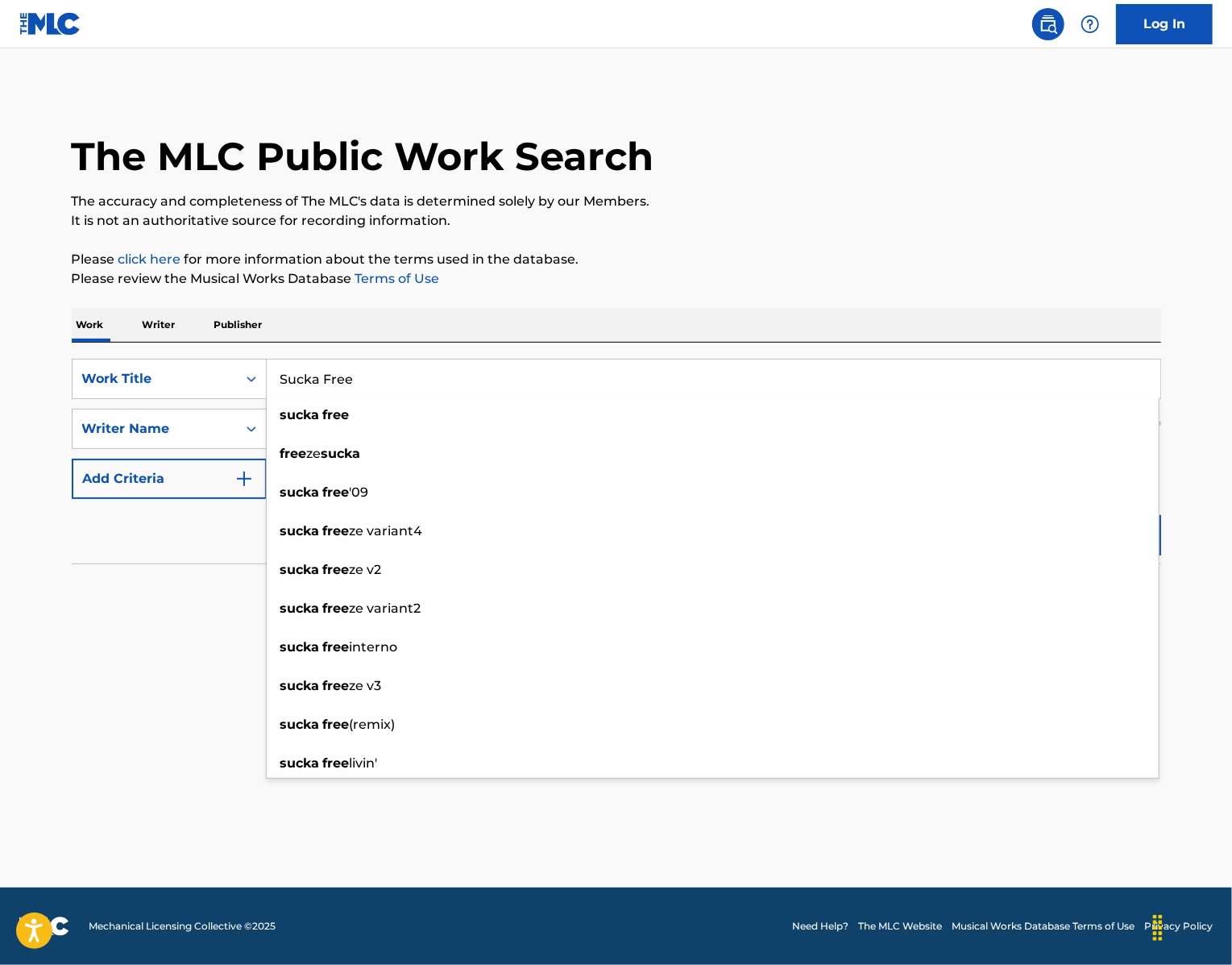
type input "Sucka Free"
click at [814, 288] on p "Please review the Musical Works Database Terms of Use" at bounding box center [616, 278] width 1090 height 19
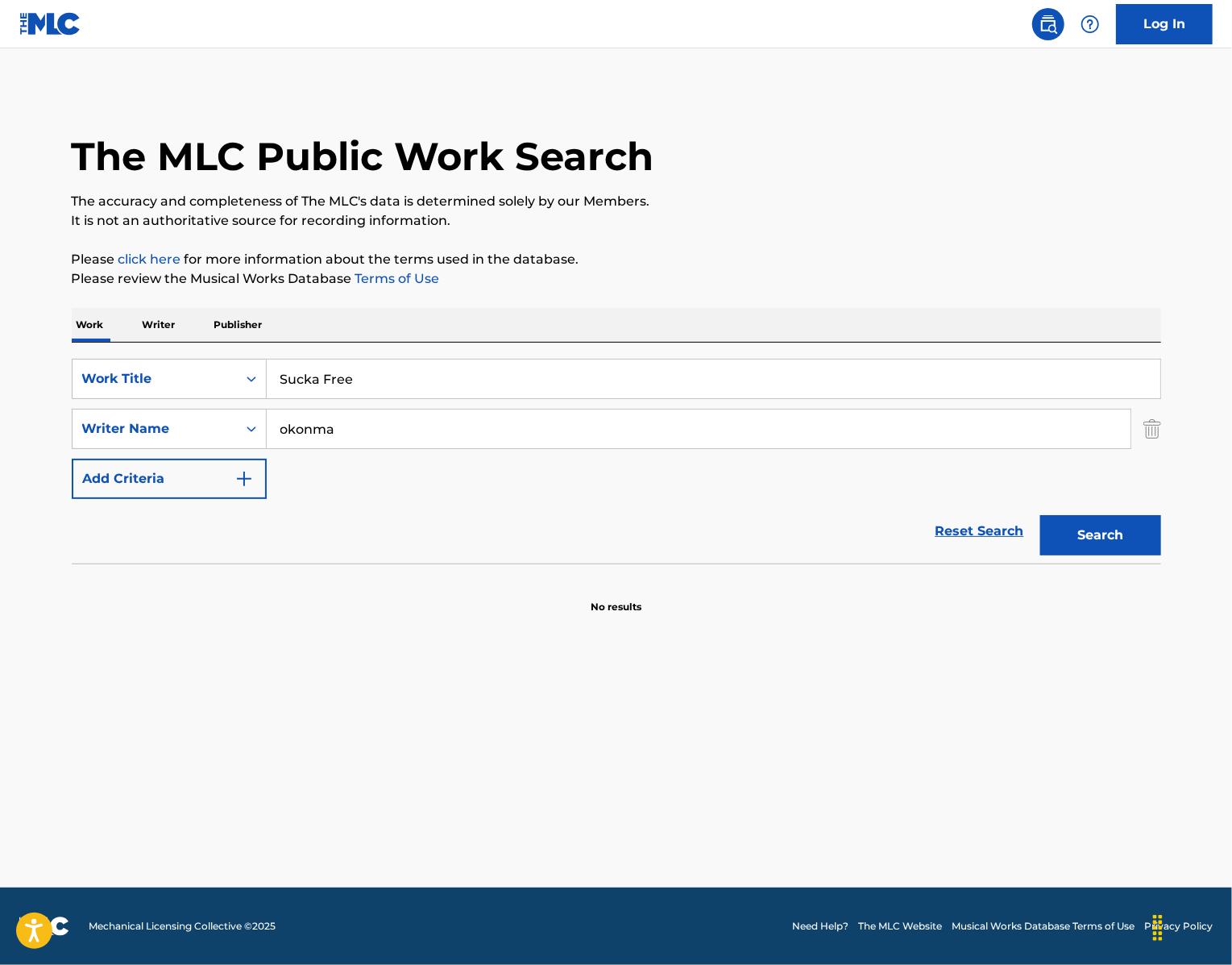
click at [1126, 555] on button "Search" at bounding box center [1100, 535] width 121 height 40
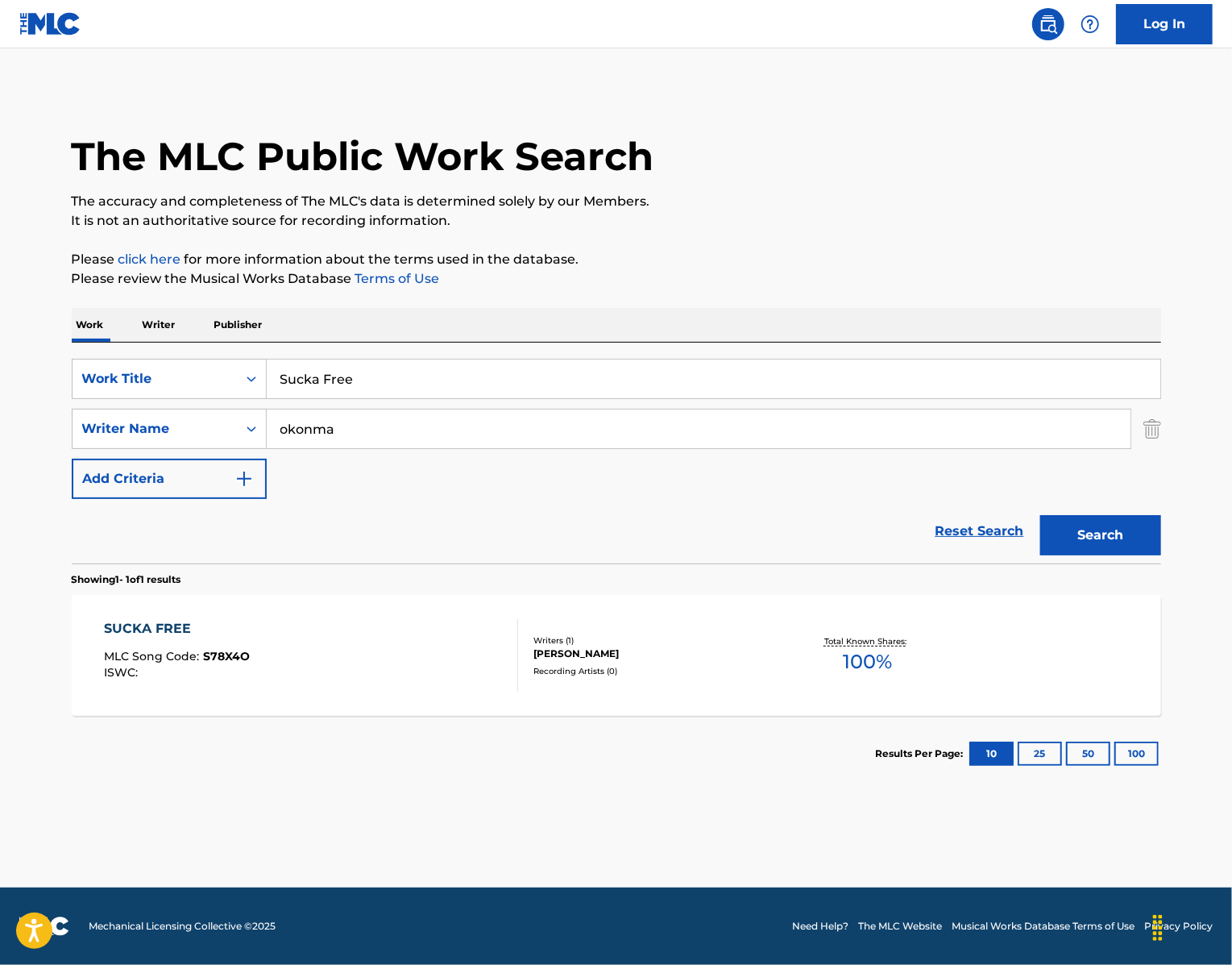
click at [104, 638] on div "SUCKA FREE" at bounding box center [177, 628] width 146 height 19
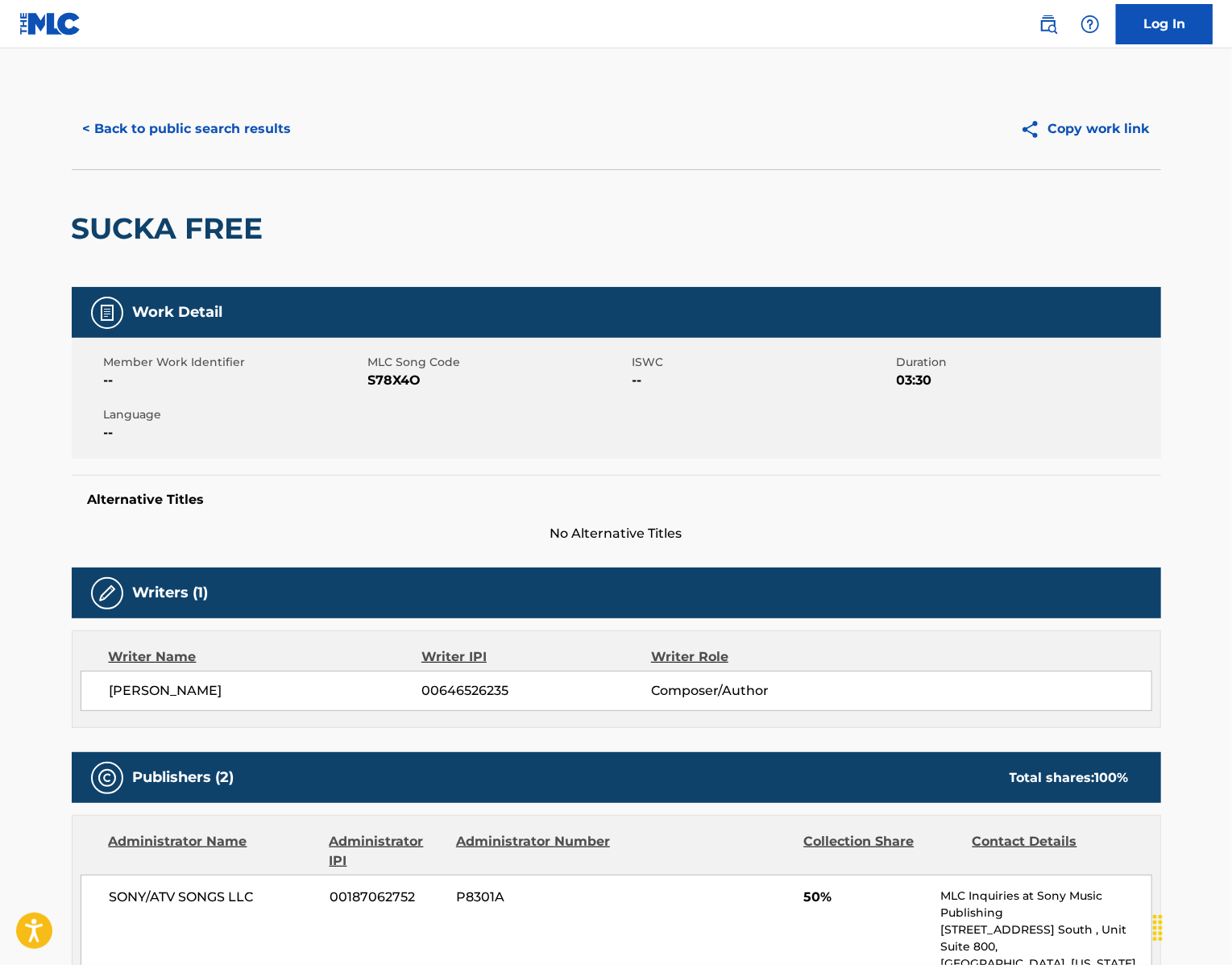
click at [372, 390] on span "S78X4O" at bounding box center [498, 380] width 260 height 19
click at [121, 149] on button "< Back to public search results" at bounding box center [187, 129] width 232 height 40
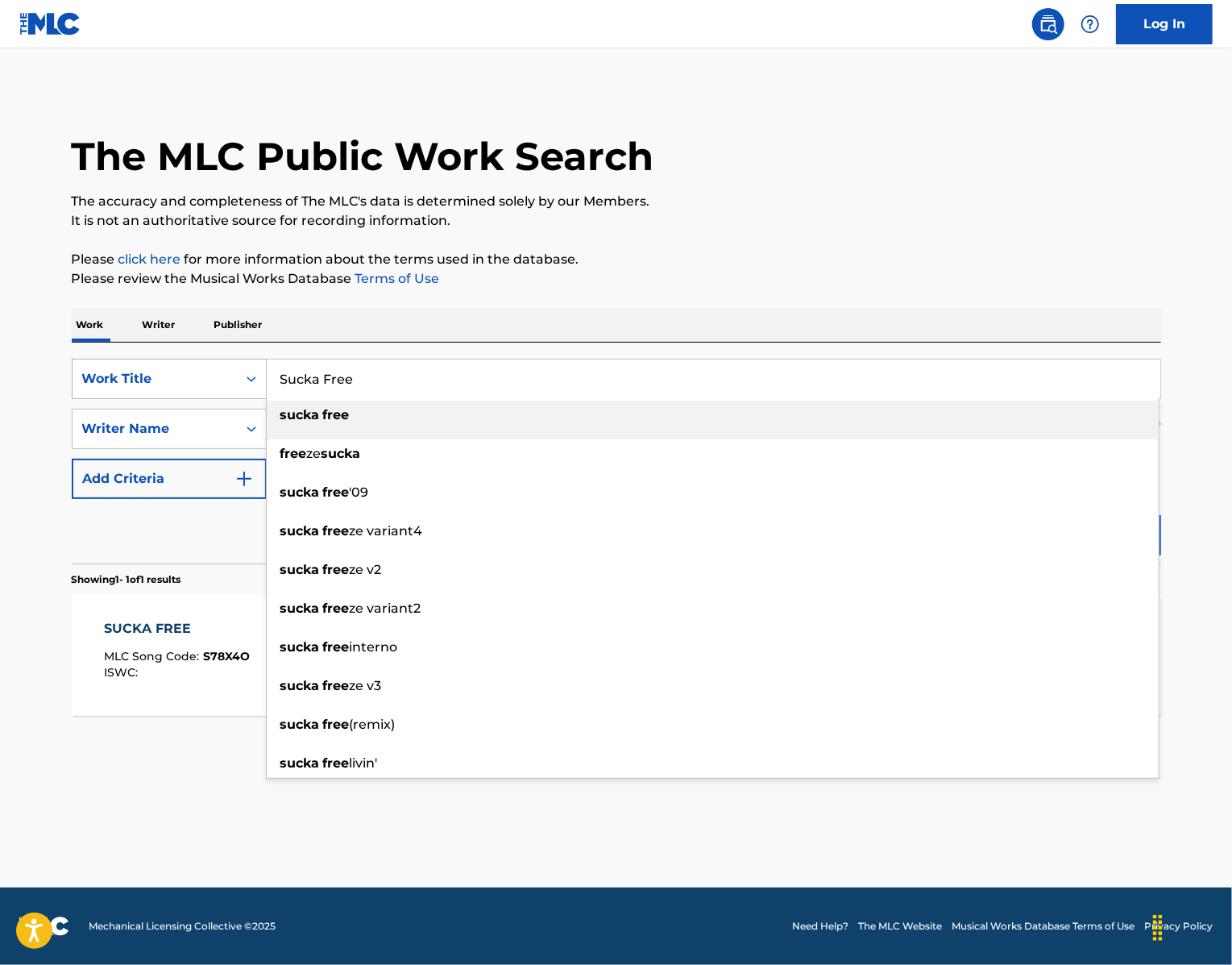
drag, startPoint x: 361, startPoint y: 432, endPoint x: 191, endPoint y: 420, distance: 170.4
click at [191, 399] on div "SearchWithCriteria439b8751-2d68-49b0-9ef5-2944fd5b2007 Work Title Sucka Free su…" at bounding box center [616, 378] width 1090 height 40
paste input "top Playing With M"
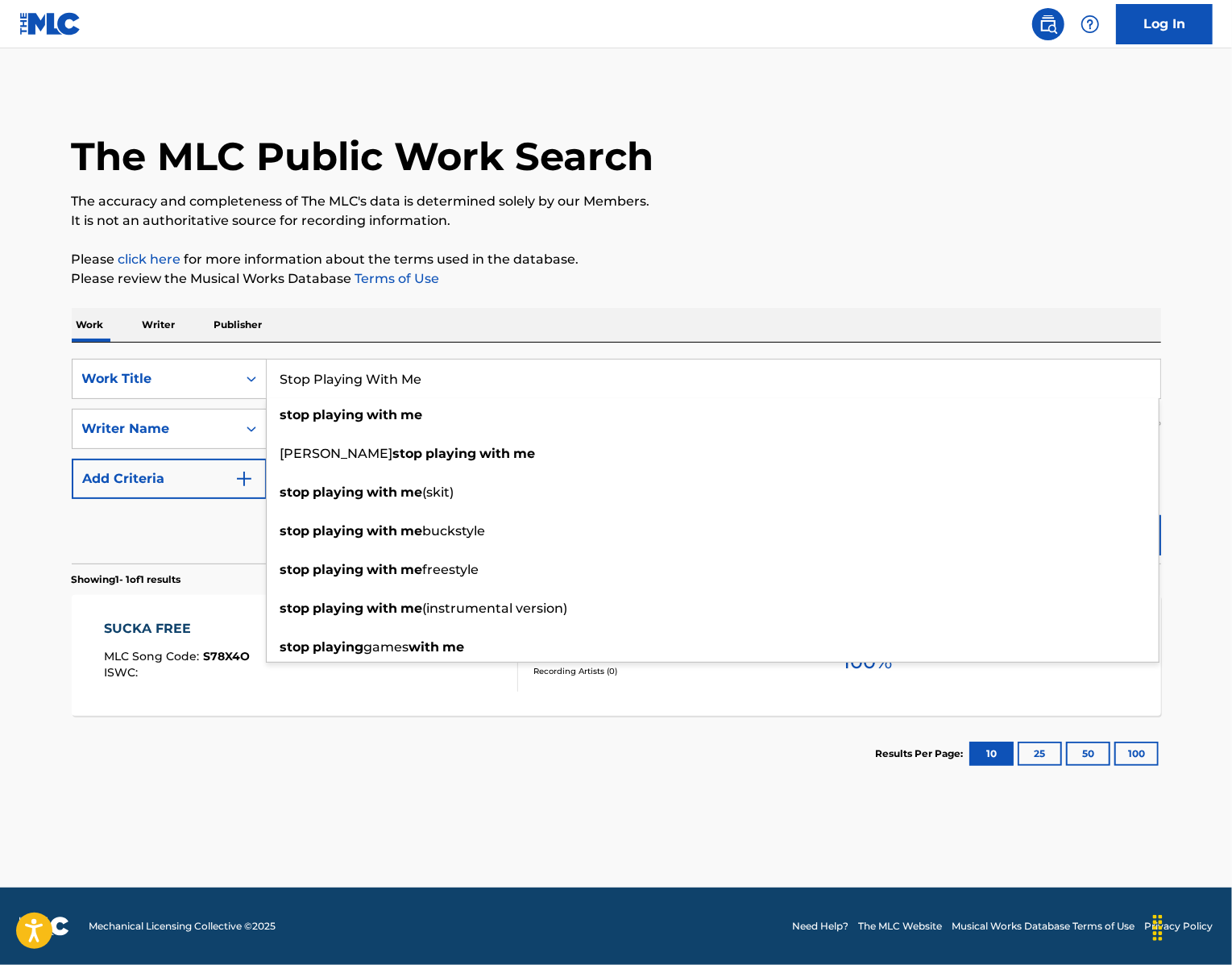
type input "Stop Playing With Me"
click at [839, 231] on p "It is not an authoritative source for recording information." at bounding box center [616, 220] width 1090 height 19
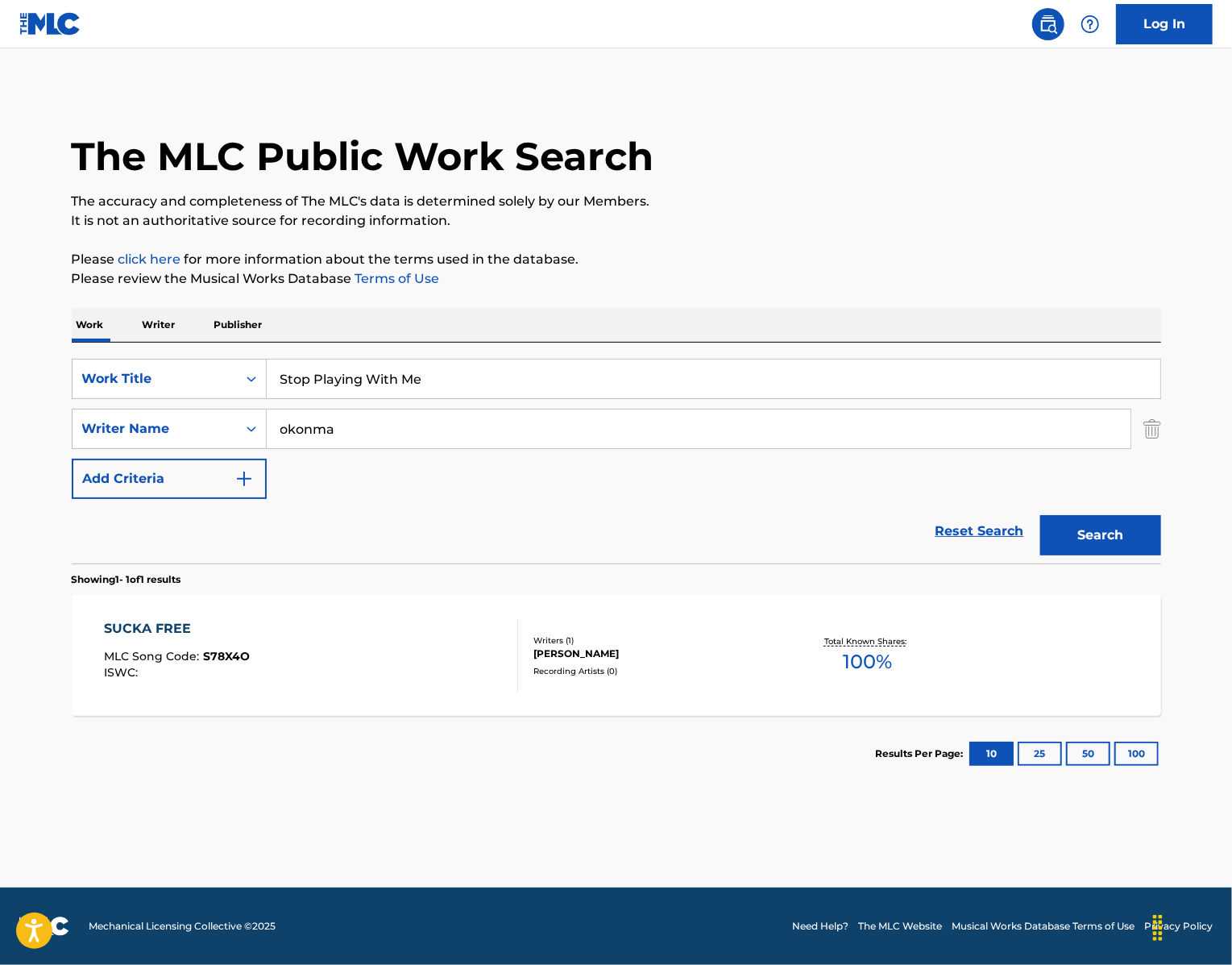
click at [1114, 555] on button "Search" at bounding box center [1100, 535] width 121 height 40
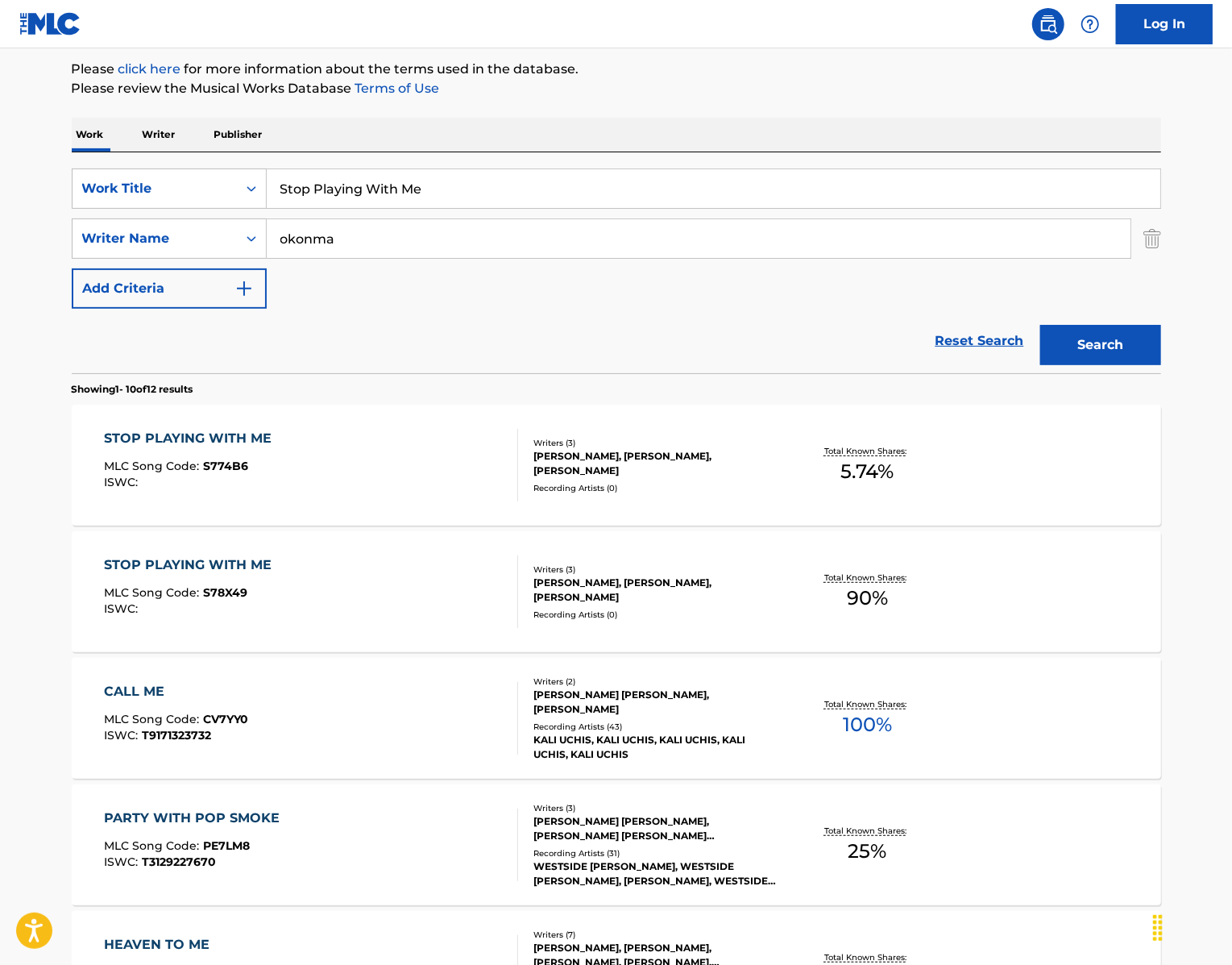
scroll to position [204, 0]
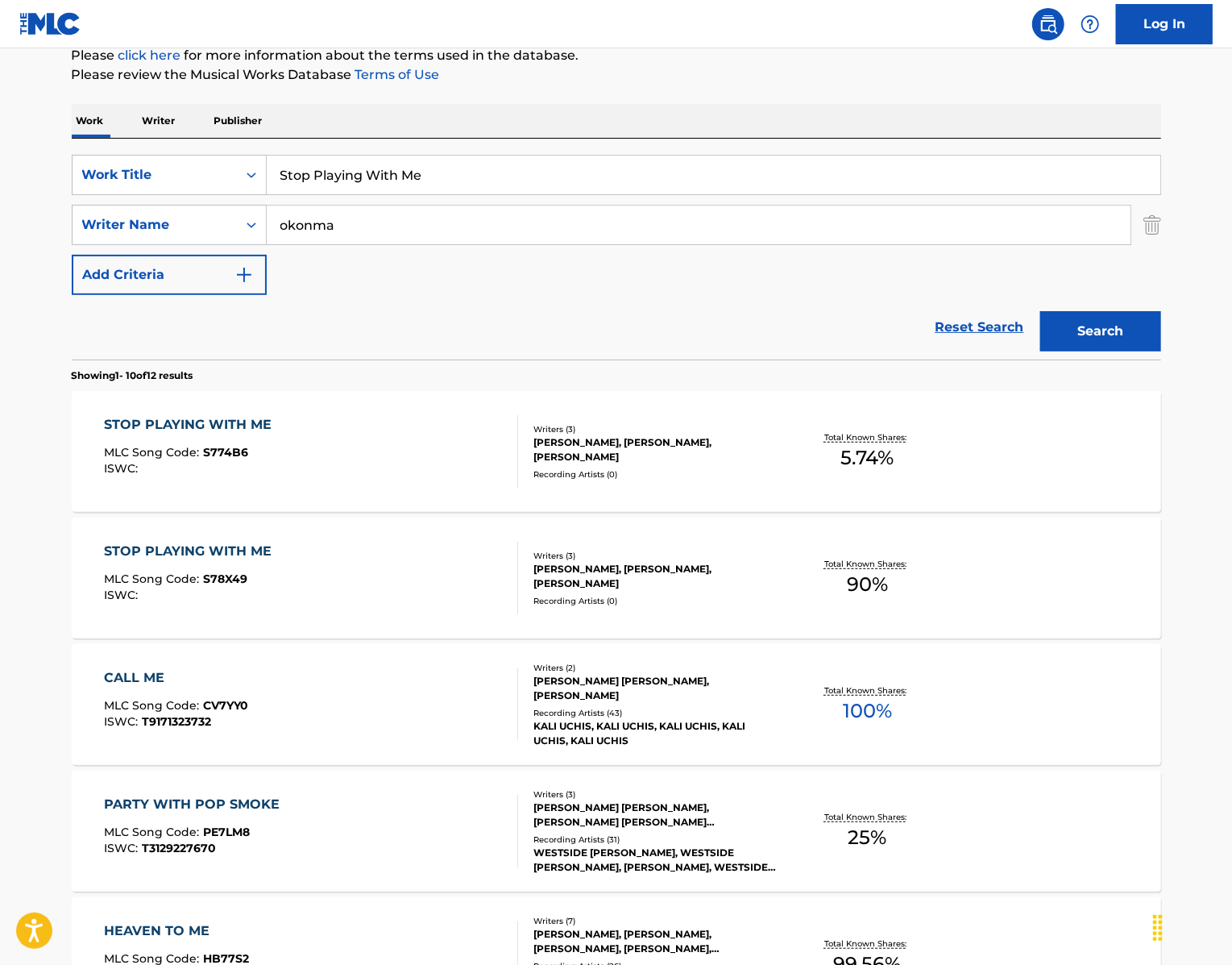
click at [127, 561] on div "STOP PLAYING WITH ME" at bounding box center [192, 551] width 176 height 19
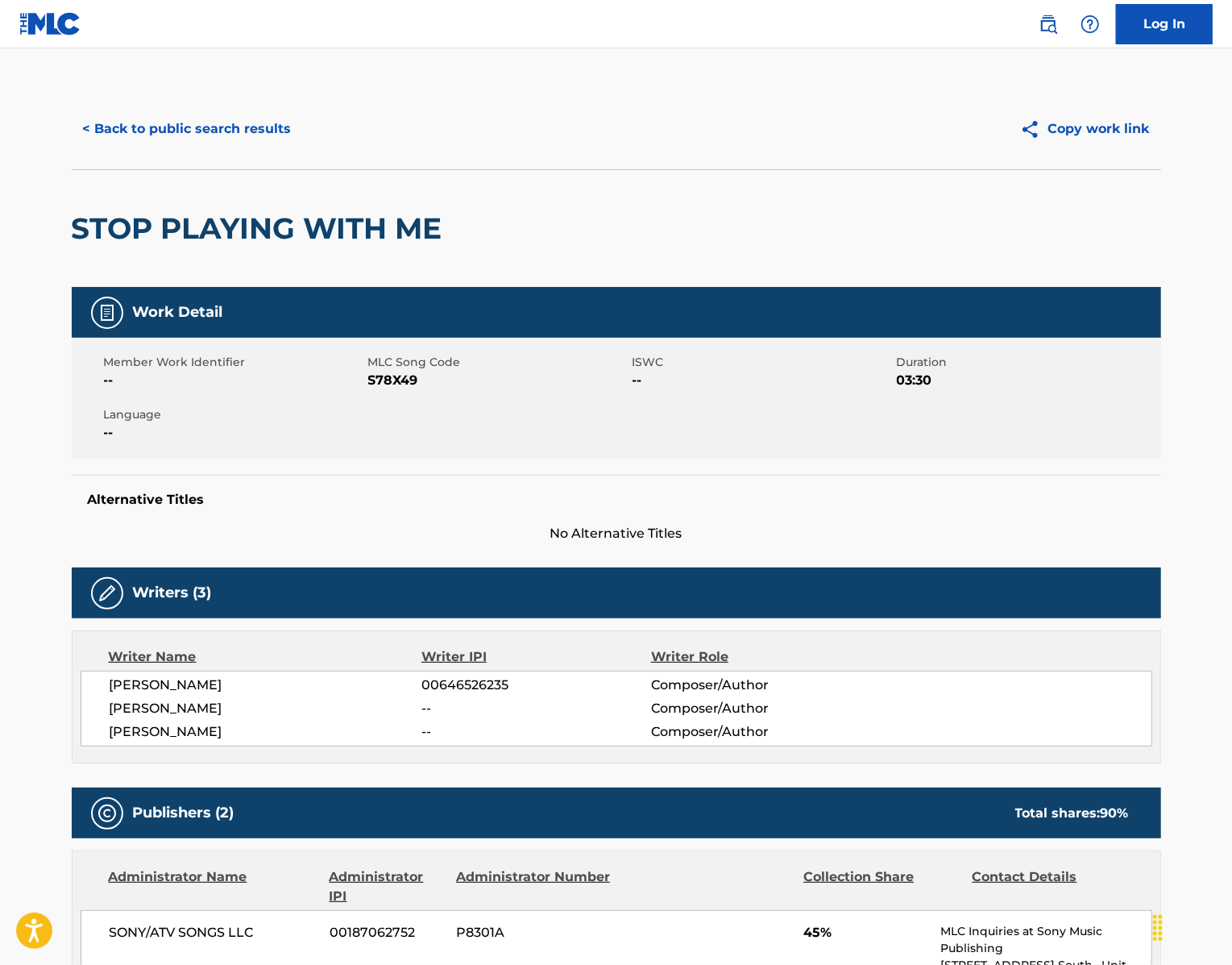
click at [368, 390] on span "S78X49" at bounding box center [498, 380] width 260 height 19
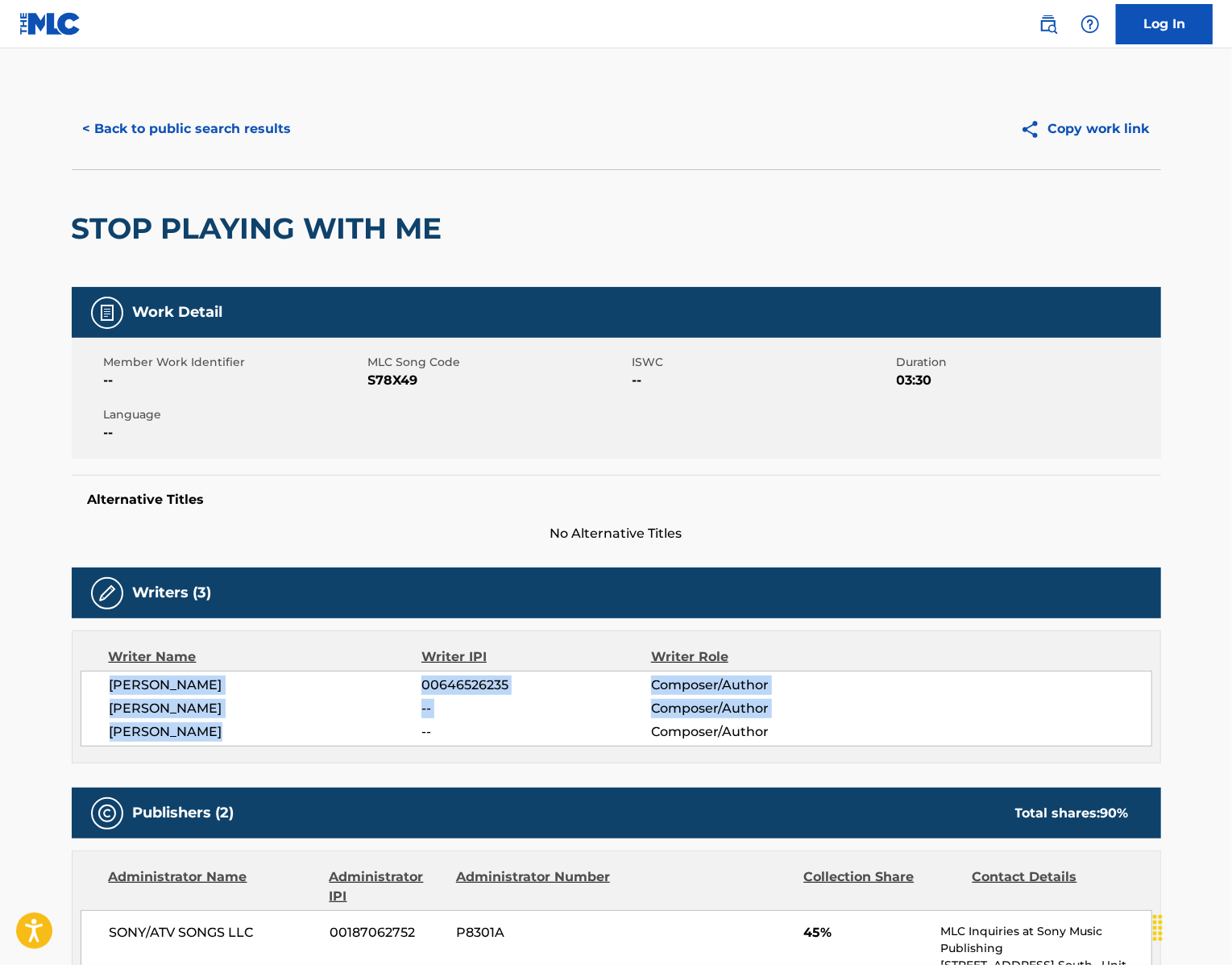
drag, startPoint x: 200, startPoint y: 829, endPoint x: 45, endPoint y: 772, distance: 165.1
click at [81, 747] on div "[PERSON_NAME] 00646526235 Composer/Author [PERSON_NAME] -- Composer/Author [PER…" at bounding box center [616, 708] width 1071 height 76
click at [119, 149] on button "< Back to public search results" at bounding box center [187, 129] width 232 height 40
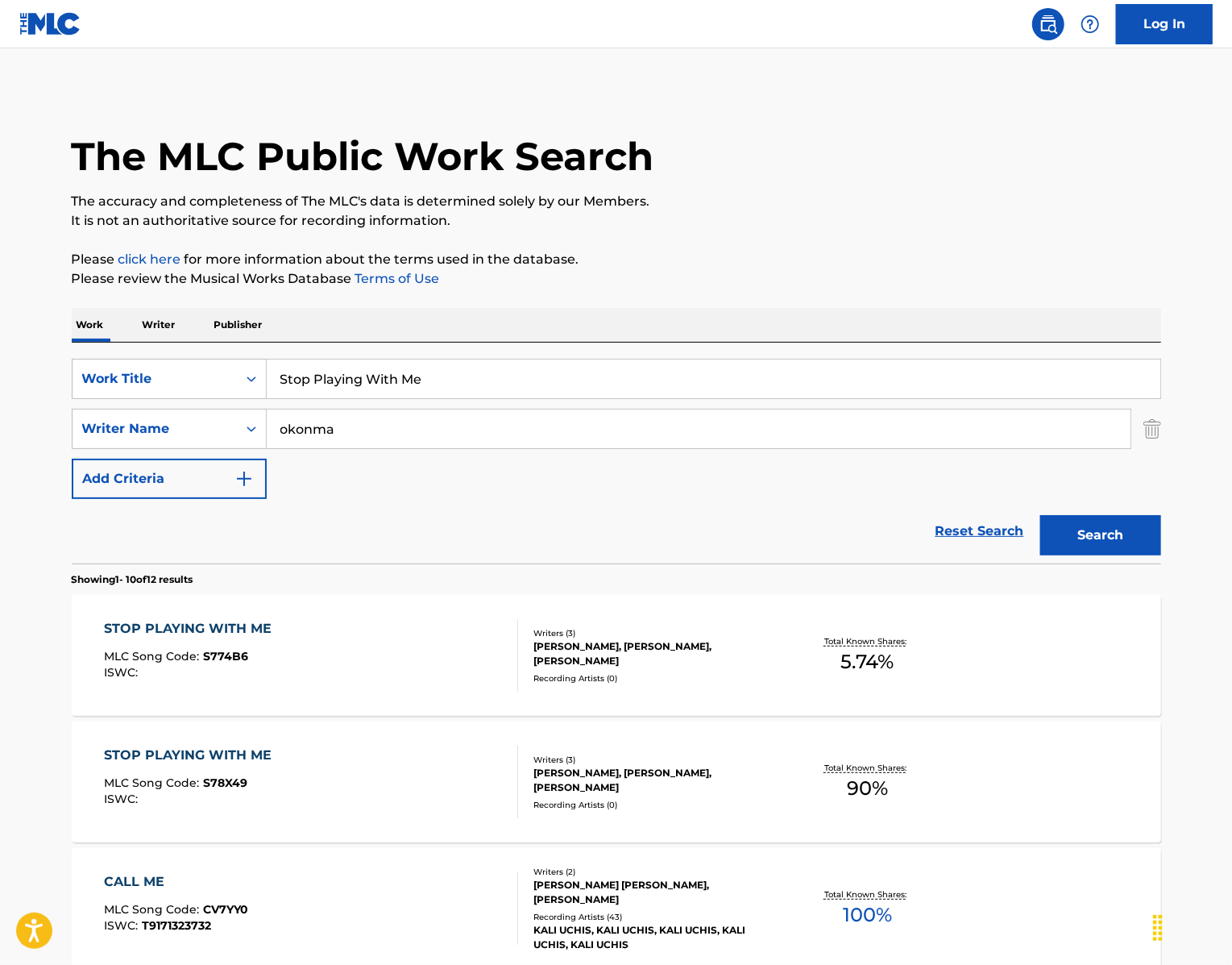
scroll to position [203, 0]
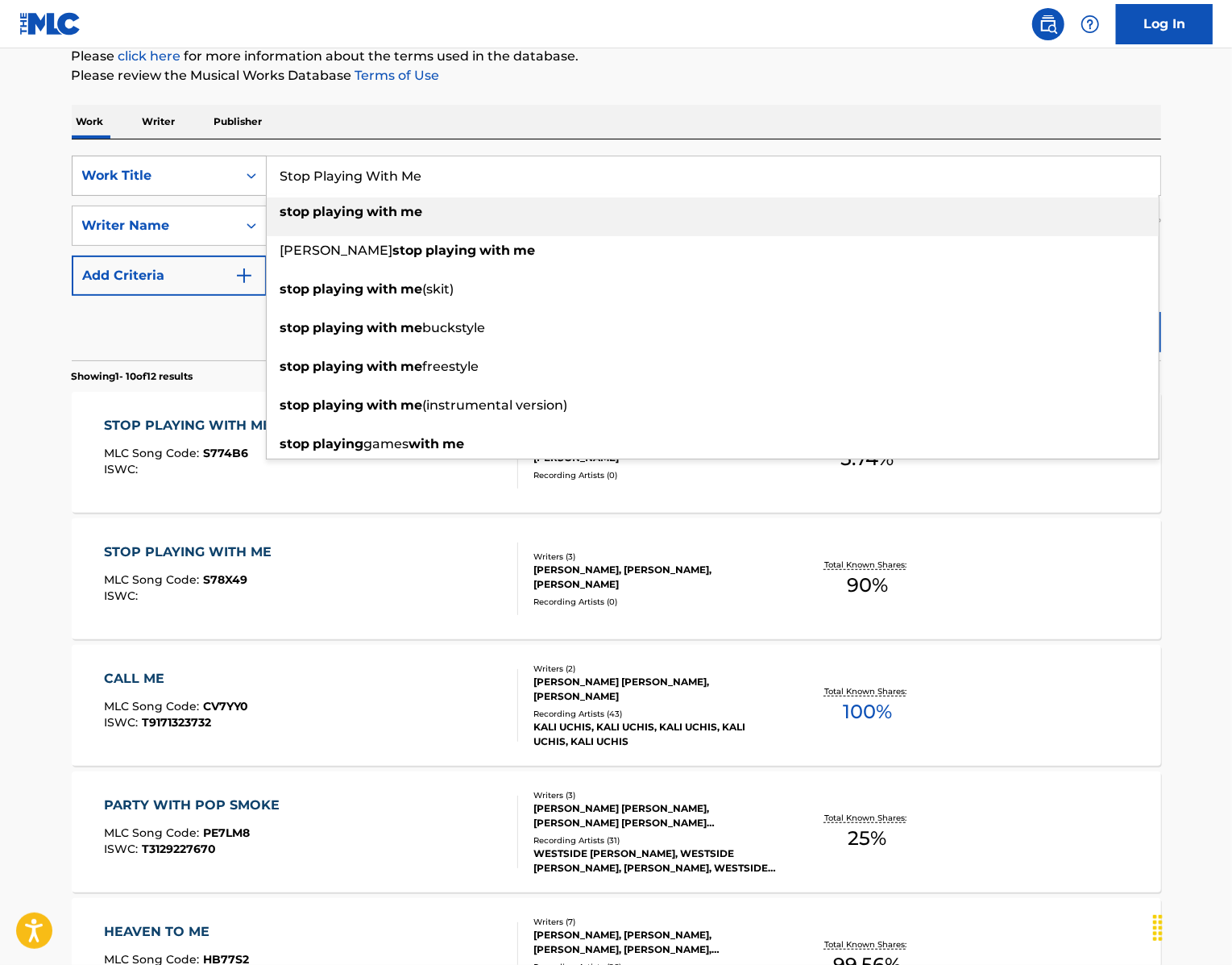
drag, startPoint x: 435, startPoint y: 223, endPoint x: 132, endPoint y: 208, distance: 303.4
click at [136, 196] on div "SearchWithCriteria439b8751-2d68-49b0-9ef5-2944fd5b2007 Work Title Stop Playing …" at bounding box center [616, 176] width 1090 height 40
paste input "Big Po"
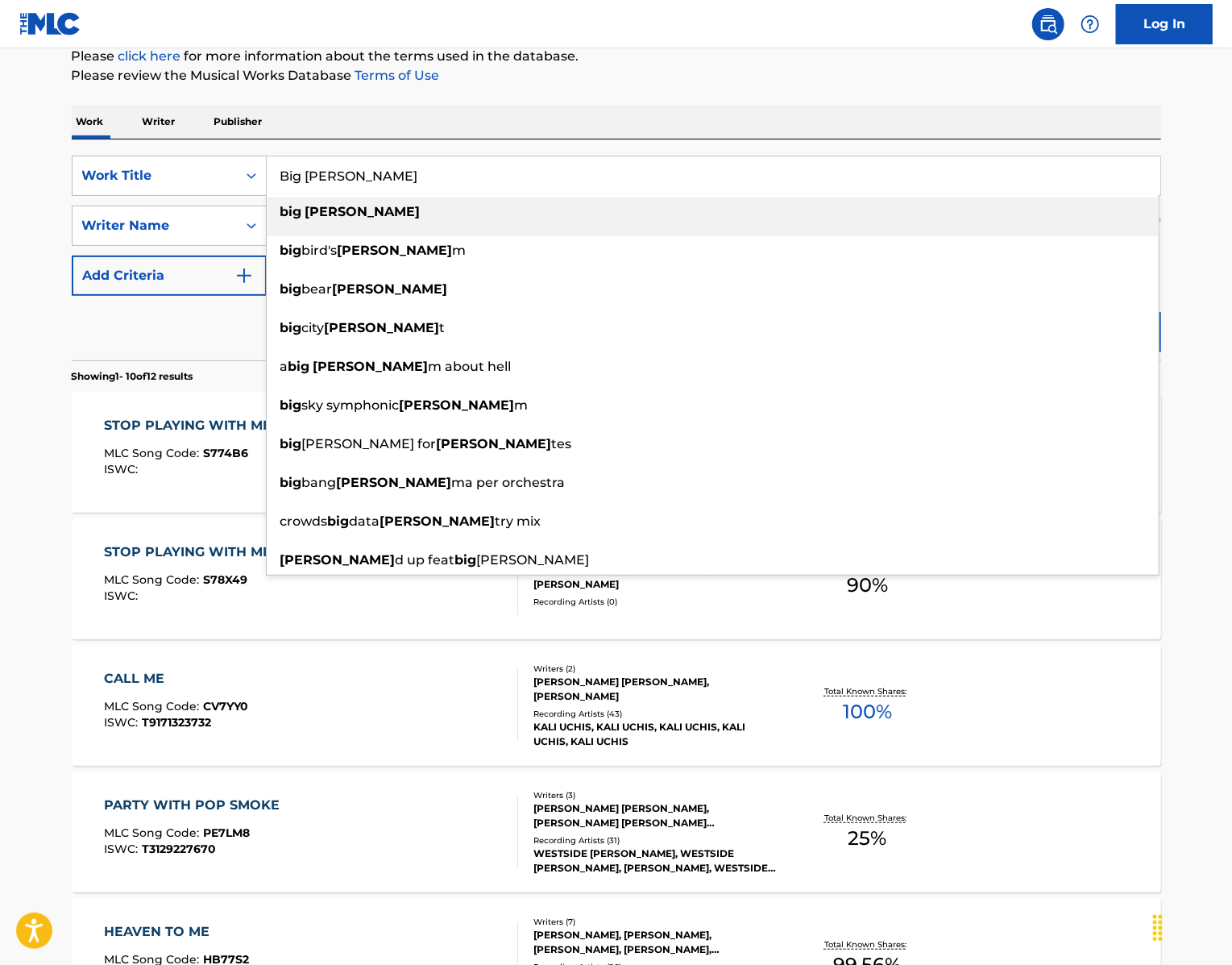
type input "Big [PERSON_NAME]"
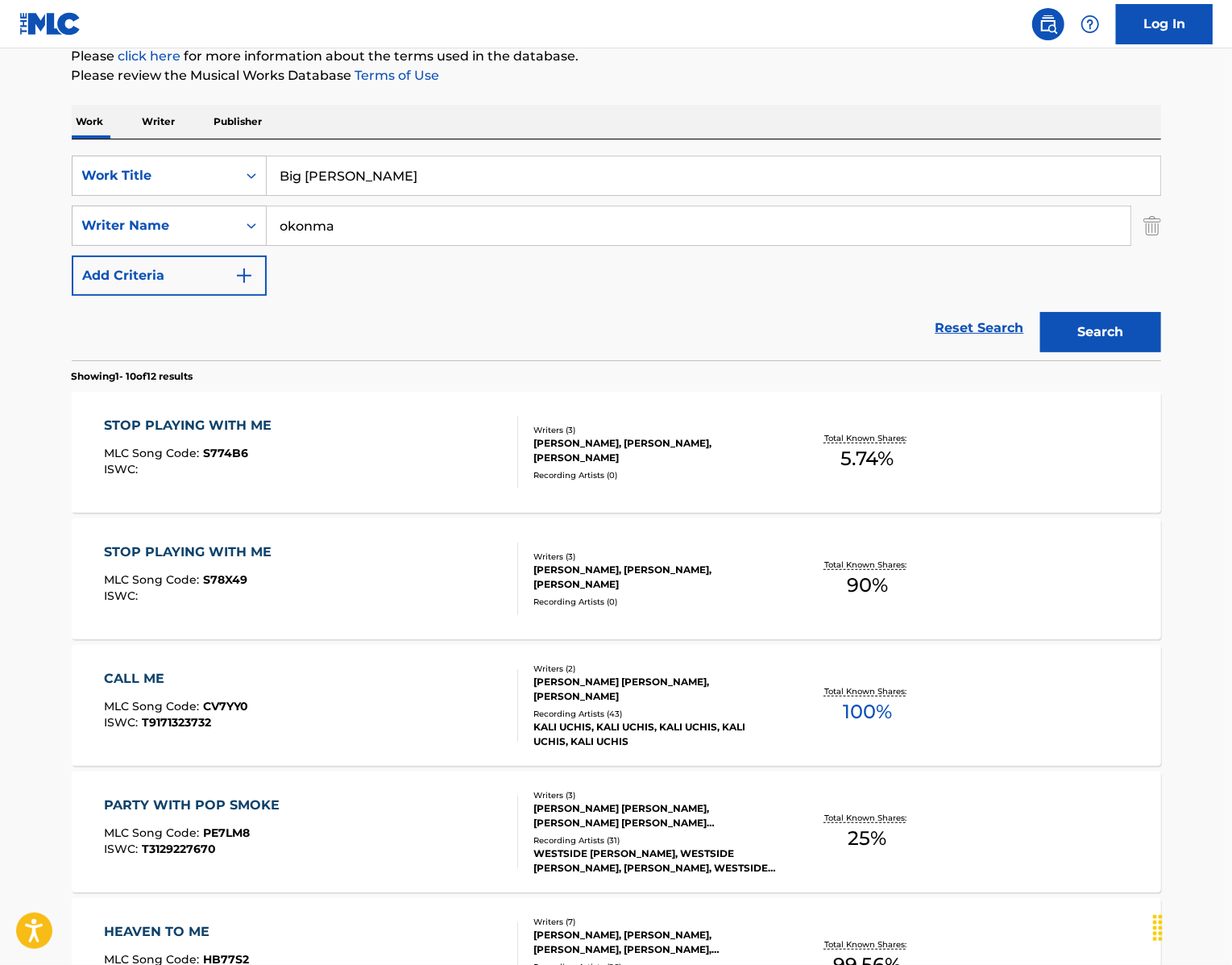
click at [635, 138] on div "Work Writer Publisher" at bounding box center [616, 122] width 1090 height 34
click at [1104, 352] on button "Search" at bounding box center [1100, 332] width 121 height 40
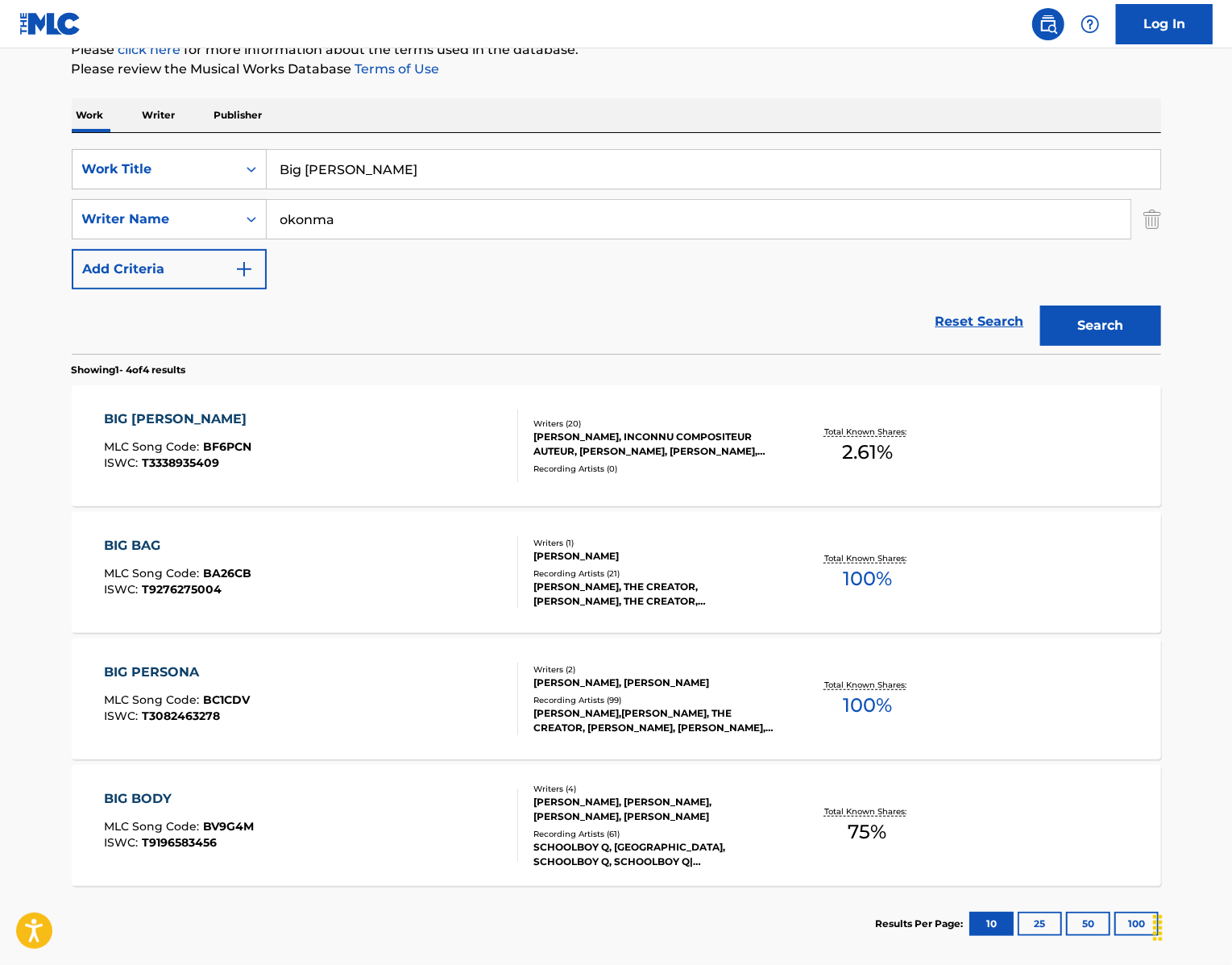
scroll to position [198, 0]
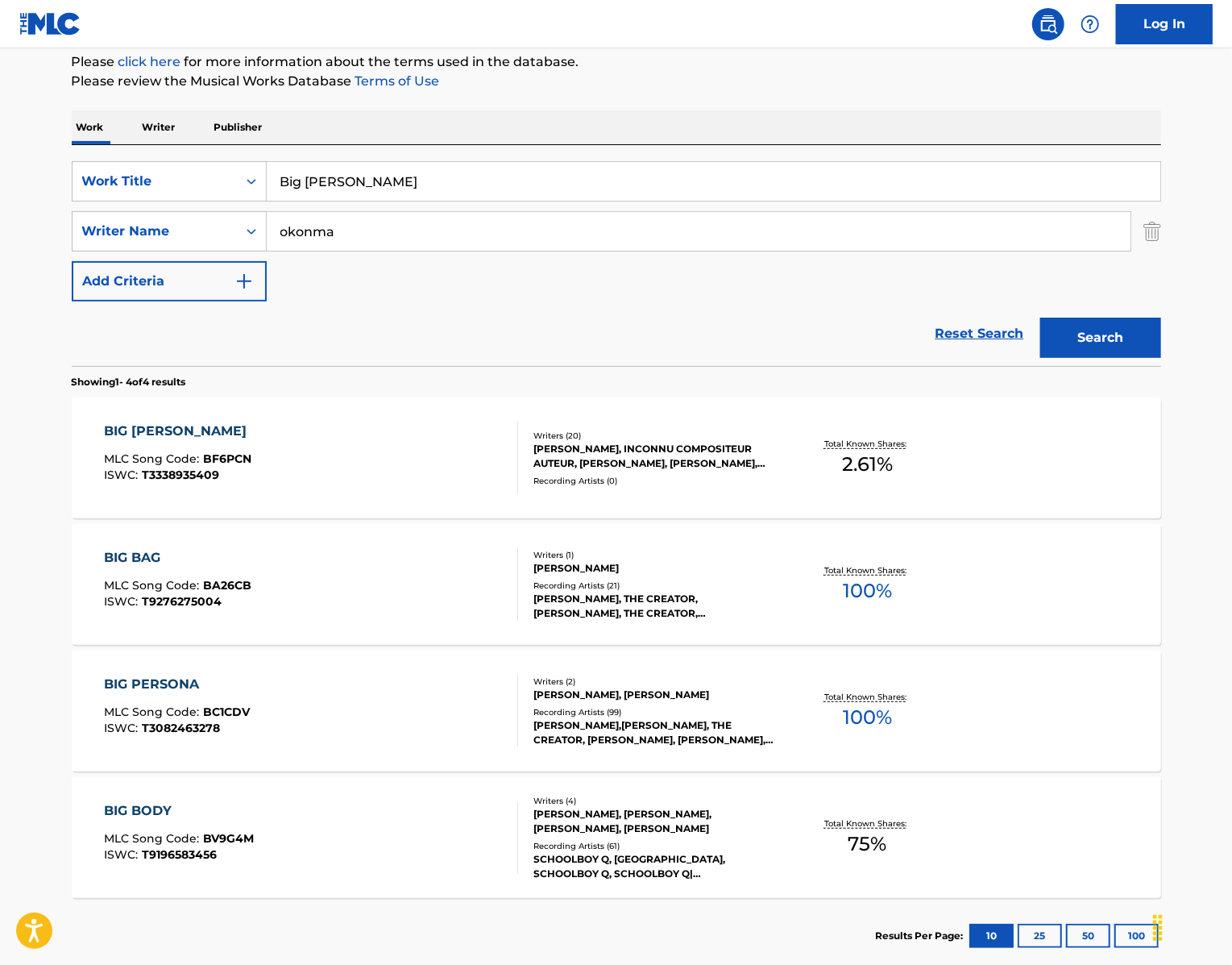
click at [104, 441] on div "BIG [PERSON_NAME]" at bounding box center [179, 431] width 151 height 19
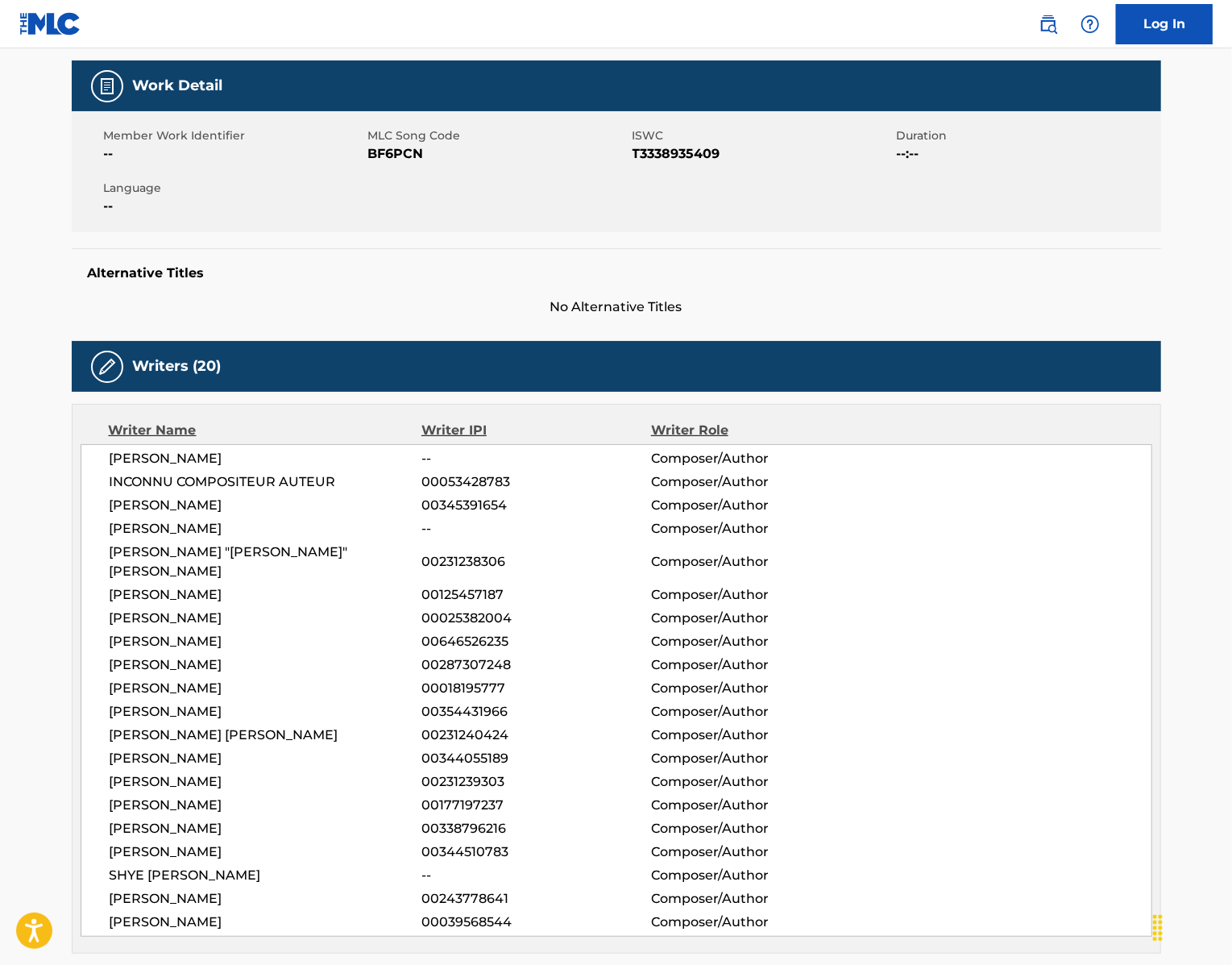
scroll to position [221, 0]
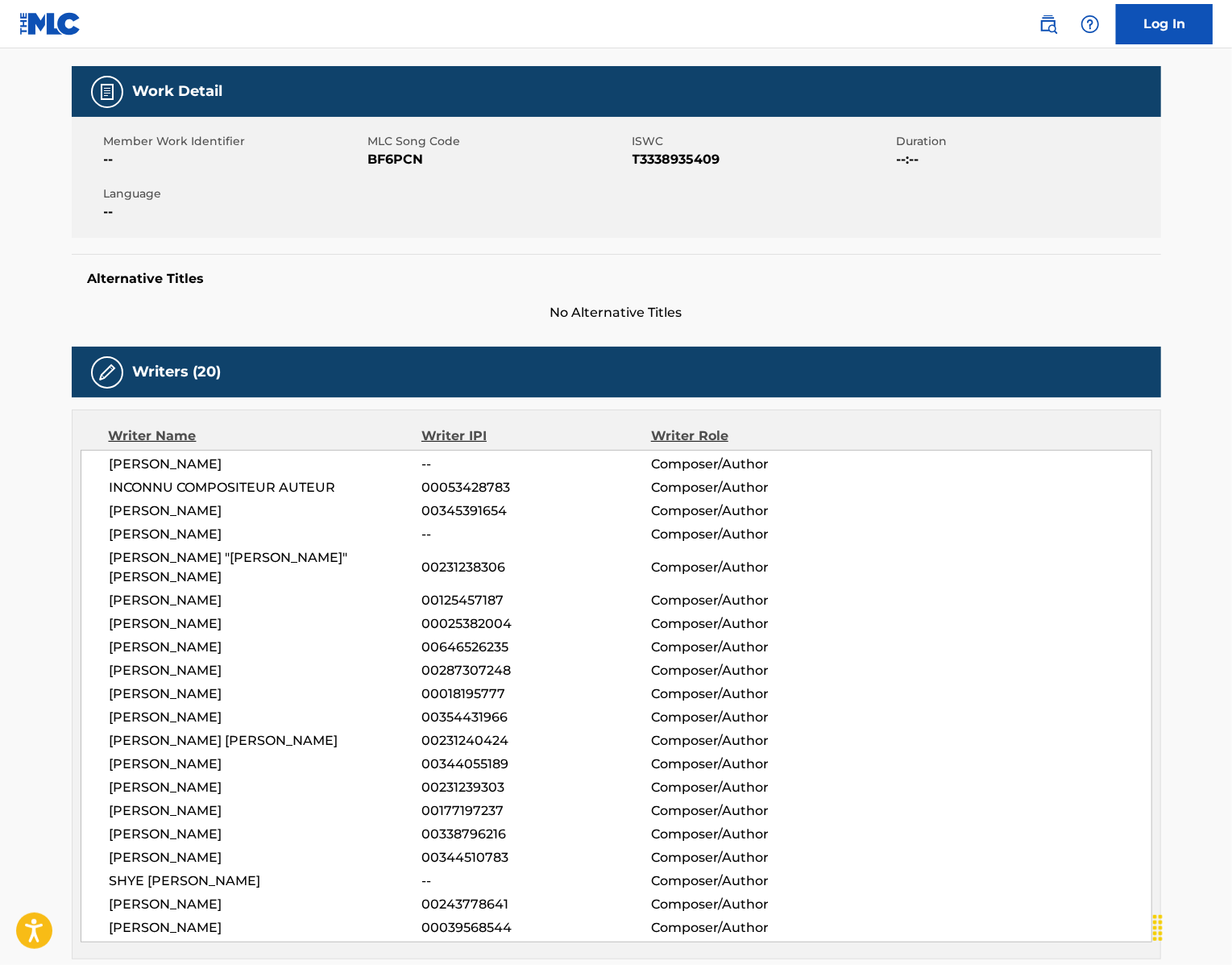
click at [378, 169] on span "BF6PCN" at bounding box center [498, 159] width 260 height 19
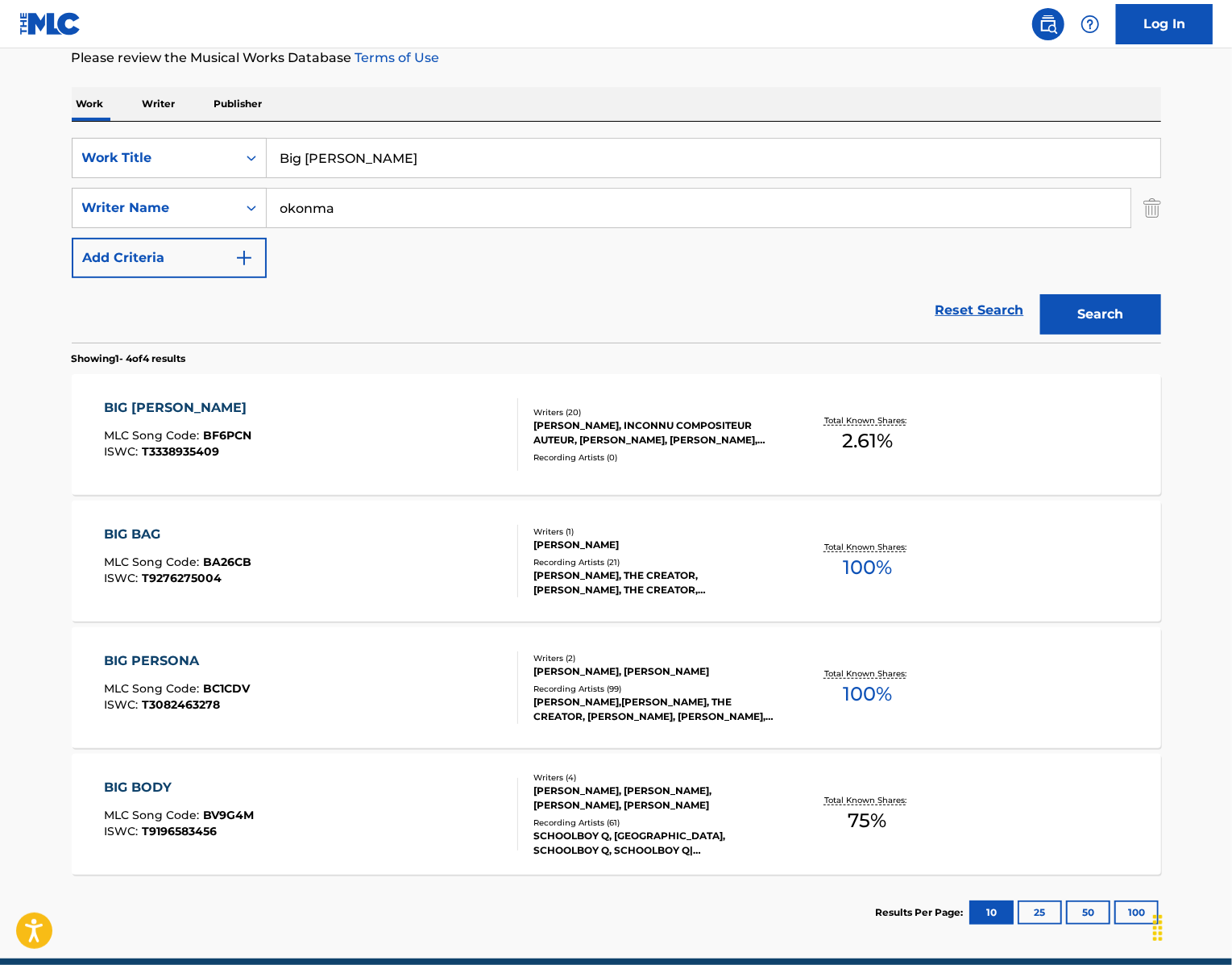
scroll to position [197, 0]
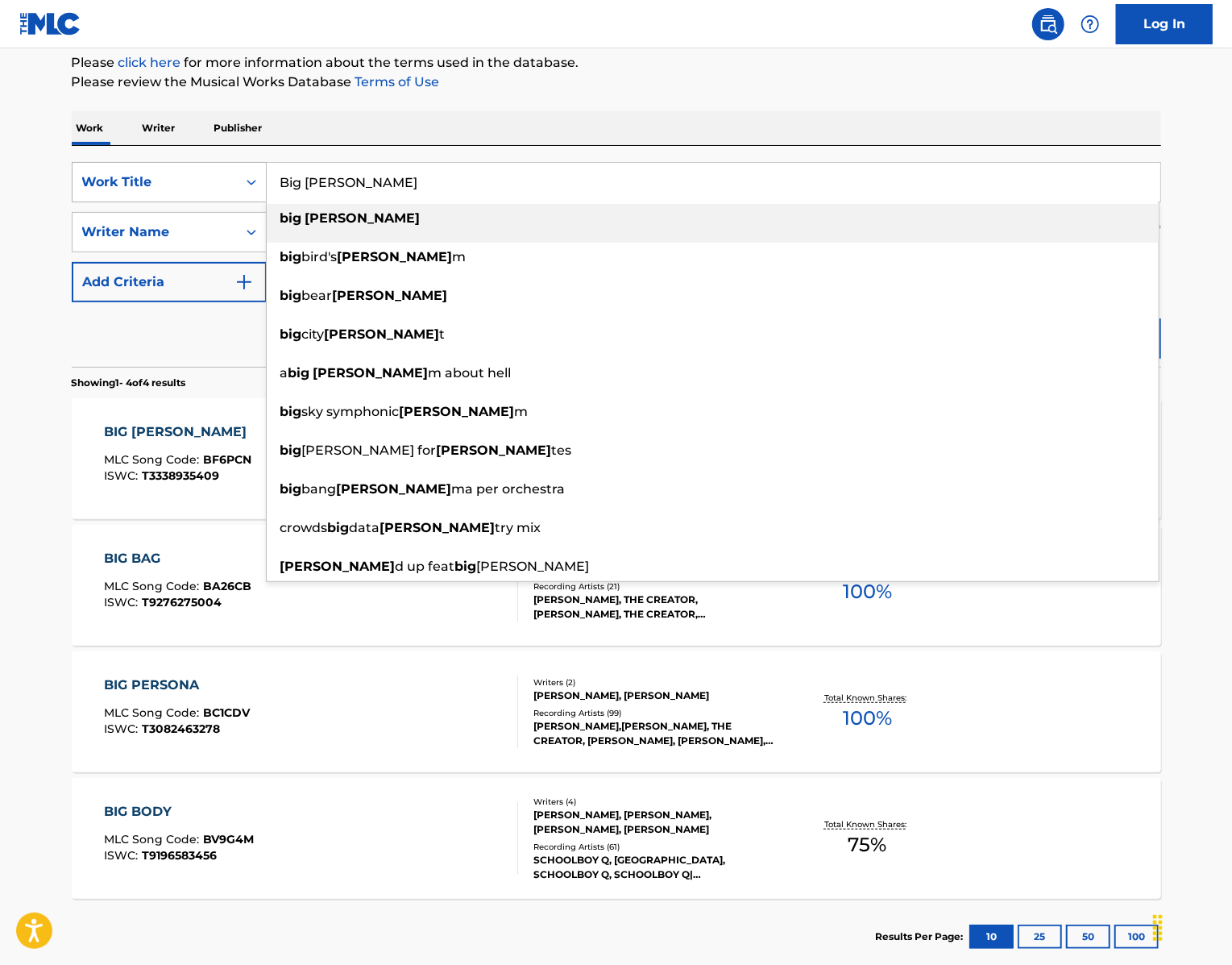
drag, startPoint x: 329, startPoint y: 228, endPoint x: 239, endPoint y: 221, distance: 90.3
click at [240, 202] on div "SearchWithCriteria439b8751-2d68-49b0-9ef5-2944fd5b2007 Work Title Big [PERSON_N…" at bounding box center [616, 182] width 1090 height 40
paste input "Ring Ring Ring"
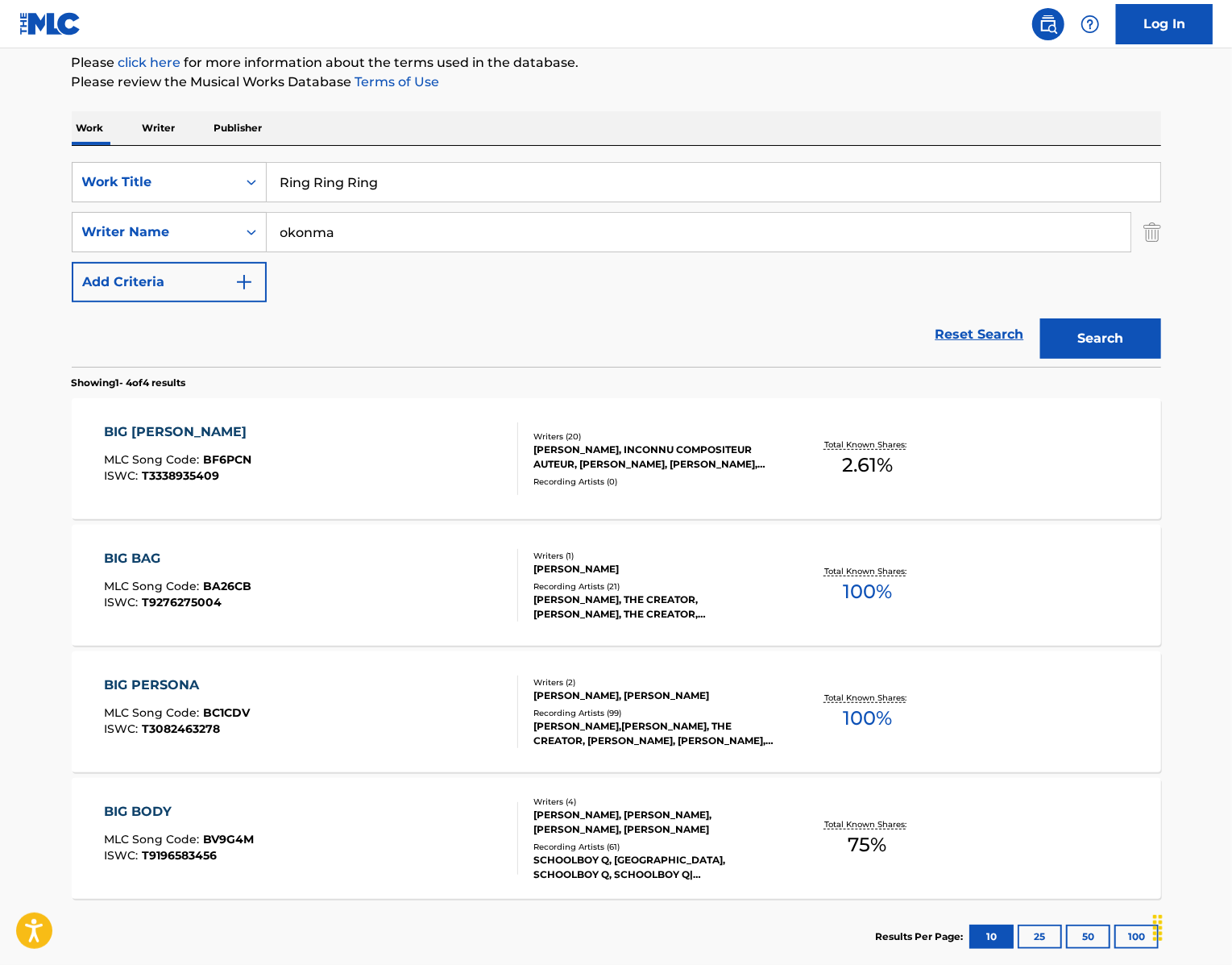
click at [775, 137] on div "The MLC Public Work Search The accuracy and completeness of The MLC's data is d…" at bounding box center [616, 432] width 1128 height 1082
click at [1125, 358] on button "Search" at bounding box center [1100, 338] width 121 height 40
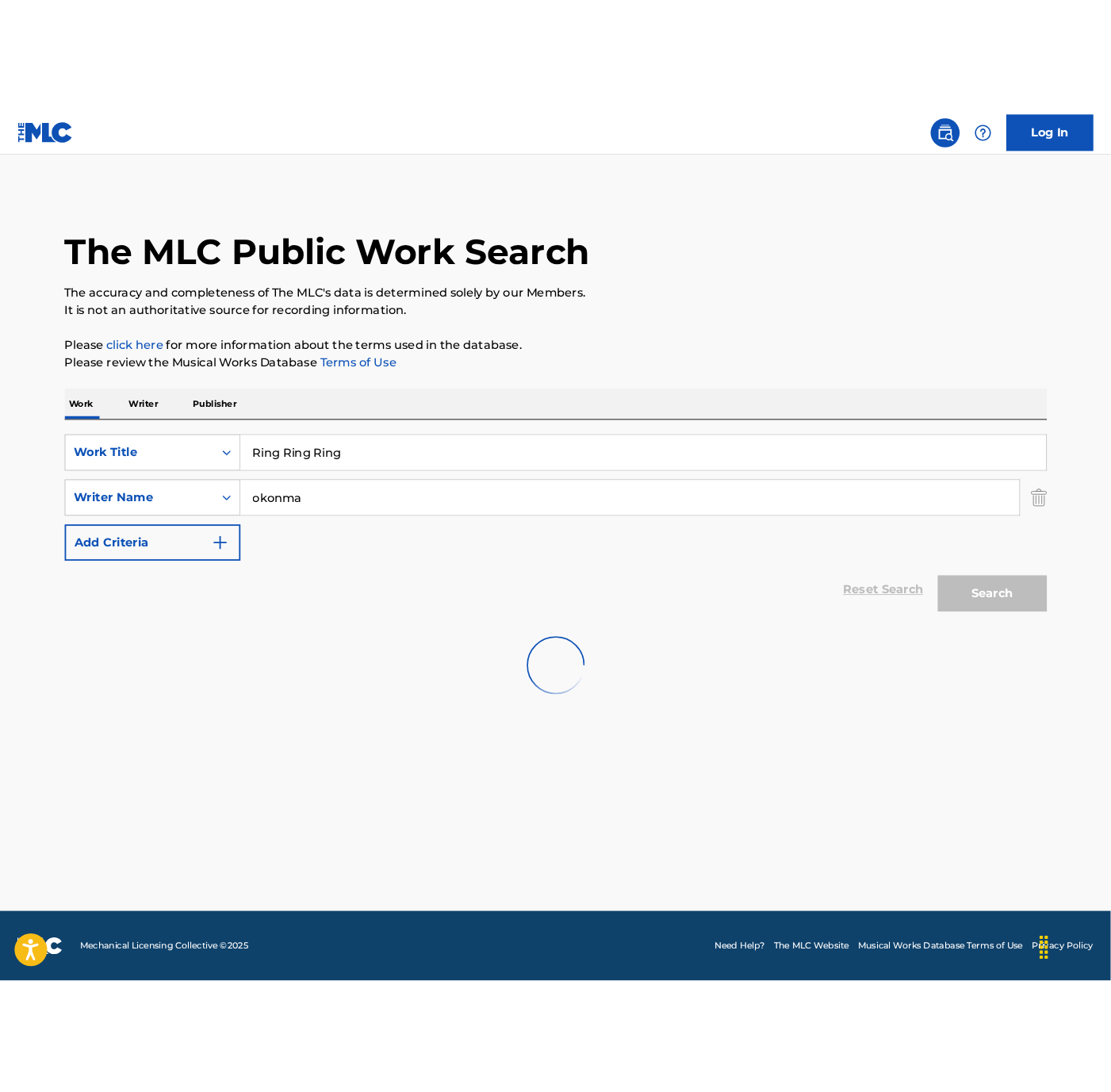
scroll to position [0, 0]
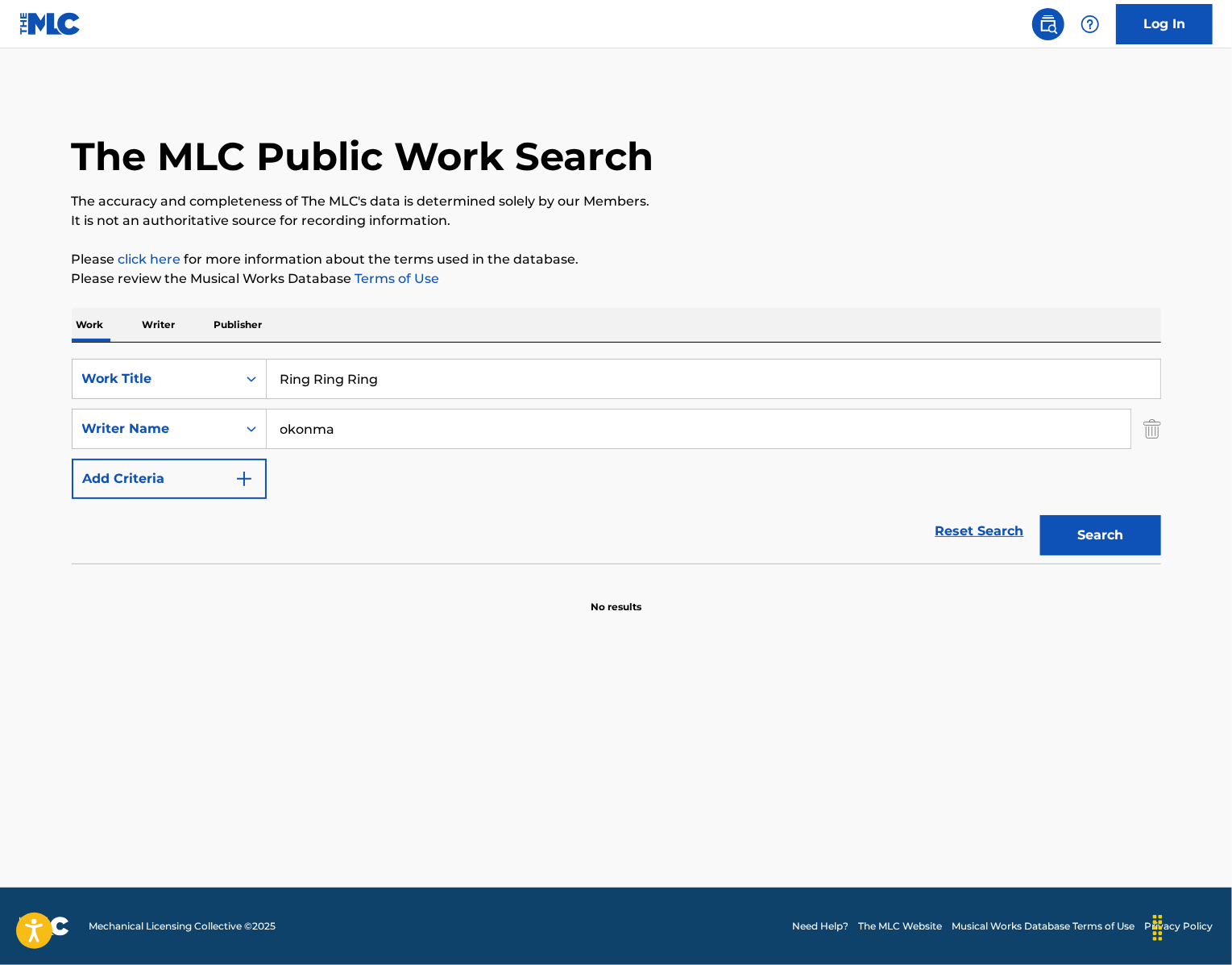
drag, startPoint x: 305, startPoint y: 428, endPoint x: 671, endPoint y: 431, distance: 366.0
click at [671, 398] on input "Ring Ring Ring" at bounding box center [713, 378] width 894 height 38
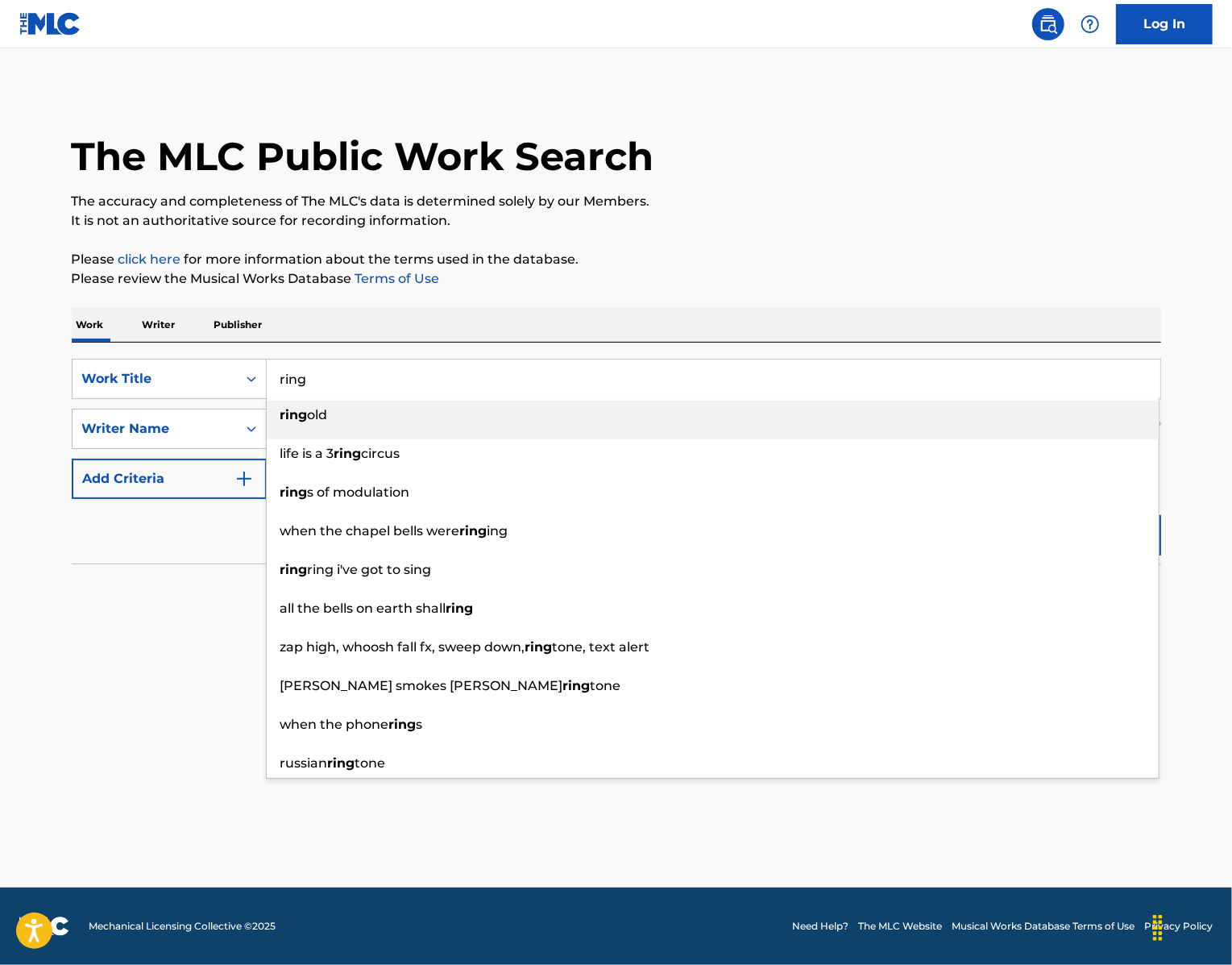
click at [861, 269] on p "Please click here for more information about the terms used in the database." at bounding box center [616, 259] width 1090 height 19
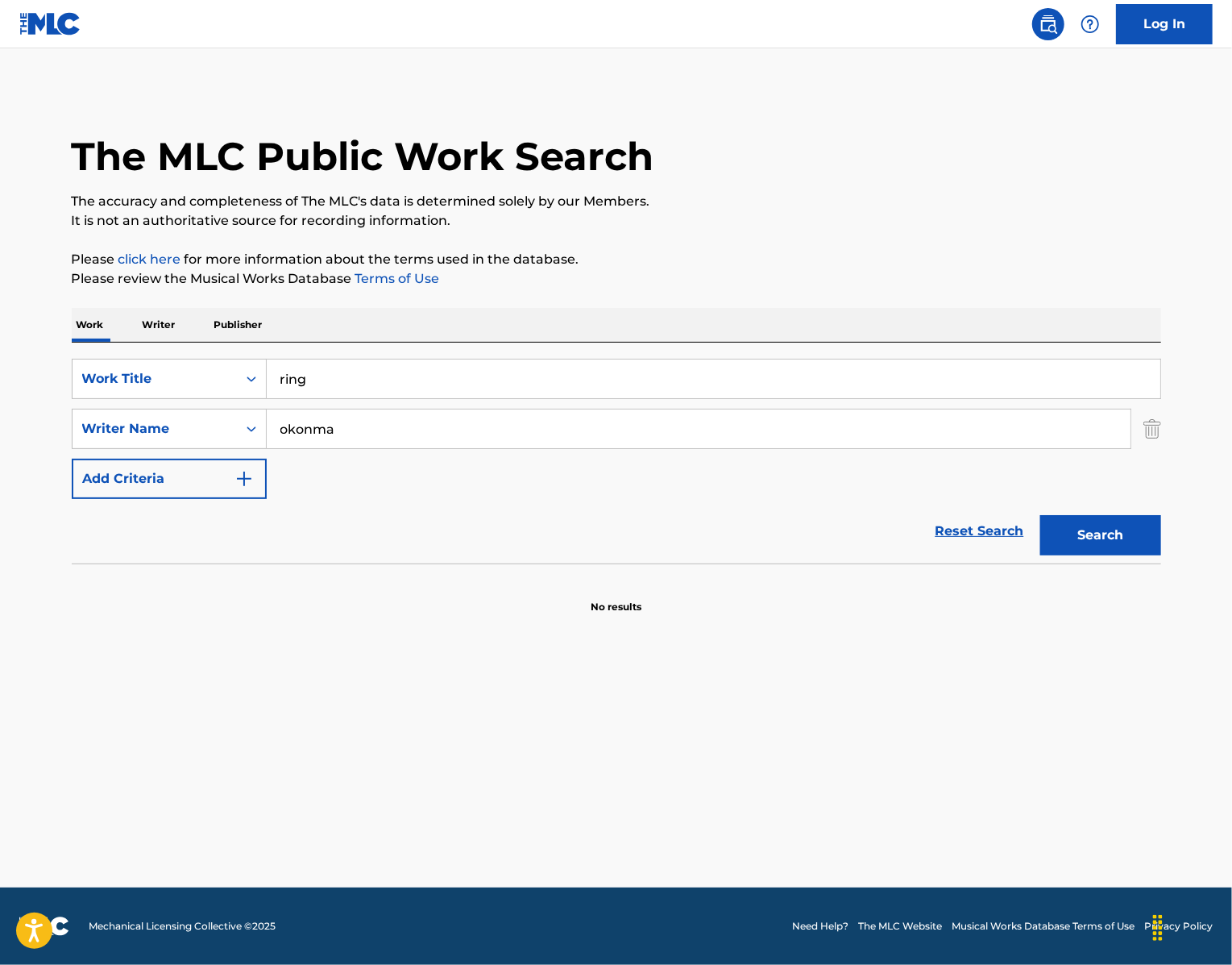
click at [1102, 555] on button "Search" at bounding box center [1100, 535] width 121 height 40
drag, startPoint x: 365, startPoint y: 430, endPoint x: 172, endPoint y: 413, distance: 193.7
click at [172, 399] on div "SearchWithCriteria439b8751-2d68-49b0-9ef5-2944fd5b2007 Work Title ring" at bounding box center [616, 378] width 1090 height 40
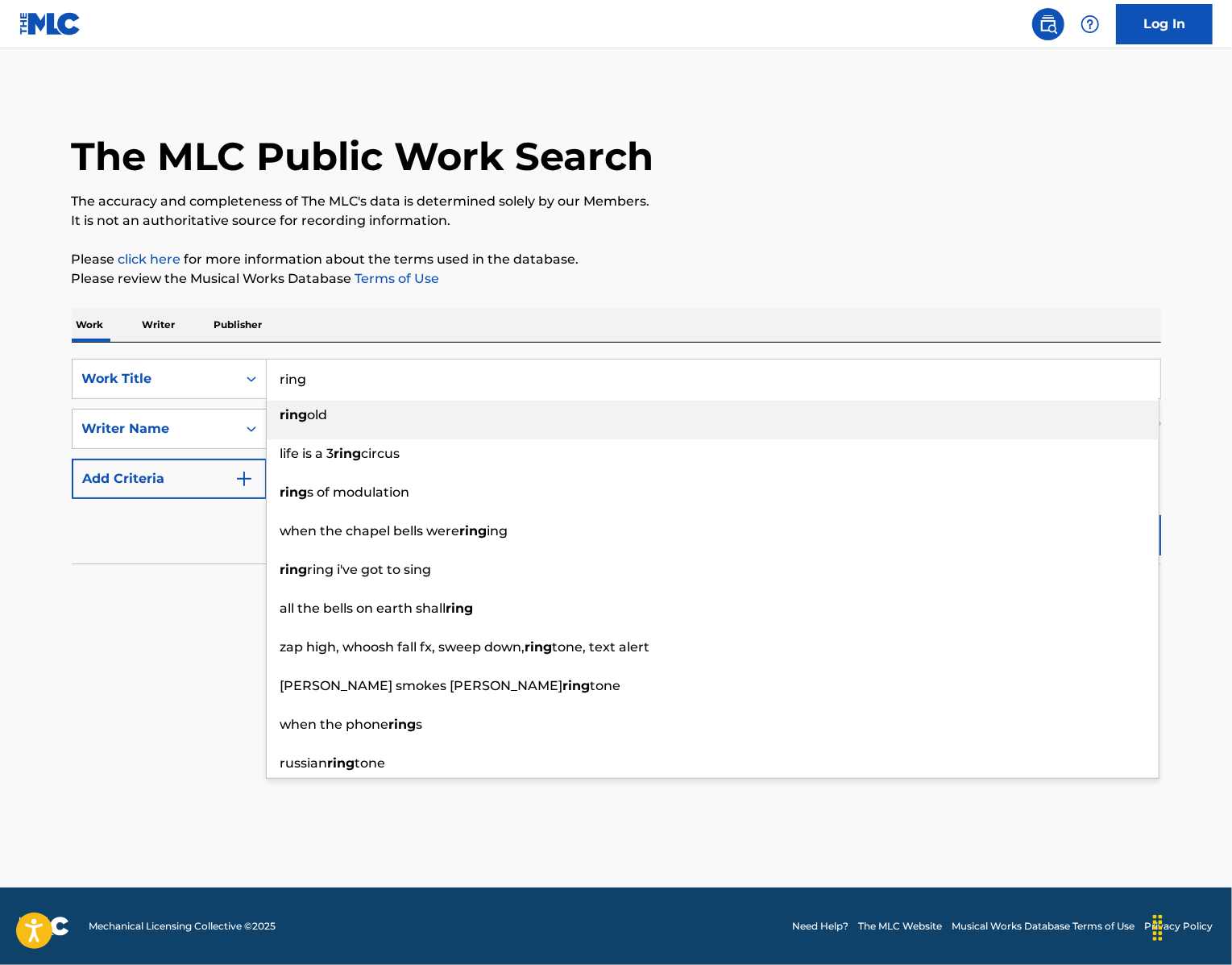
paste input "M.T.B.T.T.F."
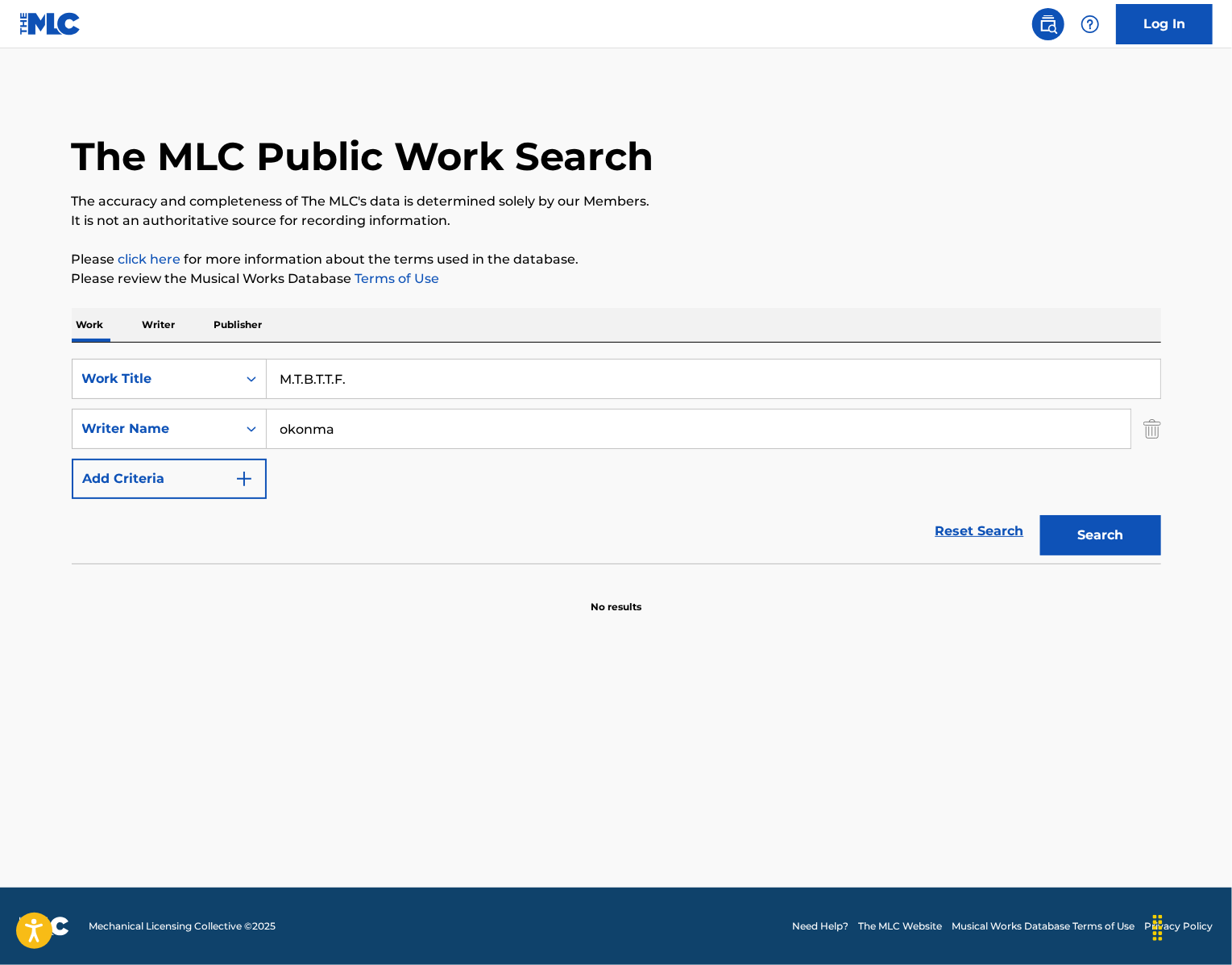
click at [553, 322] on div "The MLC Public Work Search The accuracy and completeness of The MLC's data is d…" at bounding box center [616, 351] width 1128 height 526
click at [1161, 449] on img "Search Form" at bounding box center [1152, 428] width 17 height 40
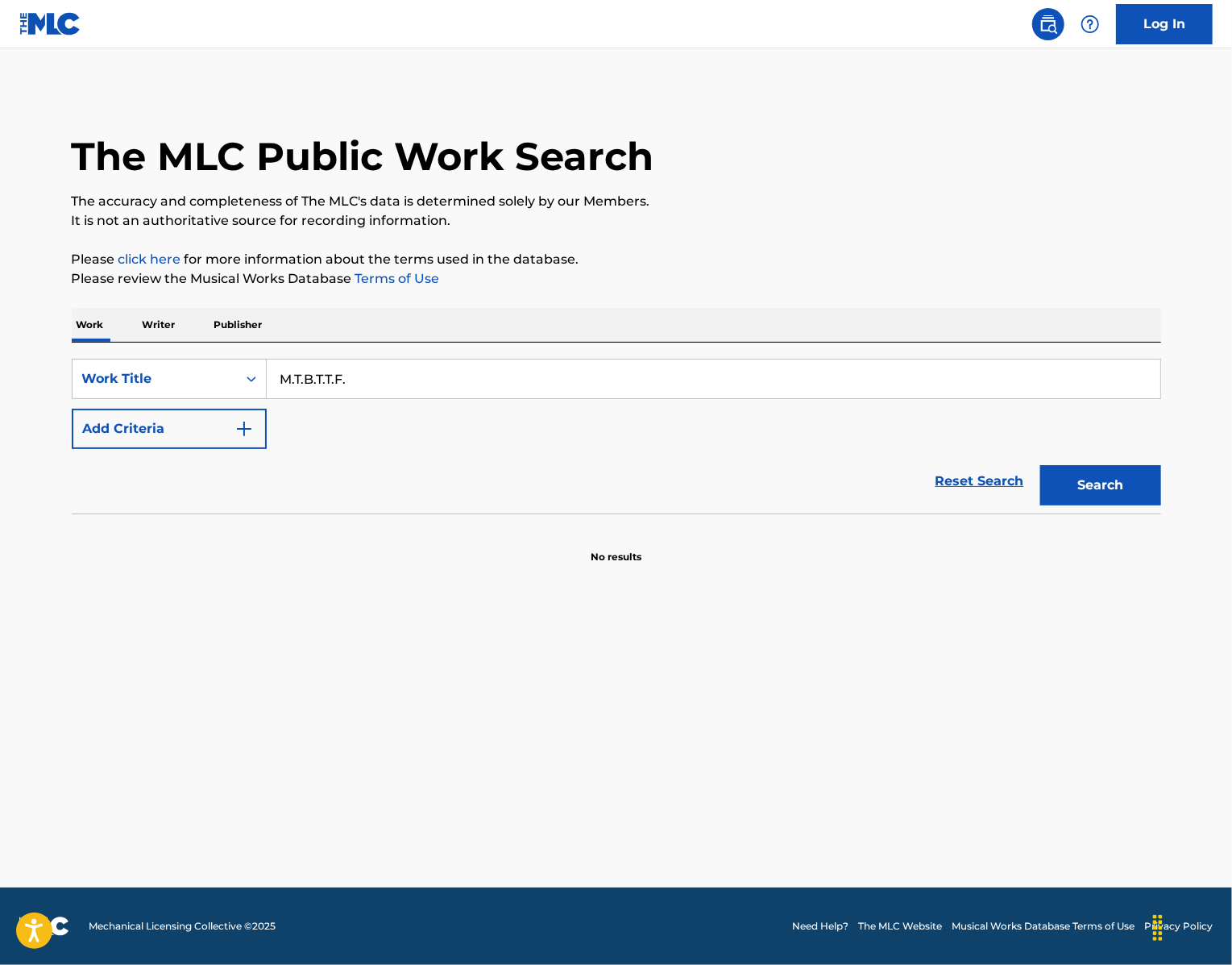
click at [1140, 505] on button "Search" at bounding box center [1100, 485] width 121 height 40
drag, startPoint x: 384, startPoint y: 440, endPoint x: 203, endPoint y: 412, distance: 183.2
click at [203, 399] on div "SearchWithCriteria439b8751-2d68-49b0-9ef5-2944fd5b2007 Work Title M.T.B.T.T.F." at bounding box center [616, 378] width 1090 height 40
paste input "[PERSON_NAME]"
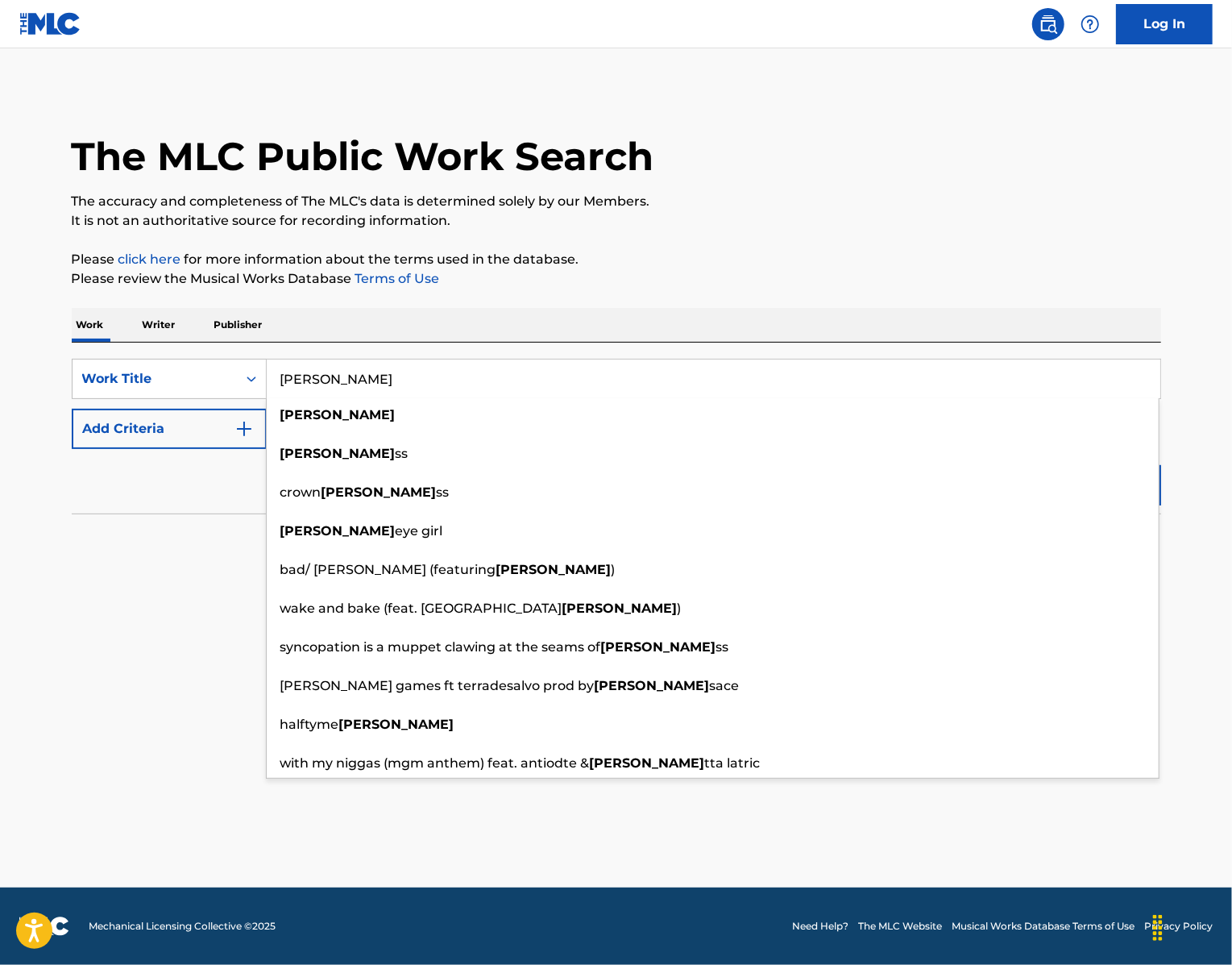
type input "[PERSON_NAME]"
click at [1086, 231] on p "It is not an authoritative source for recording information." at bounding box center [616, 220] width 1090 height 19
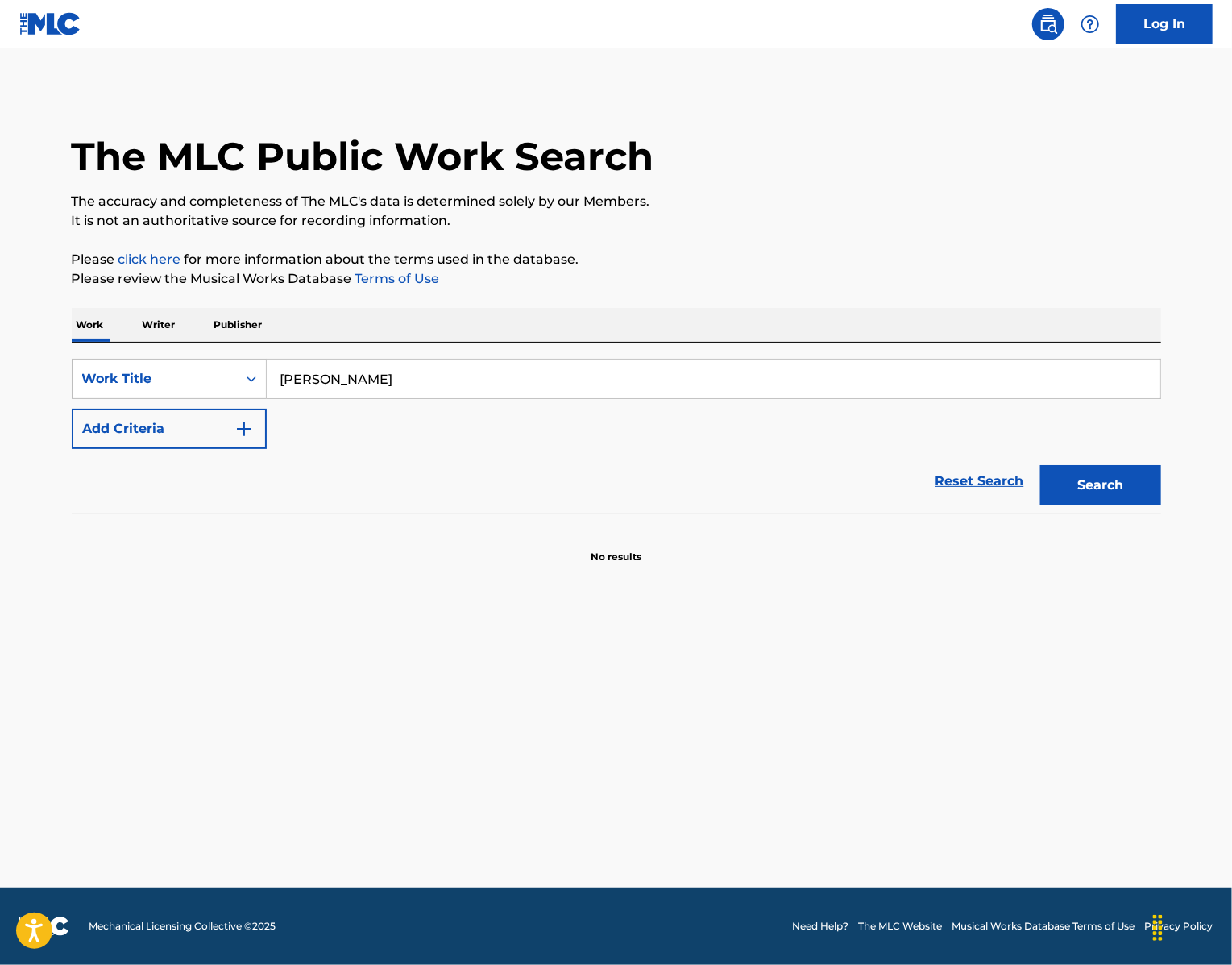
click at [1128, 505] on button "Search" at bounding box center [1100, 485] width 121 height 40
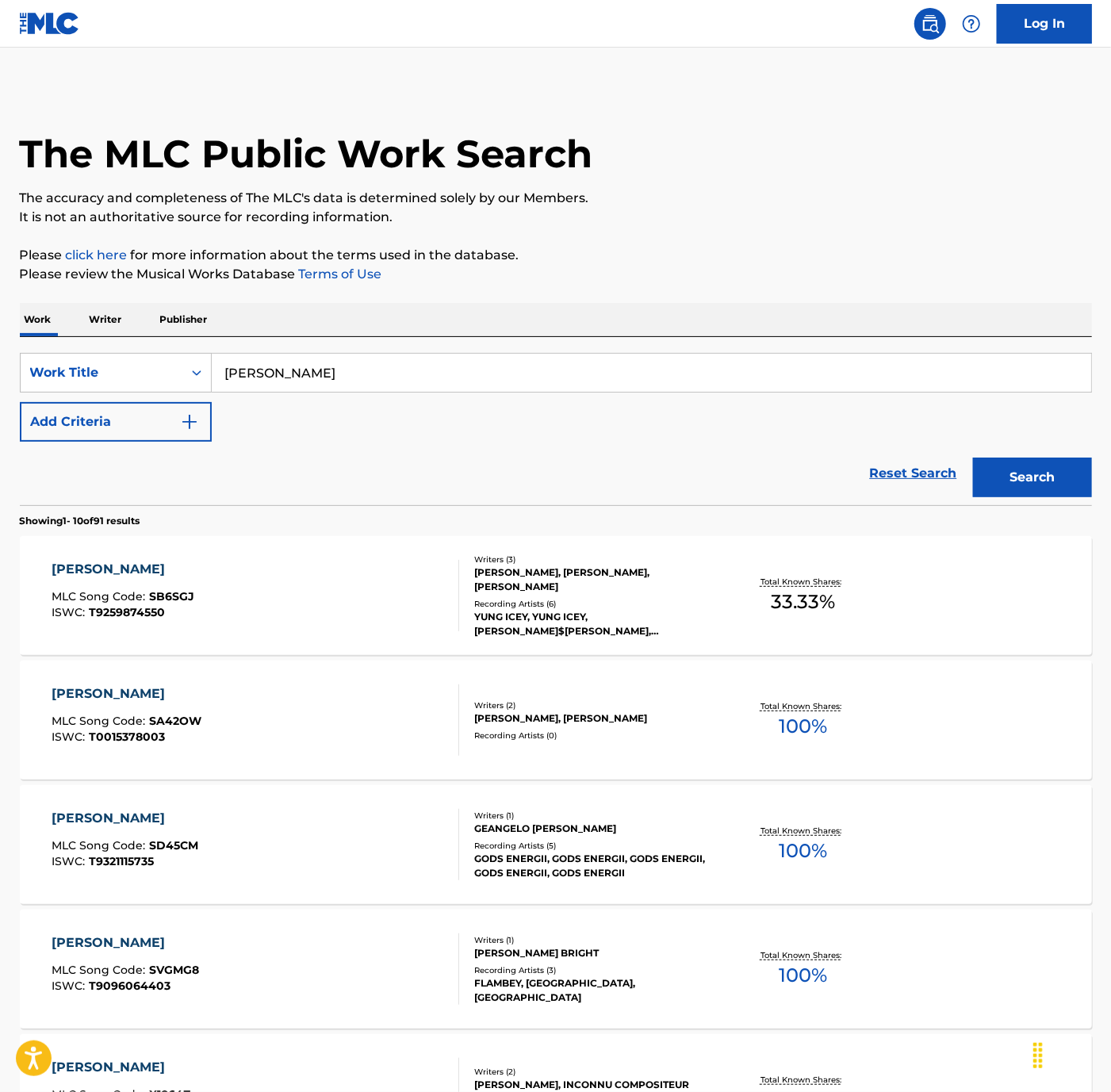
click at [73, 442] on button "Add Criteria" at bounding box center [116, 421] width 192 height 39
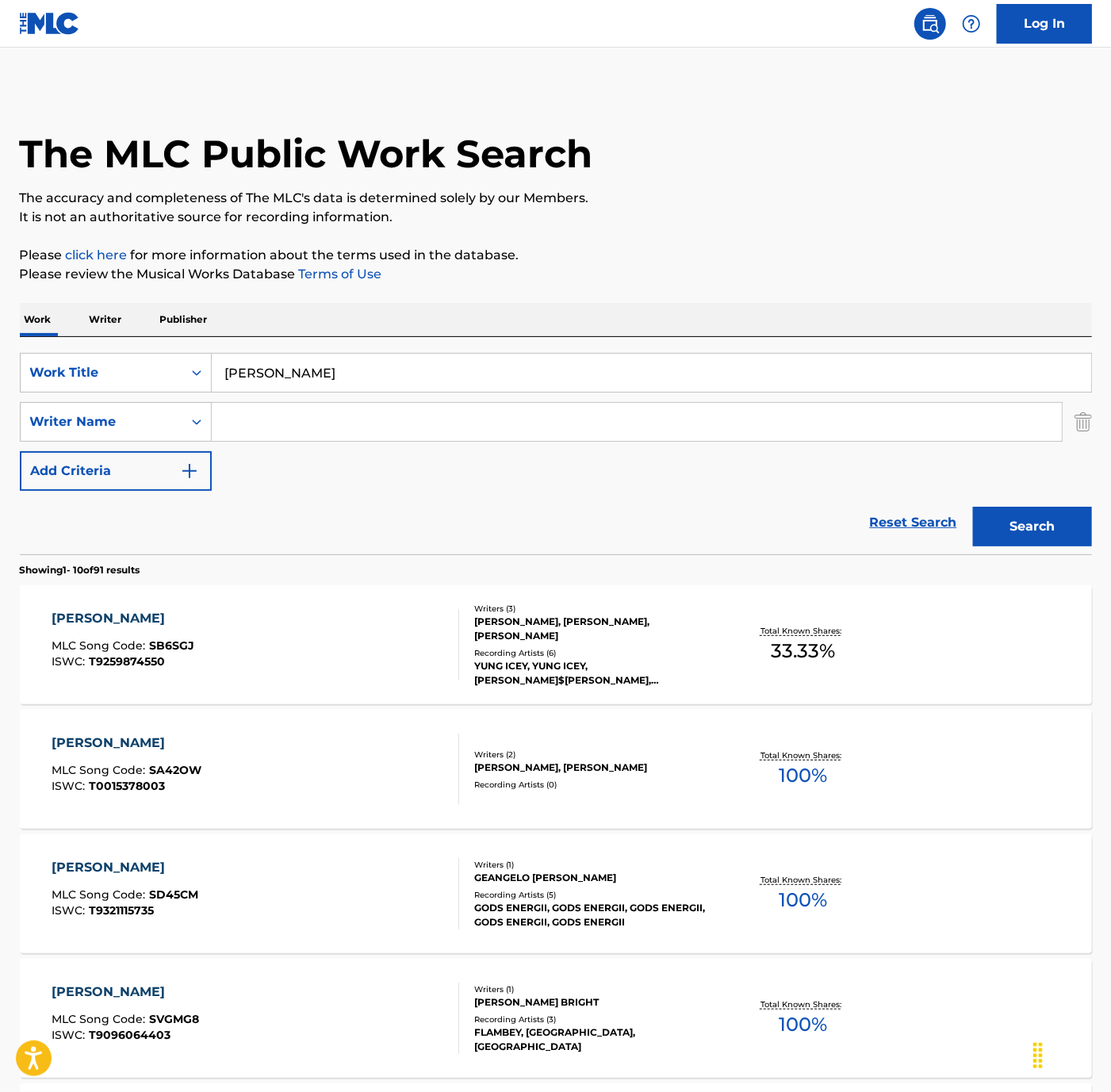
click at [292, 441] on input "Search Form" at bounding box center [636, 421] width 850 height 38
type input "[PERSON_NAME]"
click at [1017, 546] on button "Search" at bounding box center [1032, 526] width 119 height 39
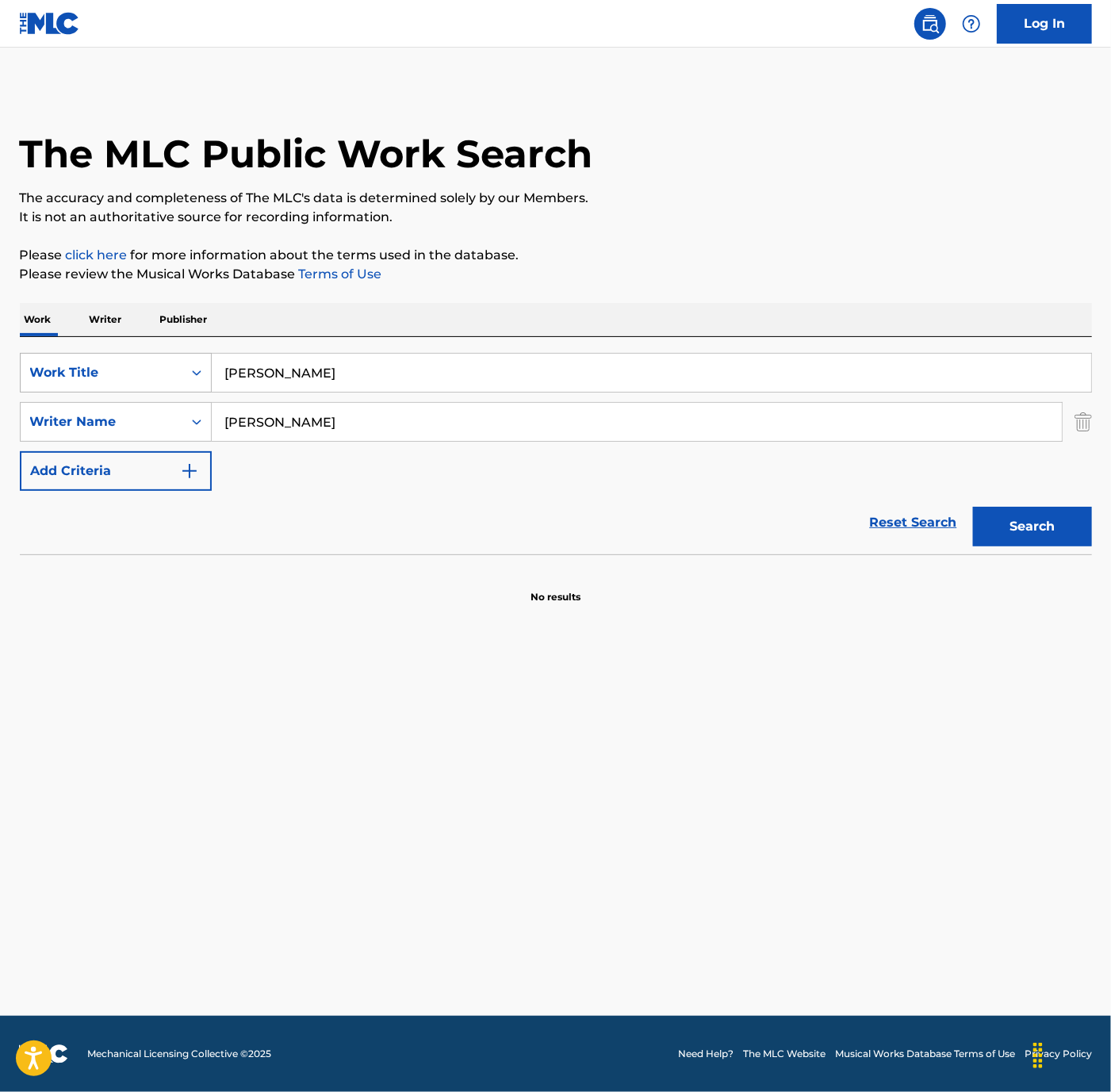
drag, startPoint x: 330, startPoint y: 429, endPoint x: 202, endPoint y: 414, distance: 128.9
click at [206, 393] on div "SearchWithCriteria439b8751-2d68-49b0-9ef5-2944fd5b2007 Work Title [PERSON_NAME]" at bounding box center [556, 372] width 1072 height 39
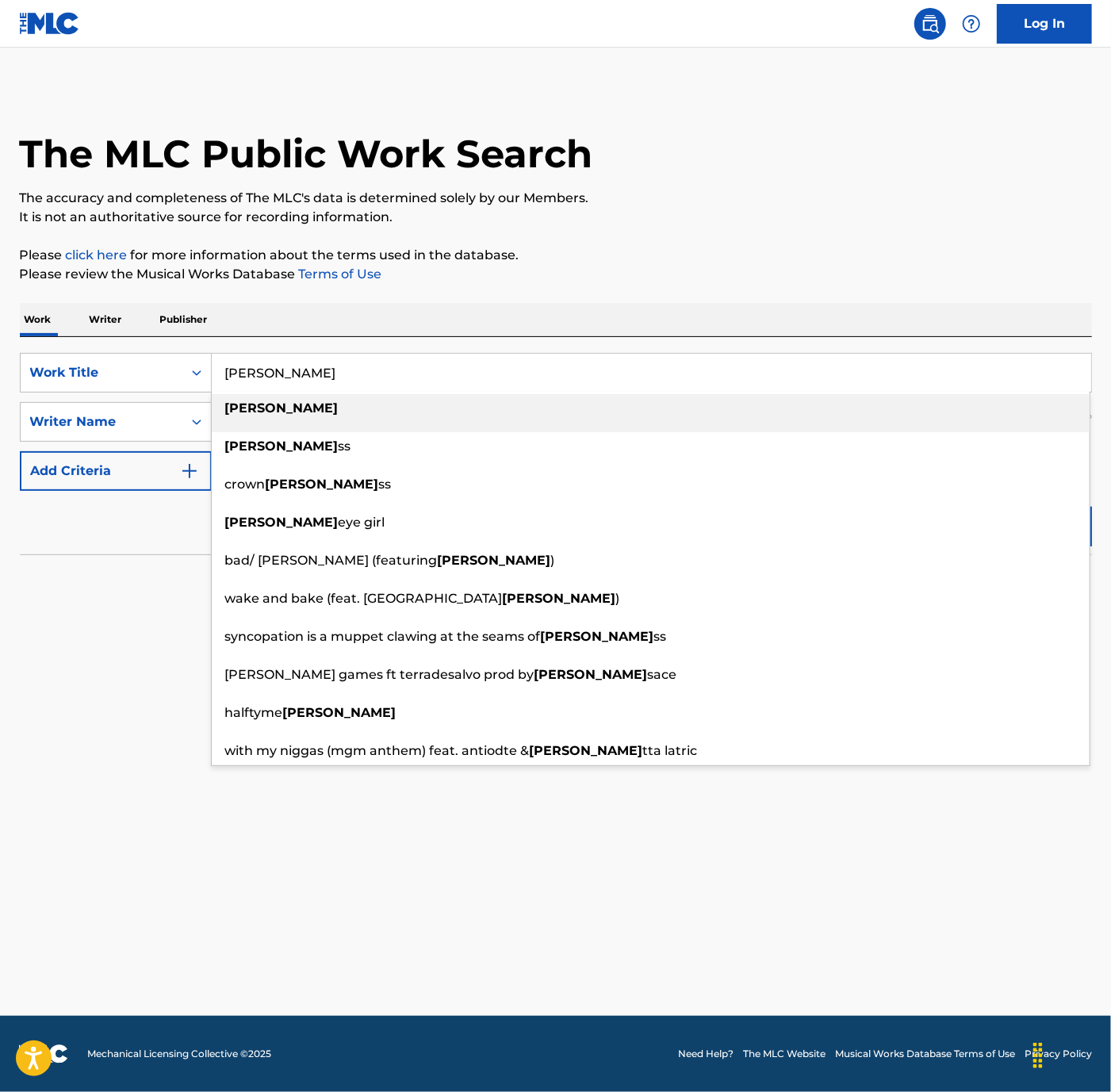
paste input "The Birds That Don't Sing"
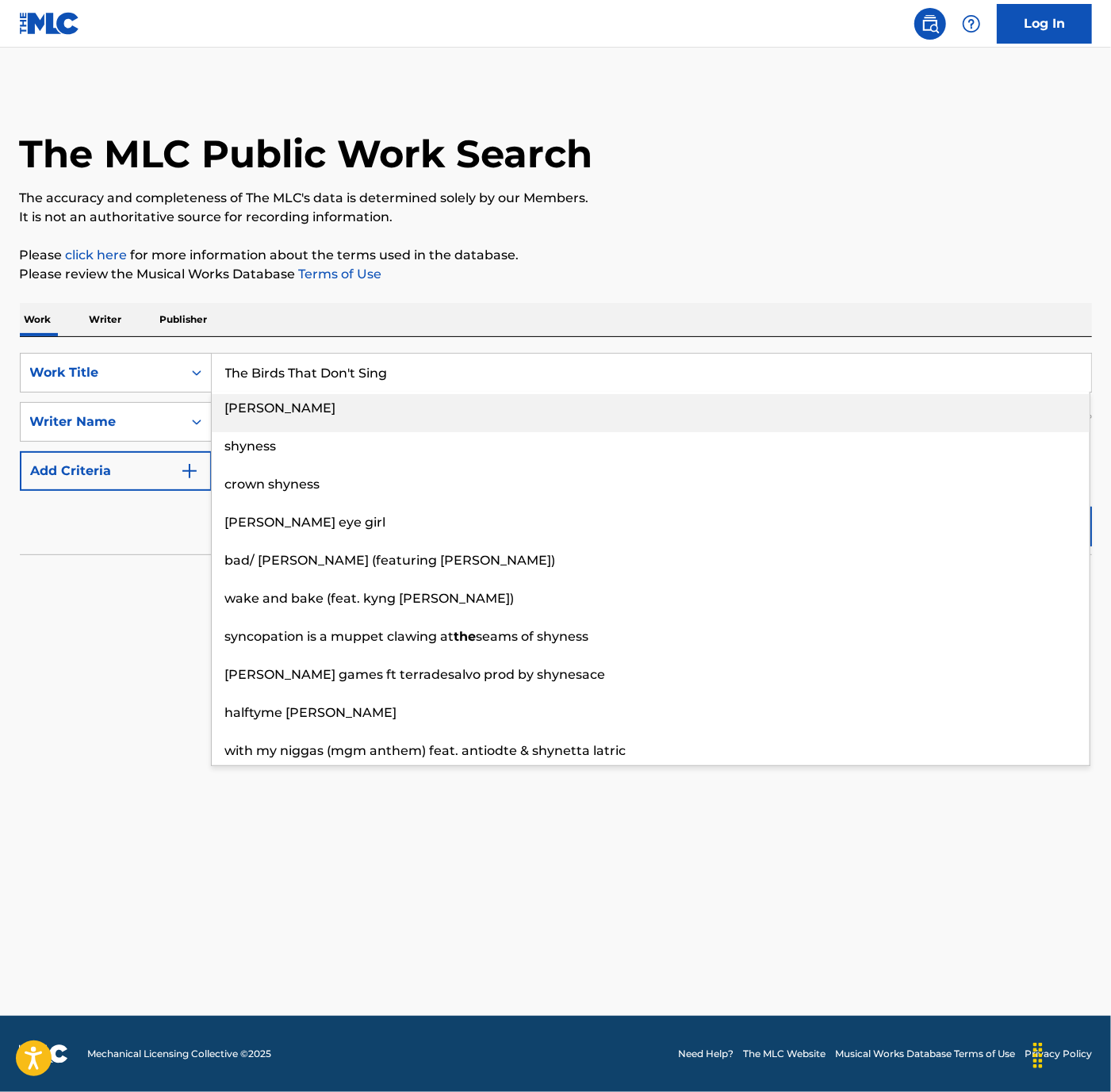
click at [816, 267] on div "The MLC Public Work Search The accuracy and completeness of The MLC's data is d…" at bounding box center [556, 345] width 1110 height 517
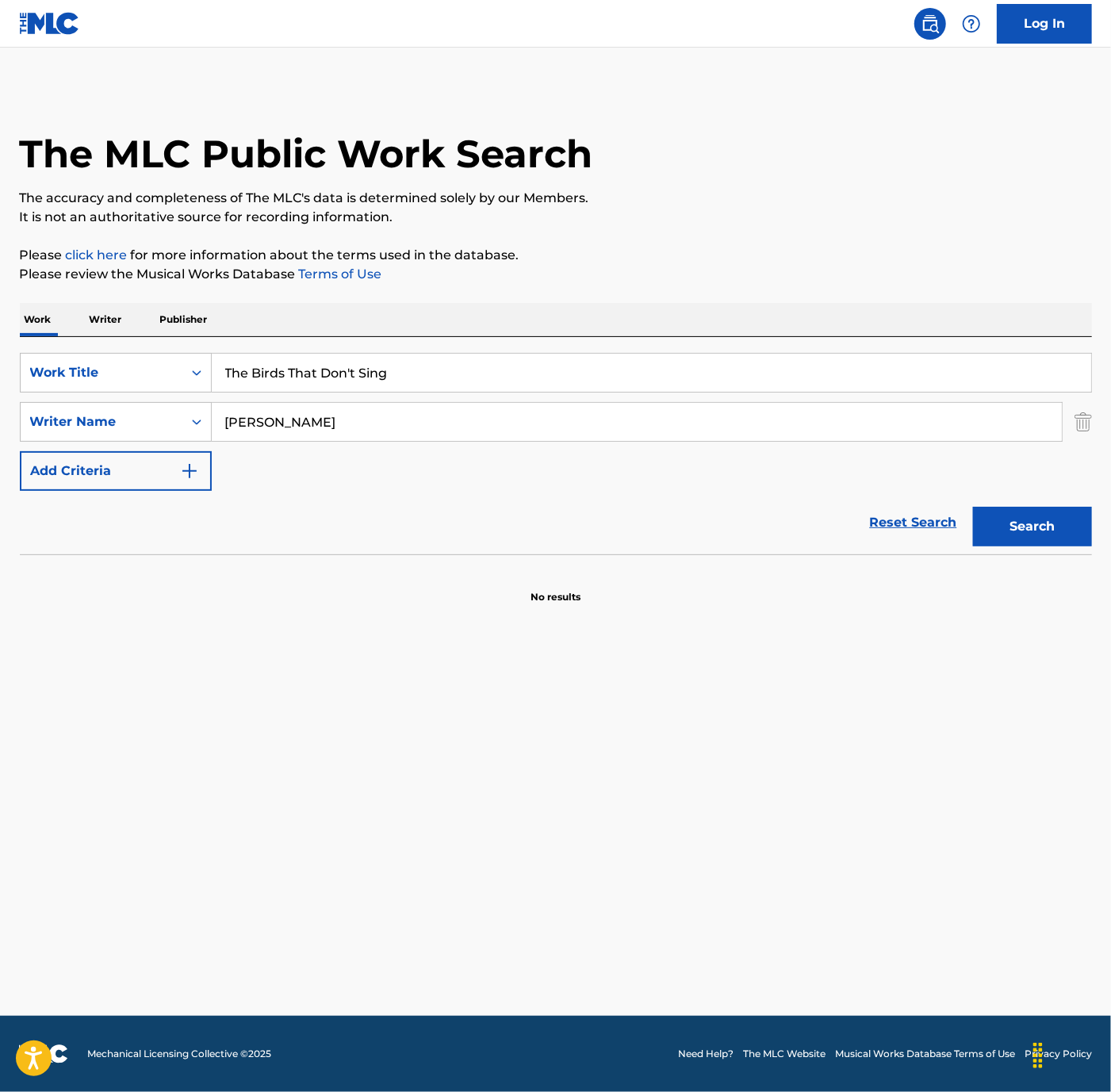
click at [1082, 442] on img "Search Form" at bounding box center [1083, 421] width 17 height 39
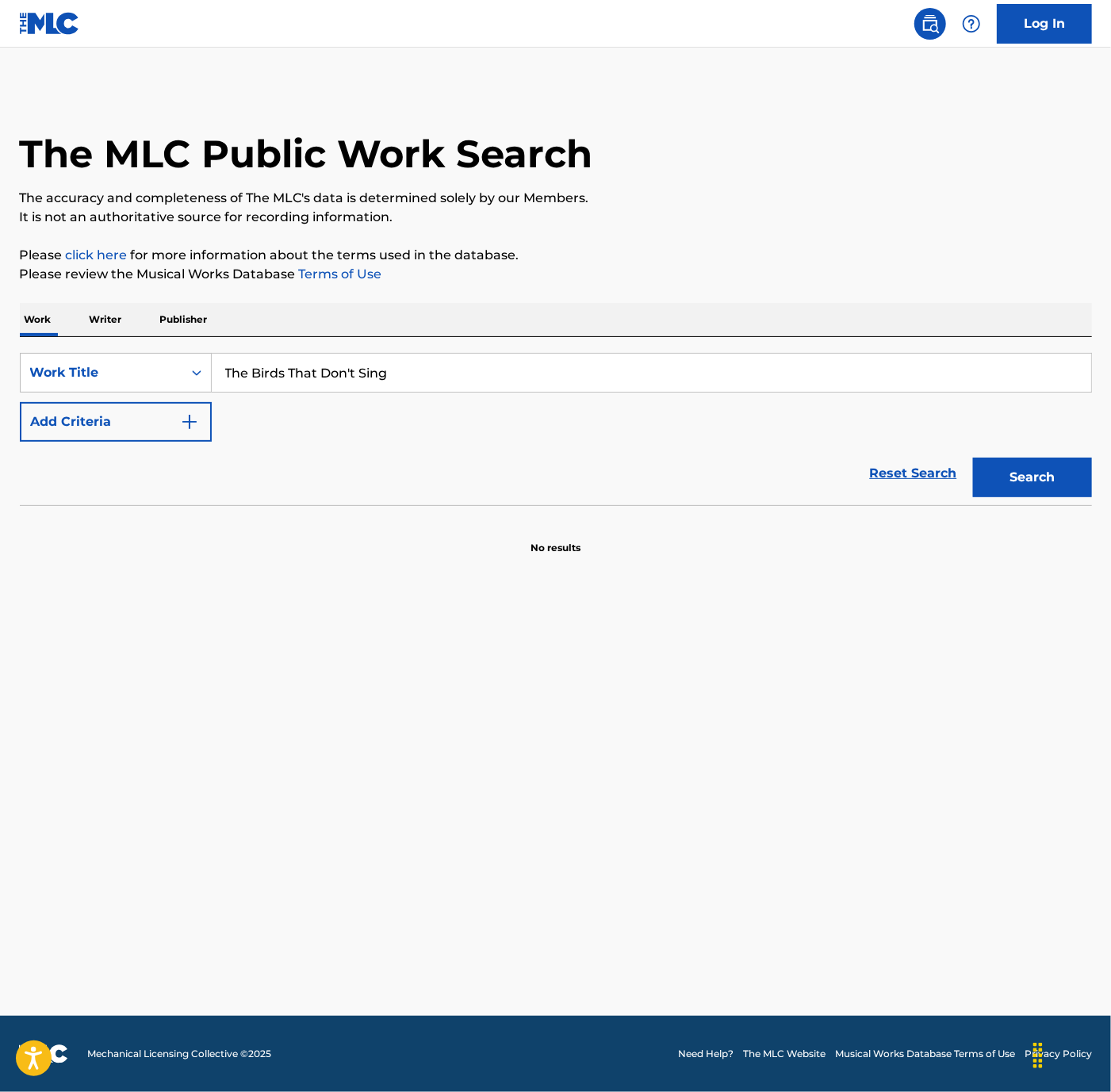
click at [1003, 497] on button "Search" at bounding box center [1032, 477] width 119 height 39
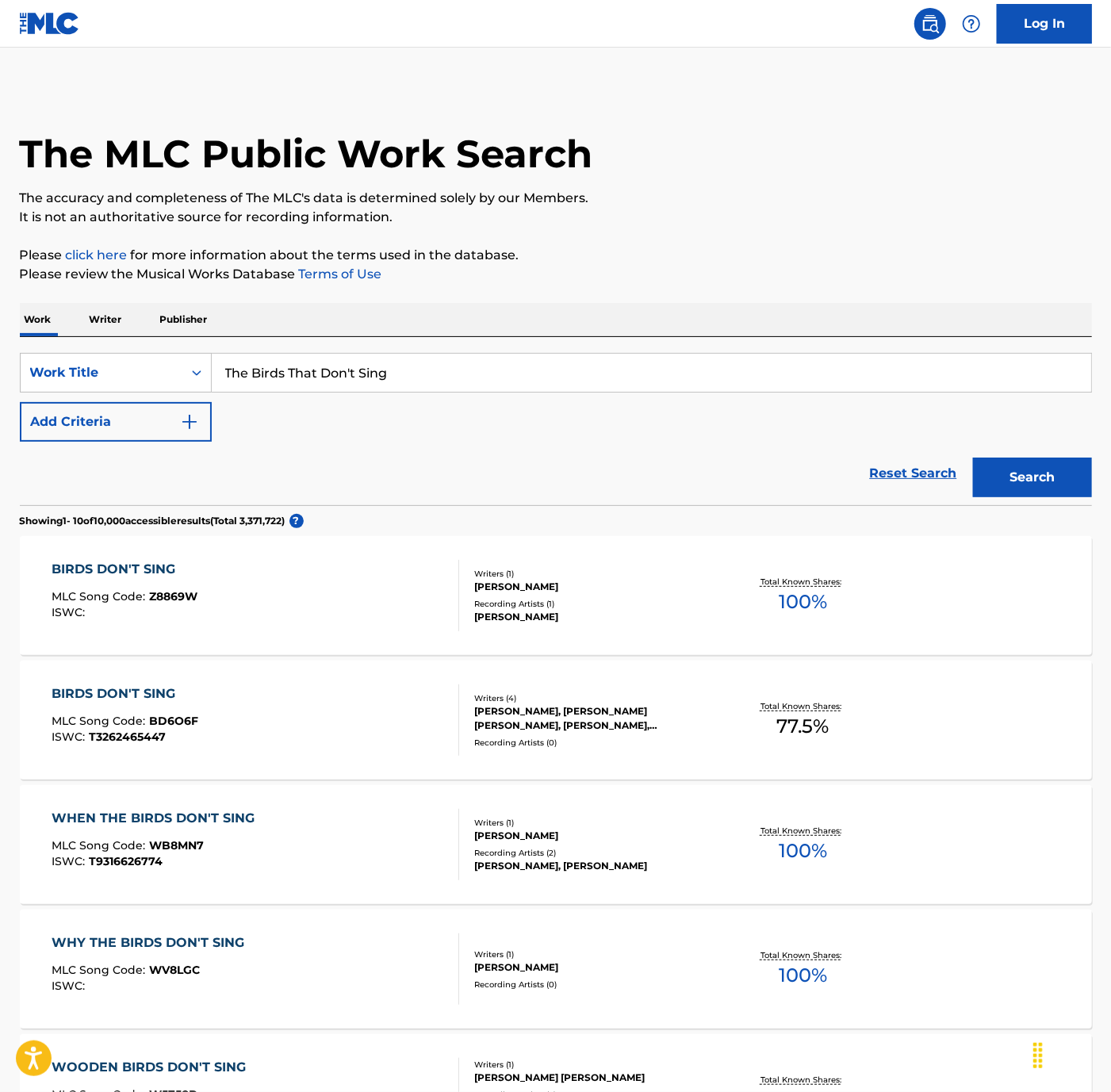
drag, startPoint x: 465, startPoint y: 430, endPoint x: 266, endPoint y: 403, distance: 200.8
click at [266, 392] on input "The Birds That Don't Sing" at bounding box center [651, 372] width 880 height 38
paste input "2000 Excursion"
type input "2000 Excursion"
click at [1015, 497] on button "Search" at bounding box center [1032, 477] width 119 height 39
